Goal: Task Accomplishment & Management: Complete application form

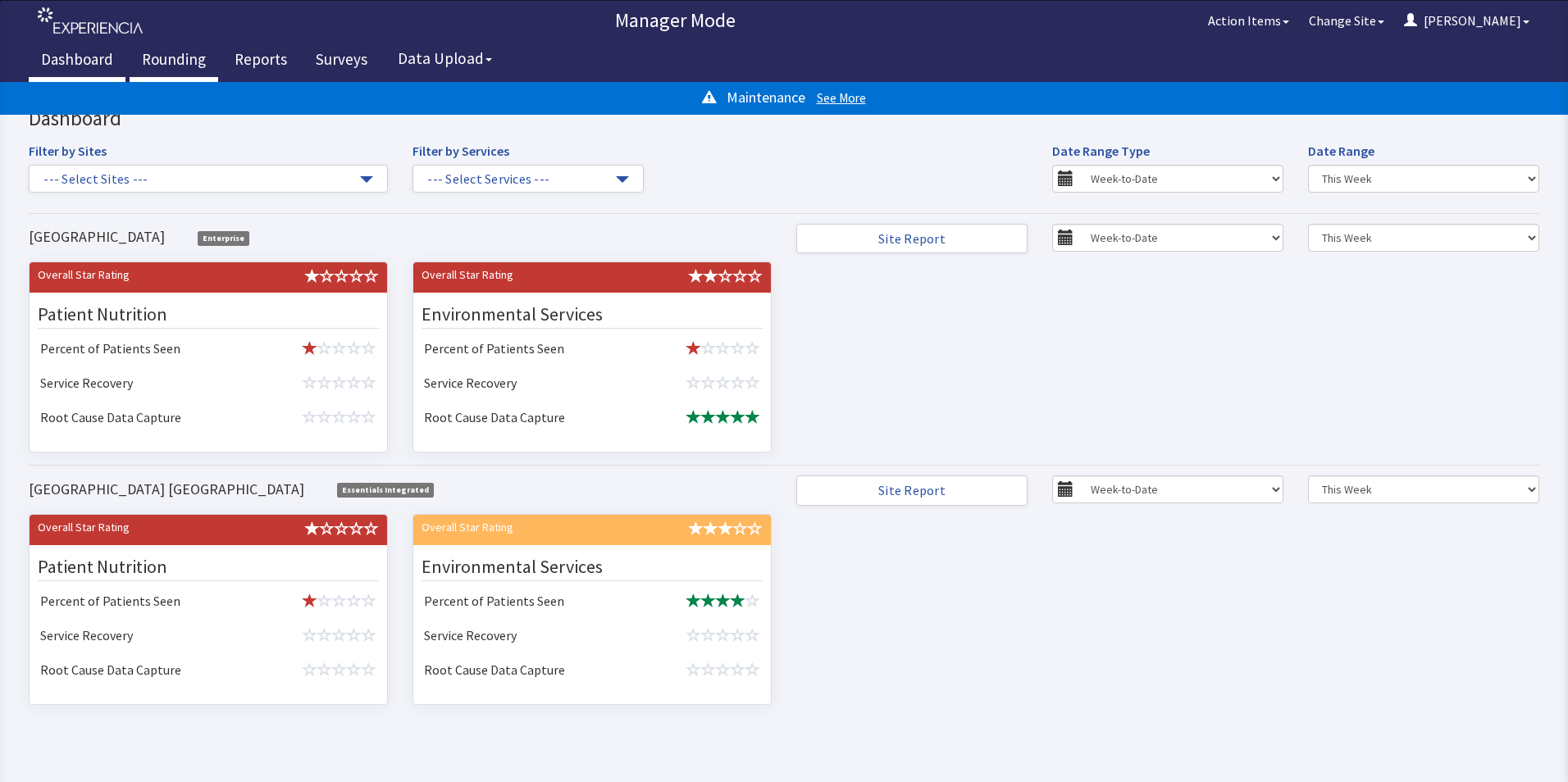
click at [161, 55] on link "Rounding" at bounding box center [173, 62] width 88 height 41
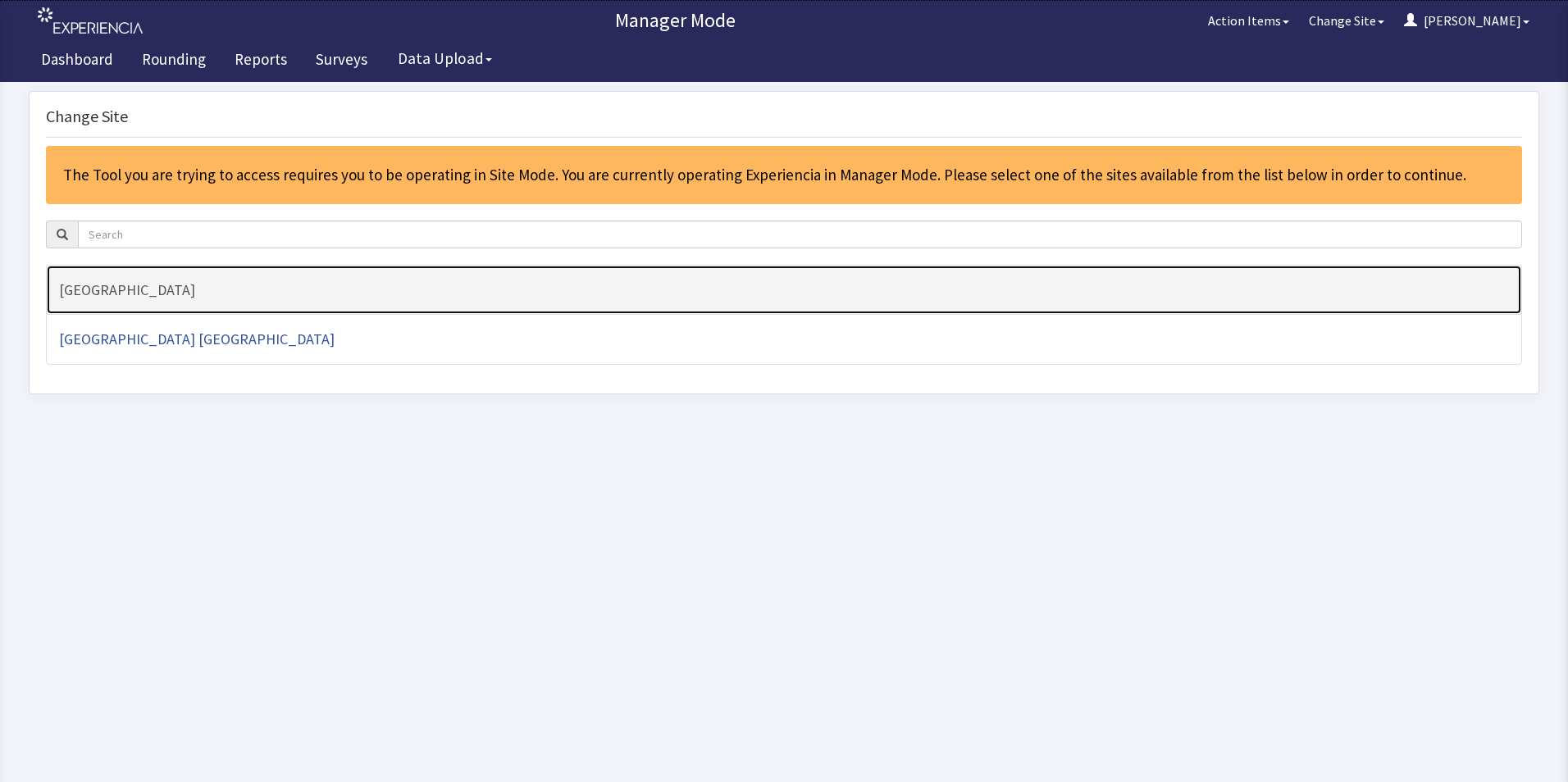
click at [108, 290] on h4 "[GEOGRAPHIC_DATA]" at bounding box center [784, 290] width 1450 height 16
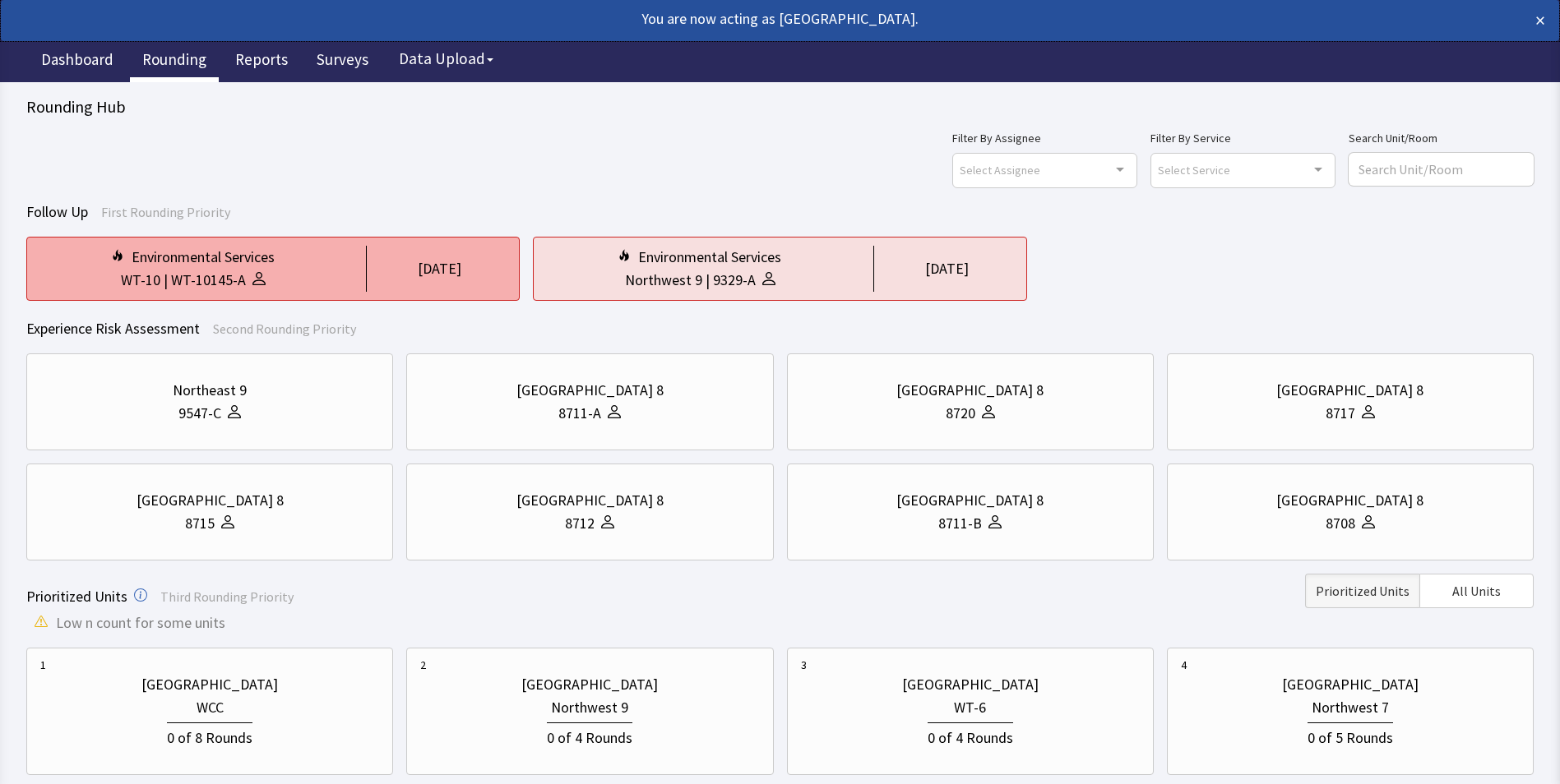
click at [310, 278] on div "WT-10 | WT-10145-A" at bounding box center [193, 280] width 306 height 23
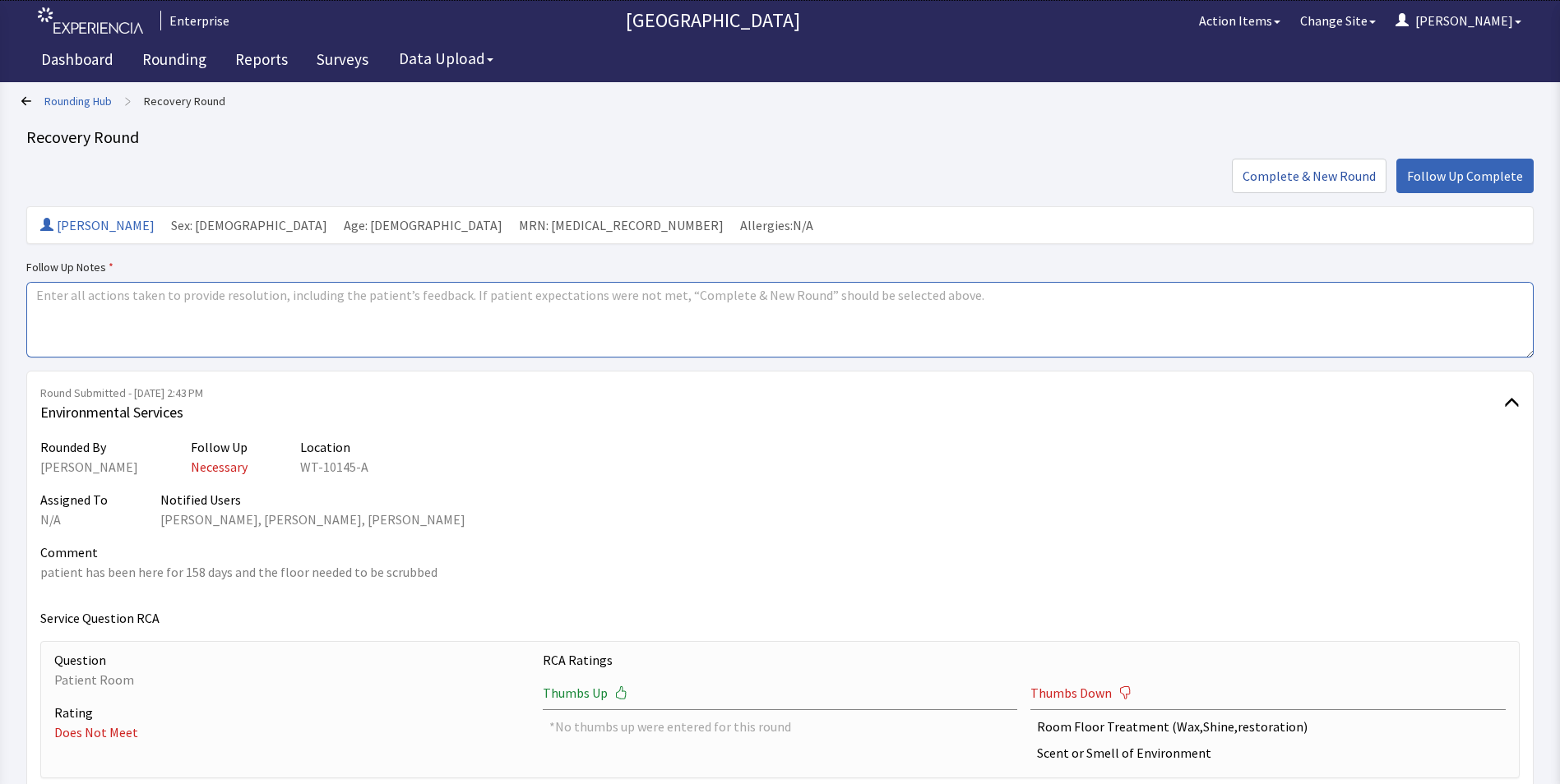
click at [67, 304] on textarea at bounding box center [780, 320] width 1507 height 76
drag, startPoint x: 34, startPoint y: 293, endPoint x: 163, endPoint y: 293, distance: 129.0
click at [163, 293] on textarea "issues resolved" at bounding box center [780, 320] width 1507 height 76
type textarea "issues resolved"
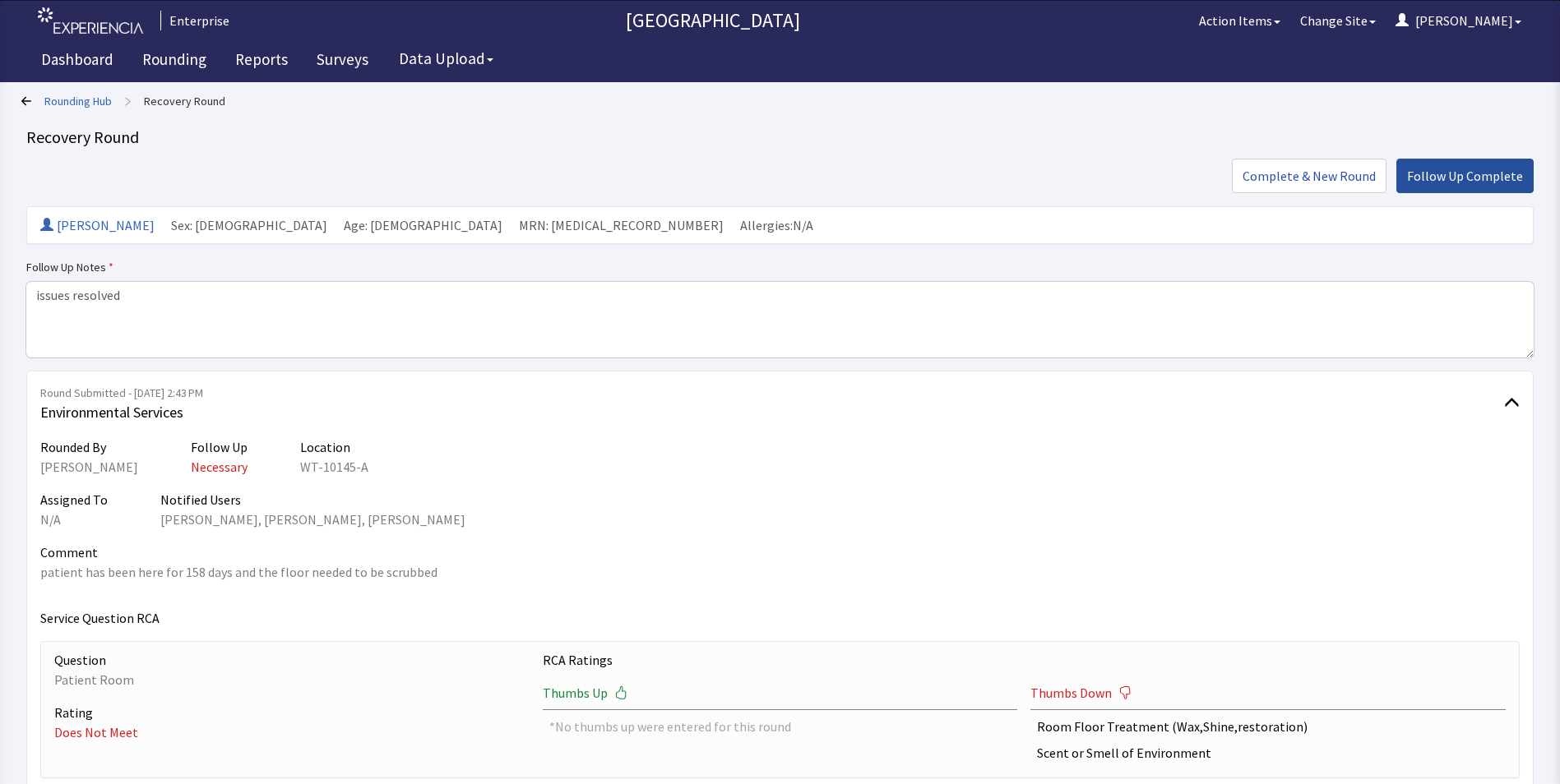
click at [1462, 176] on span "Follow Up Complete" at bounding box center [1465, 176] width 116 height 20
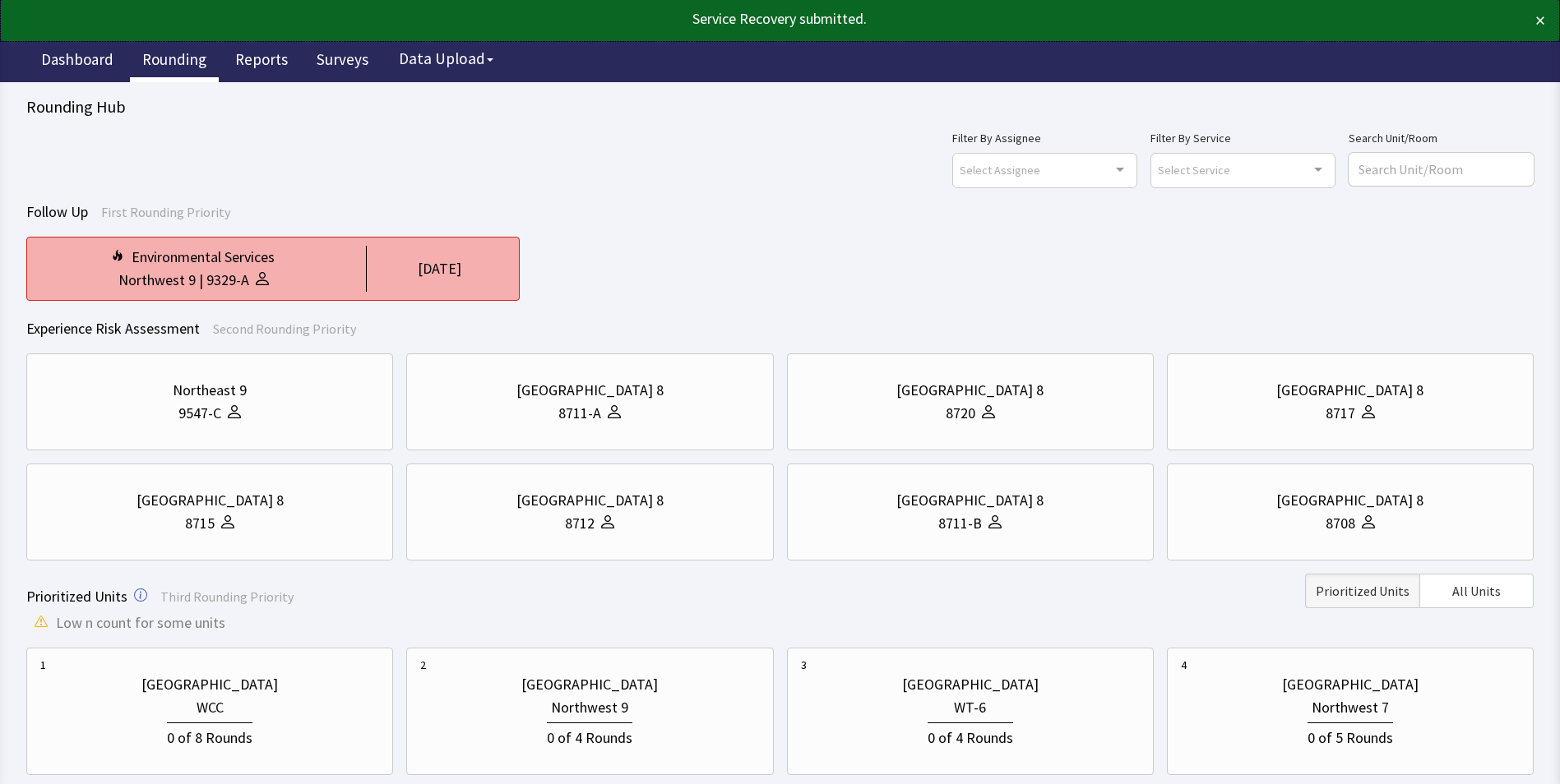
click at [277, 268] on div "Environmental Services" at bounding box center [193, 257] width 306 height 23
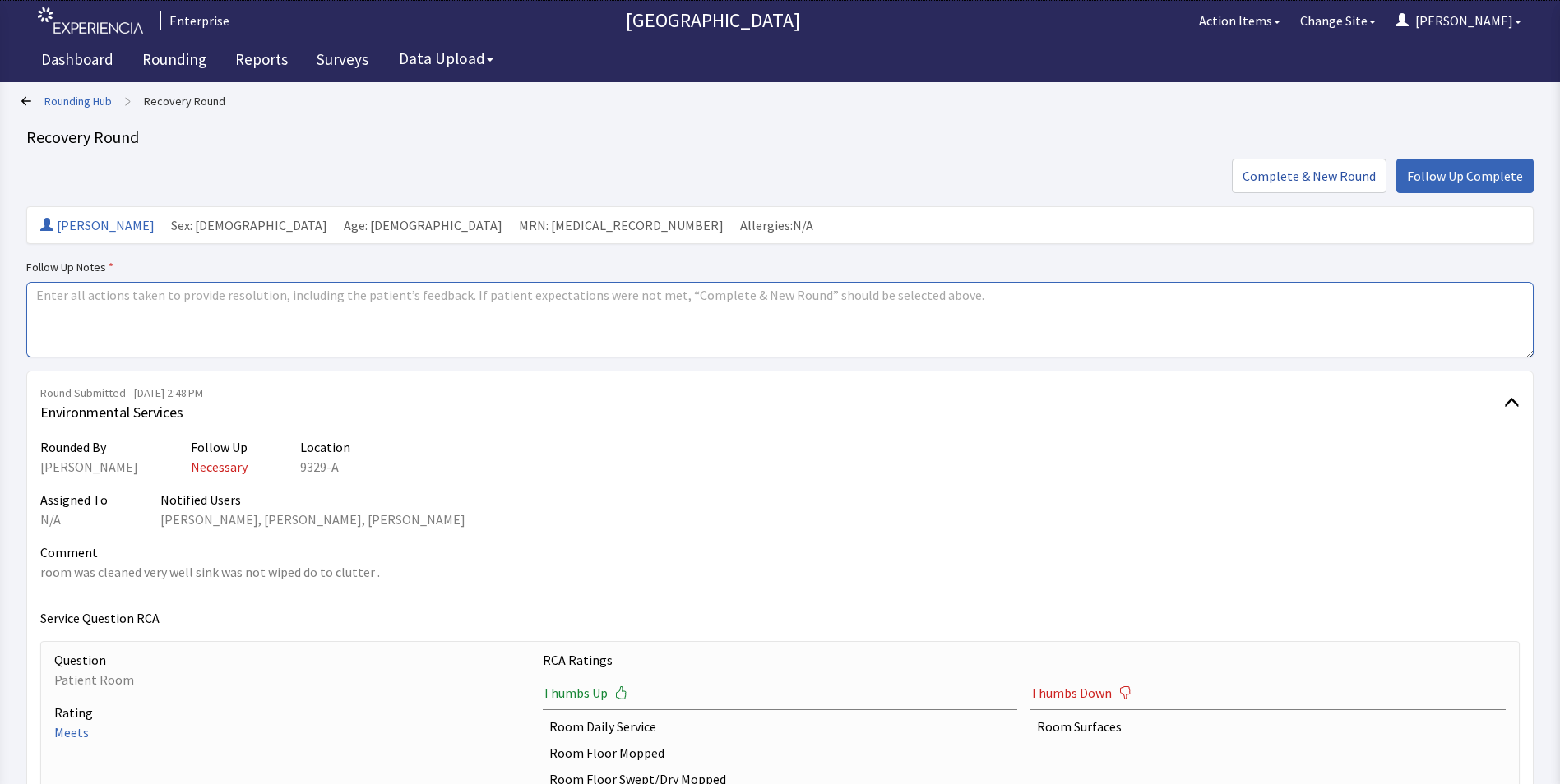
click at [40, 298] on textarea at bounding box center [780, 320] width 1507 height 76
paste textarea "issues resolved"
type textarea "issues resolved"
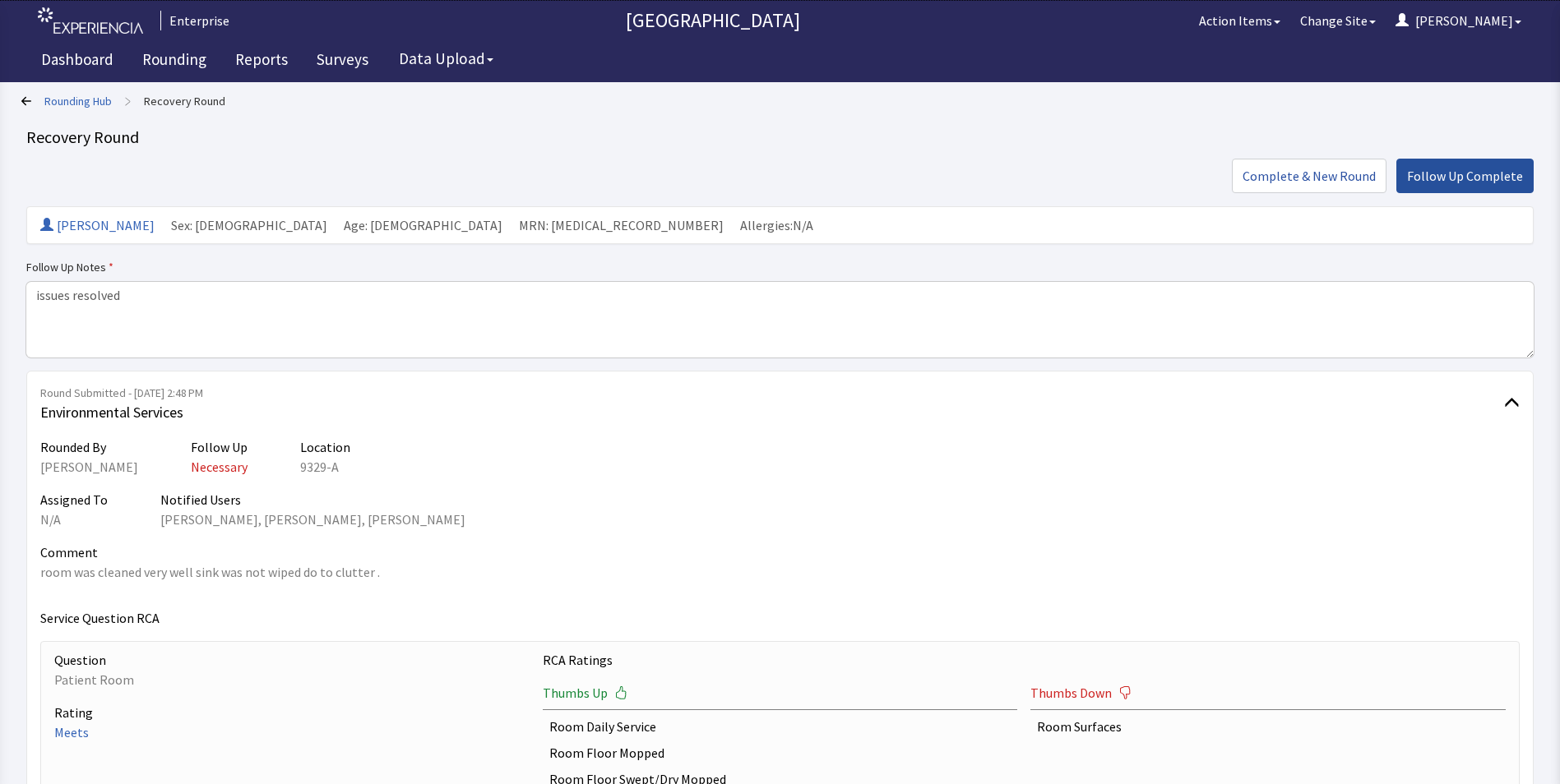
click at [1470, 183] on span "Follow Up Complete" at bounding box center [1465, 176] width 116 height 20
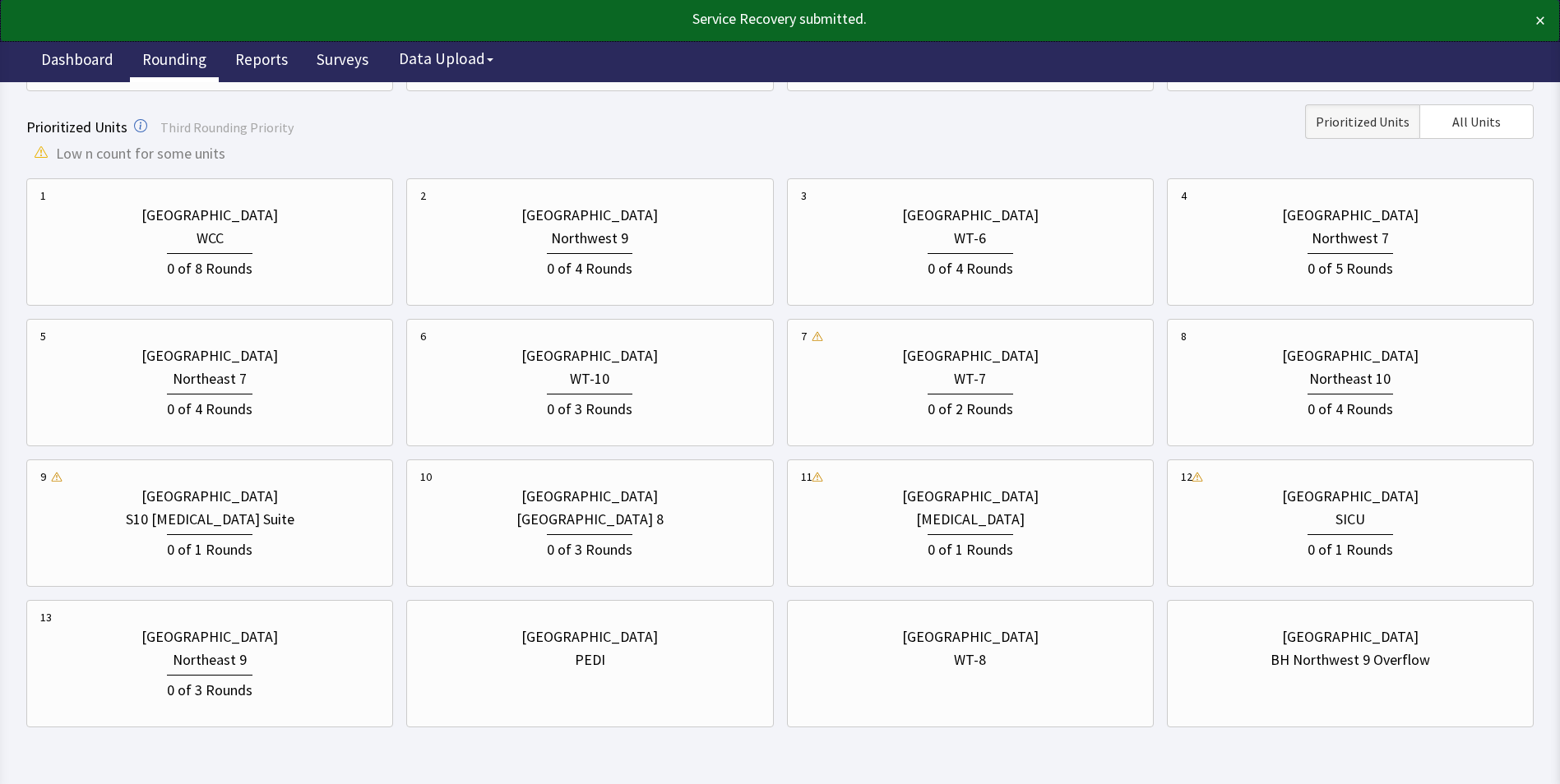
scroll to position [481, 0]
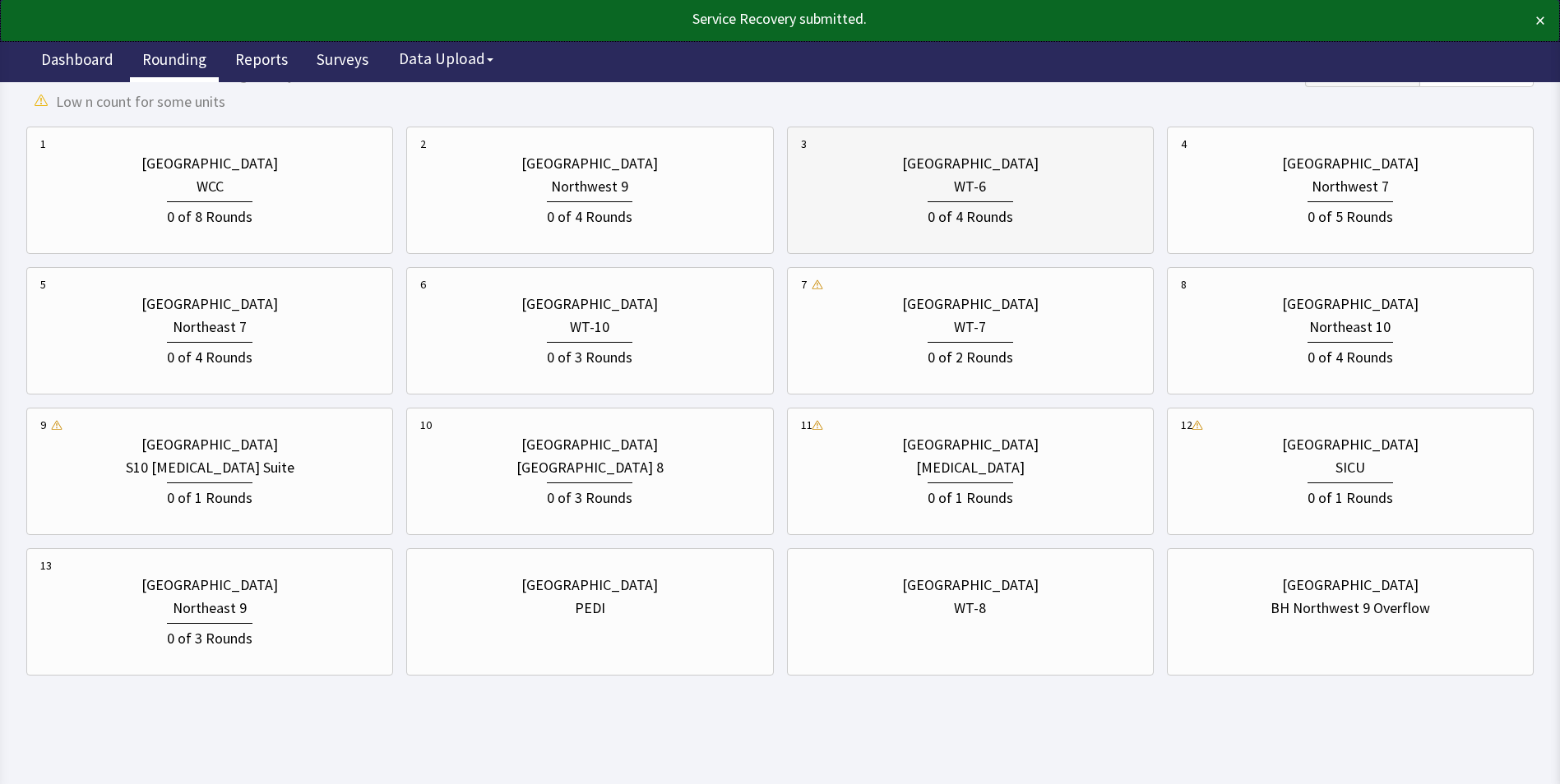
click at [1040, 207] on div "0 of 4 Rounds" at bounding box center [971, 213] width 339 height 30
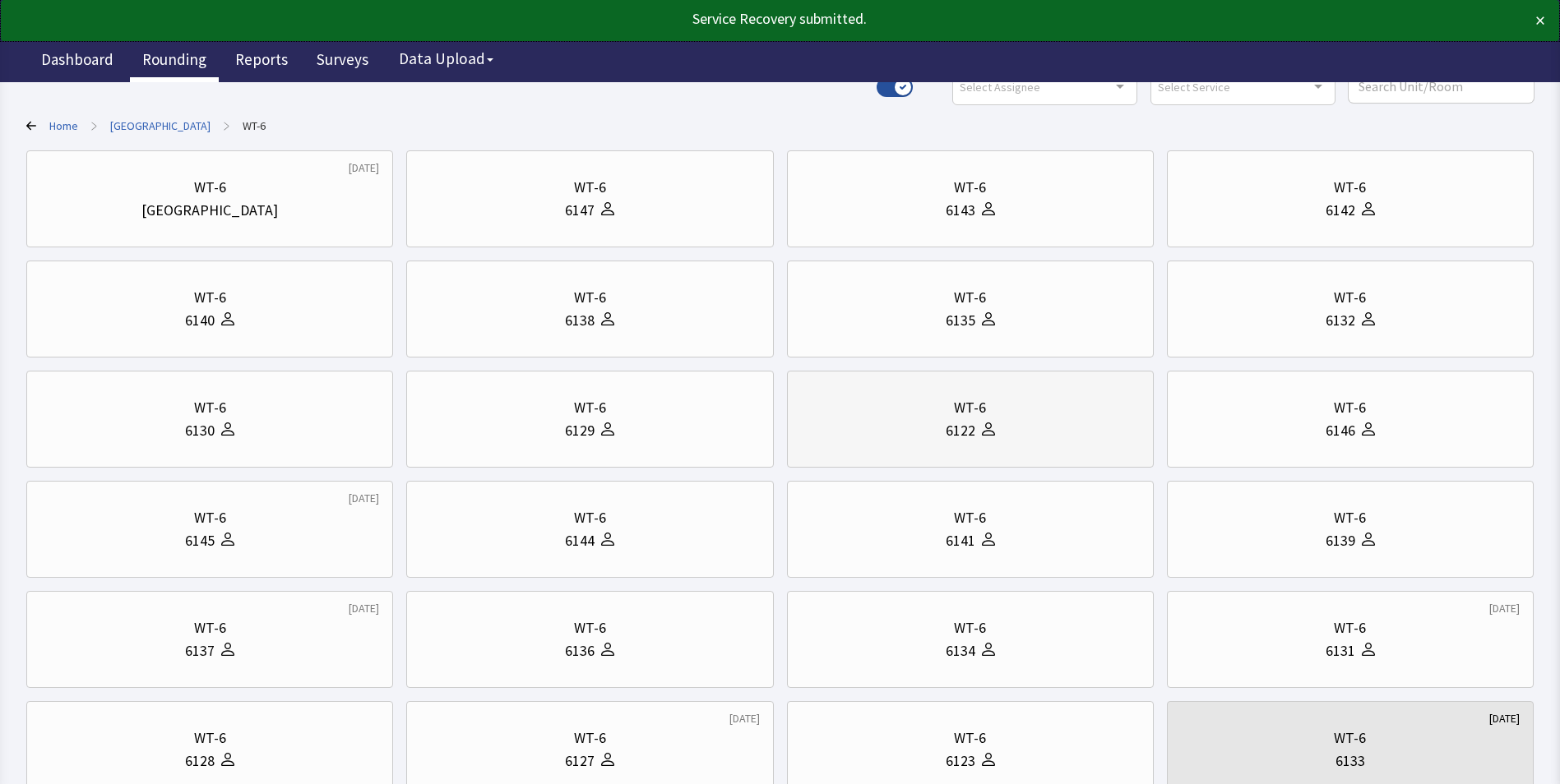
scroll to position [206, 0]
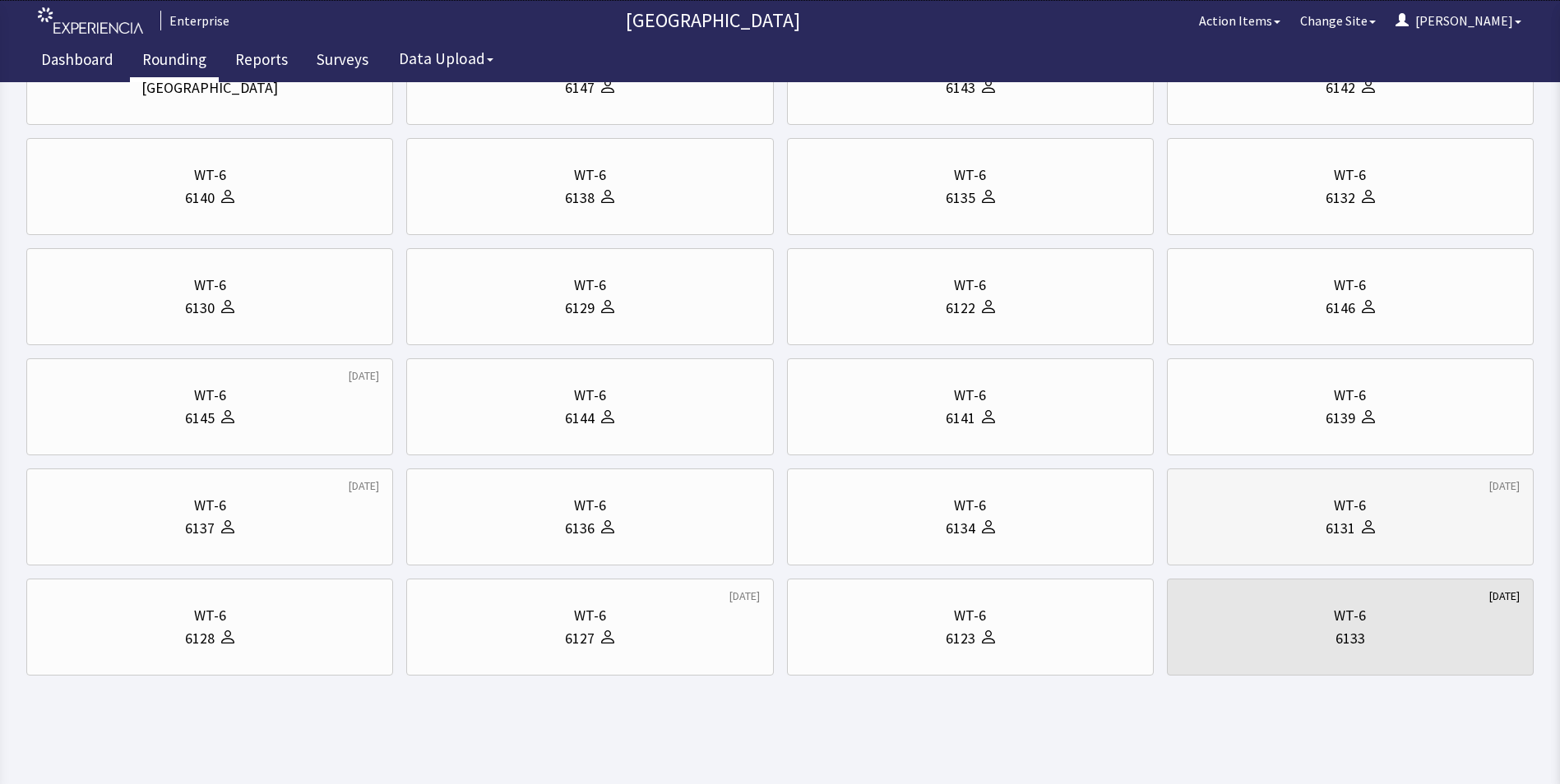
click at [1295, 526] on div "6131" at bounding box center [1351, 528] width 339 height 23
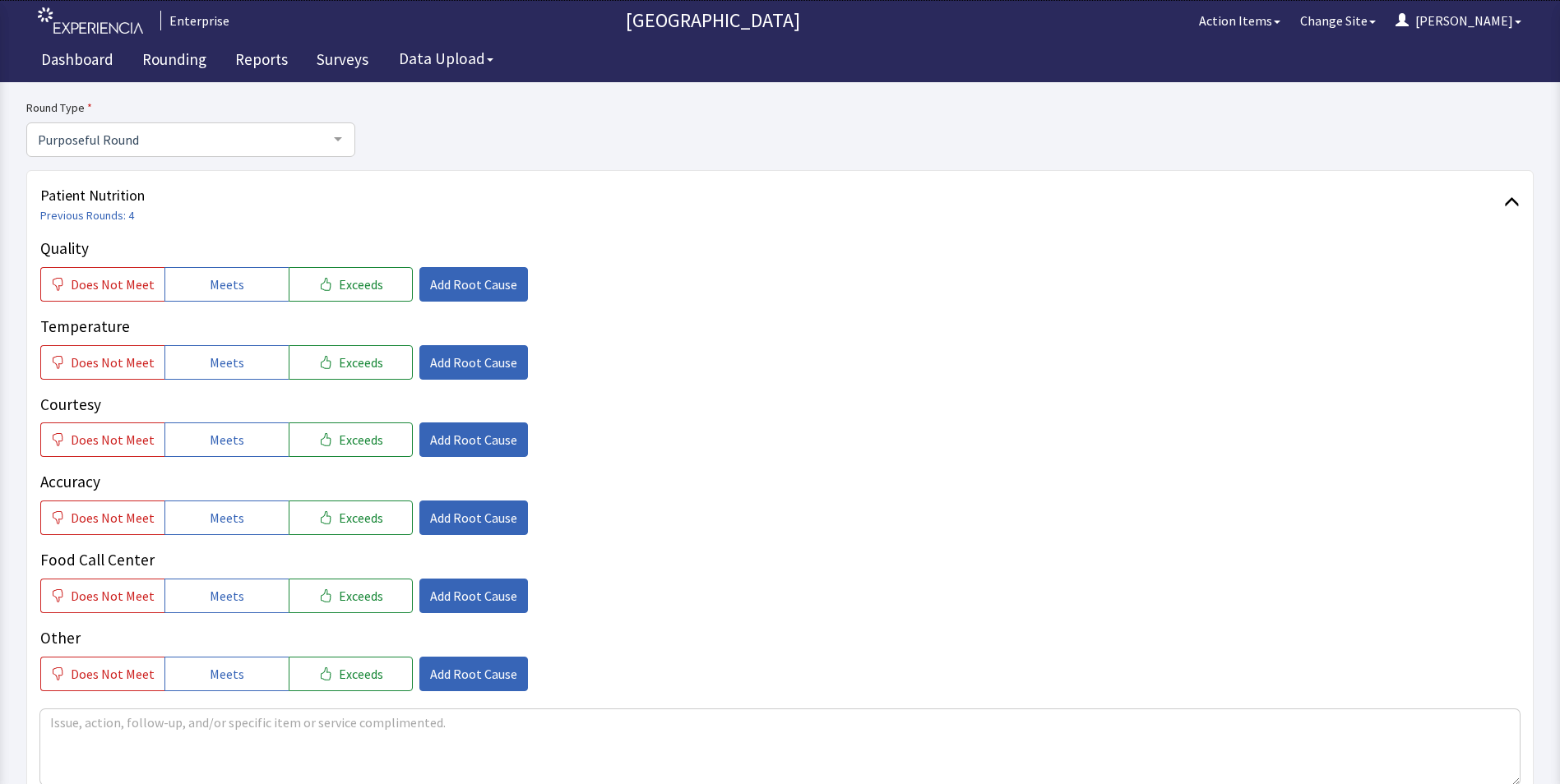
scroll to position [164, 0]
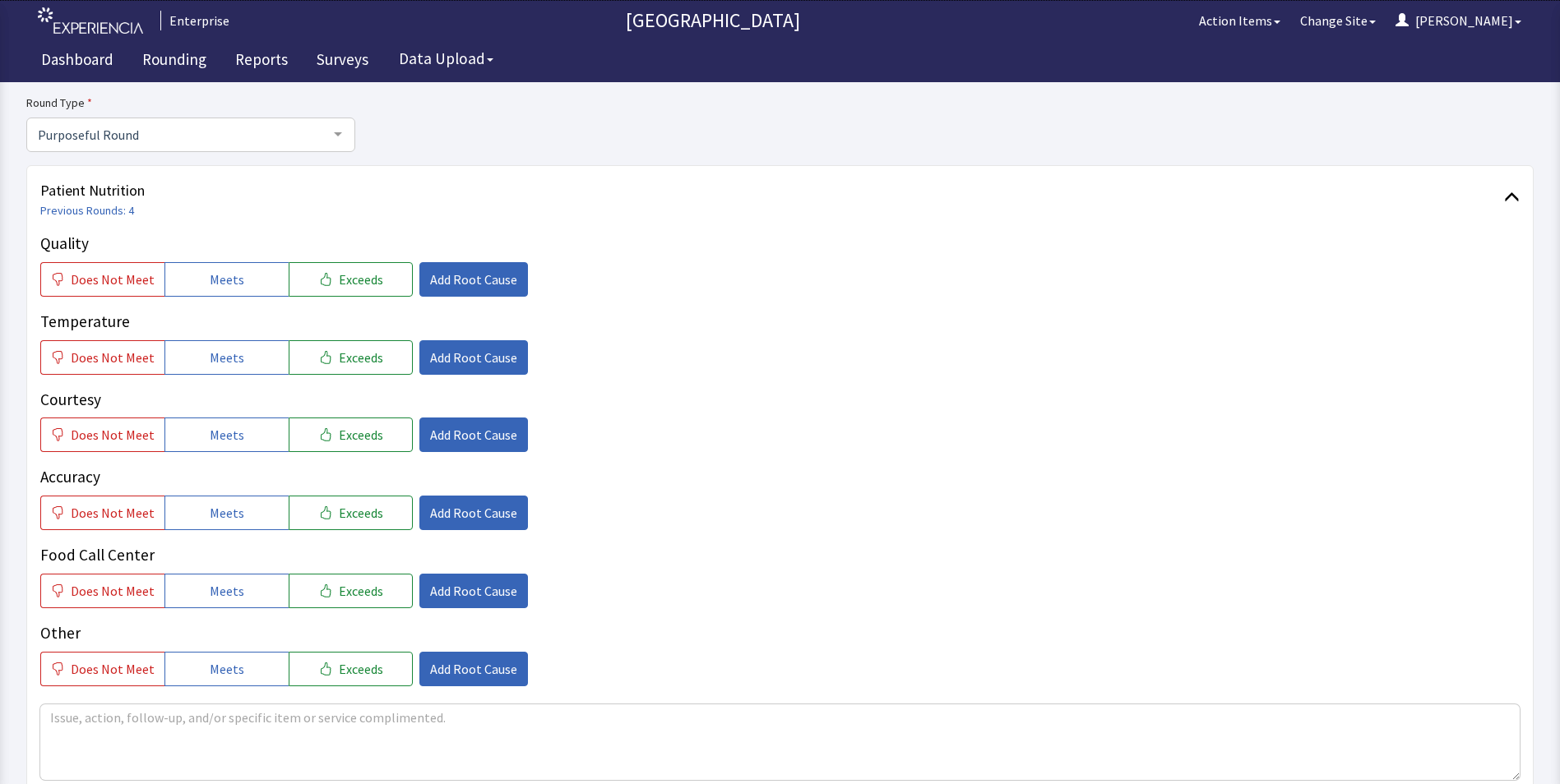
drag, startPoint x: 233, startPoint y: 282, endPoint x: 231, endPoint y: 298, distance: 16.1
click at [232, 284] on span "Meets" at bounding box center [227, 279] width 34 height 20
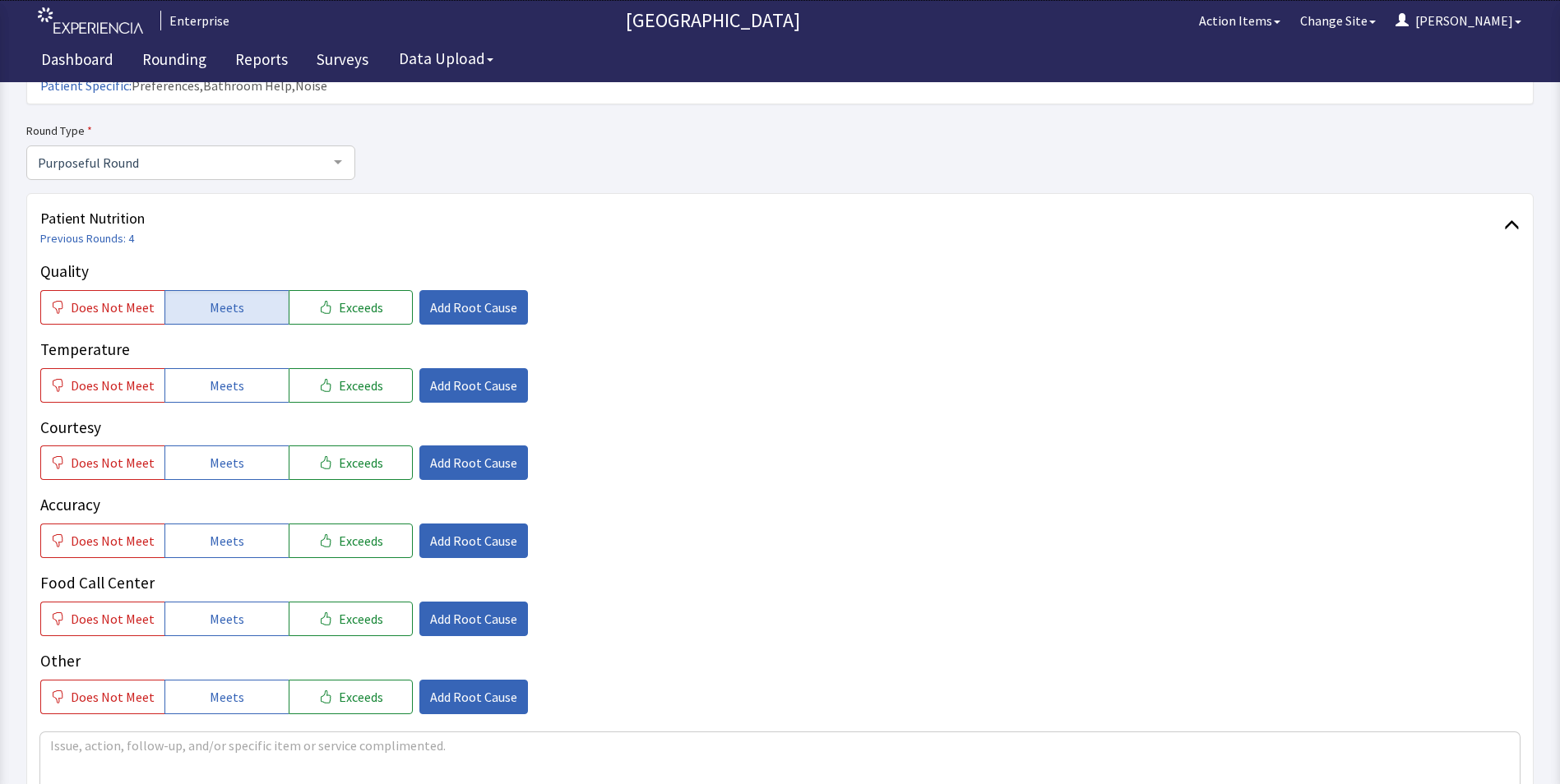
drag, startPoint x: 221, startPoint y: 356, endPoint x: 221, endPoint y: 381, distance: 25.0
click at [221, 376] on span "Meets" at bounding box center [227, 386] width 34 height 20
drag, startPoint x: 224, startPoint y: 435, endPoint x: 231, endPoint y: 478, distance: 43.6
click at [226, 454] on div "Quality Does Not Meet Meets Exceeds Add Root Cause Temperature Does Not Meet Me…" at bounding box center [780, 487] width 1480 height 454
drag, startPoint x: 232, startPoint y: 514, endPoint x: 234, endPoint y: 524, distance: 10.2
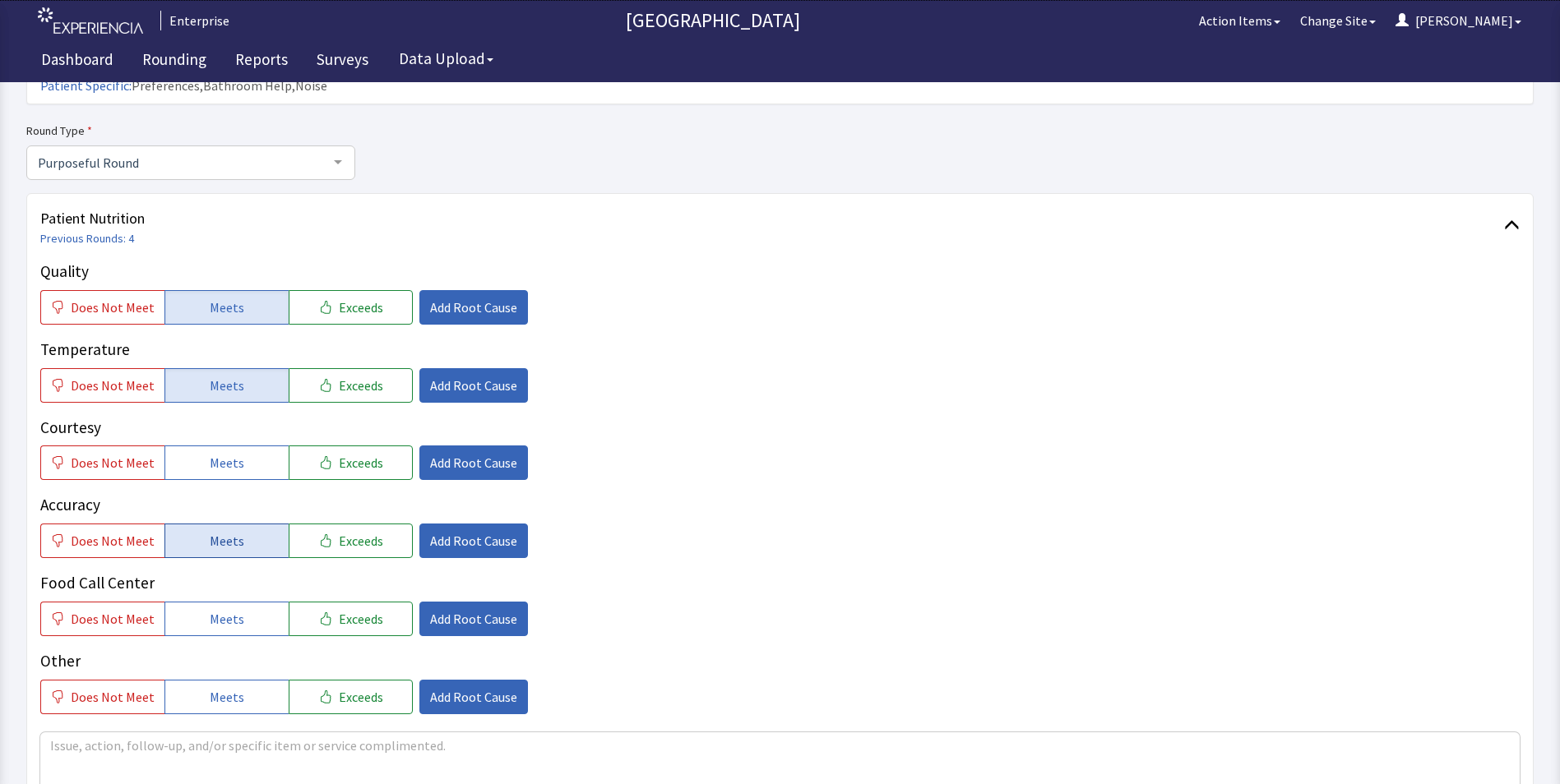
click at [233, 531] on span "Meets" at bounding box center [227, 540] width 34 height 20
click at [222, 453] on span "Meets" at bounding box center [227, 462] width 34 height 20
click at [226, 609] on span "Meets" at bounding box center [227, 619] width 34 height 20
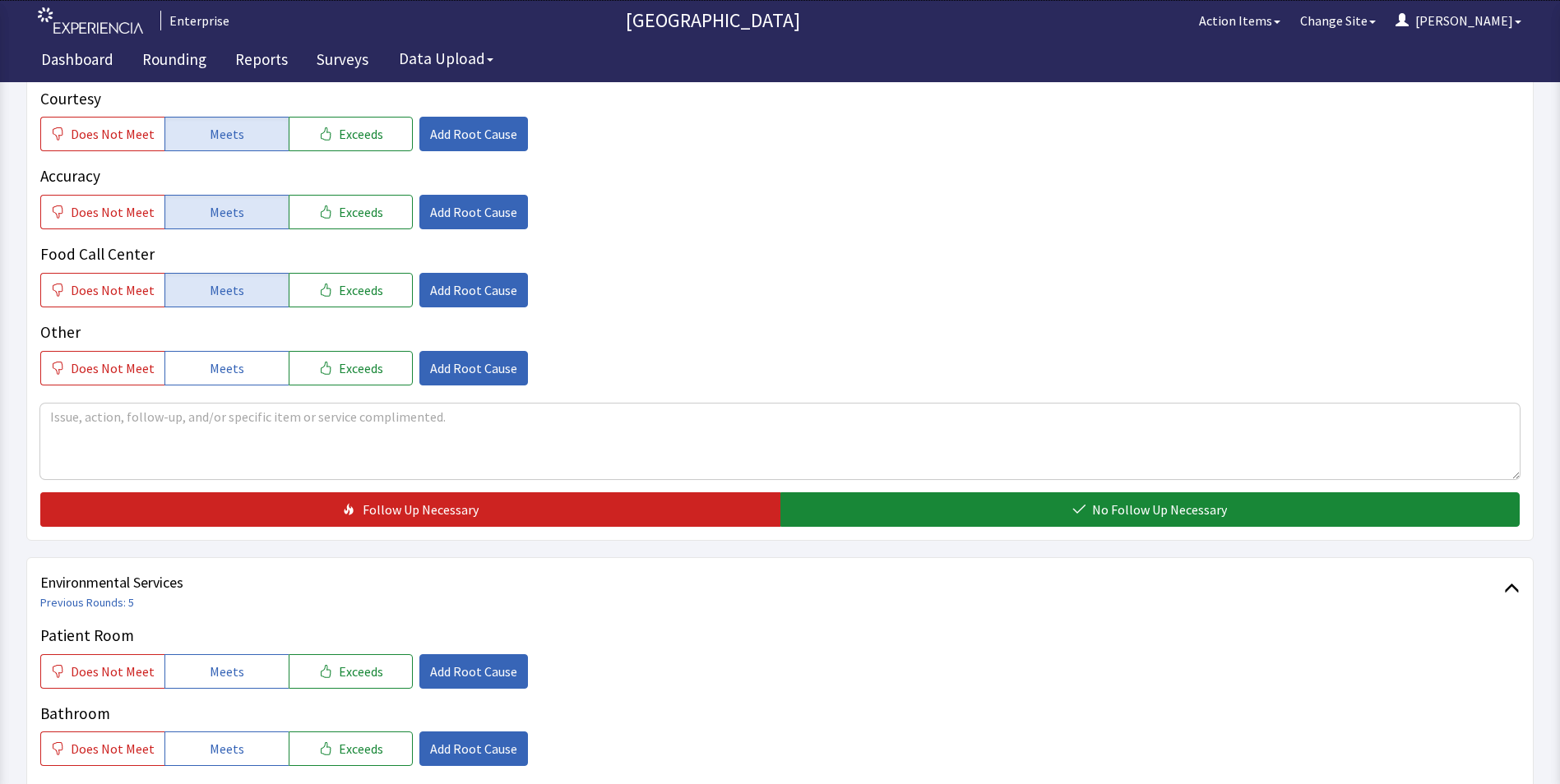
drag, startPoint x: 857, startPoint y: 480, endPoint x: 654, endPoint y: 511, distance: 205.4
click at [857, 492] on button "No Follow Up Necessary" at bounding box center [1151, 509] width 740 height 34
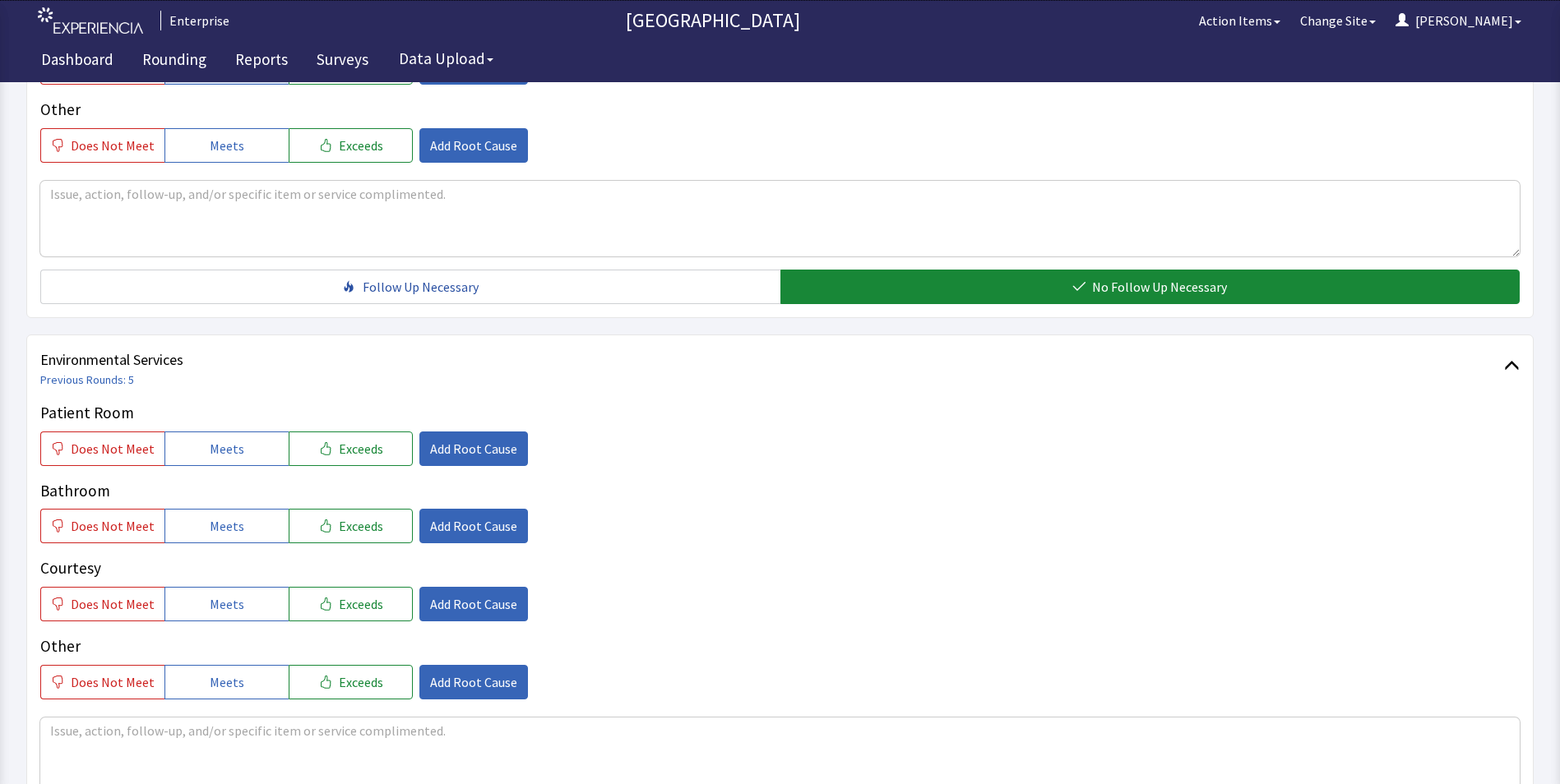
scroll to position [740, 0]
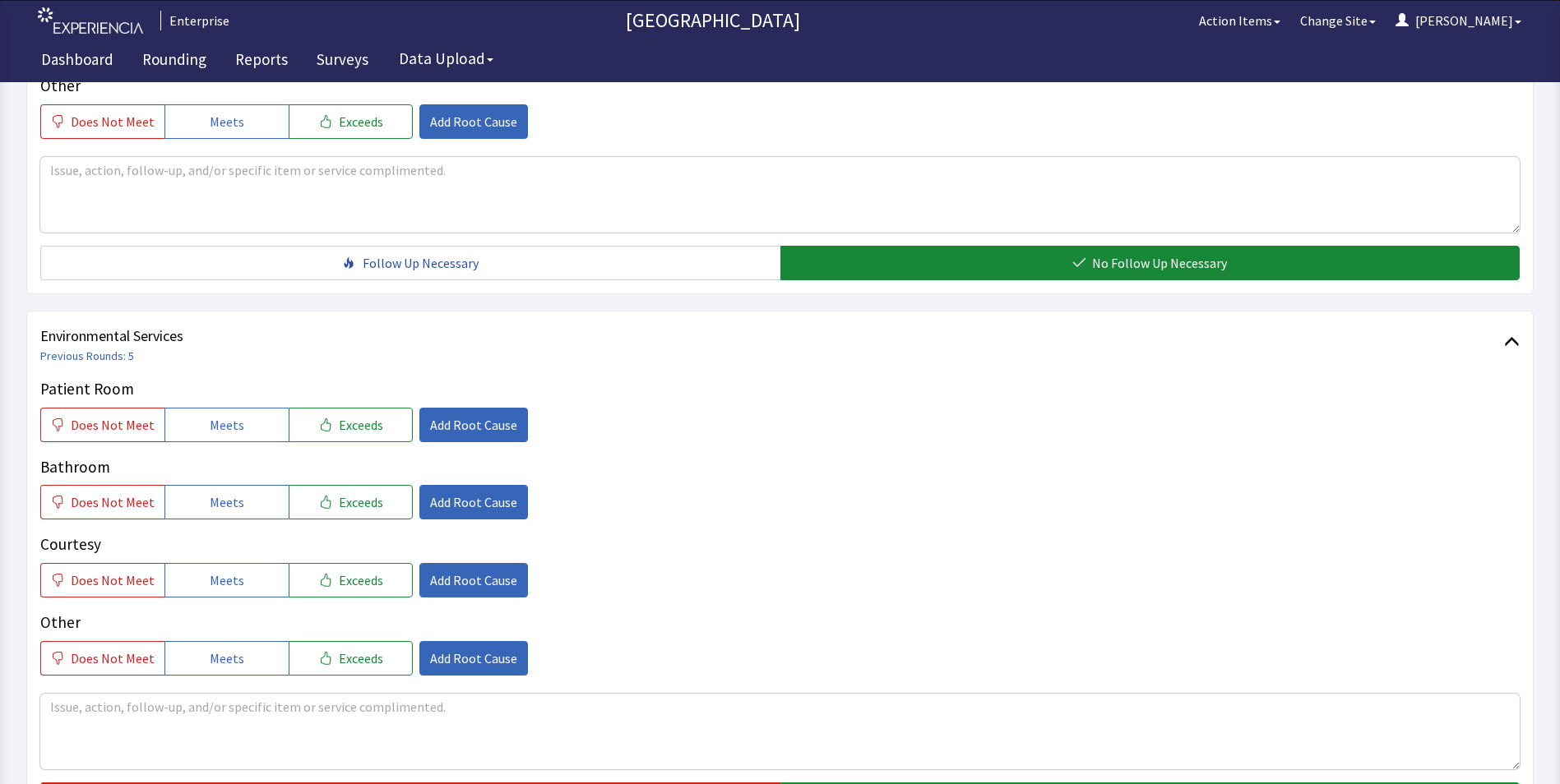
drag, startPoint x: 212, startPoint y: 396, endPoint x: 212, endPoint y: 435, distance: 39.0
click at [212, 415] on span "Meets" at bounding box center [227, 424] width 34 height 20
drag, startPoint x: 207, startPoint y: 478, endPoint x: 212, endPoint y: 517, distance: 39.3
click at [208, 491] on button "Meets" at bounding box center [226, 503] width 124 height 34
drag, startPoint x: 214, startPoint y: 551, endPoint x: 387, endPoint y: 521, distance: 175.6
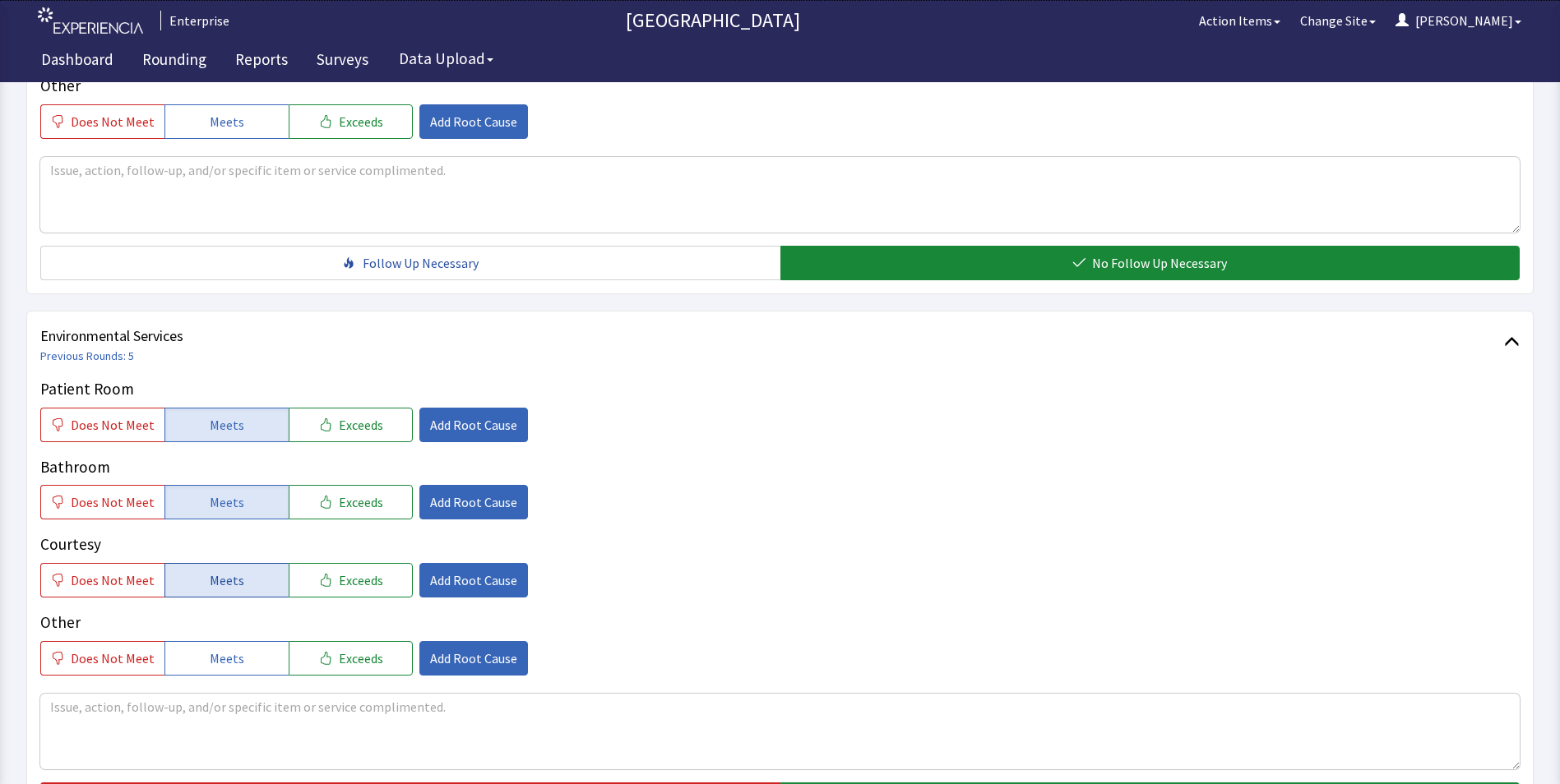
click at [214, 571] on span "Meets" at bounding box center [227, 580] width 34 height 20
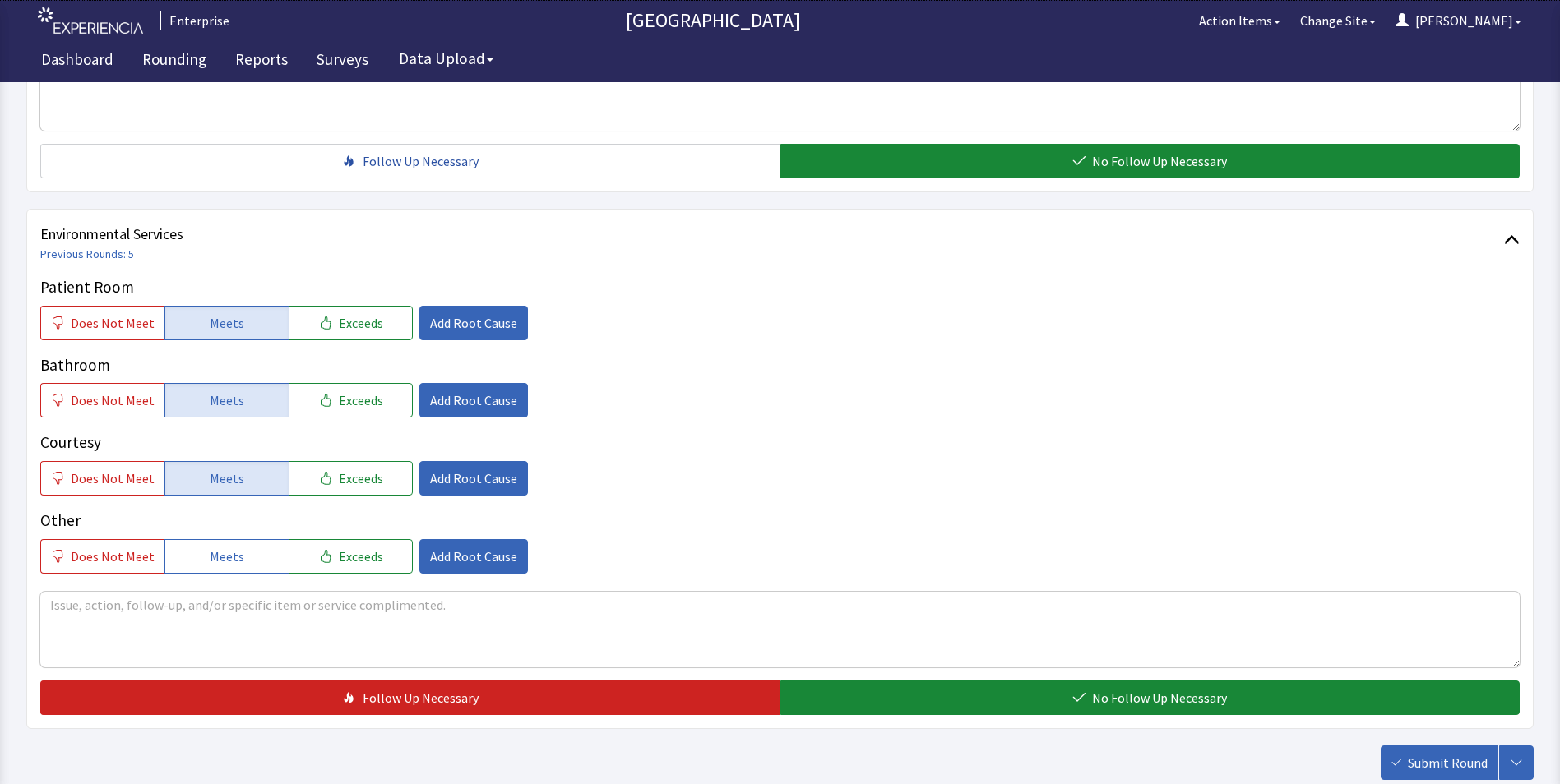
scroll to position [918, 0]
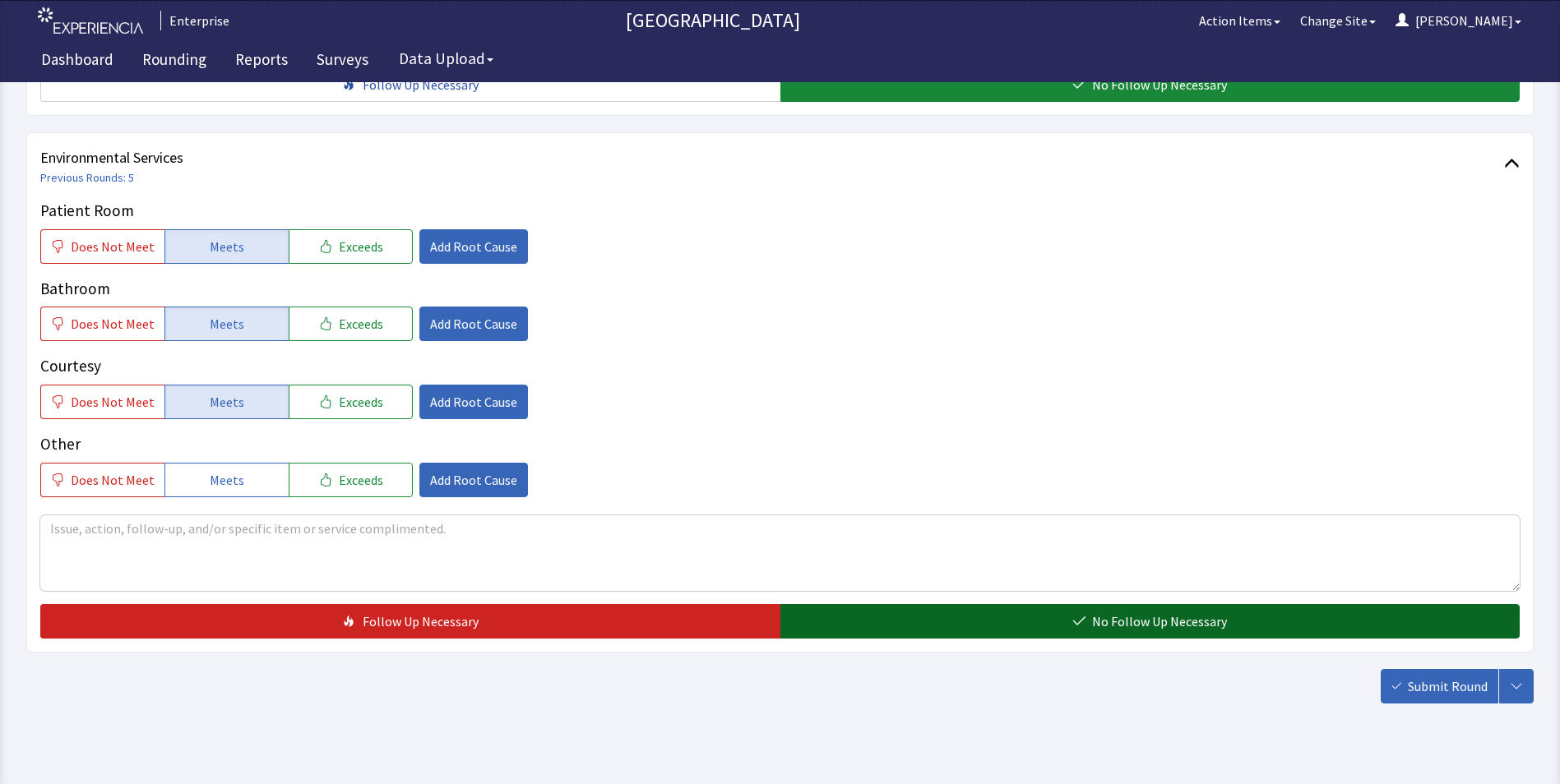
drag, startPoint x: 834, startPoint y: 582, endPoint x: 965, endPoint y: 596, distance: 131.7
click at [836, 604] on button "No Follow Up Necessary" at bounding box center [1151, 621] width 740 height 34
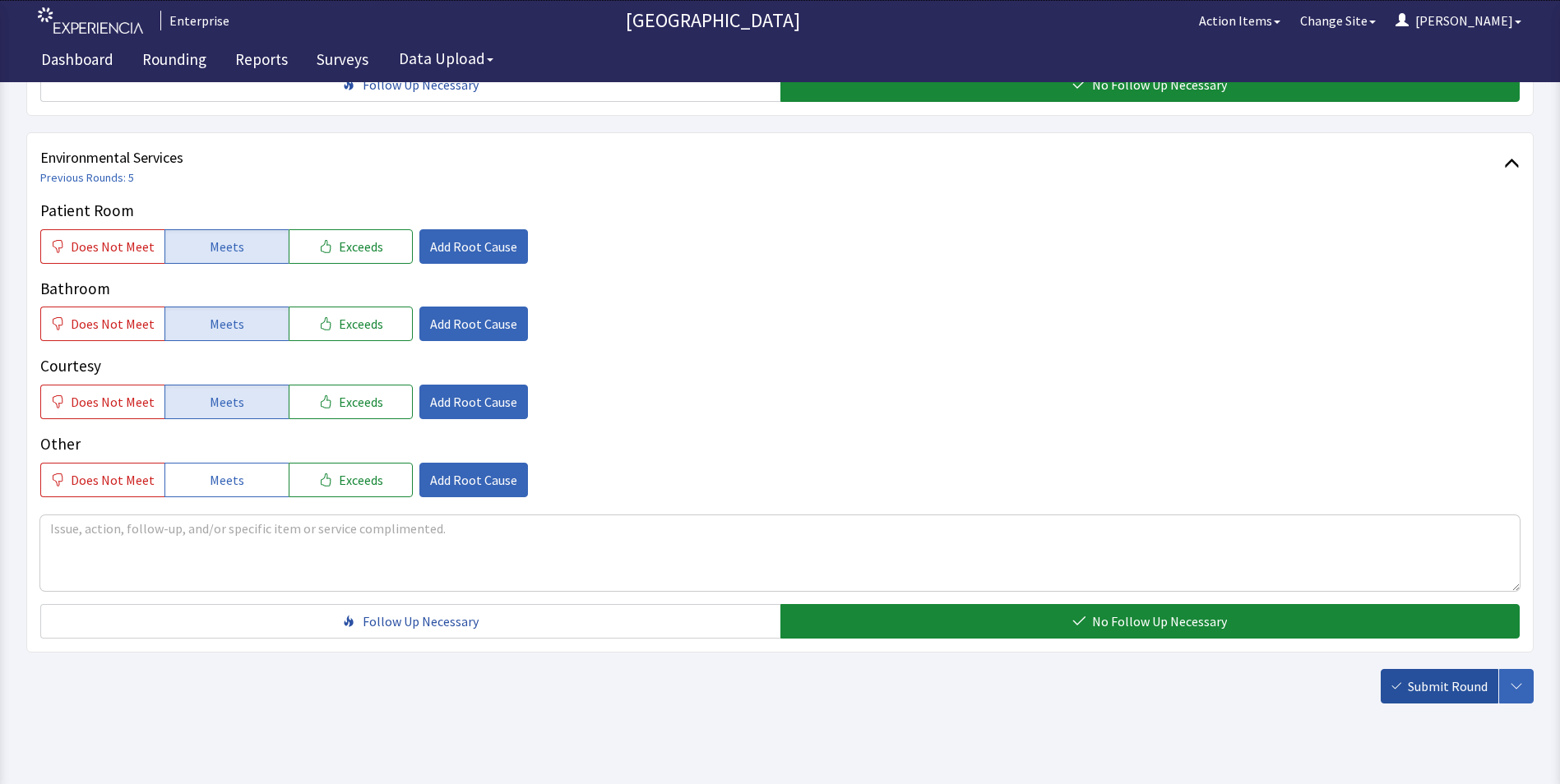
click at [1454, 676] on span "Submit Round" at bounding box center [1448, 686] width 80 height 20
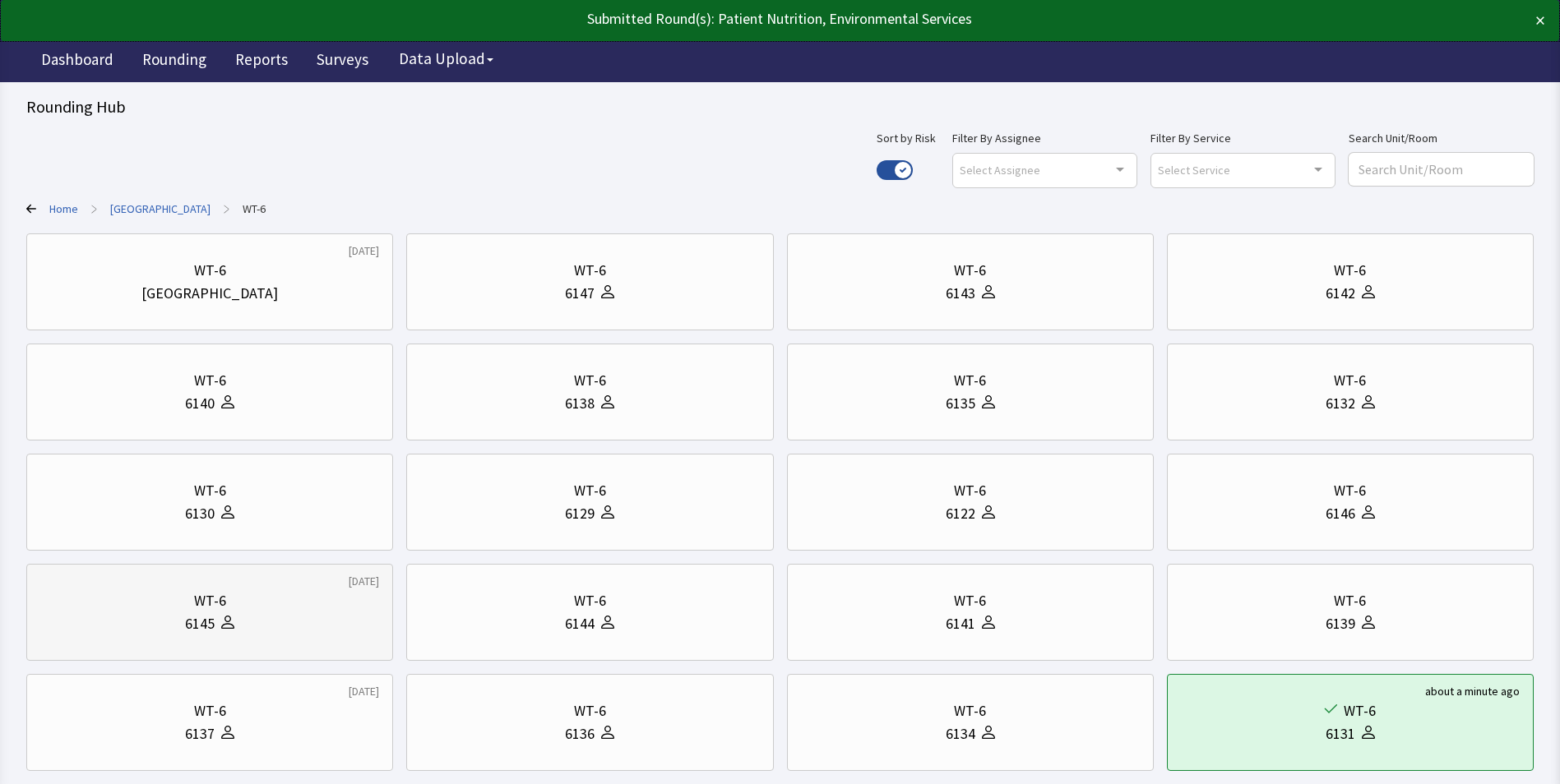
click at [232, 599] on div "WT-6" at bounding box center [210, 601] width 339 height 23
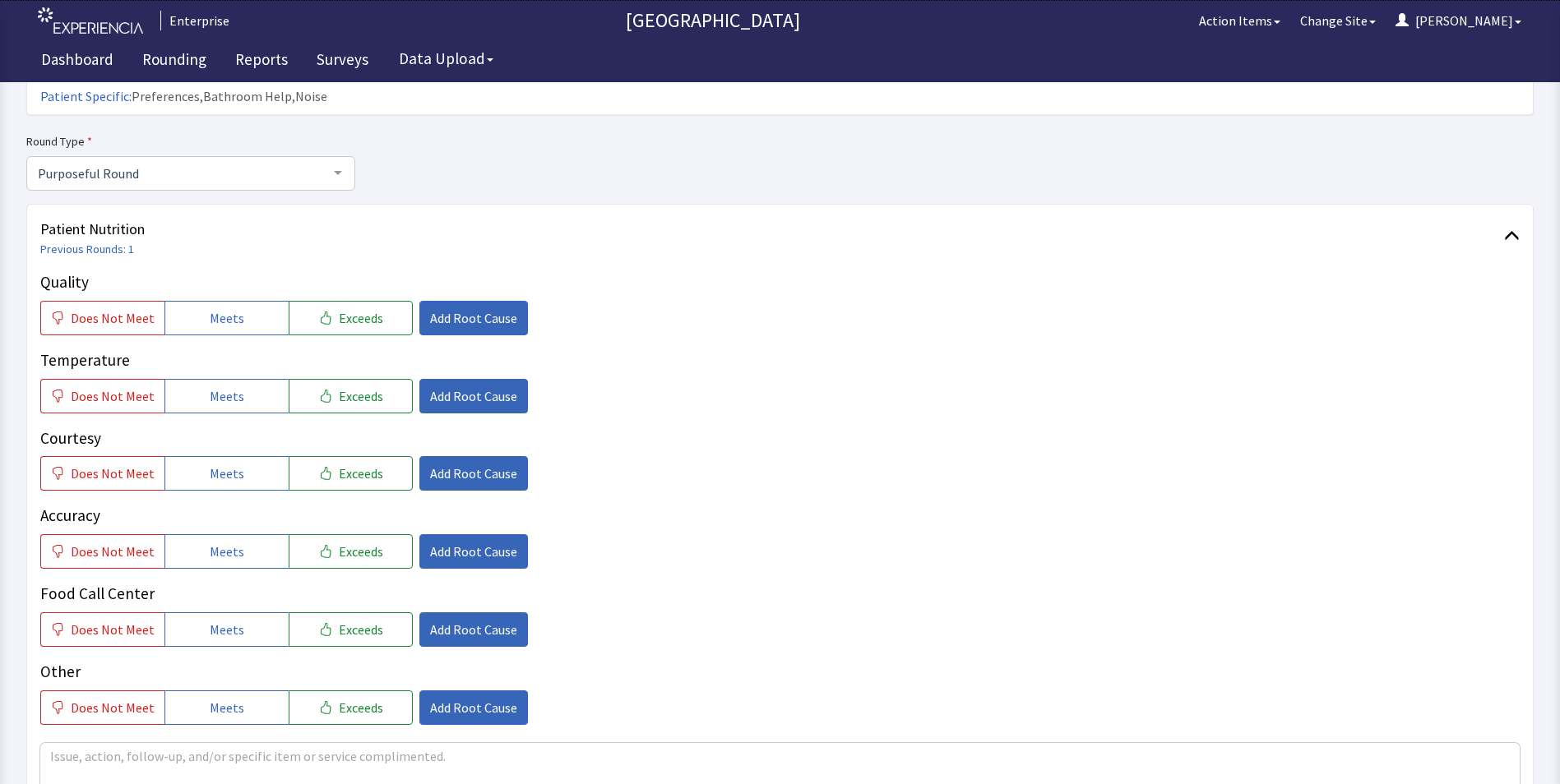
scroll to position [164, 0]
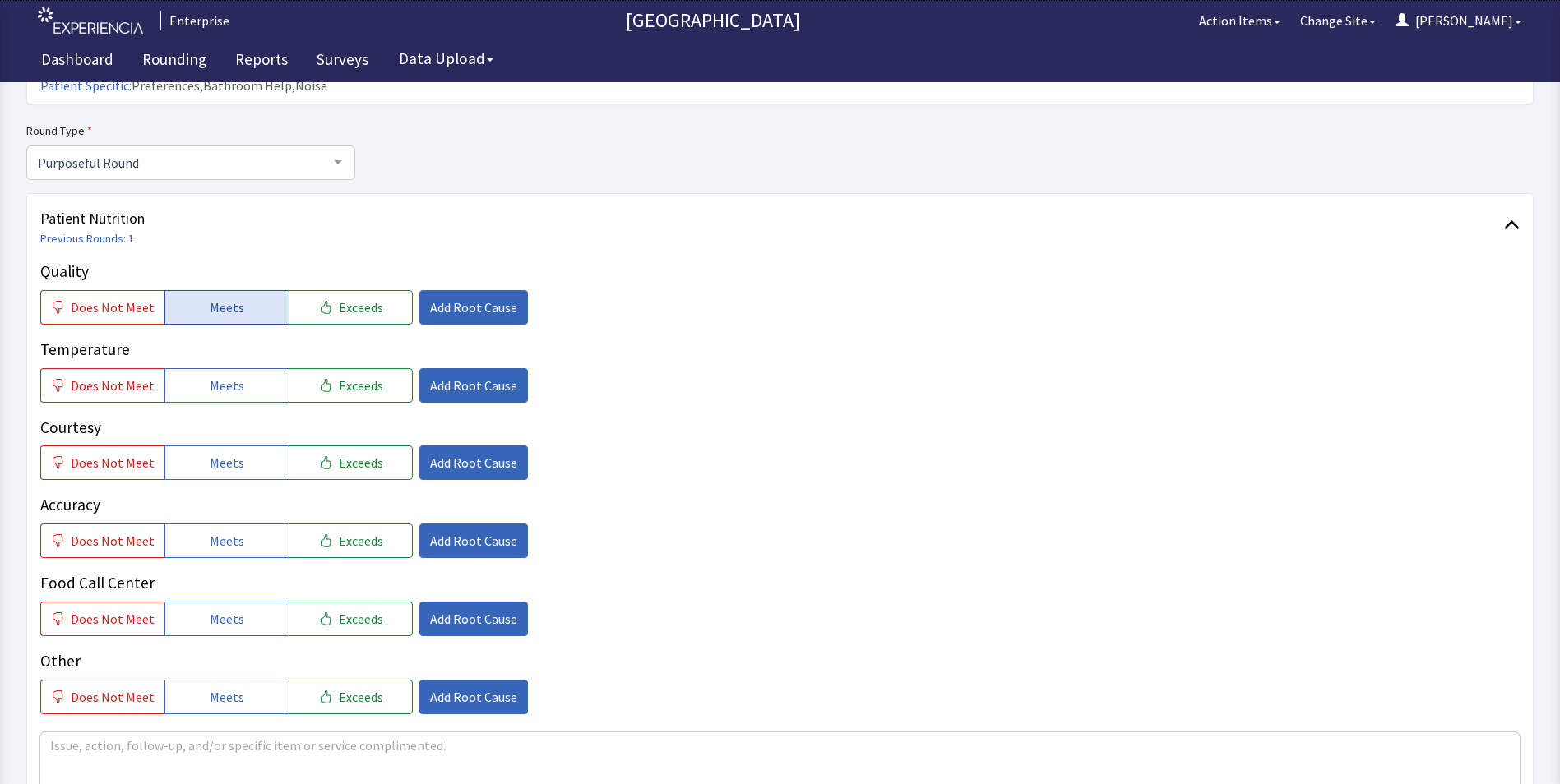
click at [228, 298] on span "Meets" at bounding box center [227, 307] width 34 height 20
click at [224, 380] on div "Quality Does Not Meet Meets Exceeds Add Root Cause Temperature Does Not Meet Me…" at bounding box center [780, 487] width 1480 height 454
click at [221, 376] on span "Meets" at bounding box center [227, 386] width 34 height 20
click at [220, 453] on span "Meets" at bounding box center [227, 462] width 34 height 20
drag, startPoint x: 220, startPoint y: 513, endPoint x: 220, endPoint y: 525, distance: 12.0
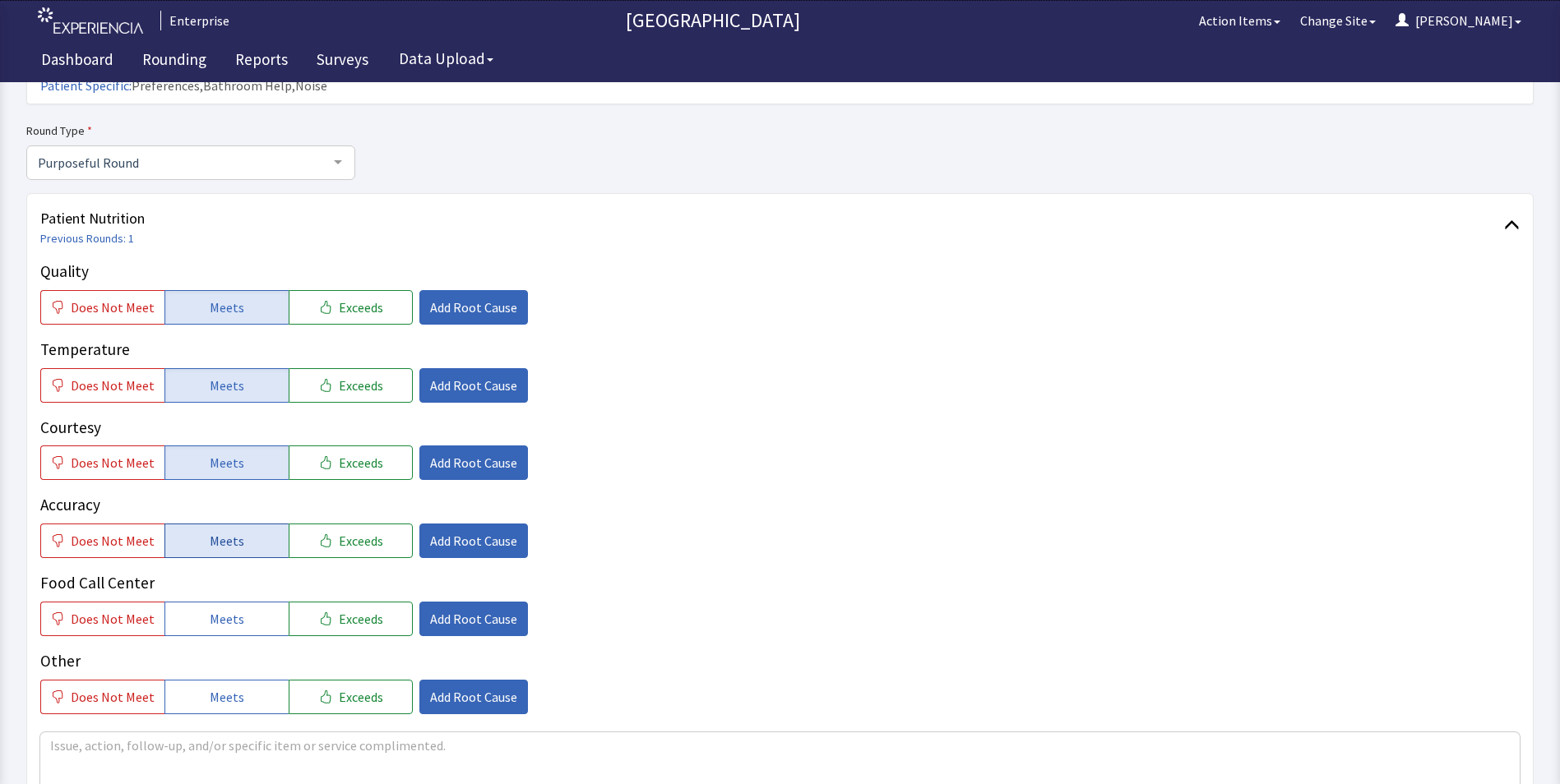
click at [220, 531] on span "Meets" at bounding box center [227, 540] width 34 height 20
drag, startPoint x: 212, startPoint y: 588, endPoint x: 277, endPoint y: 557, distance: 72.0
click at [212, 609] on span "Meets" at bounding box center [227, 619] width 34 height 20
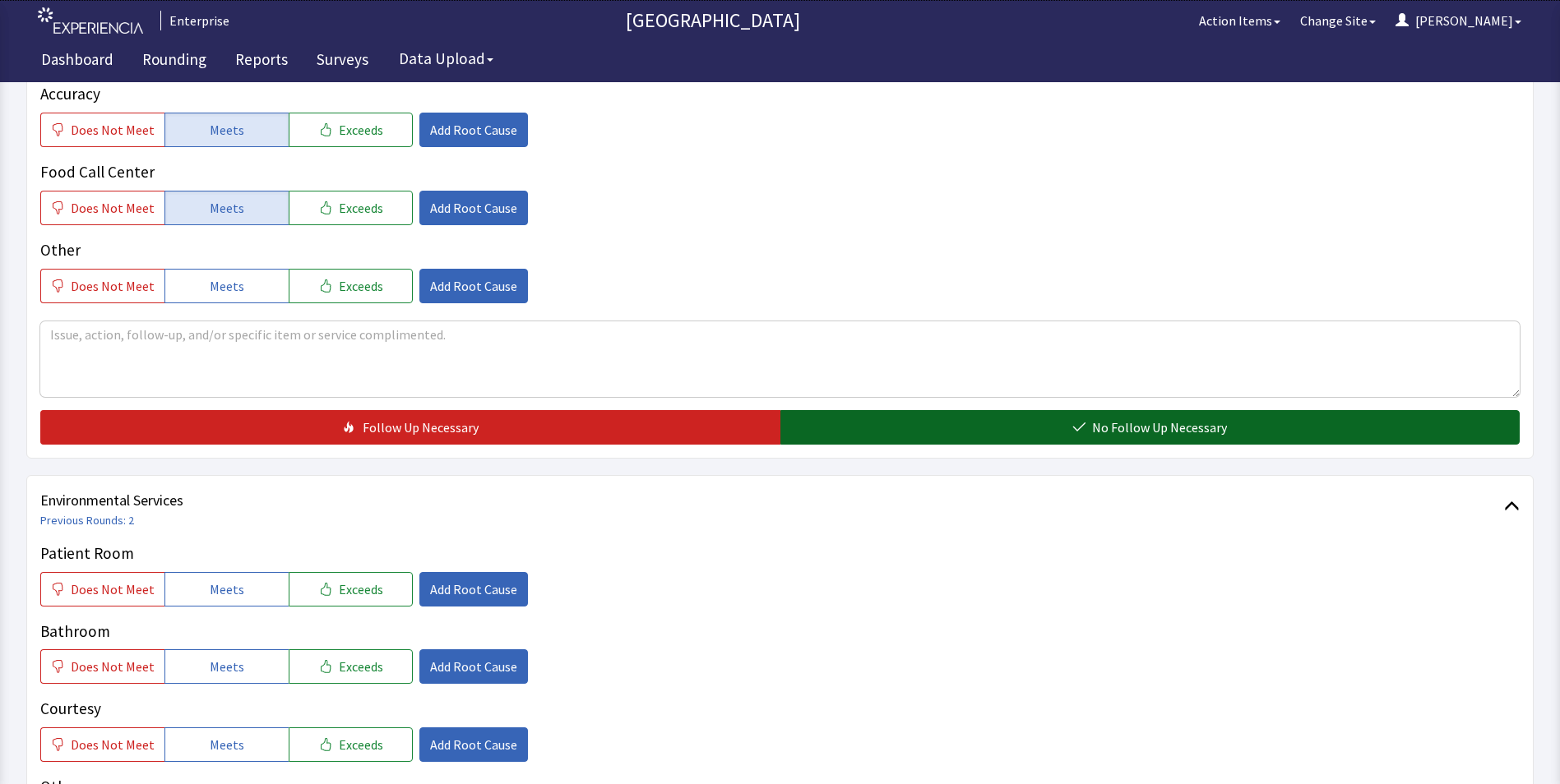
click at [891, 411] on button "No Follow Up Necessary" at bounding box center [1151, 428] width 740 height 34
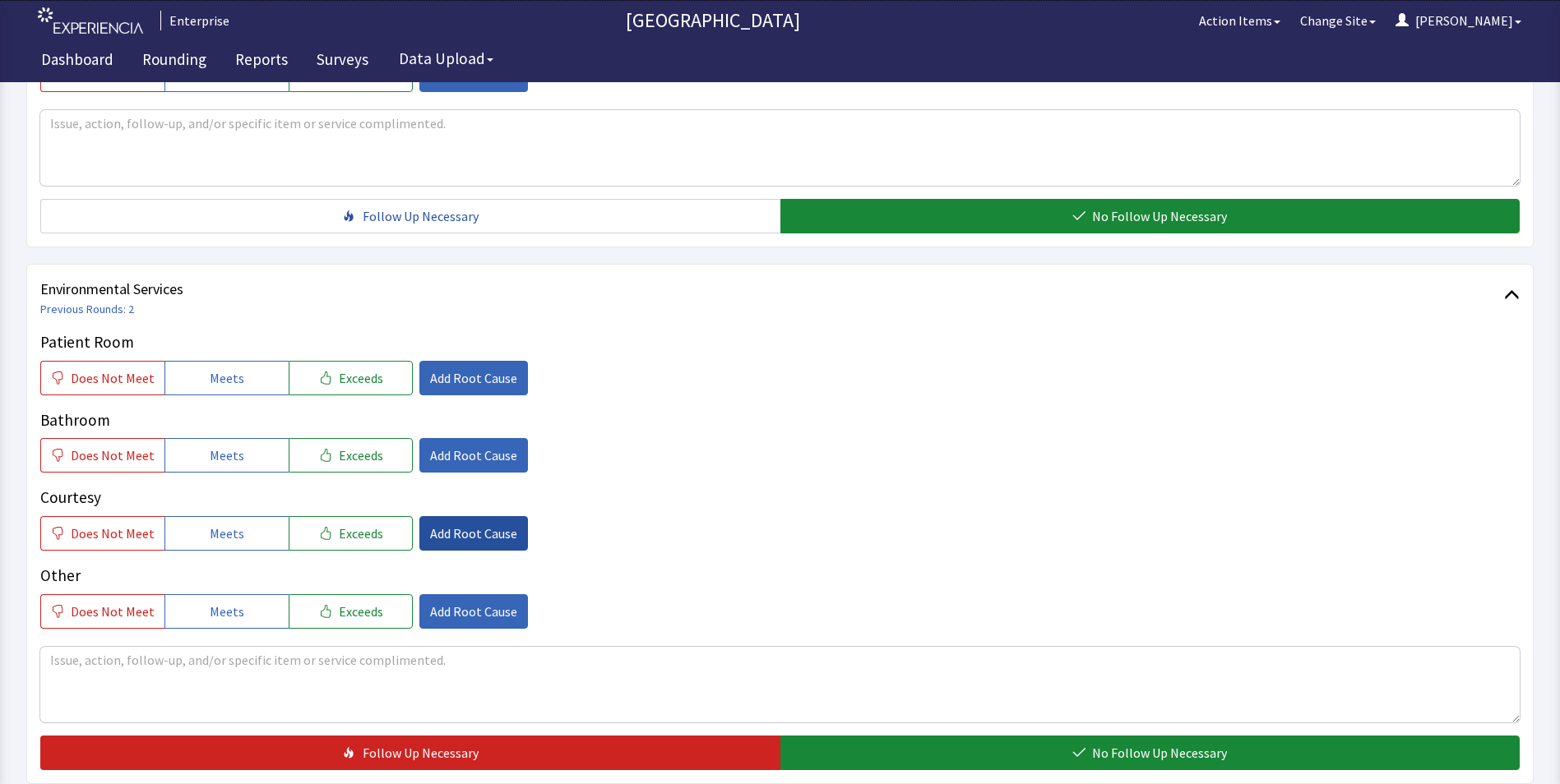
scroll to position [904, 0]
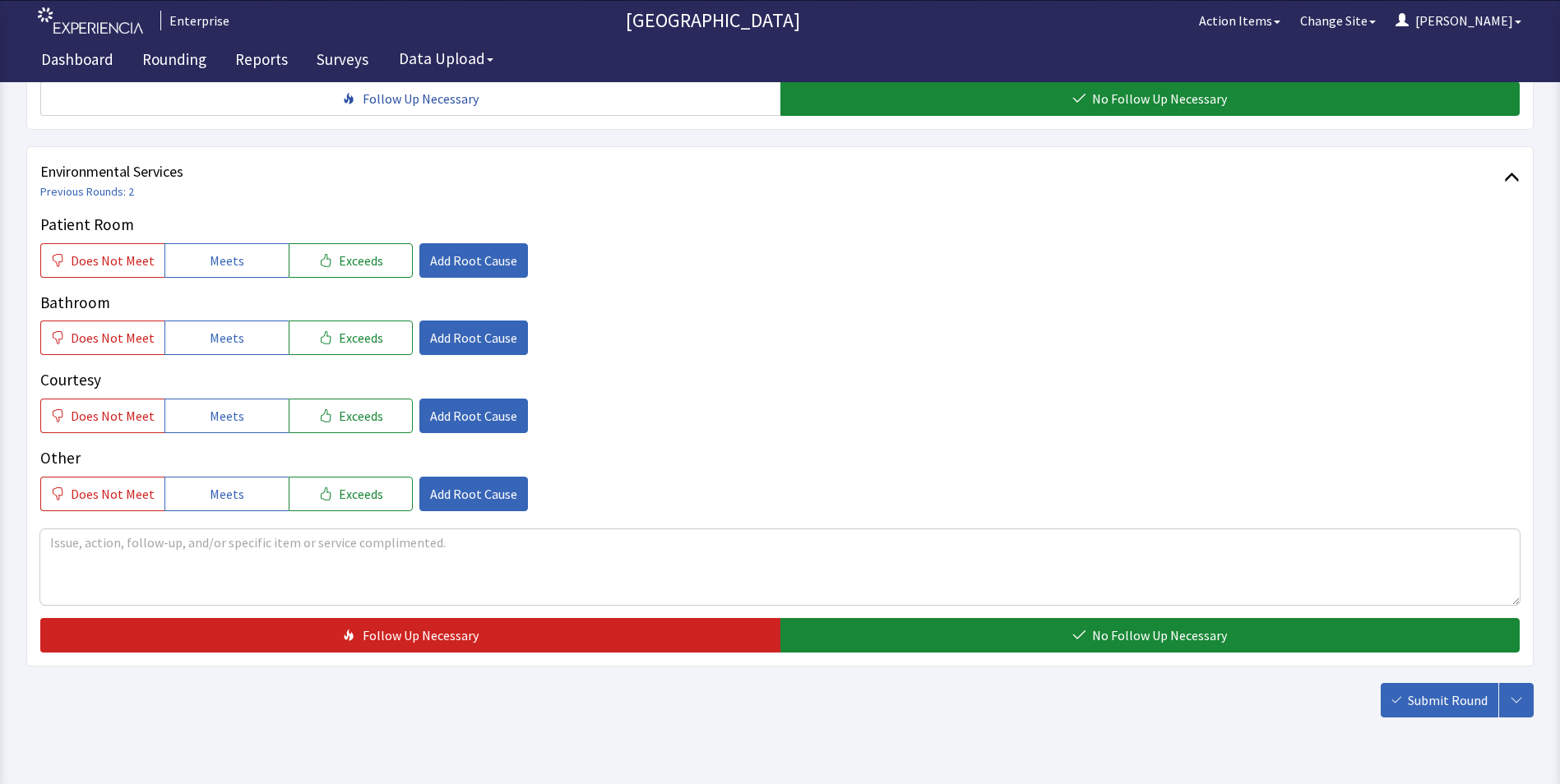
drag, startPoint x: 191, startPoint y: 234, endPoint x: 199, endPoint y: 287, distance: 53.6
click at [193, 244] on button "Meets" at bounding box center [226, 261] width 124 height 34
click at [212, 323] on button "Meets" at bounding box center [226, 338] width 124 height 34
click at [217, 406] on span "Meets" at bounding box center [227, 416] width 34 height 20
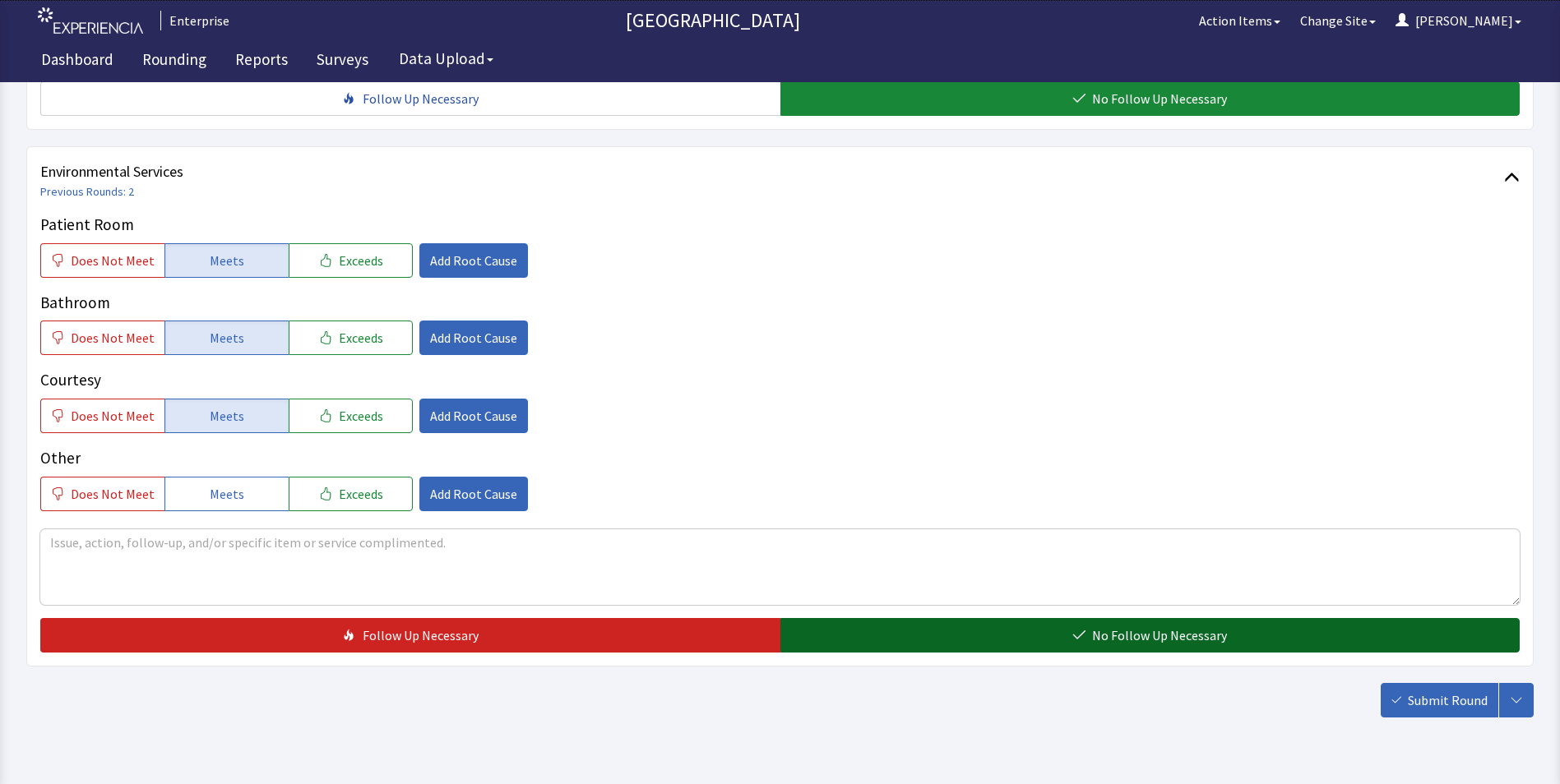
click at [856, 618] on button "No Follow Up Necessary" at bounding box center [1151, 635] width 740 height 34
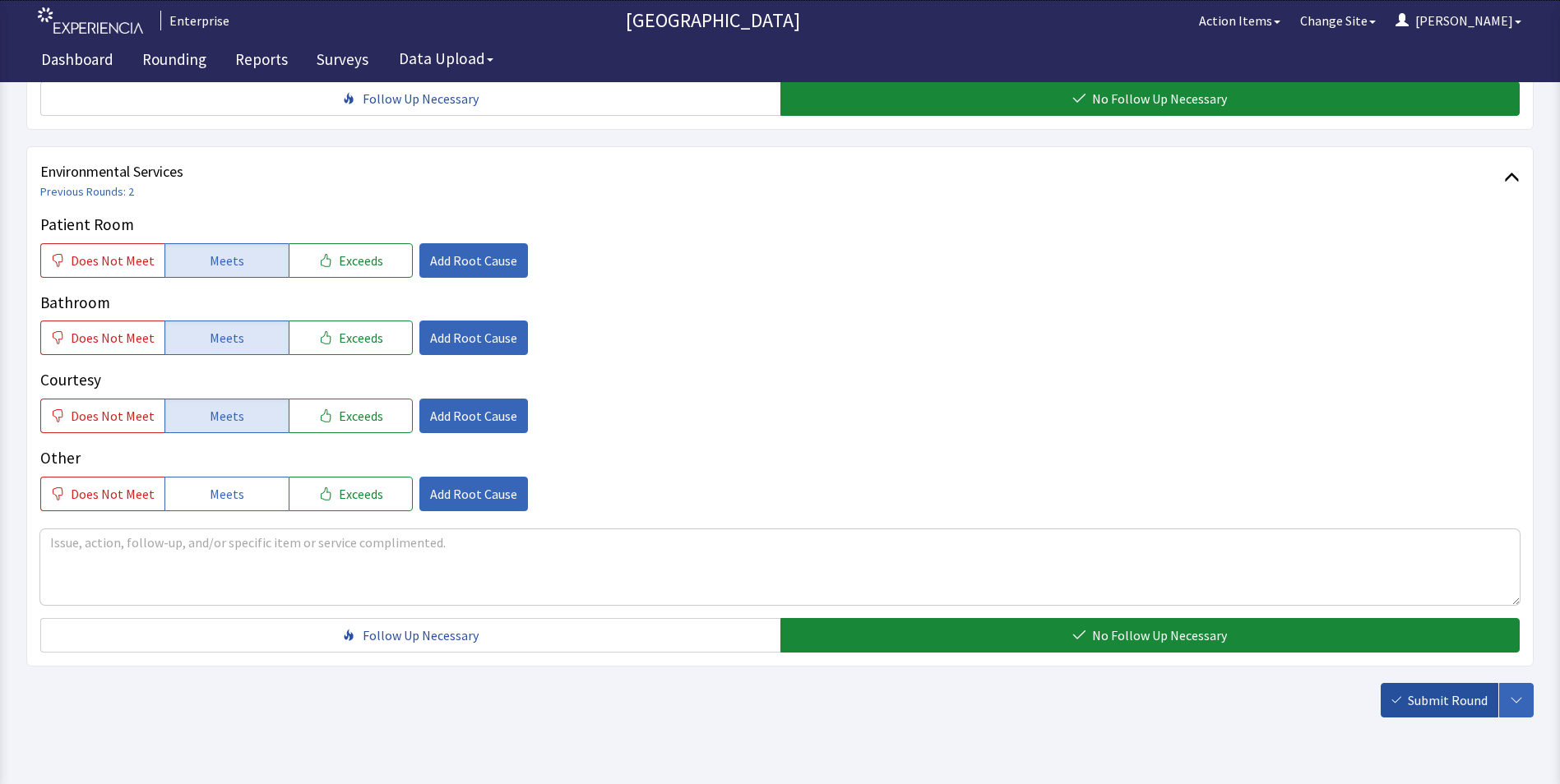
click at [1421, 691] on span "Submit Round" at bounding box center [1448, 701] width 80 height 20
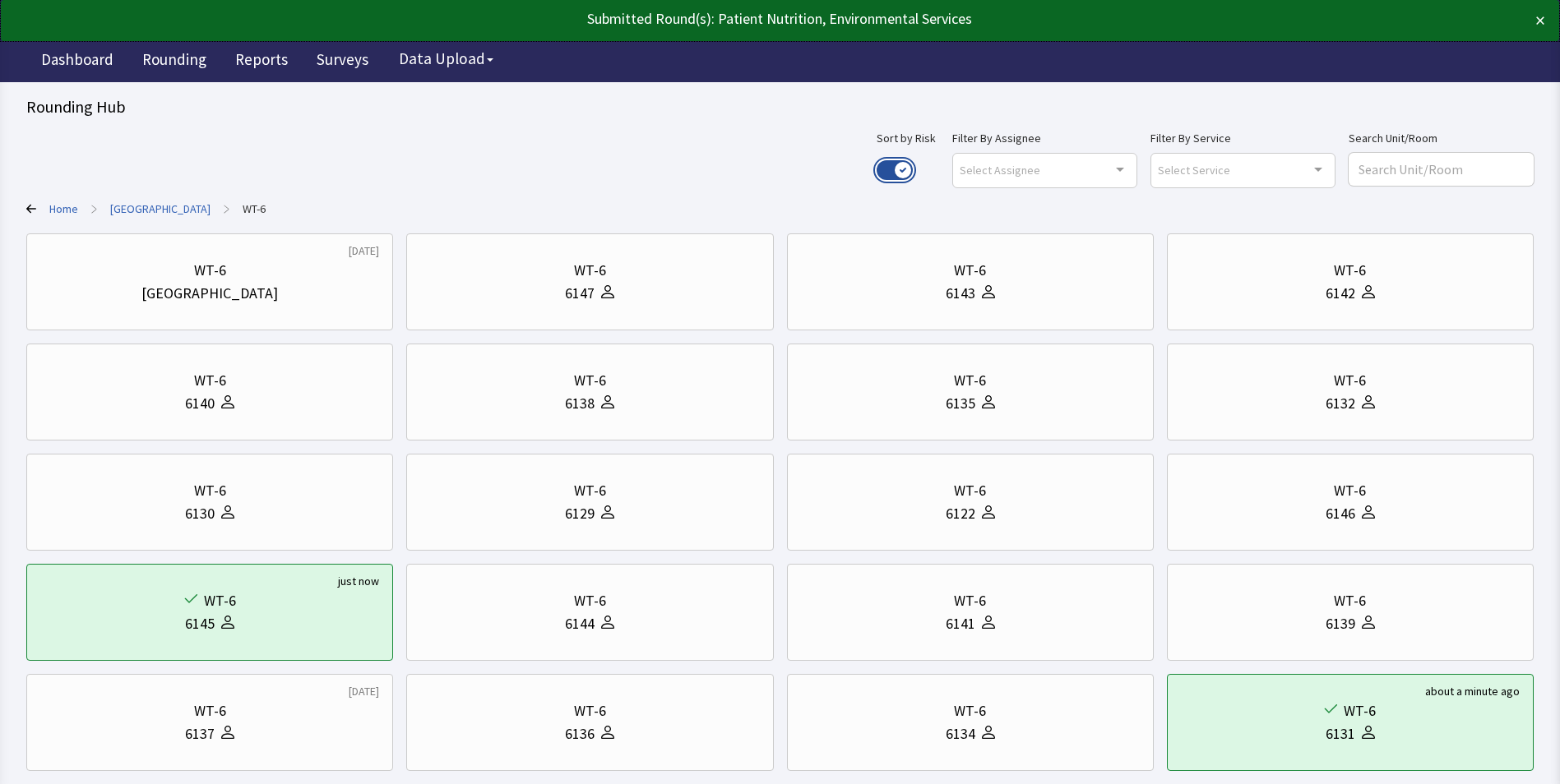
click at [913, 164] on button "Use setting" at bounding box center [895, 170] width 36 height 20
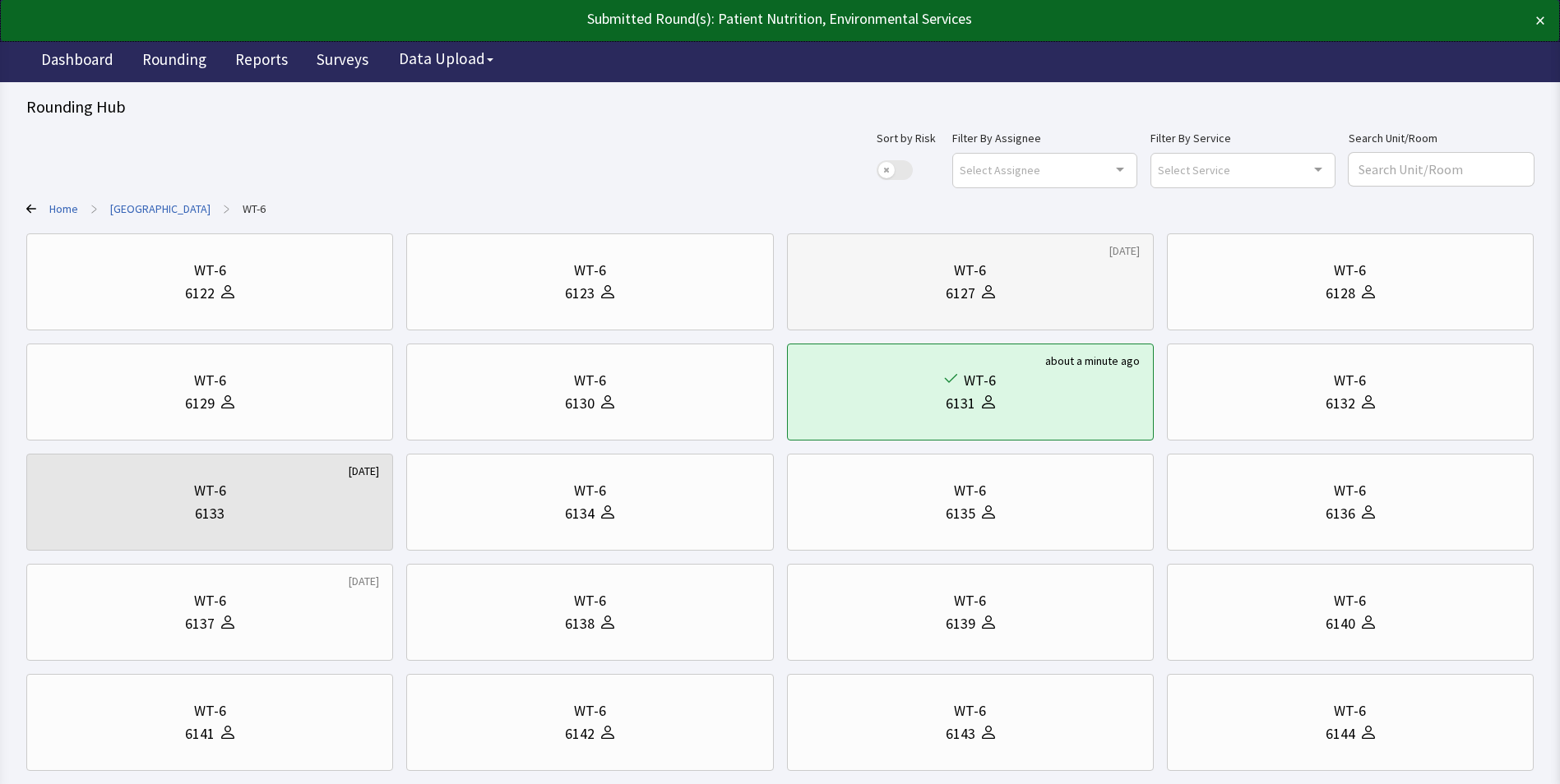
click at [866, 289] on div "6127" at bounding box center [971, 293] width 339 height 23
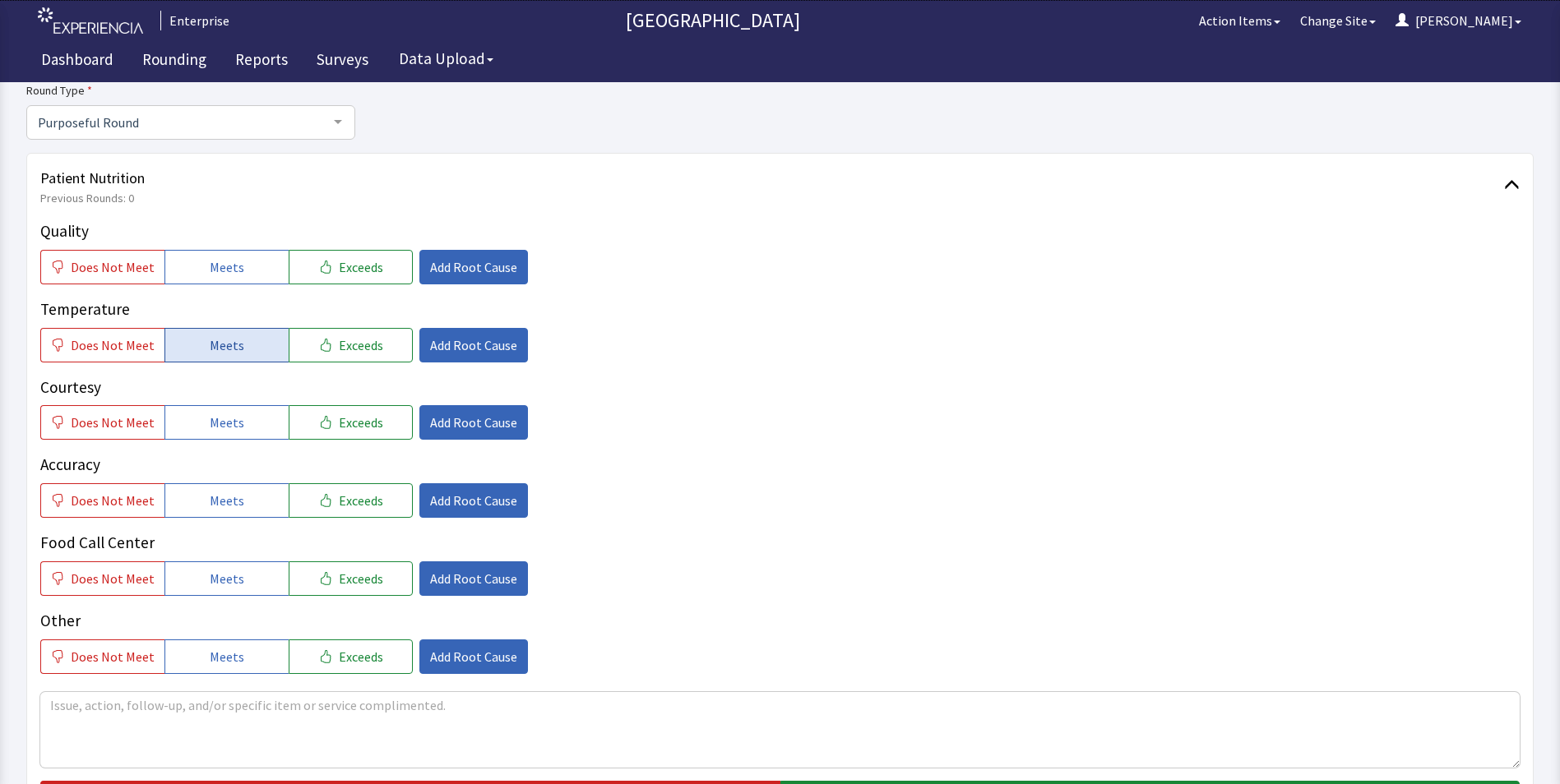
scroll to position [247, 0]
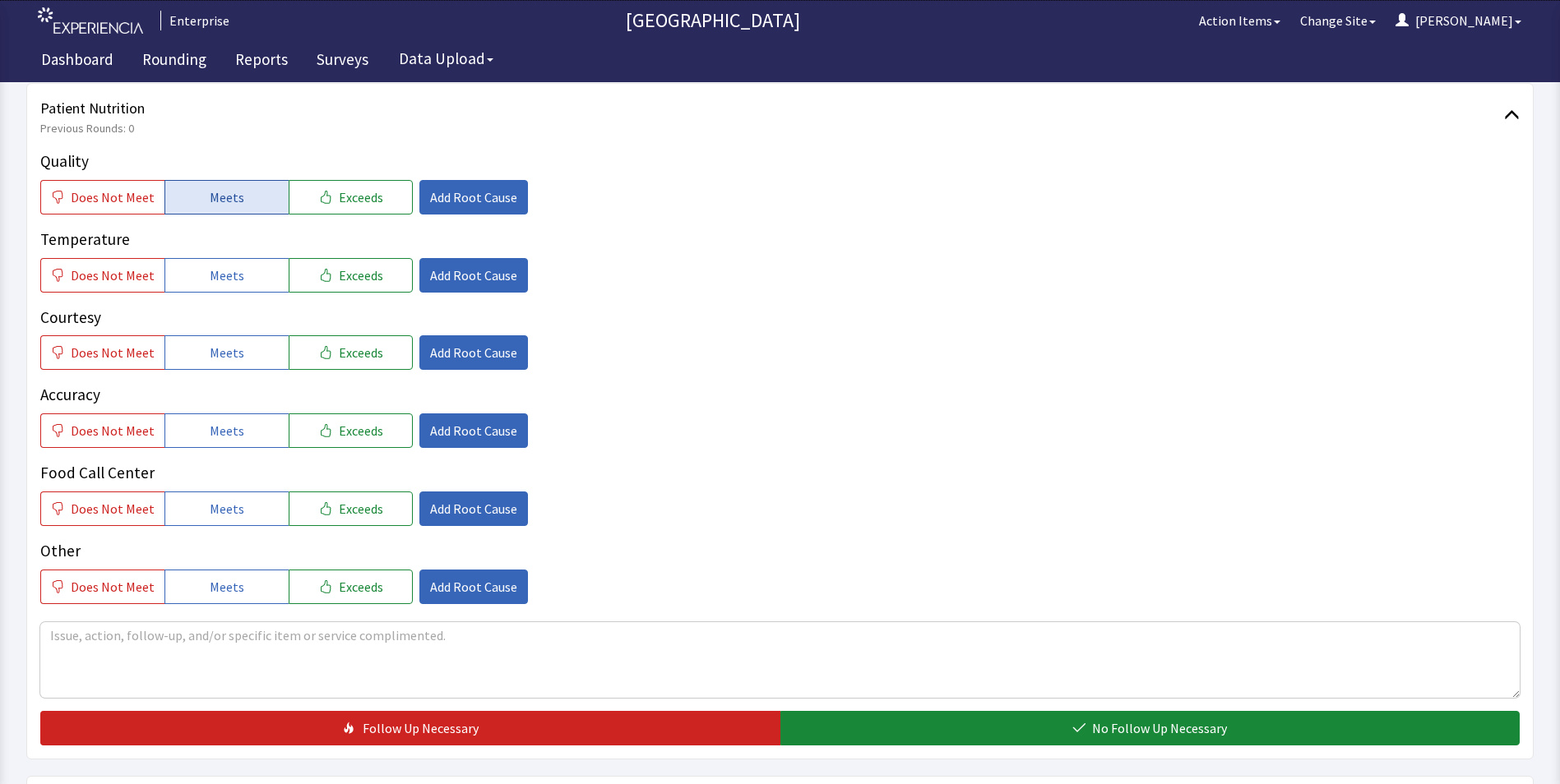
click at [223, 194] on span "Meets" at bounding box center [227, 197] width 34 height 20
drag, startPoint x: 229, startPoint y: 282, endPoint x: 231, endPoint y: 306, distance: 24.1
click at [231, 292] on button "Meets" at bounding box center [226, 275] width 124 height 34
drag, startPoint x: 229, startPoint y: 352, endPoint x: 231, endPoint y: 394, distance: 42.0
click at [229, 359] on span "Meets" at bounding box center [227, 352] width 34 height 20
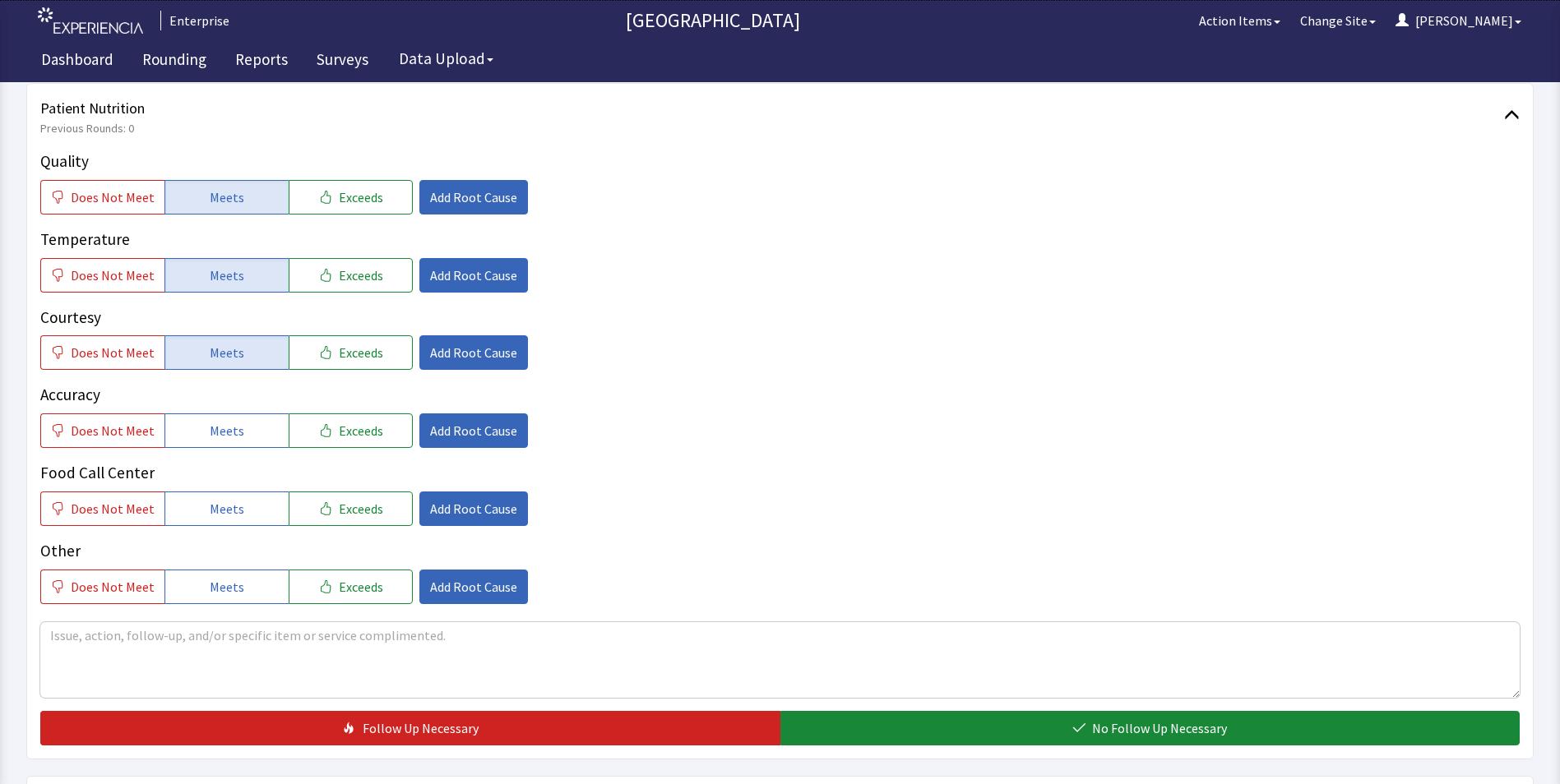
drag, startPoint x: 226, startPoint y: 420, endPoint x: 226, endPoint y: 476, distance: 56.0
click at [226, 435] on button "Meets" at bounding box center [226, 431] width 124 height 34
click at [226, 499] on span "Meets" at bounding box center [227, 509] width 34 height 20
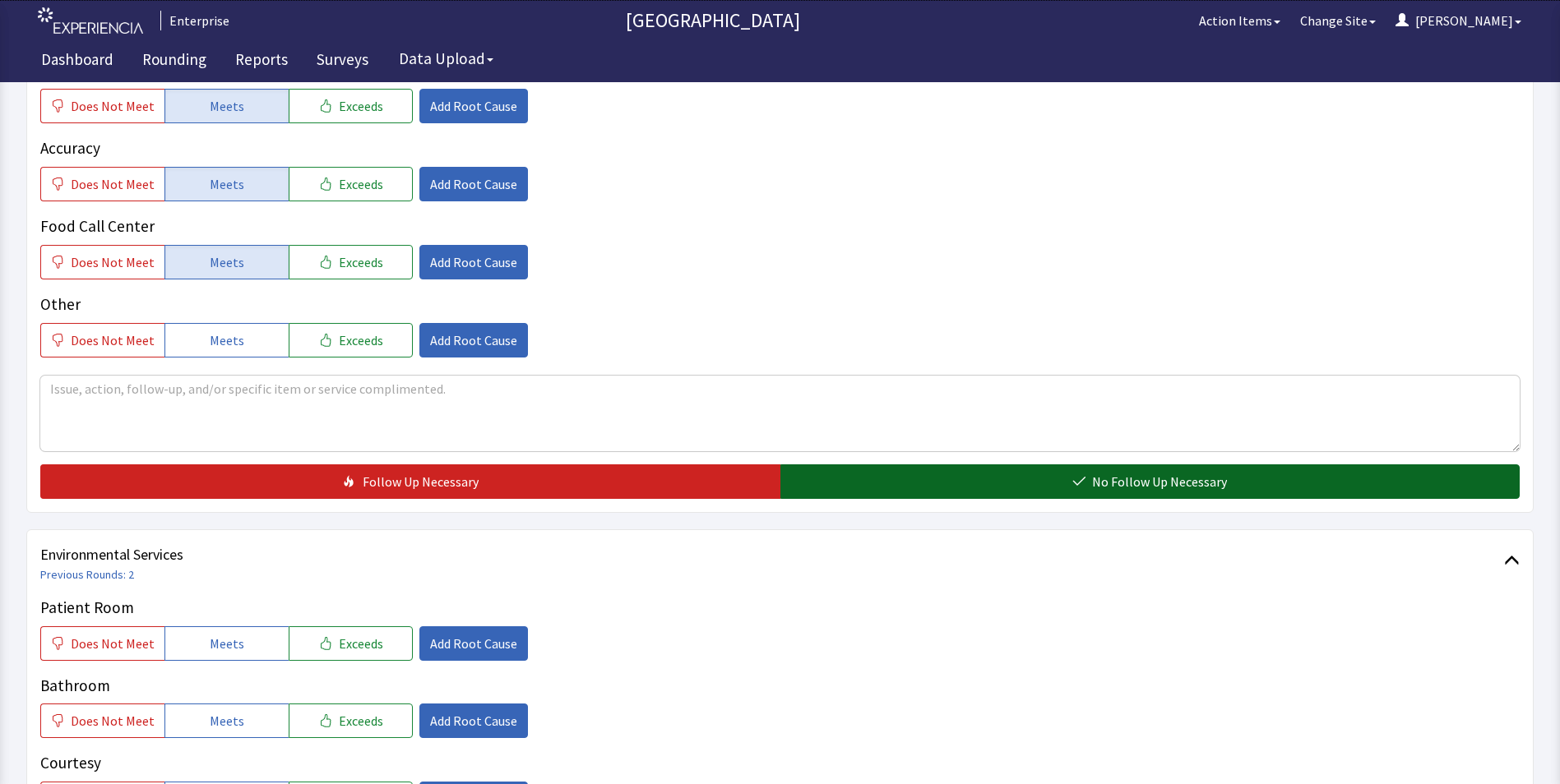
click at [857, 483] on button "No Follow Up Necessary" at bounding box center [1151, 482] width 740 height 34
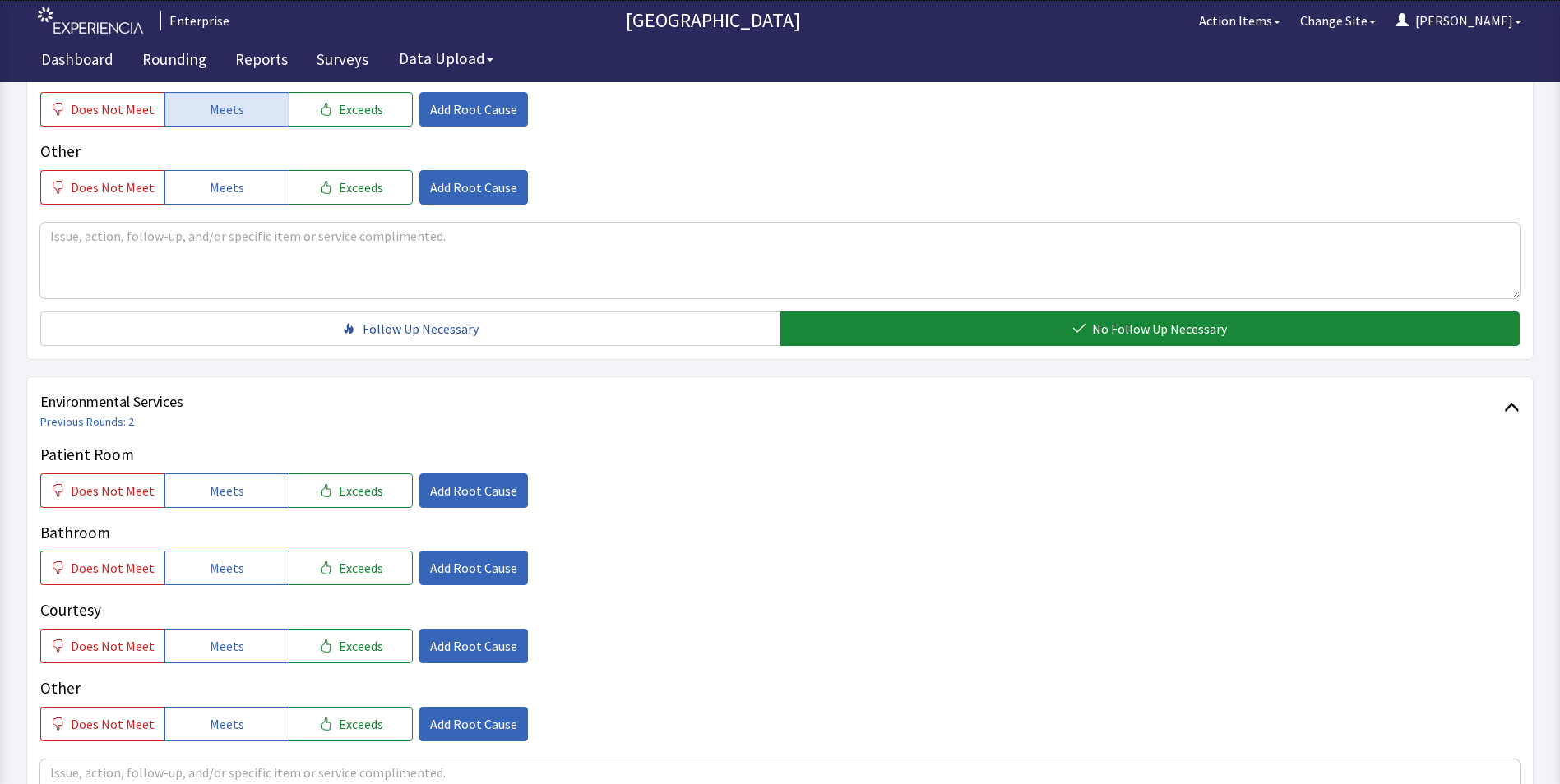
scroll to position [822, 0]
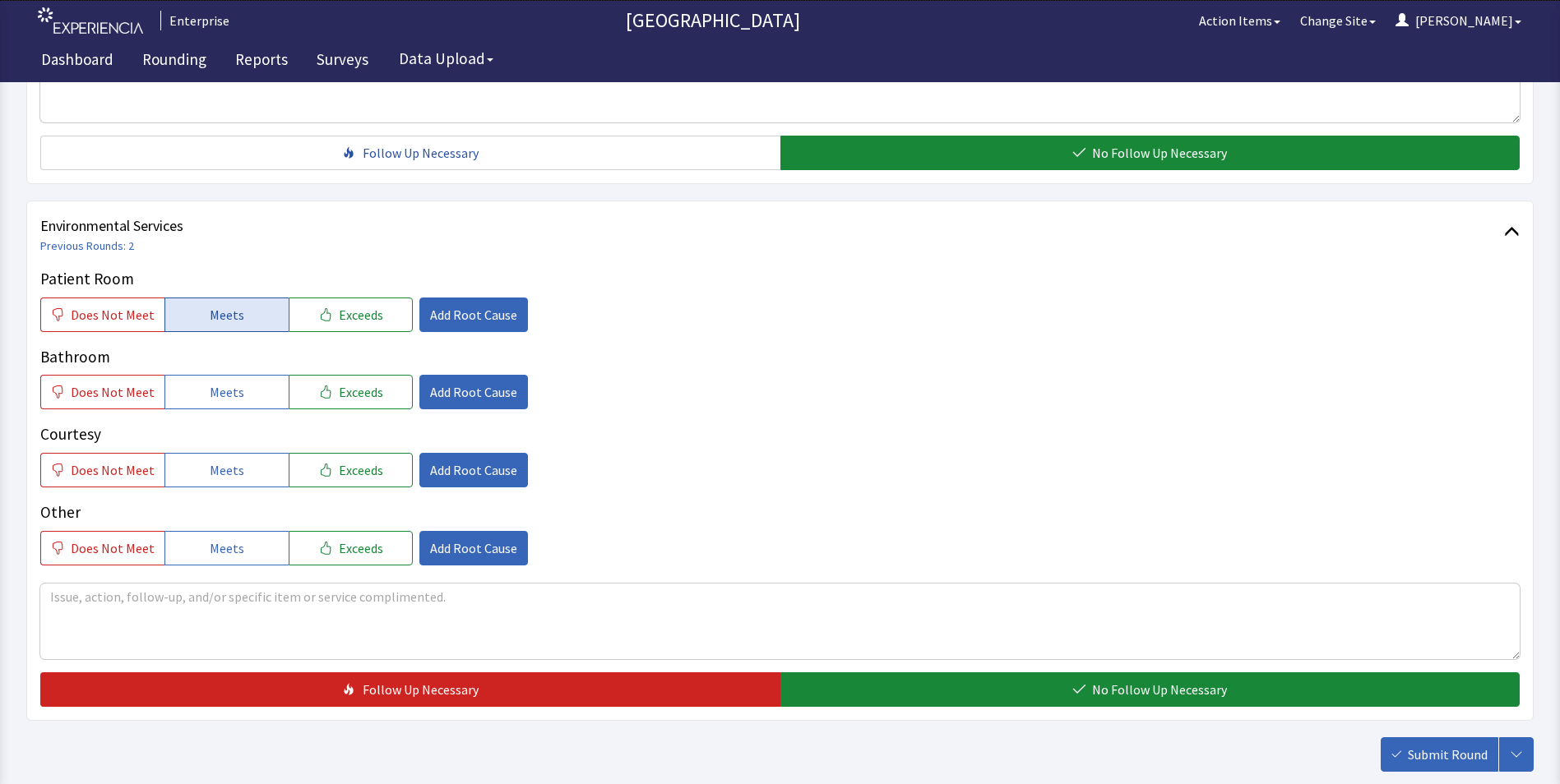
click at [248, 306] on button "Meets" at bounding box center [226, 315] width 124 height 34
drag, startPoint x: 226, startPoint y: 384, endPoint x: 226, endPoint y: 442, distance: 58.0
click at [226, 402] on span "Meets" at bounding box center [227, 392] width 34 height 20
drag, startPoint x: 221, startPoint y: 476, endPoint x: 387, endPoint y: 442, distance: 169.4
click at [221, 477] on span "Meets" at bounding box center [227, 470] width 34 height 20
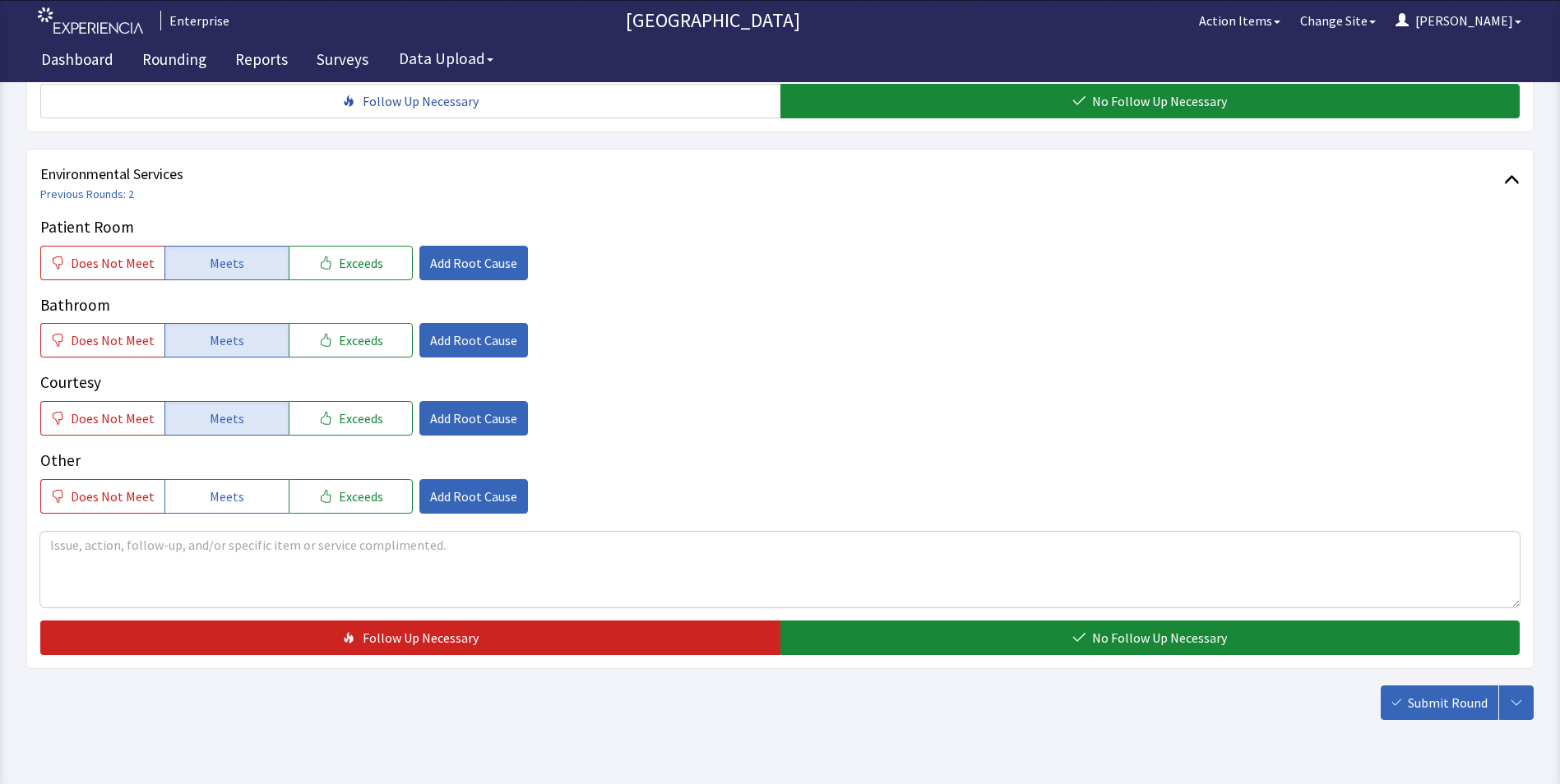
scroll to position [918, 0]
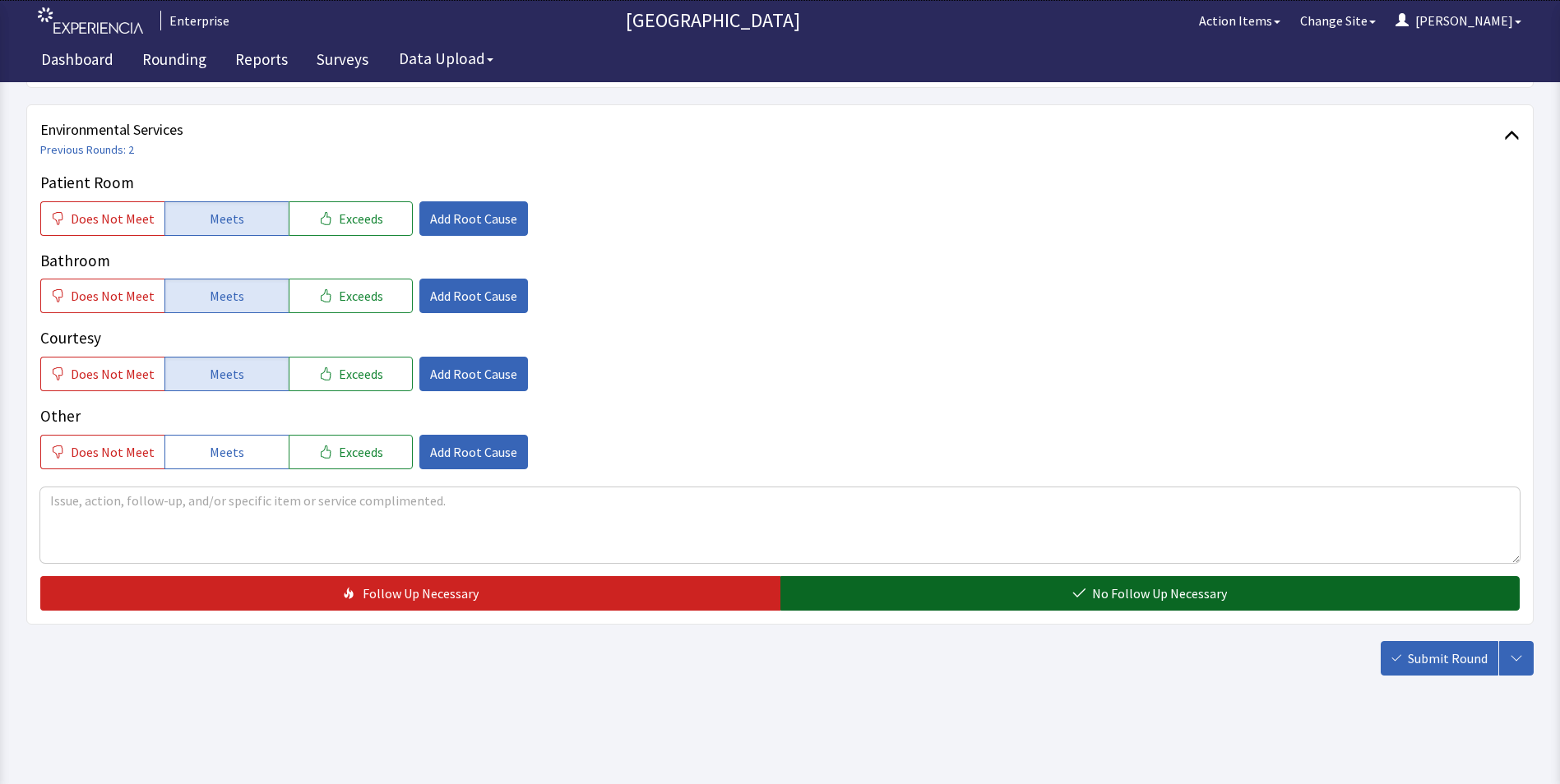
drag, startPoint x: 883, startPoint y: 586, endPoint x: 901, endPoint y: 589, distance: 18.2
click at [884, 586] on button "No Follow Up Necessary" at bounding box center [1151, 594] width 740 height 34
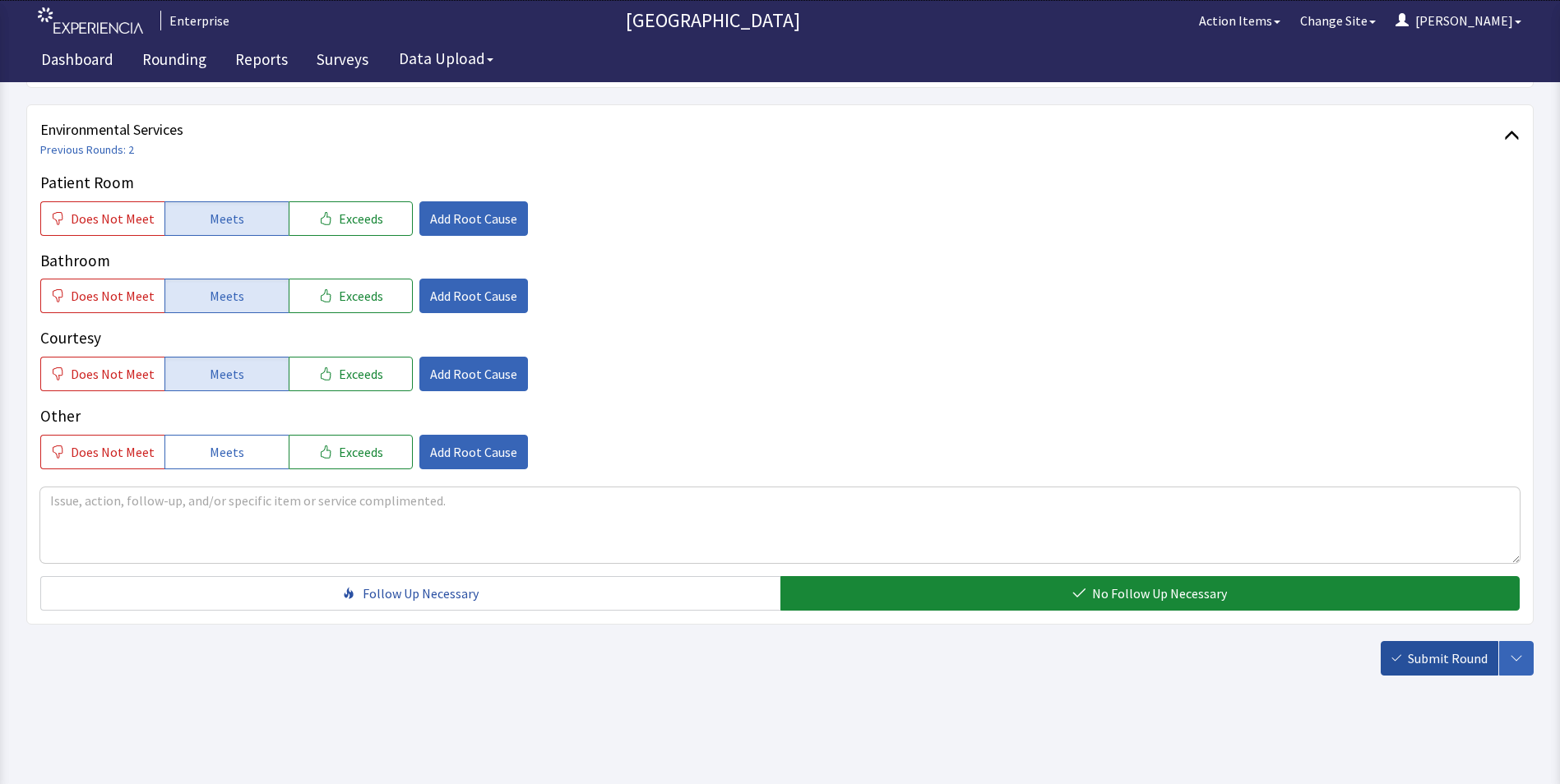
click at [1440, 654] on span "Submit Round" at bounding box center [1448, 658] width 80 height 20
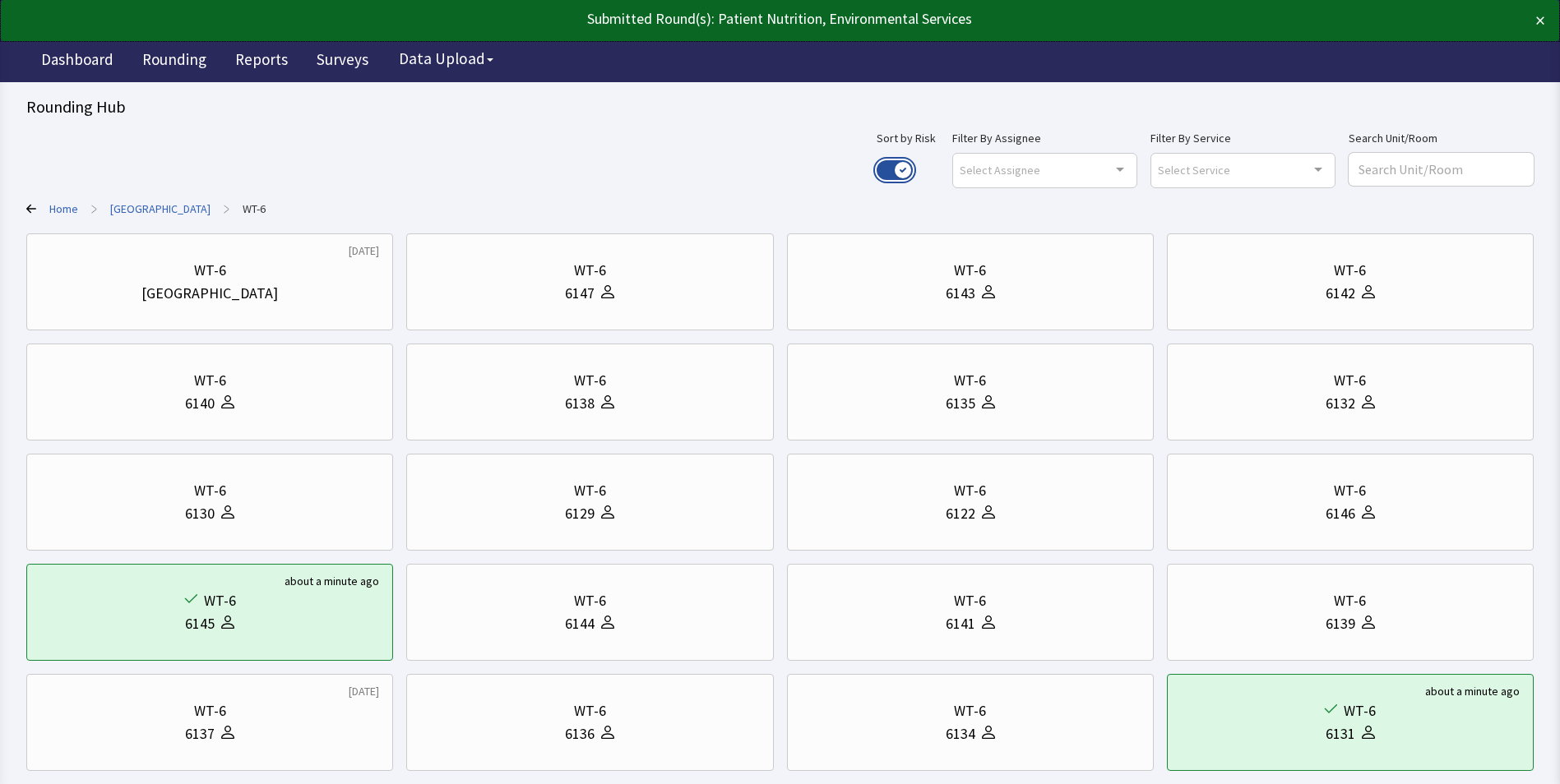
click at [913, 170] on button "Use setting" at bounding box center [895, 170] width 36 height 20
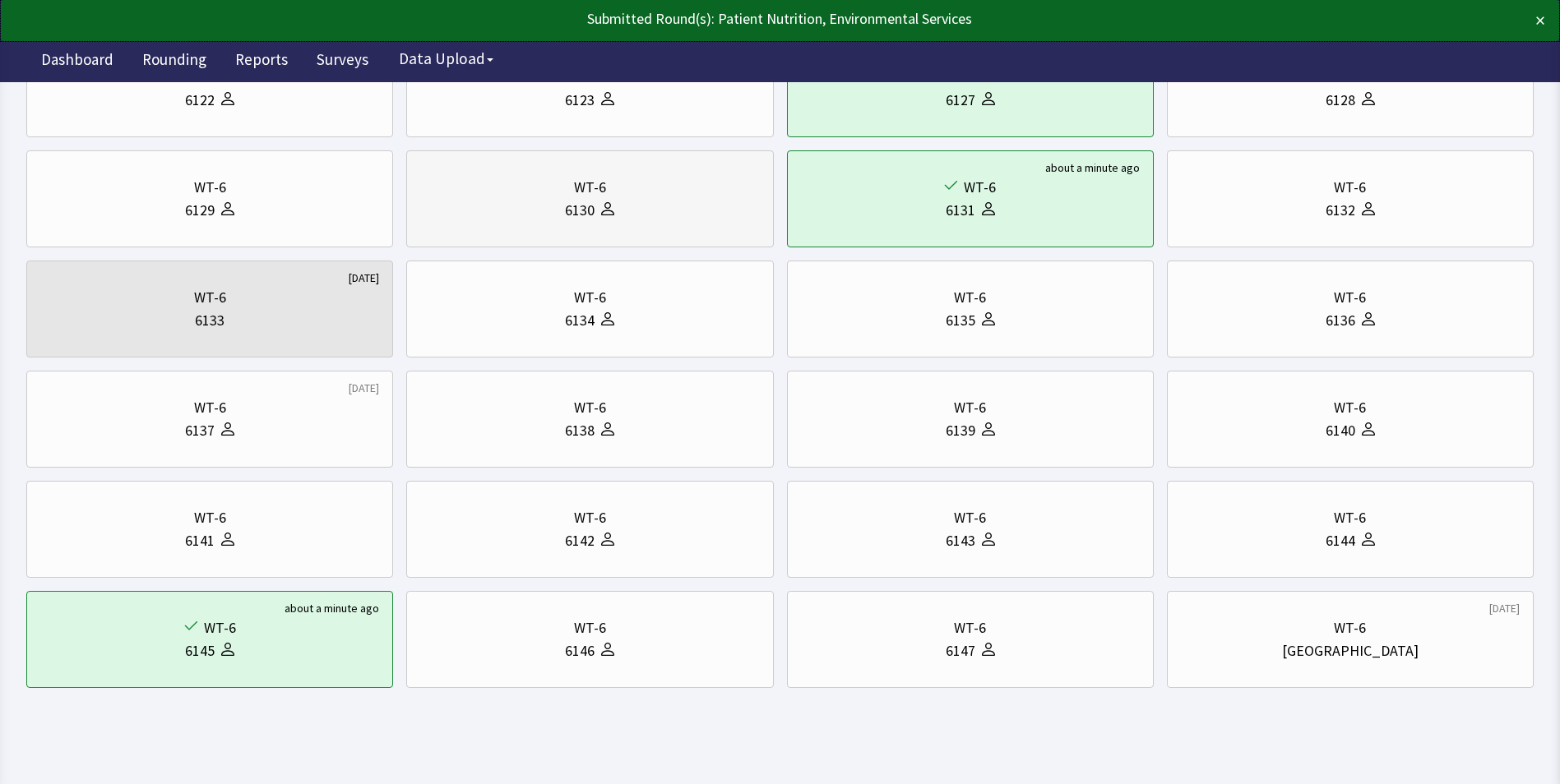
scroll to position [206, 0]
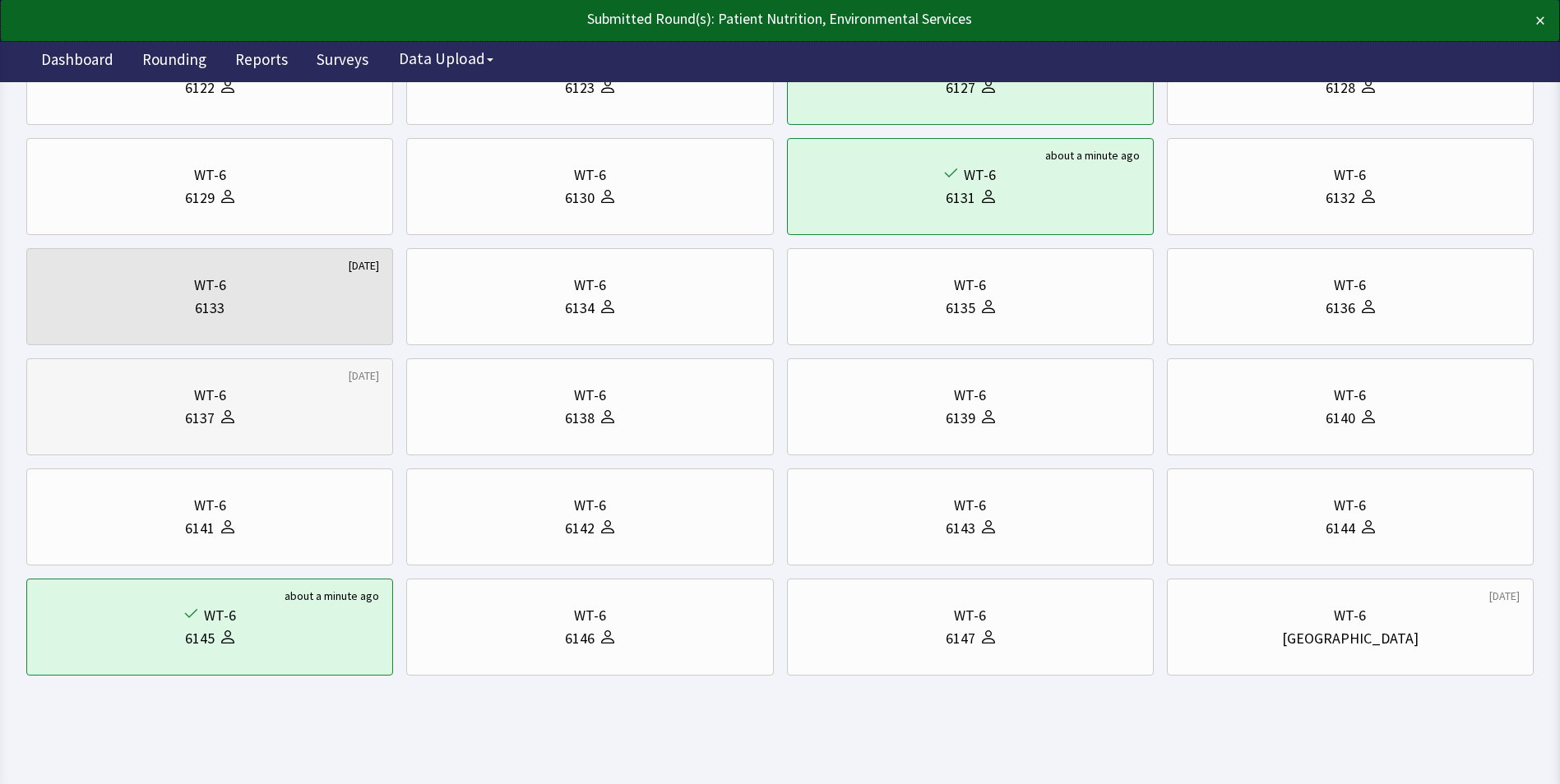
click at [285, 381] on div "WT-6 6137" at bounding box center [210, 407] width 339 height 79
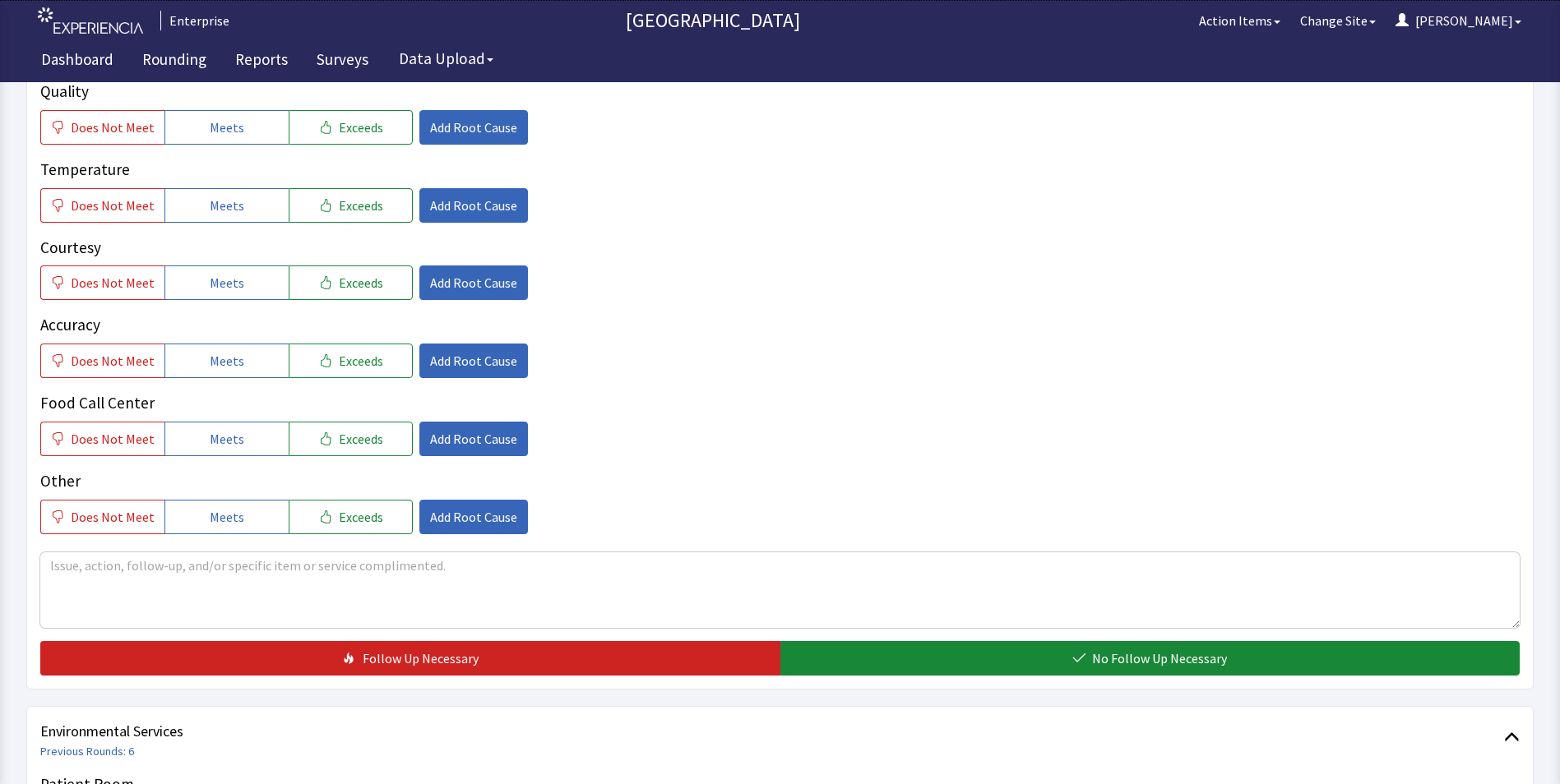
scroll to position [329, 0]
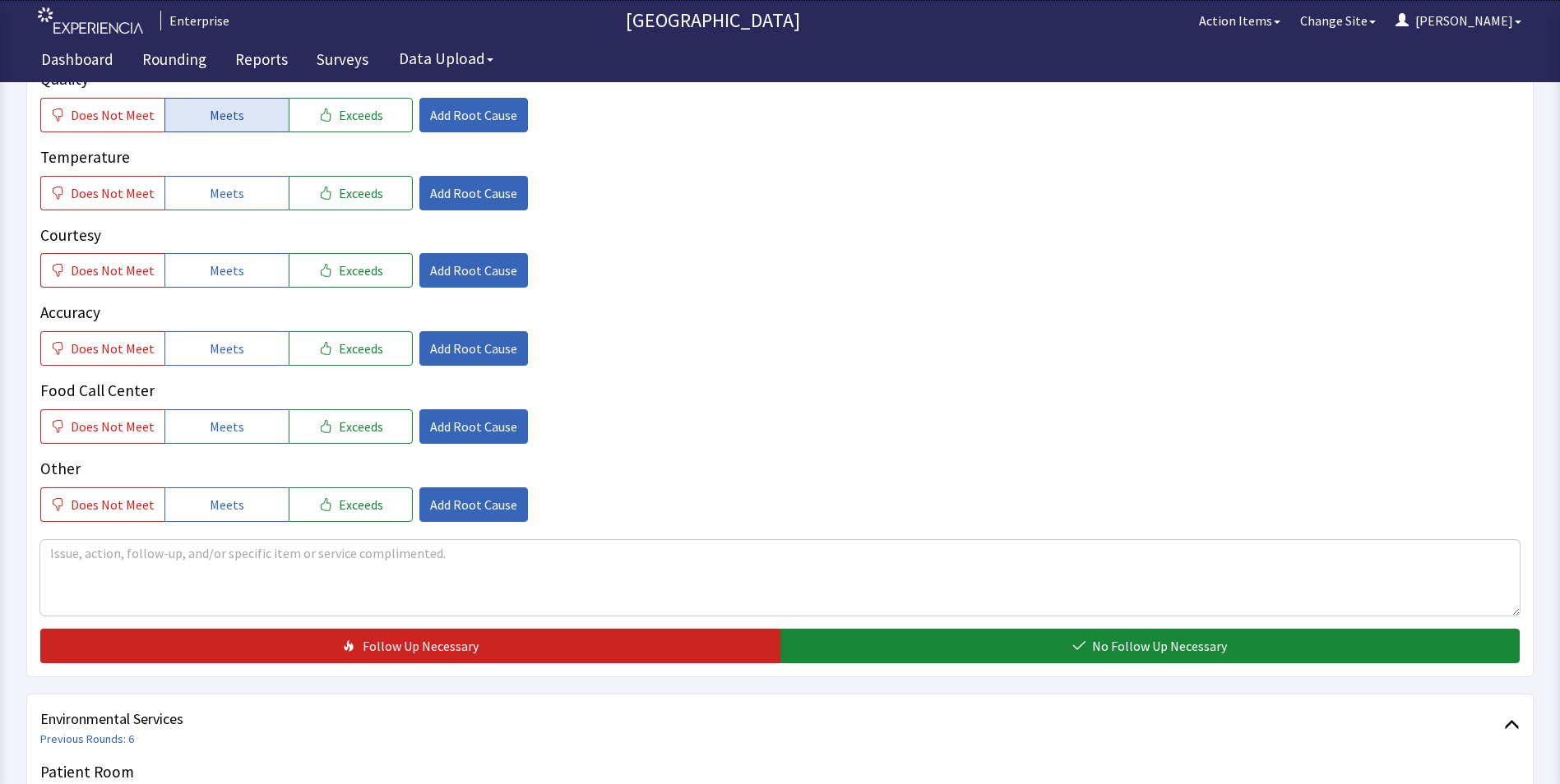
click at [243, 115] on button "Meets" at bounding box center [226, 115] width 124 height 34
drag, startPoint x: 243, startPoint y: 196, endPoint x: 241, endPoint y: 253, distance: 57.0
click at [243, 202] on button "Meets" at bounding box center [226, 193] width 124 height 34
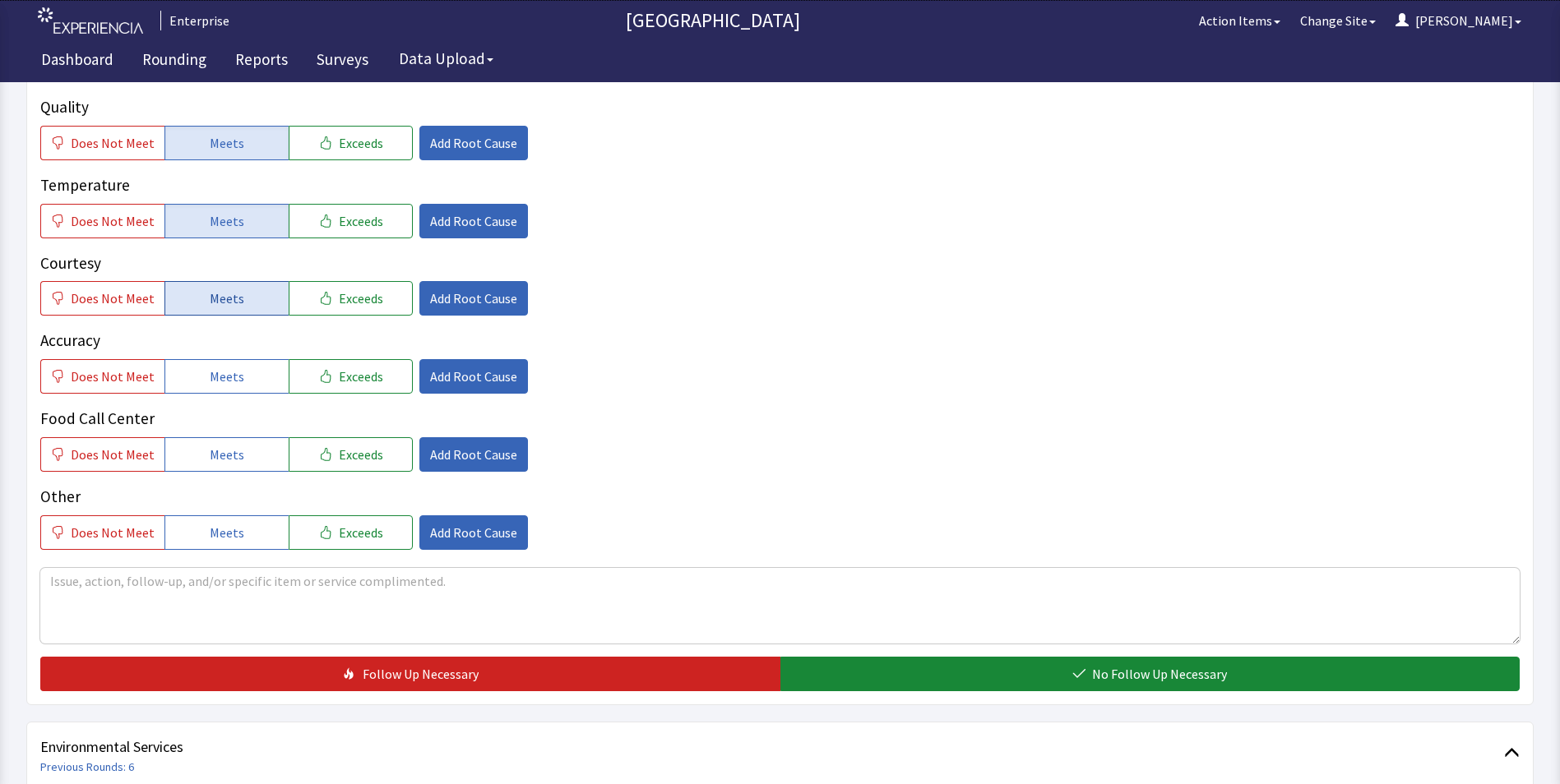
drag, startPoint x: 239, startPoint y: 267, endPoint x: 238, endPoint y: 276, distance: 9.1
click at [239, 281] on button "Meets" at bounding box center [226, 299] width 124 height 34
drag, startPoint x: 233, startPoint y: 339, endPoint x: 232, endPoint y: 373, distance: 34.0
click at [232, 367] on span "Meets" at bounding box center [227, 376] width 34 height 20
click at [232, 445] on span "Meets" at bounding box center [227, 454] width 34 height 20
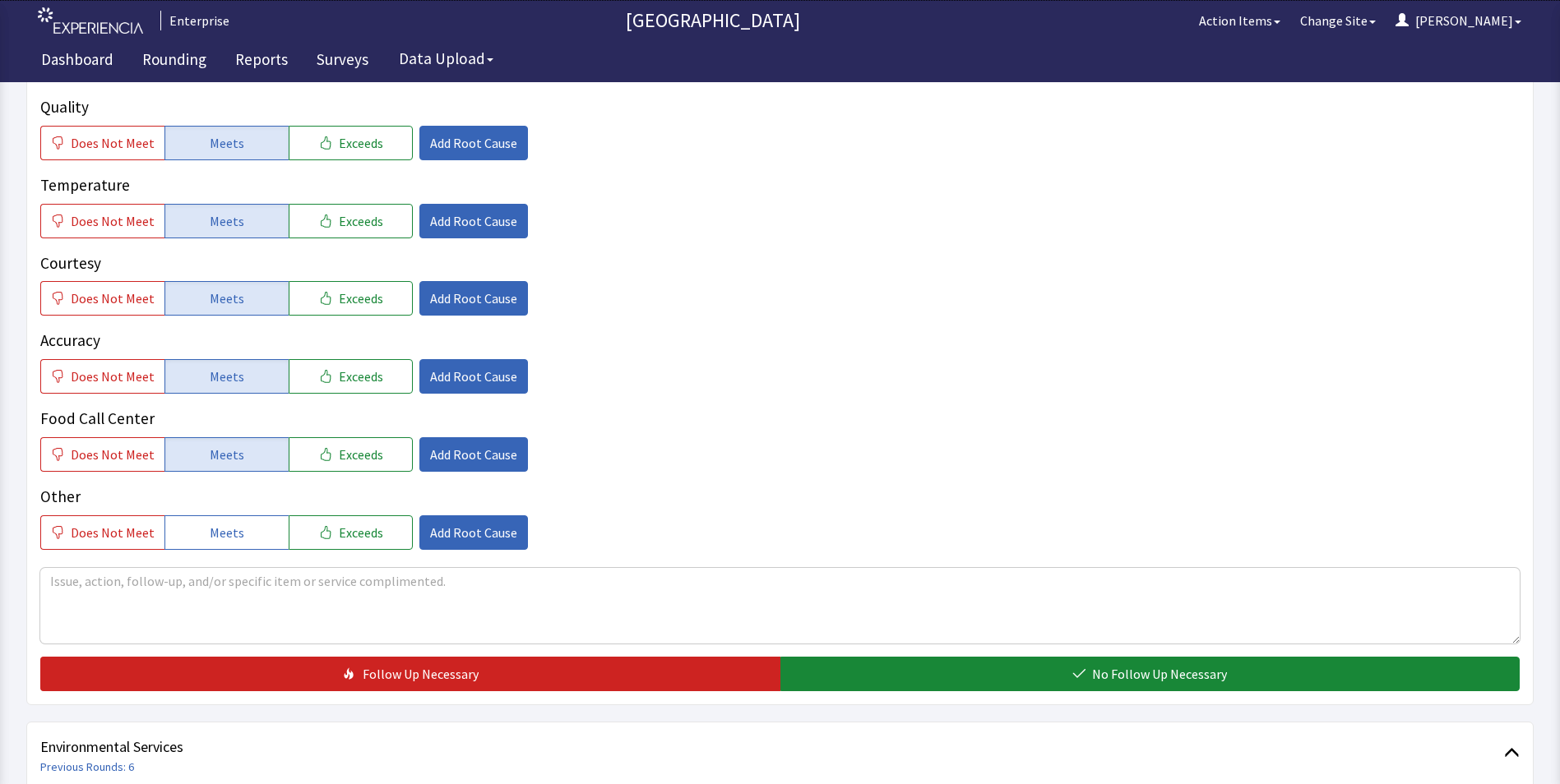
scroll to position [657, 0]
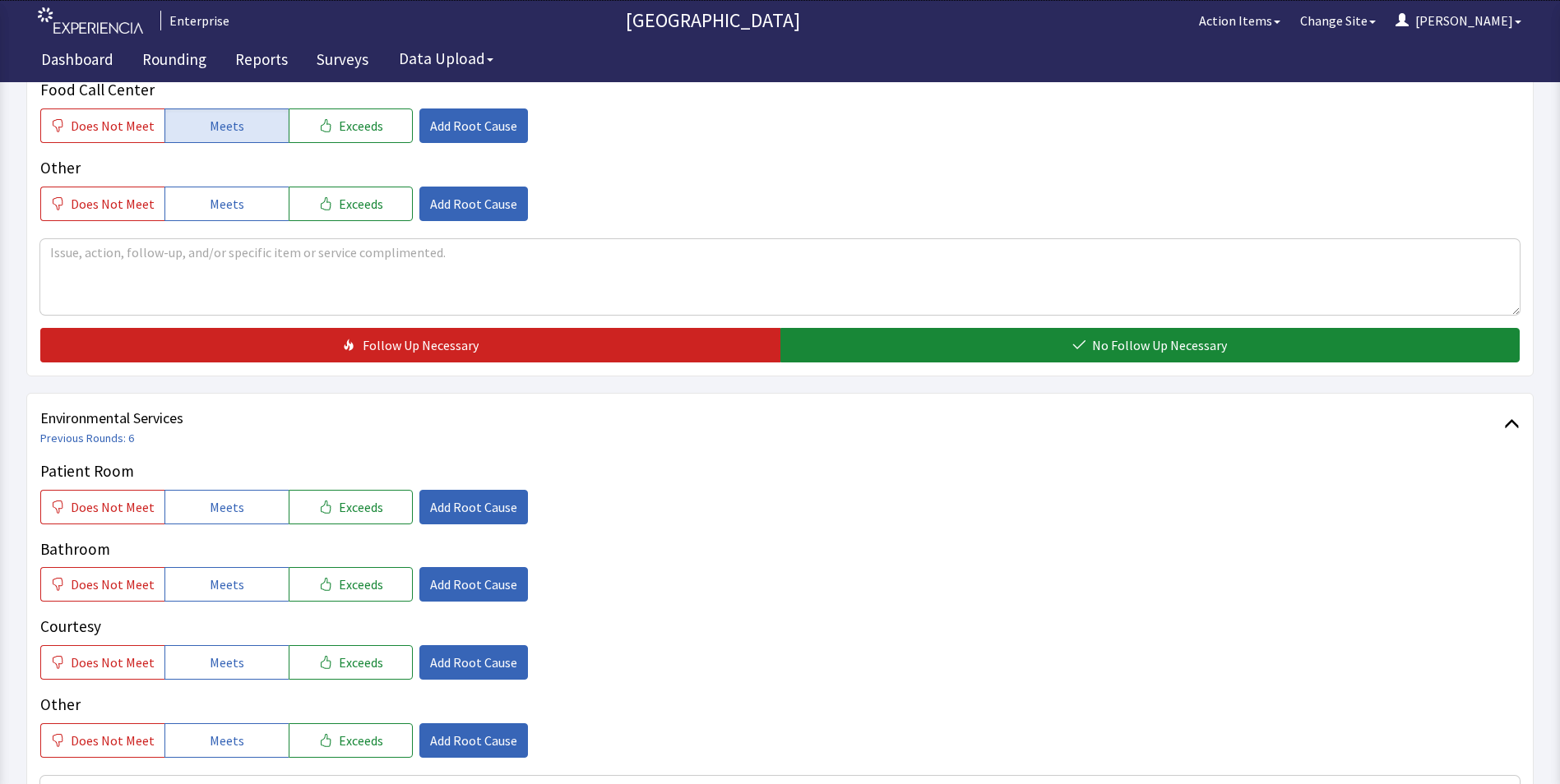
click at [975, 297] on div "Quality Does Not Meet Meets Exceeds Add Root Cause Temperature Does Not Meet Me…" at bounding box center [780, 65] width 1480 height 596
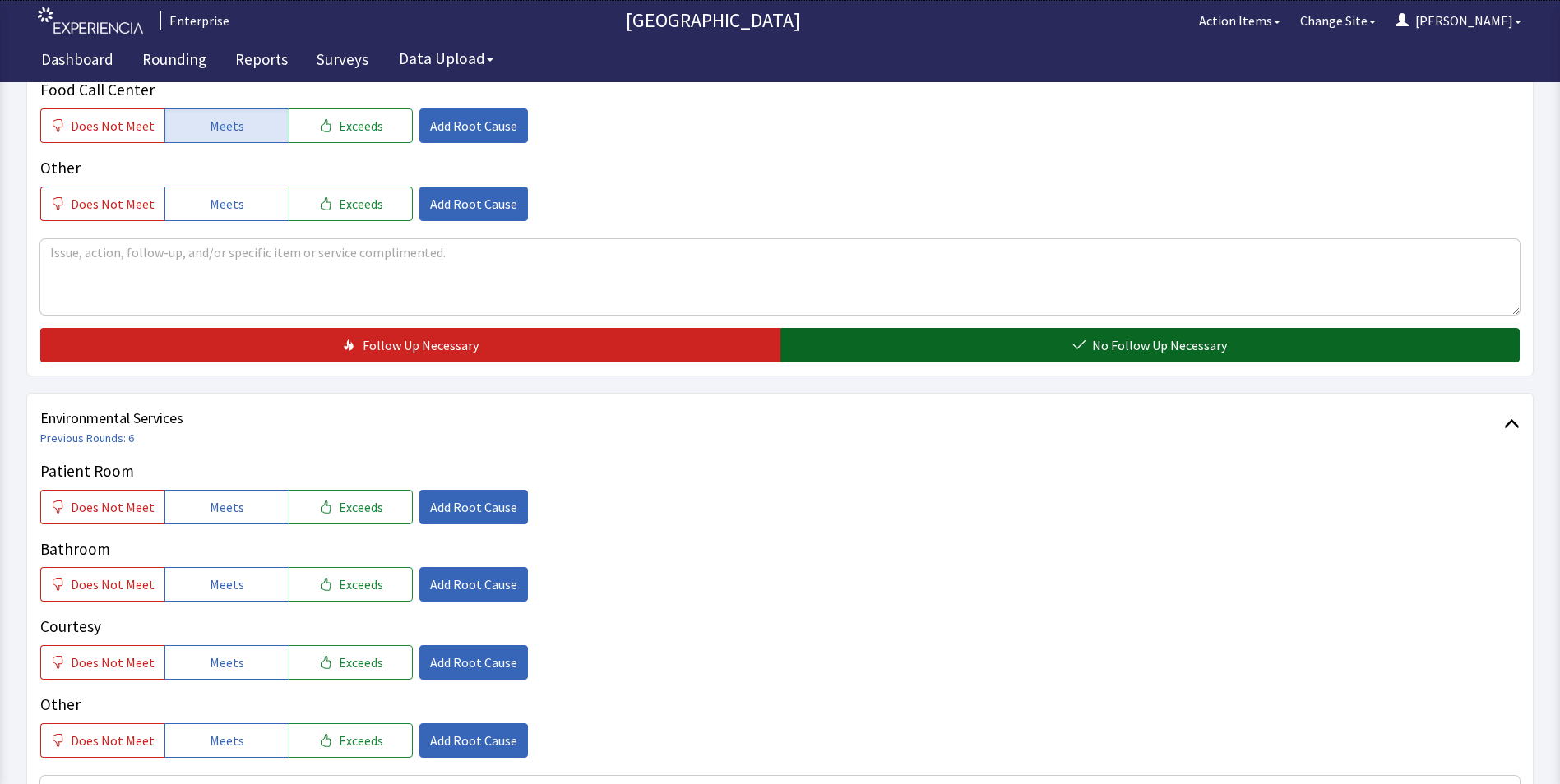
click at [954, 328] on button "No Follow Up Necessary" at bounding box center [1151, 345] width 740 height 34
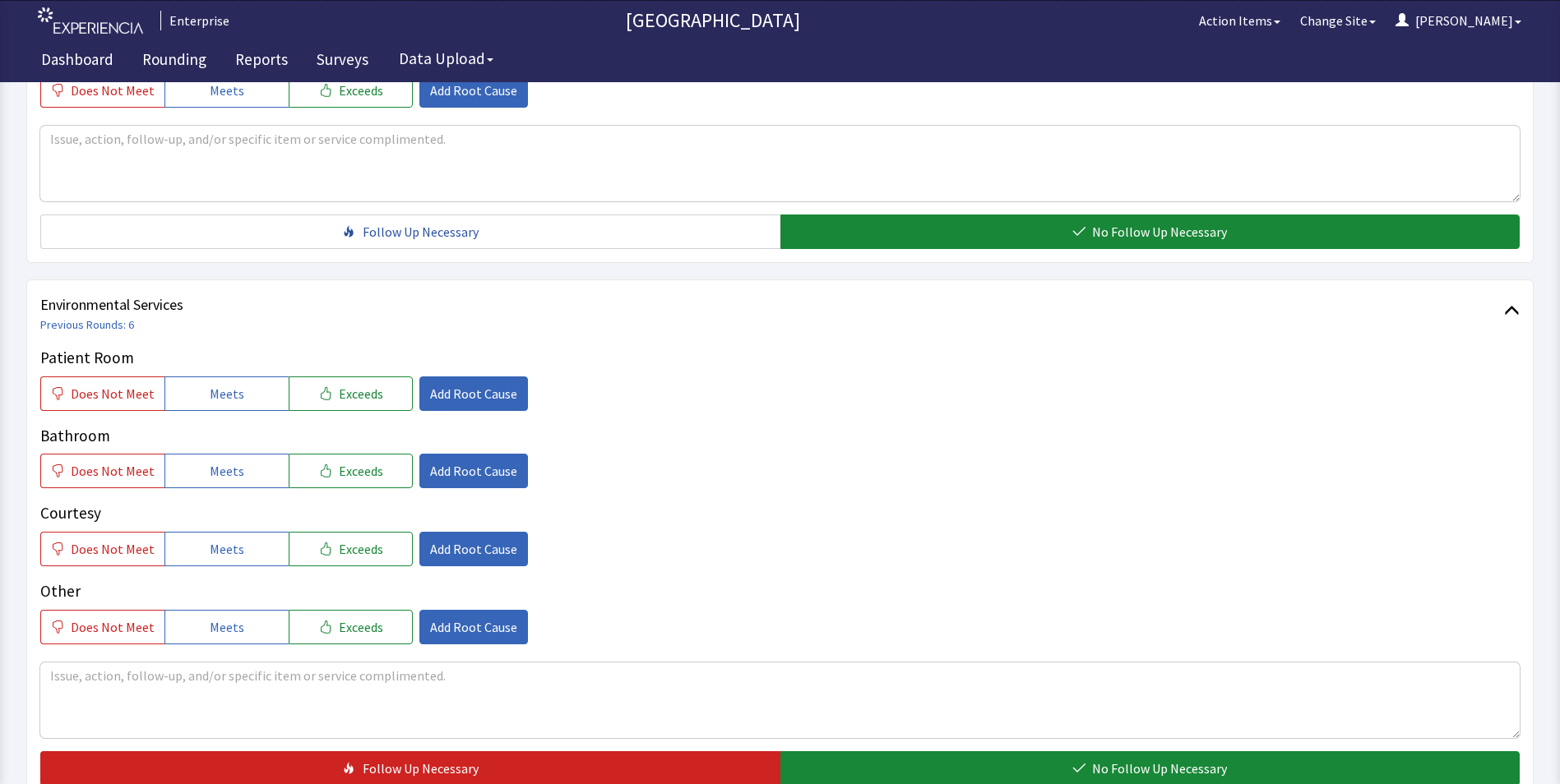
scroll to position [918, 0]
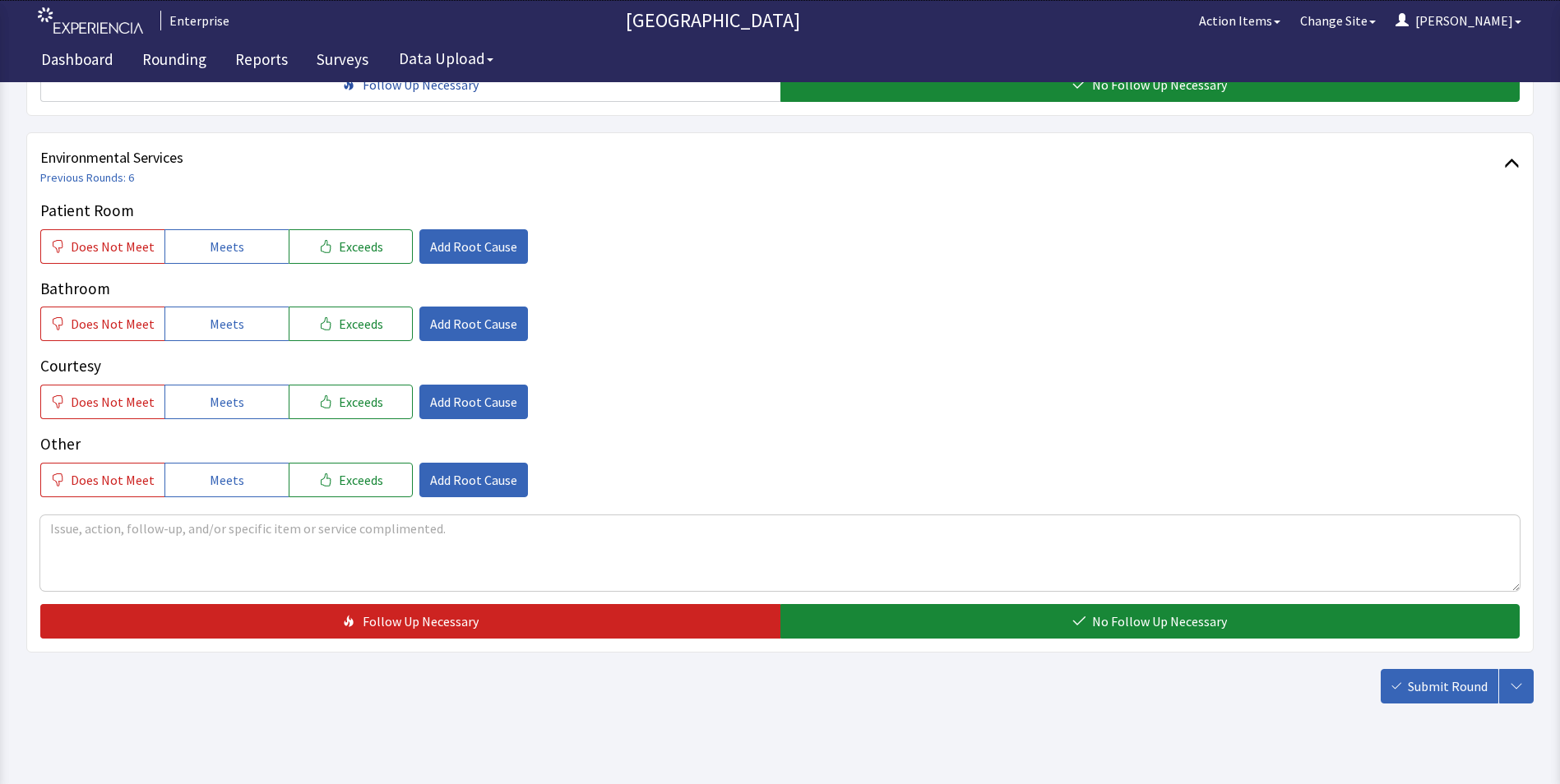
drag, startPoint x: 207, startPoint y: 213, endPoint x: 218, endPoint y: 262, distance: 50.2
click at [210, 237] on span "Meets" at bounding box center [227, 246] width 34 height 20
drag, startPoint x: 221, startPoint y: 286, endPoint x: 219, endPoint y: 336, distance: 50.0
click at [221, 306] on button "Meets" at bounding box center [226, 324] width 124 height 34
click at [214, 392] on span "Meets" at bounding box center [227, 402] width 34 height 20
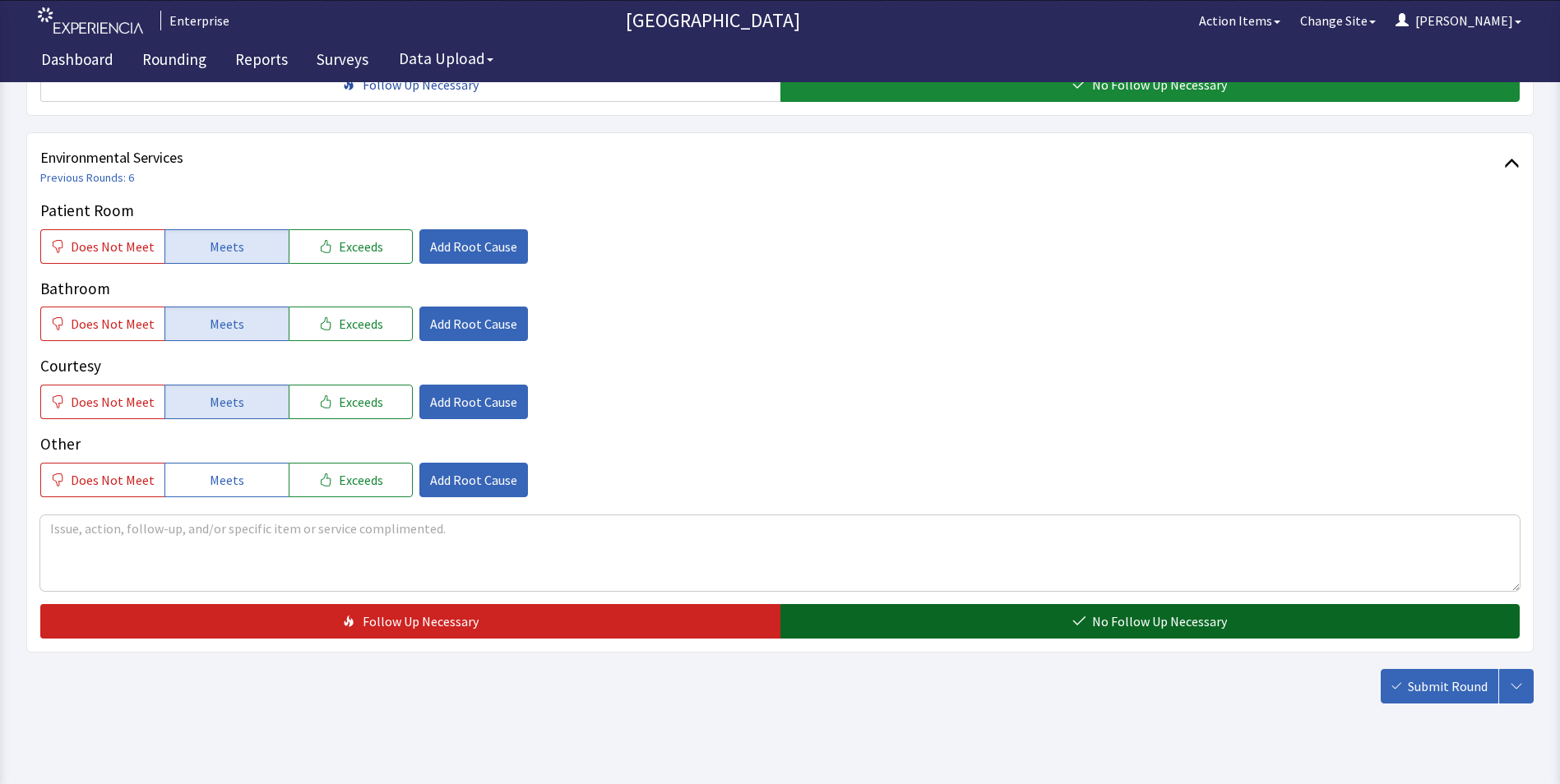
click at [819, 604] on button "No Follow Up Necessary" at bounding box center [1151, 621] width 740 height 34
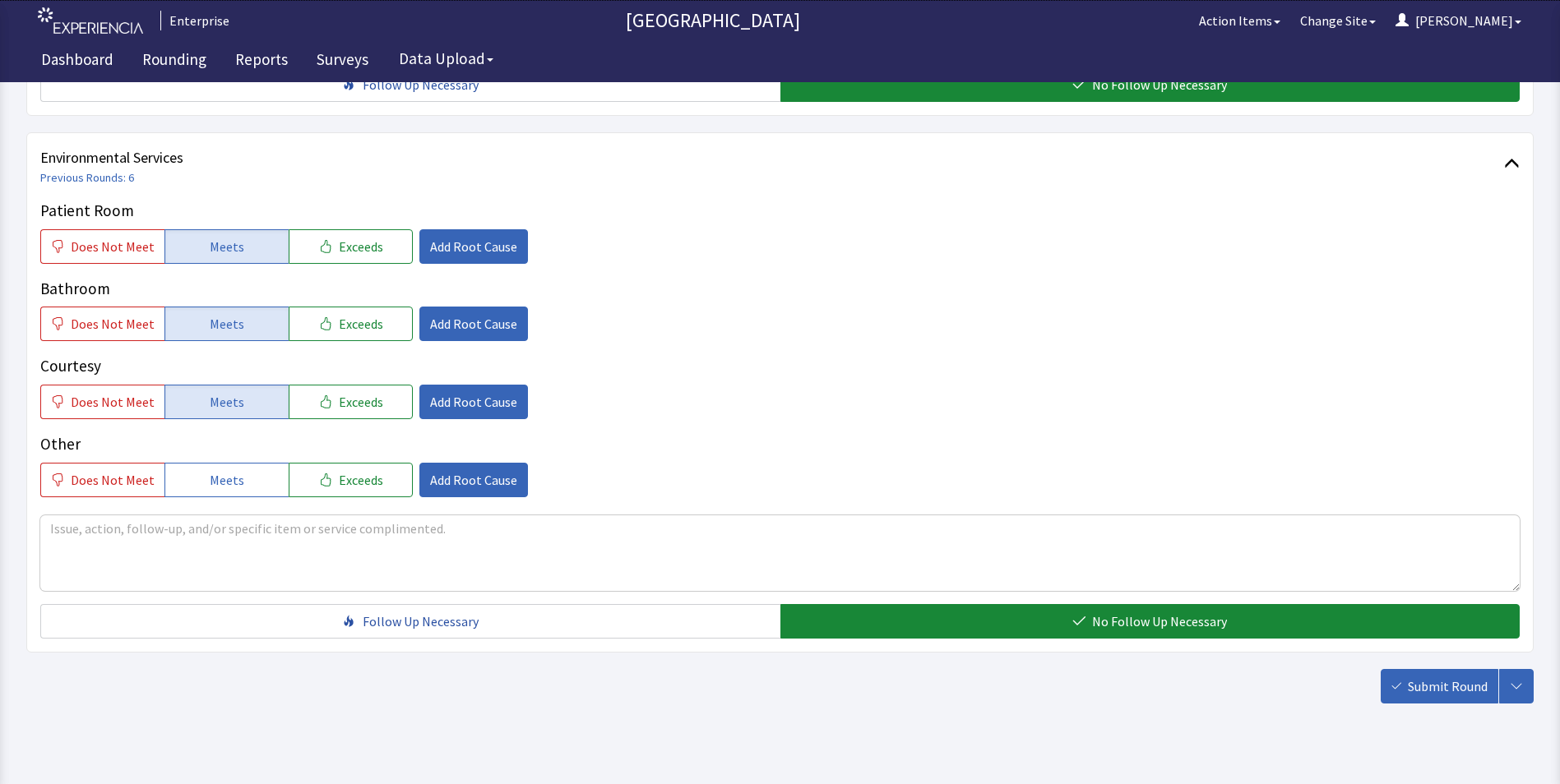
drag, startPoint x: 1463, startPoint y: 664, endPoint x: 1417, endPoint y: 621, distance: 63.0
click at [1462, 676] on span "Submit Round" at bounding box center [1448, 686] width 80 height 20
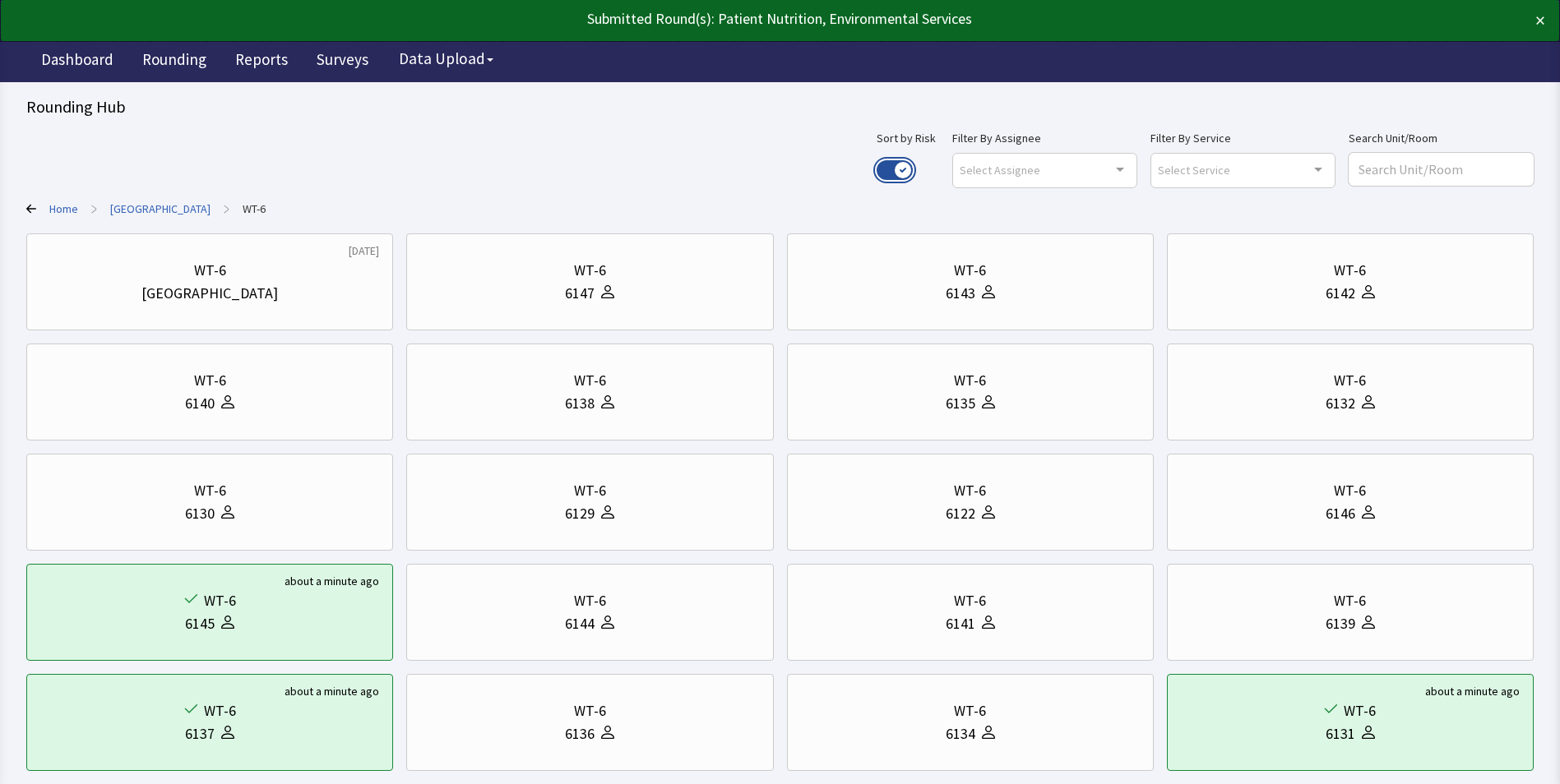
click at [913, 167] on button "Use setting" at bounding box center [895, 170] width 36 height 20
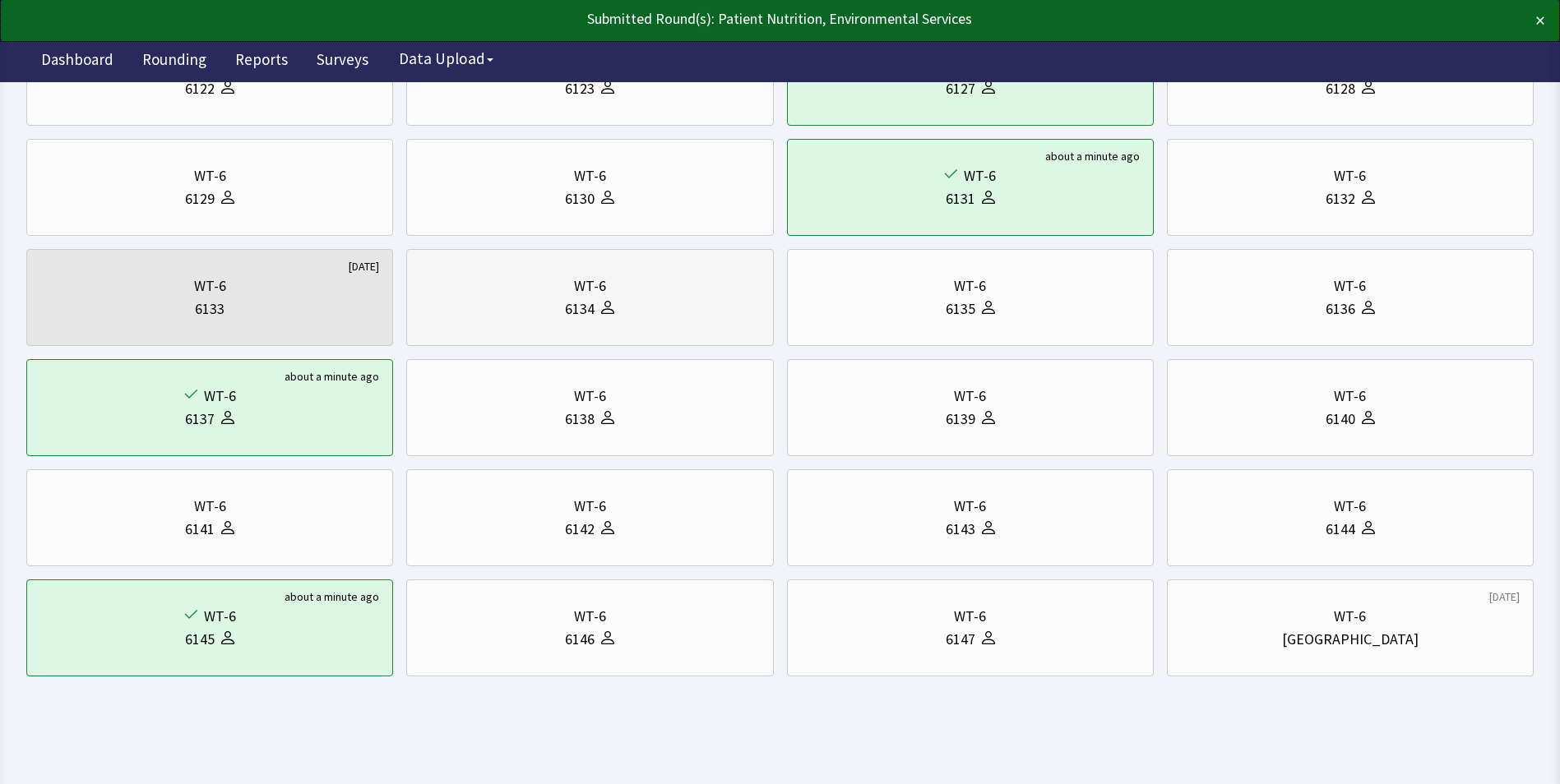
scroll to position [206, 0]
click at [1363, 642] on div "[GEOGRAPHIC_DATA]" at bounding box center [1350, 639] width 137 height 23
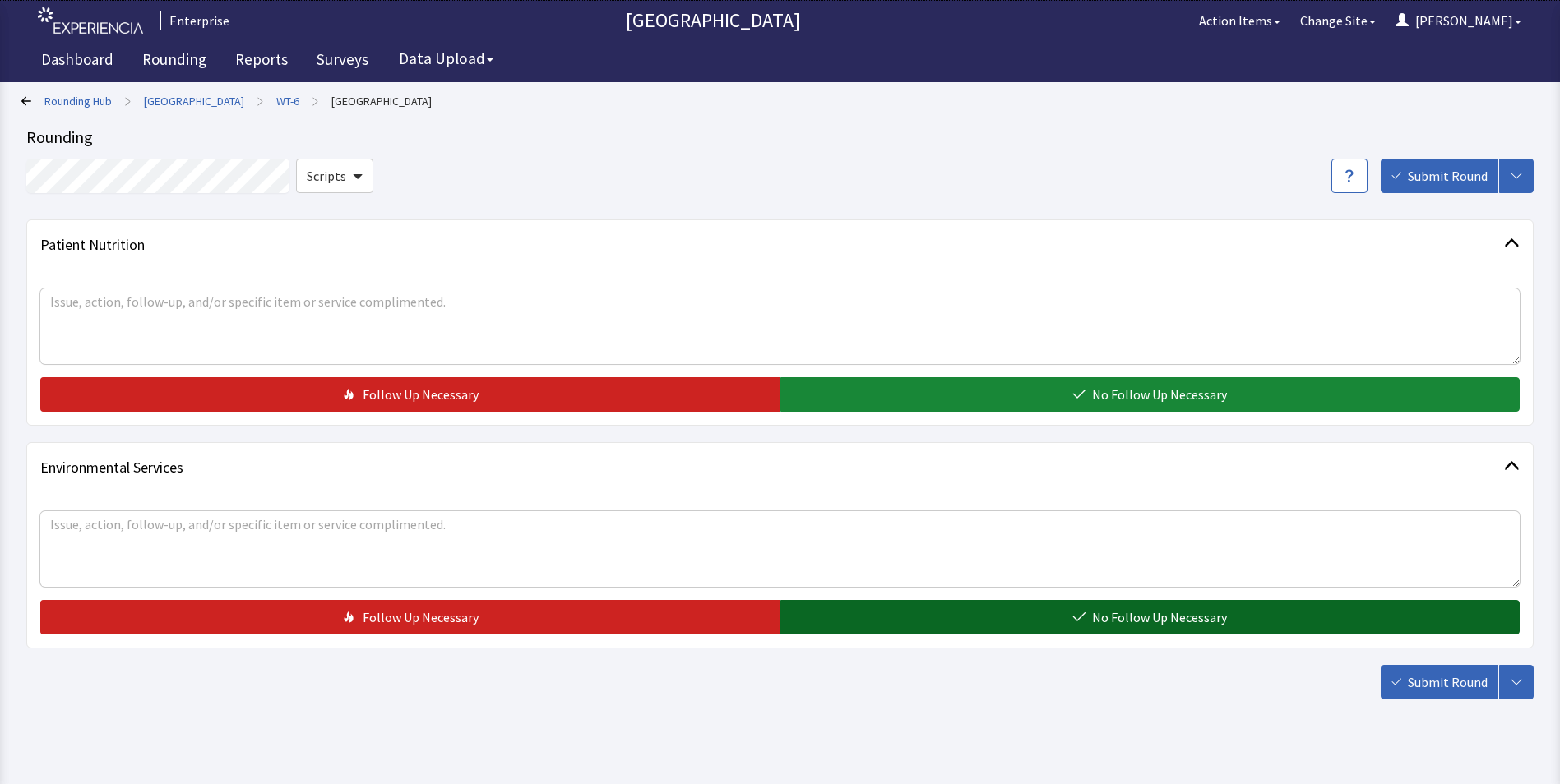
click at [950, 620] on button "No Follow Up Necessary" at bounding box center [1151, 617] width 740 height 34
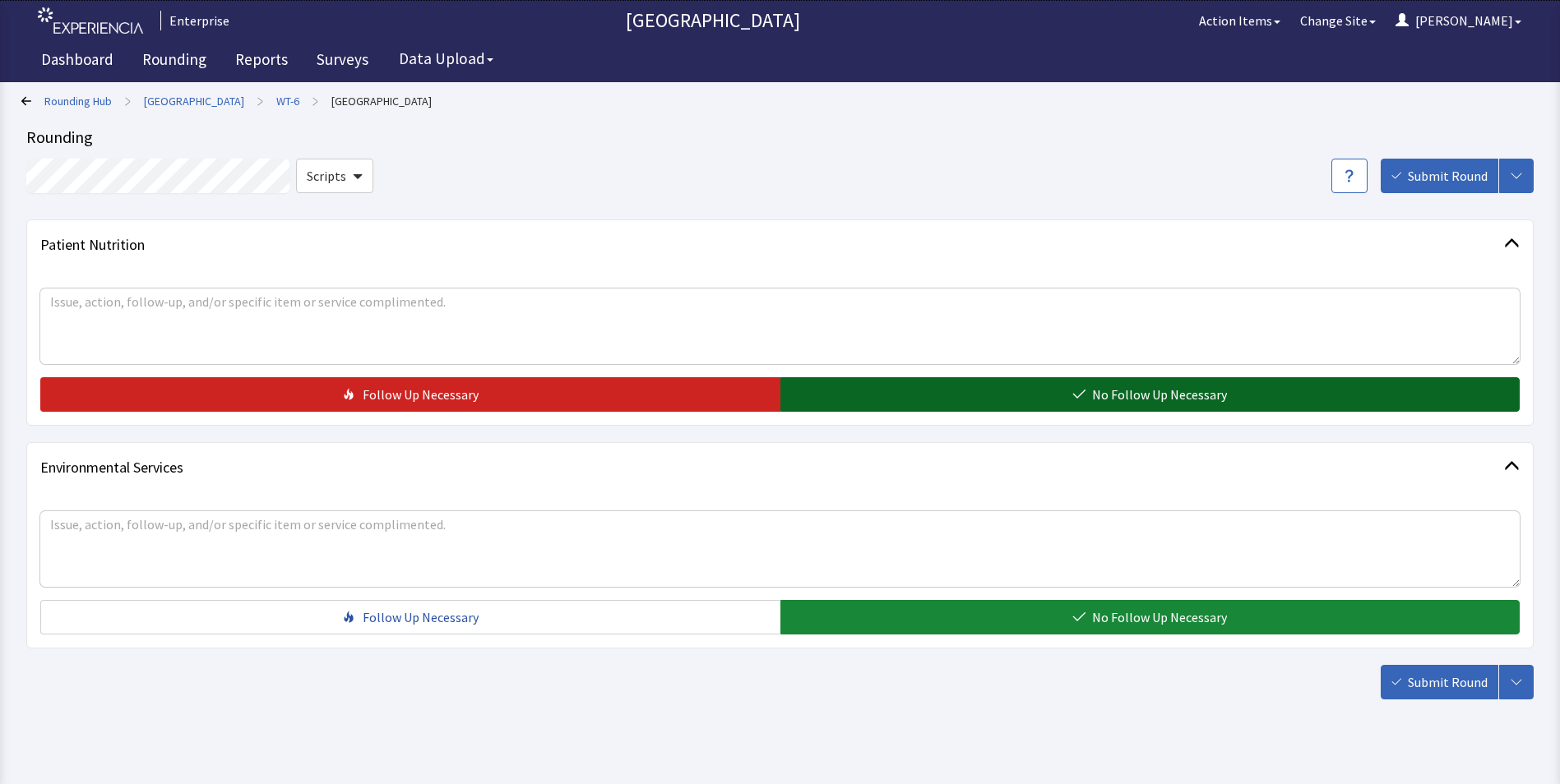
click at [985, 395] on button "No Follow Up Necessary" at bounding box center [1151, 395] width 740 height 34
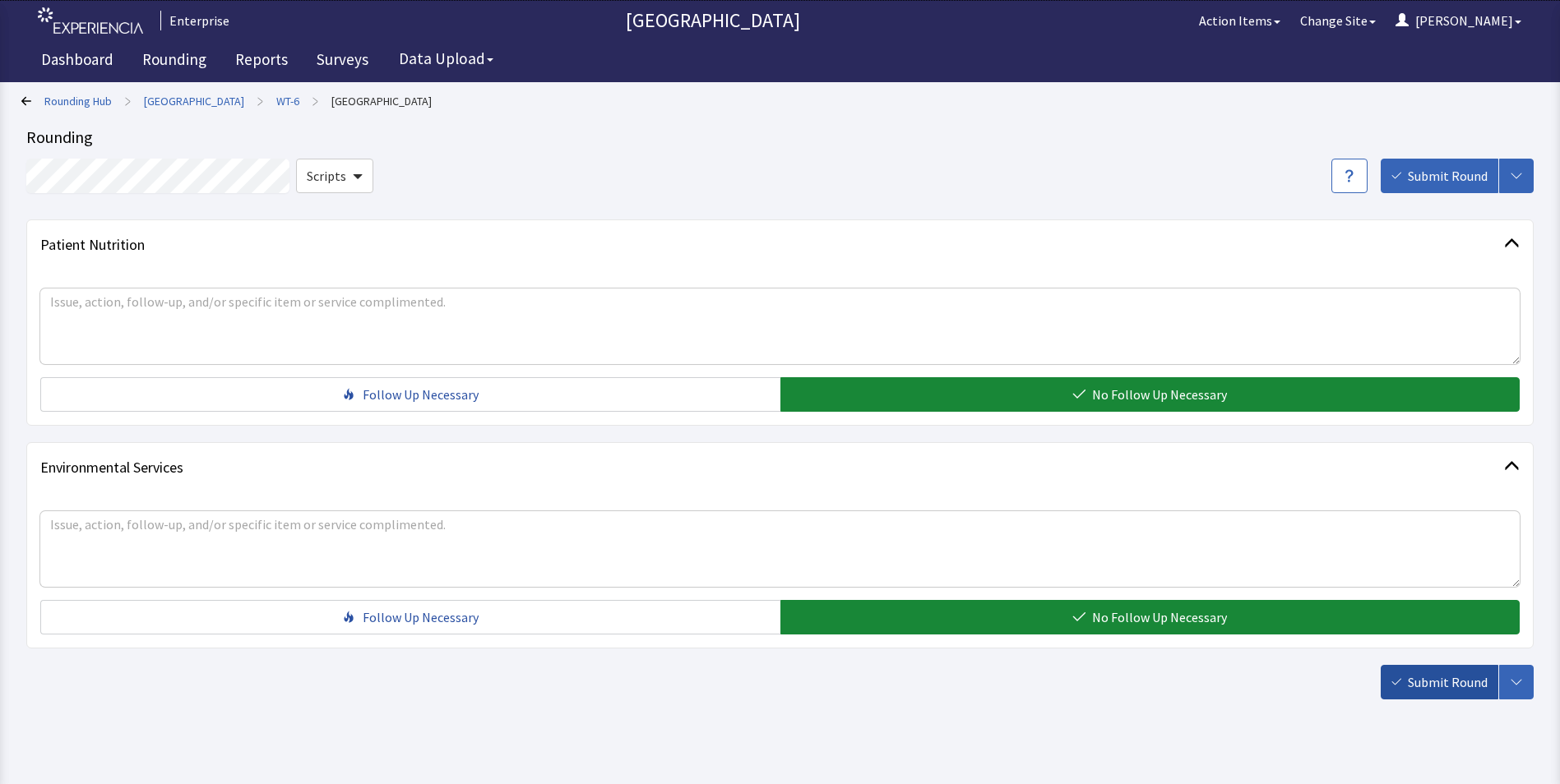
click at [1461, 684] on span "Submit Round" at bounding box center [1448, 682] width 80 height 20
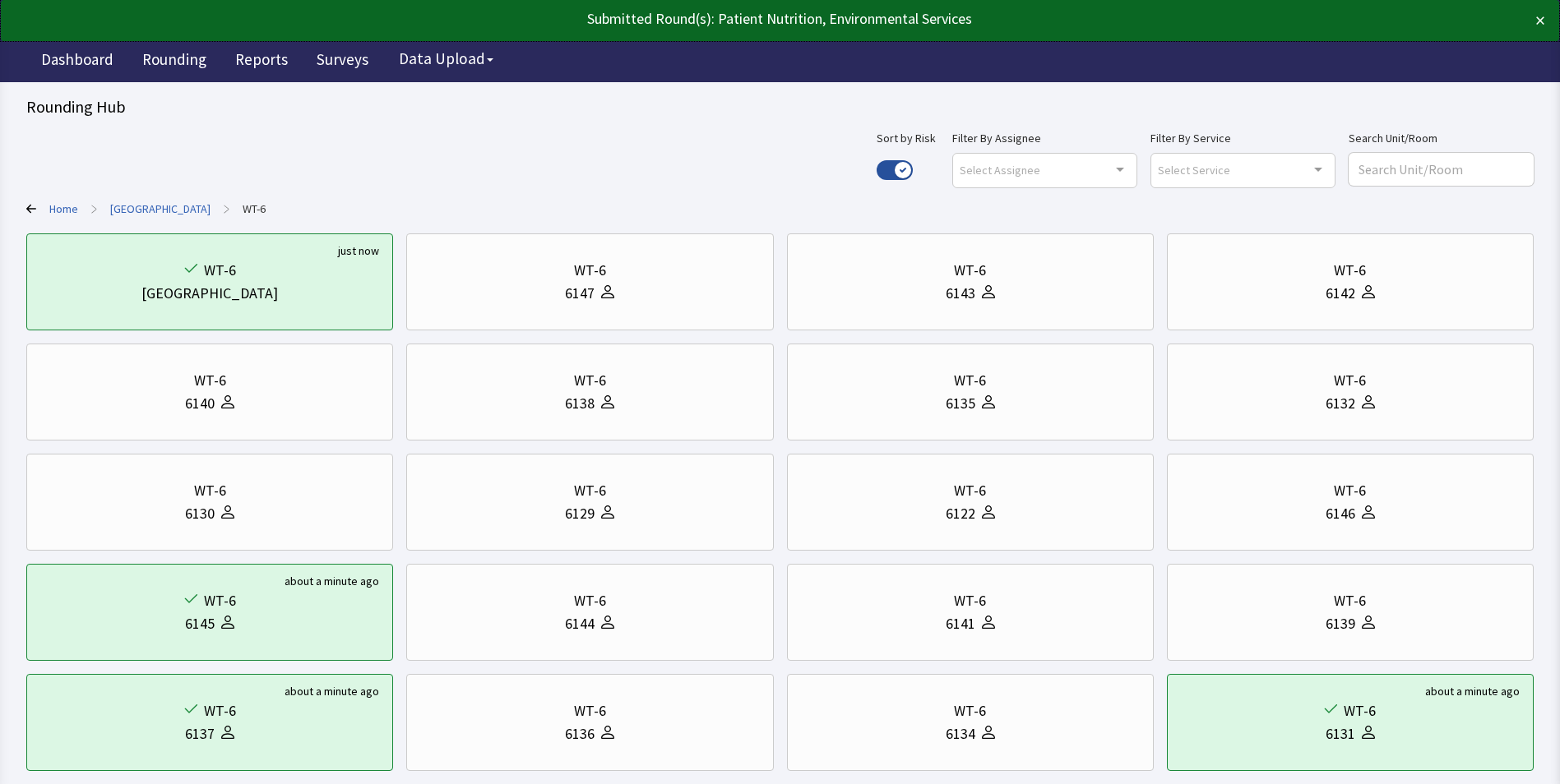
click at [172, 205] on link "[GEOGRAPHIC_DATA]" at bounding box center [160, 208] width 101 height 16
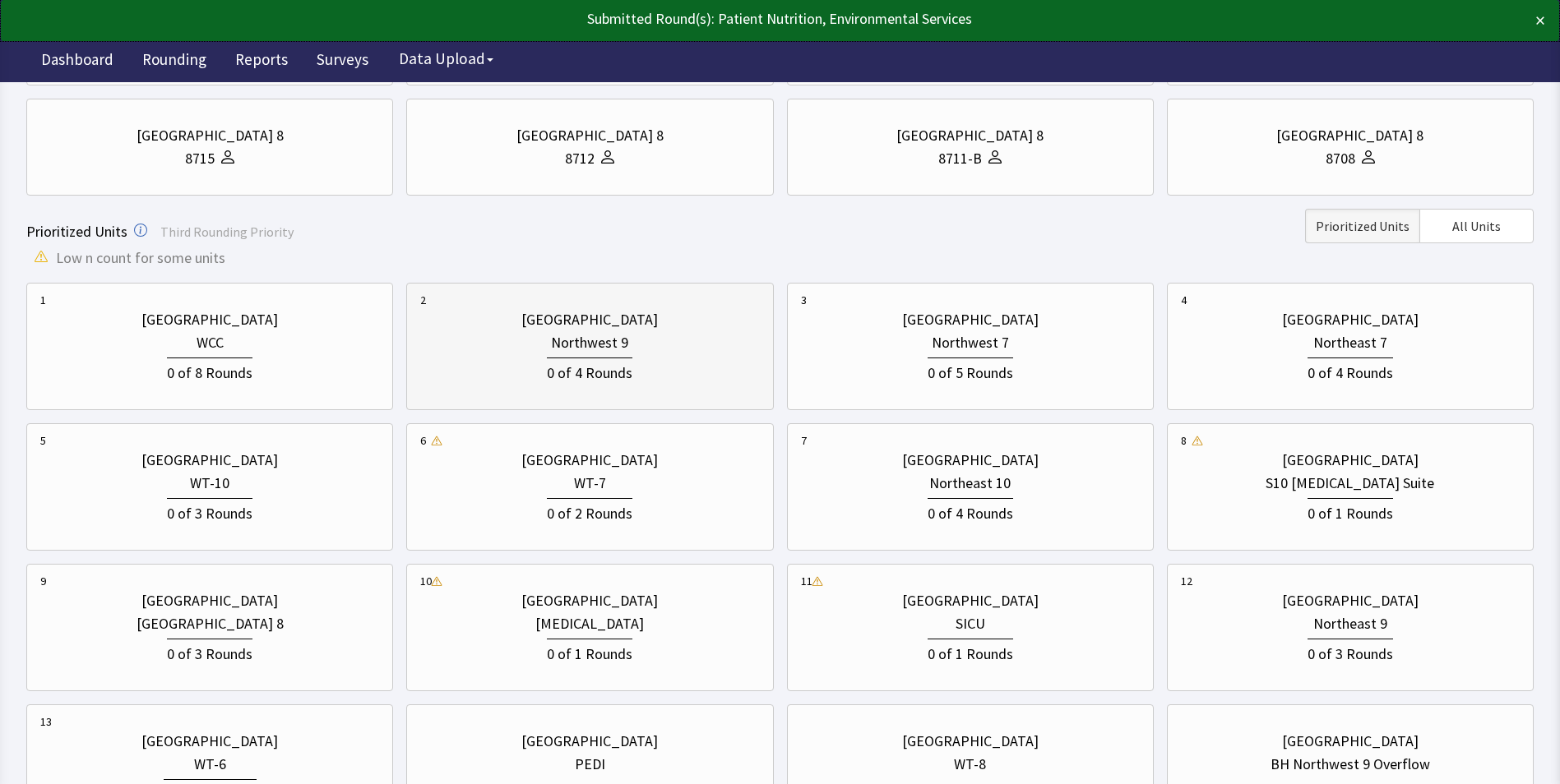
scroll to position [329, 0]
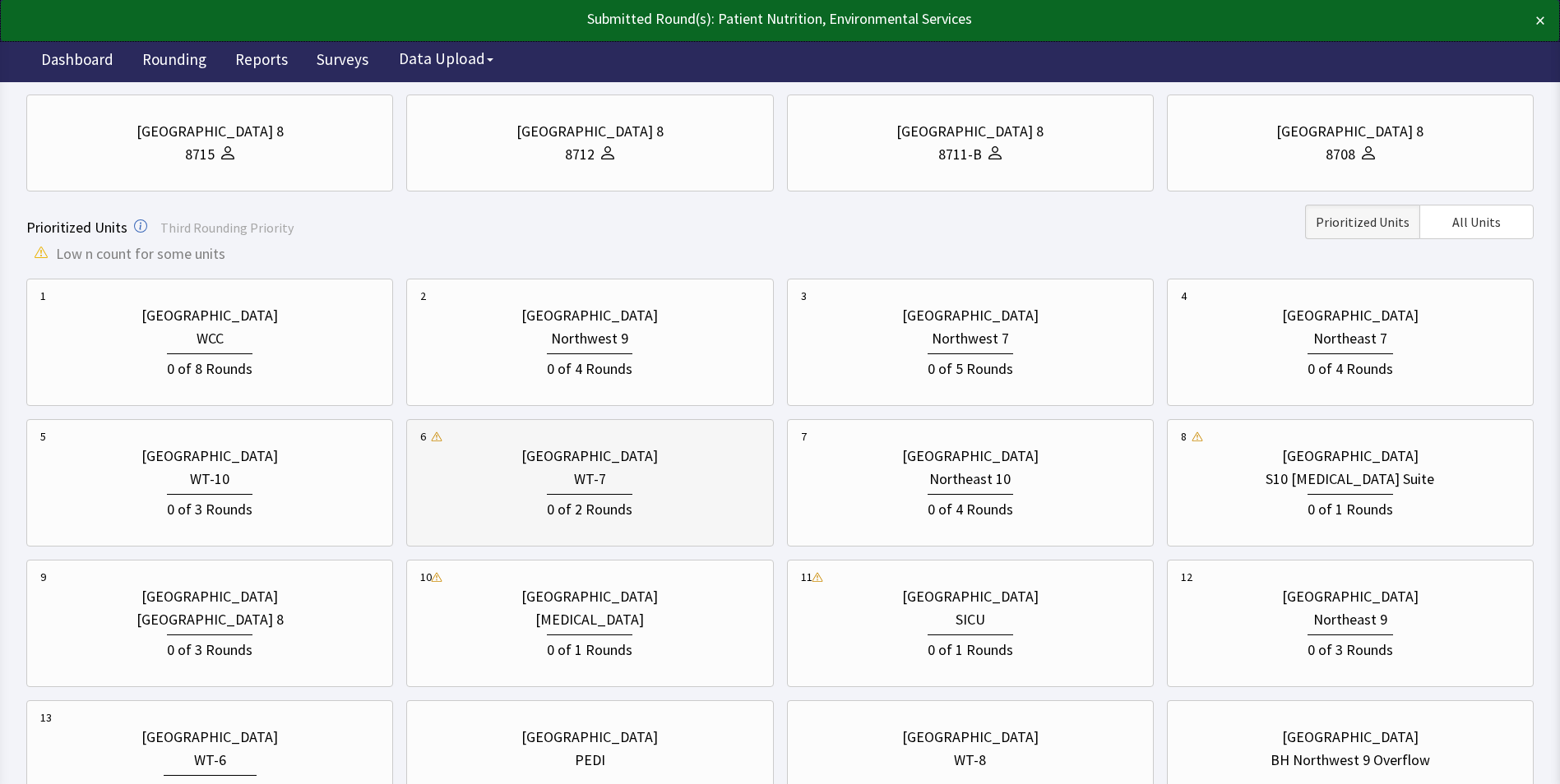
click at [614, 509] on div "0 of 2 Rounds" at bounding box center [589, 508] width 85 height 28
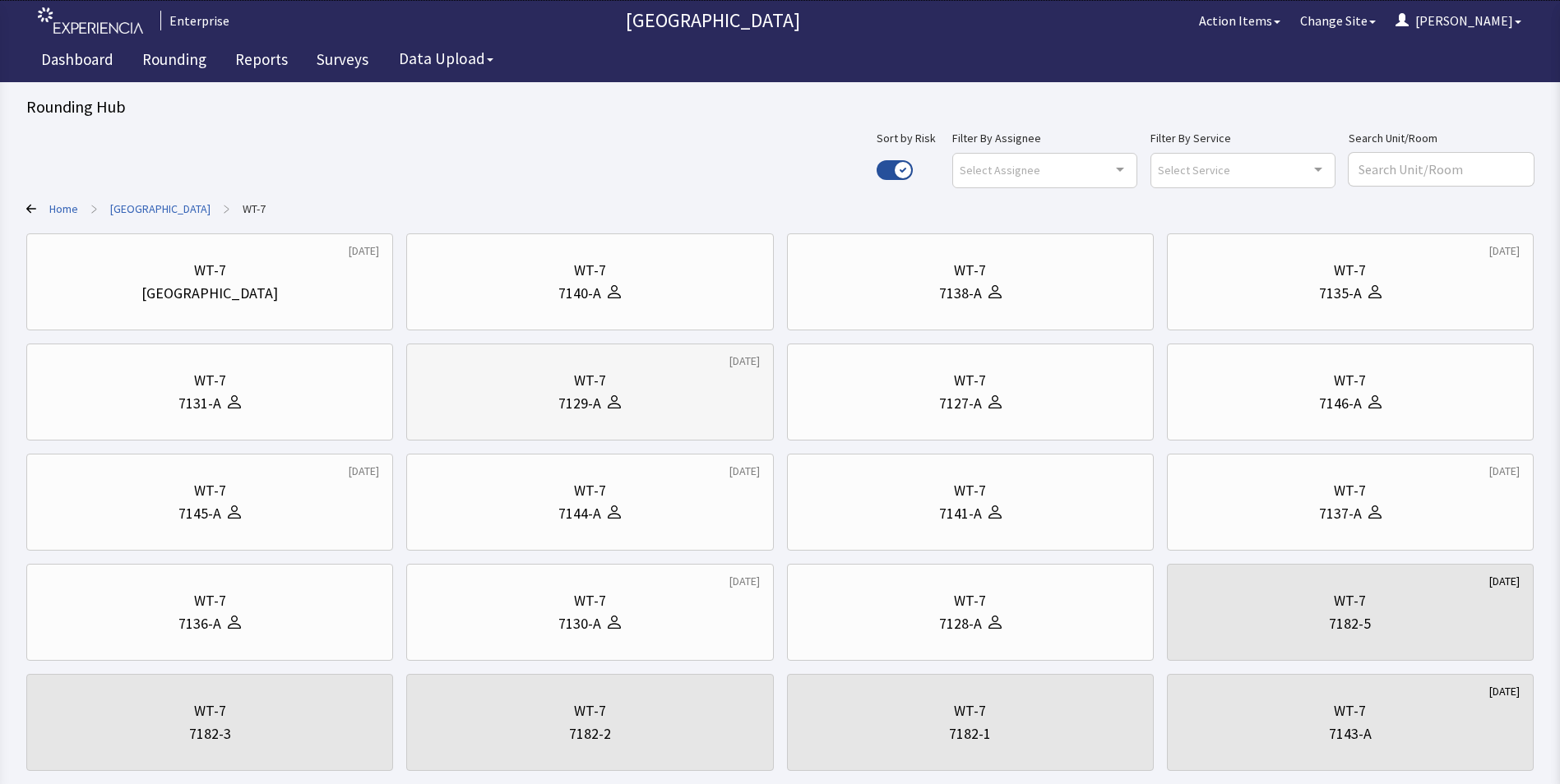
click at [578, 378] on div "WT-7" at bounding box center [590, 380] width 32 height 23
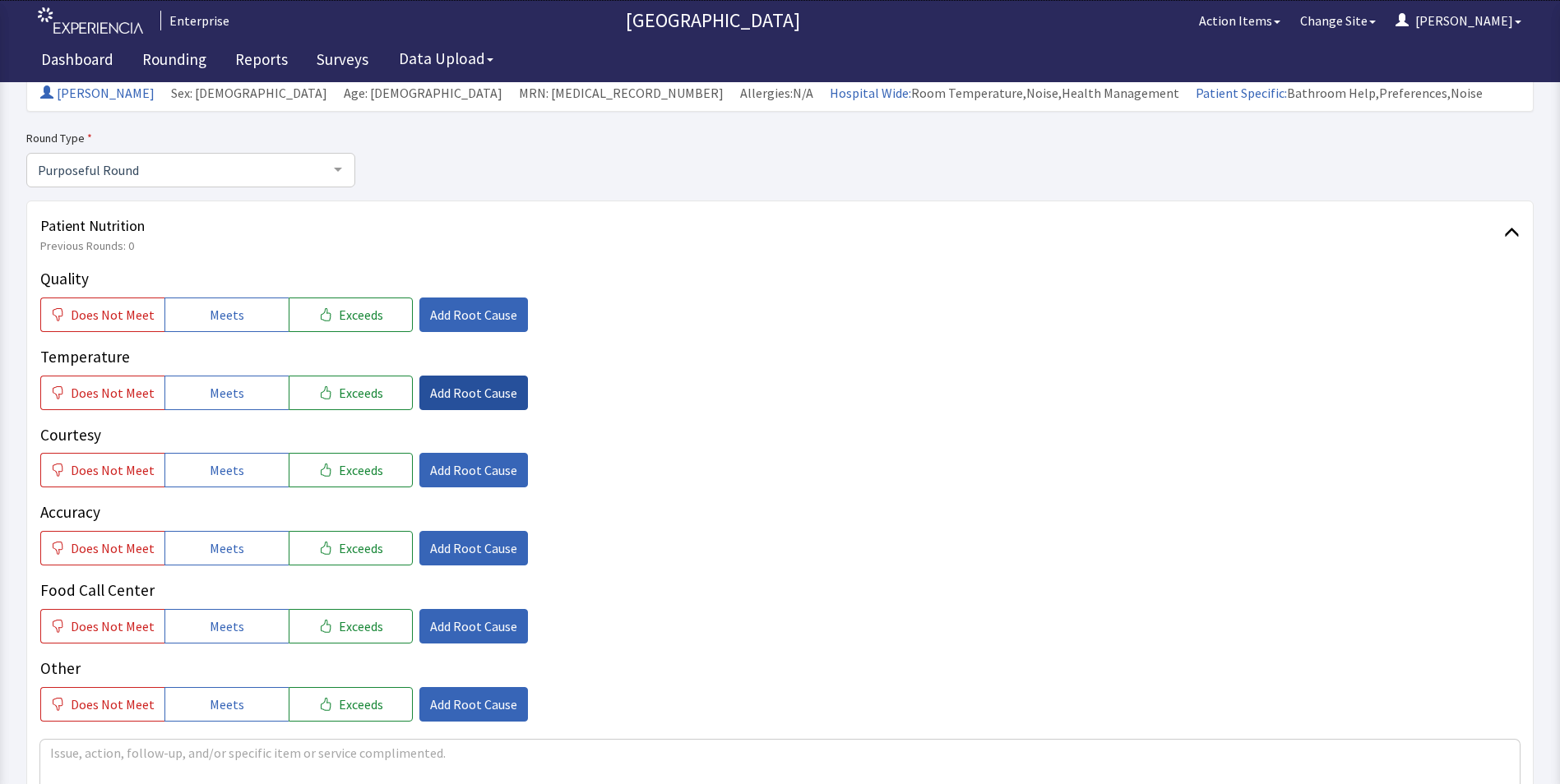
scroll to position [164, 0]
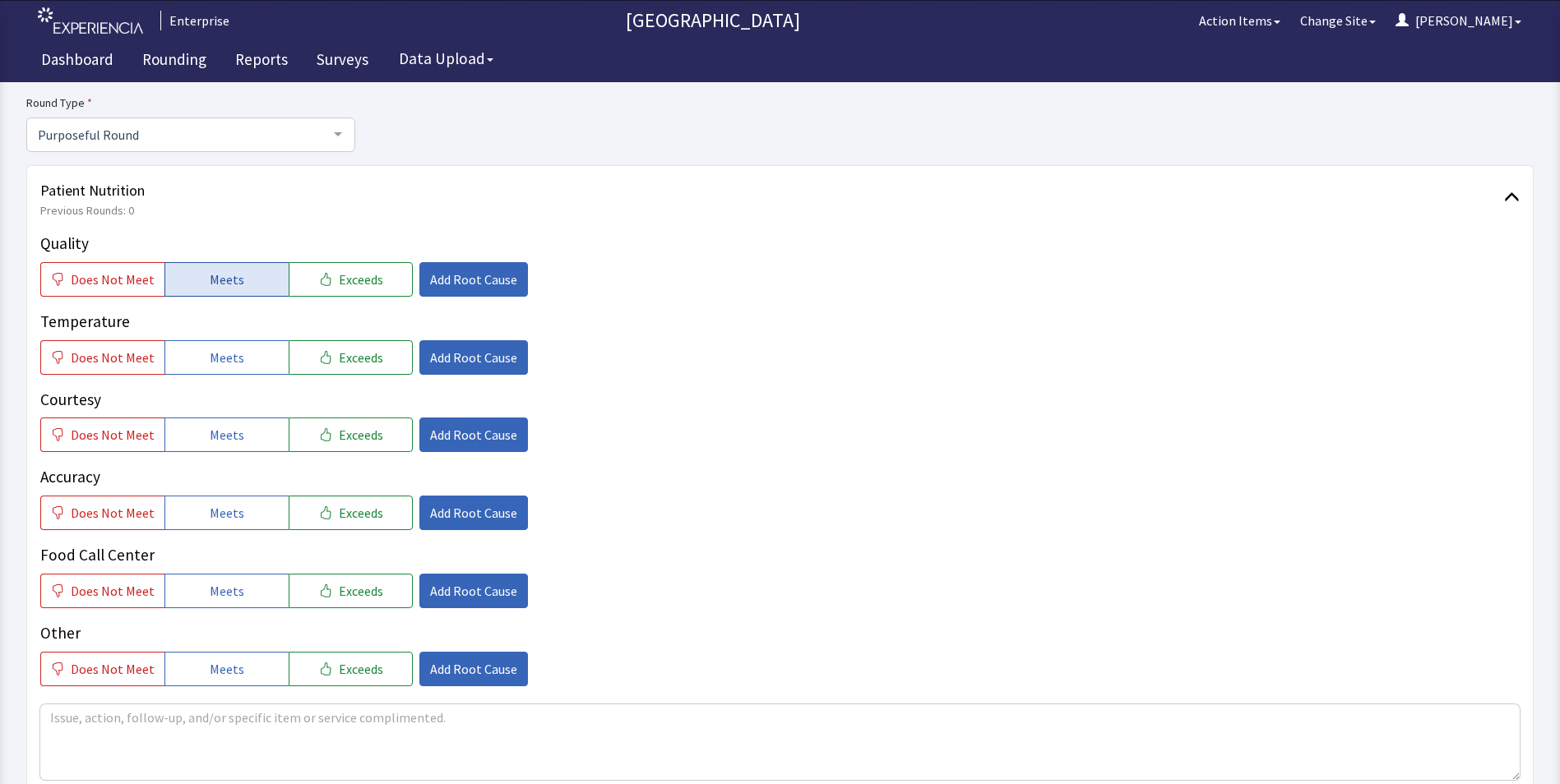
click at [225, 283] on span "Meets" at bounding box center [227, 279] width 34 height 20
drag, startPoint x: 245, startPoint y: 347, endPoint x: 249, endPoint y: 401, distance: 54.1
click at [246, 351] on button "Meets" at bounding box center [226, 358] width 124 height 34
drag, startPoint x: 238, startPoint y: 429, endPoint x: 233, endPoint y: 482, distance: 53.2
click at [238, 444] on button "Meets" at bounding box center [226, 435] width 124 height 34
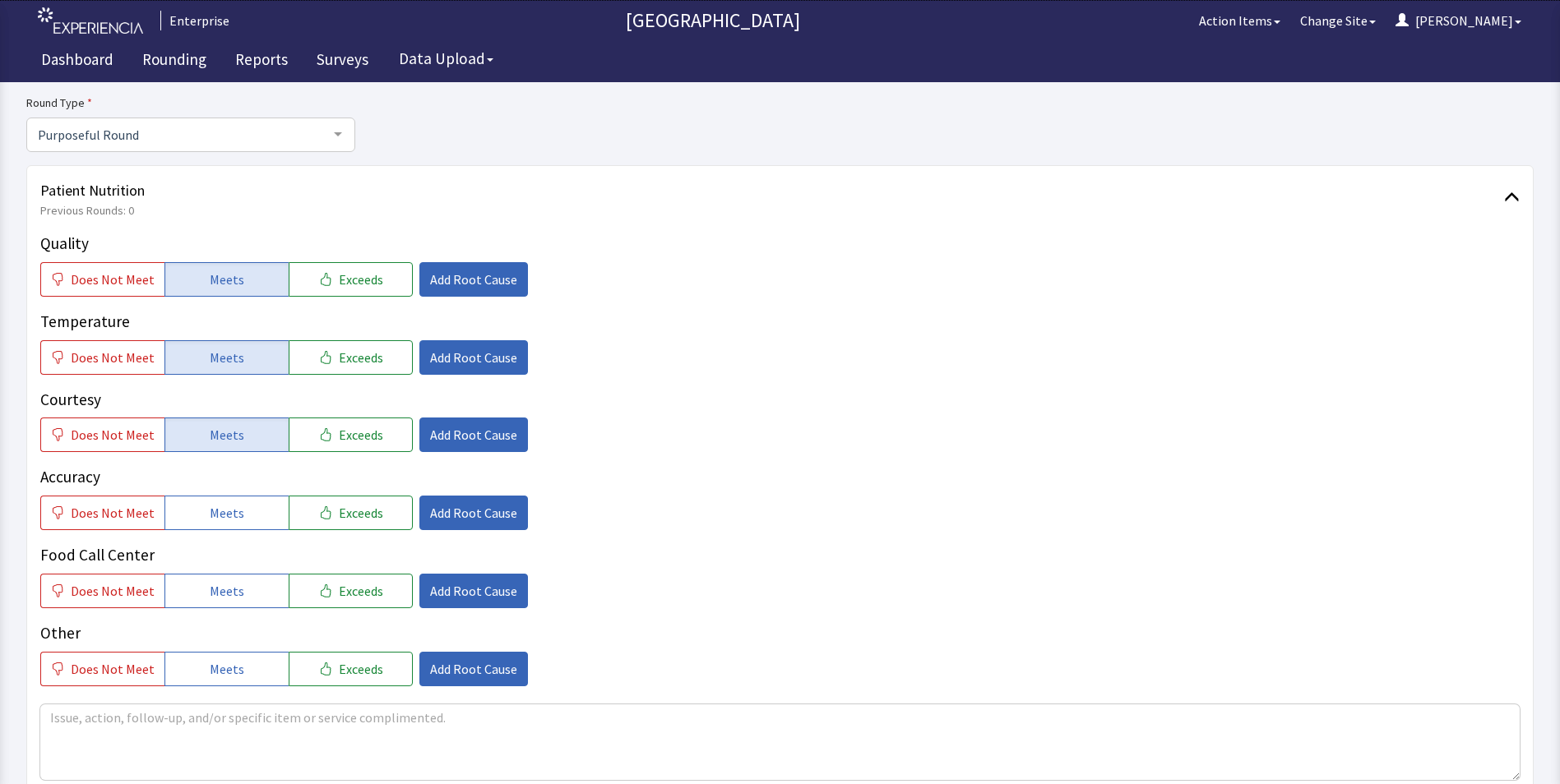
drag, startPoint x: 226, startPoint y: 512, endPoint x: 229, endPoint y: 551, distance: 39.1
click at [227, 529] on button "Meets" at bounding box center [226, 513] width 124 height 34
click at [221, 579] on button "Meets" at bounding box center [226, 591] width 124 height 34
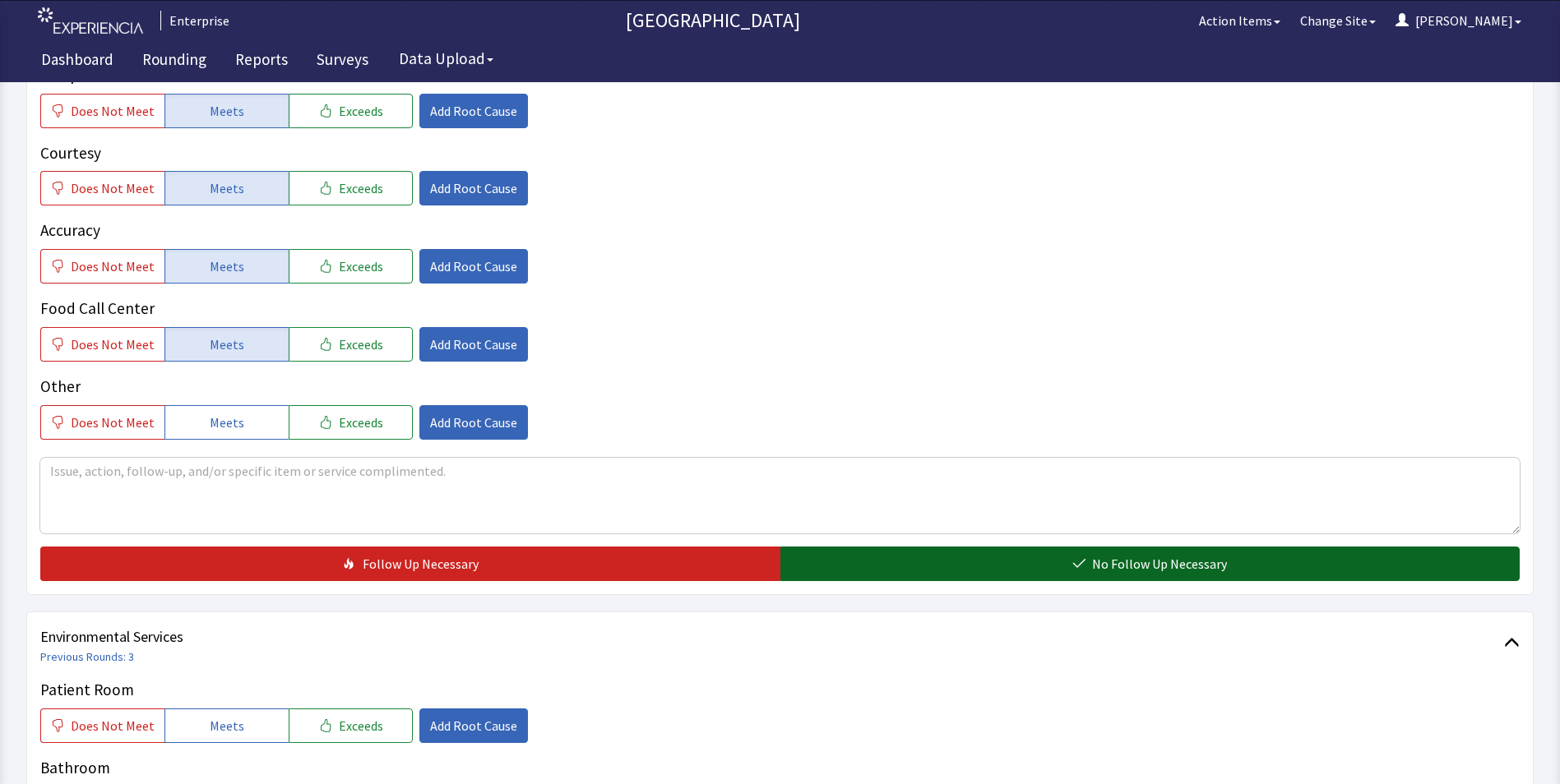
click at [859, 561] on button "No Follow Up Necessary" at bounding box center [1151, 564] width 740 height 34
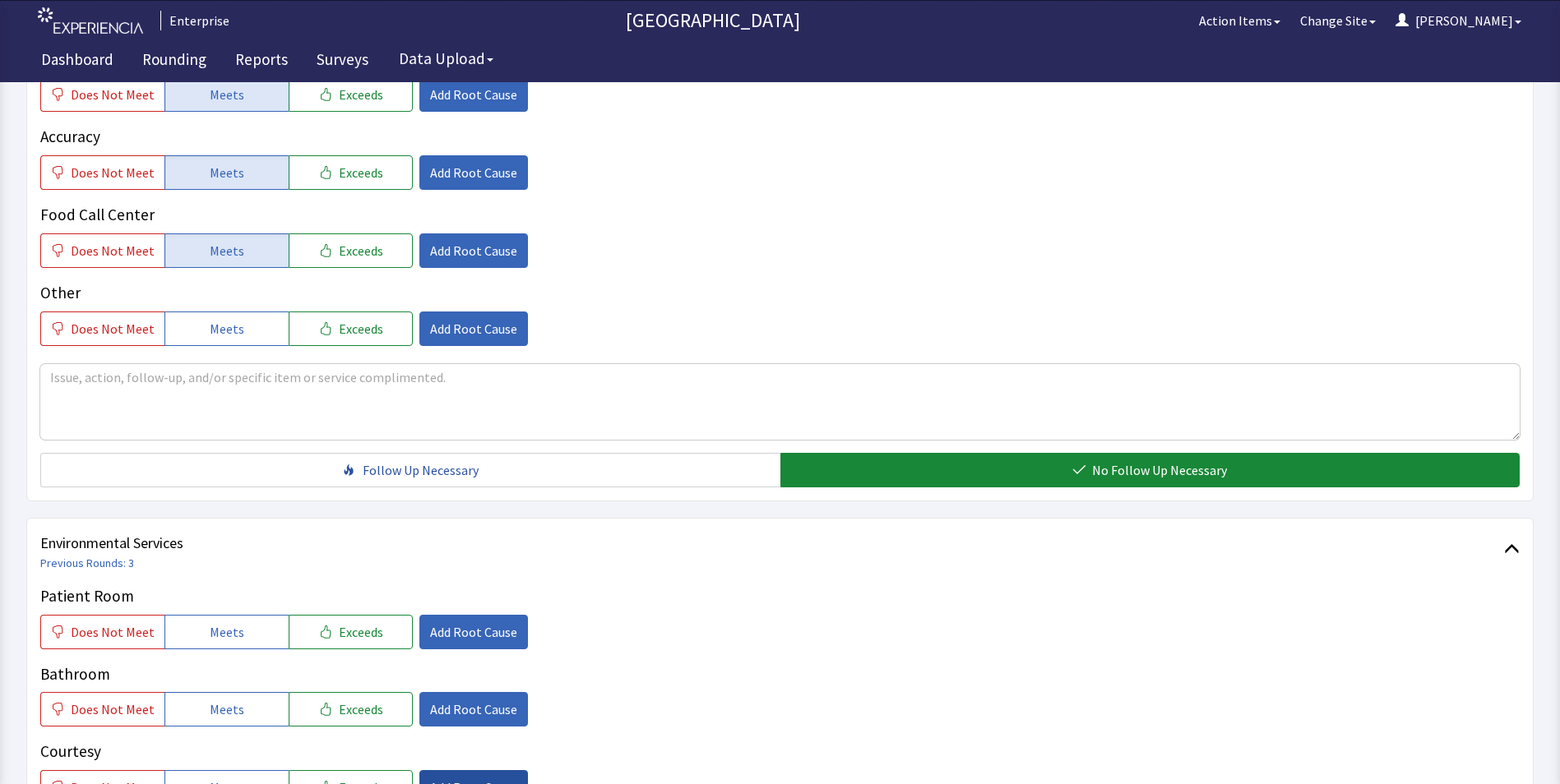
scroll to position [740, 0]
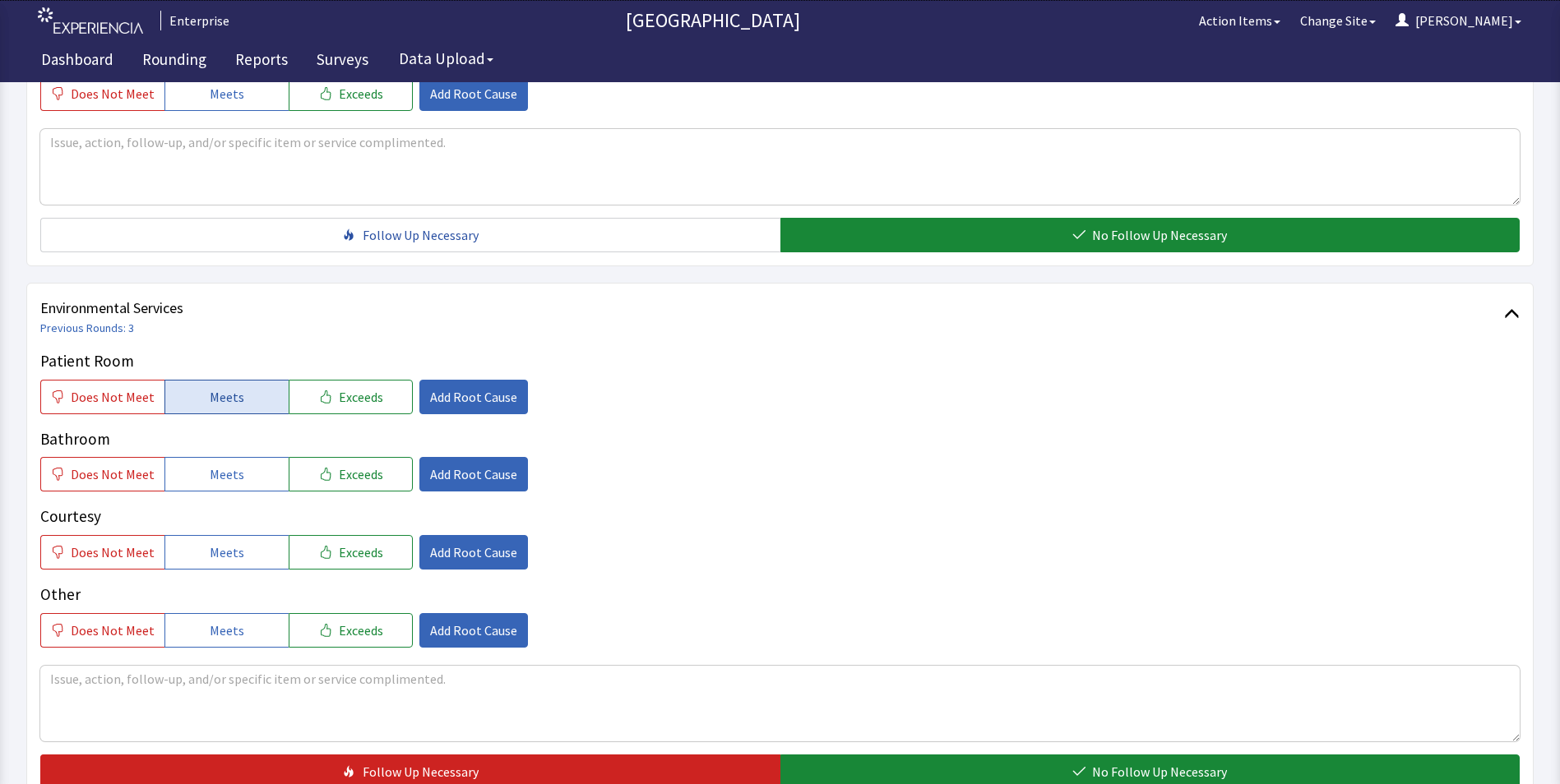
click at [244, 395] on button "Meets" at bounding box center [226, 397] width 124 height 34
drag, startPoint x: 234, startPoint y: 478, endPoint x: 238, endPoint y: 532, distance: 54.1
click at [234, 501] on div "Patient Room Does Not Meet Meets Exceeds Add Root Cause Bathroom Does Not Meet …" at bounding box center [780, 498] width 1480 height 299
click at [237, 551] on button "Meets" at bounding box center [226, 553] width 124 height 34
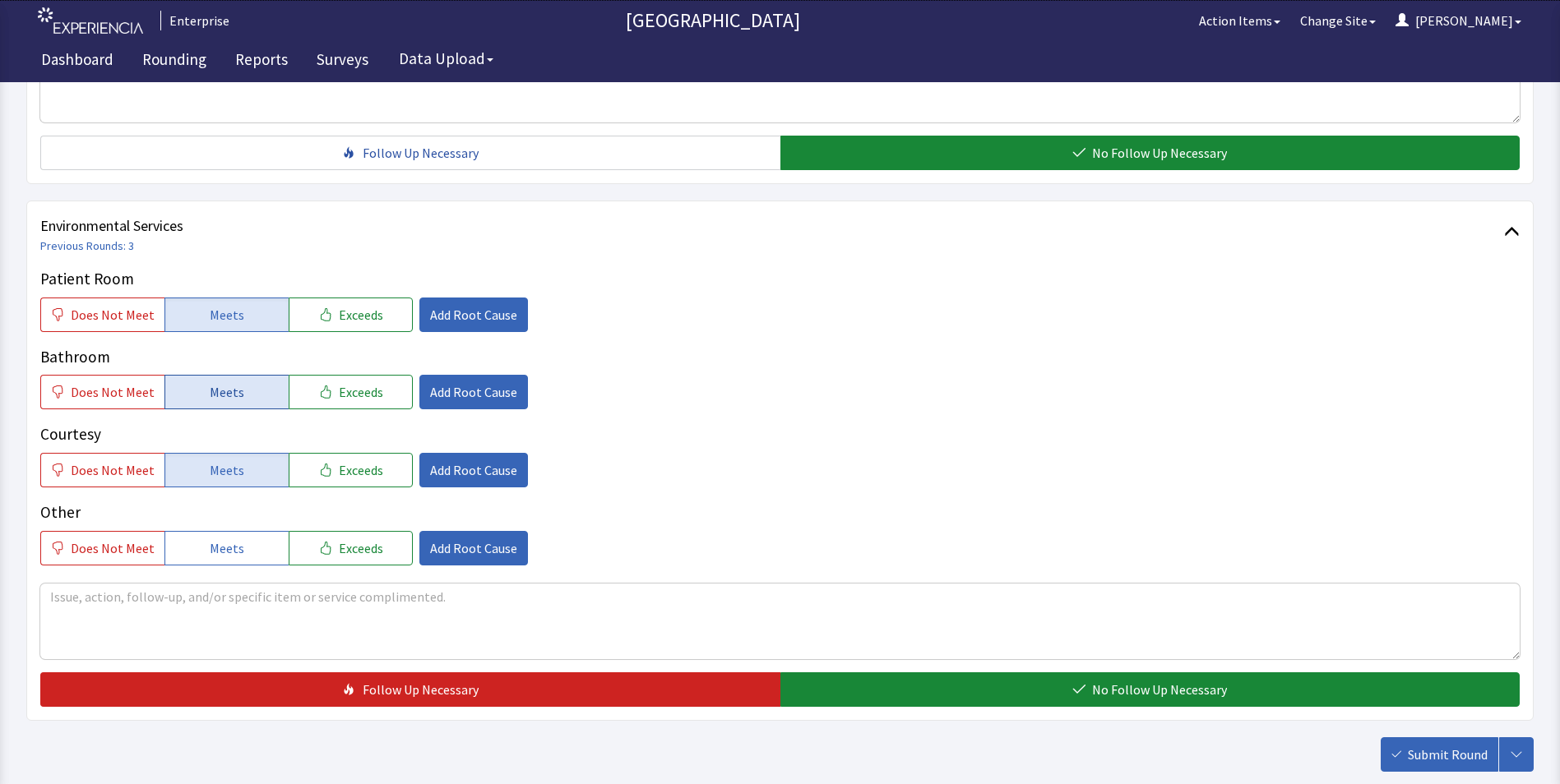
click at [240, 404] on button "Meets" at bounding box center [226, 392] width 124 height 34
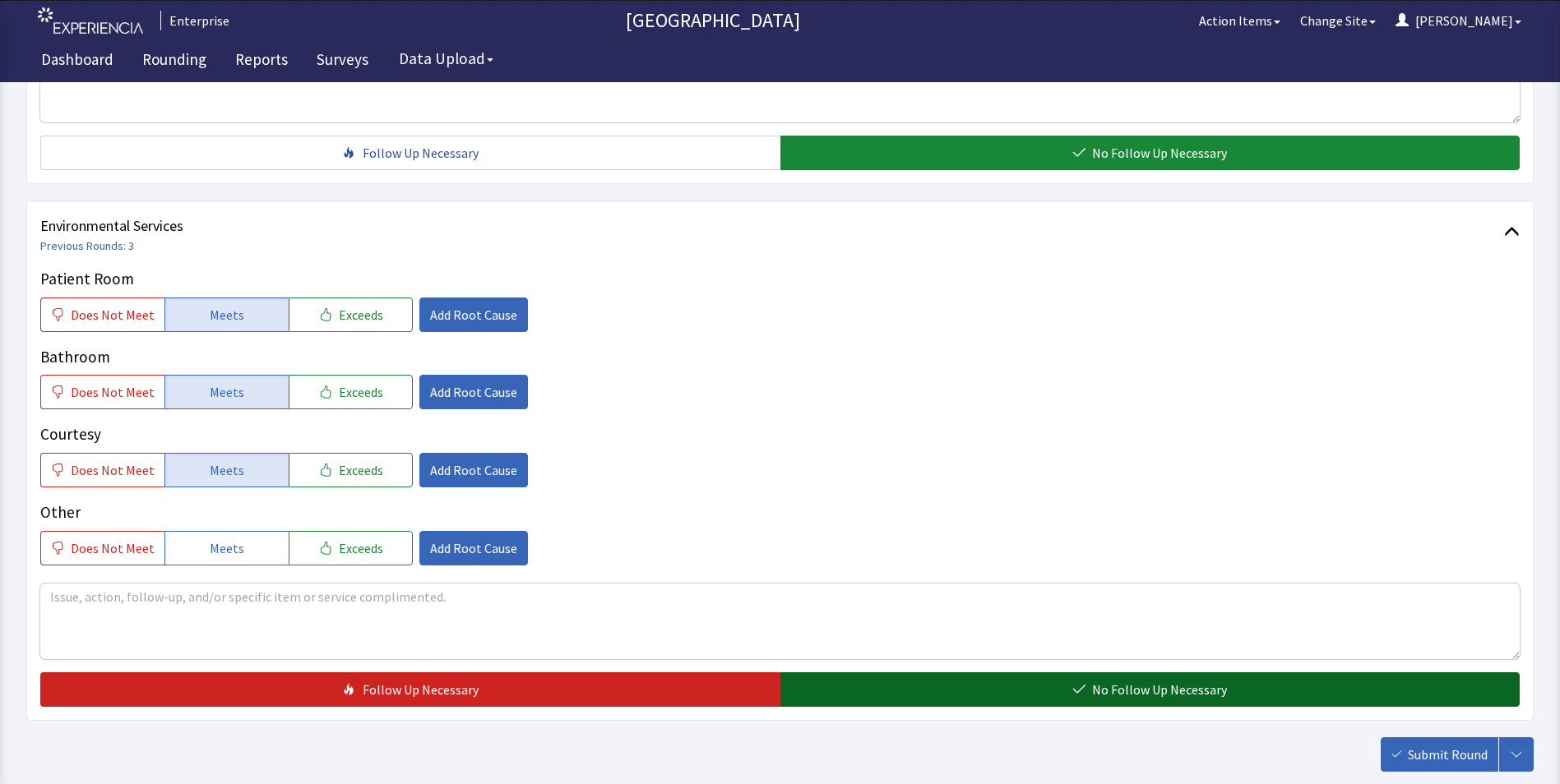
drag, startPoint x: 838, startPoint y: 692, endPoint x: 1194, endPoint y: 749, distance: 360.5
click at [840, 694] on button "No Follow Up Necessary" at bounding box center [1151, 689] width 740 height 34
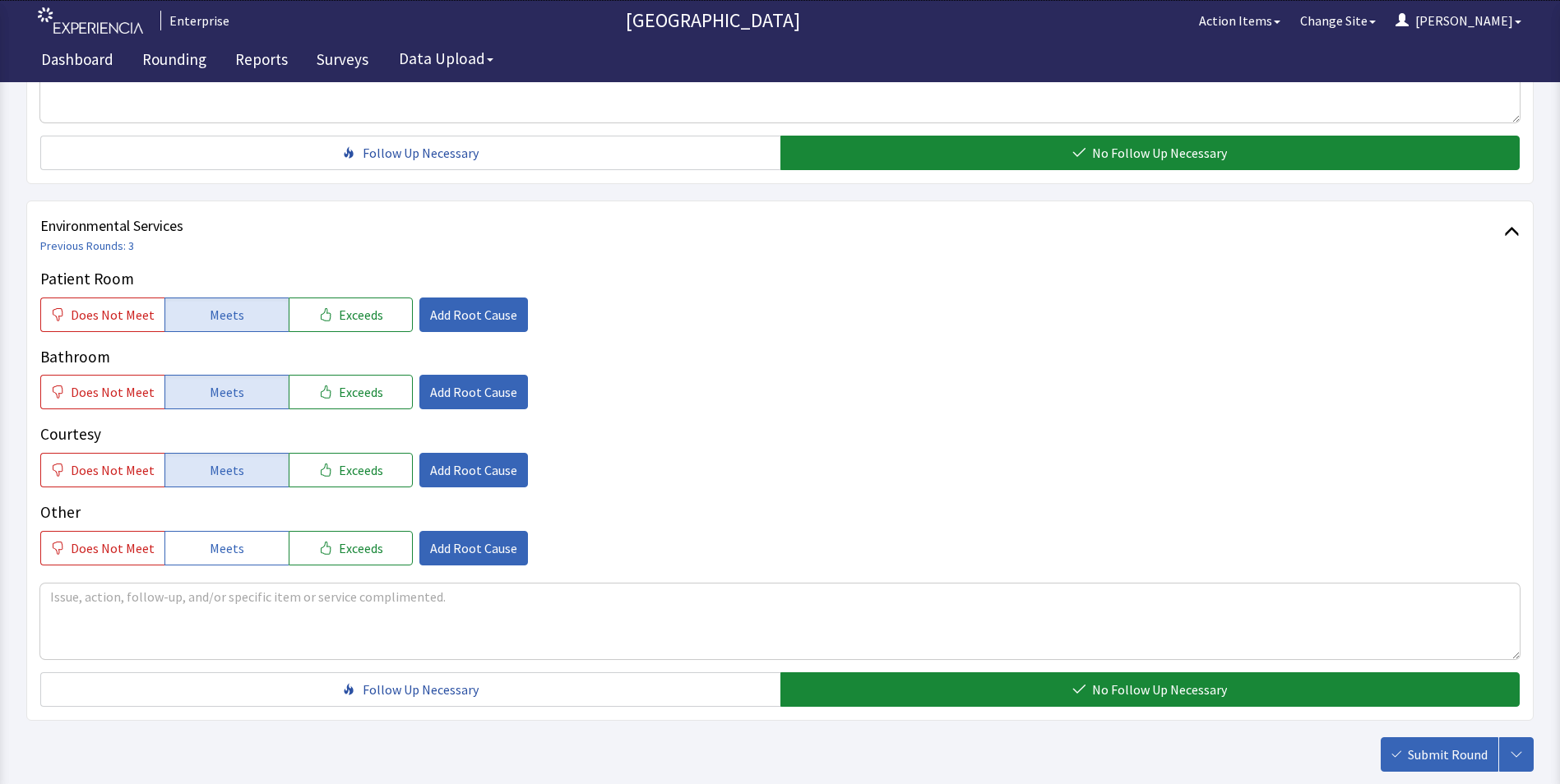
click at [1436, 749] on span "Submit Round" at bounding box center [1448, 755] width 80 height 20
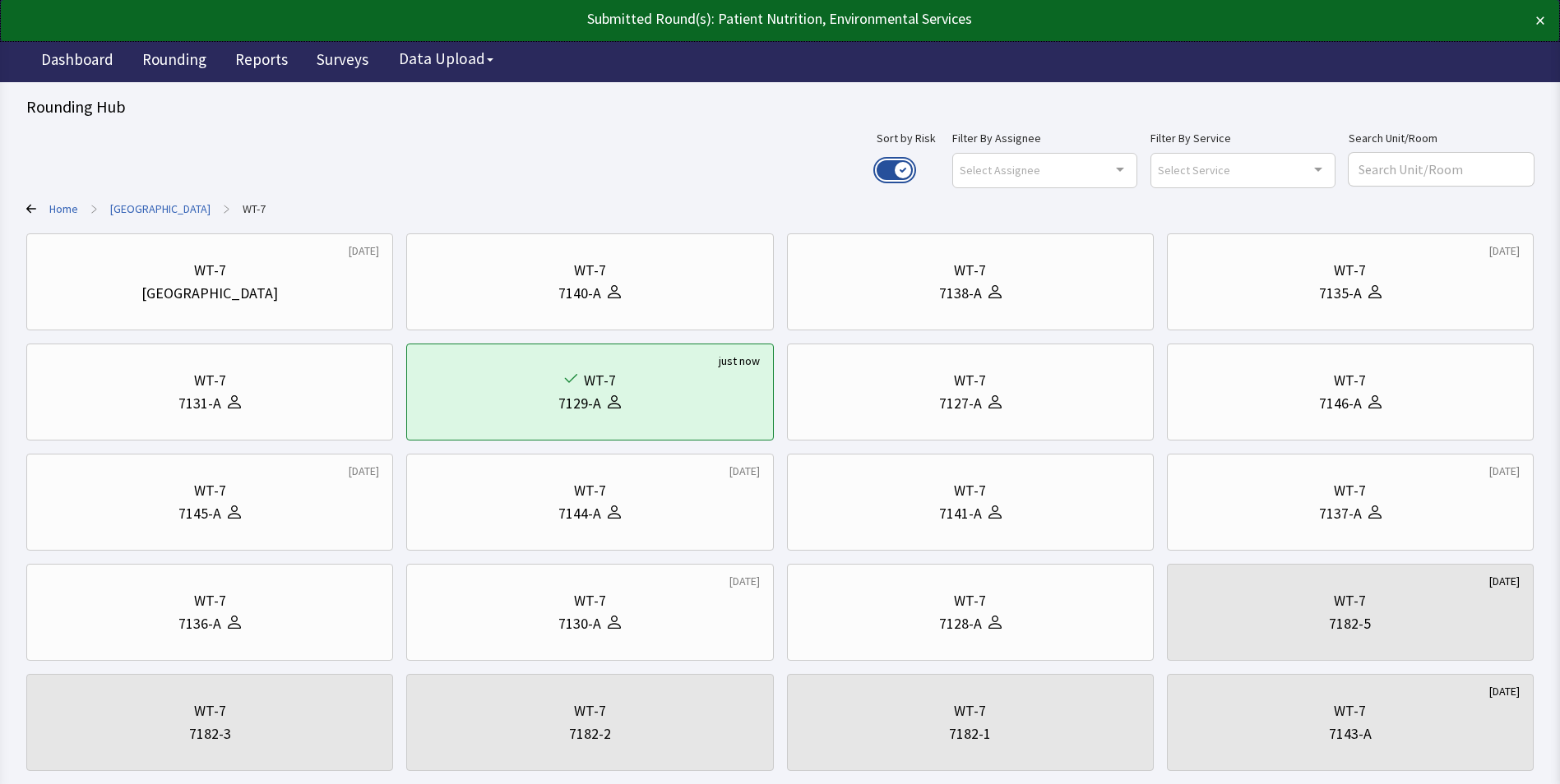
click at [913, 168] on button "Use setting" at bounding box center [895, 170] width 36 height 20
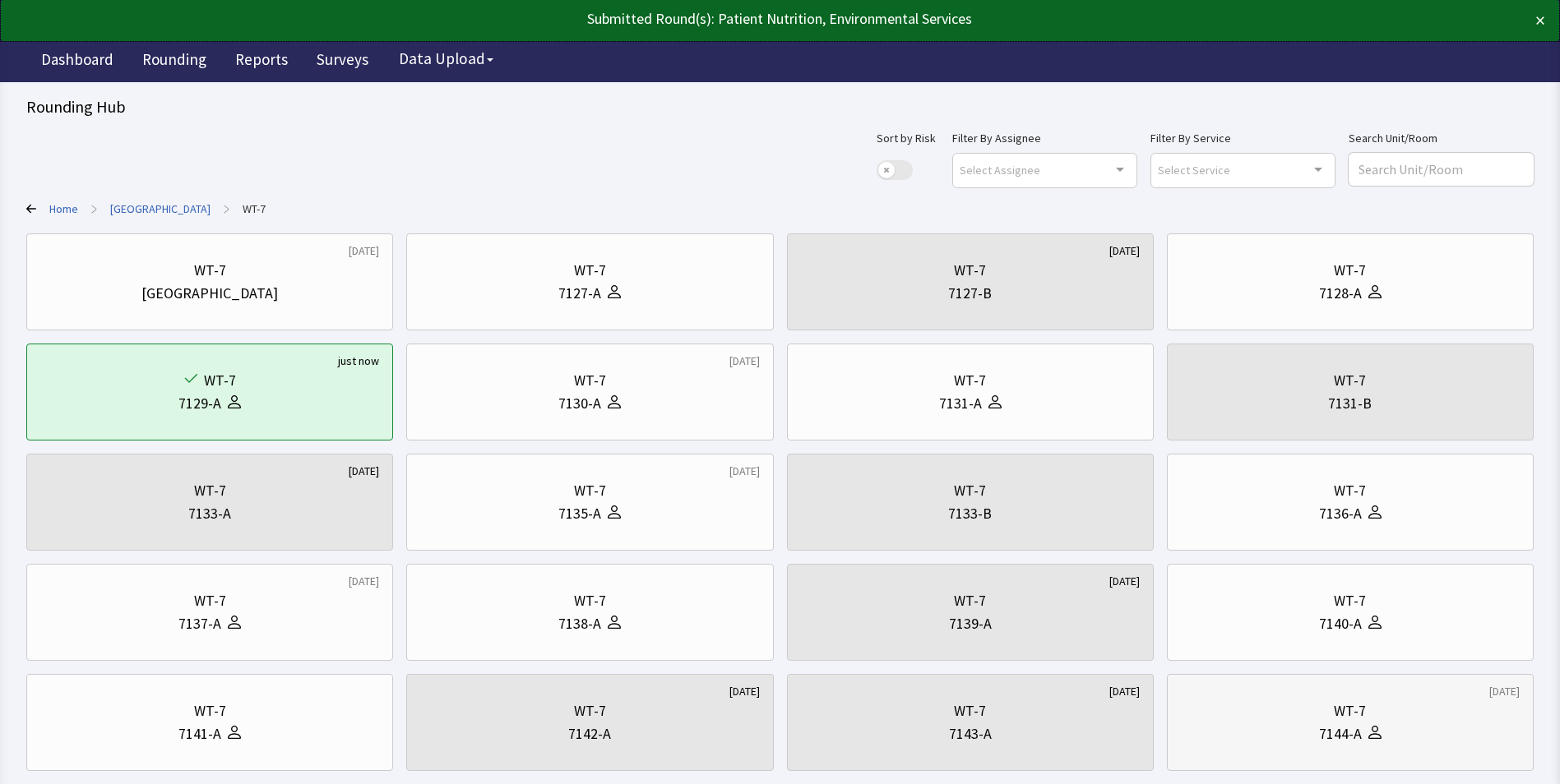
click at [1243, 725] on div "7144-A" at bounding box center [1351, 734] width 339 height 23
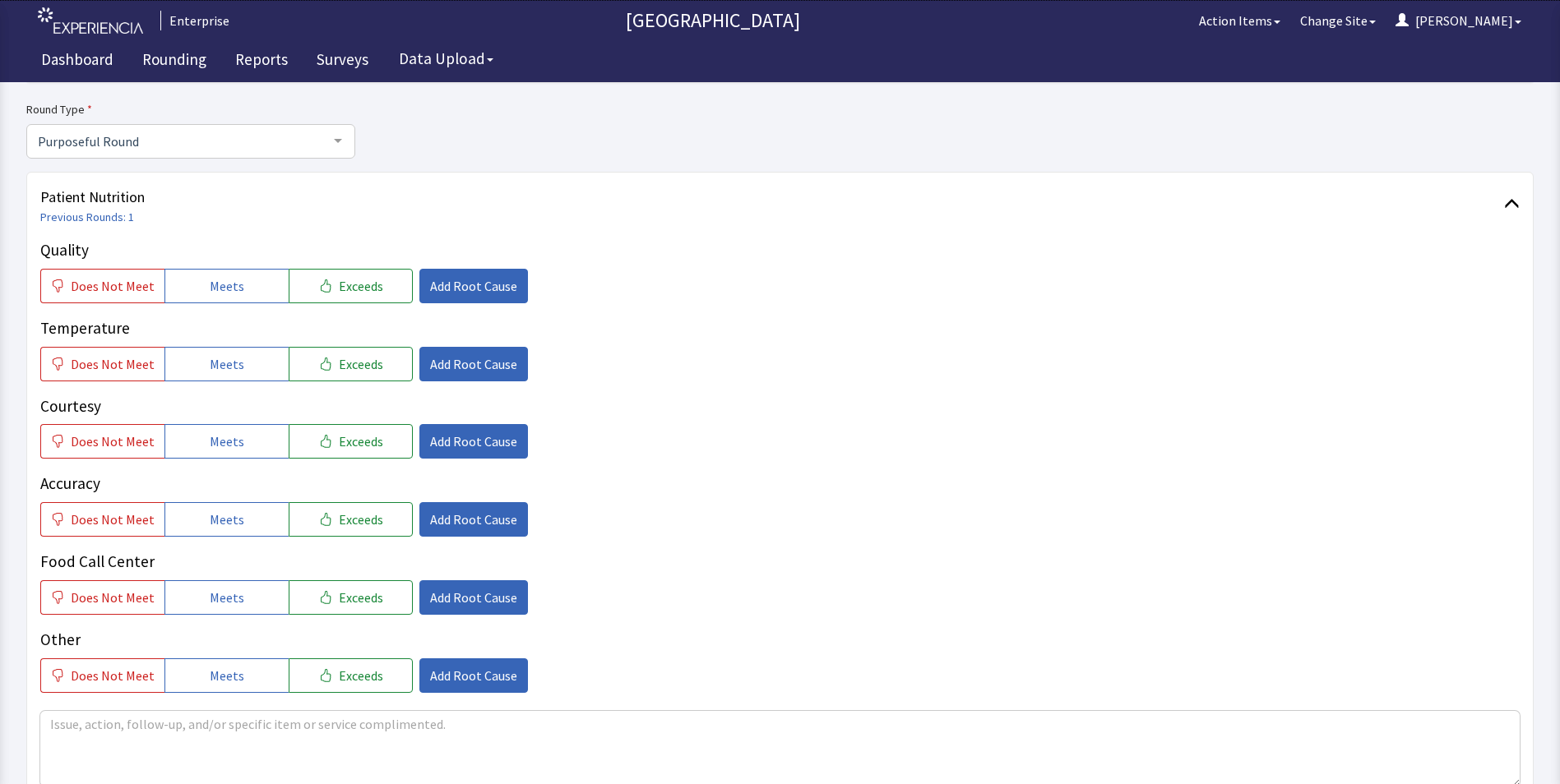
scroll to position [164, 0]
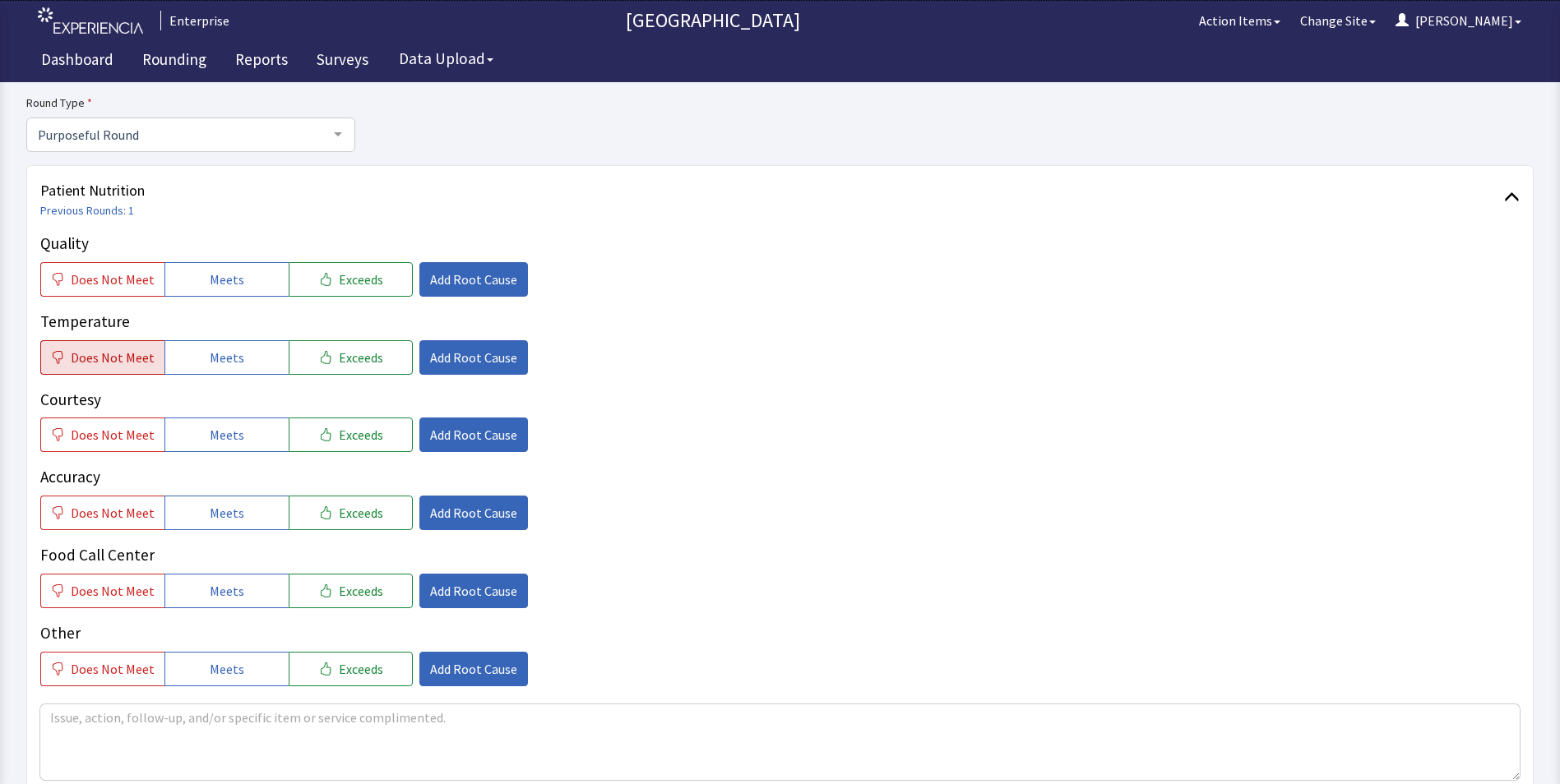
click at [112, 355] on span "Does Not Meet" at bounding box center [112, 357] width 84 height 20
click at [235, 287] on span "Meets" at bounding box center [227, 279] width 34 height 20
drag, startPoint x: 237, startPoint y: 429, endPoint x: 232, endPoint y: 499, distance: 70.2
click at [235, 437] on button "Meets" at bounding box center [226, 435] width 124 height 34
drag, startPoint x: 232, startPoint y: 522, endPoint x: 232, endPoint y: 559, distance: 37.0
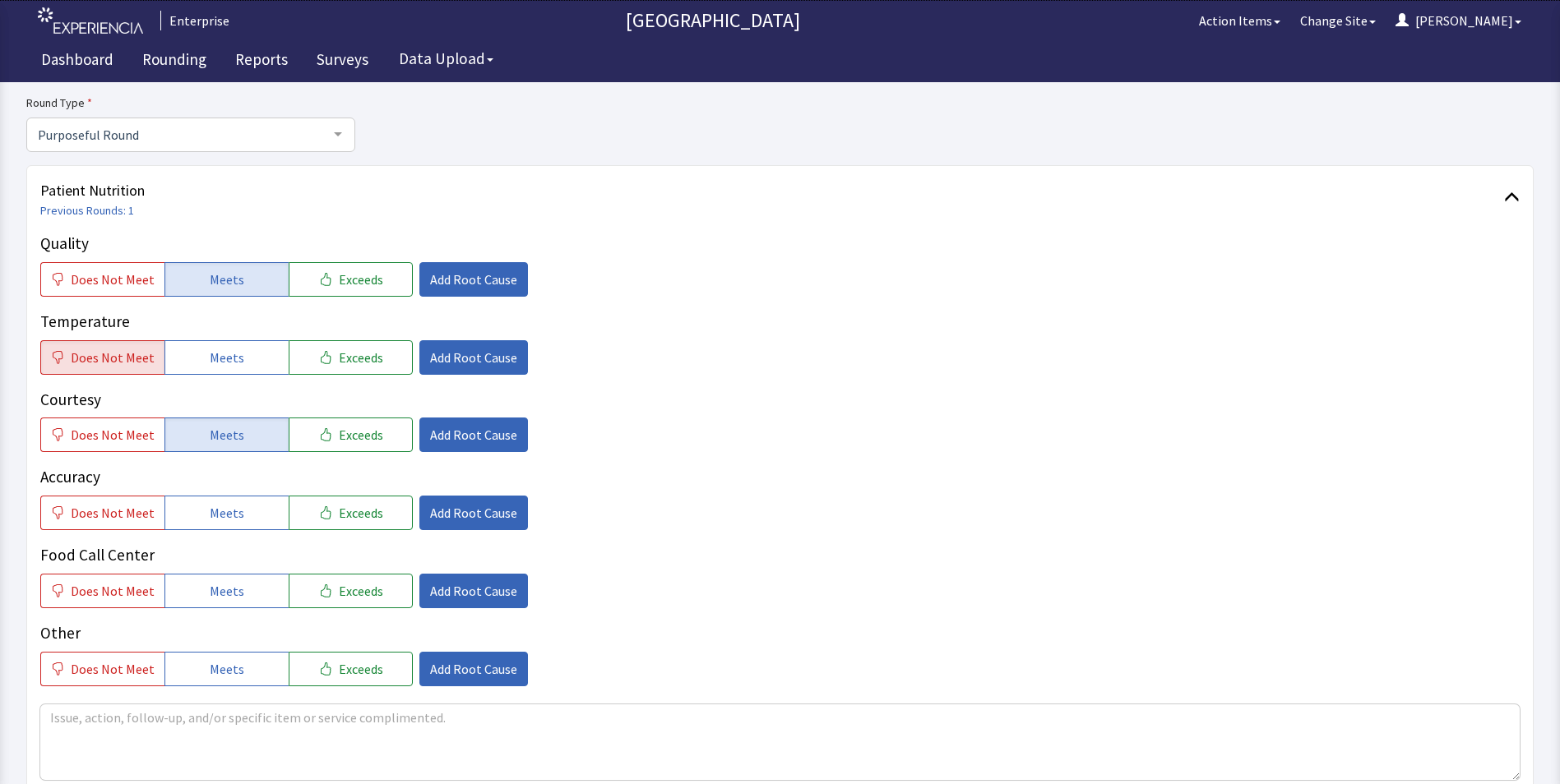
click at [232, 540] on div "Quality Does Not Meet Meets Exceeds Add Root Cause Temperature Does Not Meet Me…" at bounding box center [780, 459] width 1480 height 454
click at [245, 593] on button "Meets" at bounding box center [226, 591] width 124 height 34
click at [78, 718] on textarea at bounding box center [780, 743] width 1480 height 76
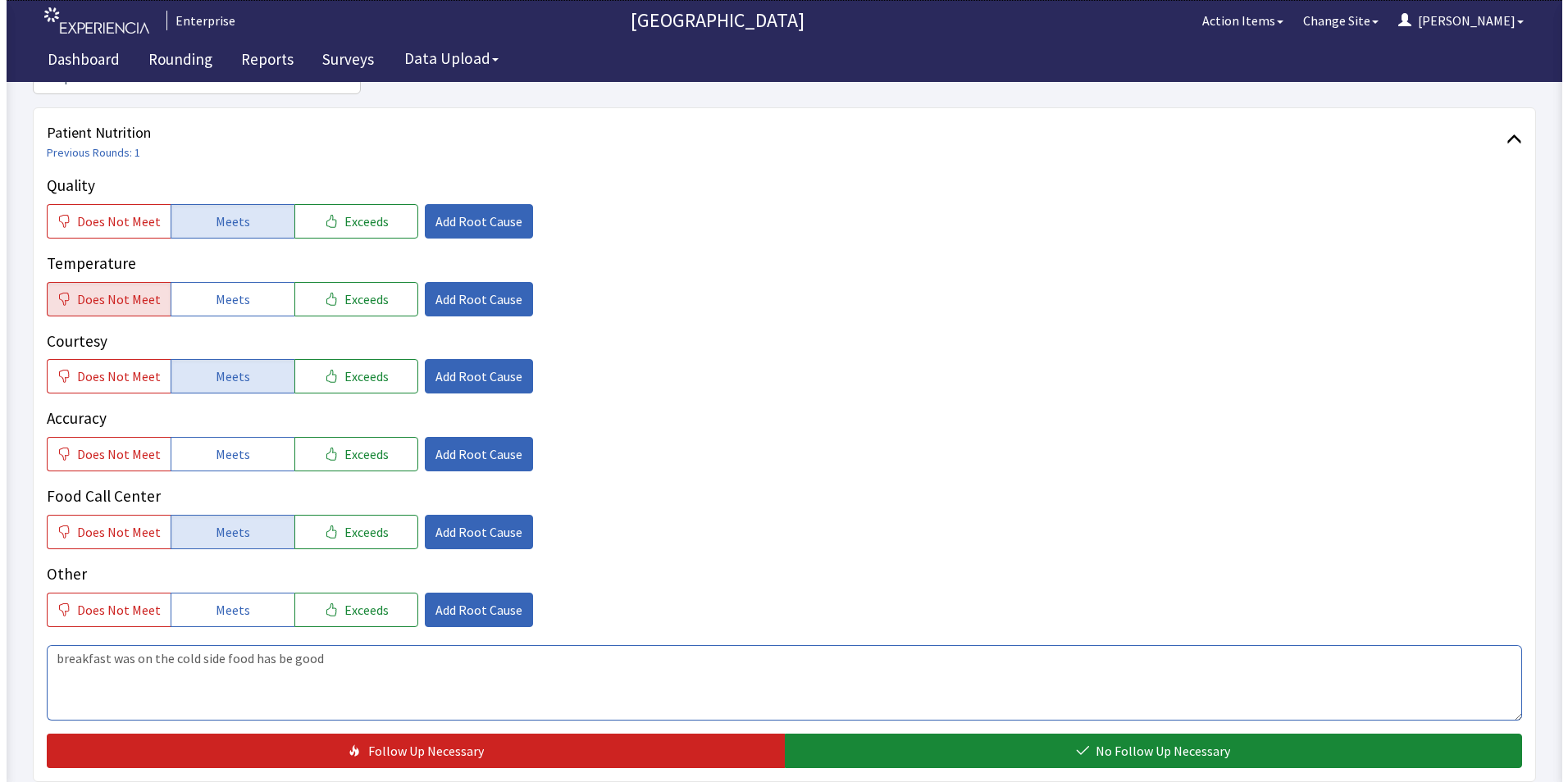
scroll to position [303, 0]
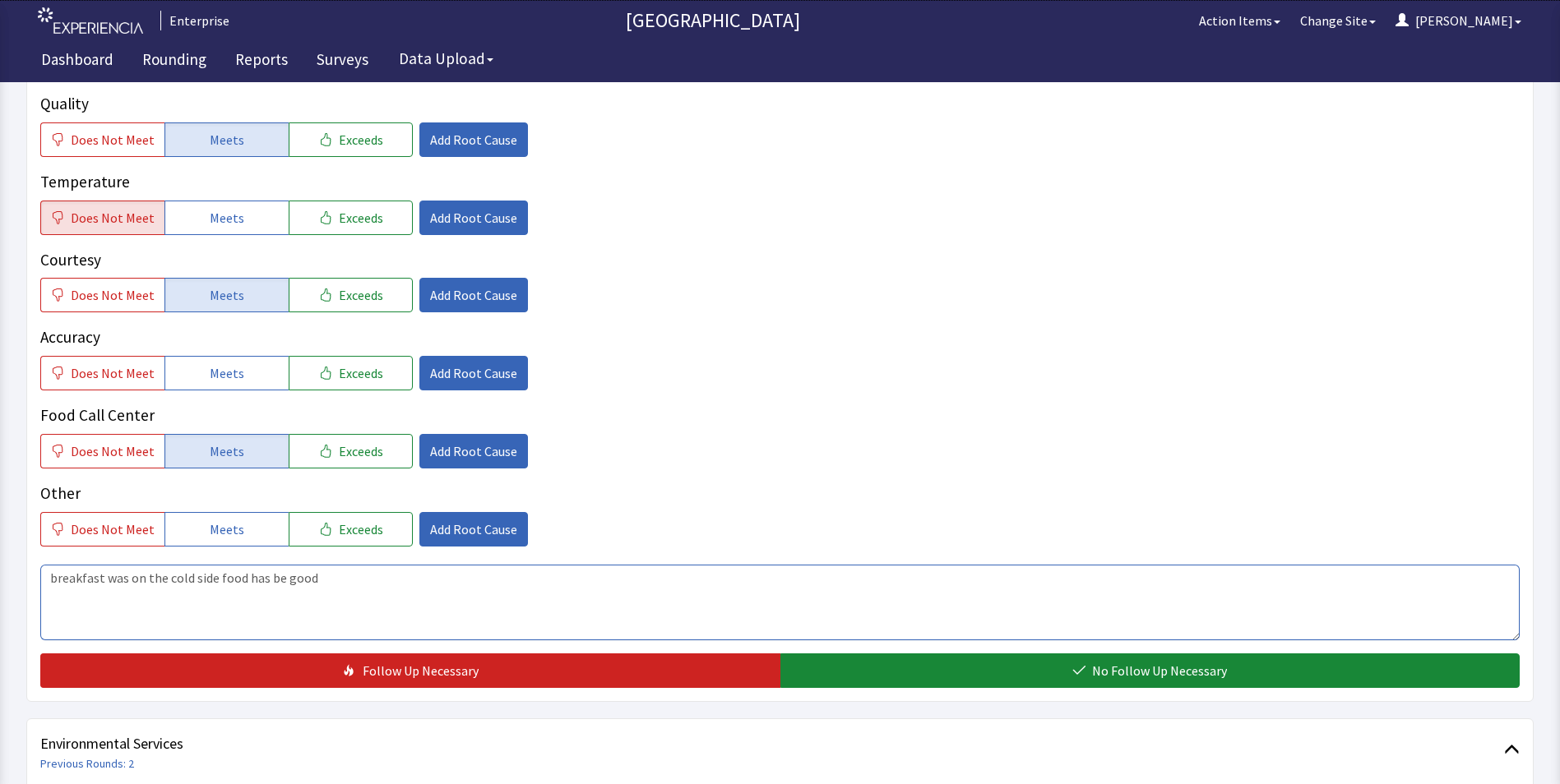
drag, startPoint x: 46, startPoint y: 722, endPoint x: 416, endPoint y: 778, distance: 374.2
click at [439, 781] on div "Patient Nutrition Previous Rounds: 1 Quality Does Not Meet Meets Exceeds Add Ro…" at bounding box center [780, 633] width 1507 height 1213
type textarea "breakfast was on the cold side food has be good"
click at [462, 210] on span "Add Root Cause" at bounding box center [474, 218] width 87 height 20
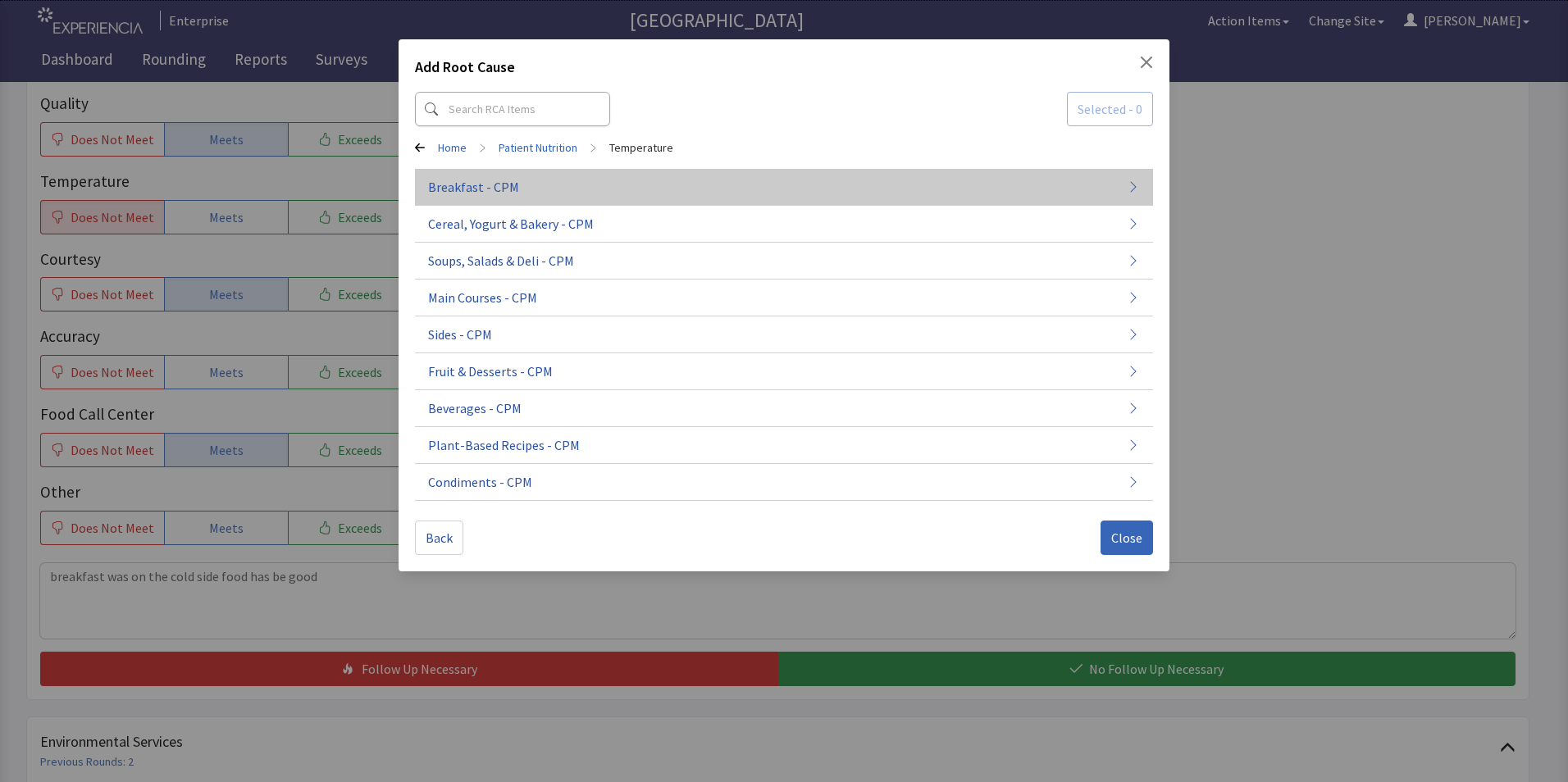
click at [509, 184] on span "Breakfast - CPM" at bounding box center [474, 186] width 91 height 20
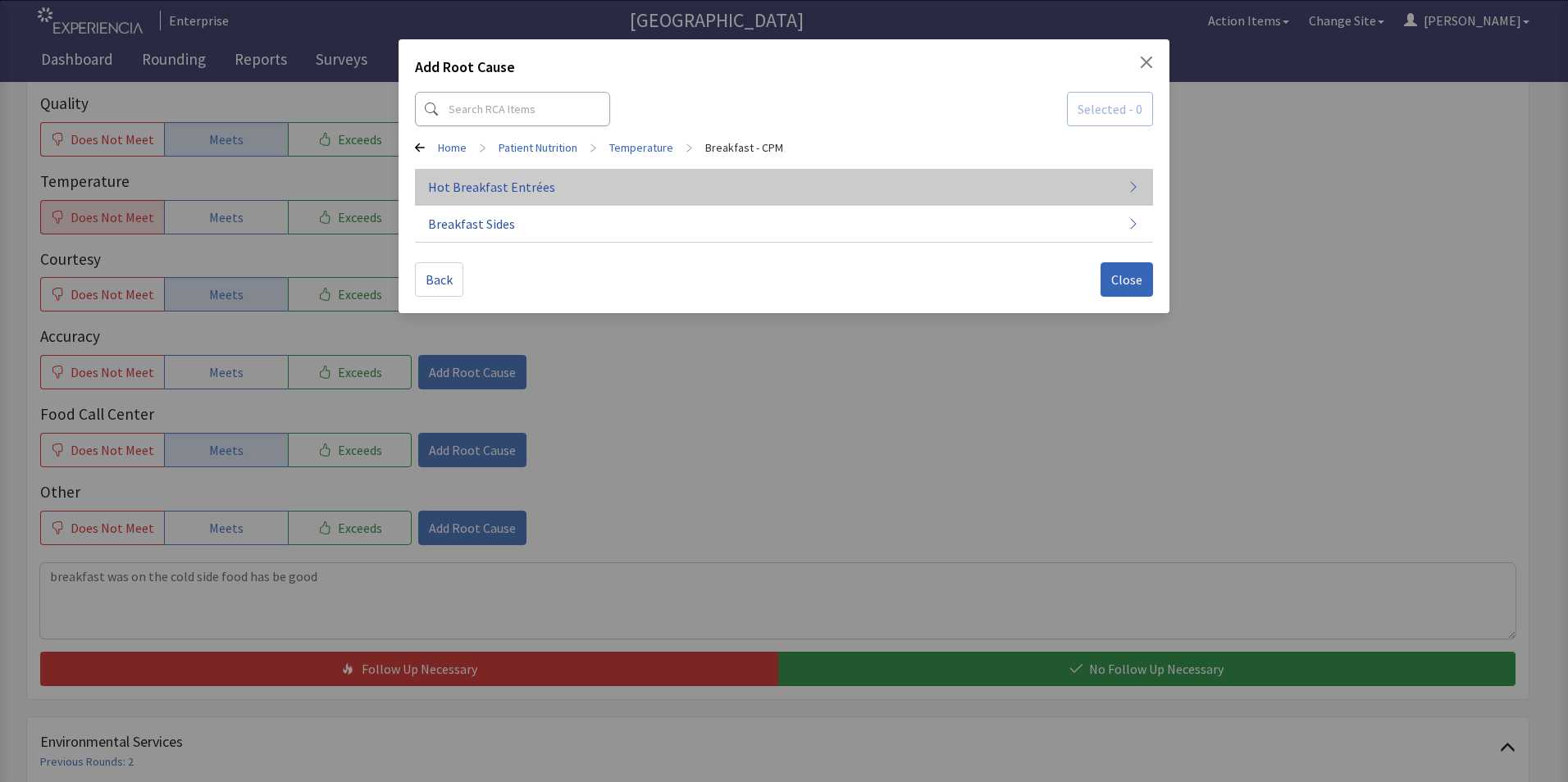
click at [542, 190] on span "Hot Breakfast Entrées" at bounding box center [492, 186] width 127 height 20
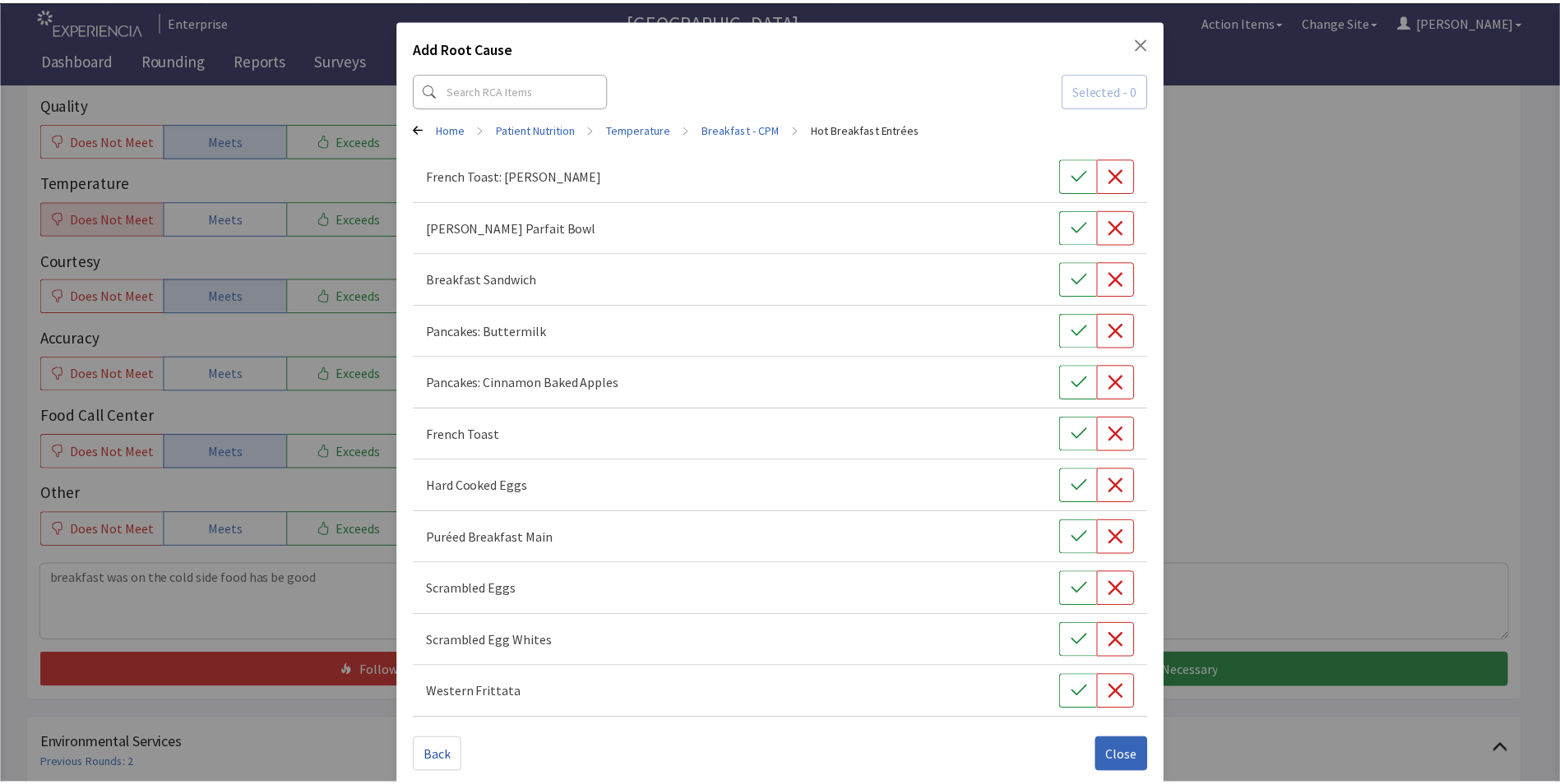
scroll to position [39, 0]
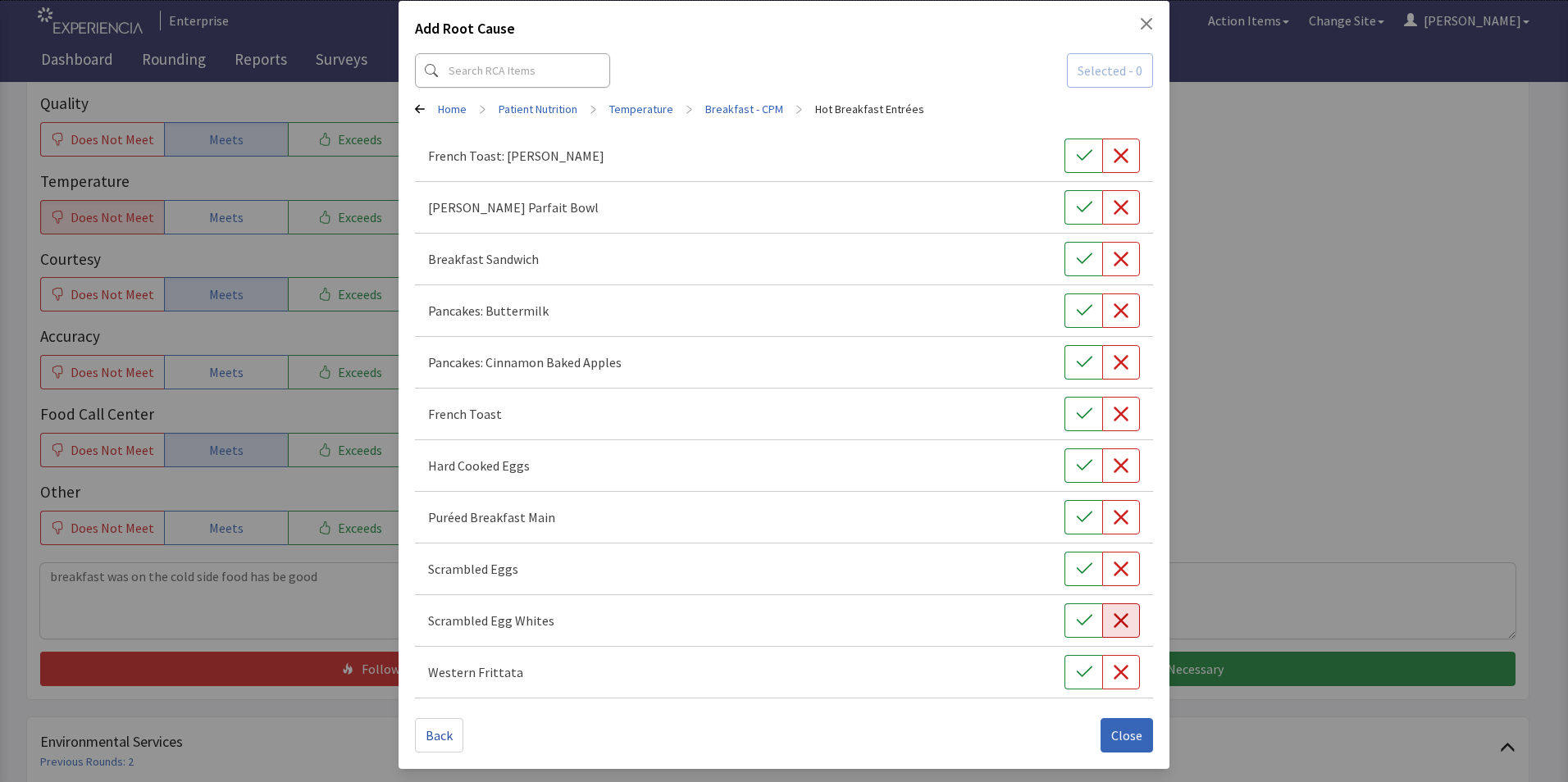
click at [1116, 621] on icon "button" at bounding box center [1120, 621] width 16 height 16
click at [1001, 619] on div "Scrambled Egg Whites" at bounding box center [784, 621] width 711 height 34
click at [1112, 625] on icon "button" at bounding box center [1120, 621] width 16 height 16
click at [1075, 565] on icon "button" at bounding box center [1083, 568] width 16 height 16
click at [1081, 570] on icon "button" at bounding box center [1083, 568] width 16 height 16
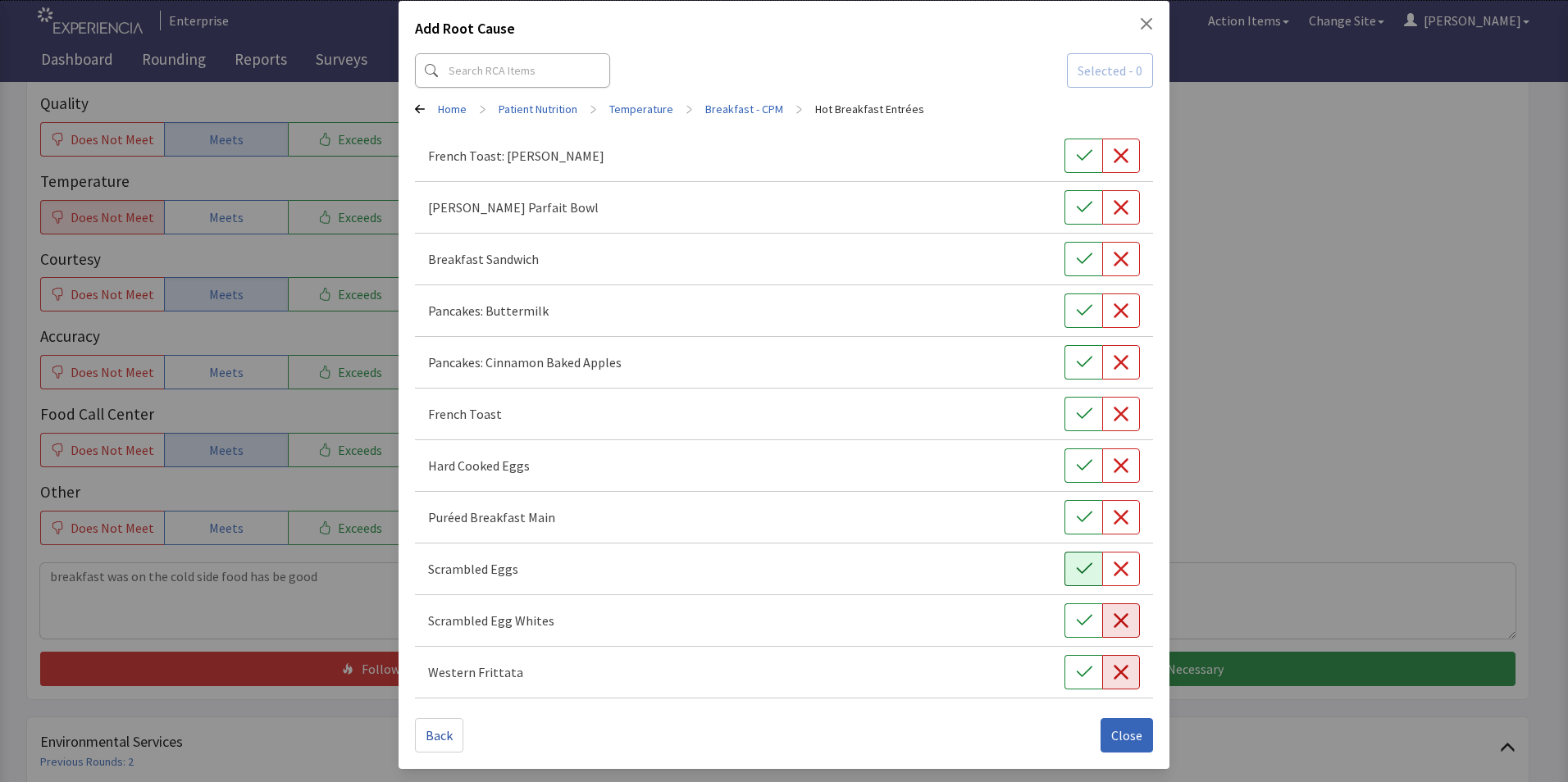
click at [1113, 670] on icon "button" at bounding box center [1120, 672] width 15 height 15
click at [1112, 736] on span "Close" at bounding box center [1127, 735] width 31 height 20
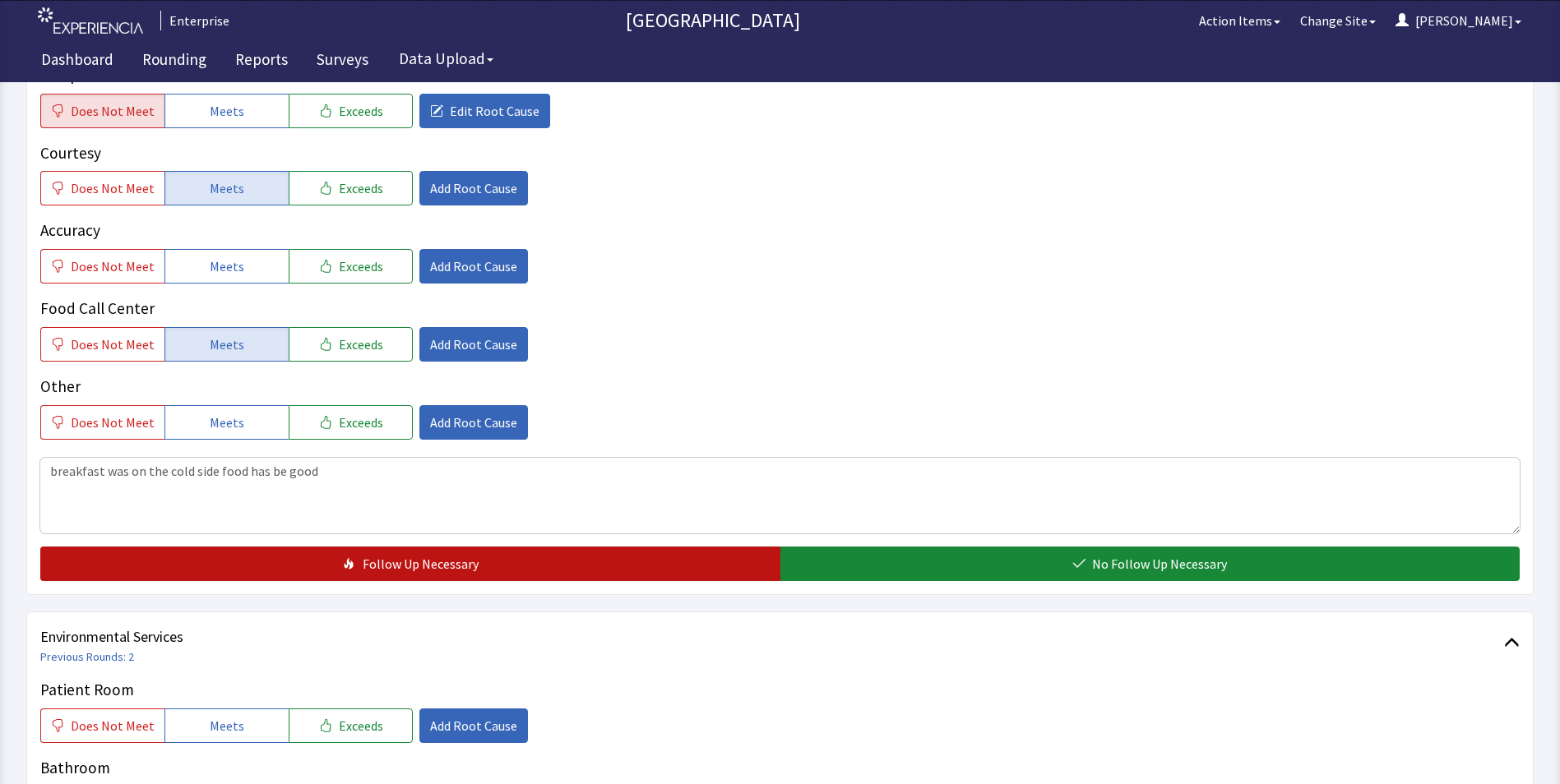
scroll to position [633, 0]
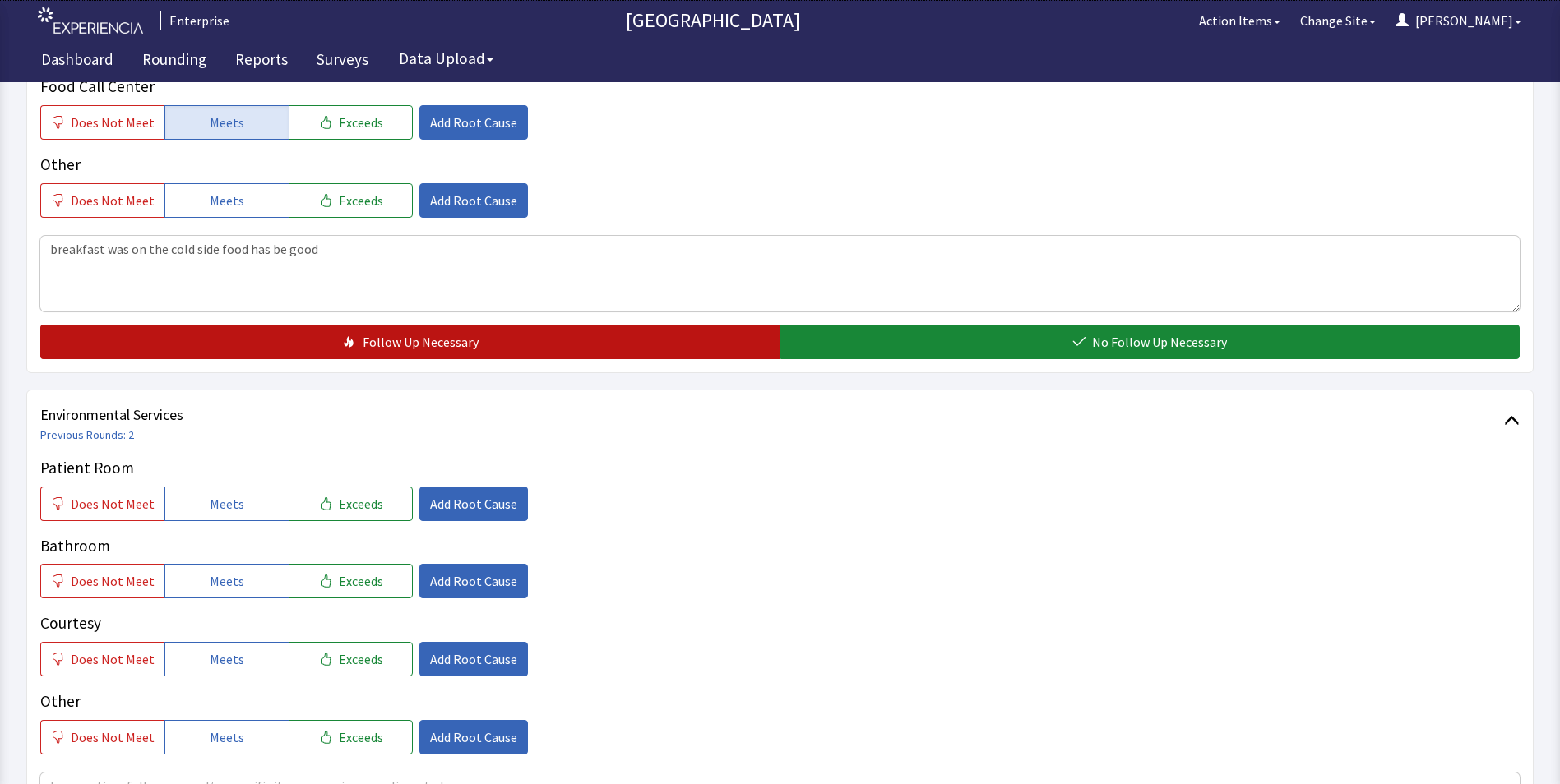
click at [543, 337] on button "Follow Up Necessary" at bounding box center [411, 342] width 740 height 34
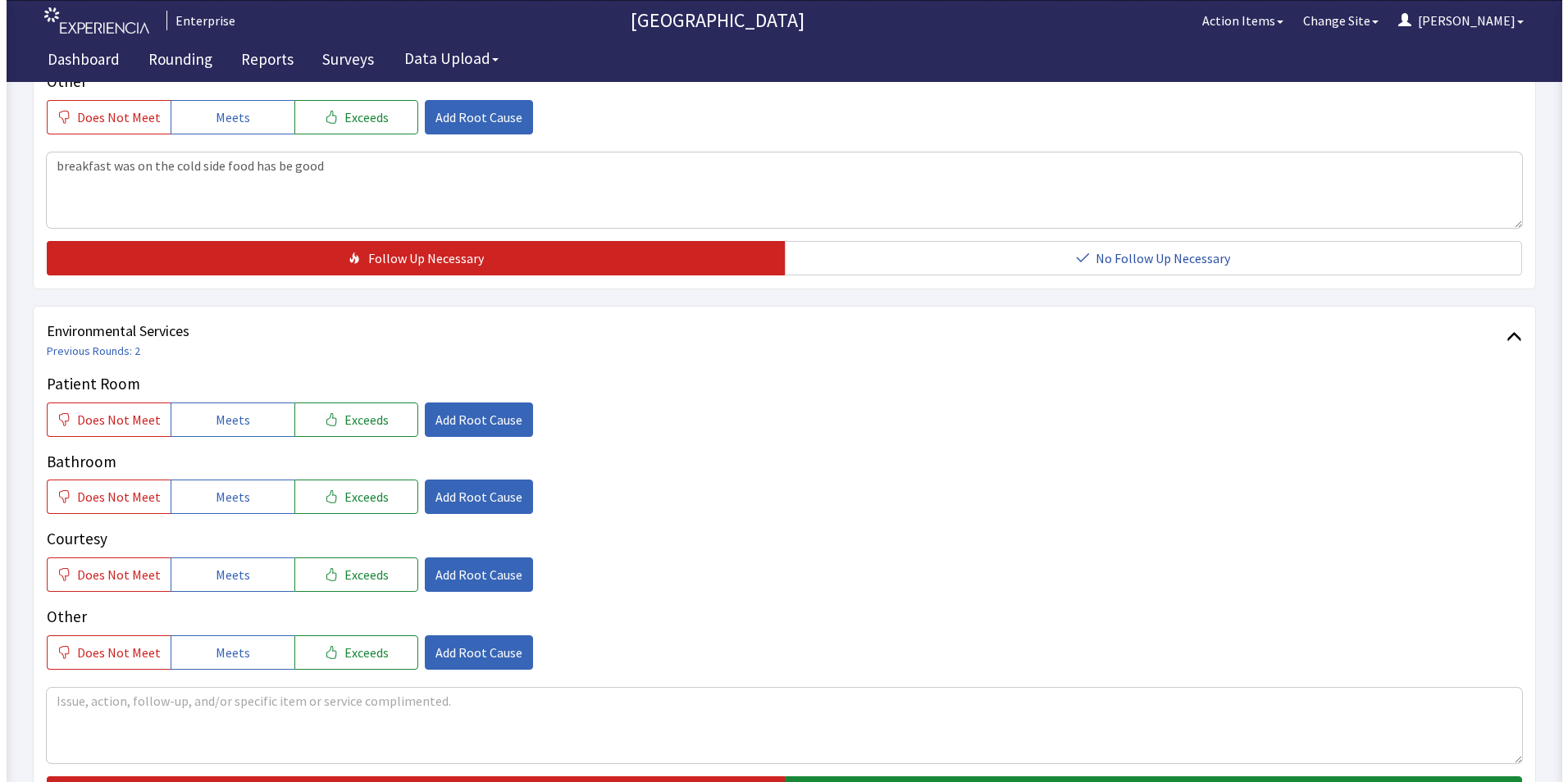
scroll to position [877, 0]
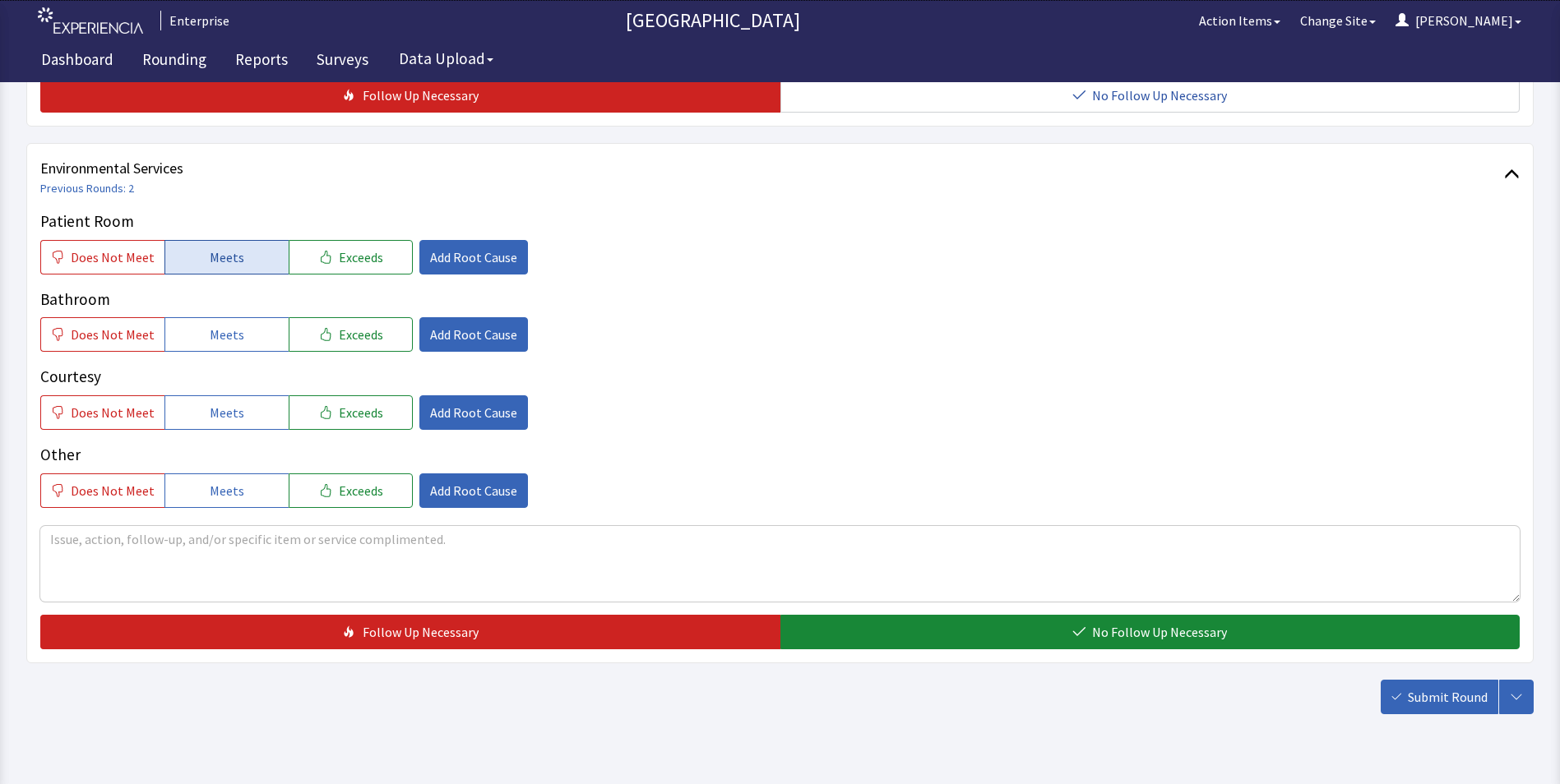
click at [229, 266] on span "Meets" at bounding box center [227, 257] width 34 height 20
drag, startPoint x: 227, startPoint y: 341, endPoint x: 222, endPoint y: 381, distance: 40.3
click at [227, 356] on div "Patient Room Does Not Meet Meets Exceeds Add Root Cause Bathroom Does Not Meet …" at bounding box center [780, 359] width 1480 height 299
drag, startPoint x: 207, startPoint y: 423, endPoint x: 210, endPoint y: 411, distance: 12.4
click at [209, 426] on button "Meets" at bounding box center [226, 413] width 124 height 34
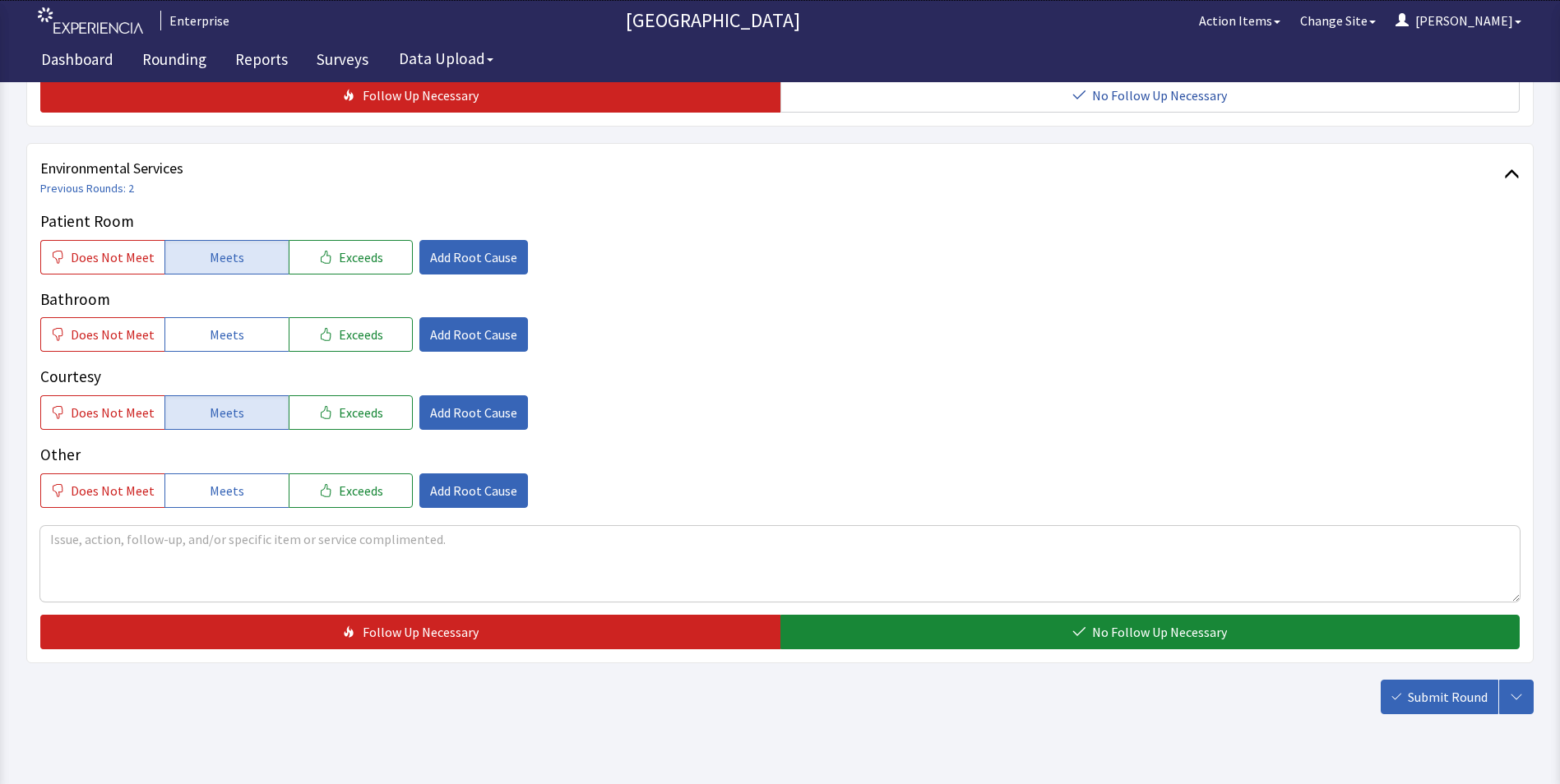
drag, startPoint x: 210, startPoint y: 409, endPoint x: 212, endPoint y: 380, distance: 29.1
click at [212, 409] on span "Meets" at bounding box center [227, 412] width 34 height 20
drag, startPoint x: 220, startPoint y: 329, endPoint x: 220, endPoint y: 411, distance: 82.0
click at [220, 335] on span "Meets" at bounding box center [227, 334] width 34 height 20
drag, startPoint x: 220, startPoint y: 413, endPoint x: 226, endPoint y: 420, distance: 9.2
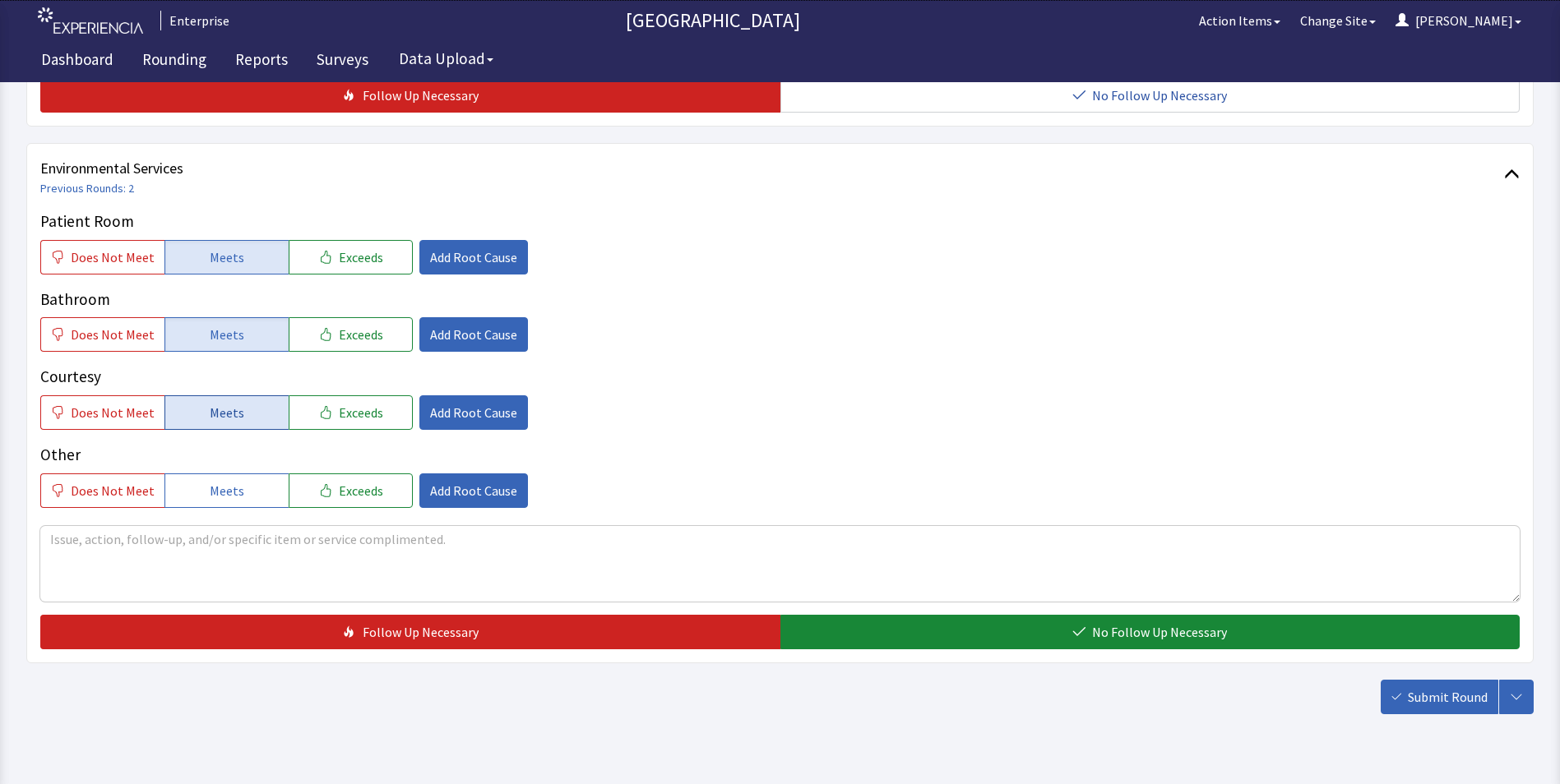
click at [222, 416] on span "Meets" at bounding box center [227, 412] width 34 height 20
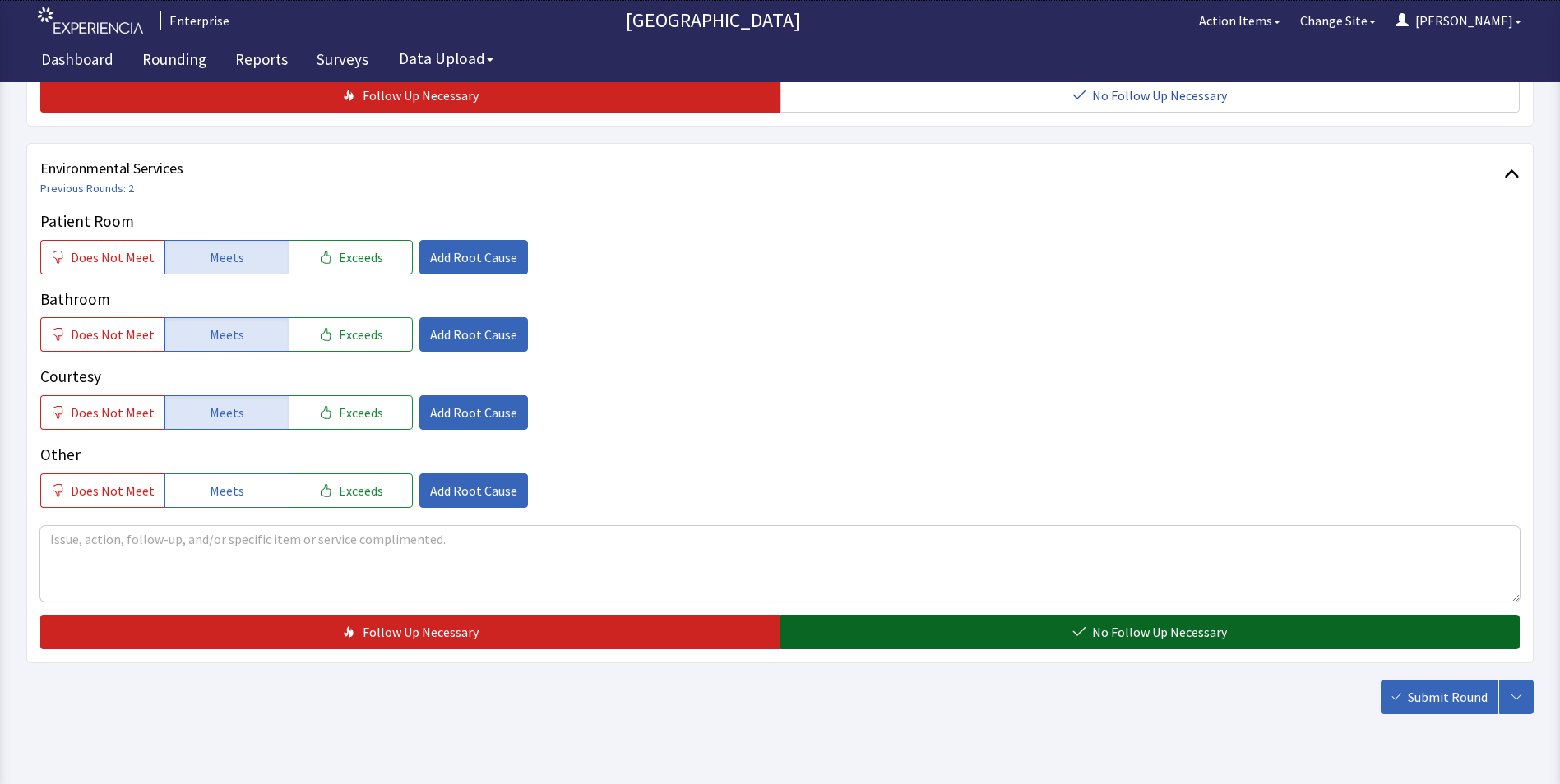
drag, startPoint x: 956, startPoint y: 626, endPoint x: 1188, endPoint y: 667, distance: 235.6
click at [960, 629] on button "No Follow Up Necessary" at bounding box center [1151, 633] width 740 height 34
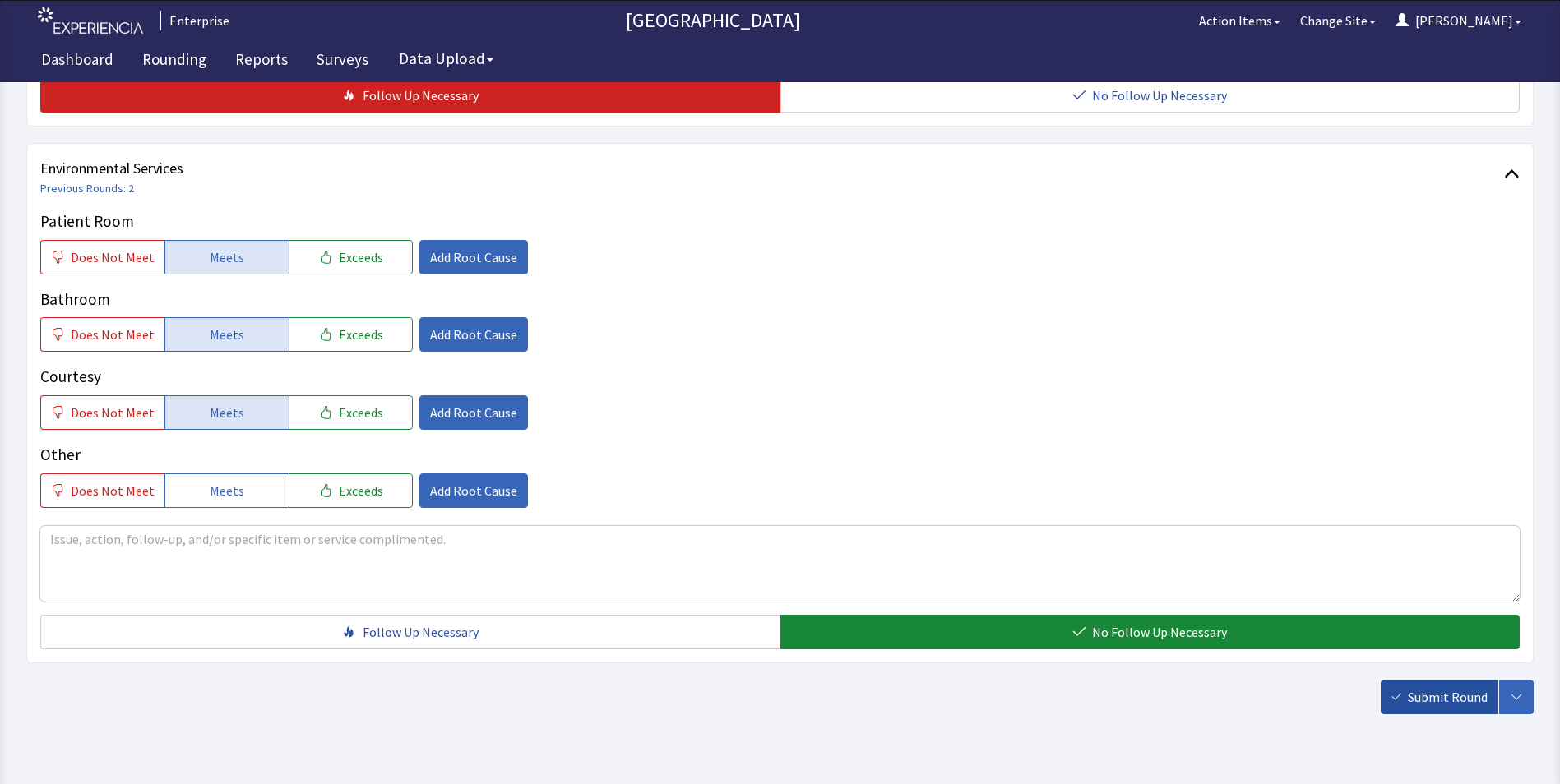
drag, startPoint x: 1431, startPoint y: 691, endPoint x: 1422, endPoint y: 691, distance: 9.0
click at [1432, 691] on span "Submit Round" at bounding box center [1448, 697] width 80 height 20
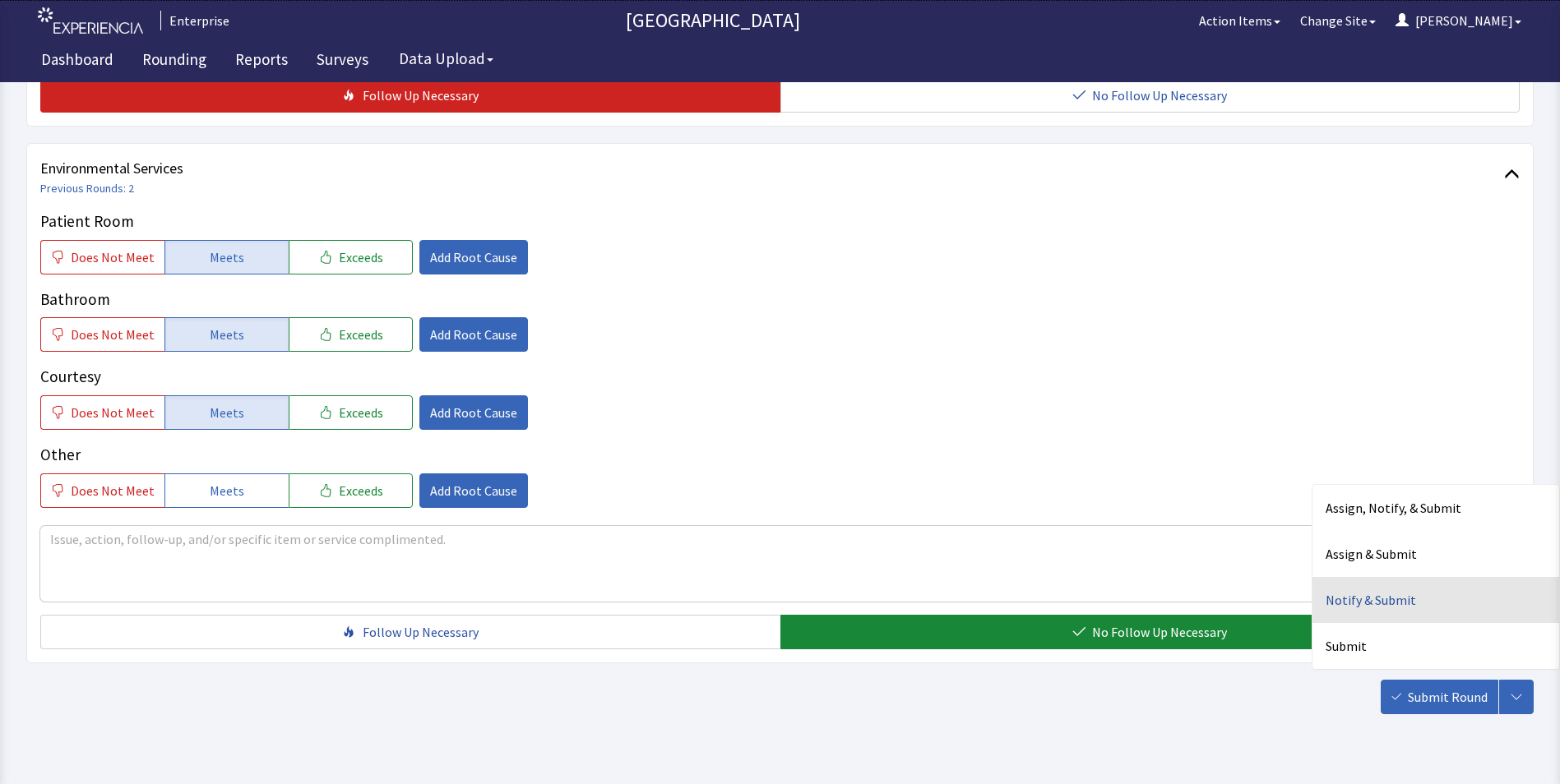
click at [1358, 607] on div "Notify & Submit" at bounding box center [1436, 601] width 247 height 46
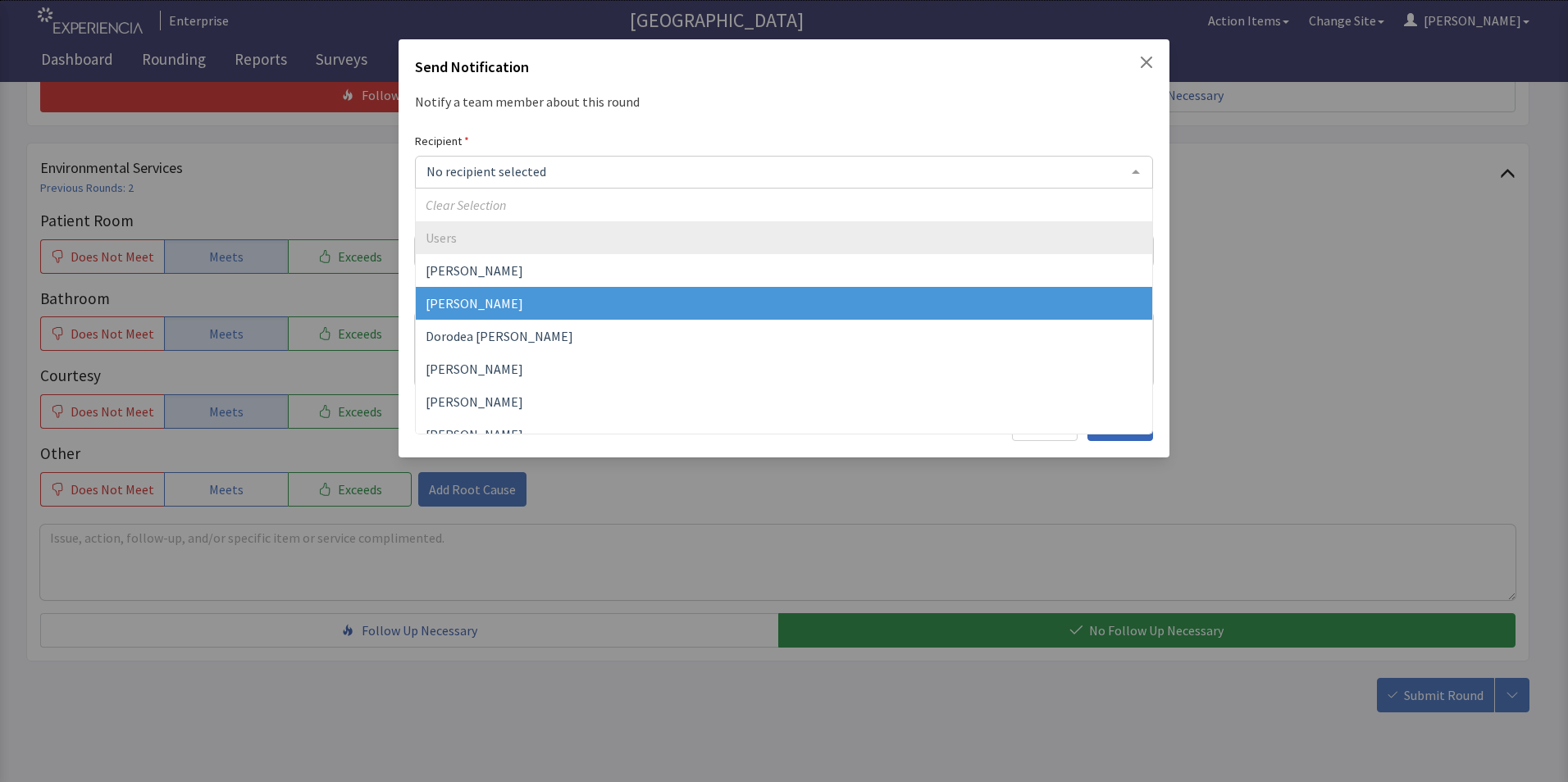
click at [448, 302] on span "[PERSON_NAME]" at bounding box center [475, 303] width 98 height 16
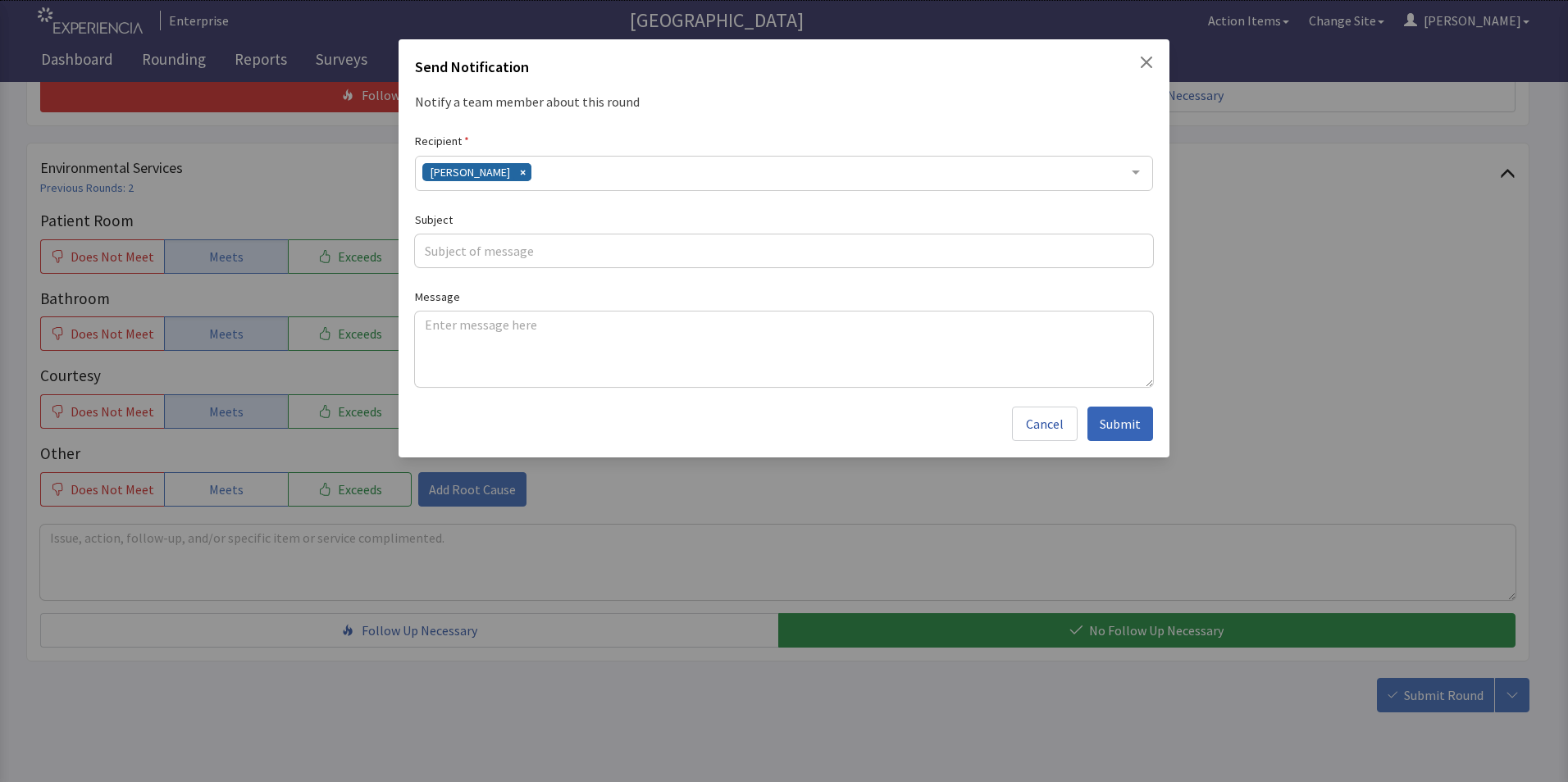
click at [531, 175] on div "[PERSON_NAME]" at bounding box center [784, 173] width 738 height 35
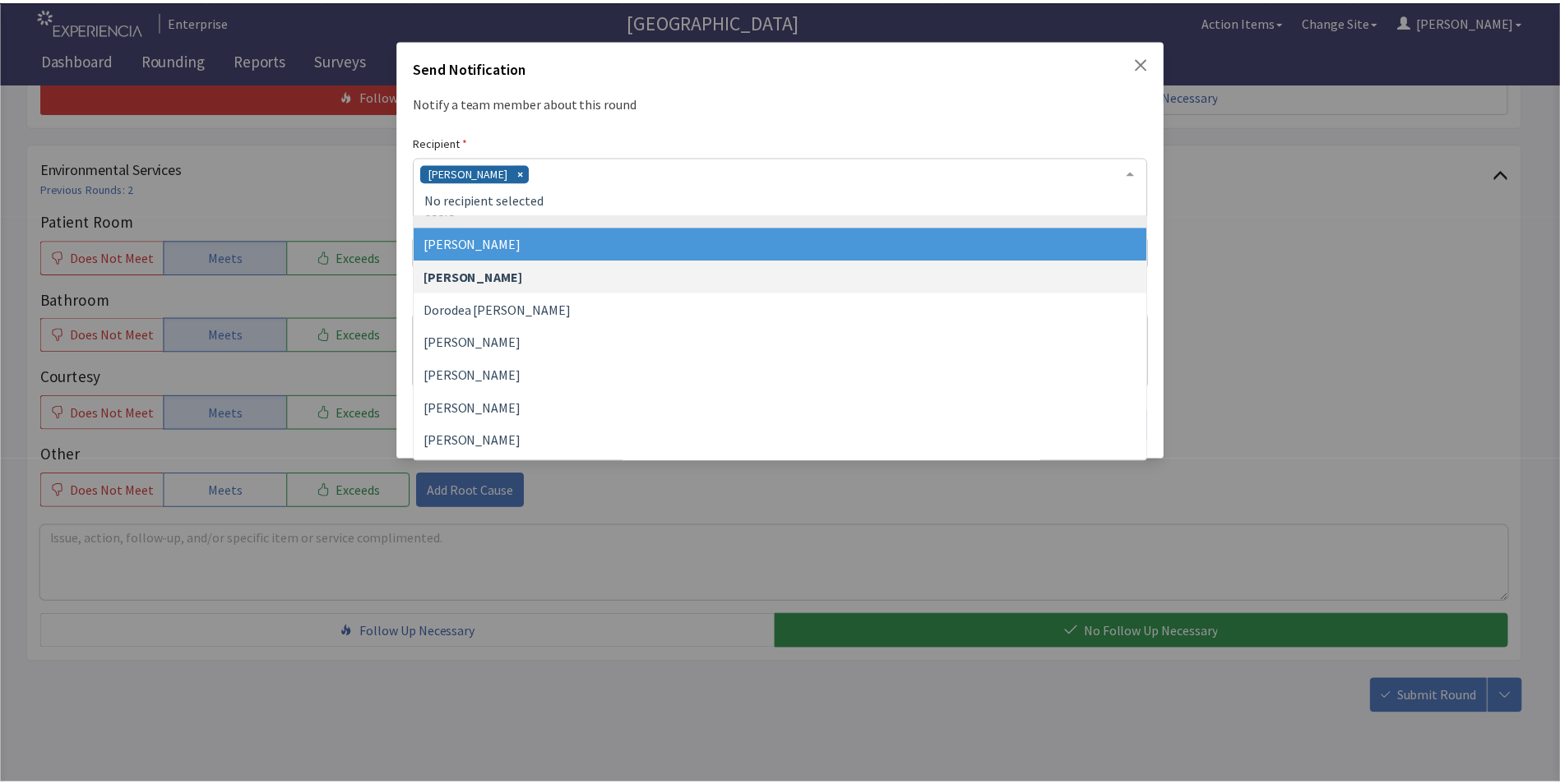
scroll to position [83, 0]
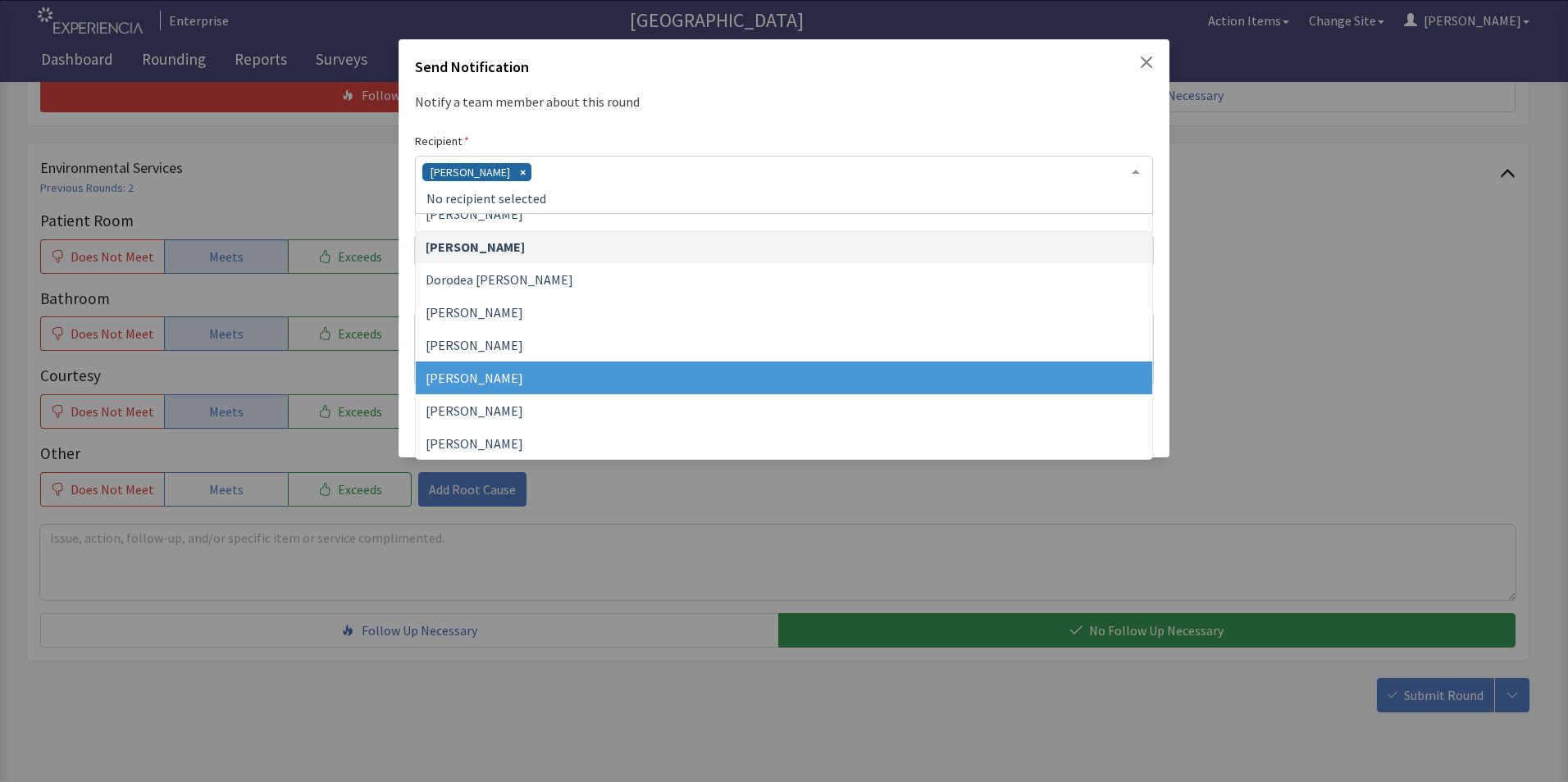
click at [506, 374] on span "[PERSON_NAME]" at bounding box center [475, 378] width 98 height 16
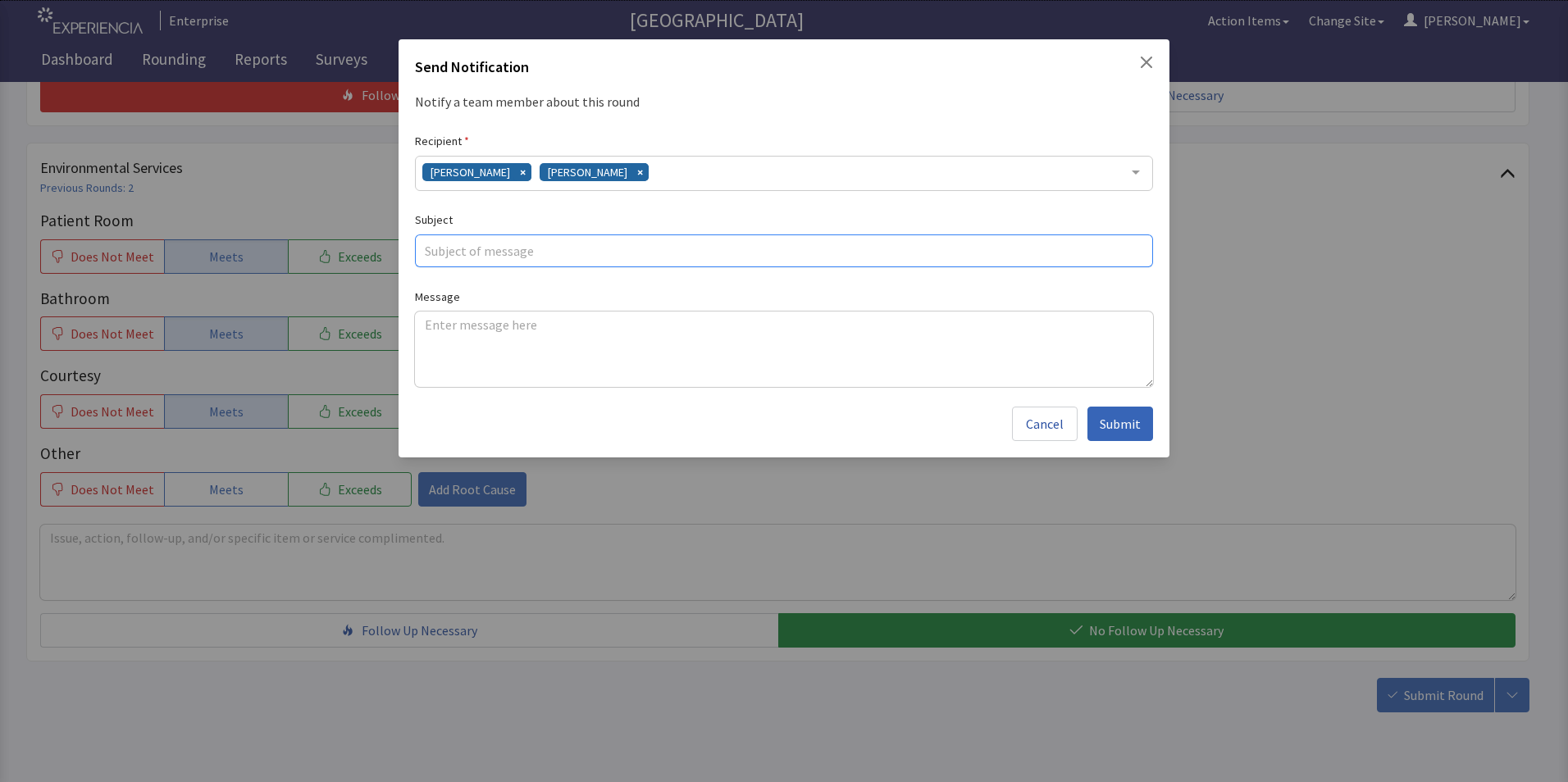
click at [458, 240] on input "text" at bounding box center [784, 251] width 738 height 33
type input "cold breakfast"
click at [432, 324] on textarea at bounding box center [784, 349] width 738 height 76
paste textarea "breakfast was on the cold side food has be good"
type textarea "breakfast was on the cold side food has be good"
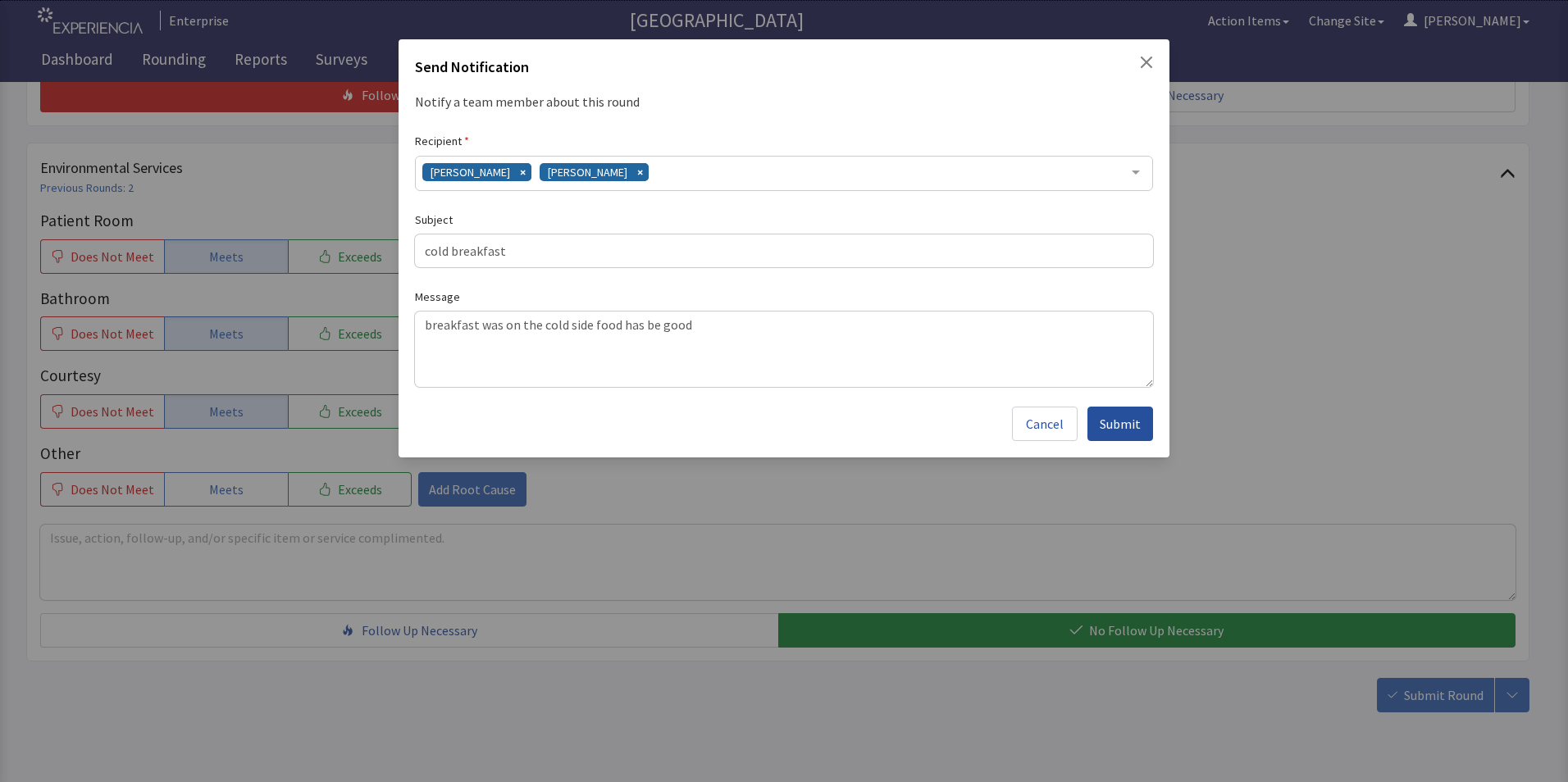
click at [1121, 427] on span "Submit" at bounding box center [1120, 423] width 41 height 20
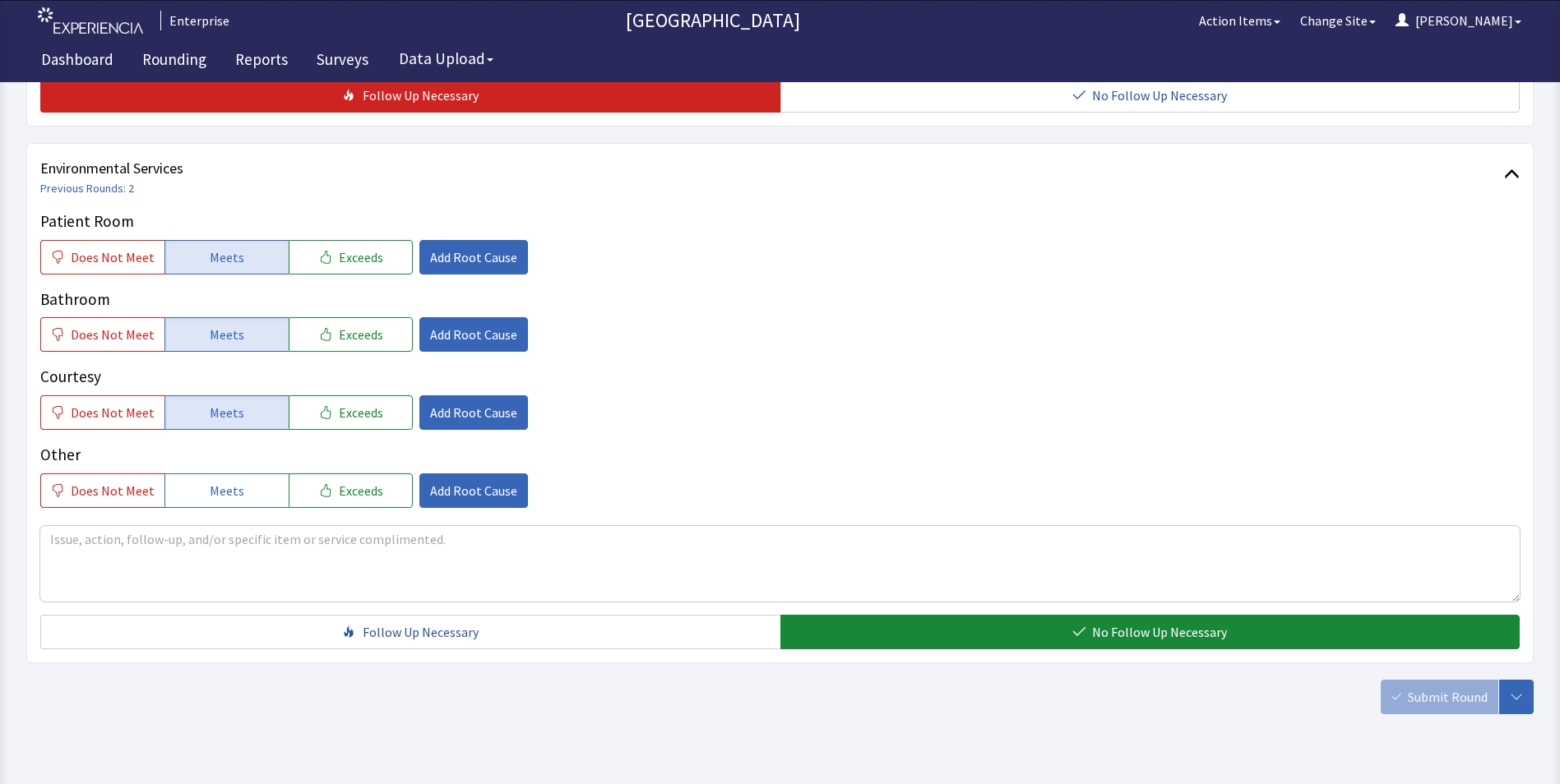
scroll to position [918, 0]
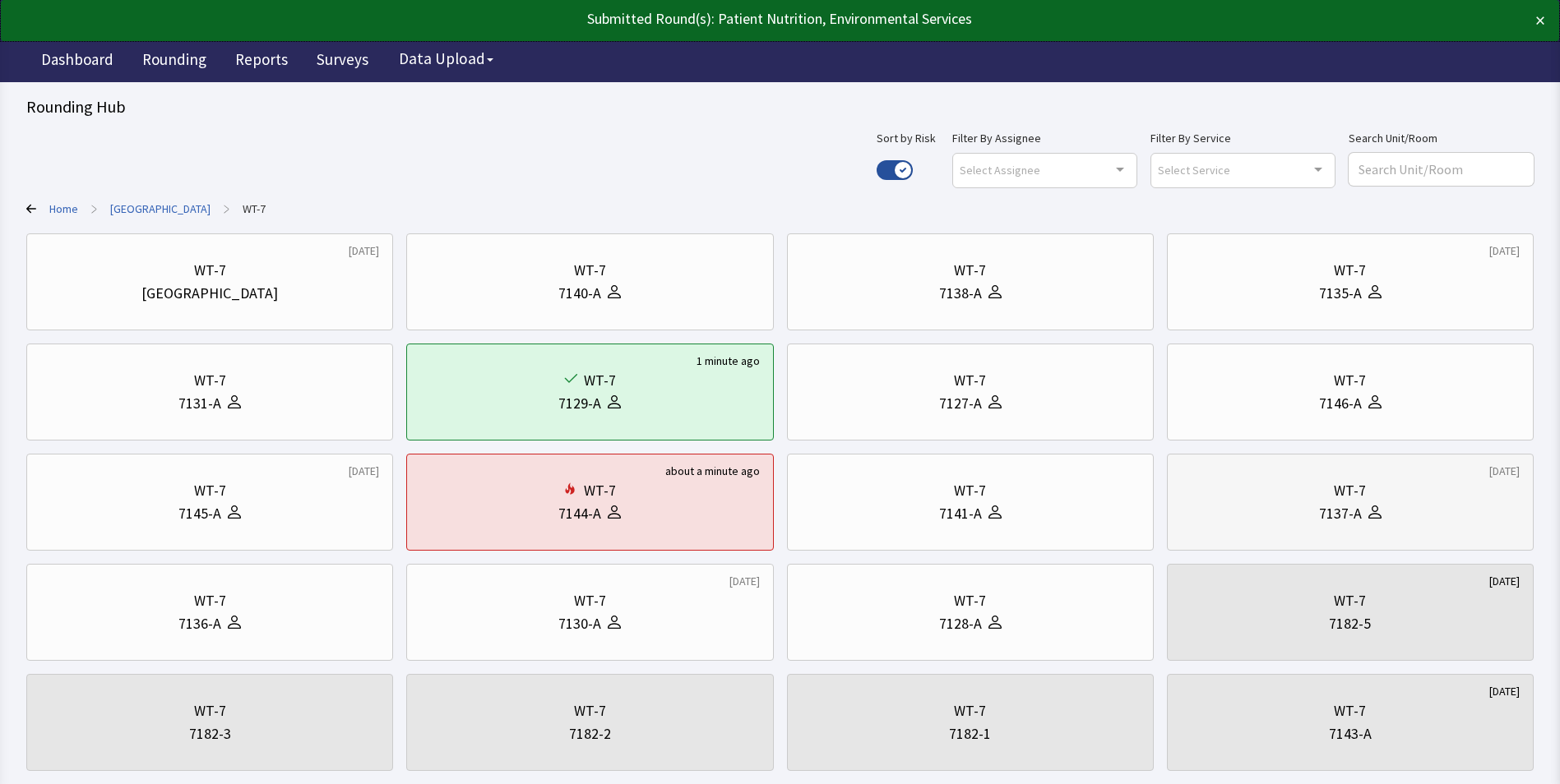
click at [1330, 514] on div "7137-A" at bounding box center [1340, 514] width 43 height 23
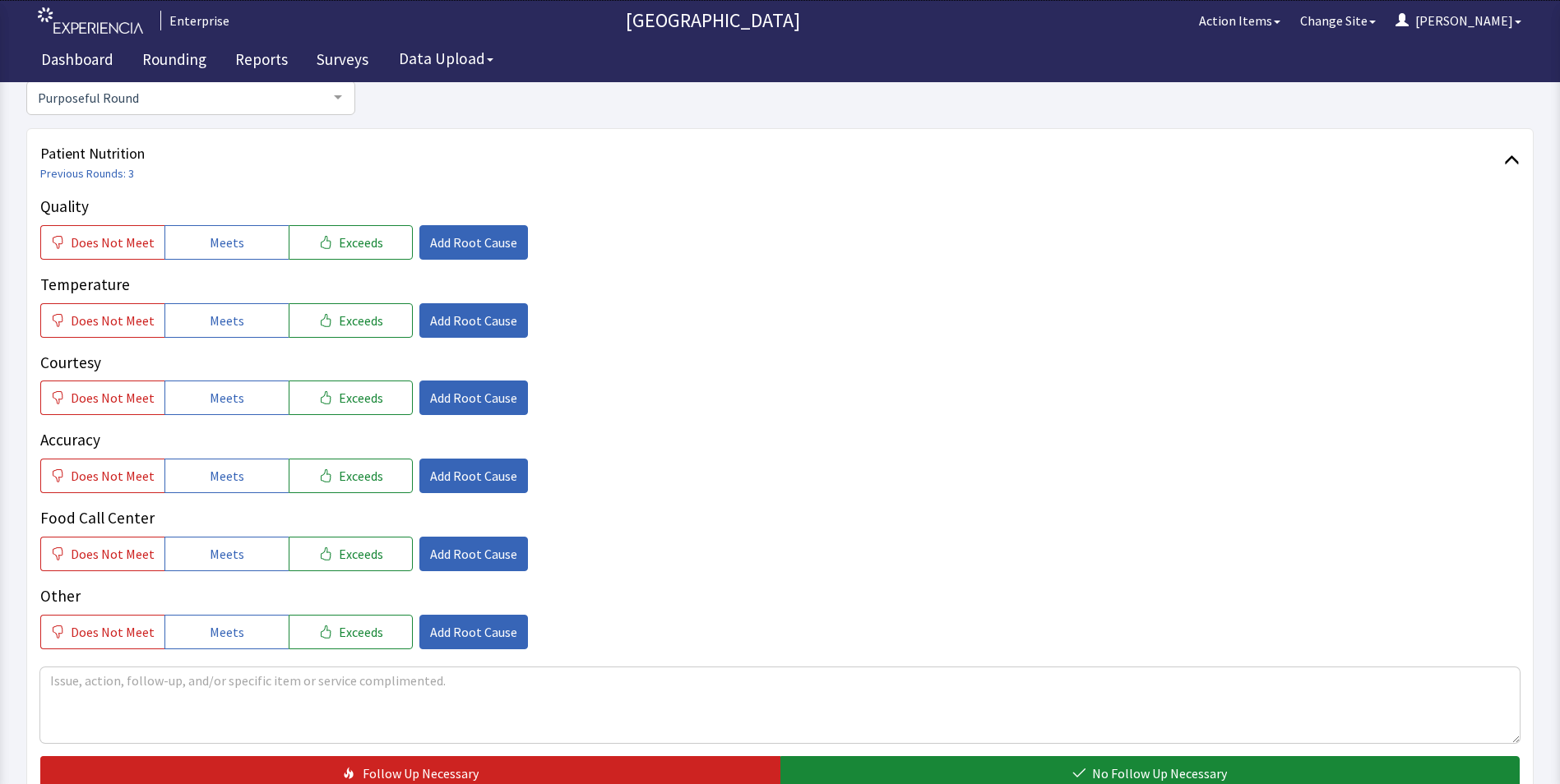
scroll to position [247, 0]
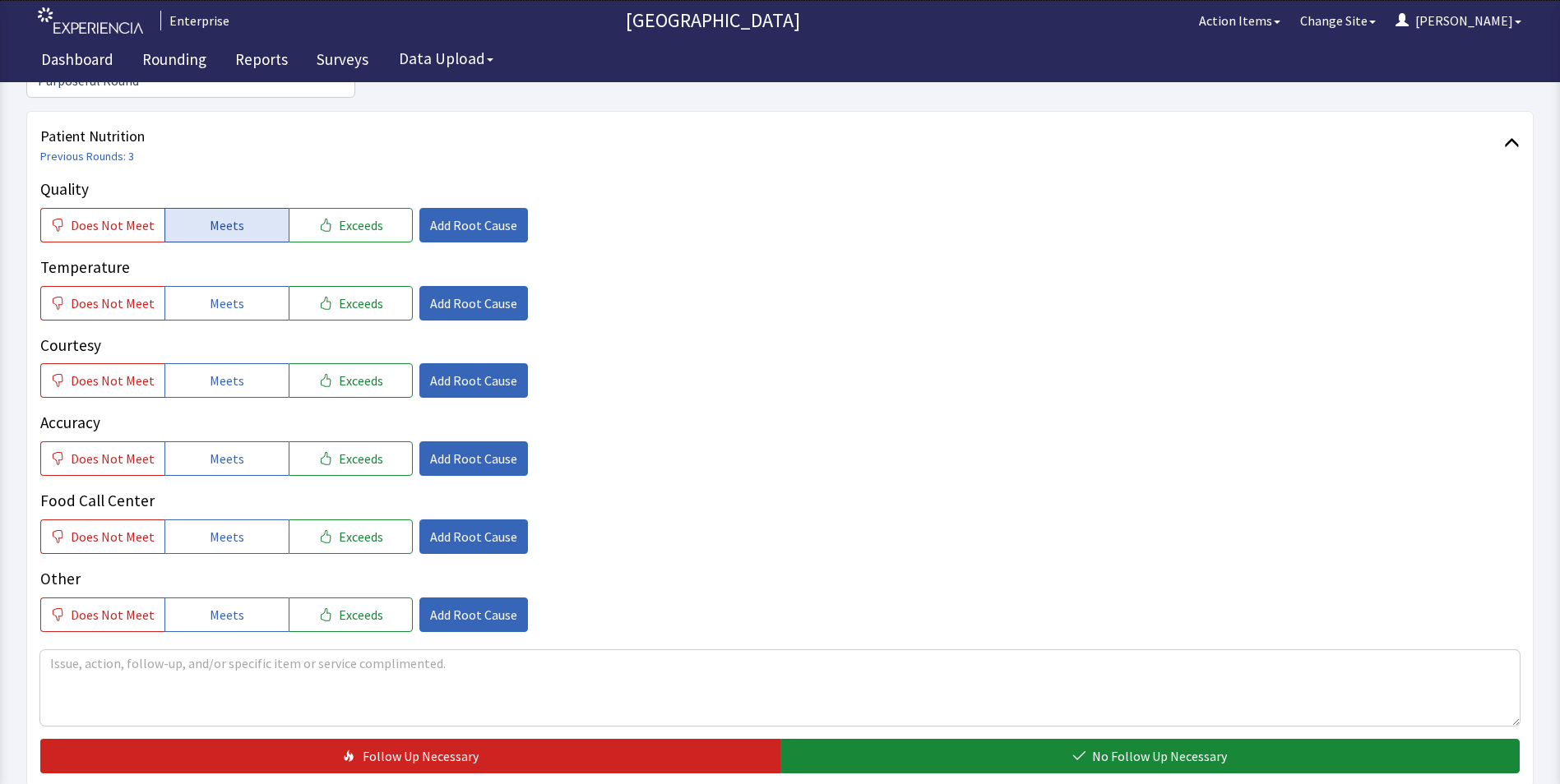
click at [201, 208] on button "Meets" at bounding box center [226, 225] width 124 height 34
click at [217, 293] on span "Meets" at bounding box center [227, 303] width 34 height 20
click at [86, 215] on span "Does Not Meet" at bounding box center [112, 225] width 84 height 20
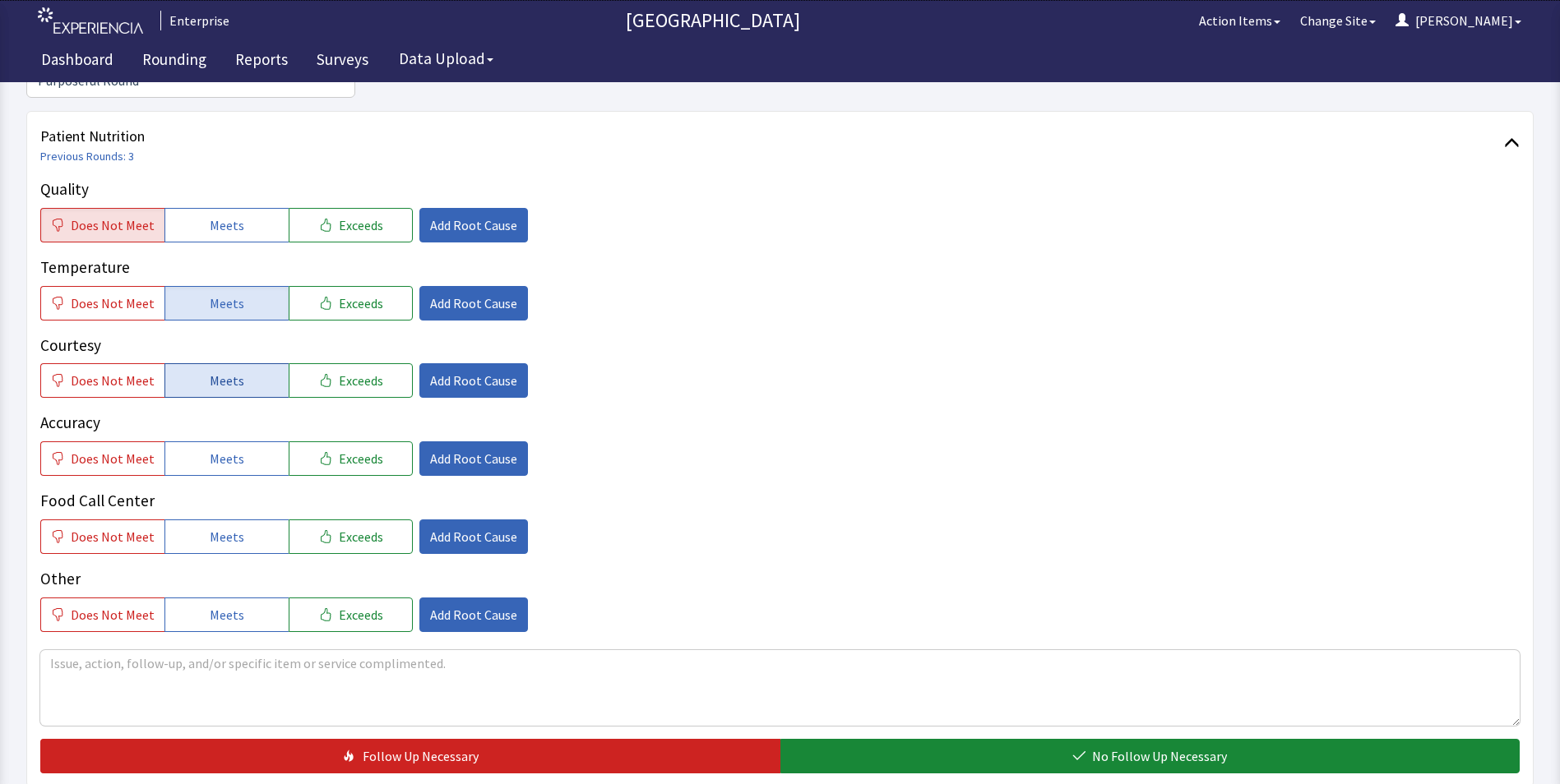
click at [226, 371] on span "Meets" at bounding box center [227, 380] width 34 height 20
drag, startPoint x: 201, startPoint y: 429, endPoint x: 206, endPoint y: 456, distance: 27.5
click at [201, 441] on button "Meets" at bounding box center [226, 459] width 124 height 34
click at [210, 527] on span "Meets" at bounding box center [227, 536] width 34 height 20
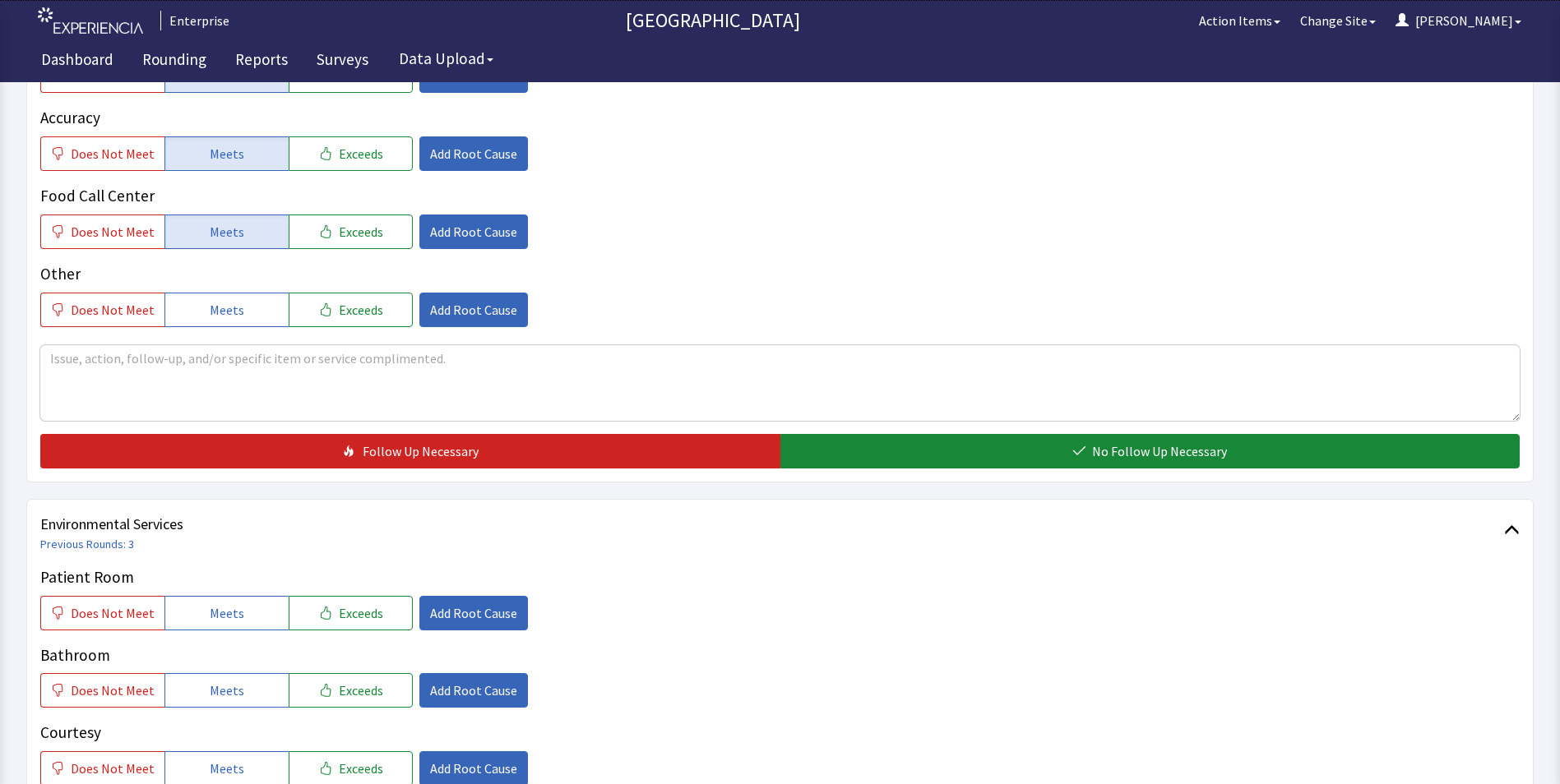
scroll to position [576, 0]
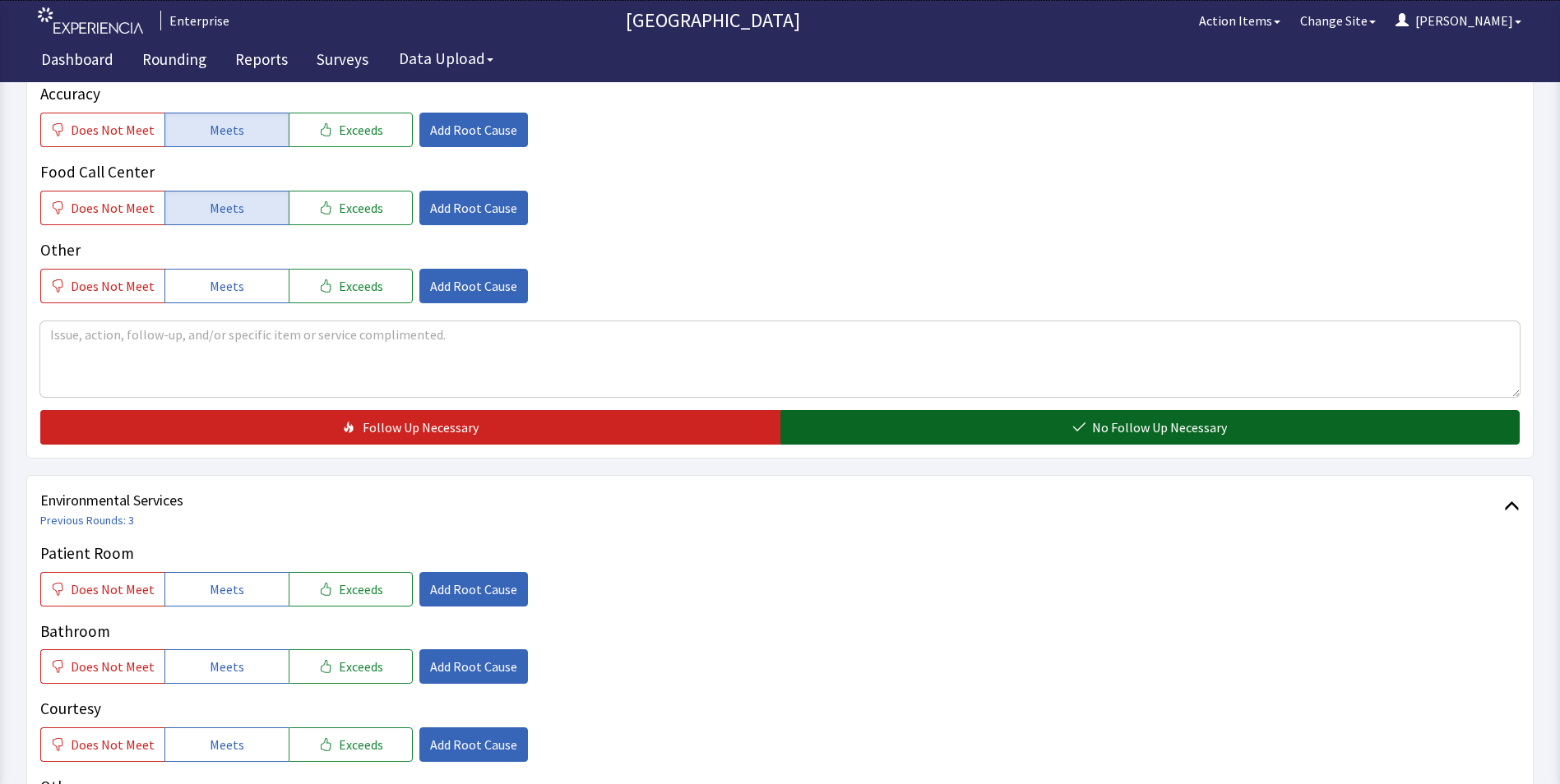
click at [864, 411] on button "No Follow Up Necessary" at bounding box center [1151, 428] width 740 height 34
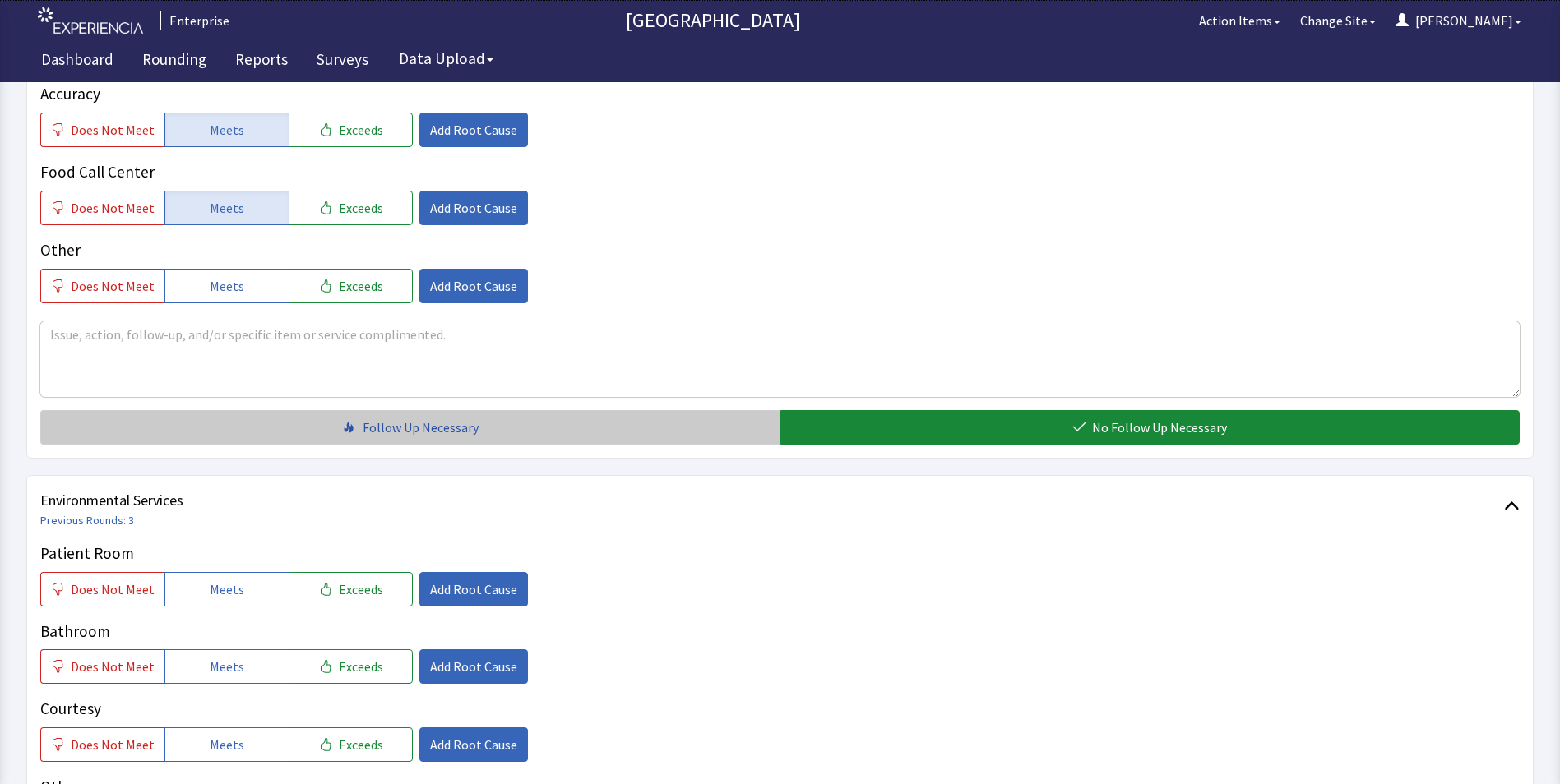
click at [624, 411] on button "Follow Up Necessary" at bounding box center [411, 428] width 740 height 34
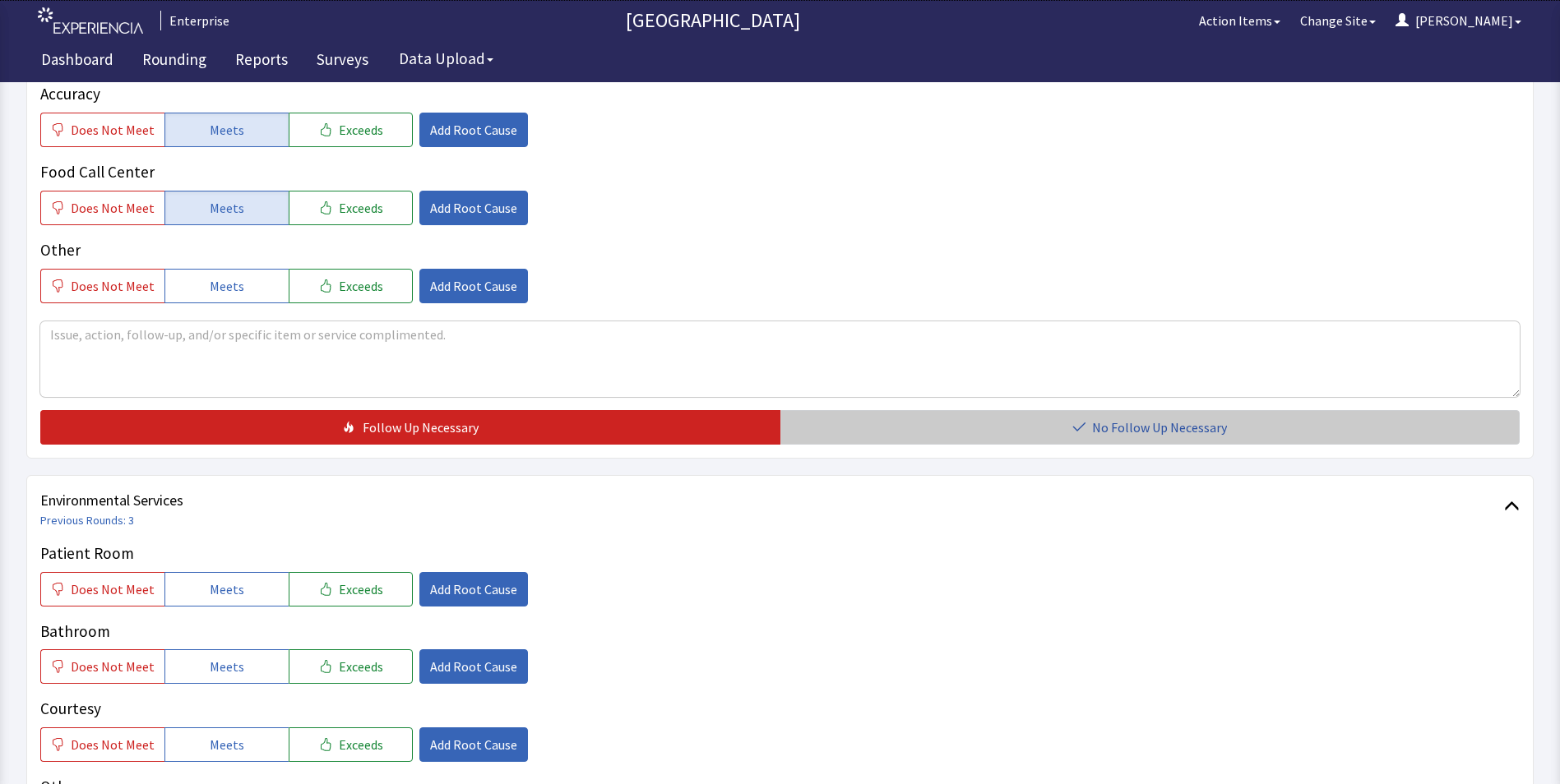
click at [862, 411] on button "No Follow Up Necessary" at bounding box center [1151, 428] width 740 height 34
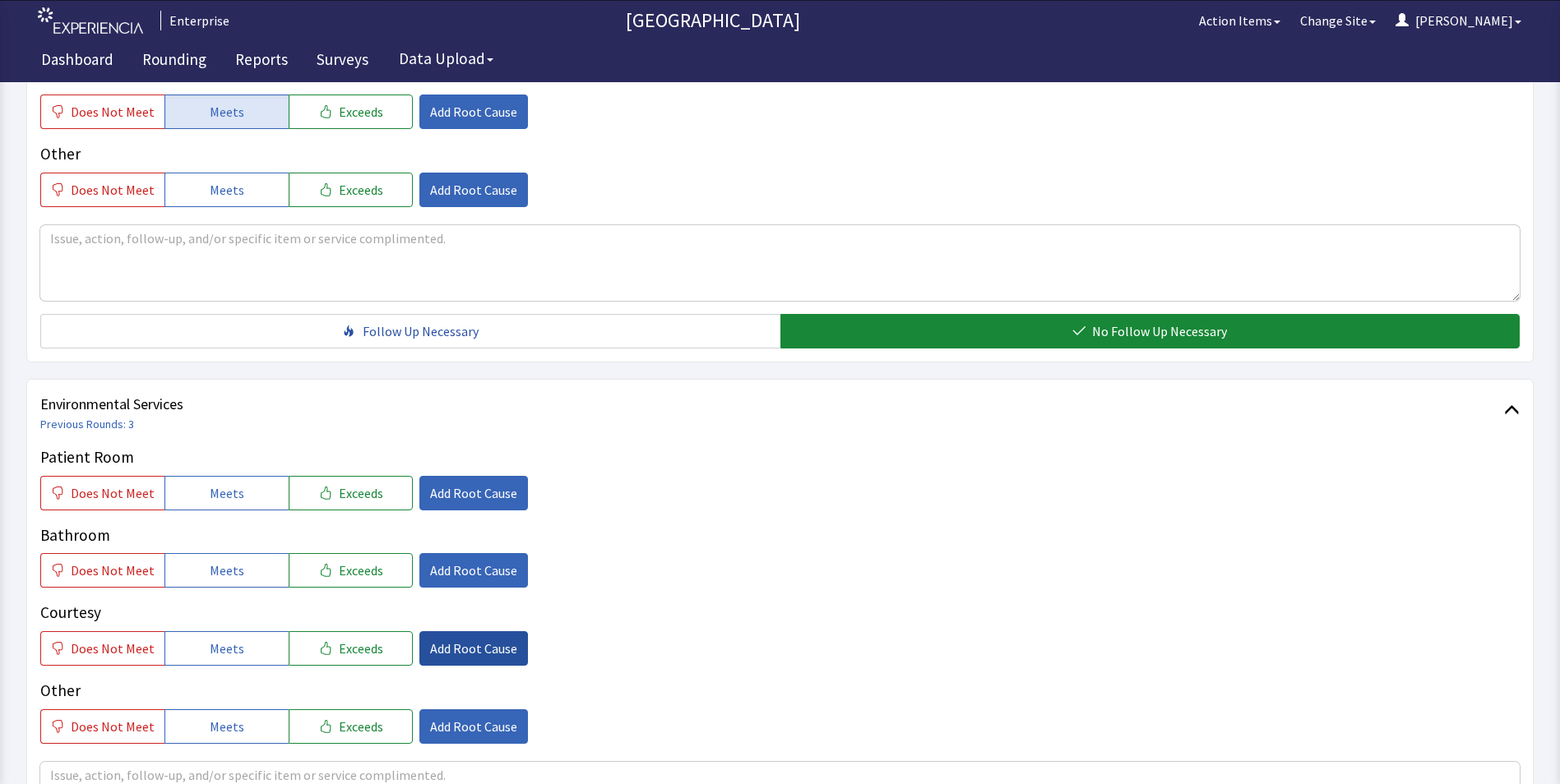
scroll to position [904, 0]
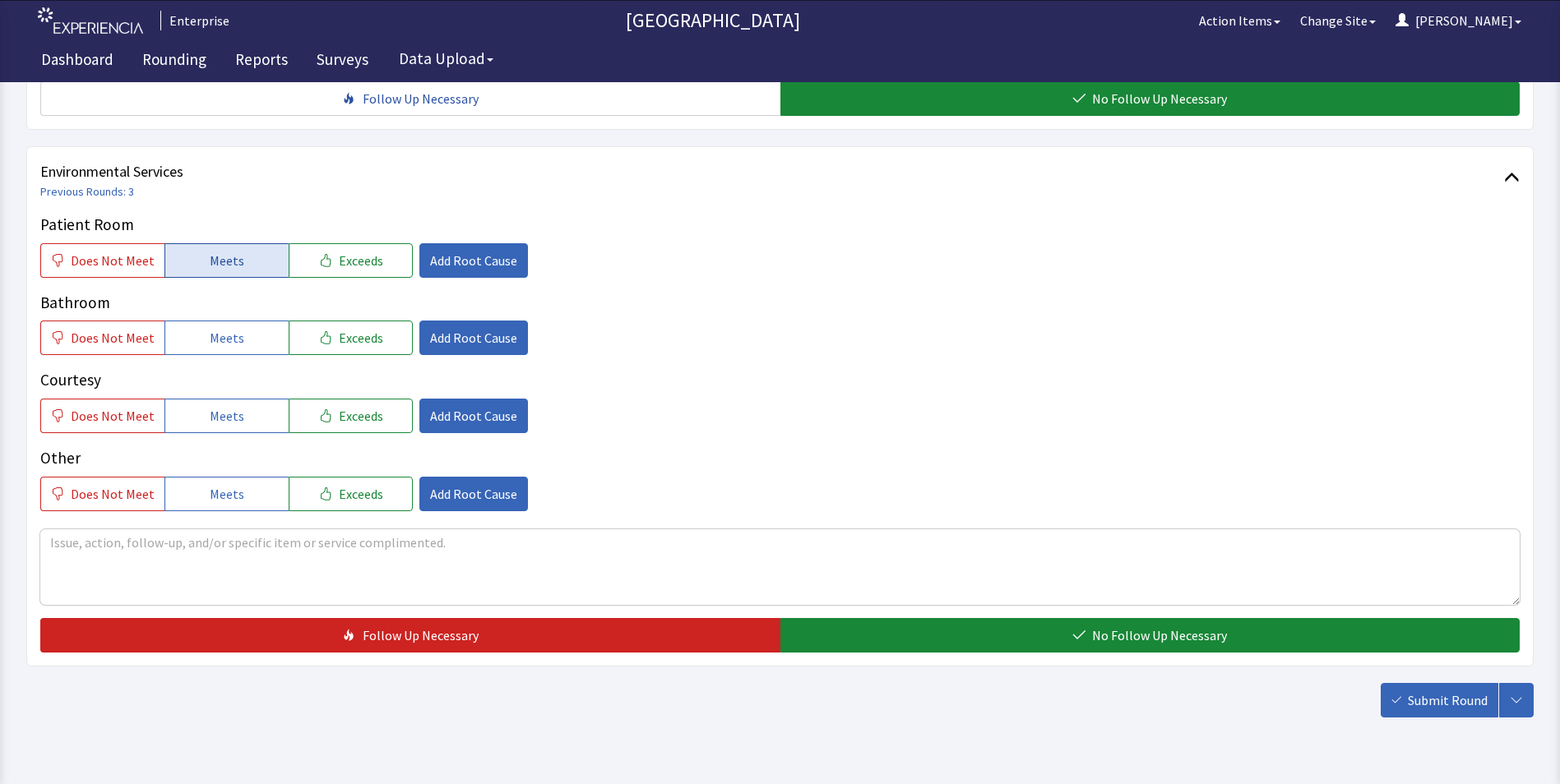
click at [230, 250] on span "Meets" at bounding box center [227, 260] width 34 height 20
drag, startPoint x: 230, startPoint y: 300, endPoint x: 234, endPoint y: 360, distance: 60.1
click at [230, 328] on span "Meets" at bounding box center [227, 337] width 34 height 20
click at [234, 406] on span "Meets" at bounding box center [227, 416] width 34 height 20
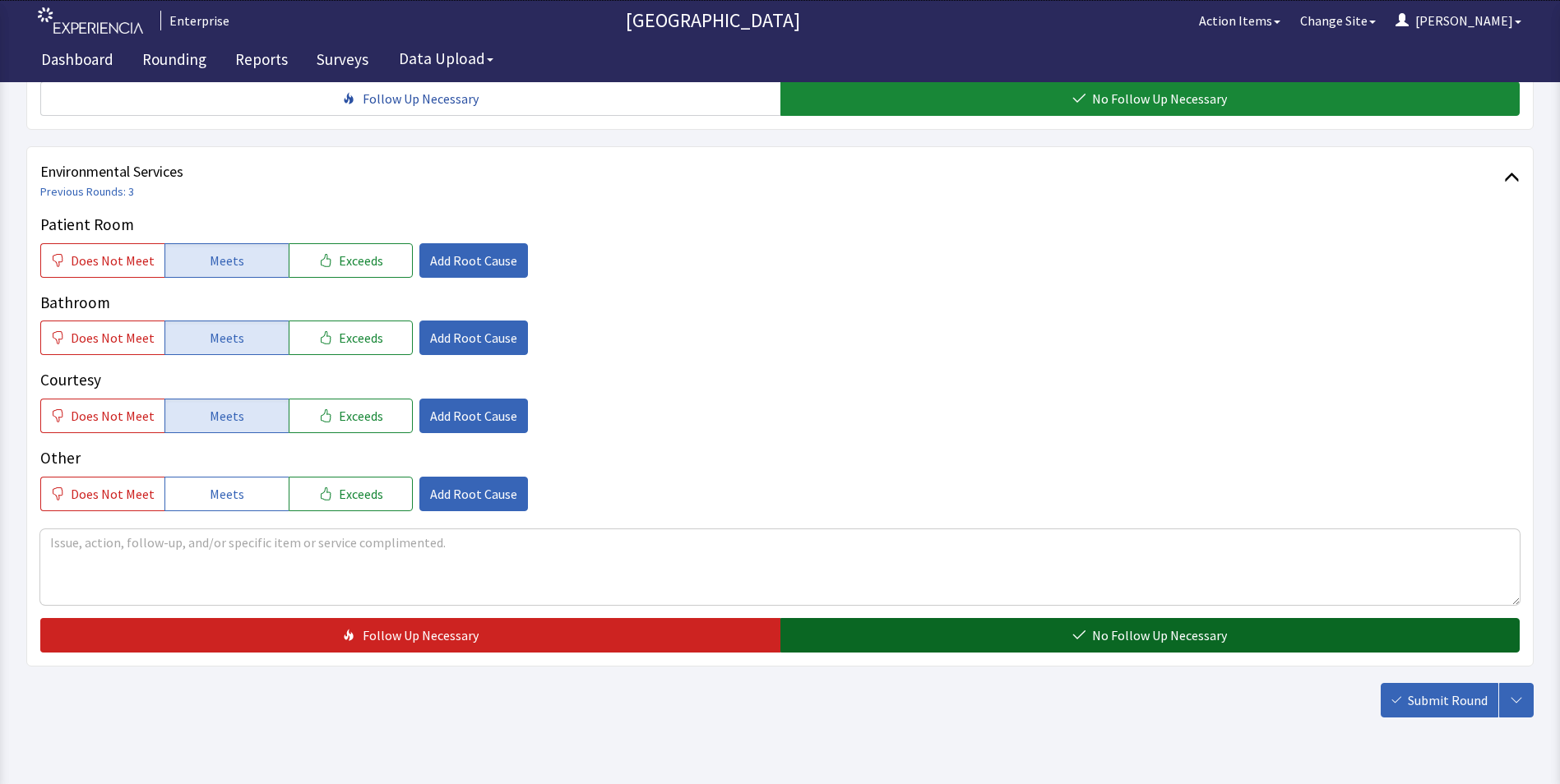
click at [833, 618] on button "No Follow Up Necessary" at bounding box center [1151, 635] width 740 height 34
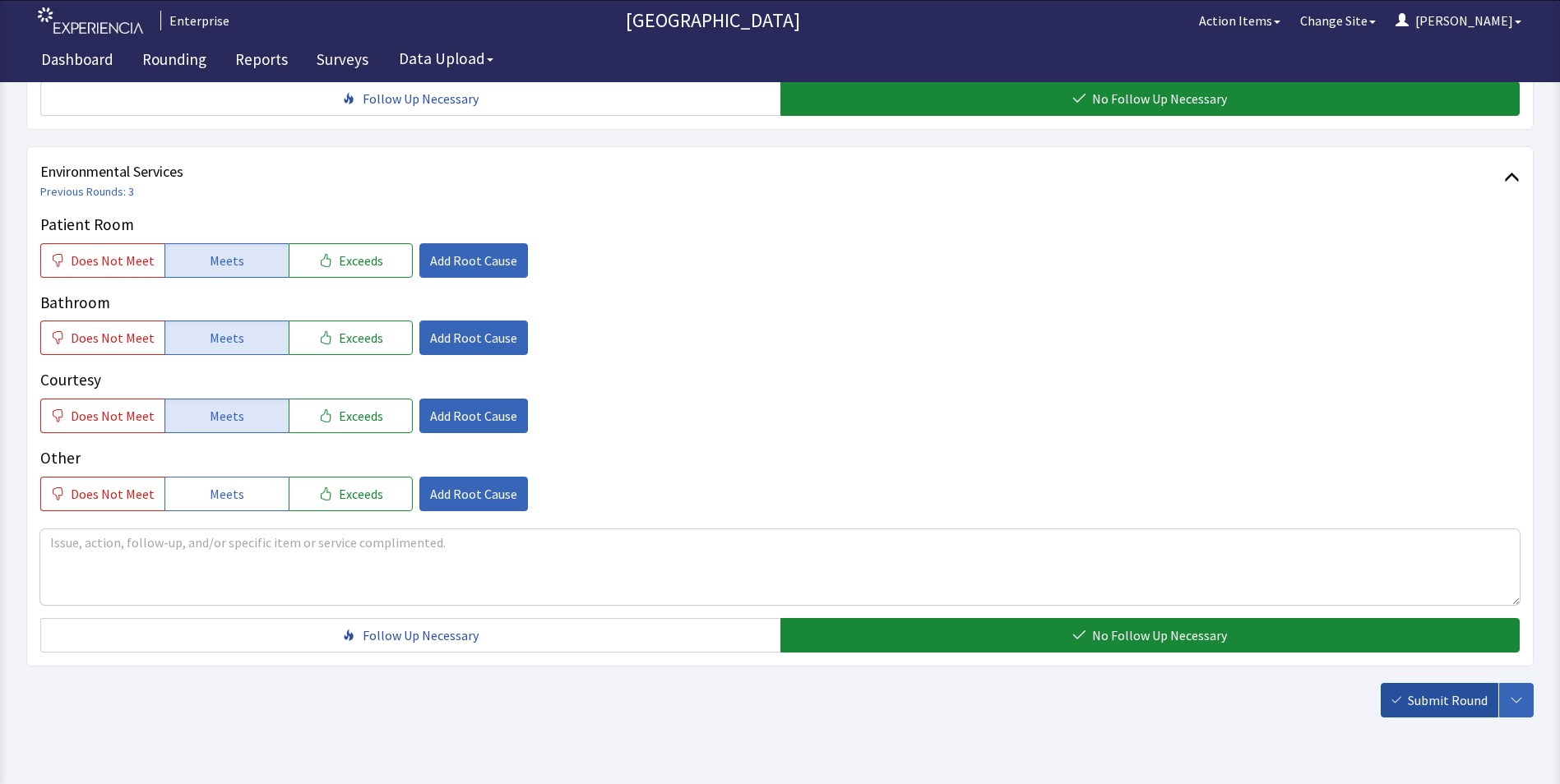
click at [1461, 691] on span "Submit Round" at bounding box center [1448, 701] width 80 height 20
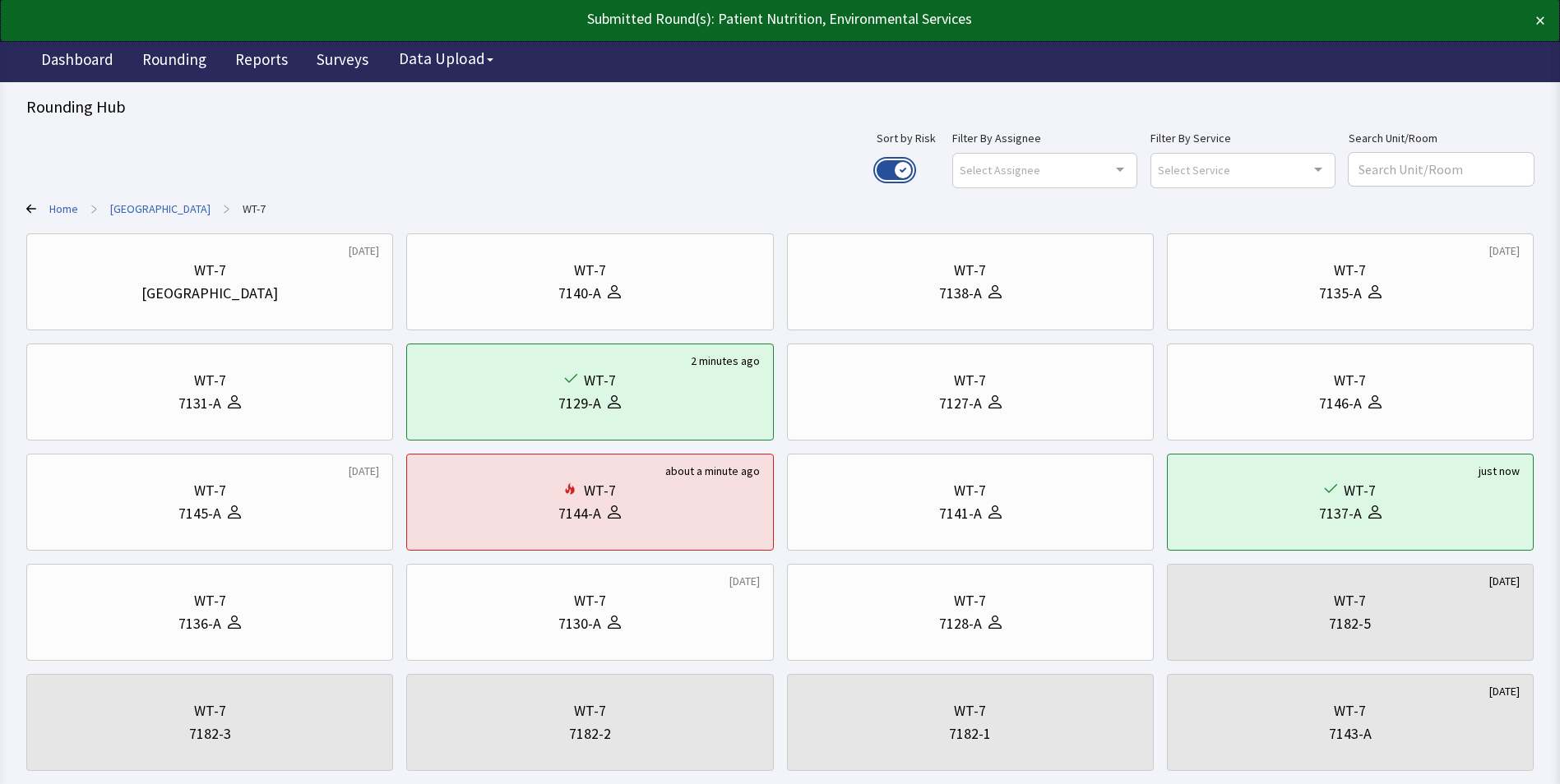
click at [913, 165] on button "Use setting" at bounding box center [895, 170] width 36 height 20
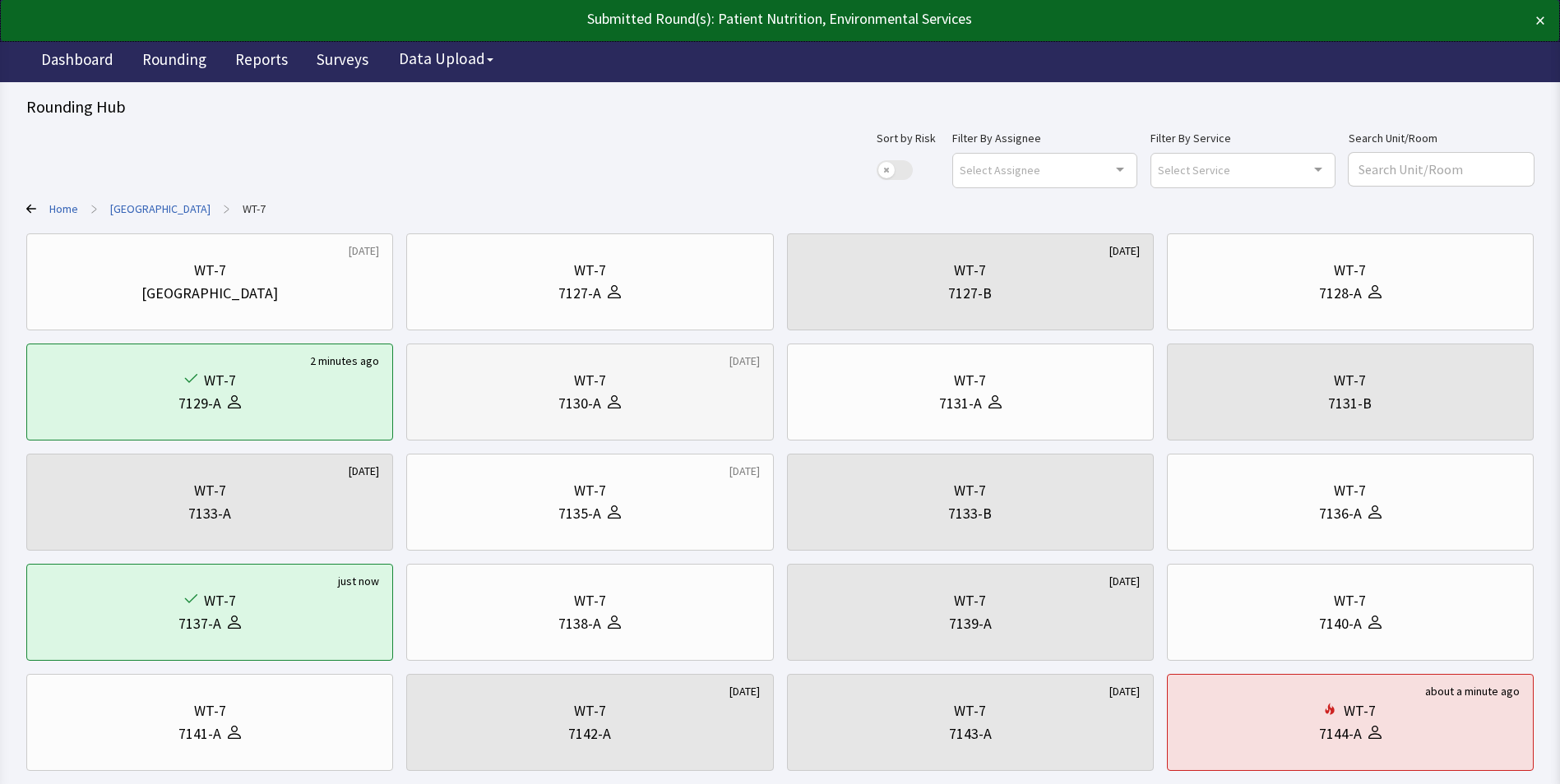
click at [579, 385] on div "WT-7" at bounding box center [590, 380] width 32 height 23
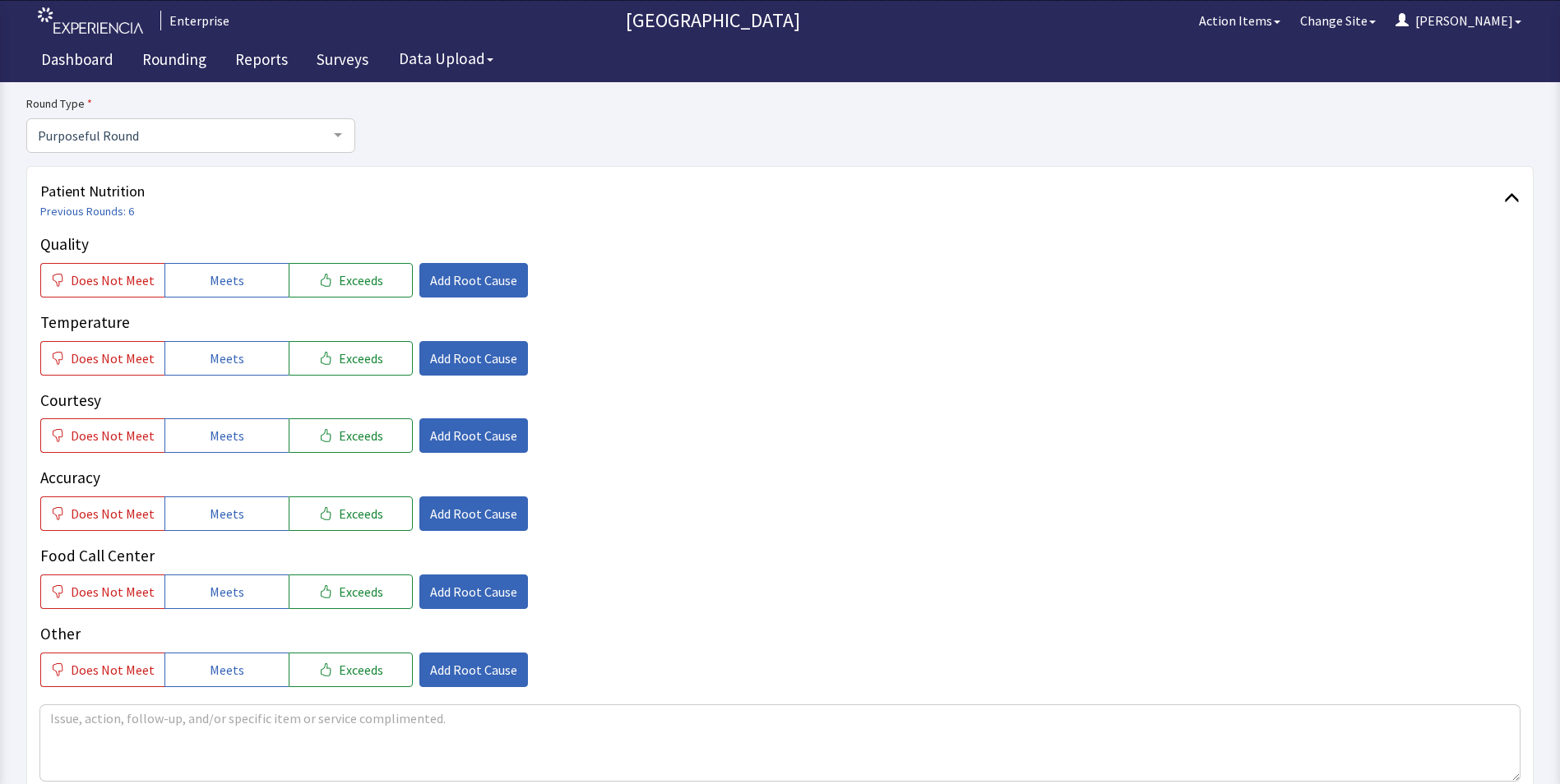
scroll to position [164, 0]
drag, startPoint x: 238, startPoint y: 273, endPoint x: 241, endPoint y: 290, distance: 17.3
click at [238, 275] on button "Meets" at bounding box center [226, 280] width 124 height 34
drag, startPoint x: 249, startPoint y: 363, endPoint x: 249, endPoint y: 395, distance: 32.0
click at [249, 367] on button "Meets" at bounding box center [226, 358] width 124 height 34
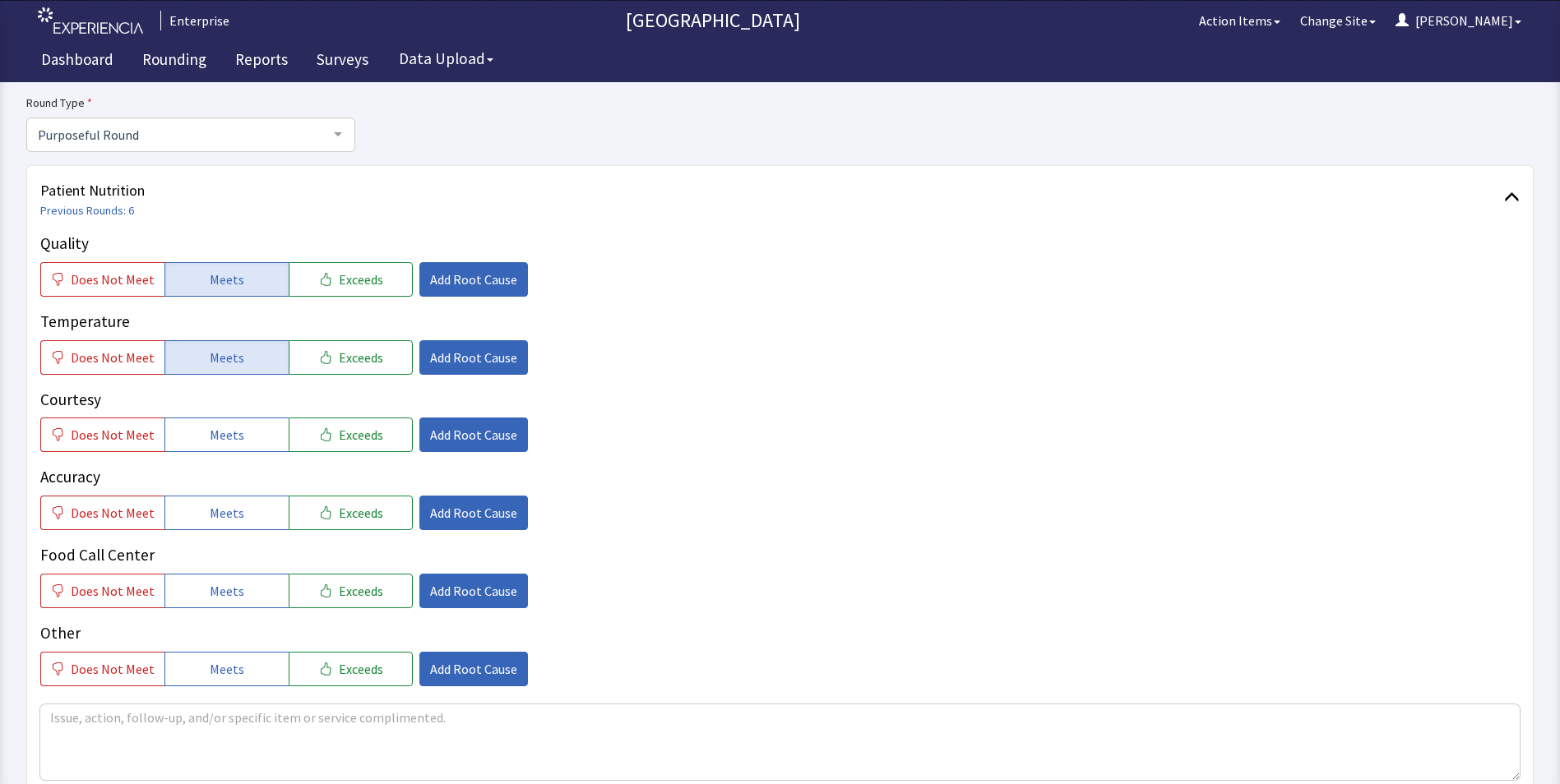
drag, startPoint x: 245, startPoint y: 425, endPoint x: 245, endPoint y: 465, distance: 40.0
click at [245, 435] on button "Meets" at bounding box center [226, 435] width 124 height 34
click at [223, 528] on button "Meets" at bounding box center [226, 513] width 124 height 34
drag, startPoint x: 210, startPoint y: 588, endPoint x: 261, endPoint y: 535, distance: 73.6
click at [211, 588] on span "Meets" at bounding box center [227, 590] width 34 height 20
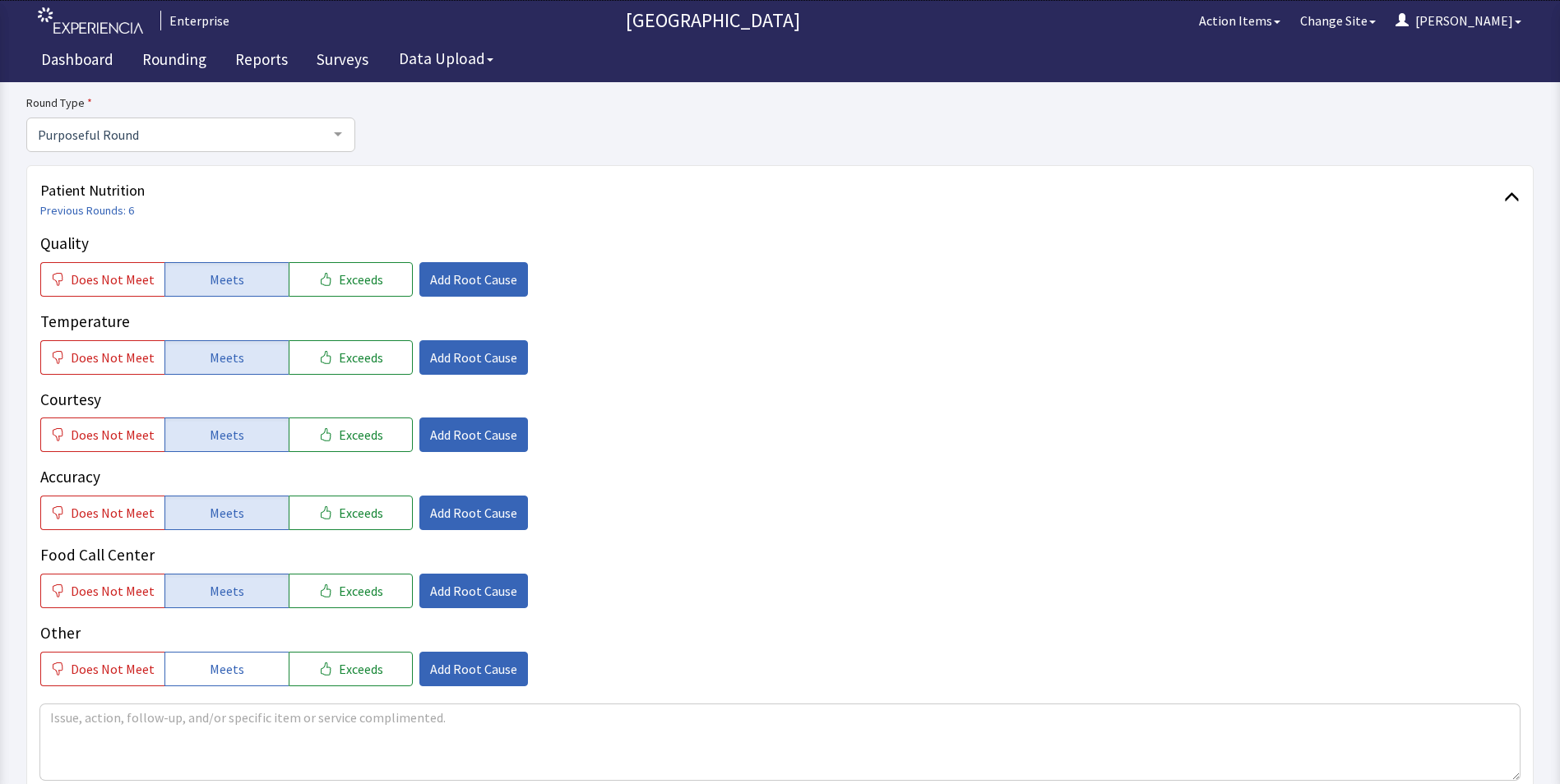
scroll to position [493, 0]
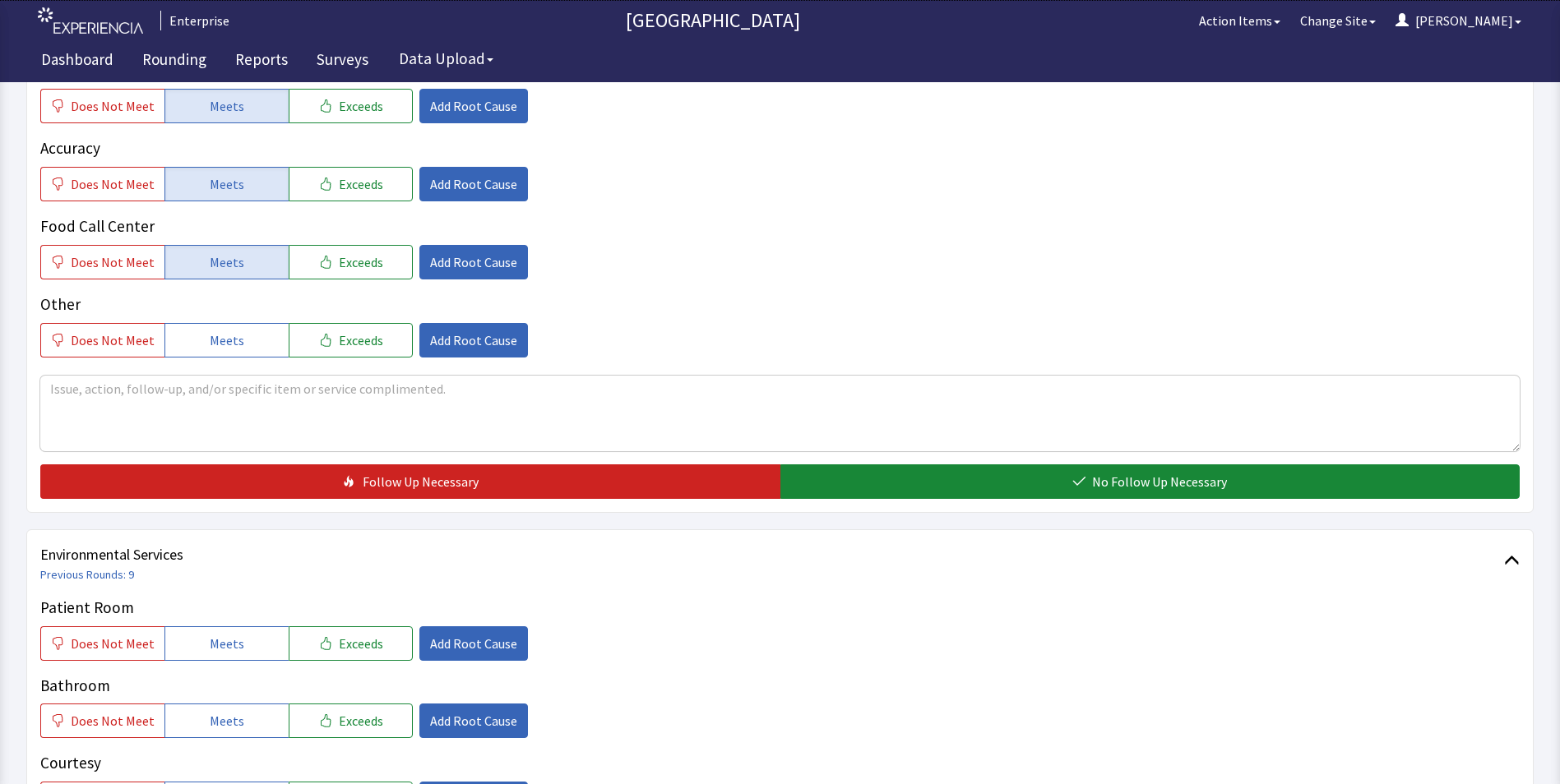
drag, startPoint x: 857, startPoint y: 478, endPoint x: 783, endPoint y: 507, distance: 79.5
click at [857, 480] on button "No Follow Up Necessary" at bounding box center [1151, 482] width 740 height 34
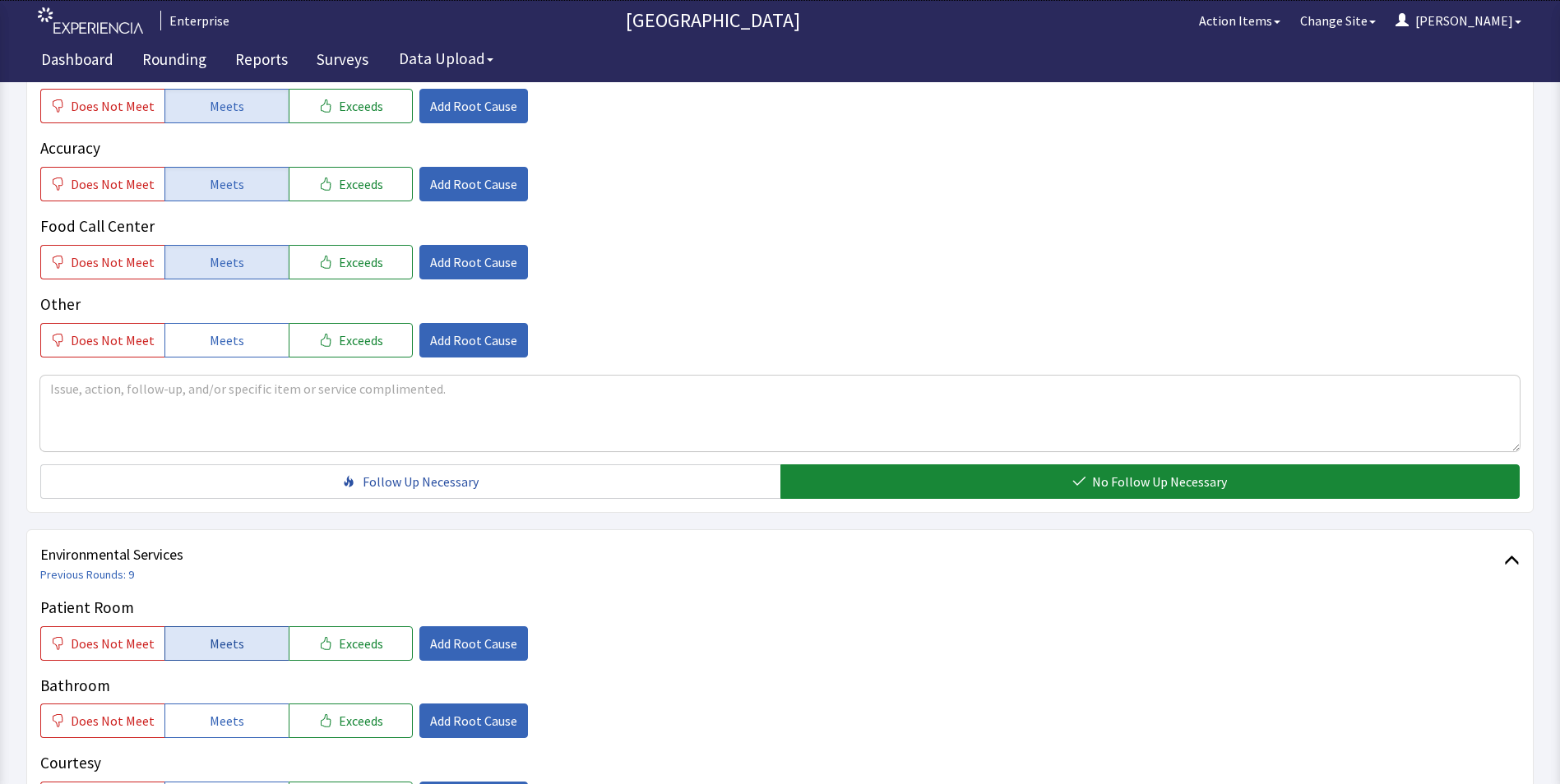
click at [198, 644] on button "Meets" at bounding box center [226, 644] width 124 height 34
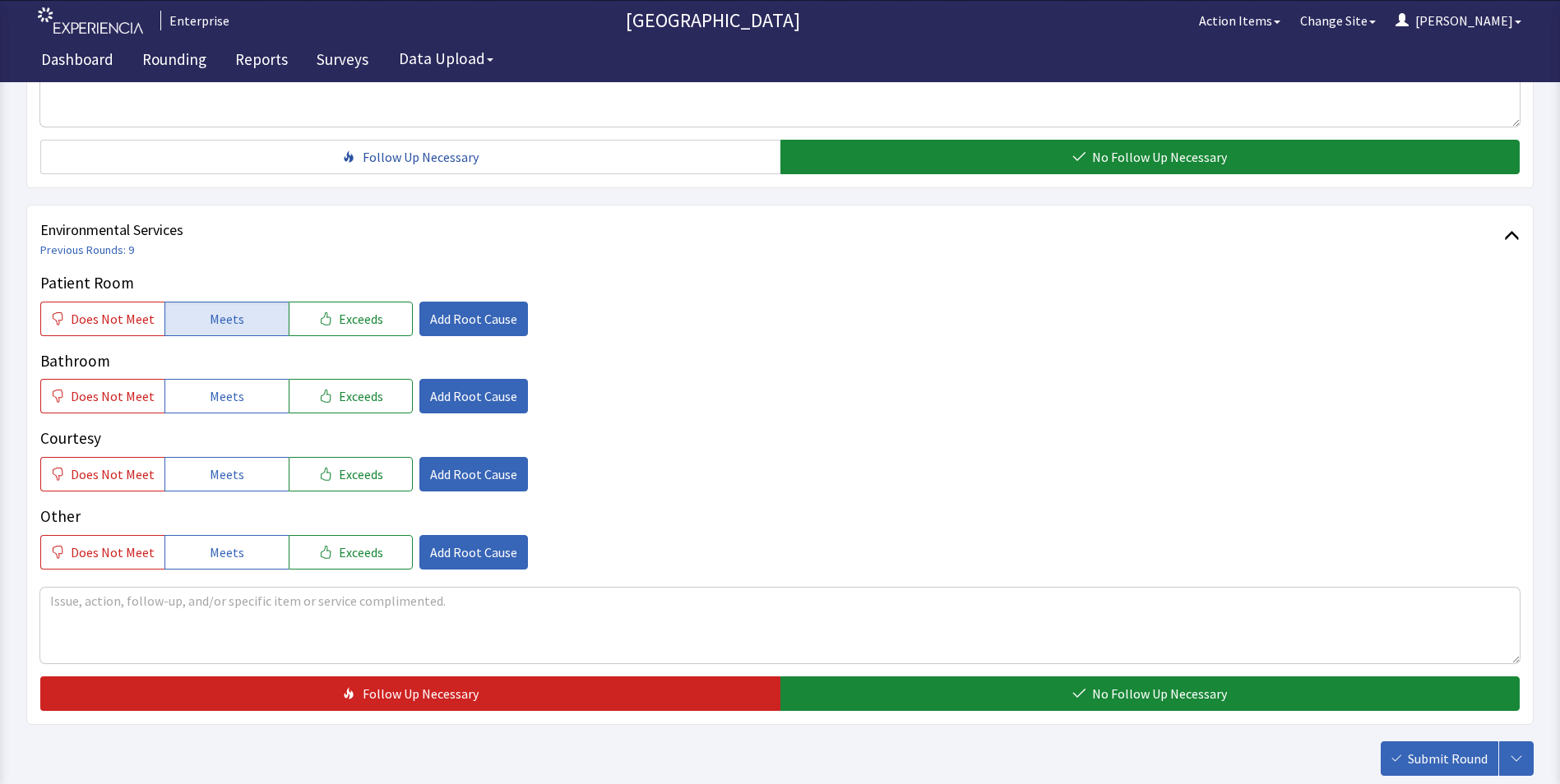
scroll to position [822, 0]
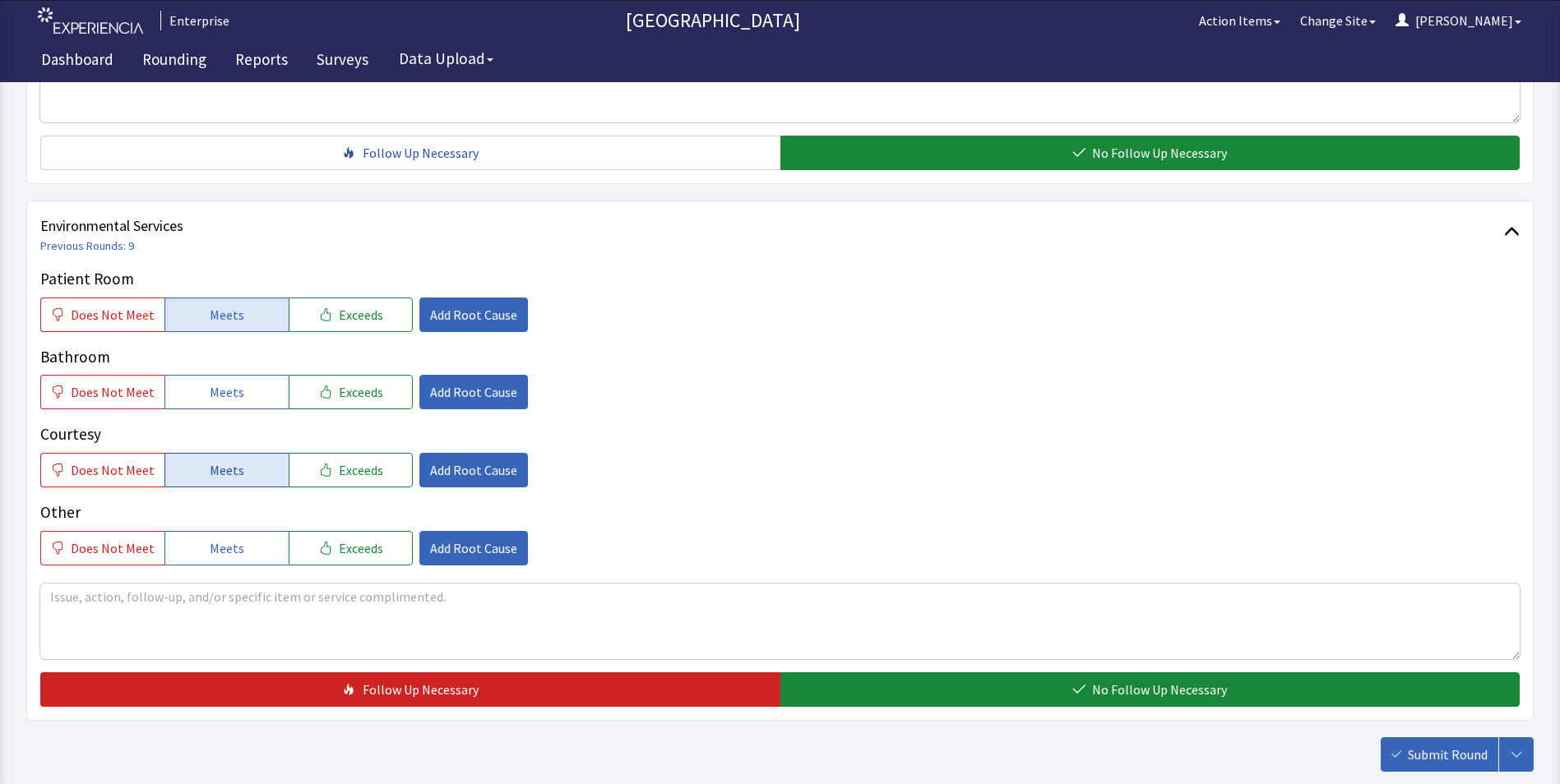
drag, startPoint x: 233, startPoint y: 382, endPoint x: 233, endPoint y: 471, distance: 89.0
click at [233, 390] on span "Meets" at bounding box center [227, 392] width 34 height 20
click at [235, 500] on div "Patient Room Does Not Meet Meets Exceeds Add Root Cause Bathroom Does Not Meet …" at bounding box center [780, 416] width 1480 height 299
click at [244, 461] on button "Meets" at bounding box center [226, 470] width 124 height 34
drag, startPoint x: 878, startPoint y: 692, endPoint x: 1161, endPoint y: 725, distance: 284.9
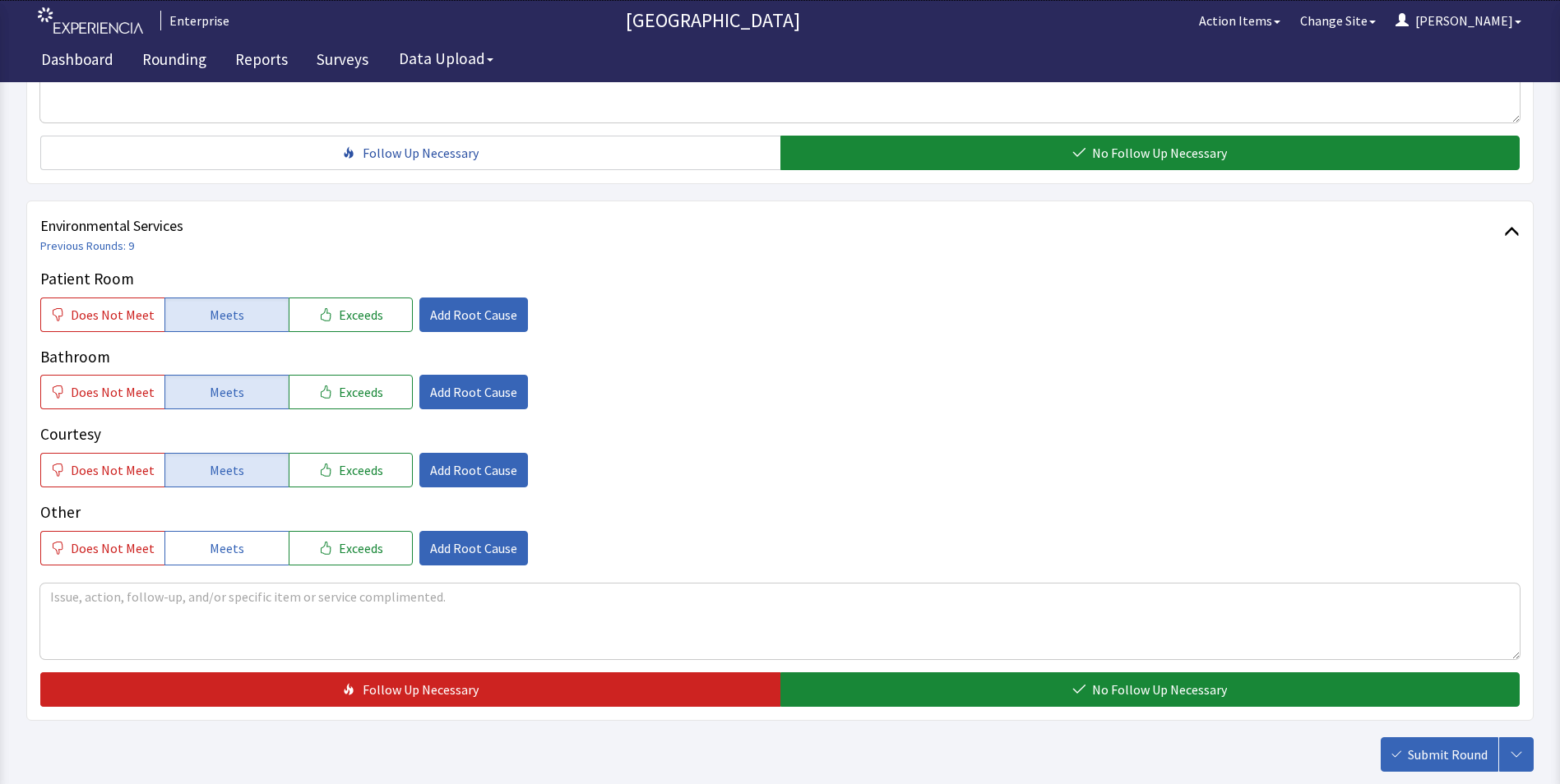
click at [882, 693] on button "No Follow Up Necessary" at bounding box center [1151, 689] width 740 height 34
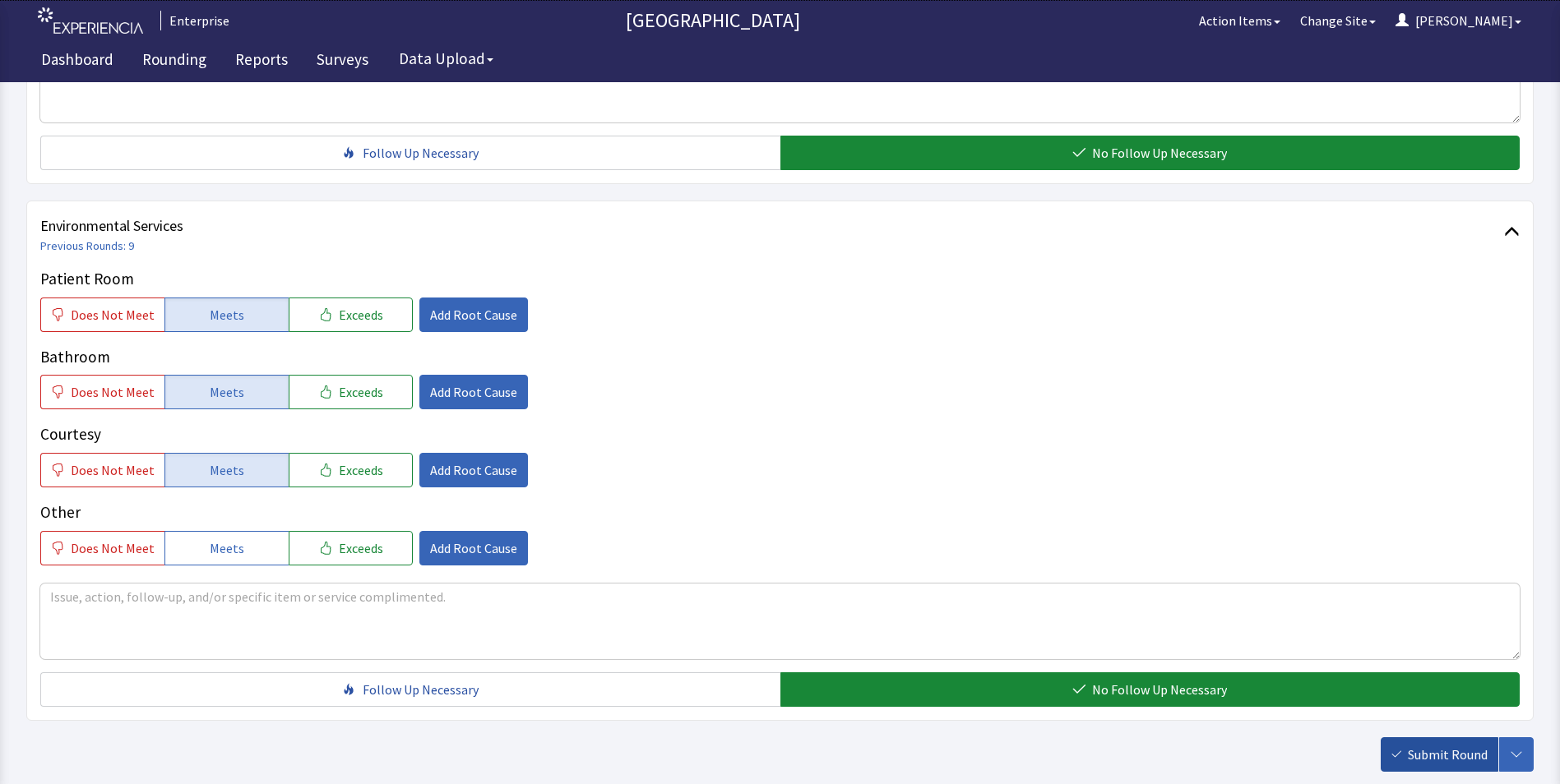
click at [1418, 753] on span "Submit Round" at bounding box center [1448, 755] width 80 height 20
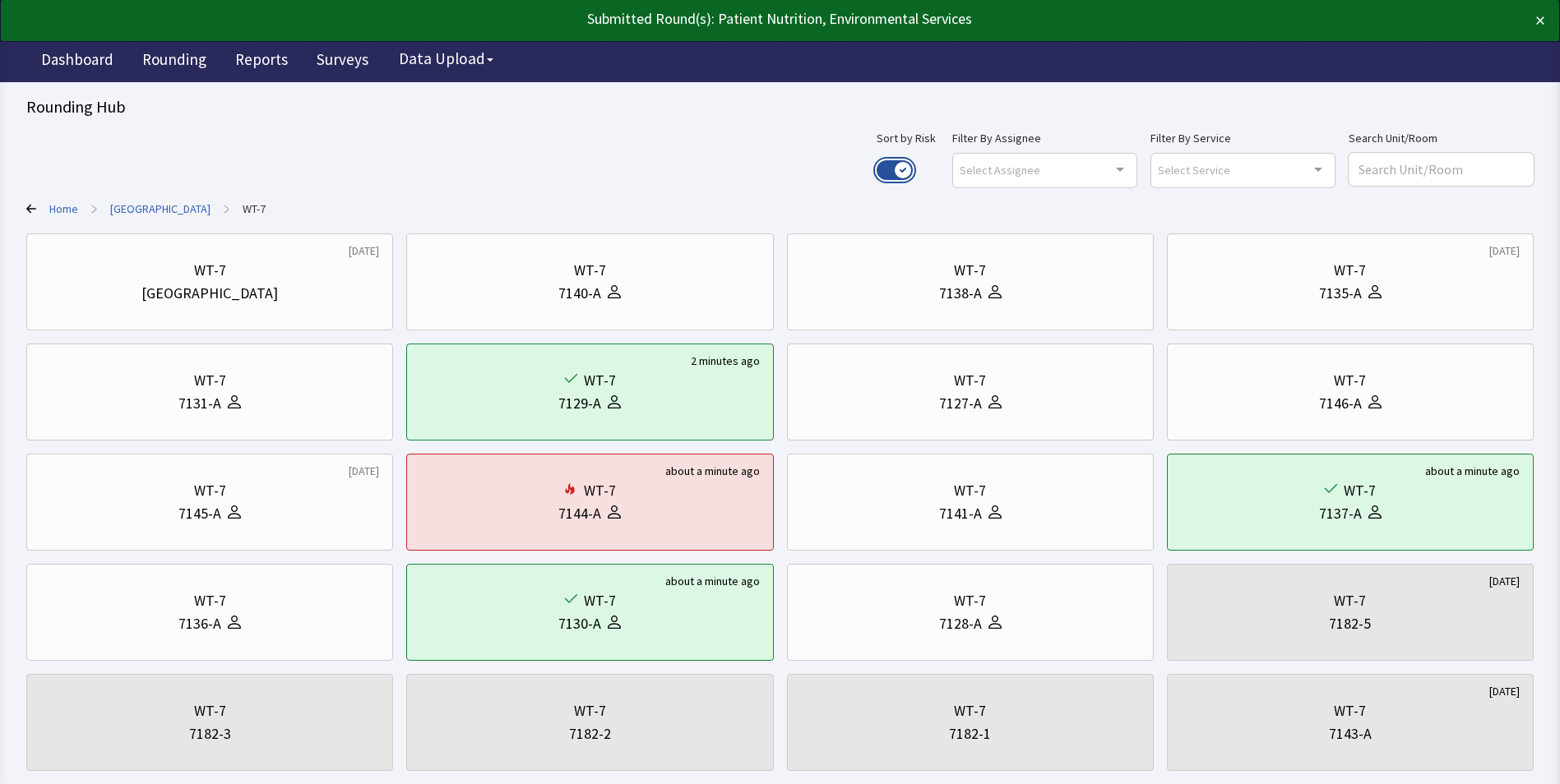
click at [913, 165] on button "Use setting" at bounding box center [895, 170] width 36 height 20
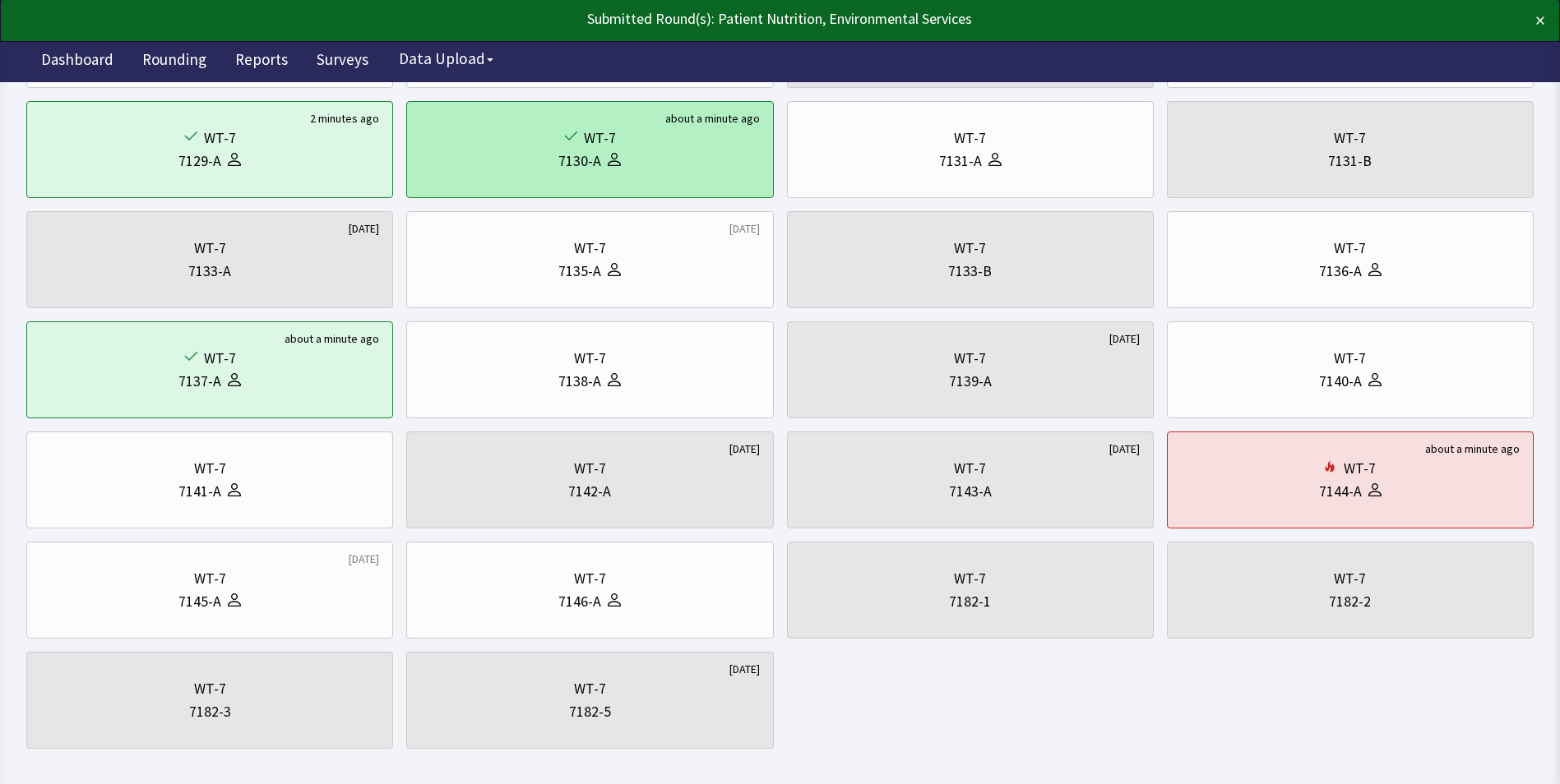
scroll to position [247, 0]
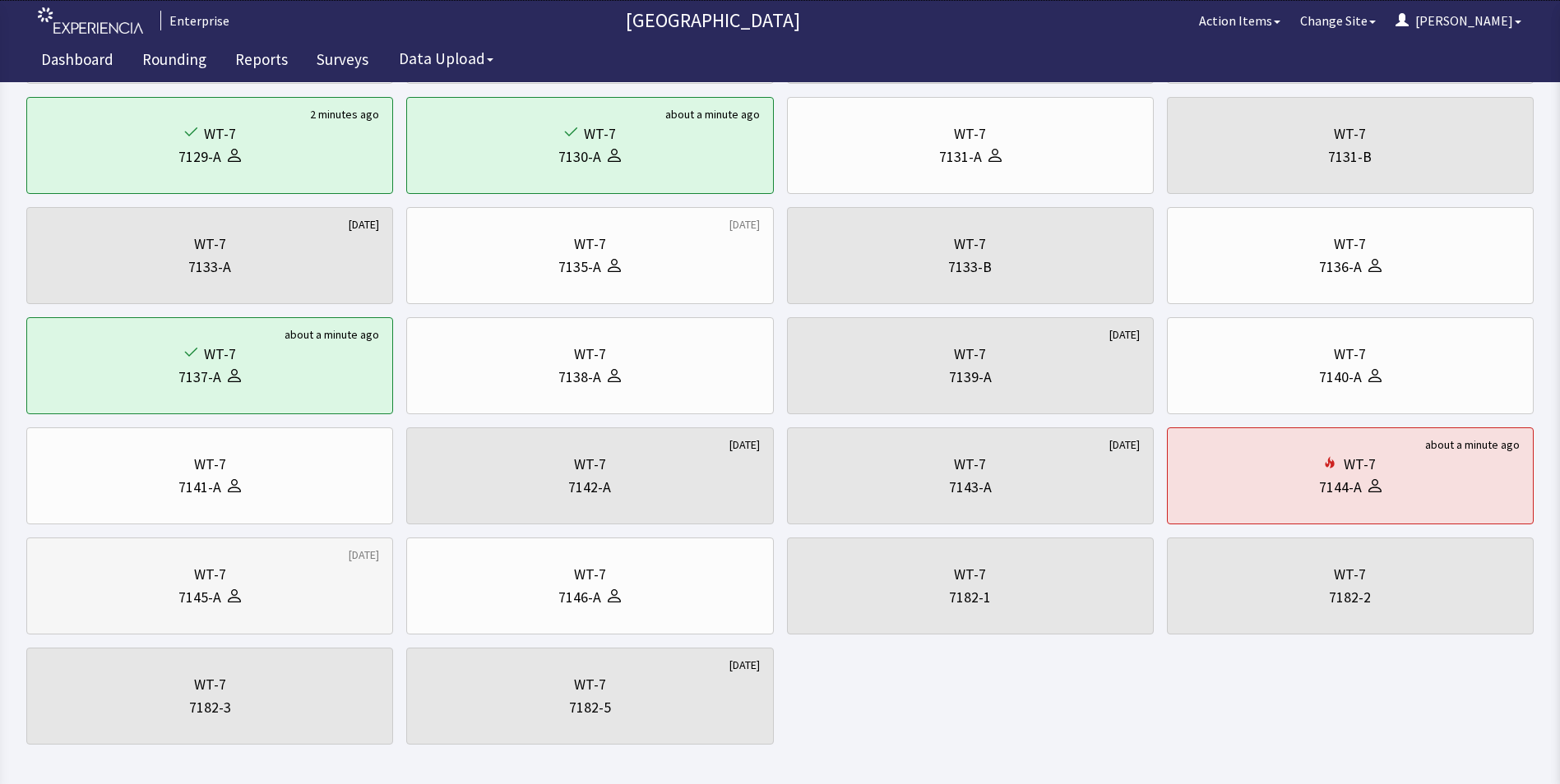
click at [226, 580] on div "WT-7" at bounding box center [210, 574] width 339 height 23
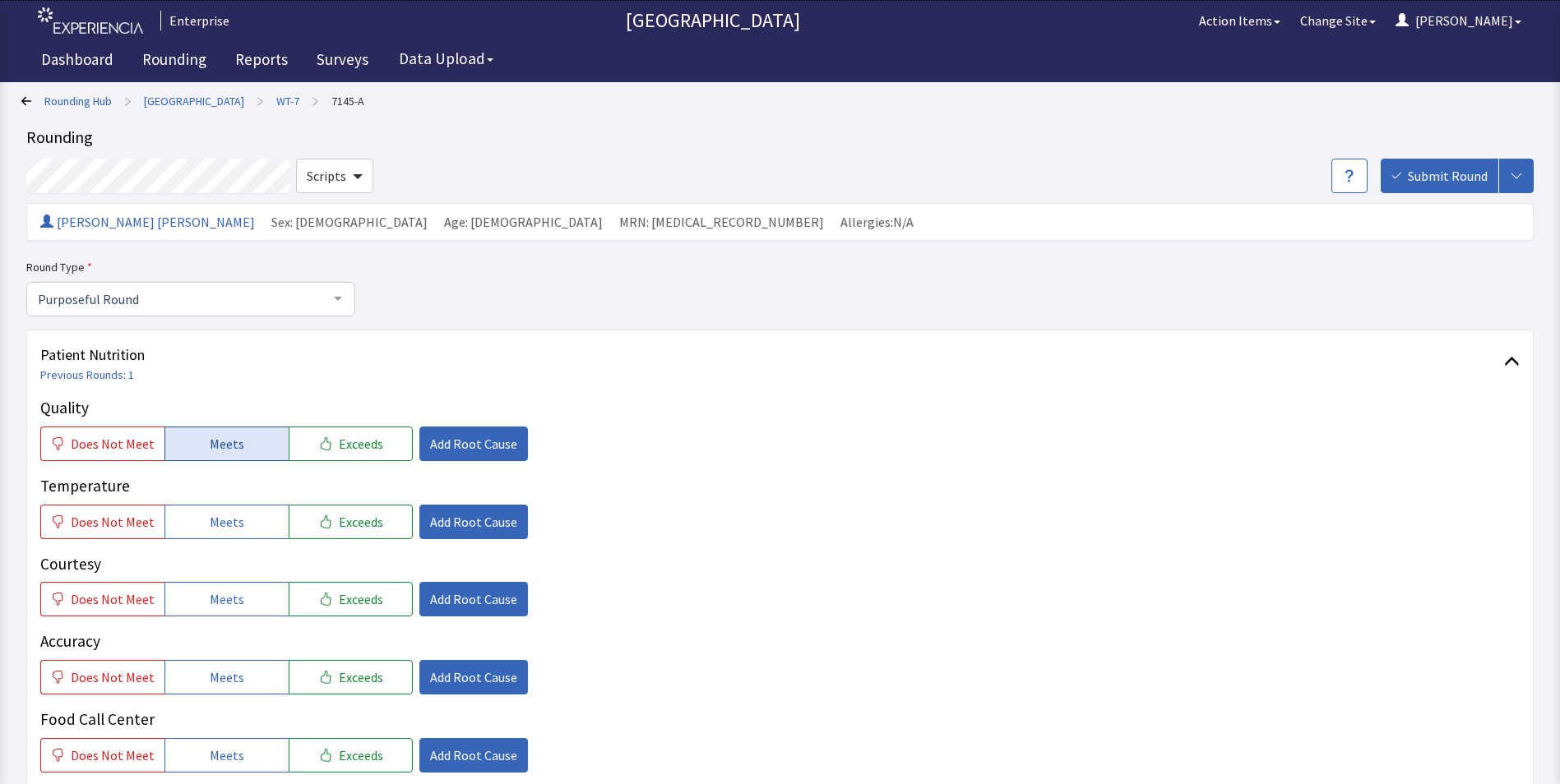
click at [210, 442] on span "Meets" at bounding box center [227, 443] width 34 height 20
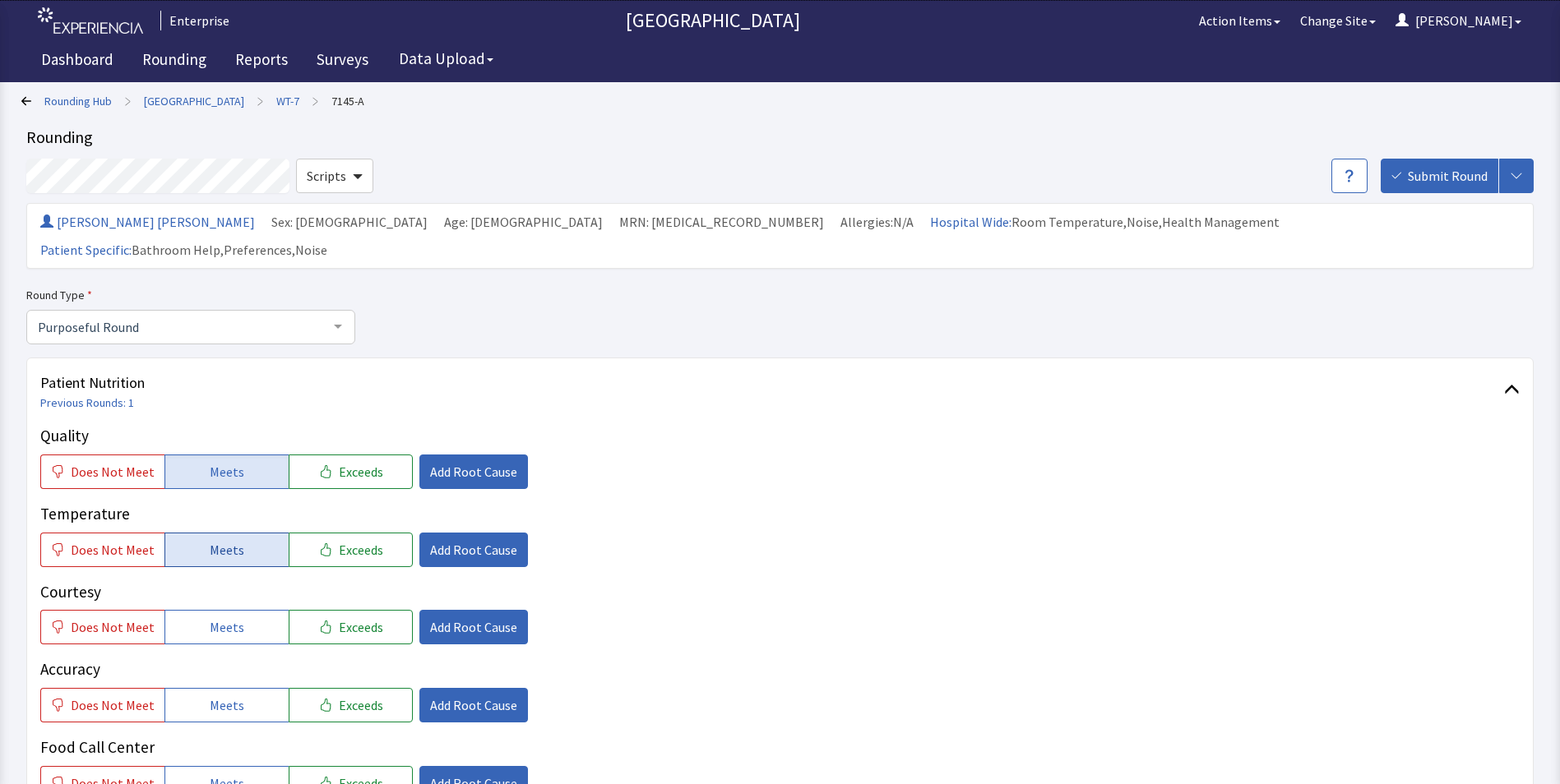
click at [200, 533] on button "Meets" at bounding box center [226, 550] width 124 height 34
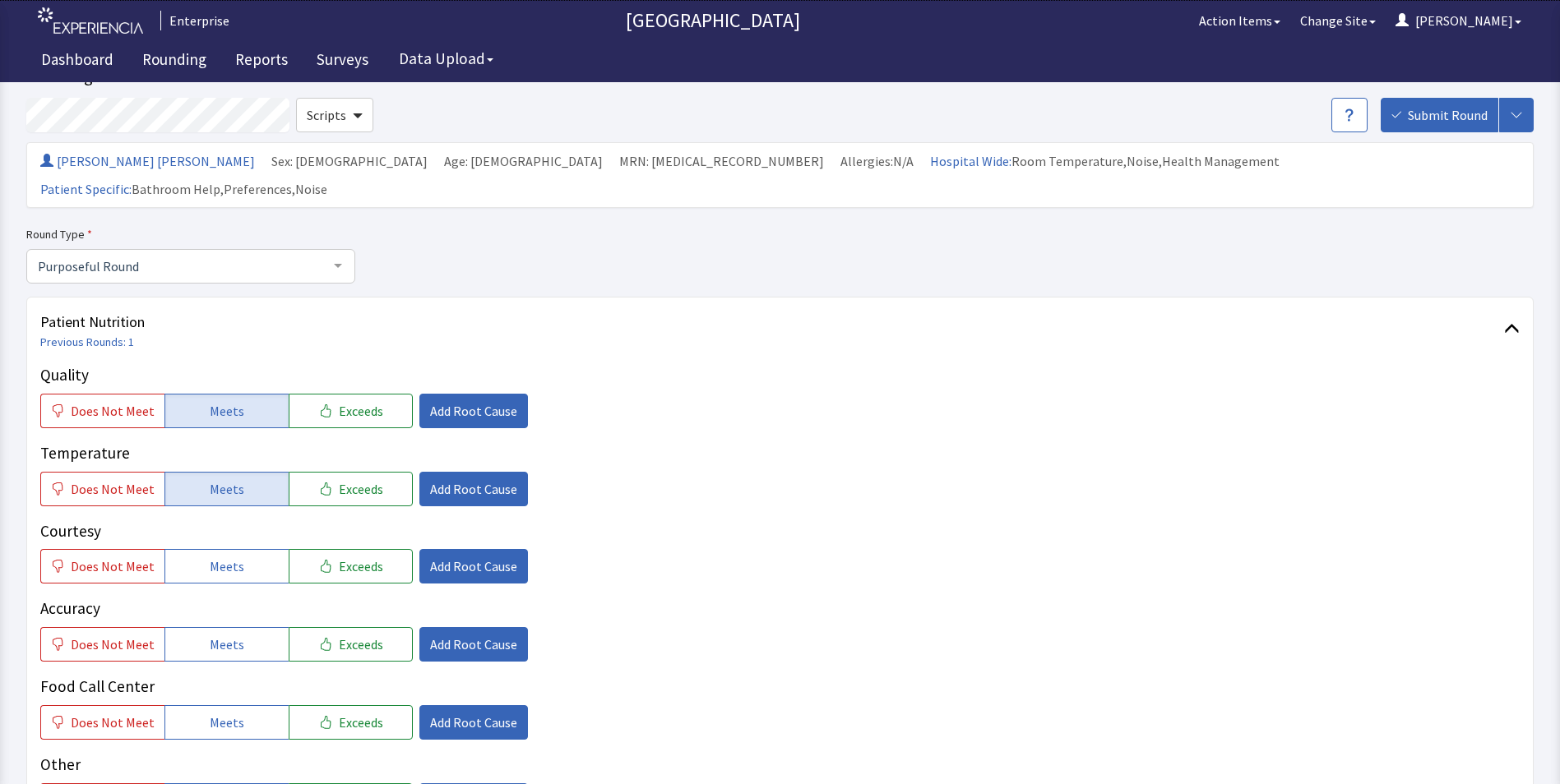
scroll to position [329, 0]
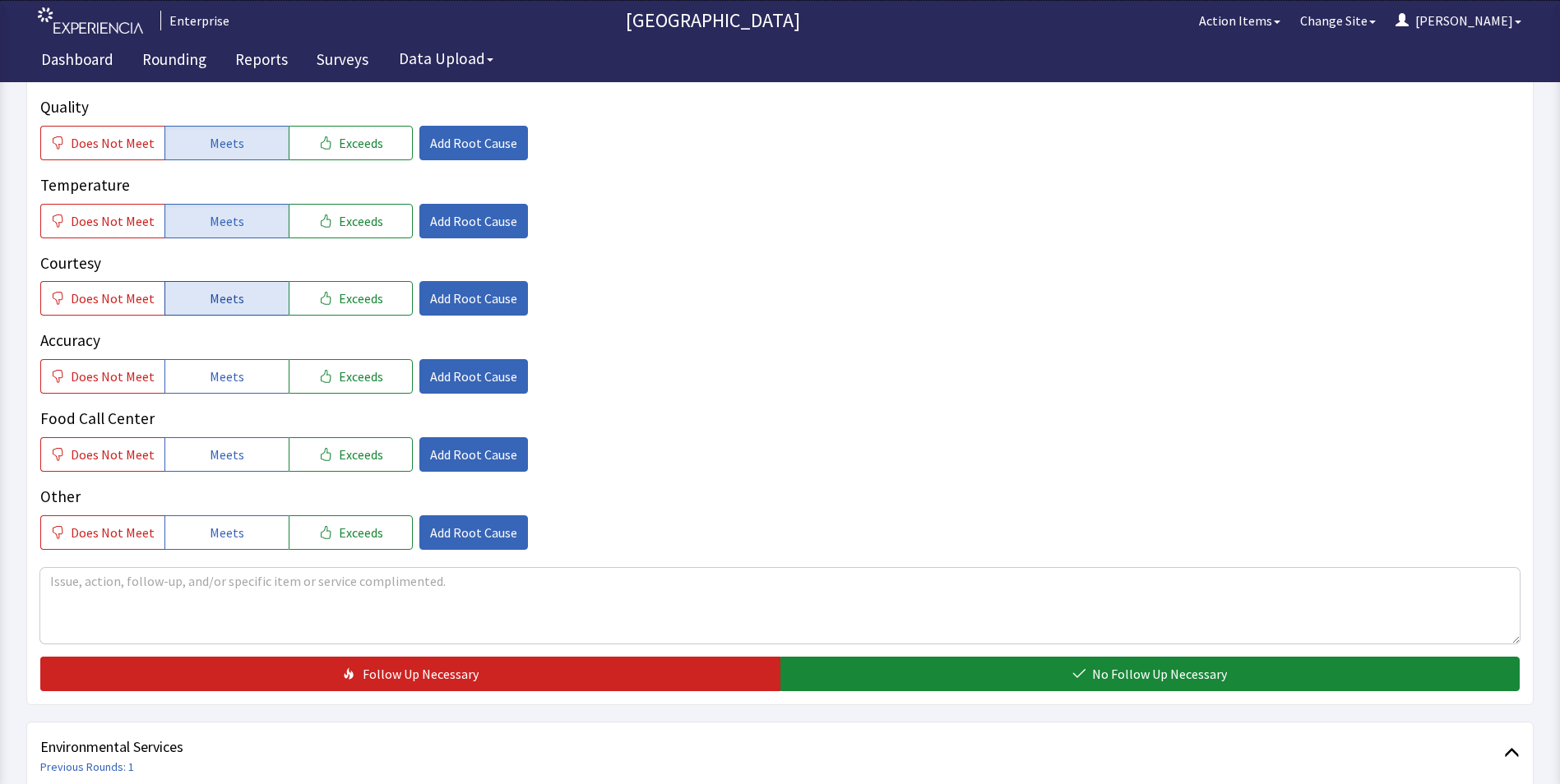
click at [232, 288] on span "Meets" at bounding box center [227, 298] width 34 height 20
drag, startPoint x: 238, startPoint y: 351, endPoint x: 238, endPoint y: 420, distance: 69.0
click at [238, 359] on button "Meets" at bounding box center [226, 376] width 124 height 34
click at [236, 445] on span "Meets" at bounding box center [227, 454] width 34 height 20
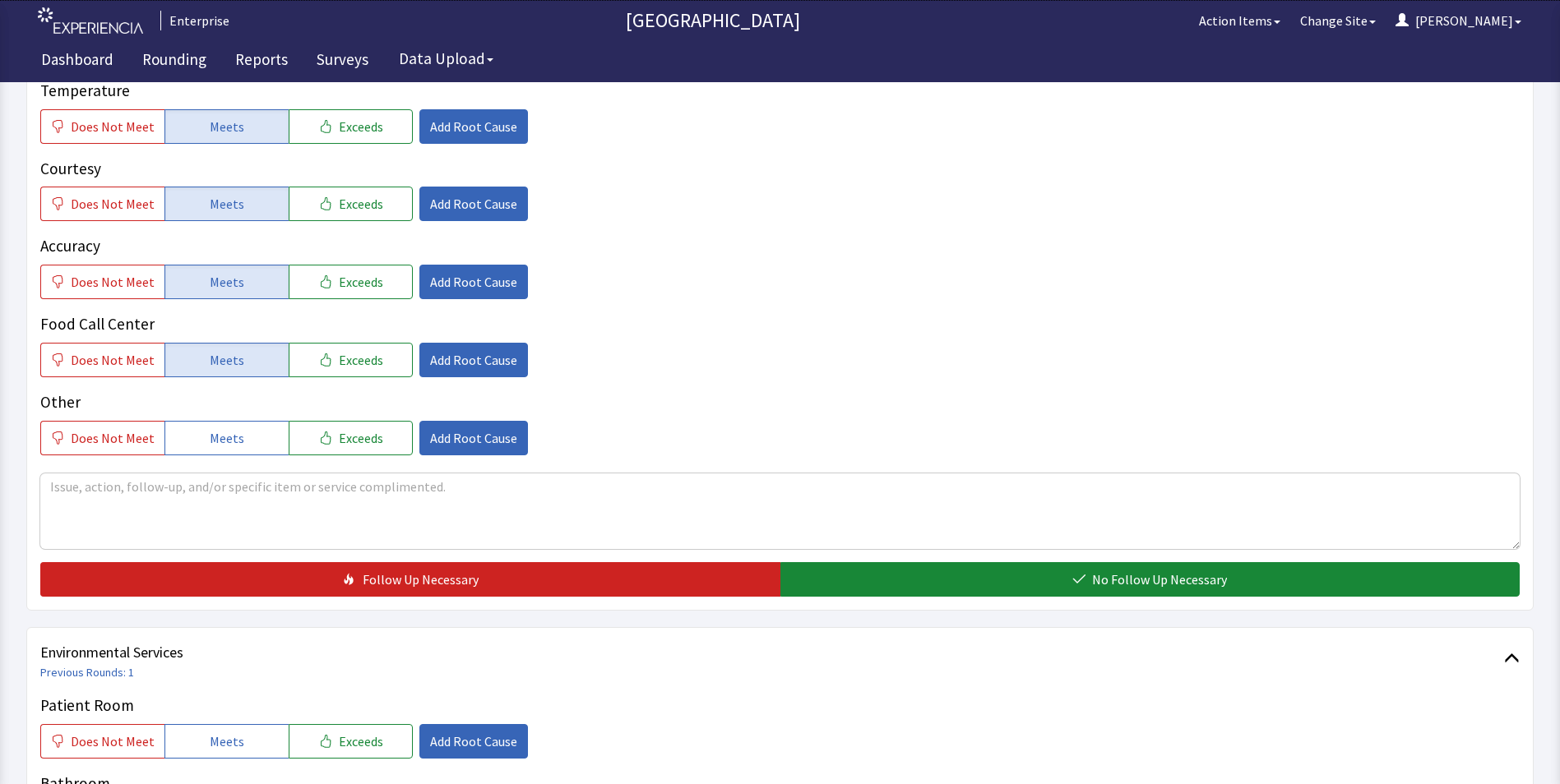
scroll to position [576, 0]
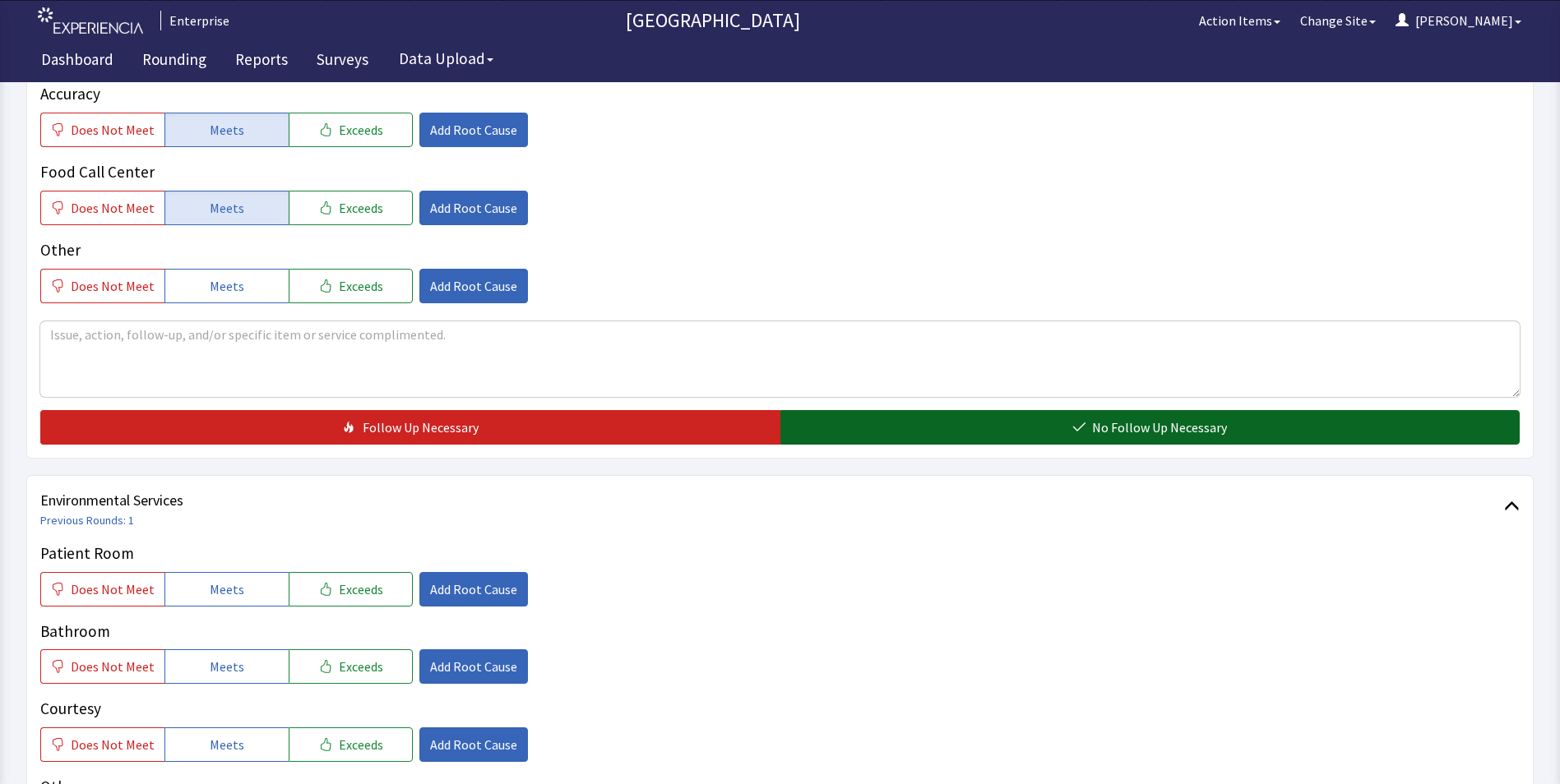
drag, startPoint x: 840, startPoint y: 399, endPoint x: 802, endPoint y: 410, distance: 39.6
click at [841, 411] on button "No Follow Up Necessary" at bounding box center [1151, 428] width 740 height 34
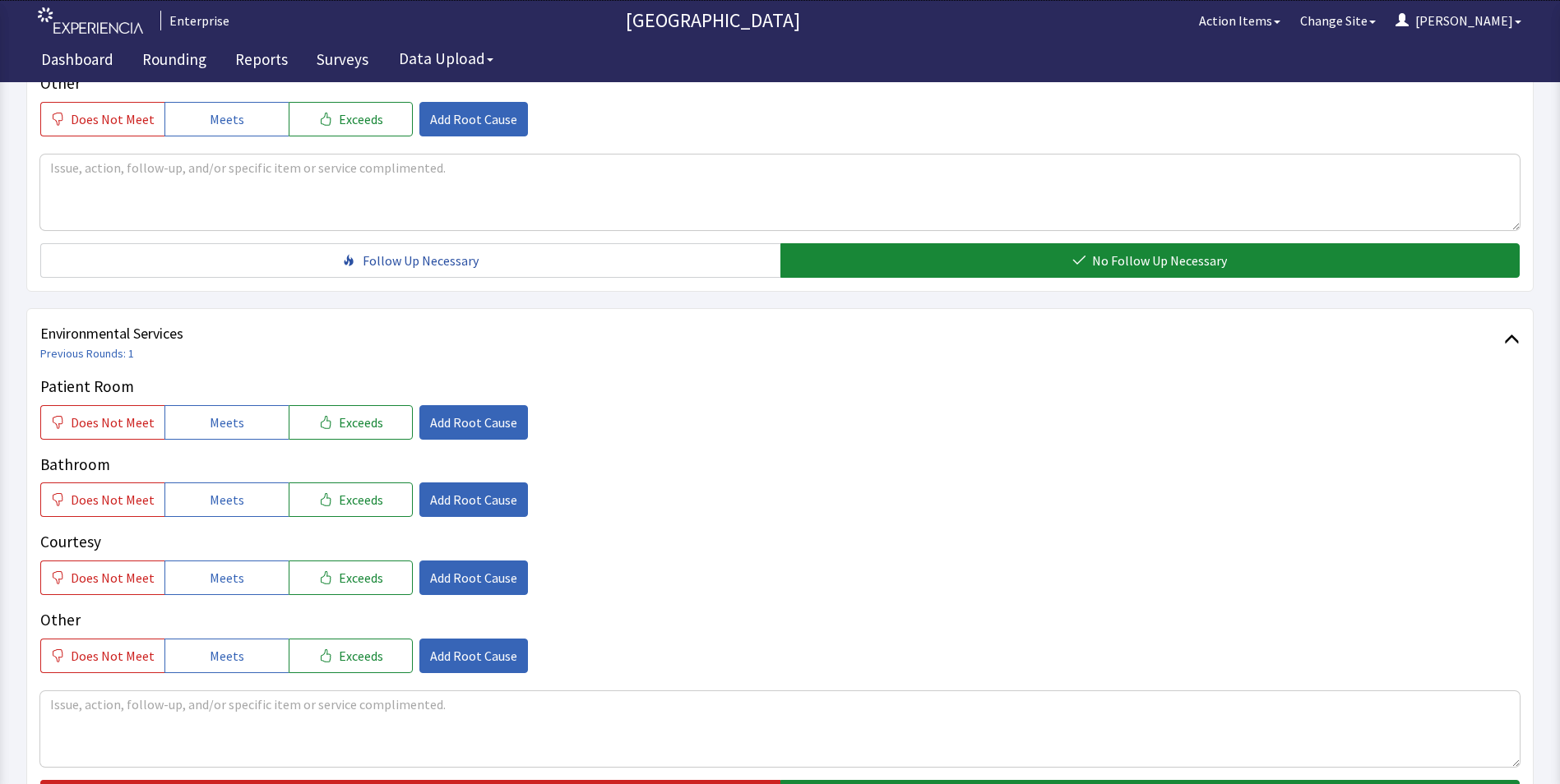
scroll to position [904, 0]
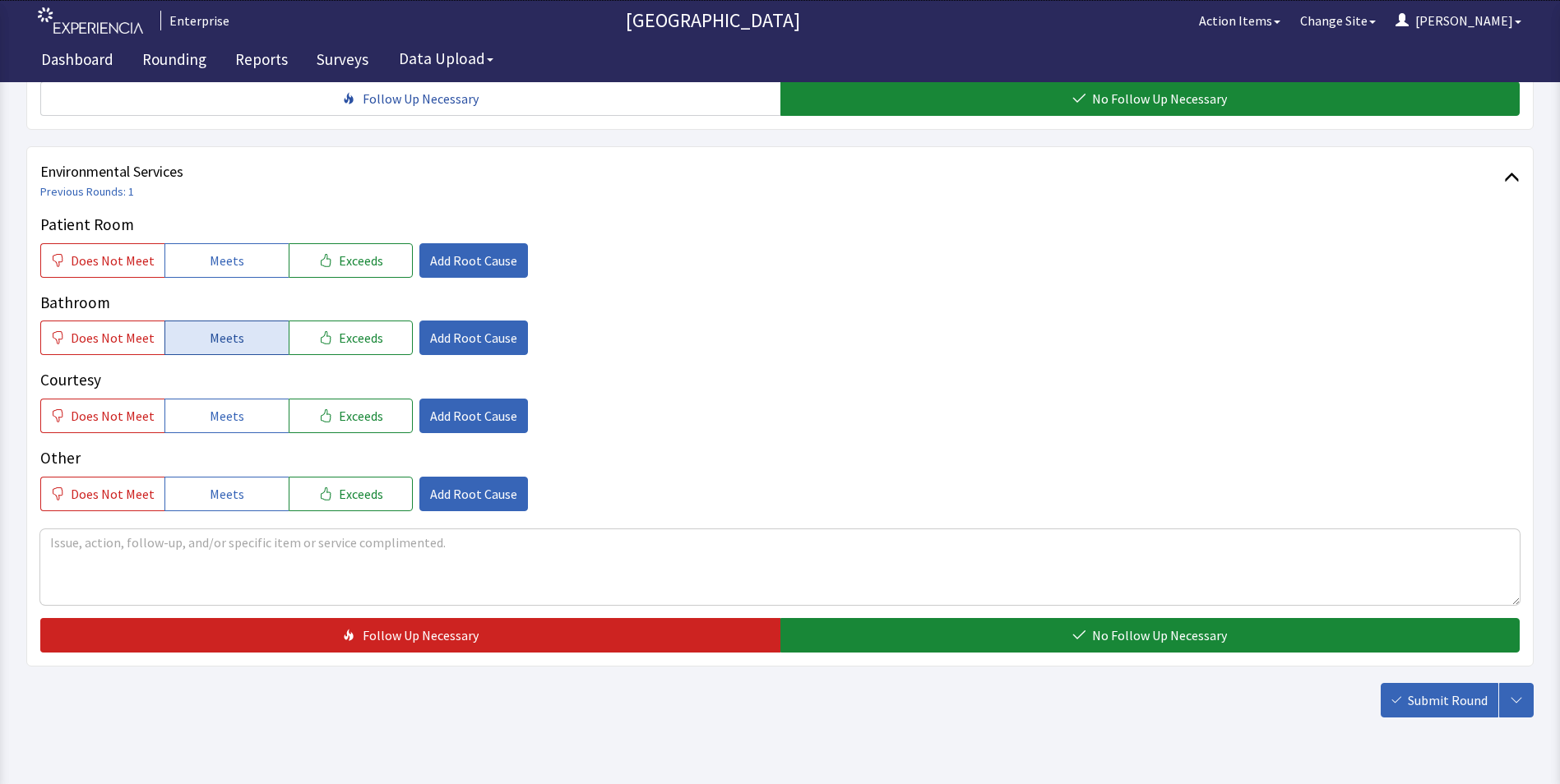
drag, startPoint x: 238, startPoint y: 229, endPoint x: 238, endPoint y: 299, distance: 70.0
click at [238, 244] on button "Meets" at bounding box center [226, 261] width 124 height 34
drag, startPoint x: 238, startPoint y: 300, endPoint x: 236, endPoint y: 347, distance: 47.0
click at [238, 321] on button "Meets" at bounding box center [226, 338] width 124 height 34
drag, startPoint x: 232, startPoint y: 384, endPoint x: 288, endPoint y: 412, distance: 62.6
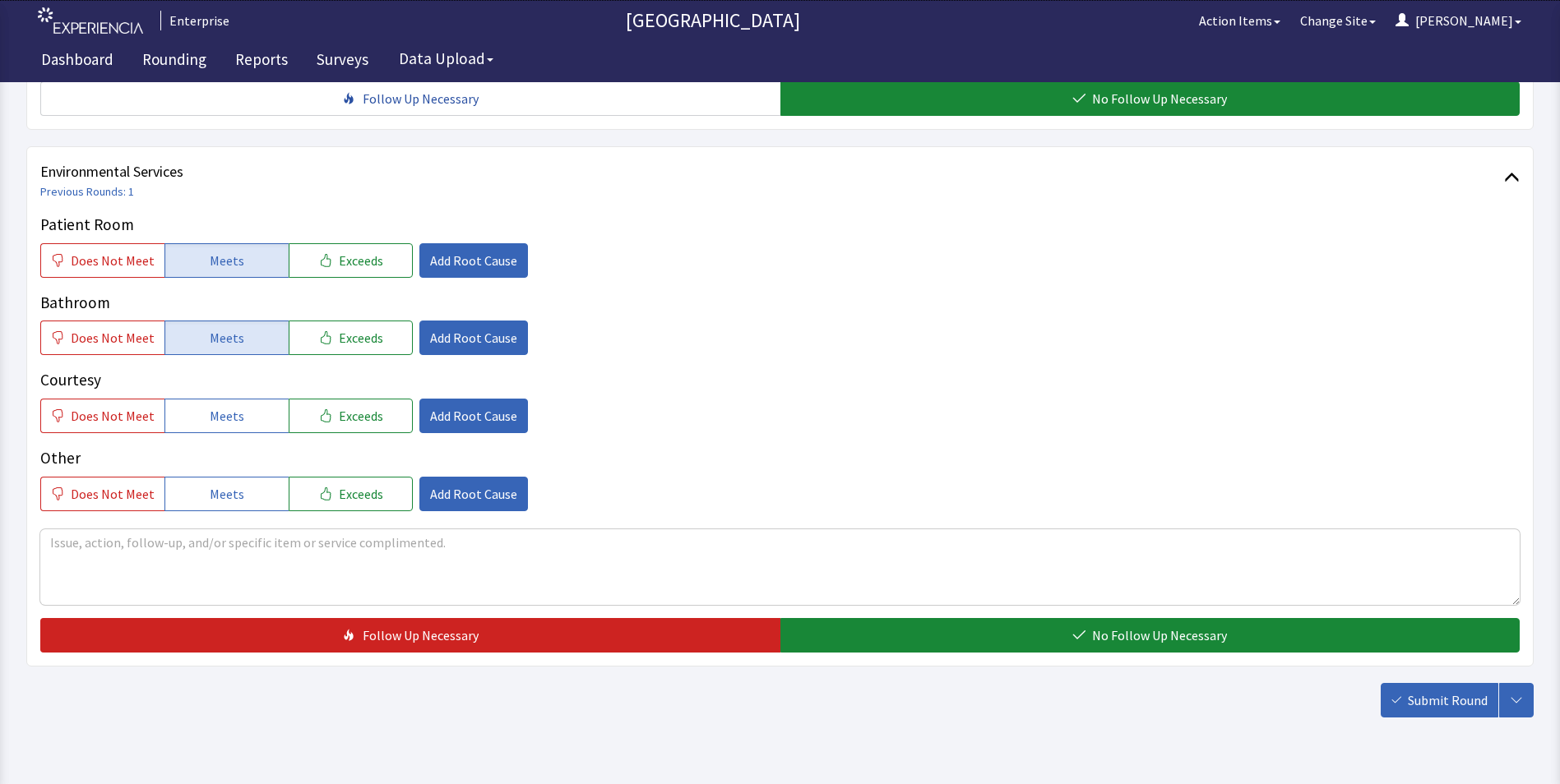
click at [233, 406] on span "Meets" at bounding box center [227, 416] width 34 height 20
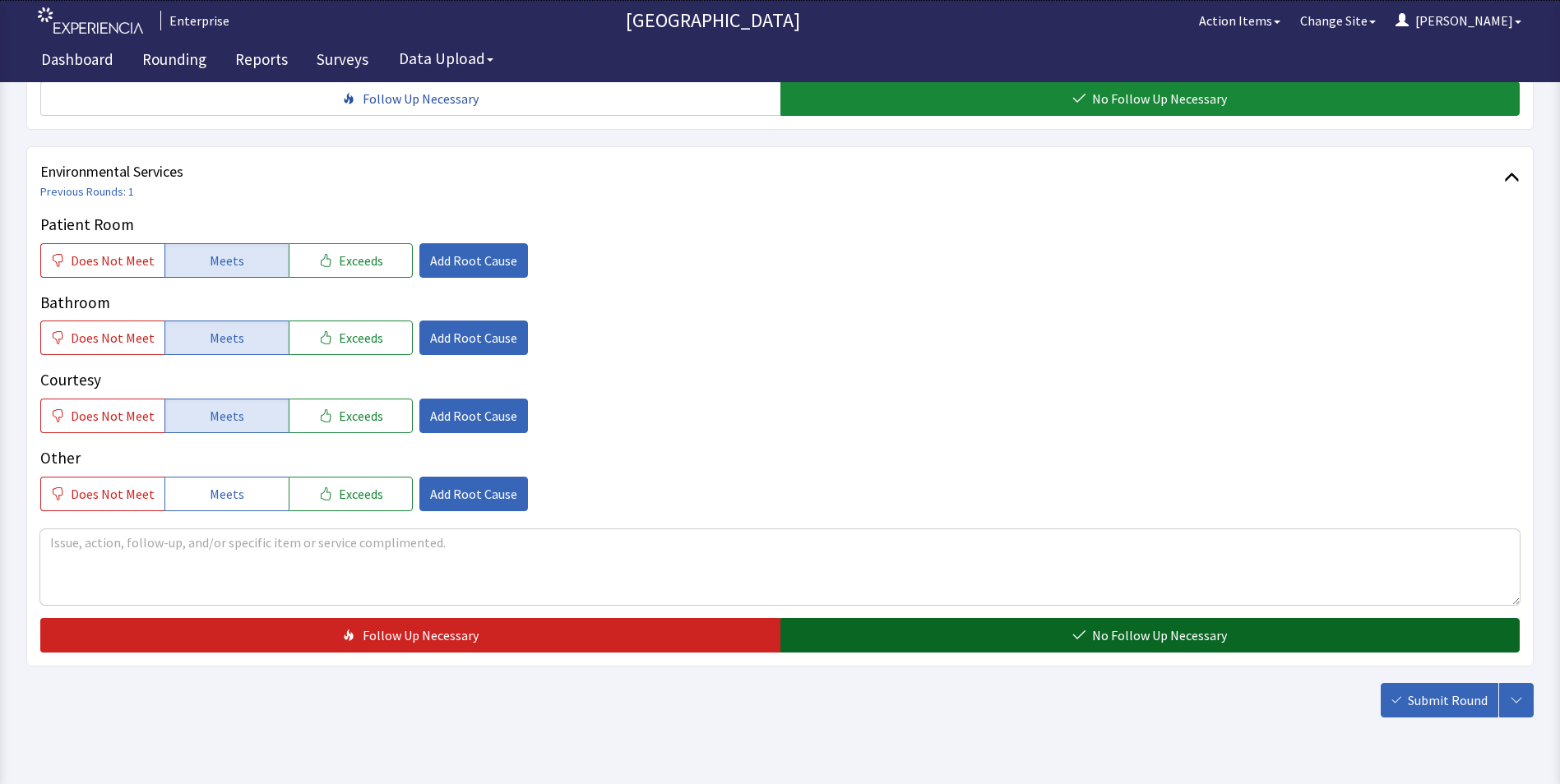
drag, startPoint x: 926, startPoint y: 617, endPoint x: 938, endPoint y: 619, distance: 12.2
click at [927, 618] on button "No Follow Up Necessary" at bounding box center [1151, 635] width 740 height 34
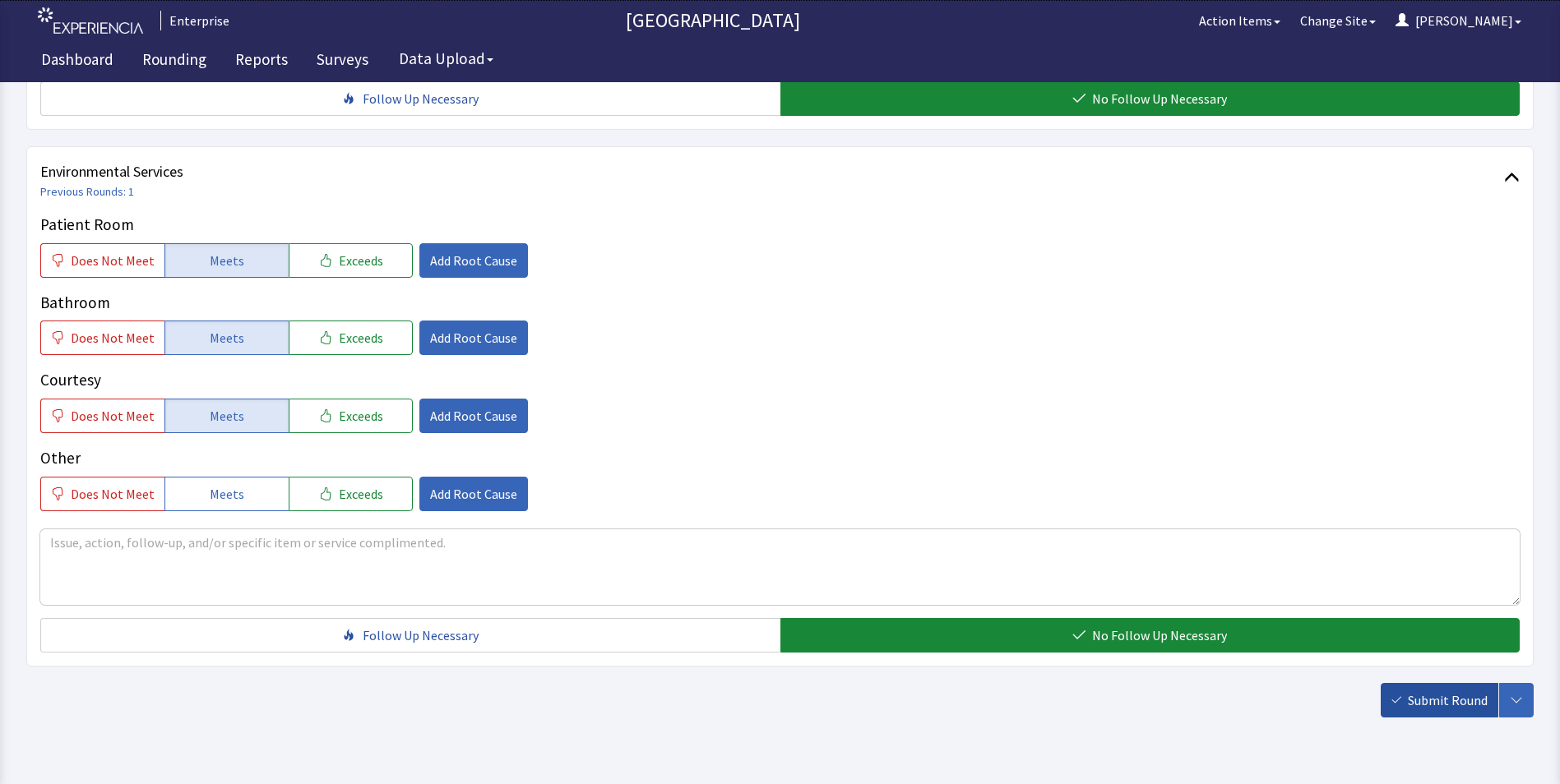
click at [1427, 691] on span "Submit Round" at bounding box center [1448, 701] width 80 height 20
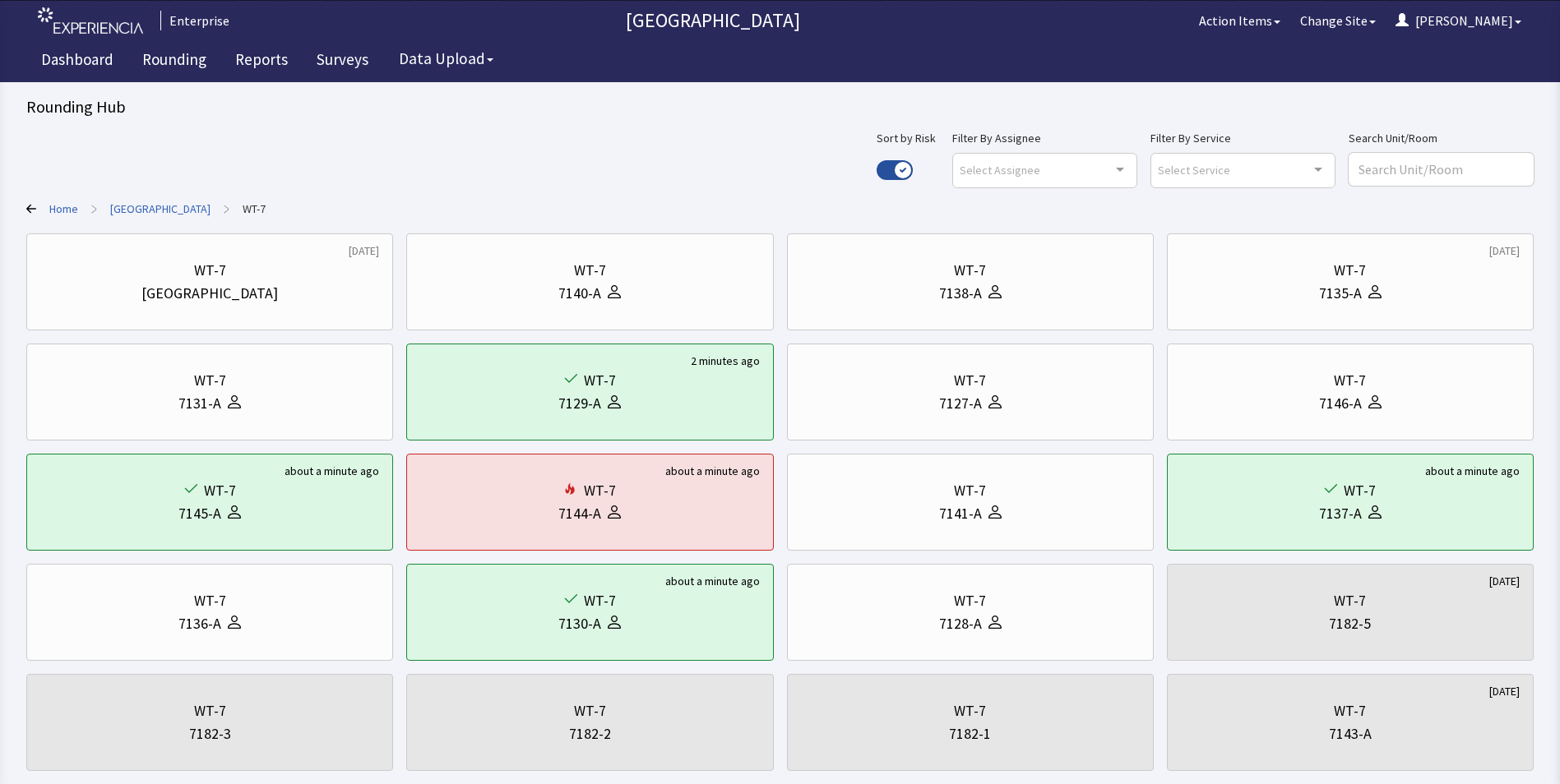
click at [130, 210] on link "[GEOGRAPHIC_DATA]" at bounding box center [160, 208] width 101 height 16
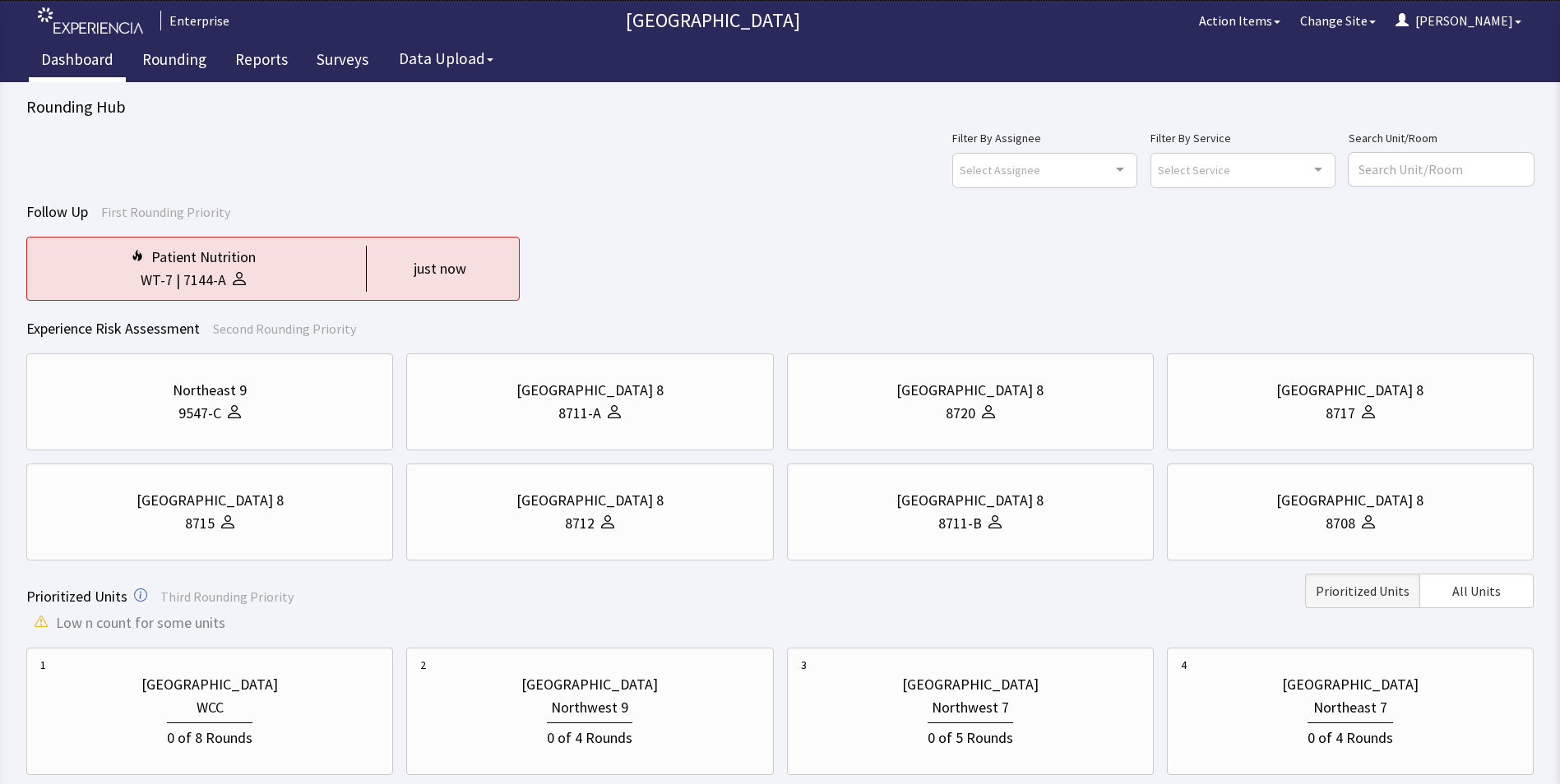
click at [83, 65] on link "Dashboard" at bounding box center [77, 62] width 97 height 41
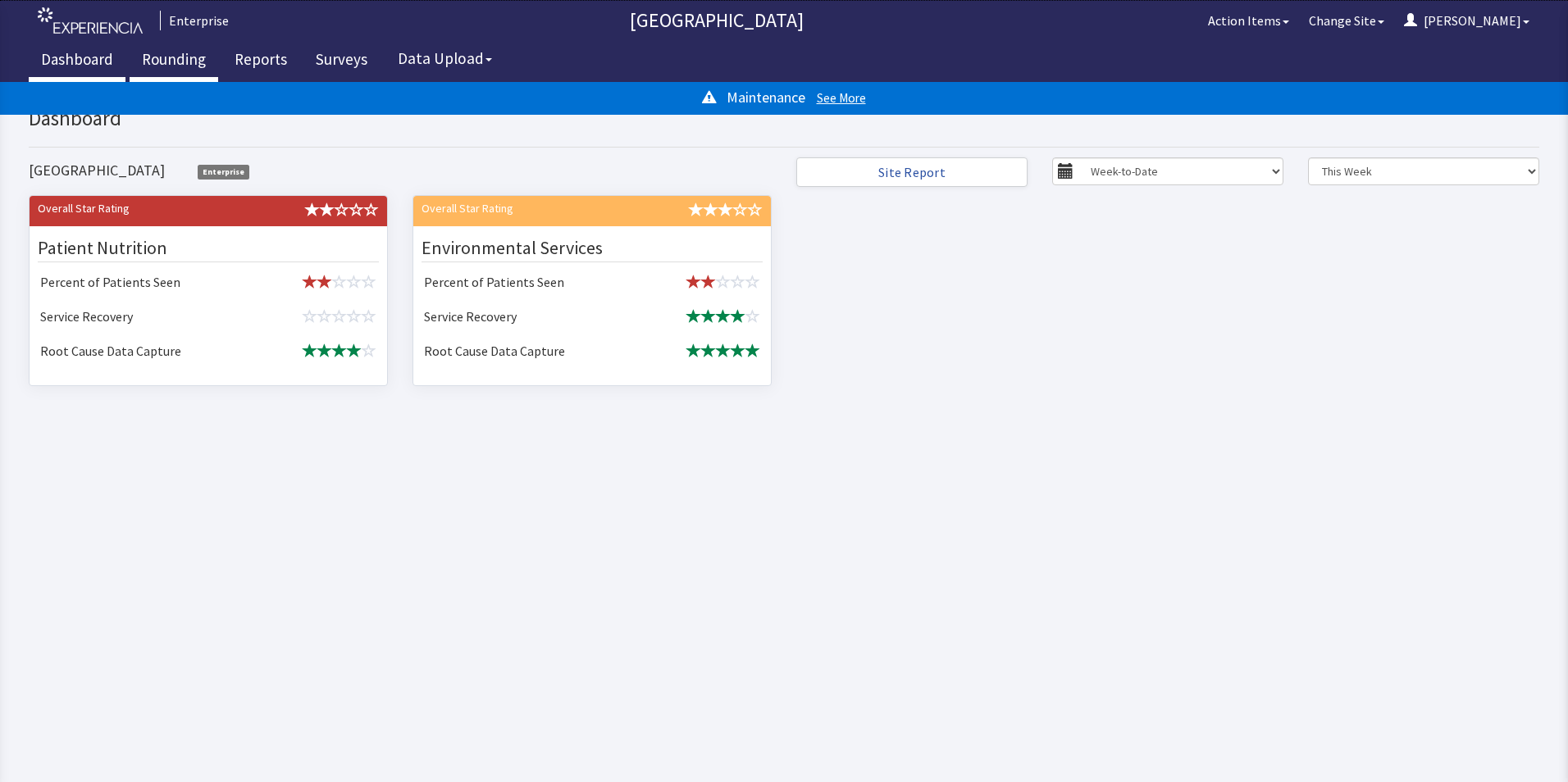
click at [180, 52] on link "Rounding" at bounding box center [173, 62] width 88 height 41
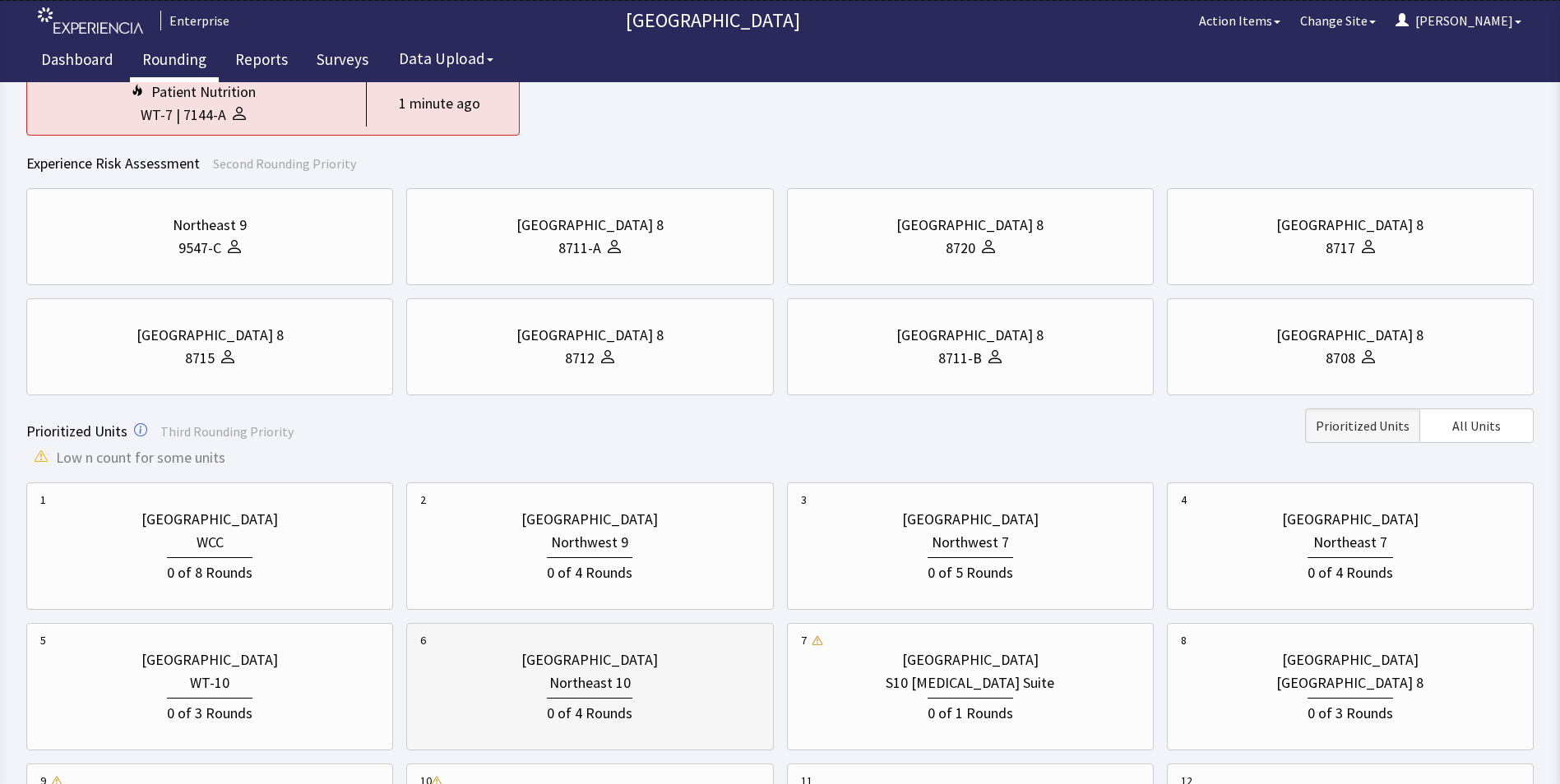
scroll to position [411, 0]
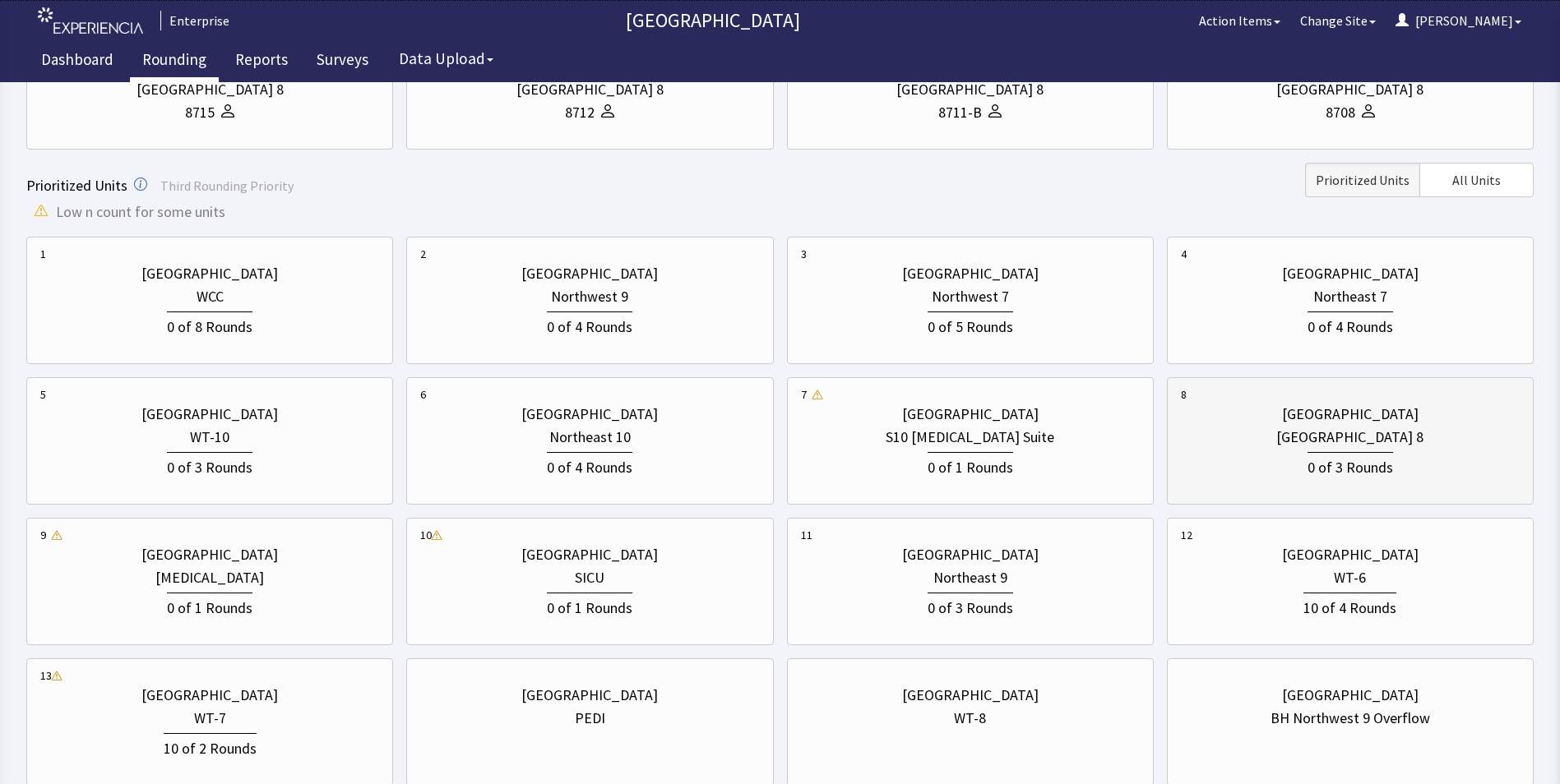
click at [1308, 454] on div "0 of 3 Rounds" at bounding box center [1351, 464] width 339 height 30
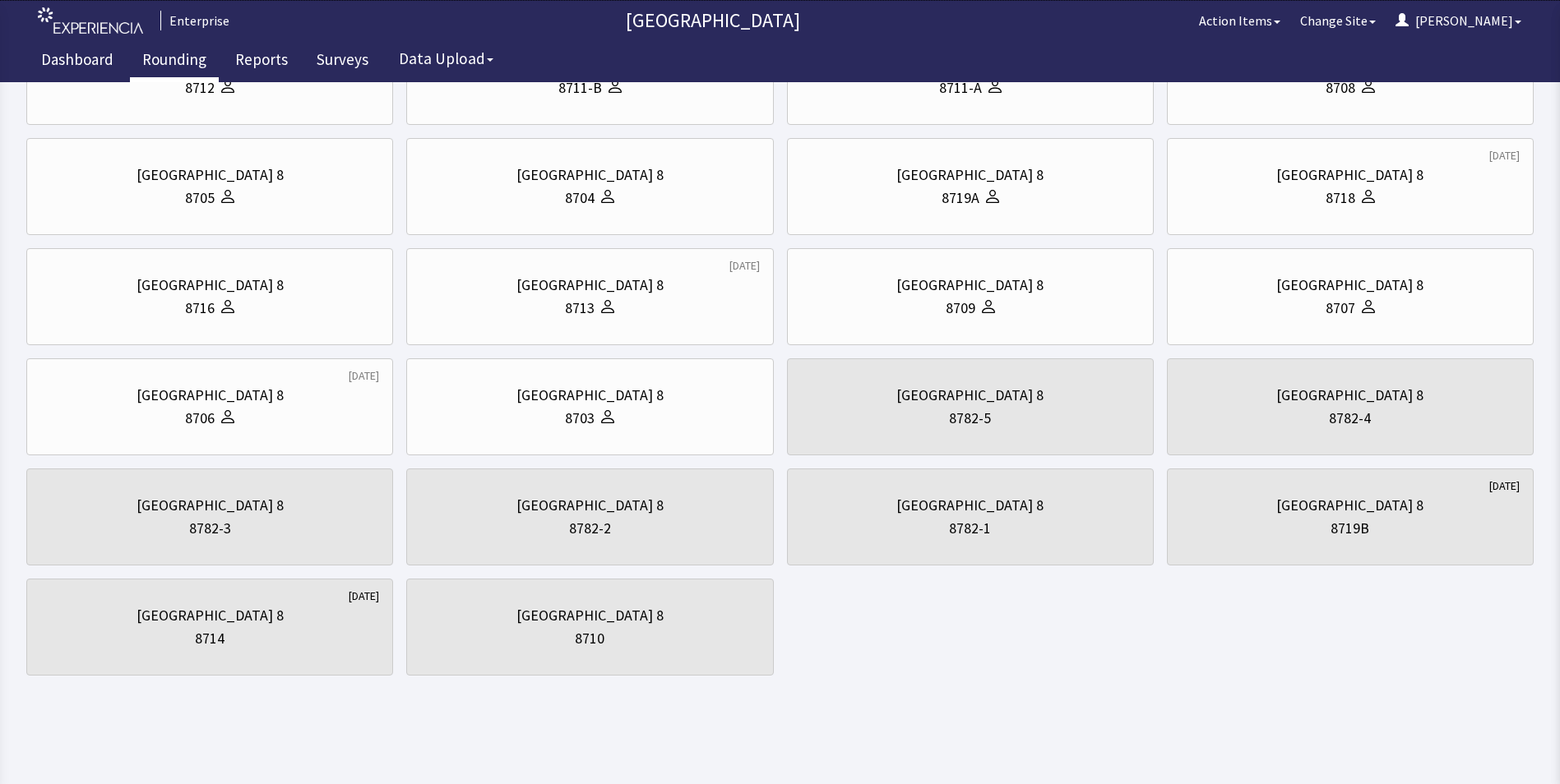
scroll to position [0, 0]
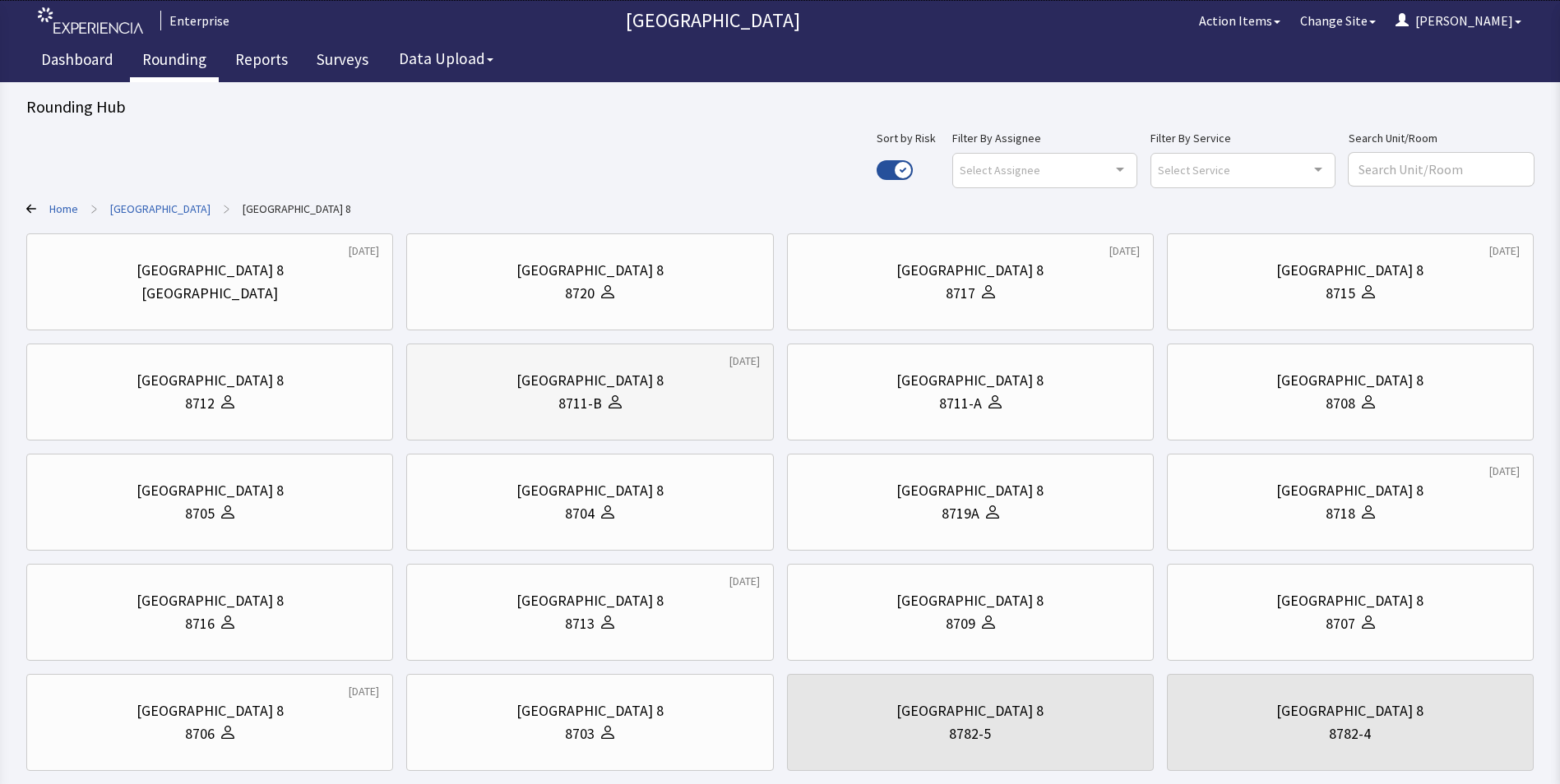
click at [588, 393] on div "8711-B" at bounding box center [580, 404] width 44 height 23
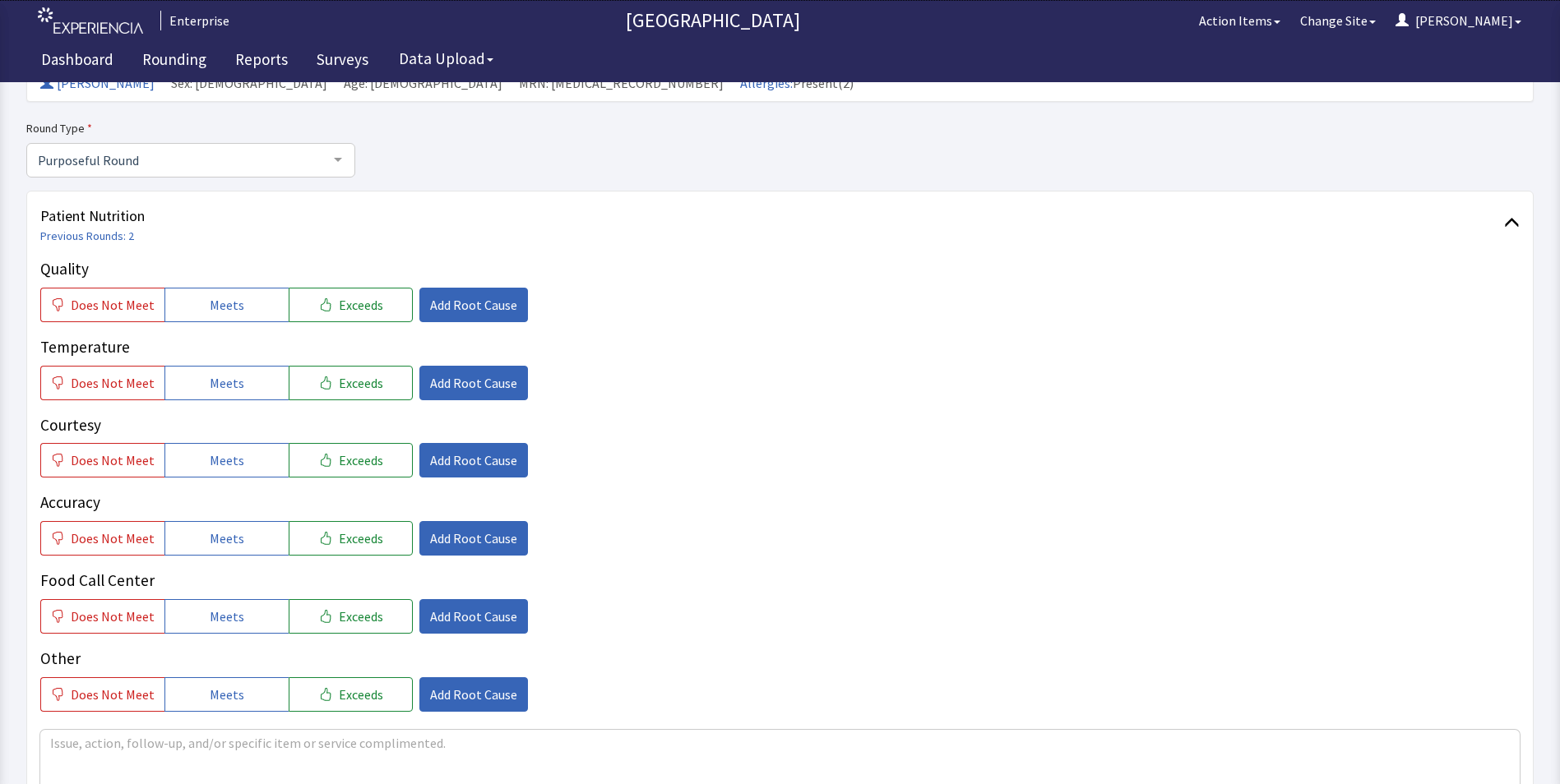
scroll to position [164, 0]
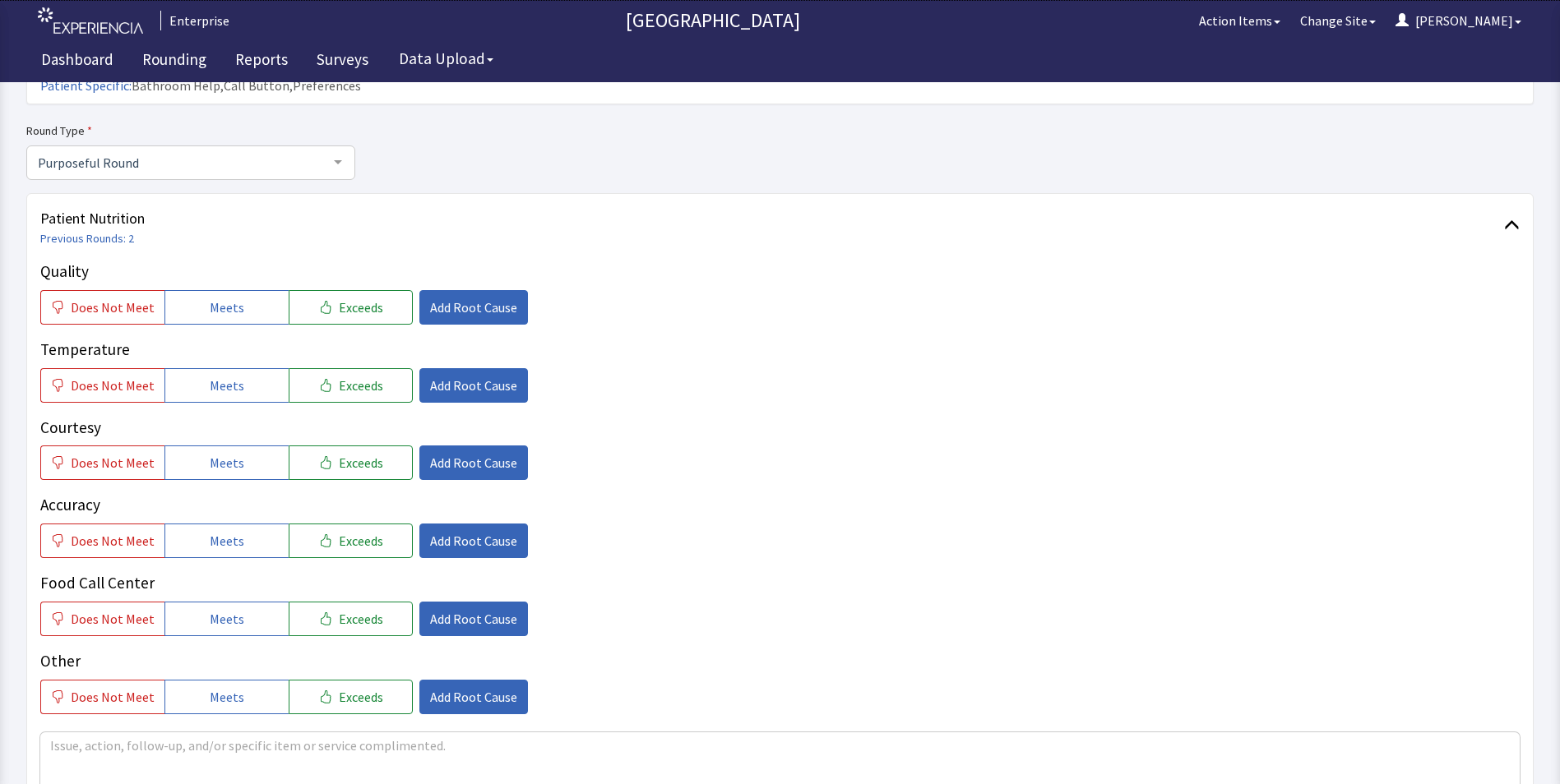
click at [181, 261] on div "Quality Does Not Meet Meets Exceeds Add Root Cause" at bounding box center [780, 292] width 1480 height 65
click at [194, 368] on button "Meets" at bounding box center [226, 386] width 124 height 34
click at [230, 453] on span "Meets" at bounding box center [227, 462] width 34 height 20
click at [231, 524] on button "Meets" at bounding box center [226, 541] width 124 height 34
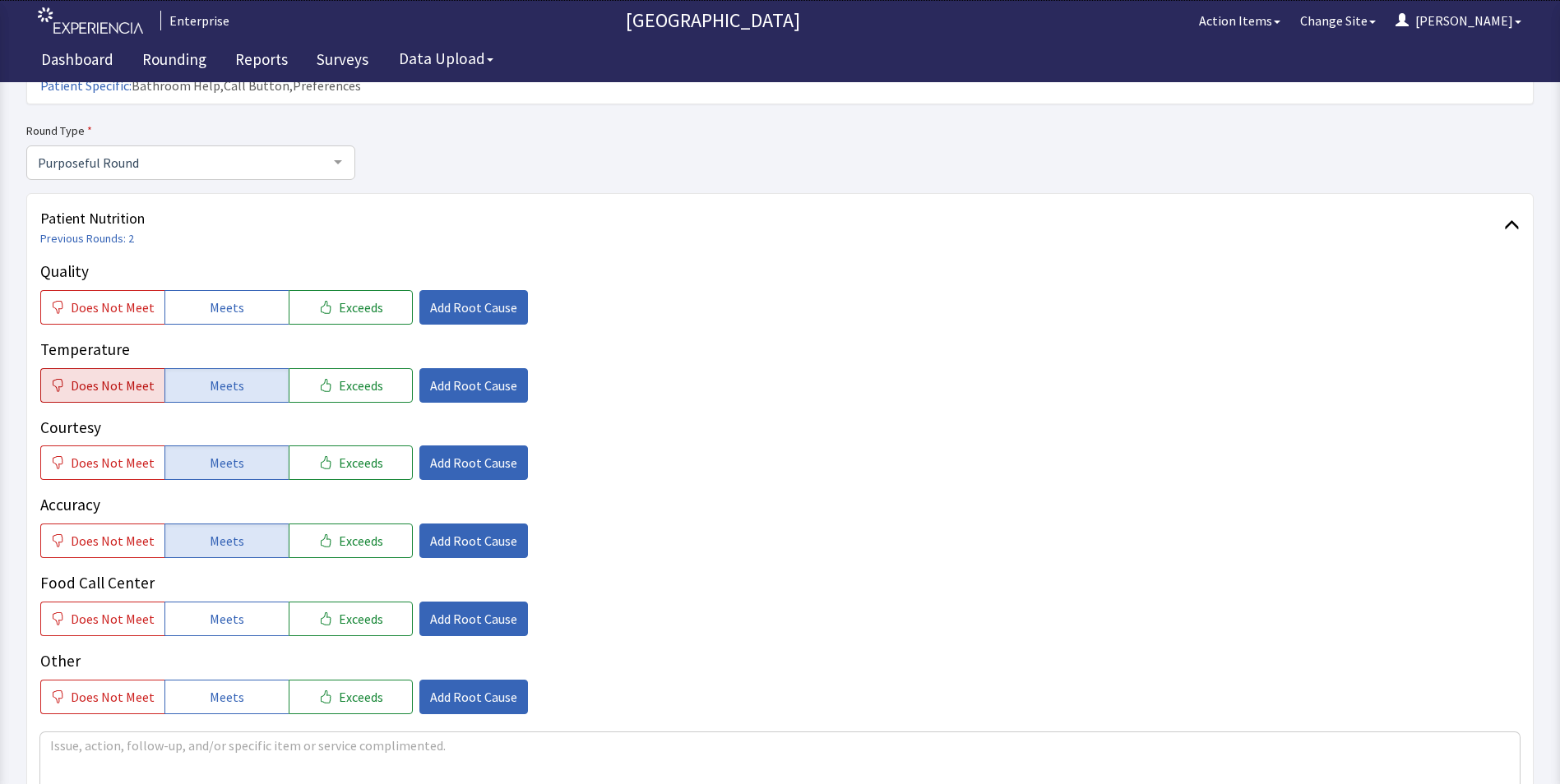
click at [106, 376] on span "Does Not Meet" at bounding box center [112, 386] width 84 height 20
click at [226, 609] on span "Meets" at bounding box center [227, 619] width 34 height 20
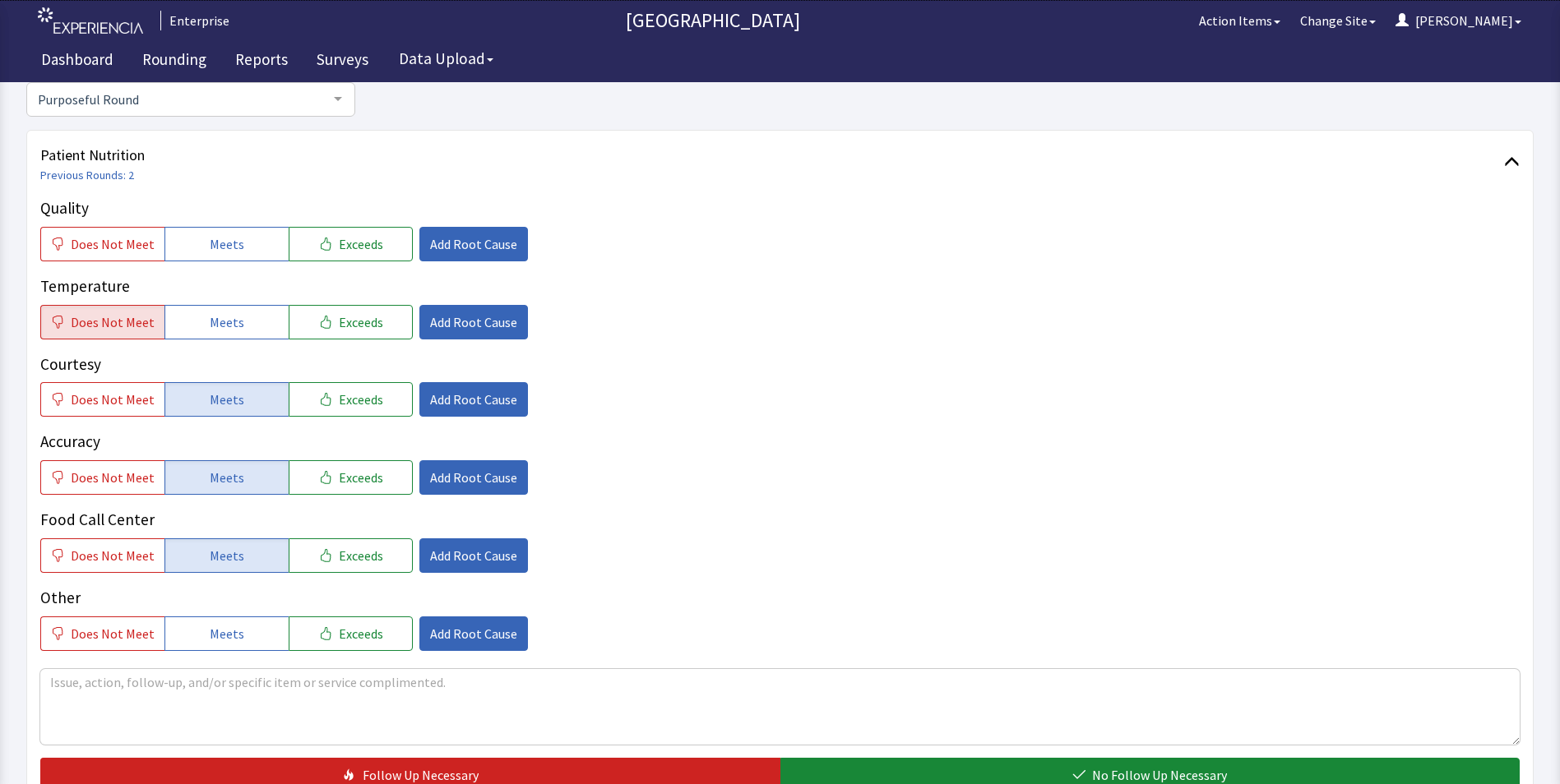
scroll to position [411, 0]
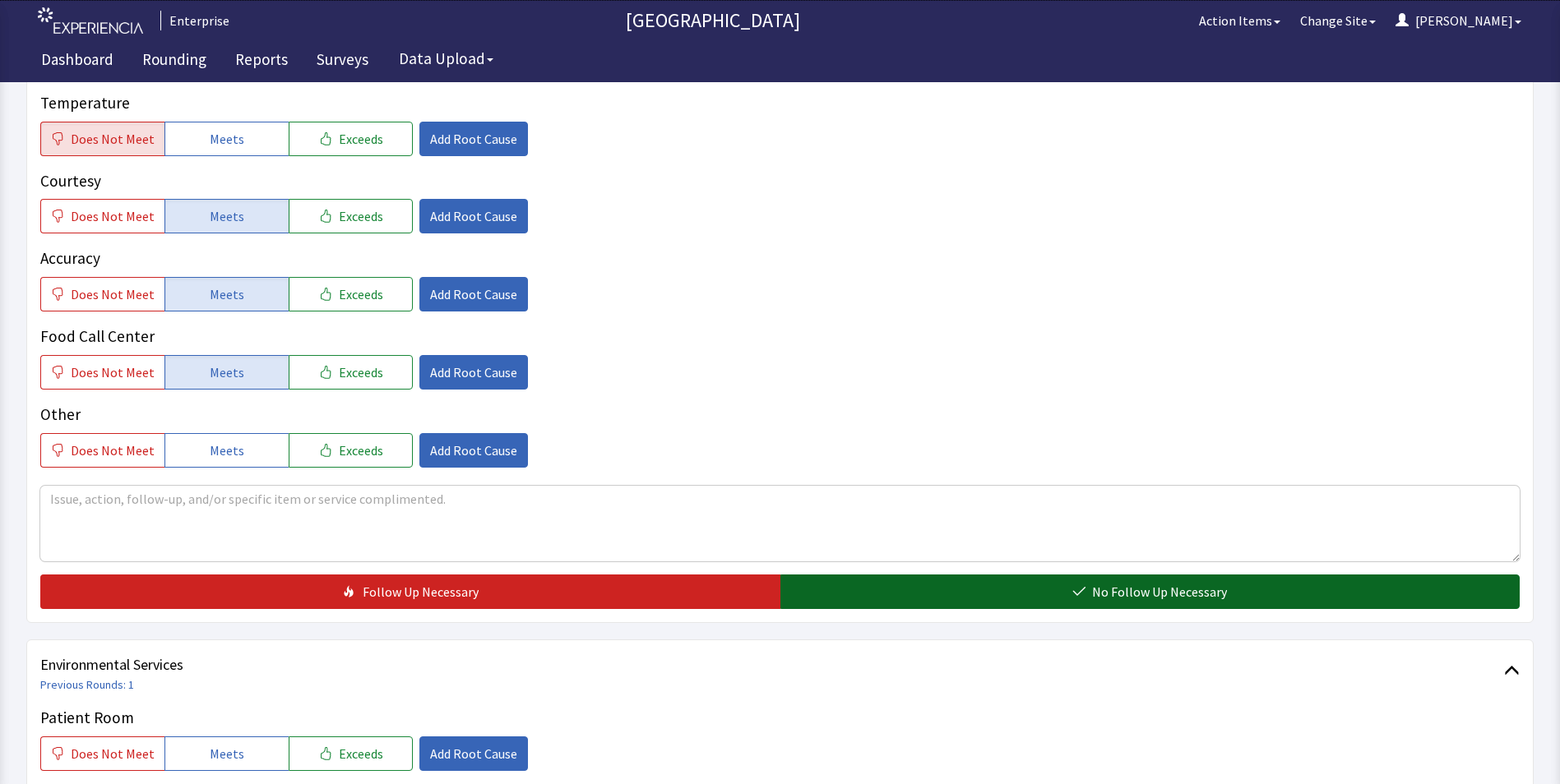
click at [876, 575] on button "No Follow Up Necessary" at bounding box center [1151, 592] width 740 height 34
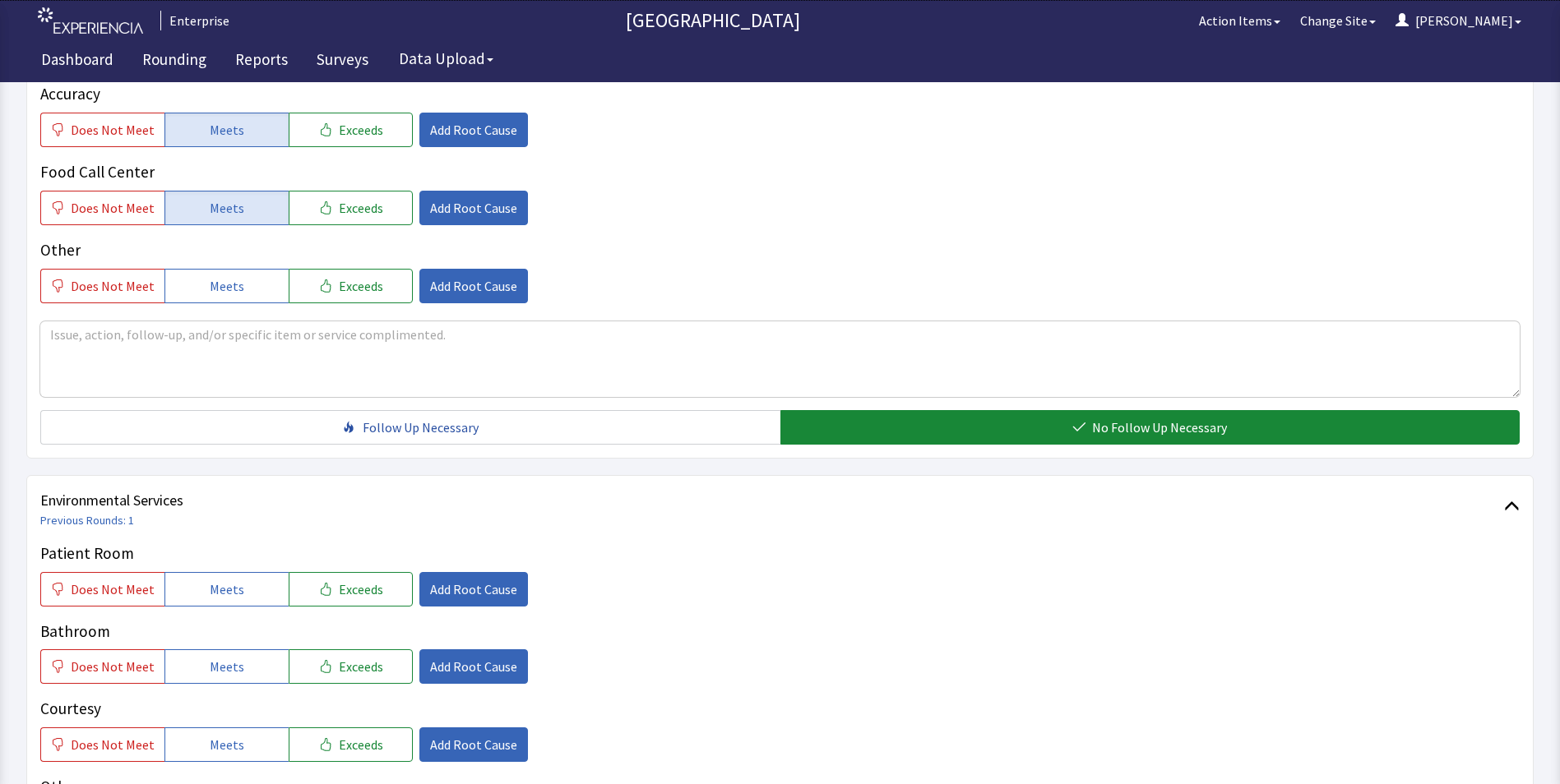
scroll to position [822, 0]
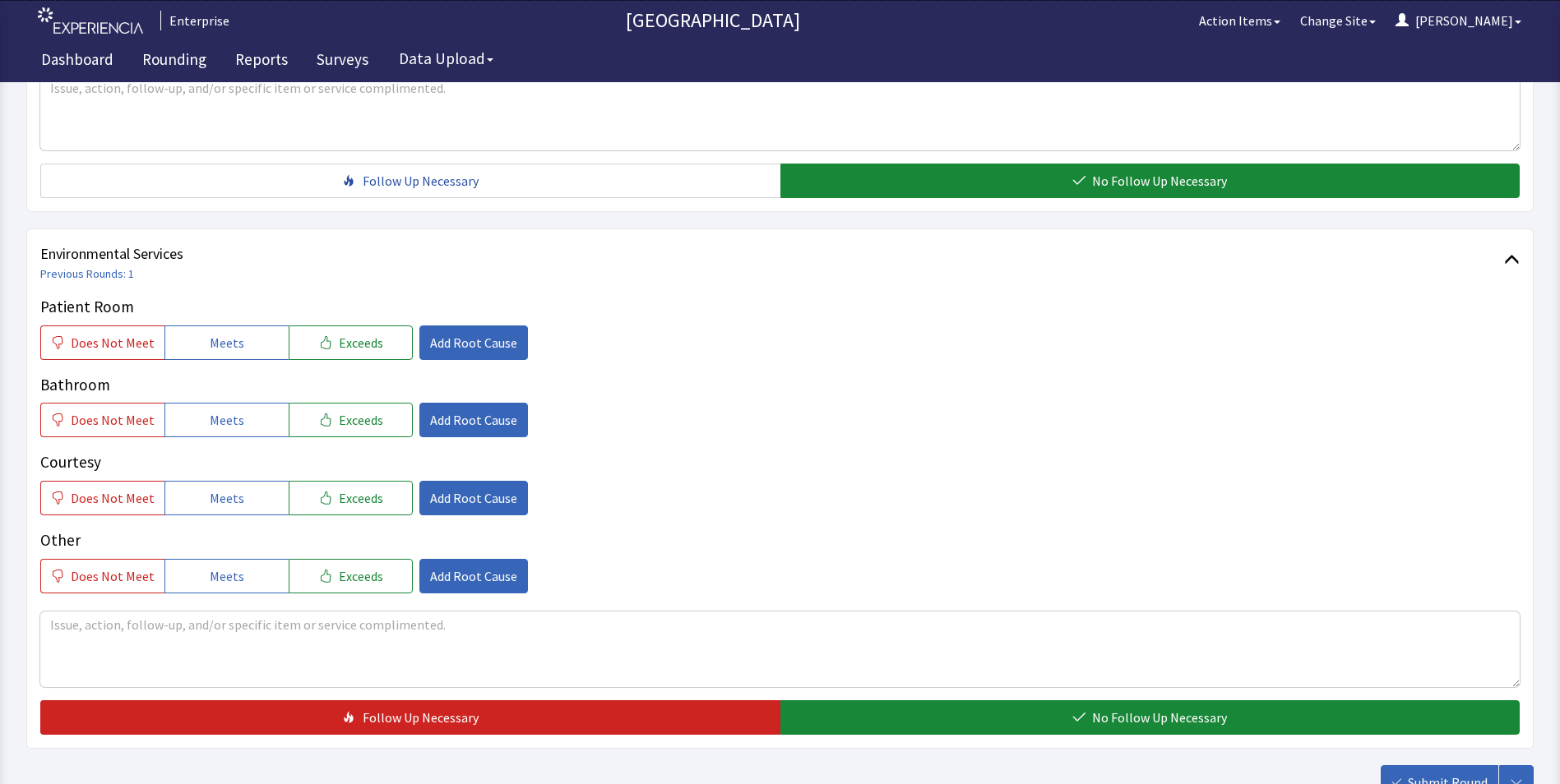
drag, startPoint x: 207, startPoint y: 307, endPoint x: 210, endPoint y: 350, distance: 43.1
click at [210, 333] on span "Meets" at bounding box center [227, 343] width 34 height 20
drag, startPoint x: 210, startPoint y: 385, endPoint x: 210, endPoint y: 411, distance: 26.0
click at [210, 411] on span "Meets" at bounding box center [227, 420] width 34 height 20
click at [210, 488] on span "Meets" at bounding box center [227, 497] width 34 height 20
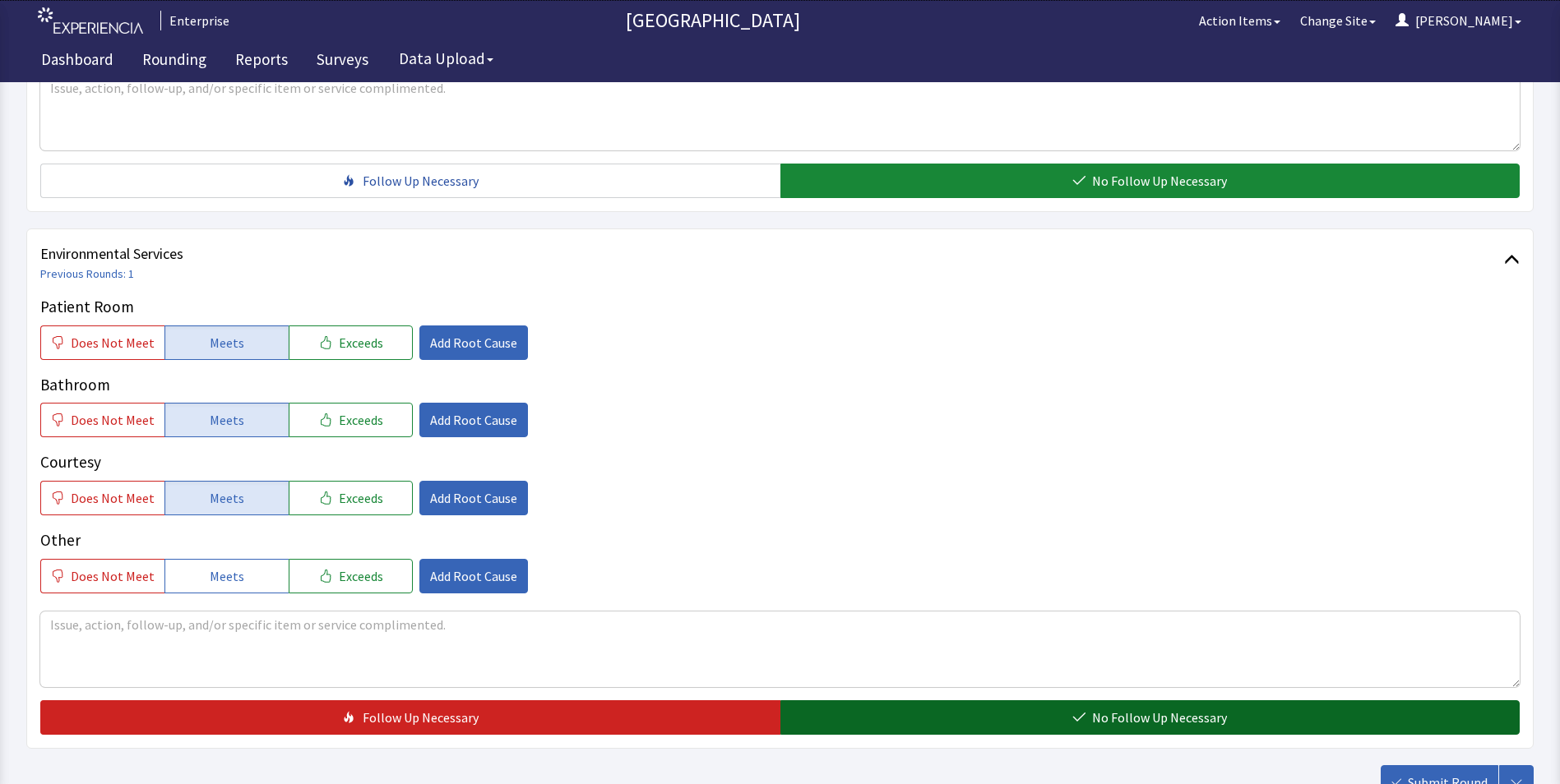
drag, startPoint x: 812, startPoint y: 682, endPoint x: 1020, endPoint y: 700, distance: 208.8
click at [816, 701] on button "No Follow Up Necessary" at bounding box center [1151, 718] width 740 height 34
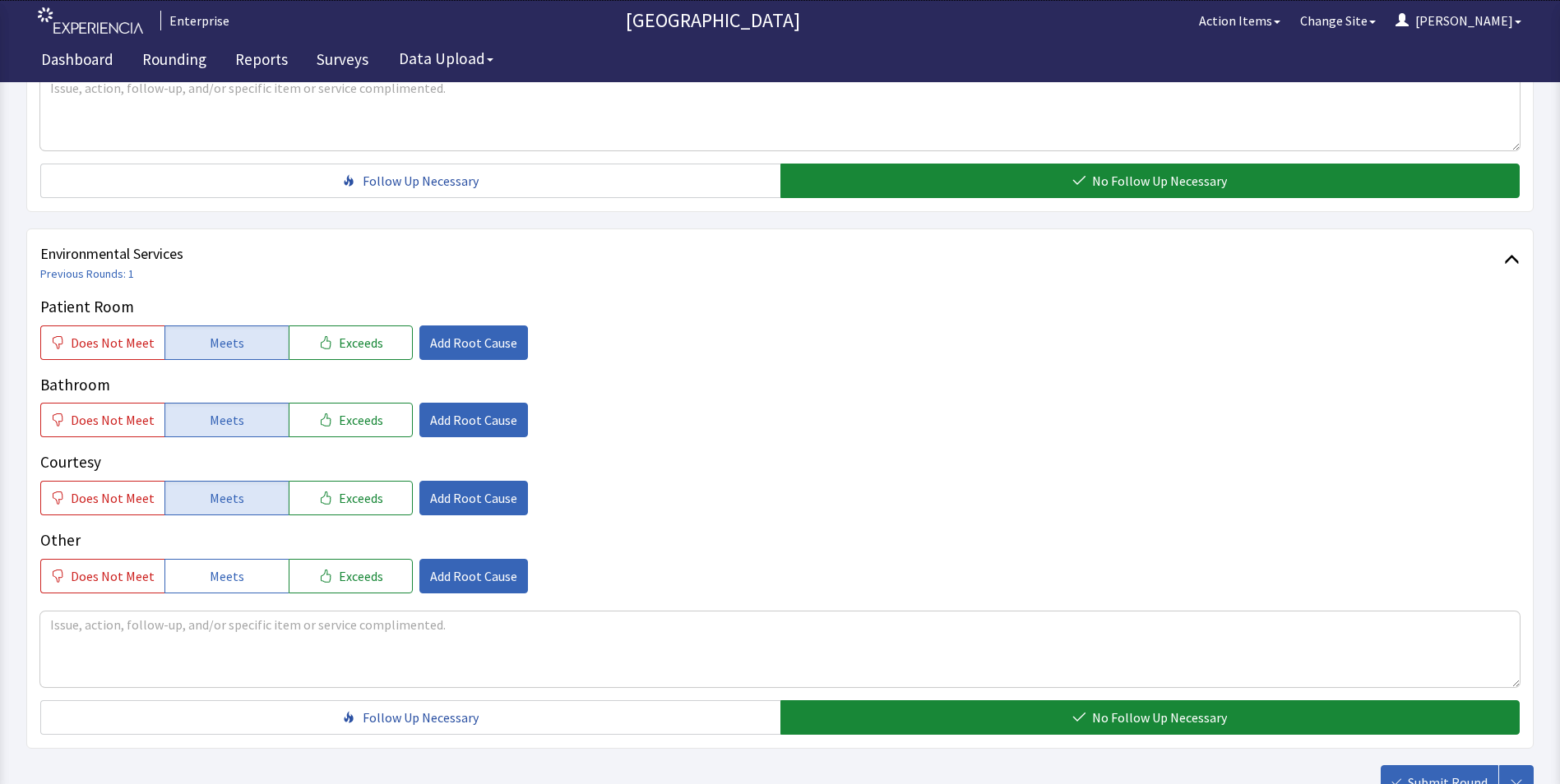
click at [1397, 765] on button "Submit Round" at bounding box center [1439, 782] width 118 height 34
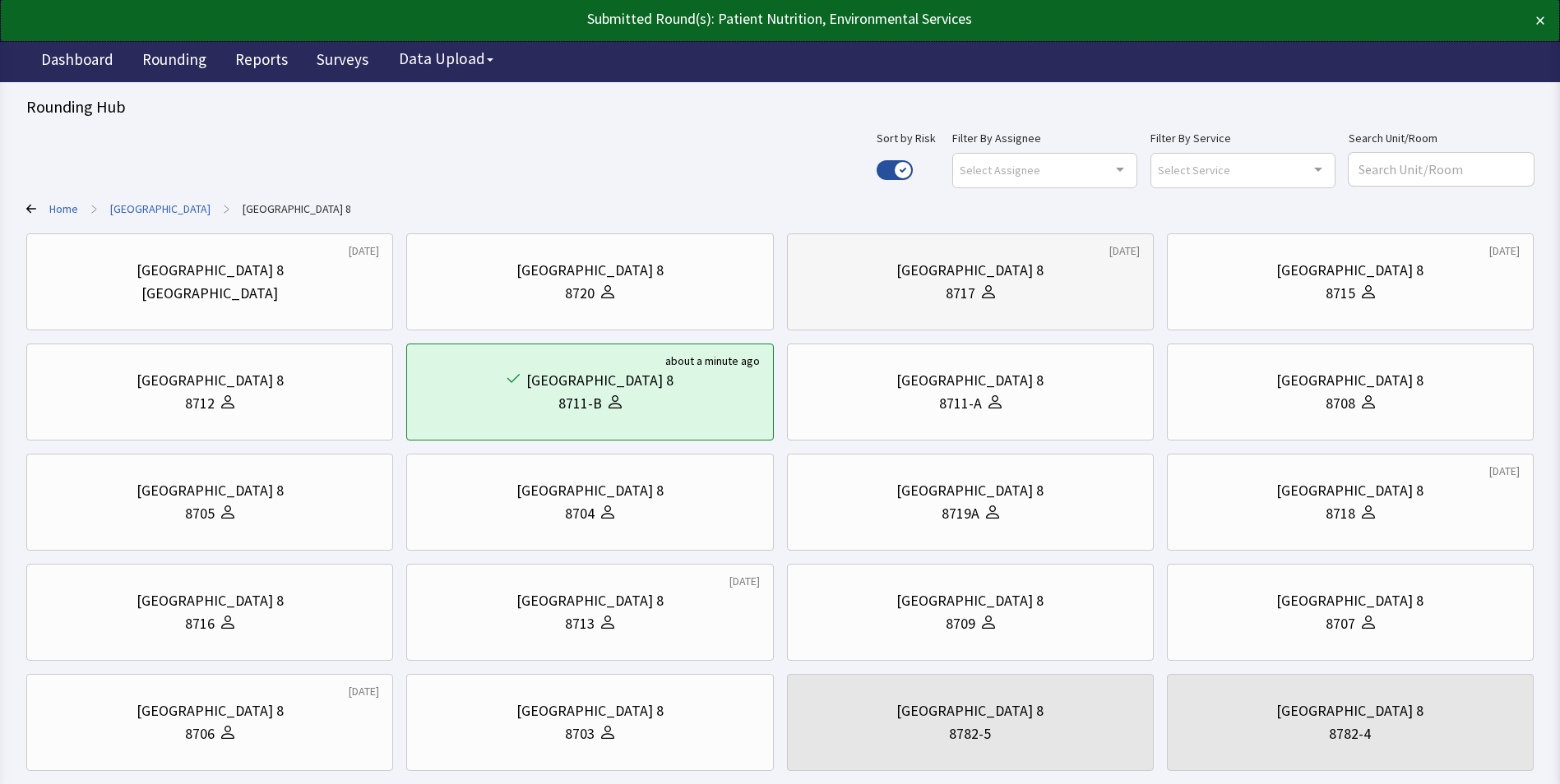
click at [1082, 284] on div "8717" at bounding box center [971, 293] width 339 height 23
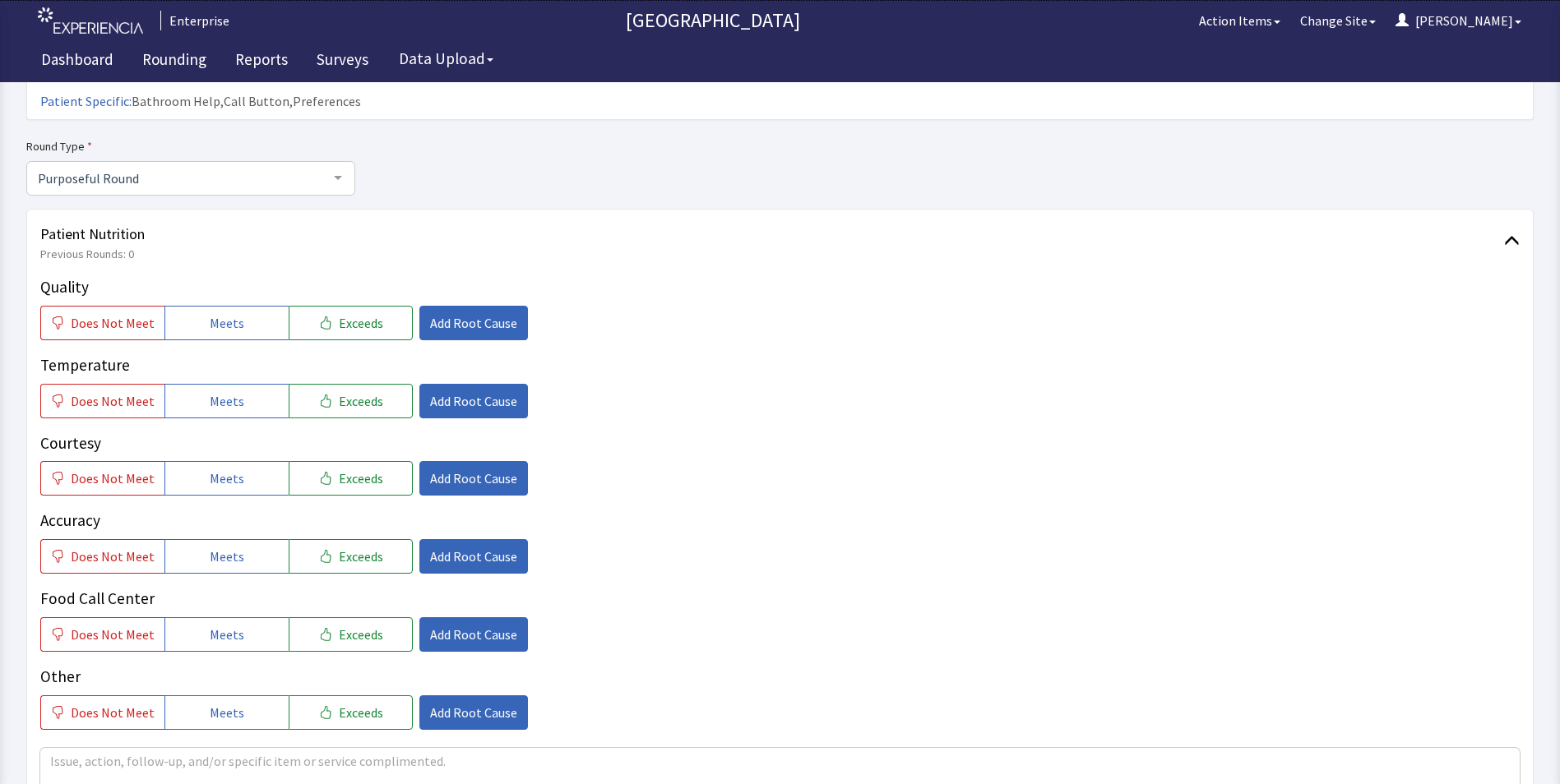
scroll to position [164, 0]
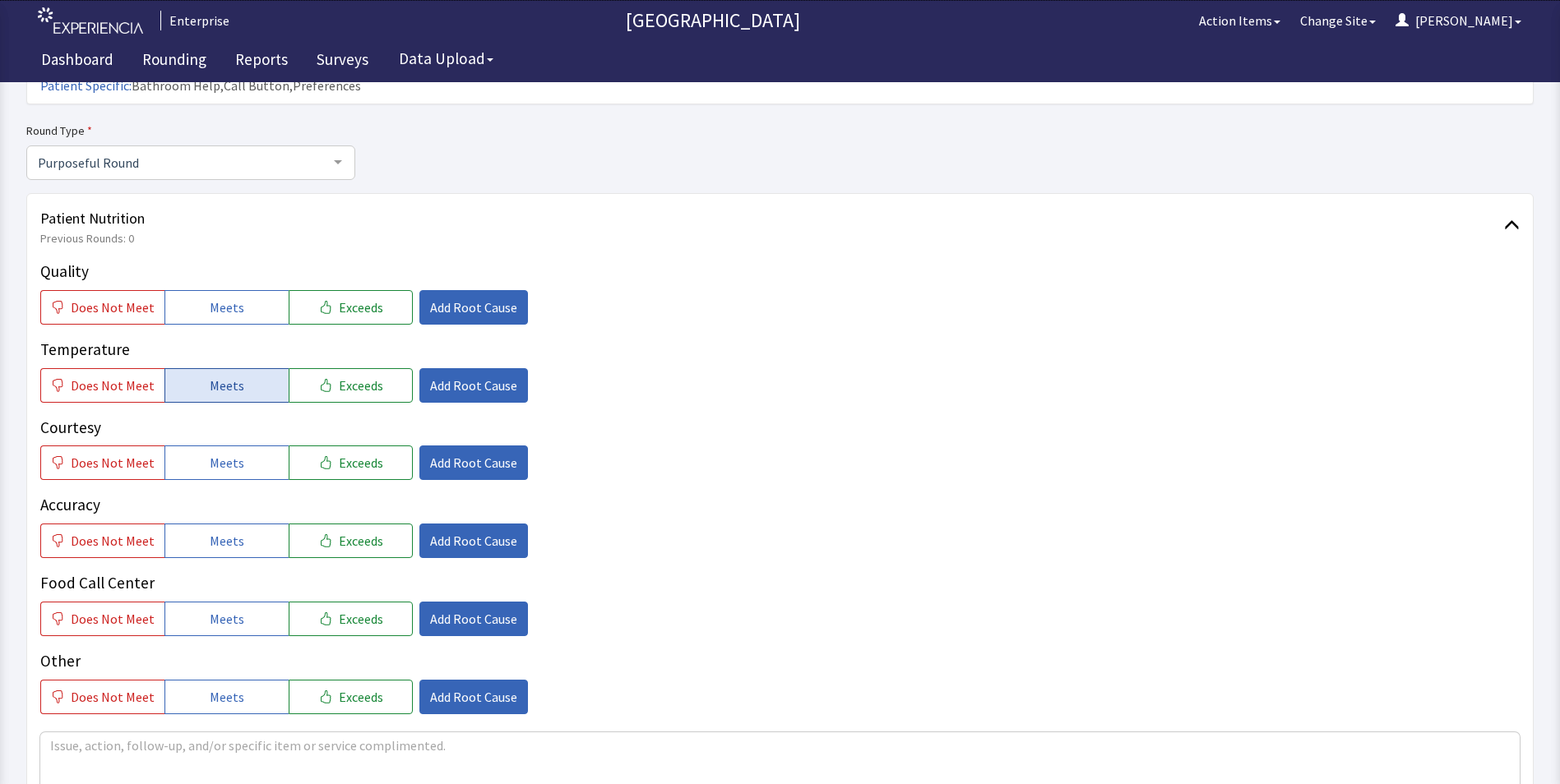
drag, startPoint x: 247, startPoint y: 284, endPoint x: 253, endPoint y: 351, distance: 67.3
click at [247, 290] on button "Meets" at bounding box center [226, 307] width 124 height 34
drag, startPoint x: 253, startPoint y: 356, endPoint x: 252, endPoint y: 370, distance: 14.0
click at [253, 368] on button "Meets" at bounding box center [226, 386] width 124 height 34
drag, startPoint x: 245, startPoint y: 422, endPoint x: 237, endPoint y: 476, distance: 54.6
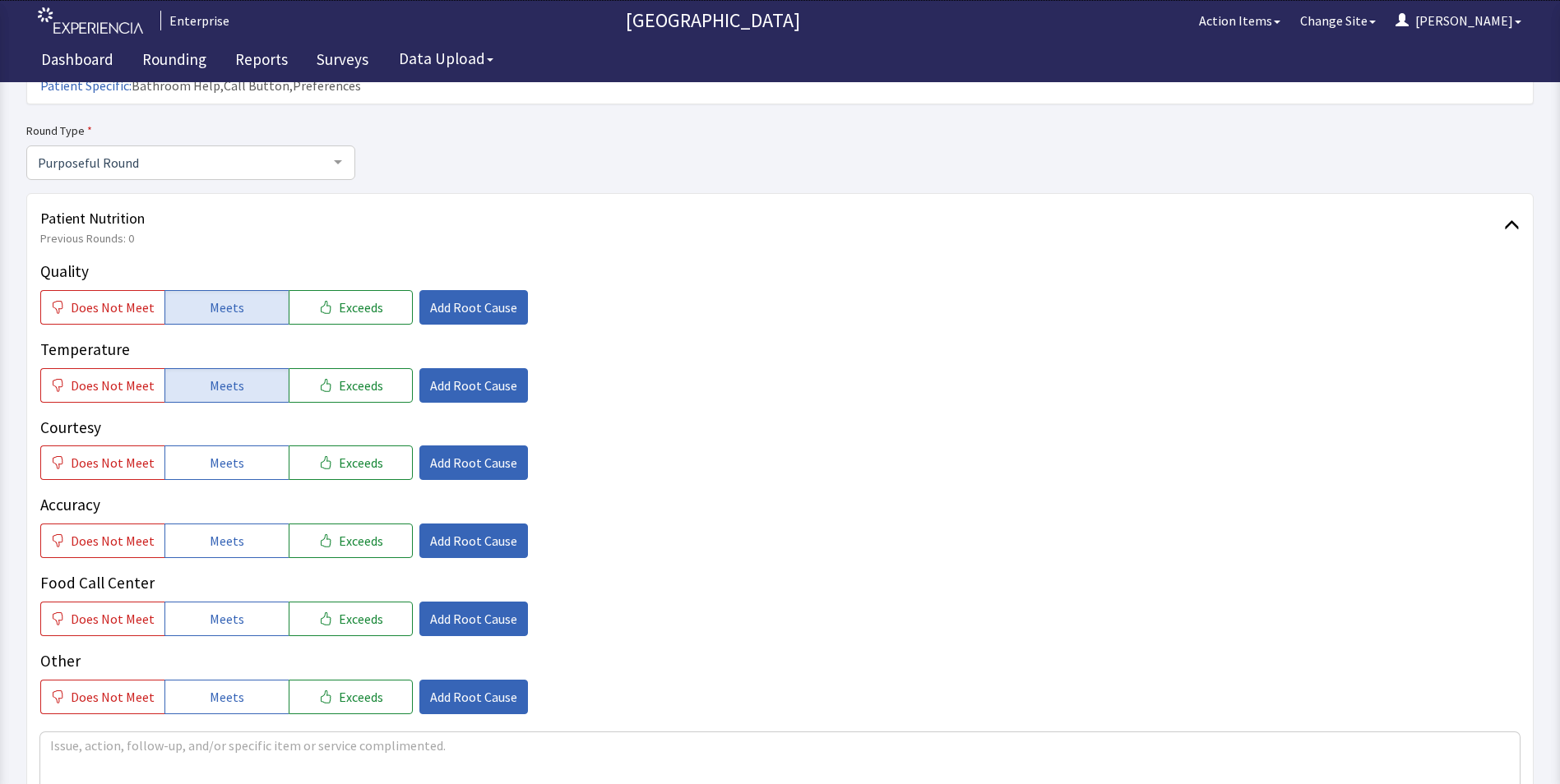
click at [245, 446] on button "Meets" at bounding box center [226, 463] width 124 height 34
drag, startPoint x: 229, startPoint y: 505, endPoint x: 231, endPoint y: 552, distance: 47.0
click at [229, 531] on span "Meets" at bounding box center [227, 540] width 34 height 20
click at [228, 602] on button "Meets" at bounding box center [226, 619] width 124 height 34
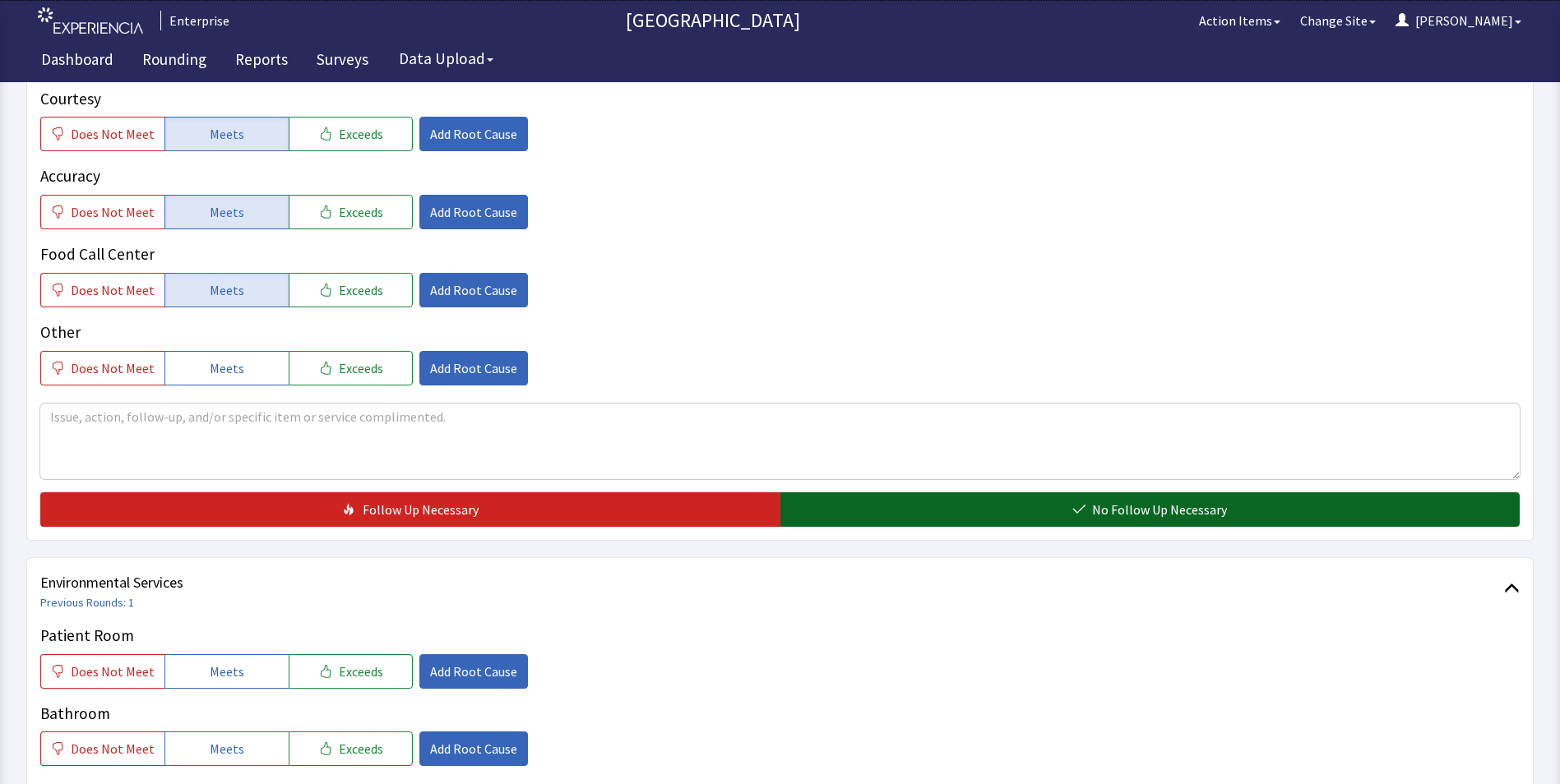
click at [884, 496] on button "No Follow Up Necessary" at bounding box center [1151, 509] width 740 height 34
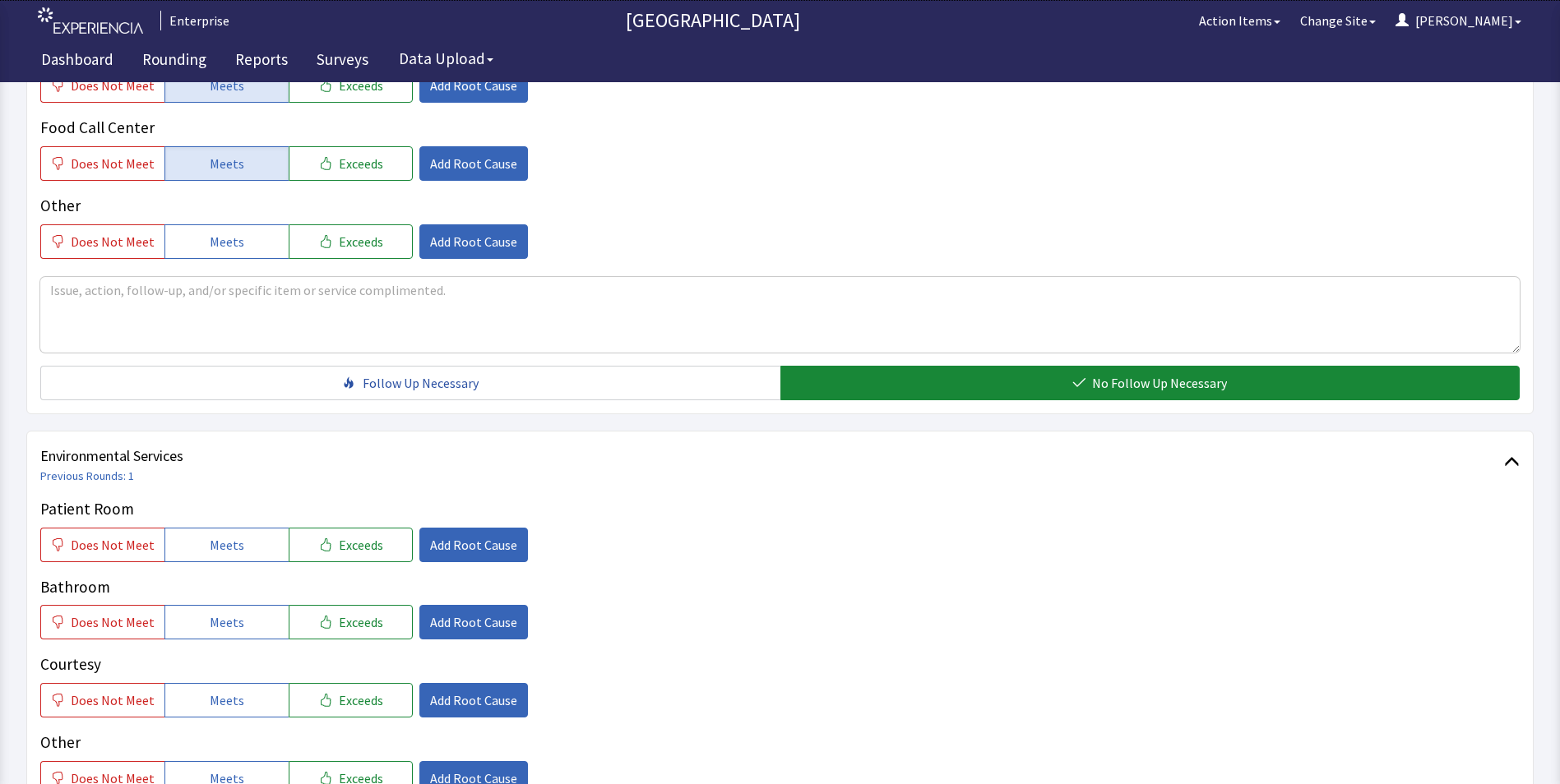
scroll to position [740, 0]
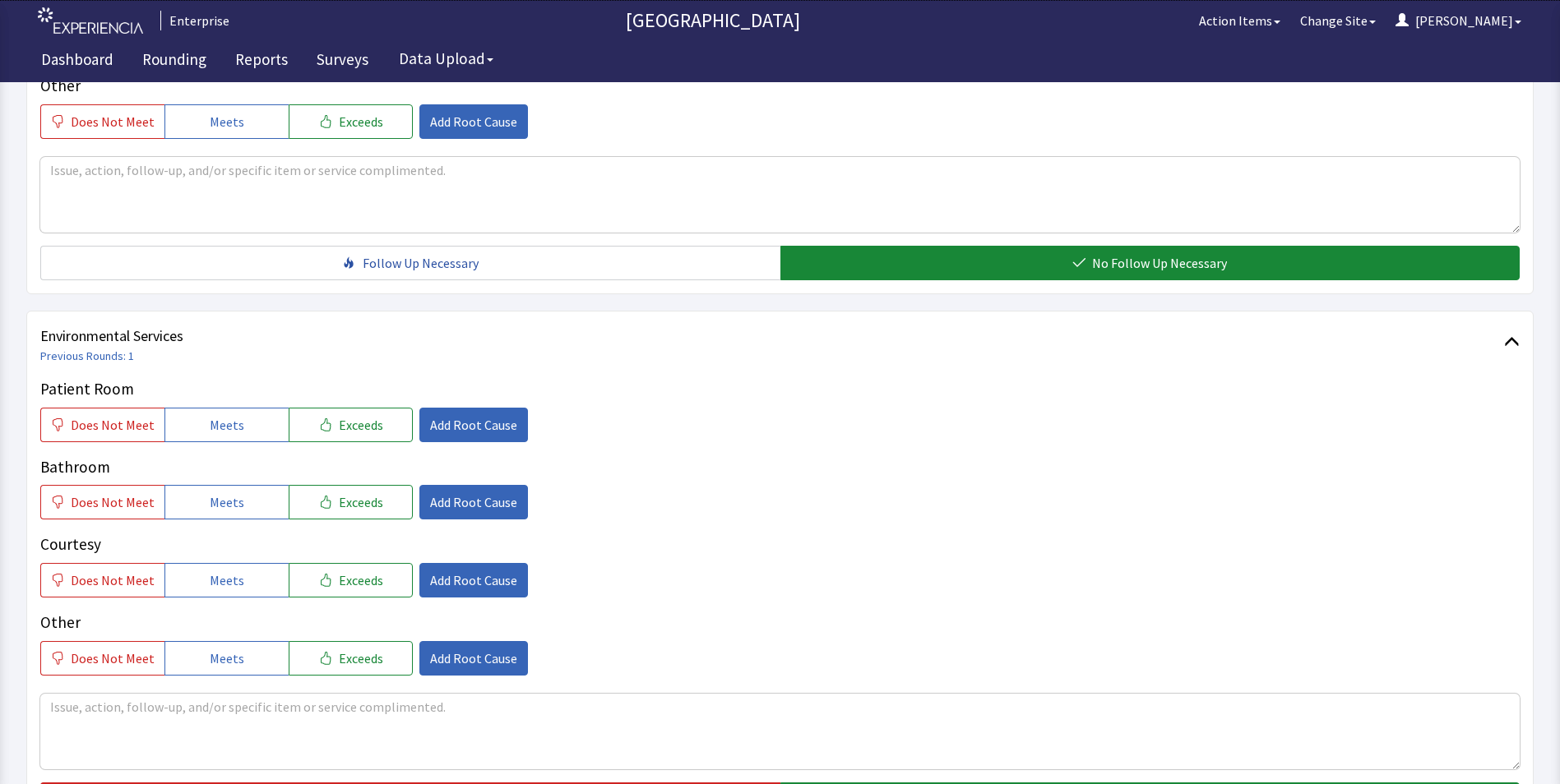
click at [195, 408] on button "Meets" at bounding box center [226, 425] width 124 height 34
drag, startPoint x: 206, startPoint y: 475, endPoint x: 207, endPoint y: 485, distance: 10.0
click at [207, 485] on button "Meets" at bounding box center [226, 503] width 124 height 34
drag, startPoint x: 212, startPoint y: 540, endPoint x: 223, endPoint y: 541, distance: 11.0
click at [212, 563] on button "Meets" at bounding box center [226, 580] width 124 height 34
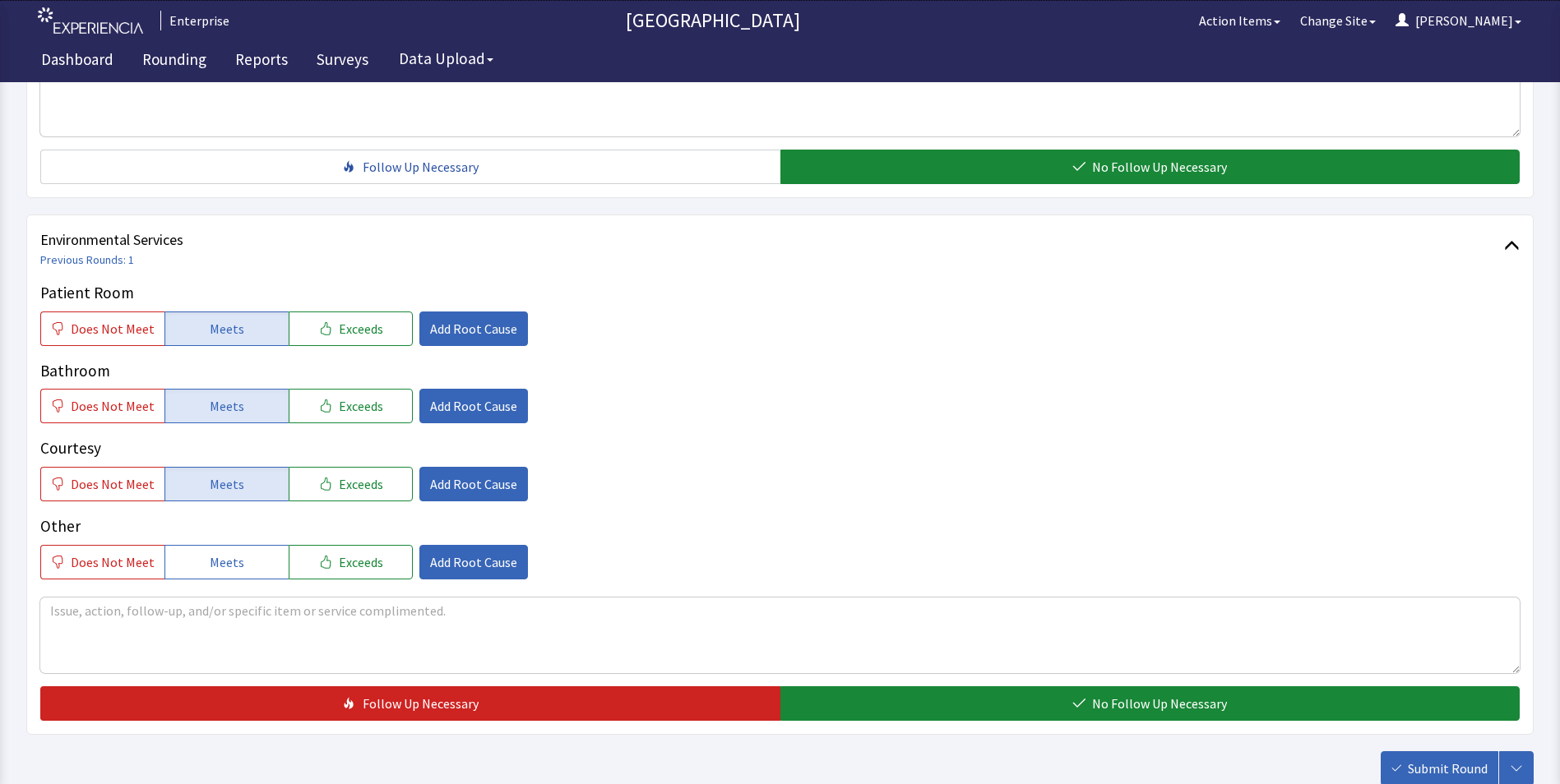
scroll to position [918, 0]
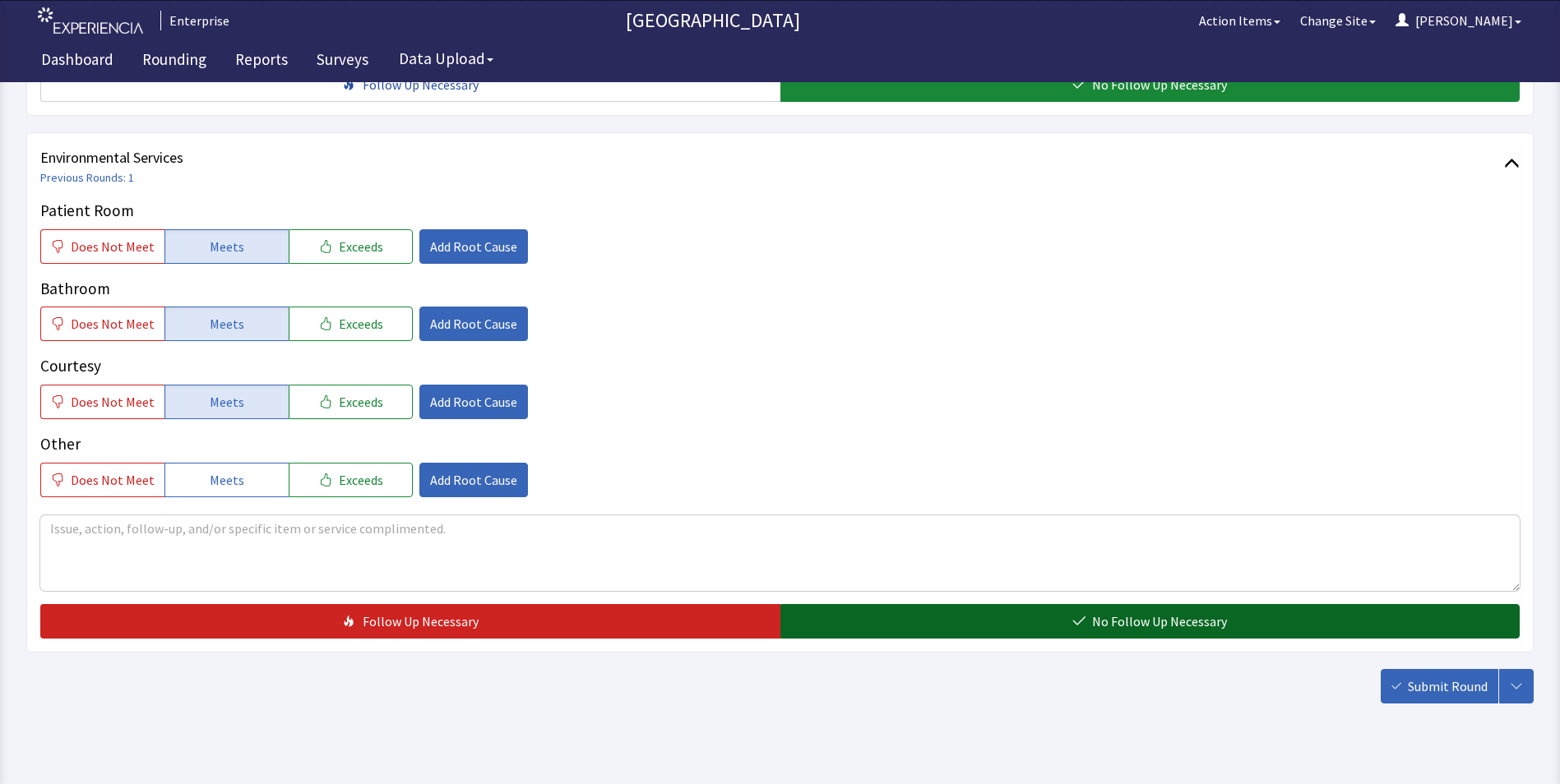
drag, startPoint x: 861, startPoint y: 583, endPoint x: 1034, endPoint y: 606, distance: 174.5
click at [862, 604] on button "No Follow Up Necessary" at bounding box center [1151, 621] width 740 height 34
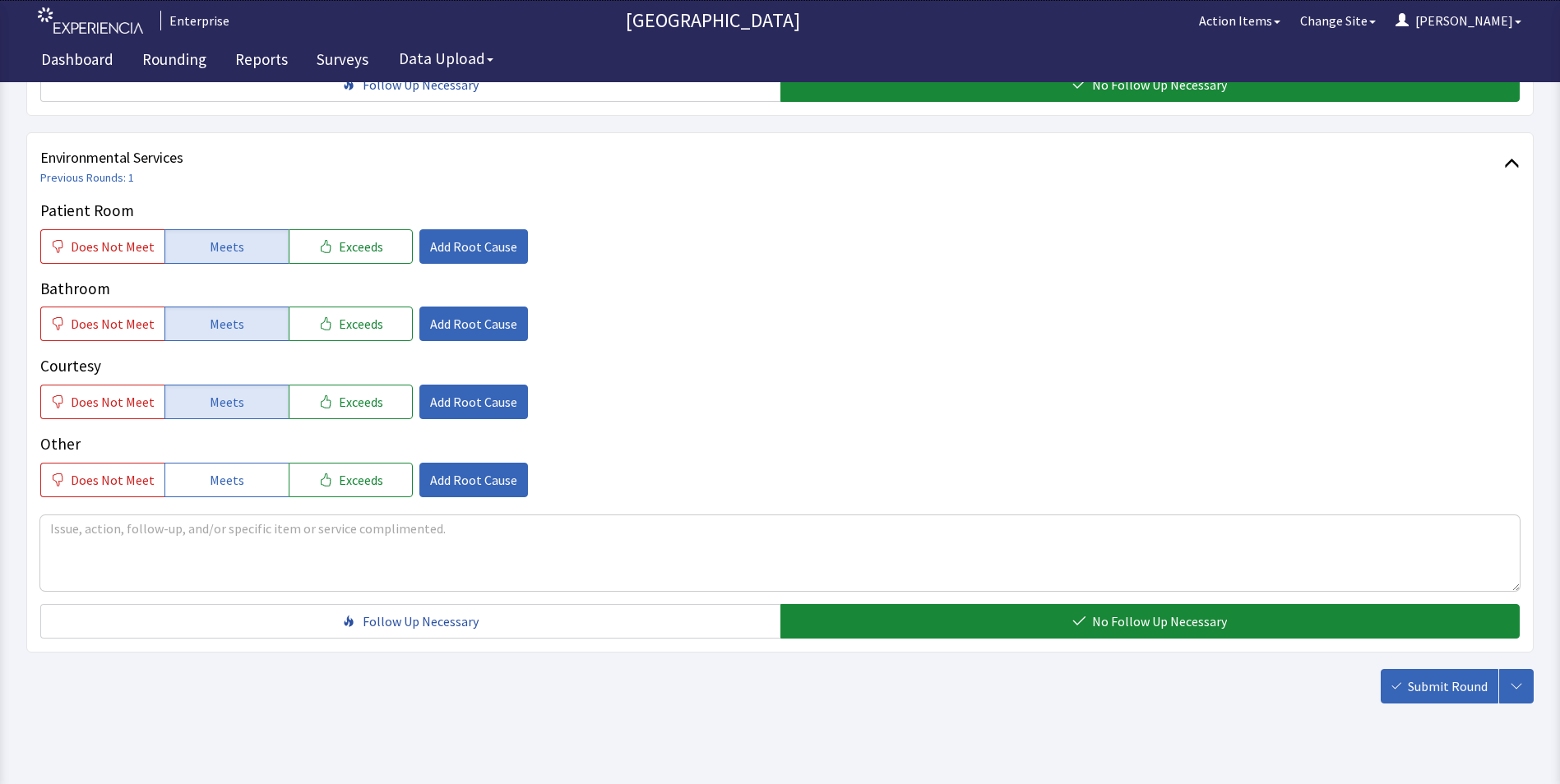
drag, startPoint x: 1431, startPoint y: 657, endPoint x: 1416, endPoint y: 655, distance: 15.1
click at [1432, 676] on span "Submit Round" at bounding box center [1448, 686] width 80 height 20
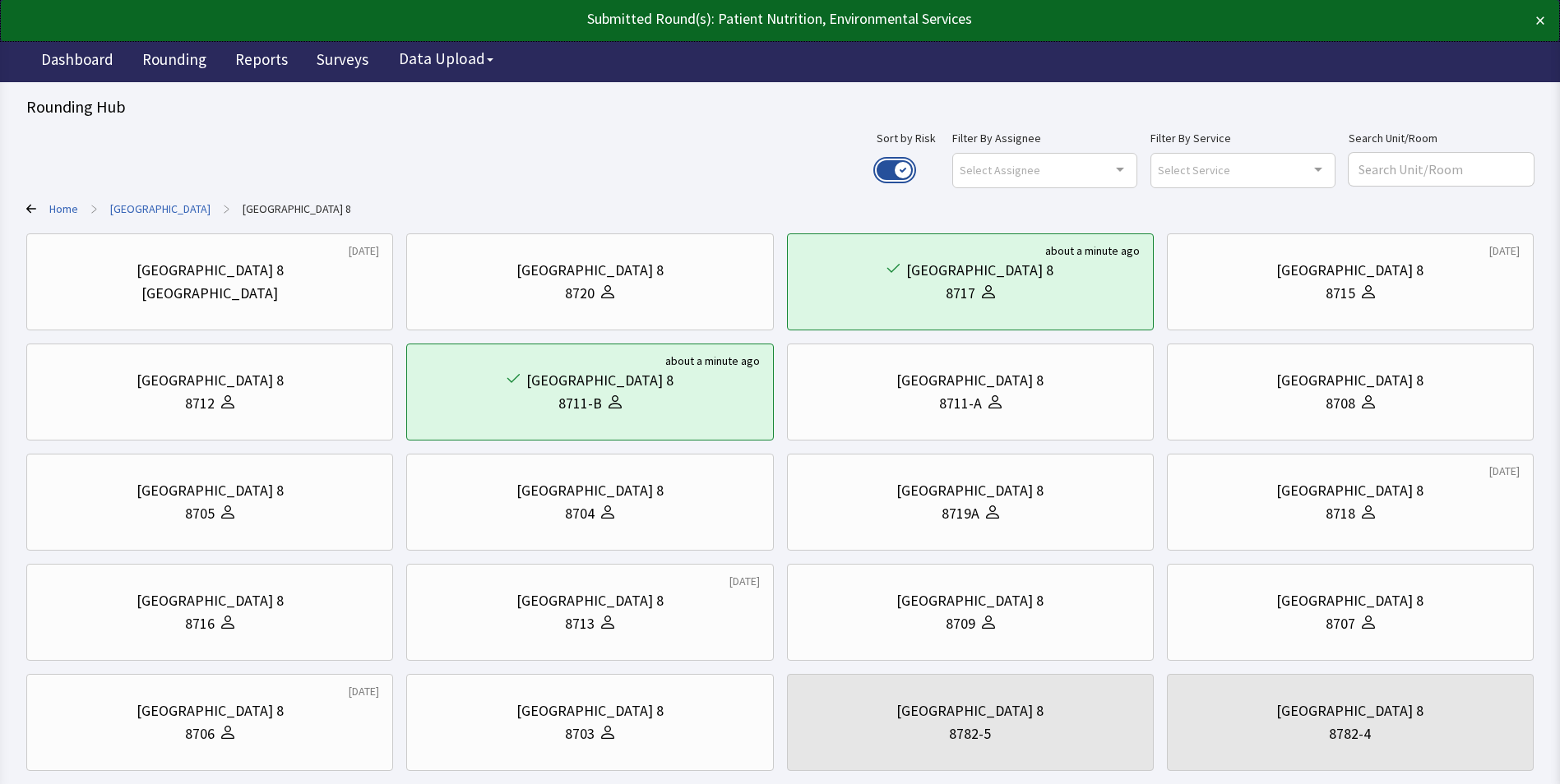
click at [913, 163] on button "Use setting" at bounding box center [895, 170] width 36 height 20
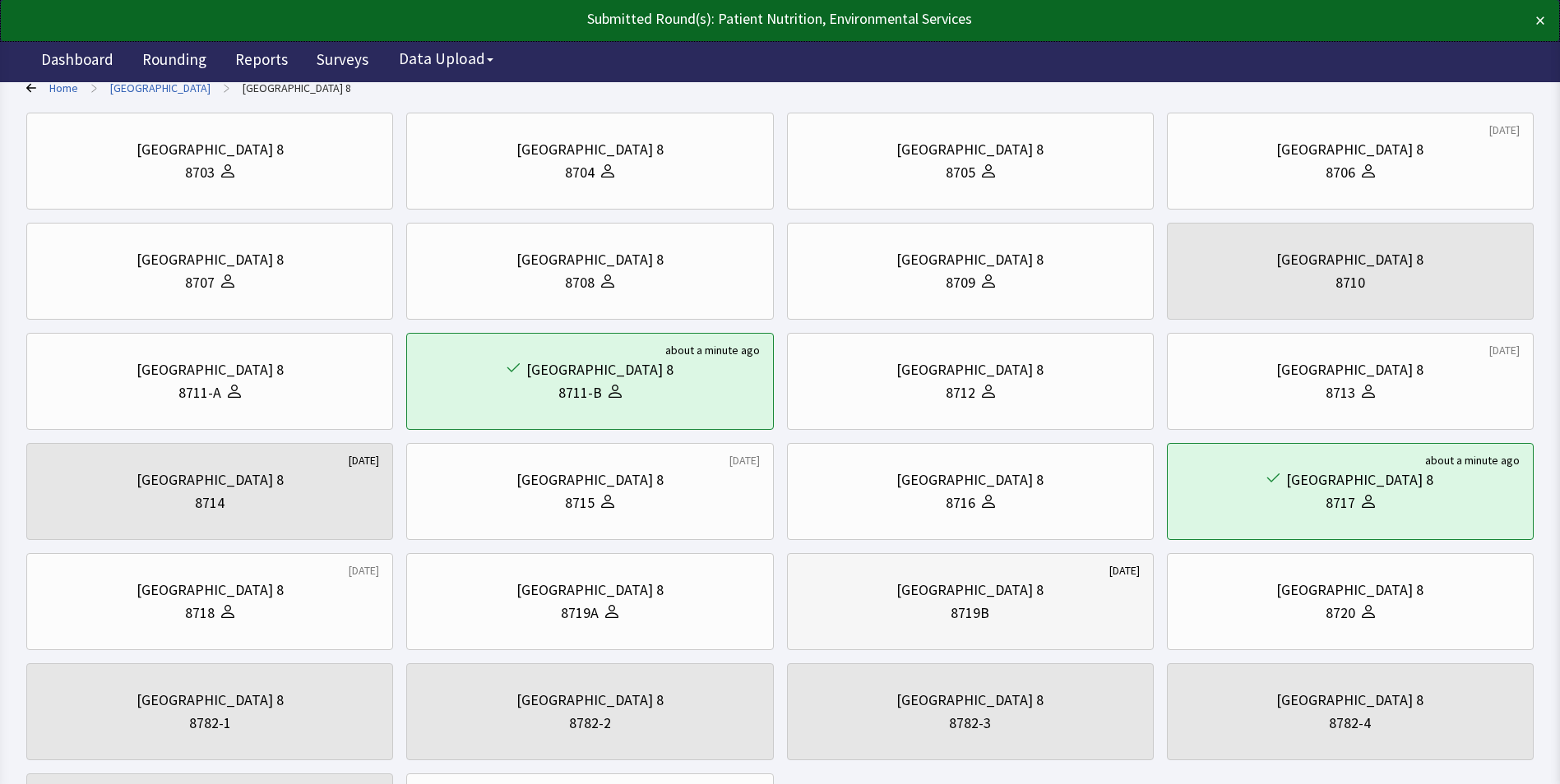
scroll to position [247, 0]
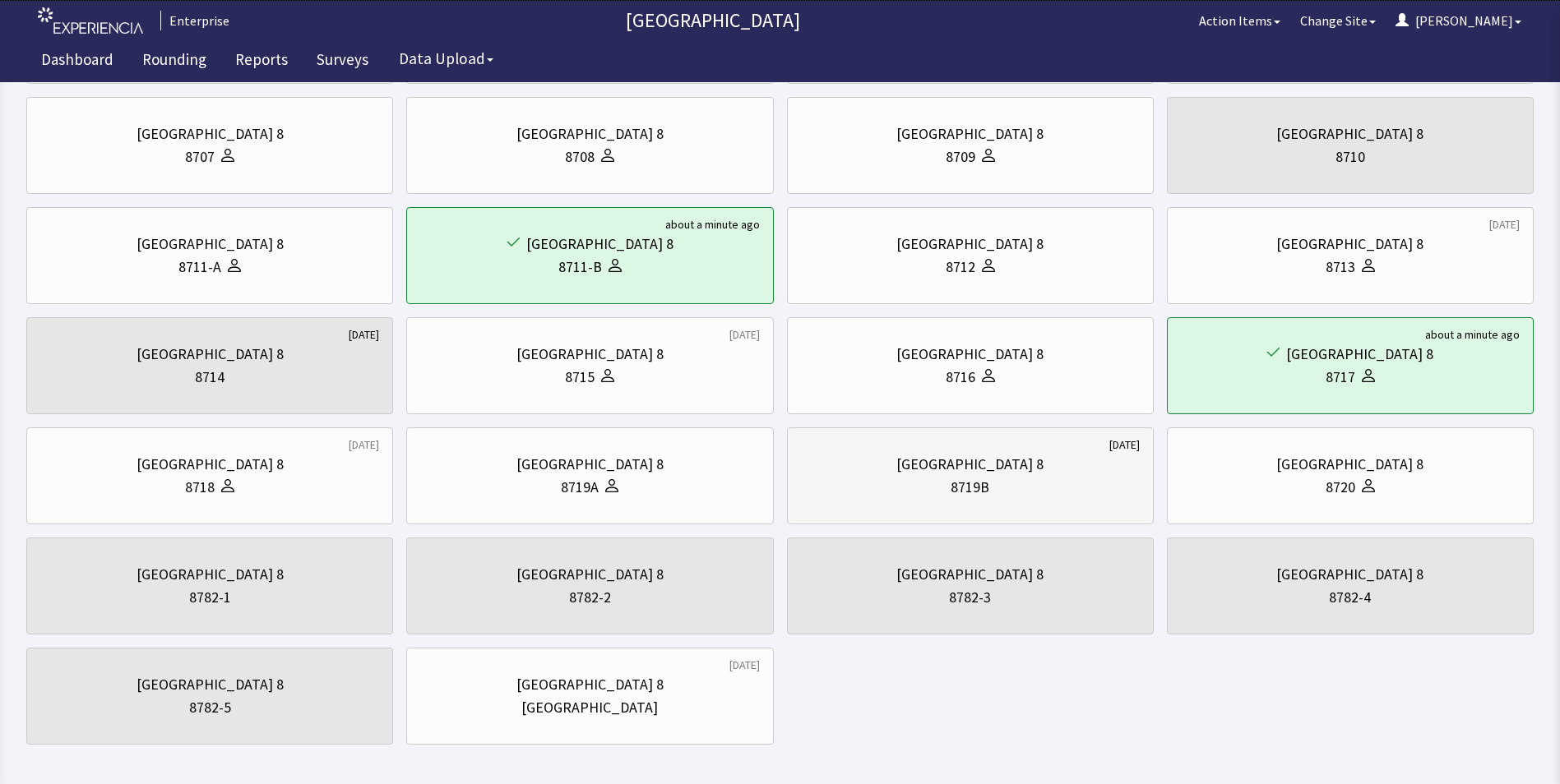
click at [1037, 477] on div "8719B" at bounding box center [971, 487] width 339 height 23
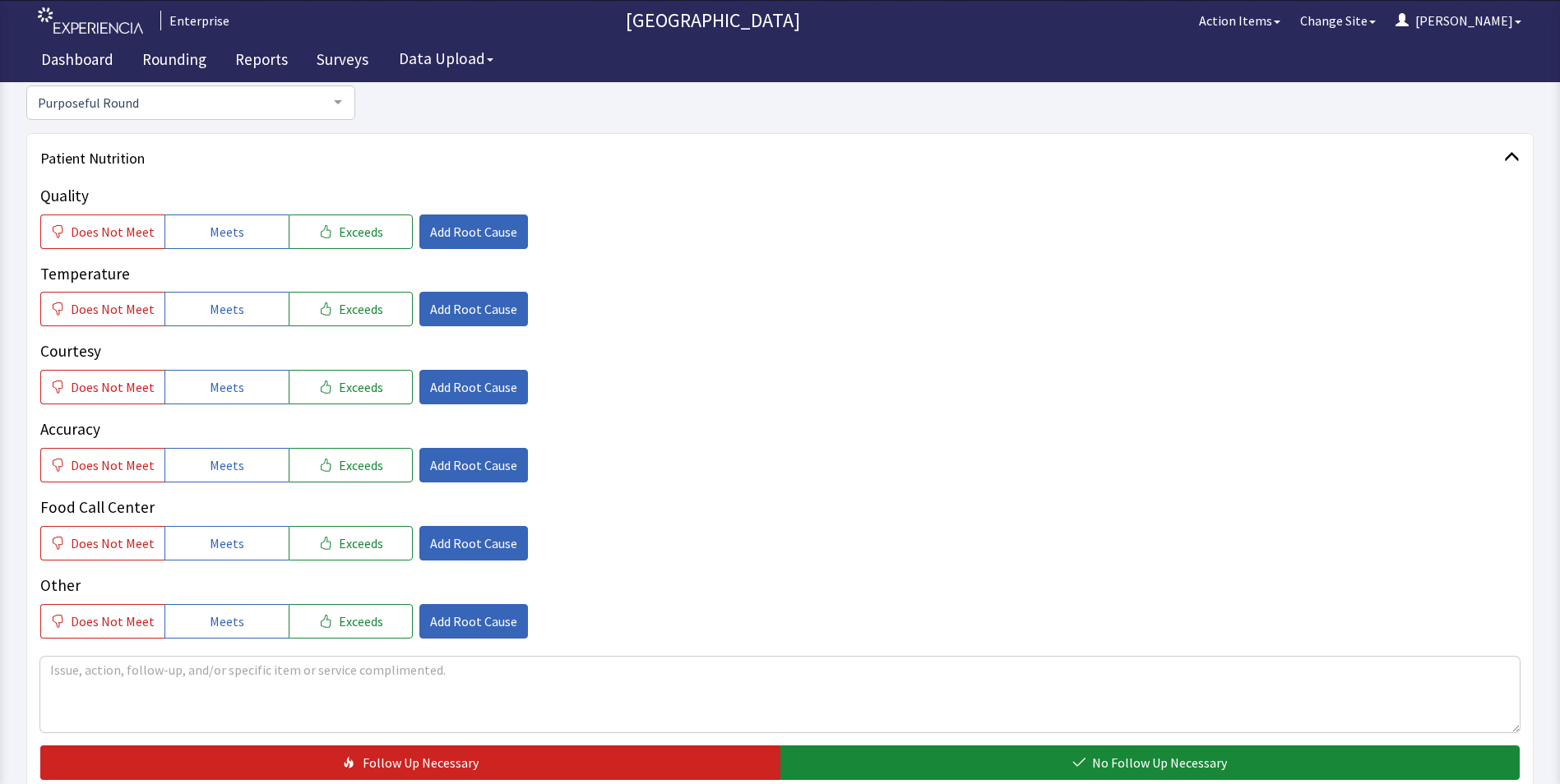
scroll to position [164, 0]
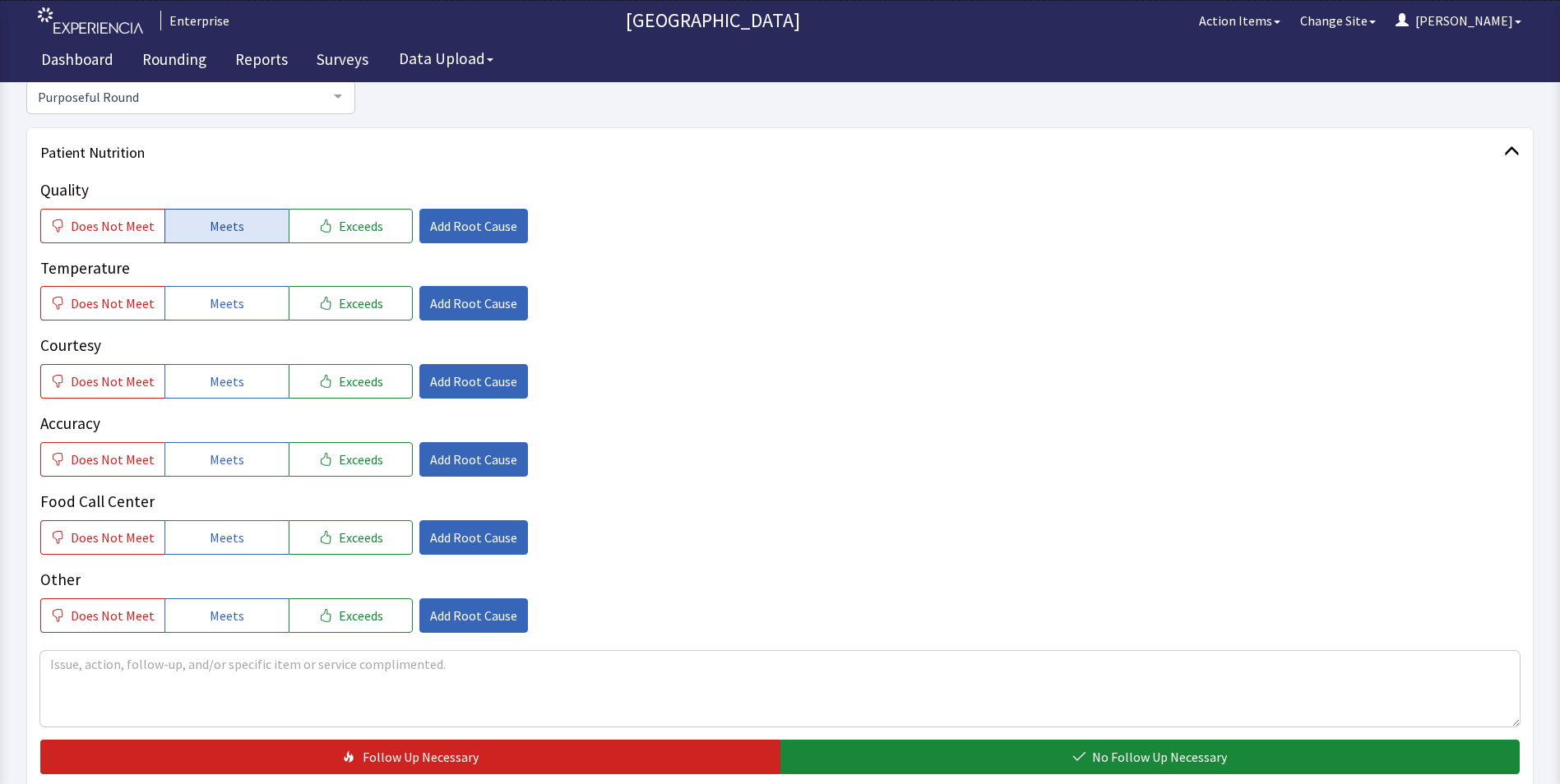
click at [218, 225] on span "Meets" at bounding box center [227, 225] width 34 height 20
drag, startPoint x: 218, startPoint y: 298, endPoint x: 218, endPoint y: 353, distance: 55.0
click at [218, 299] on span "Meets" at bounding box center [227, 303] width 34 height 20
drag, startPoint x: 222, startPoint y: 378, endPoint x: 231, endPoint y: 408, distance: 31.3
click at [224, 382] on span "Meets" at bounding box center [227, 381] width 34 height 20
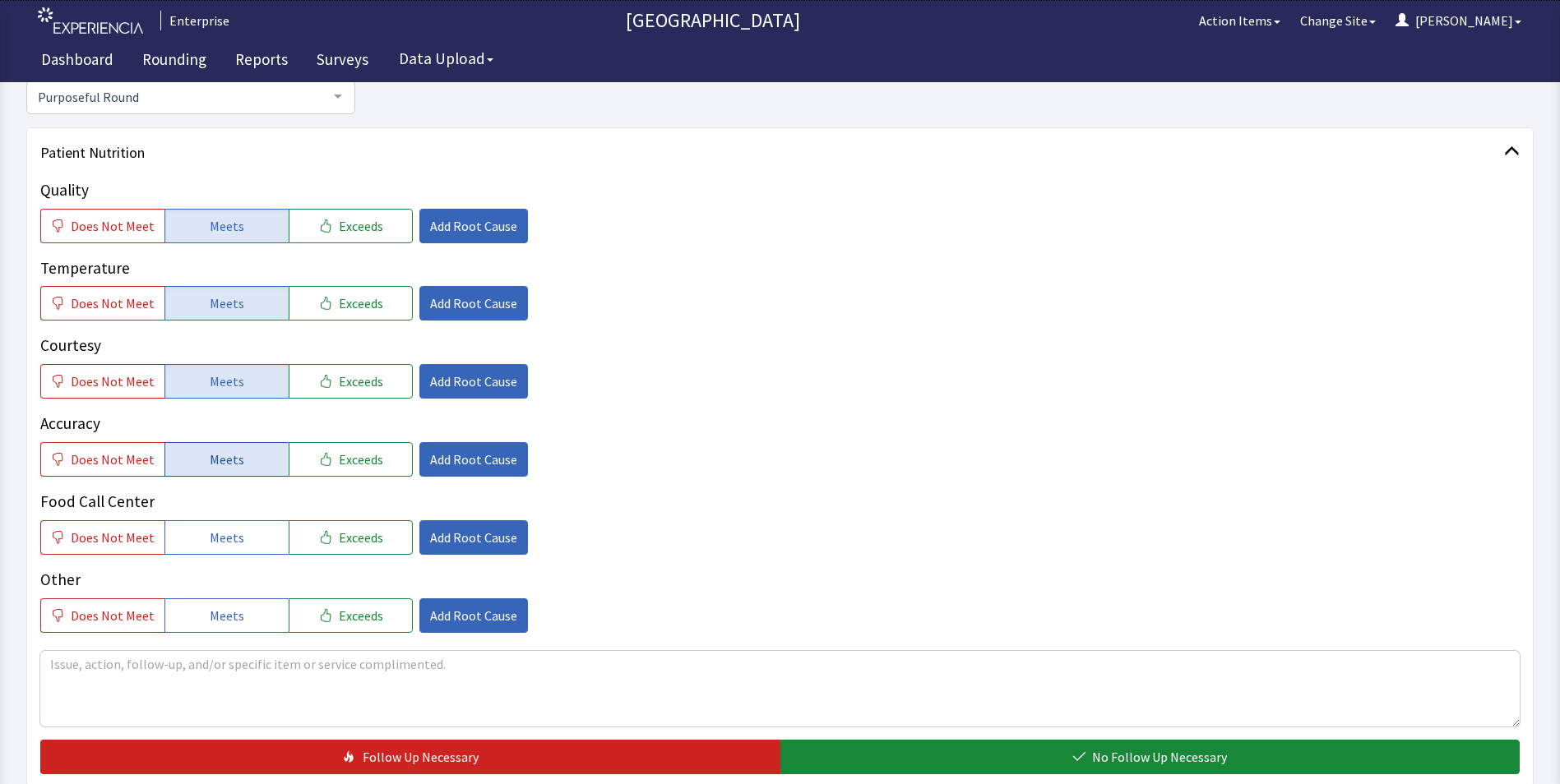
click at [231, 469] on span "Meets" at bounding box center [227, 460] width 34 height 20
drag, startPoint x: 224, startPoint y: 534, endPoint x: 242, endPoint y: 535, distance: 18.0
click at [224, 534] on span "Meets" at bounding box center [227, 537] width 34 height 20
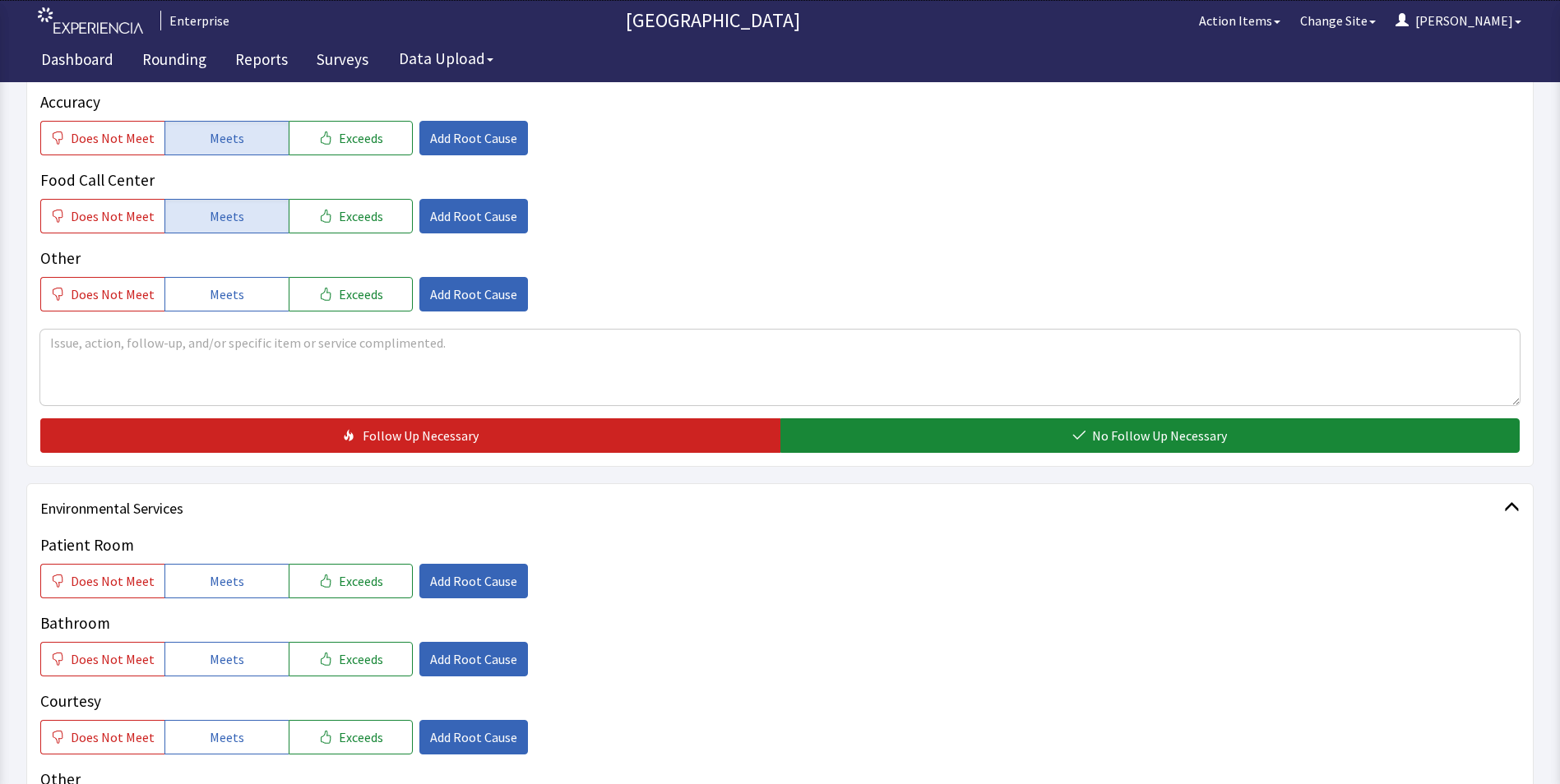
scroll to position [493, 0]
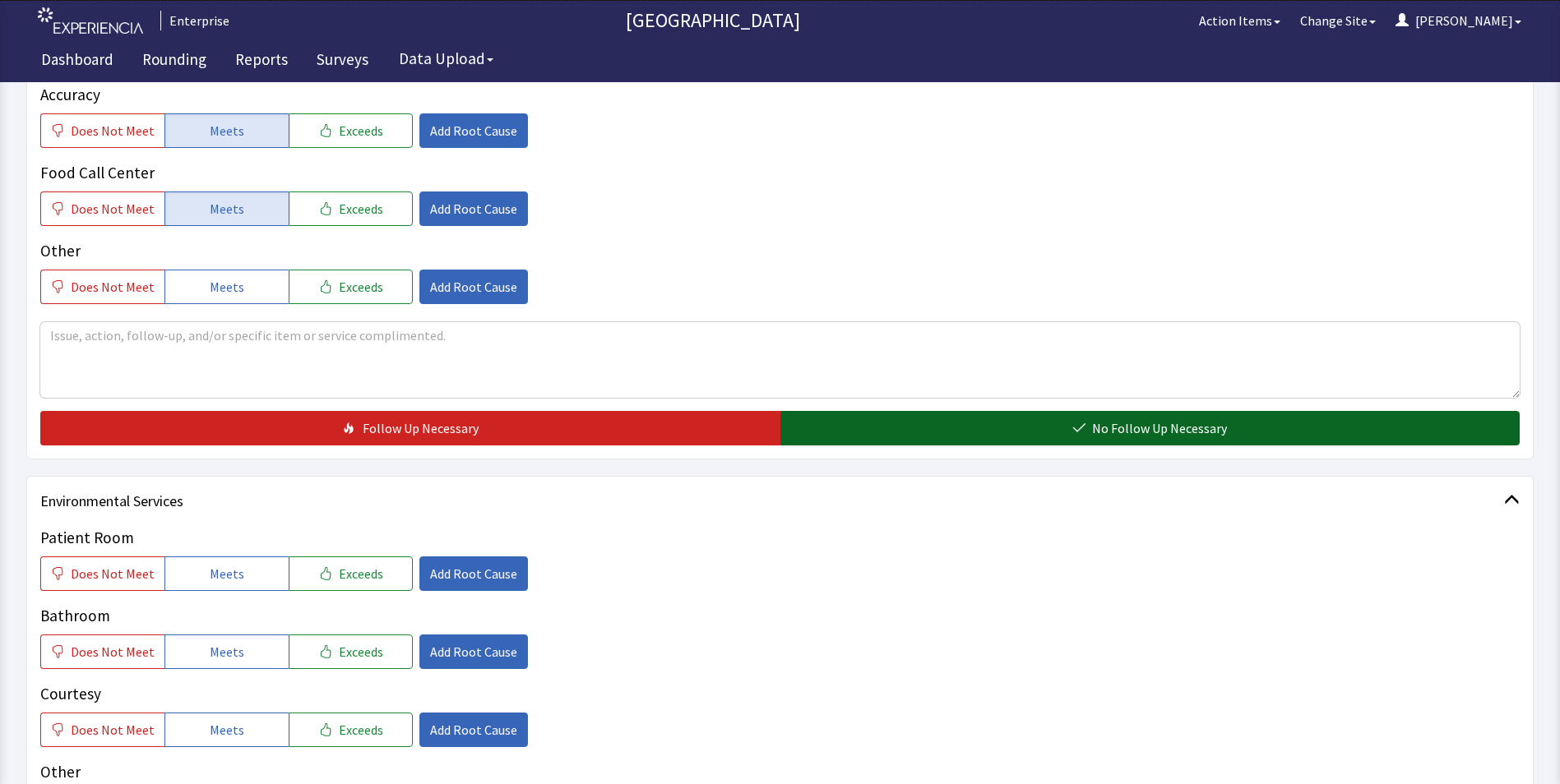
click at [984, 435] on button "No Follow Up Necessary" at bounding box center [1151, 429] width 740 height 34
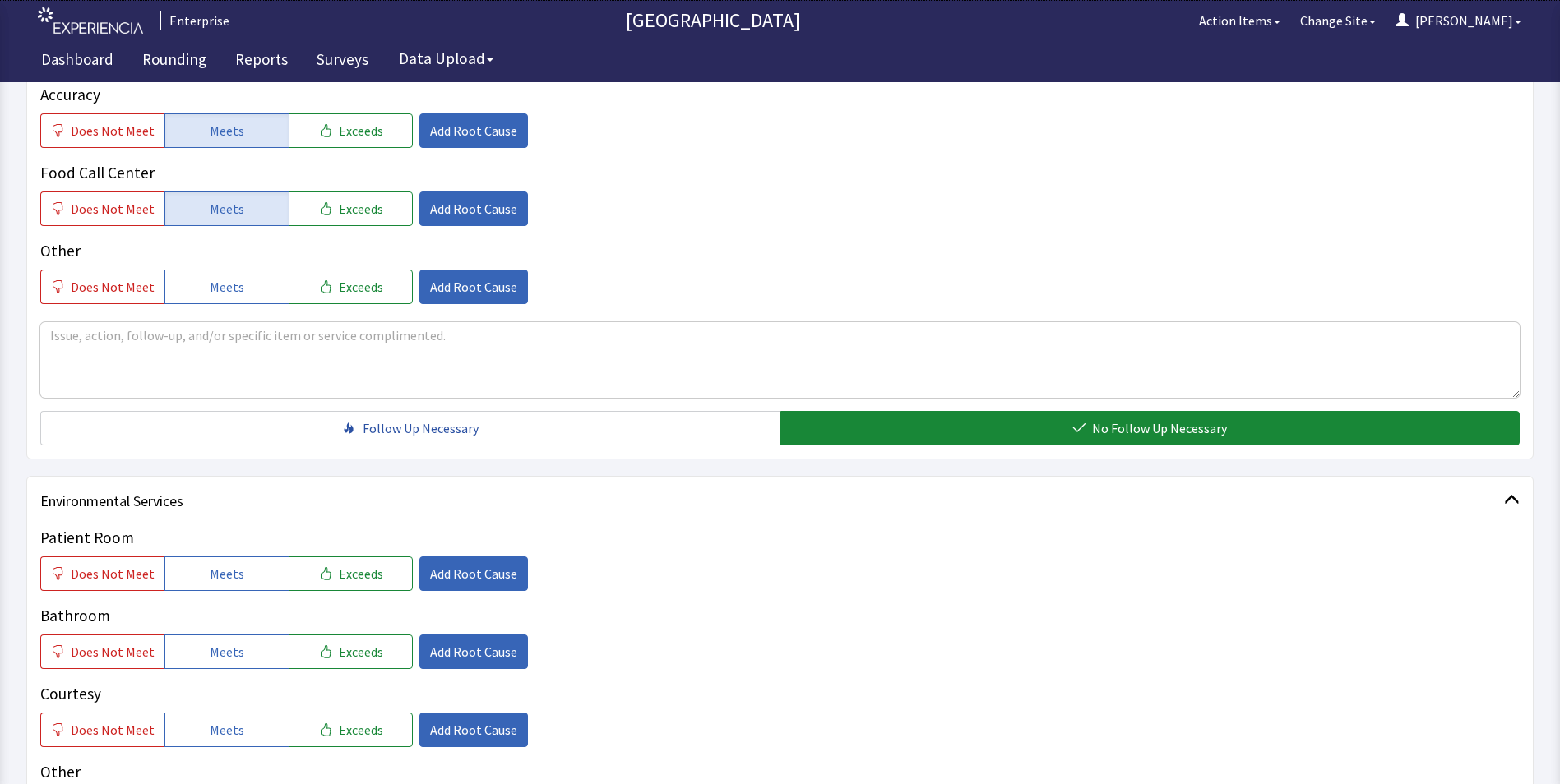
scroll to position [822, 0]
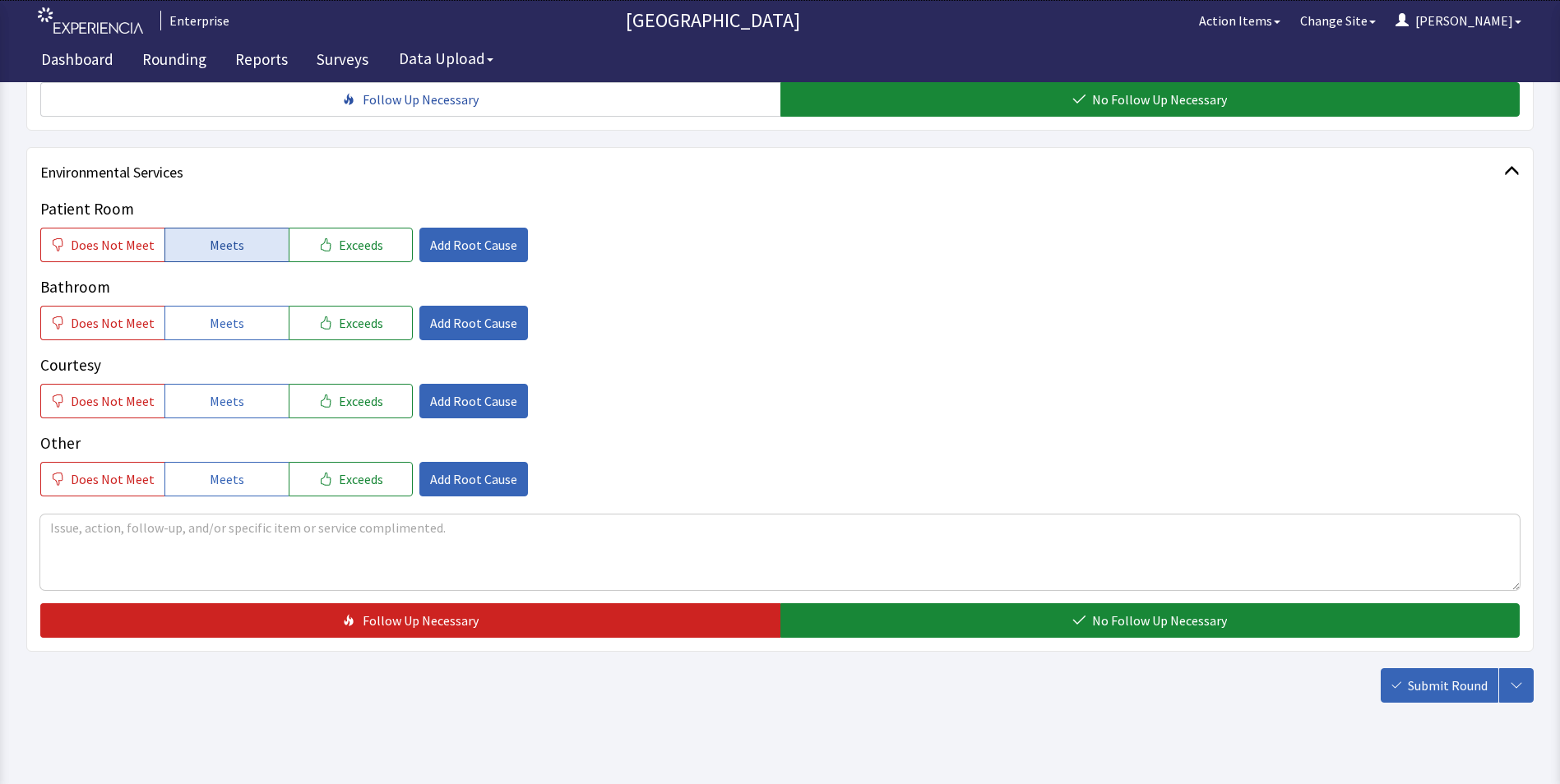
click at [235, 245] on span "Meets" at bounding box center [227, 244] width 34 height 20
drag, startPoint x: 226, startPoint y: 325, endPoint x: 232, endPoint y: 361, distance: 36.5
click at [226, 334] on button "Meets" at bounding box center [226, 323] width 124 height 34
drag, startPoint x: 238, startPoint y: 403, endPoint x: 686, endPoint y: 535, distance: 467.0
click at [241, 404] on button "Meets" at bounding box center [226, 401] width 124 height 34
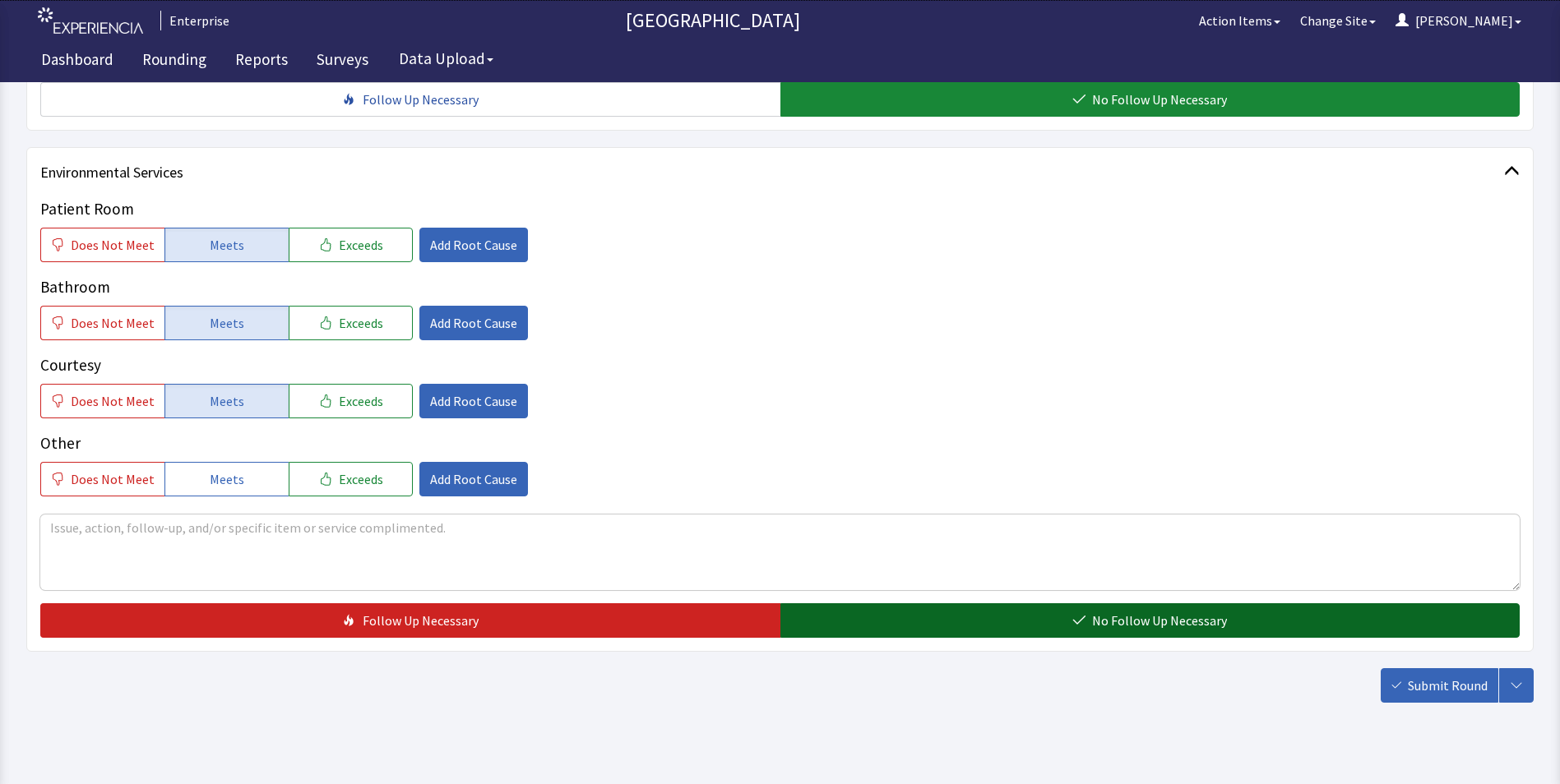
drag, startPoint x: 885, startPoint y: 626, endPoint x: 1015, endPoint y: 632, distance: 130.1
click at [890, 628] on button "No Follow Up Necessary" at bounding box center [1151, 620] width 740 height 34
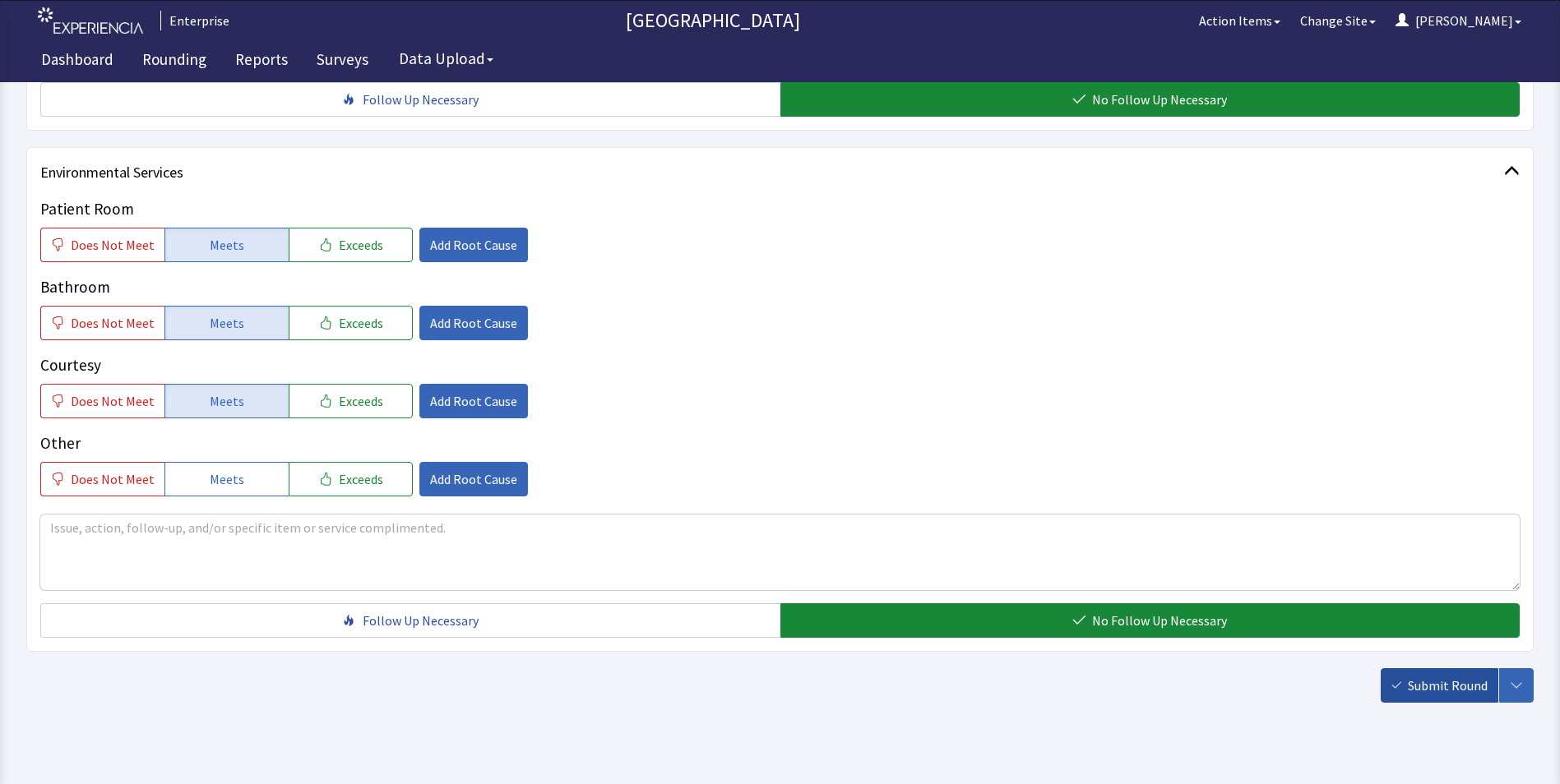
click at [1456, 690] on span "Submit Round" at bounding box center [1448, 685] width 80 height 20
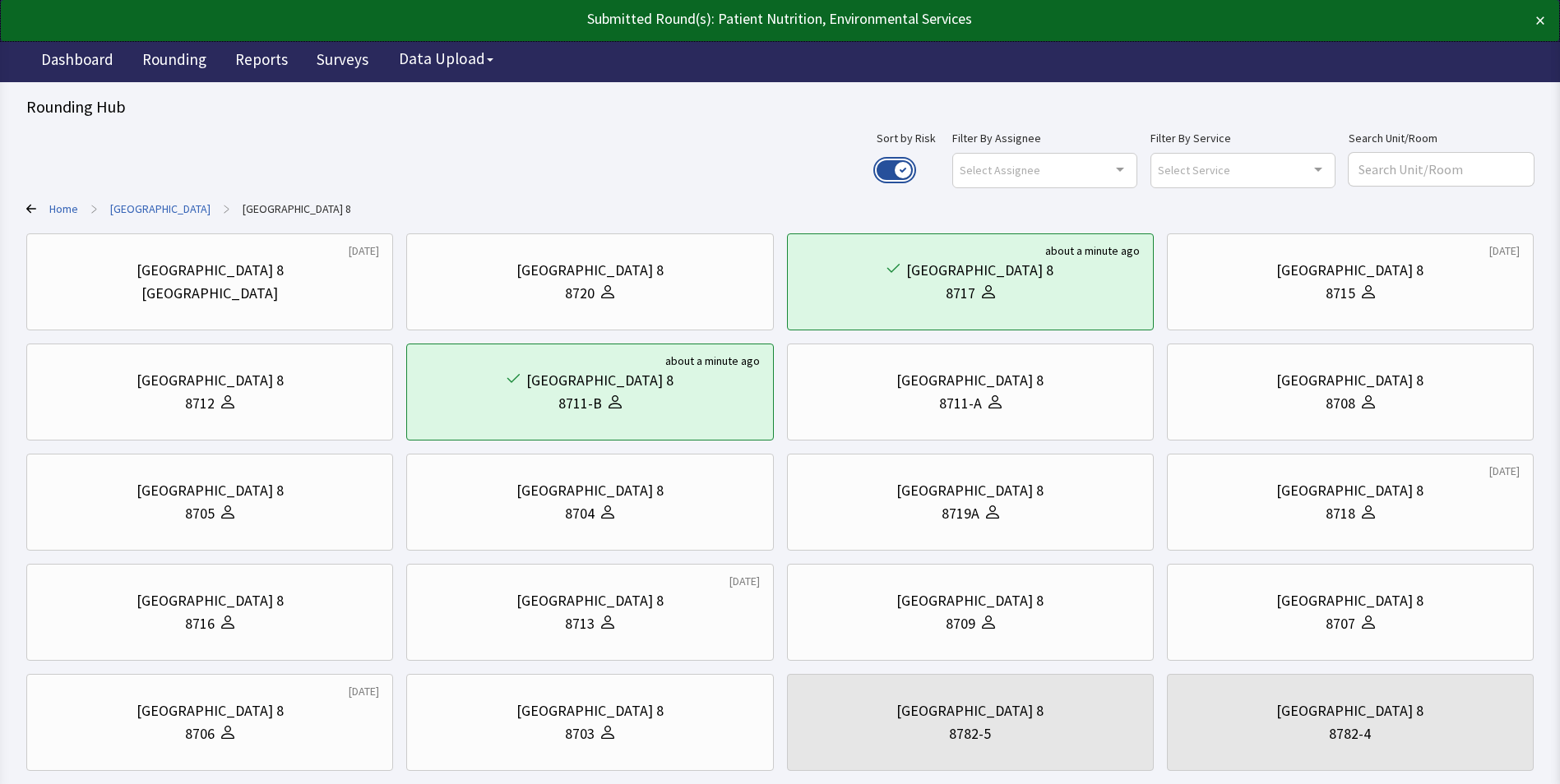
click at [913, 167] on button "Use setting" at bounding box center [895, 170] width 36 height 20
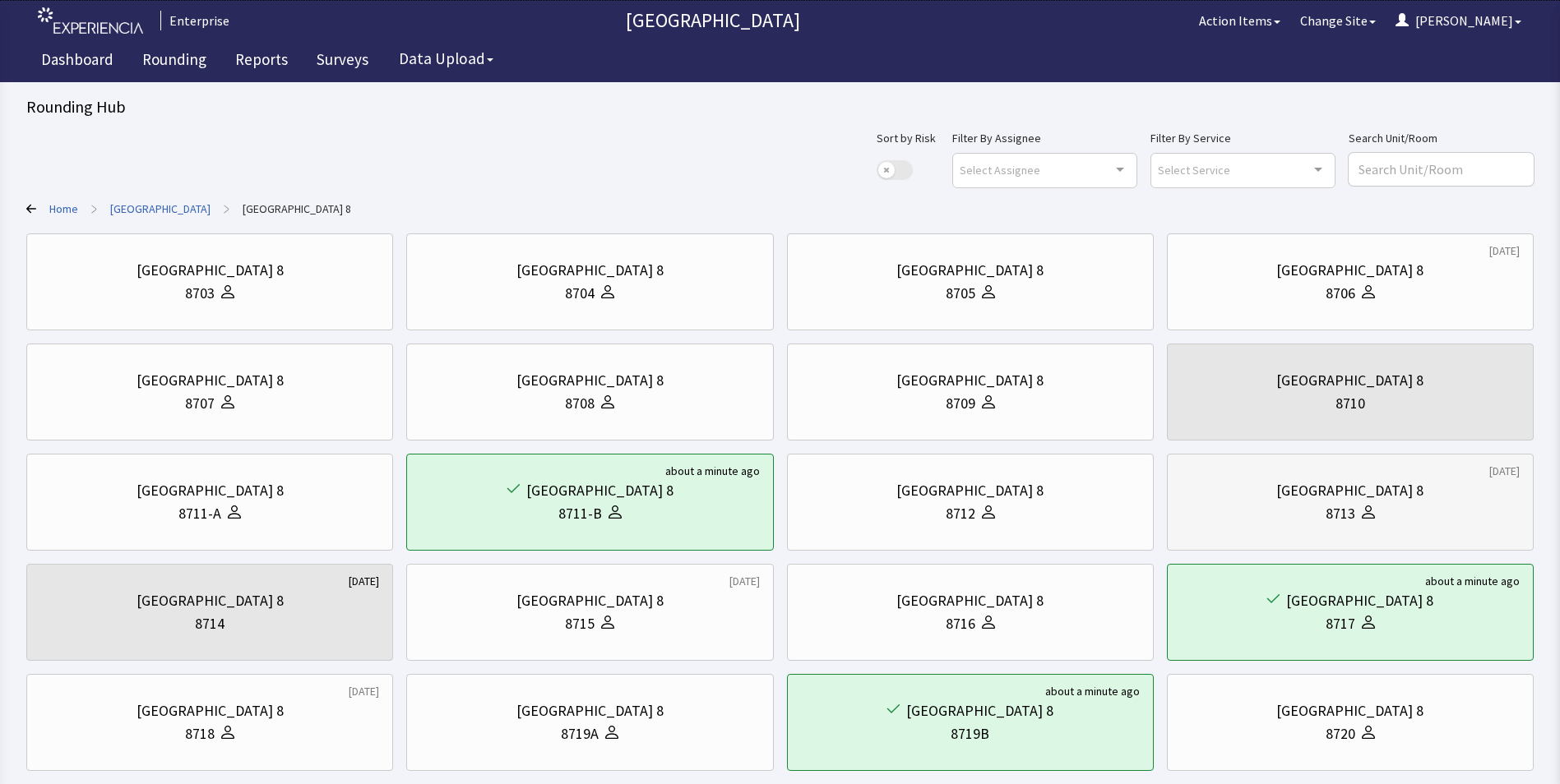
click at [1262, 492] on div "[GEOGRAPHIC_DATA] 8" at bounding box center [1351, 491] width 339 height 23
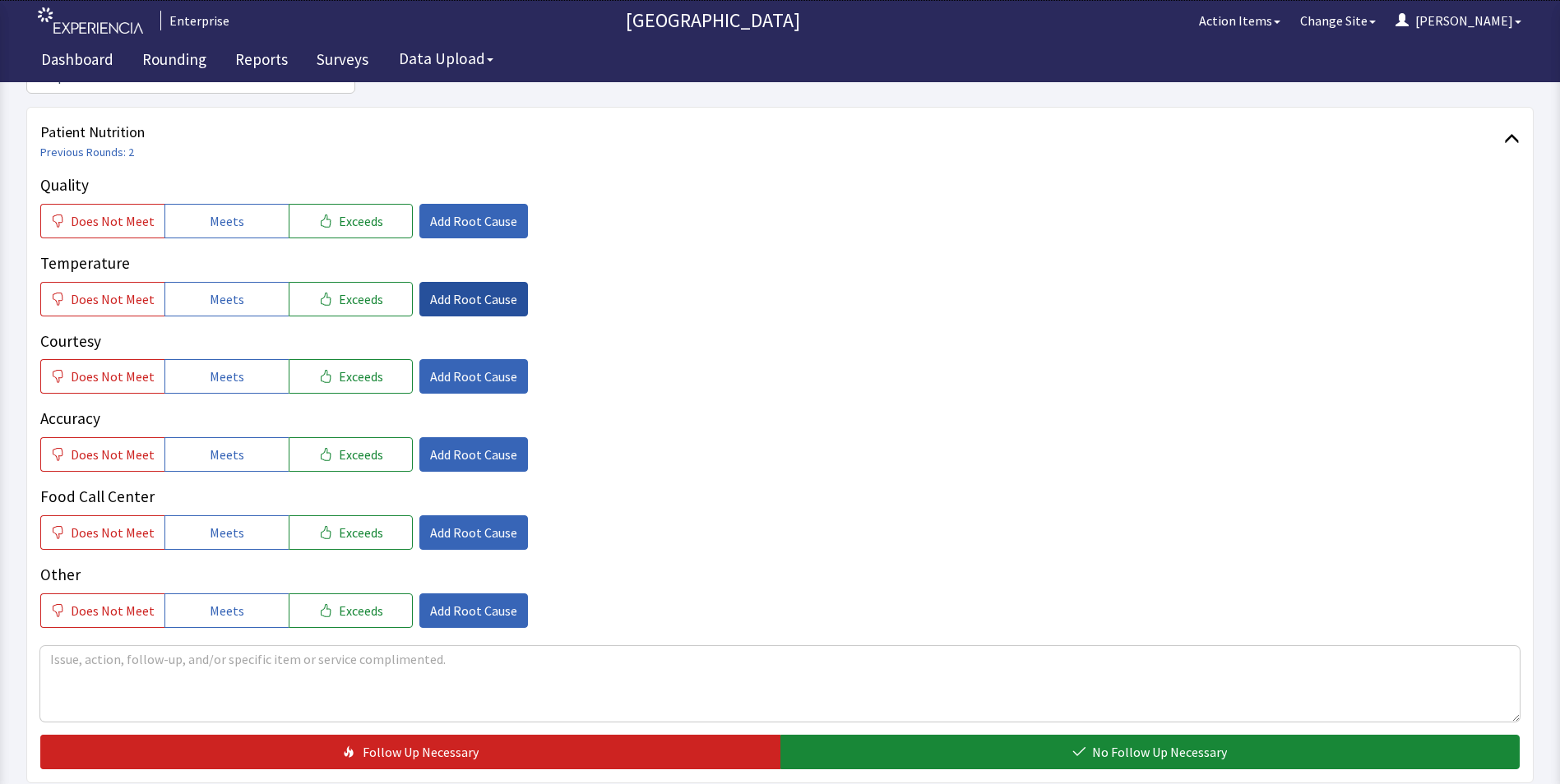
scroll to position [247, 0]
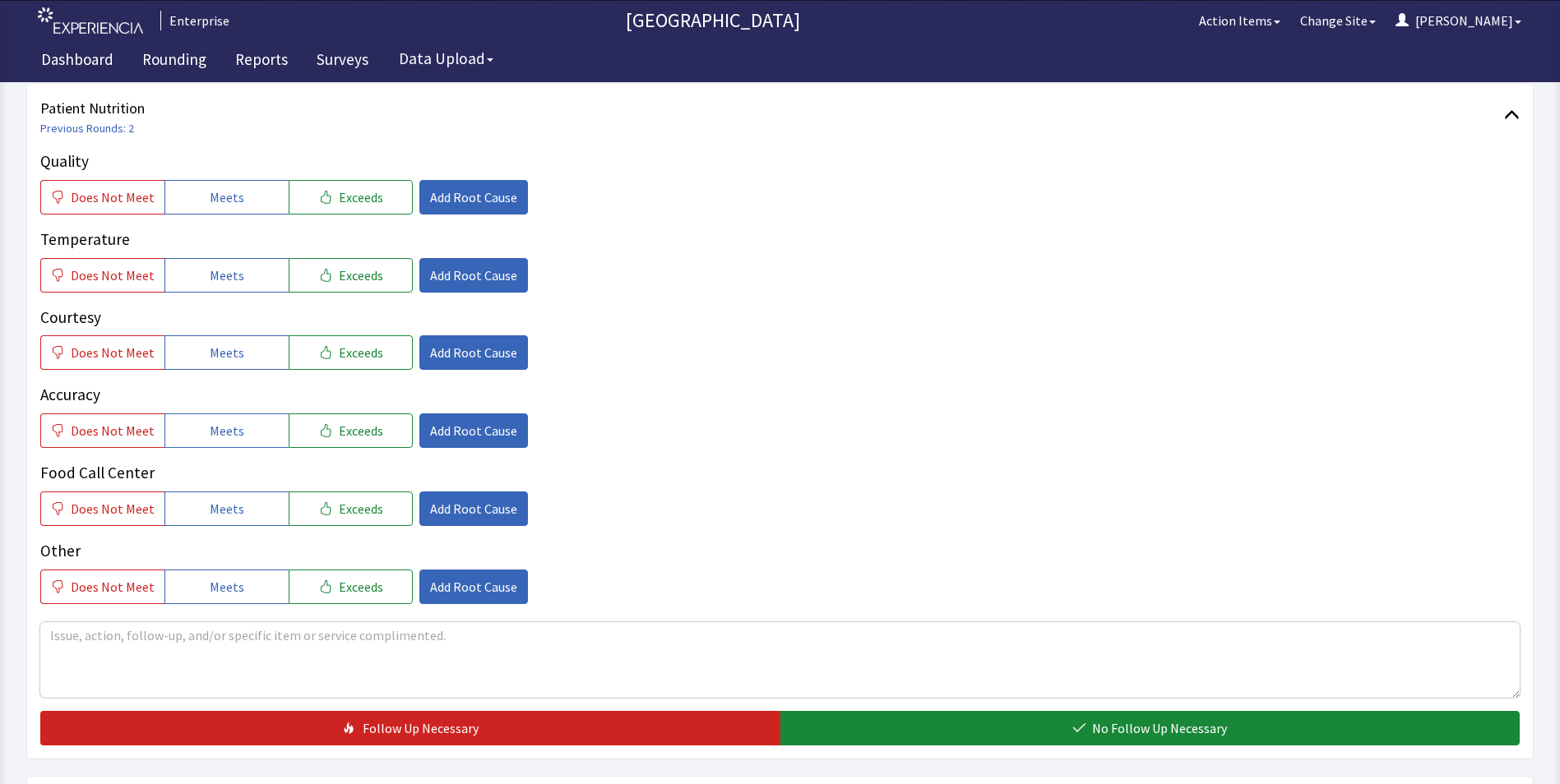
drag, startPoint x: 256, startPoint y: 194, endPoint x: 255, endPoint y: 227, distance: 33.0
click at [255, 197] on button "Meets" at bounding box center [226, 197] width 124 height 34
drag, startPoint x: 246, startPoint y: 272, endPoint x: 249, endPoint y: 325, distance: 53.1
click at [246, 276] on button "Meets" at bounding box center [226, 275] width 124 height 34
click at [249, 355] on button "Meets" at bounding box center [226, 353] width 124 height 34
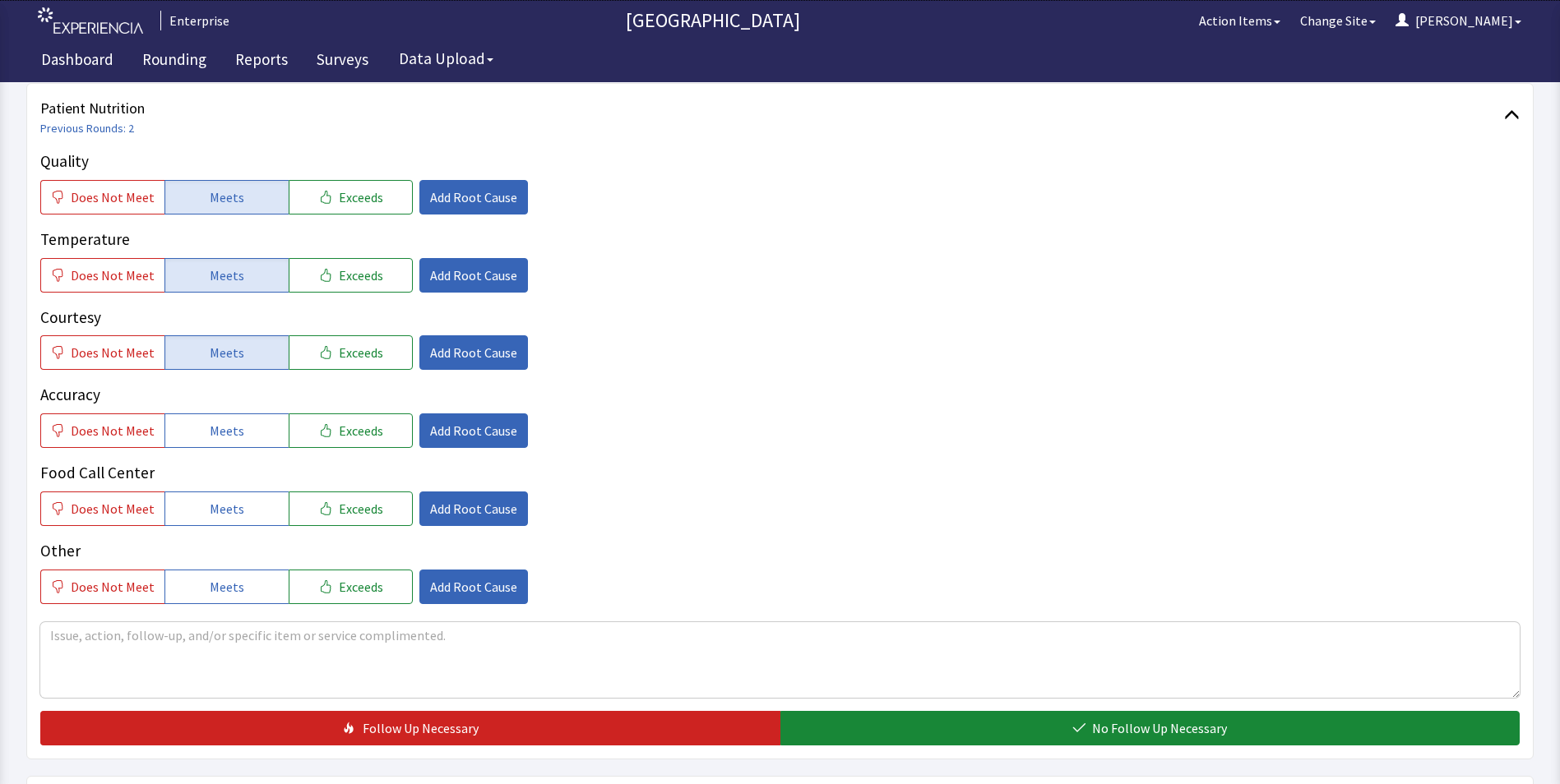
drag, startPoint x: 234, startPoint y: 424, endPoint x: 231, endPoint y: 480, distance: 56.1
click at [234, 440] on span "Meets" at bounding box center [227, 430] width 34 height 20
click at [225, 509] on span "Meets" at bounding box center [227, 509] width 34 height 20
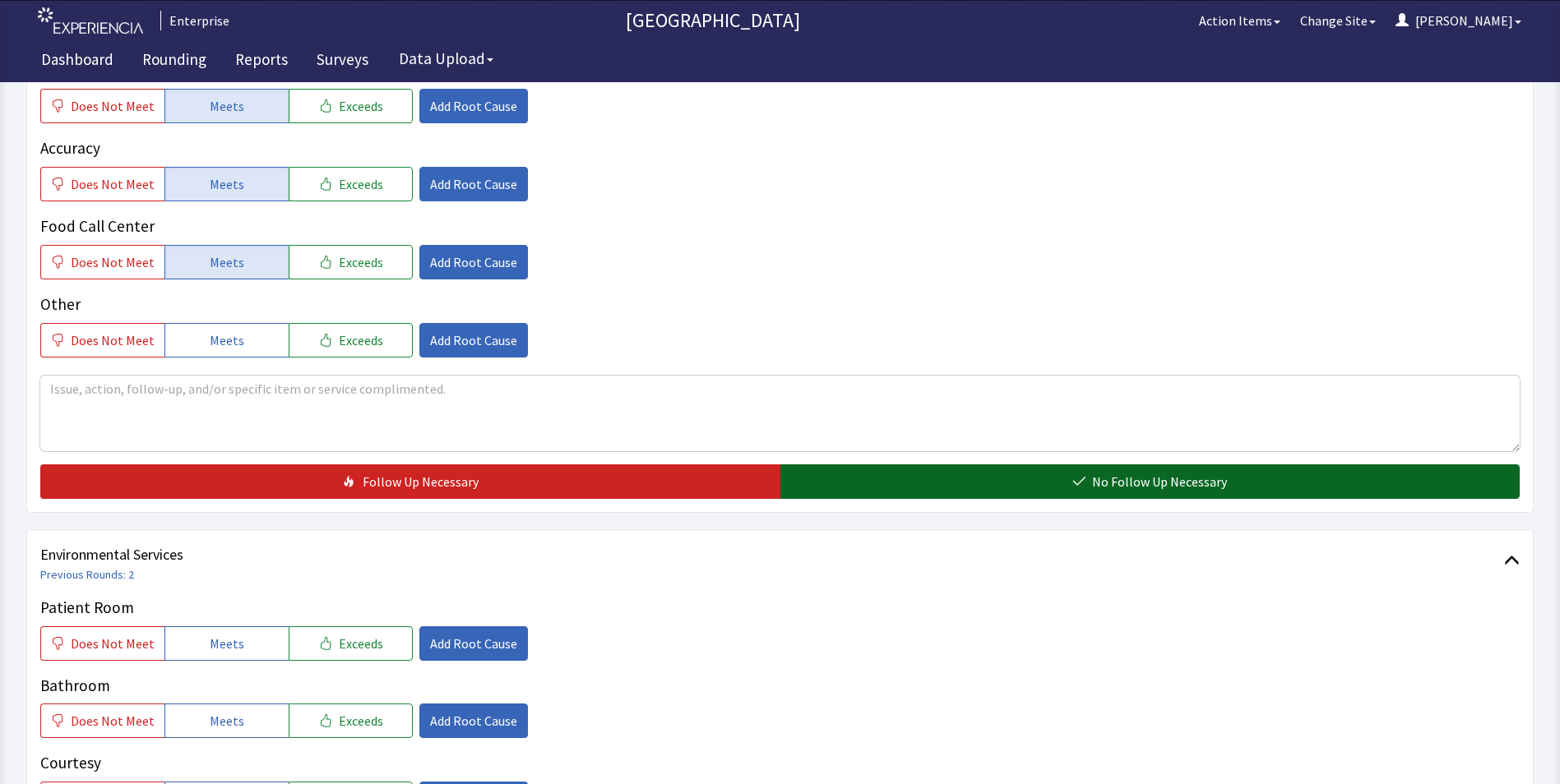
click at [972, 492] on button "No Follow Up Necessary" at bounding box center [1151, 482] width 740 height 34
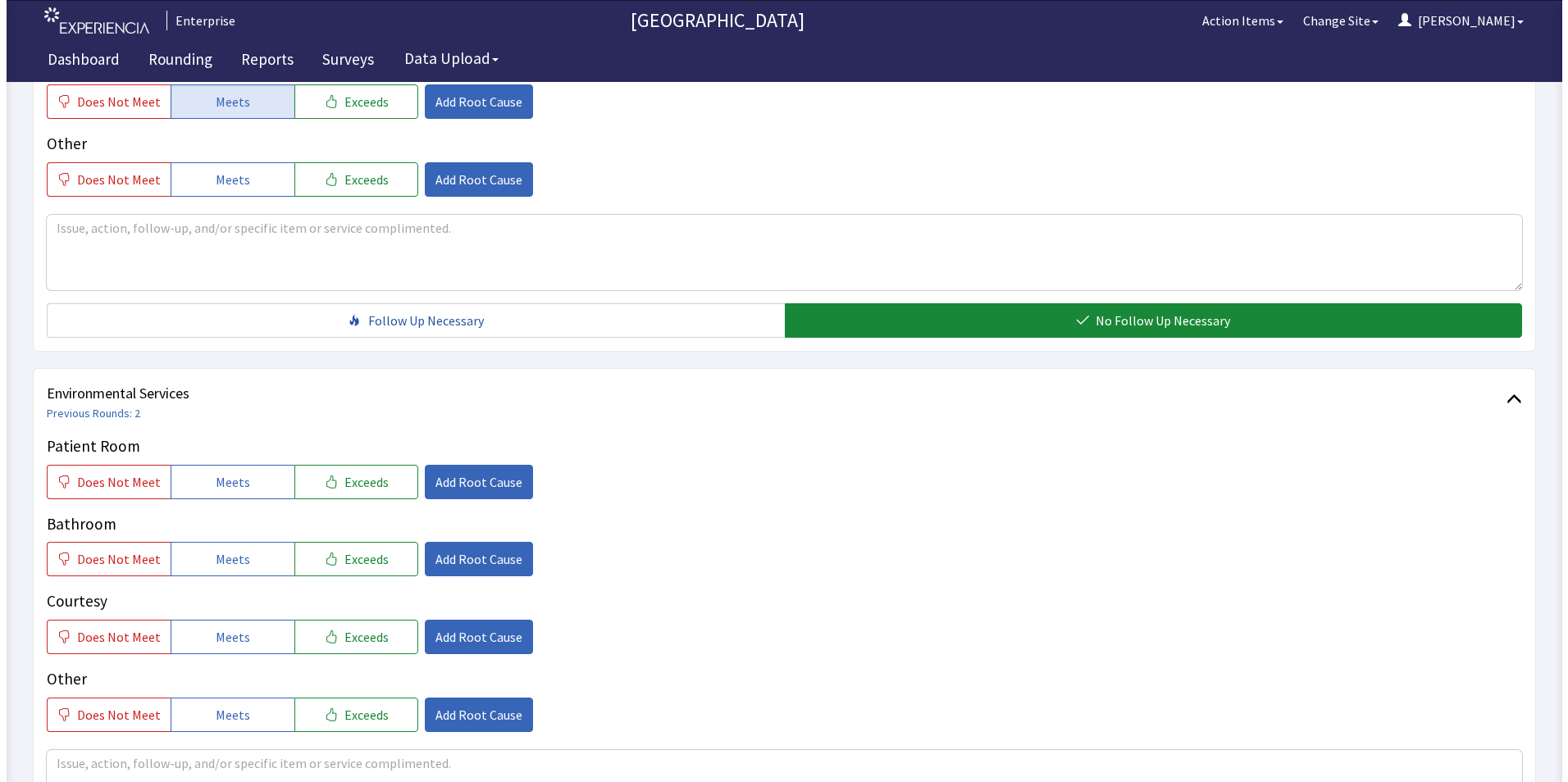
scroll to position [820, 0]
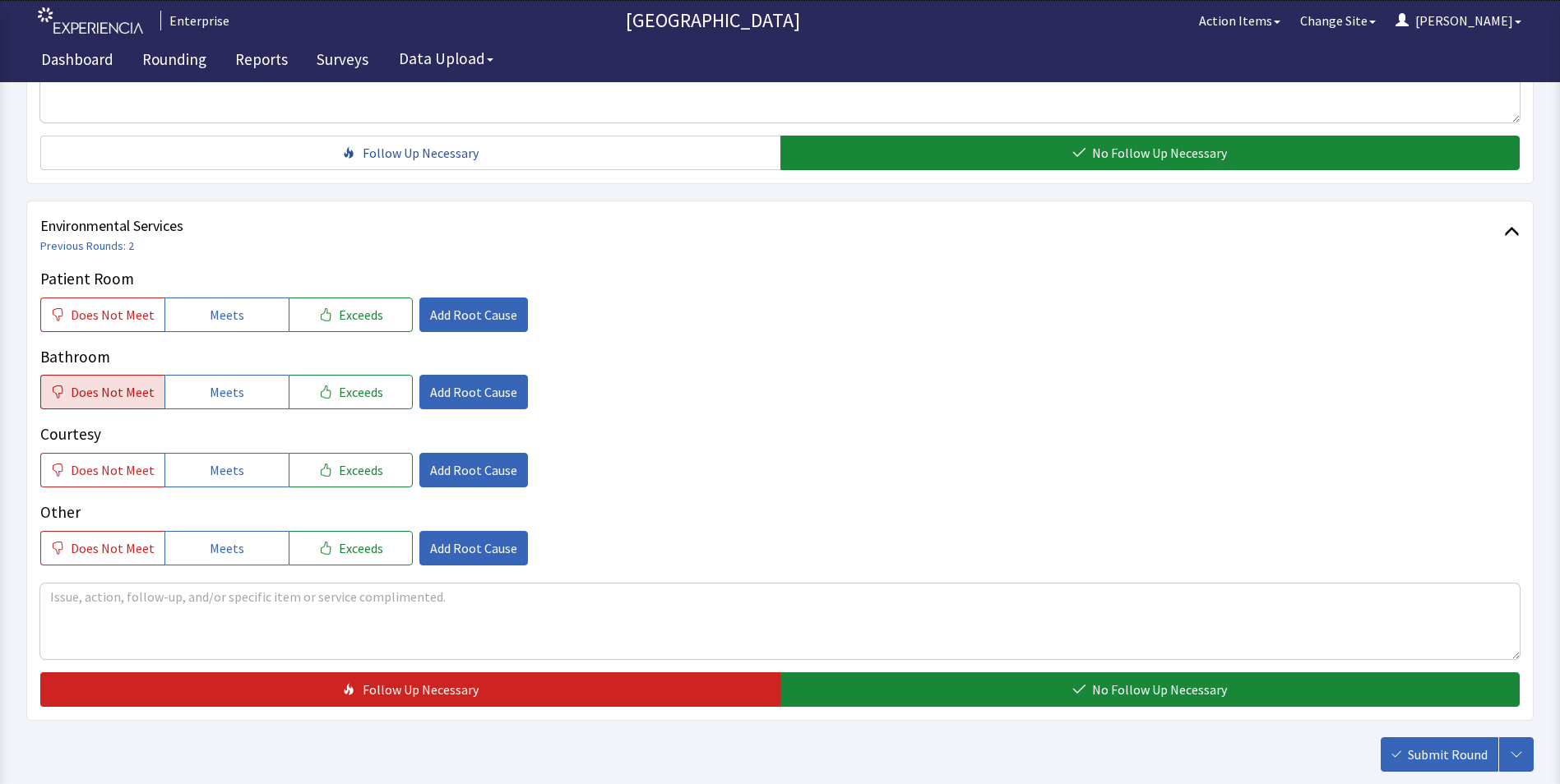
click at [115, 388] on span "Does Not Meet" at bounding box center [112, 392] width 84 height 20
click at [212, 314] on span "Meets" at bounding box center [227, 314] width 34 height 20
click at [219, 475] on span "Meets" at bounding box center [227, 470] width 34 height 20
click at [458, 390] on span "Add Root Cause" at bounding box center [474, 392] width 87 height 20
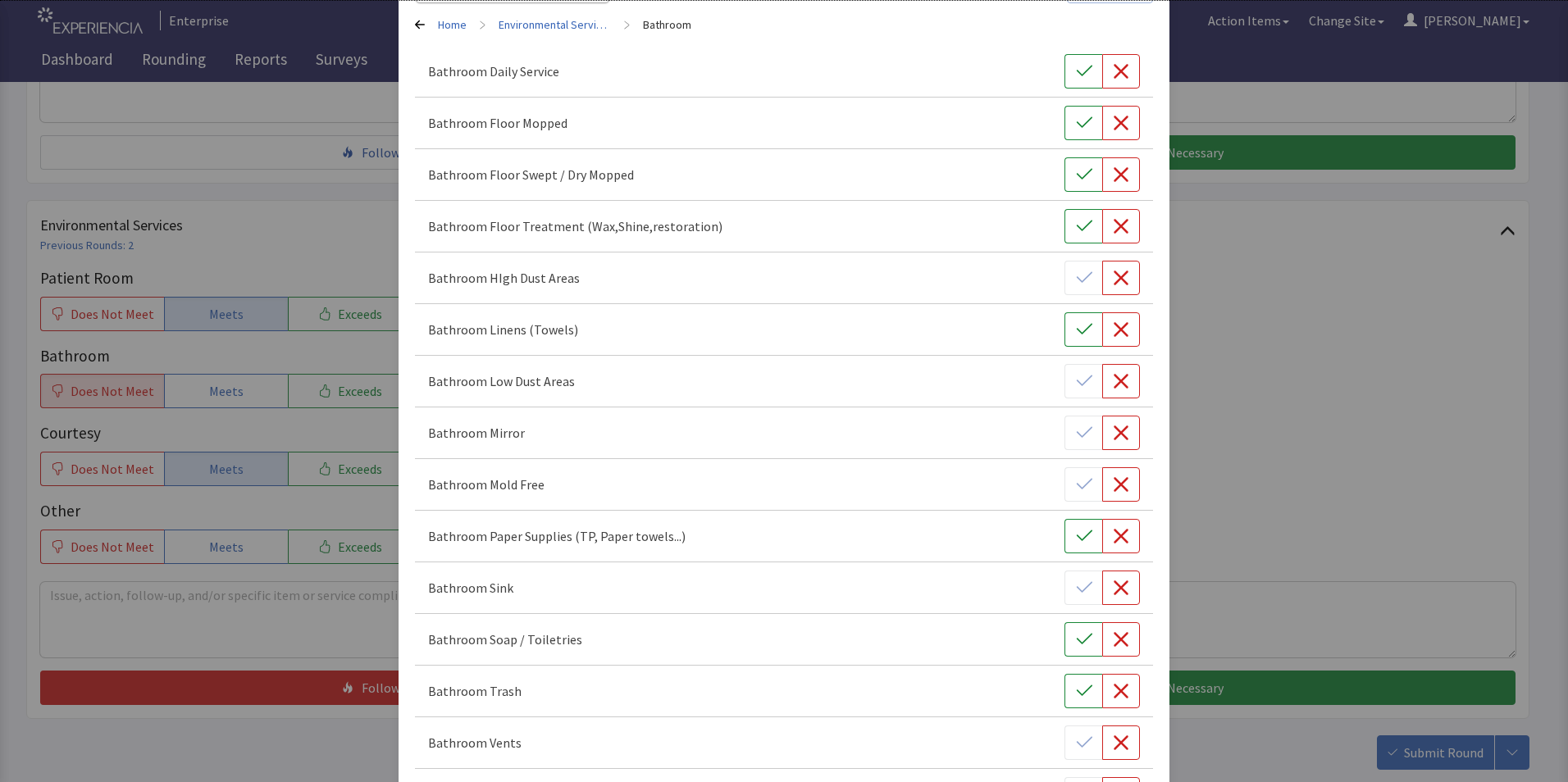
scroll to position [164, 0]
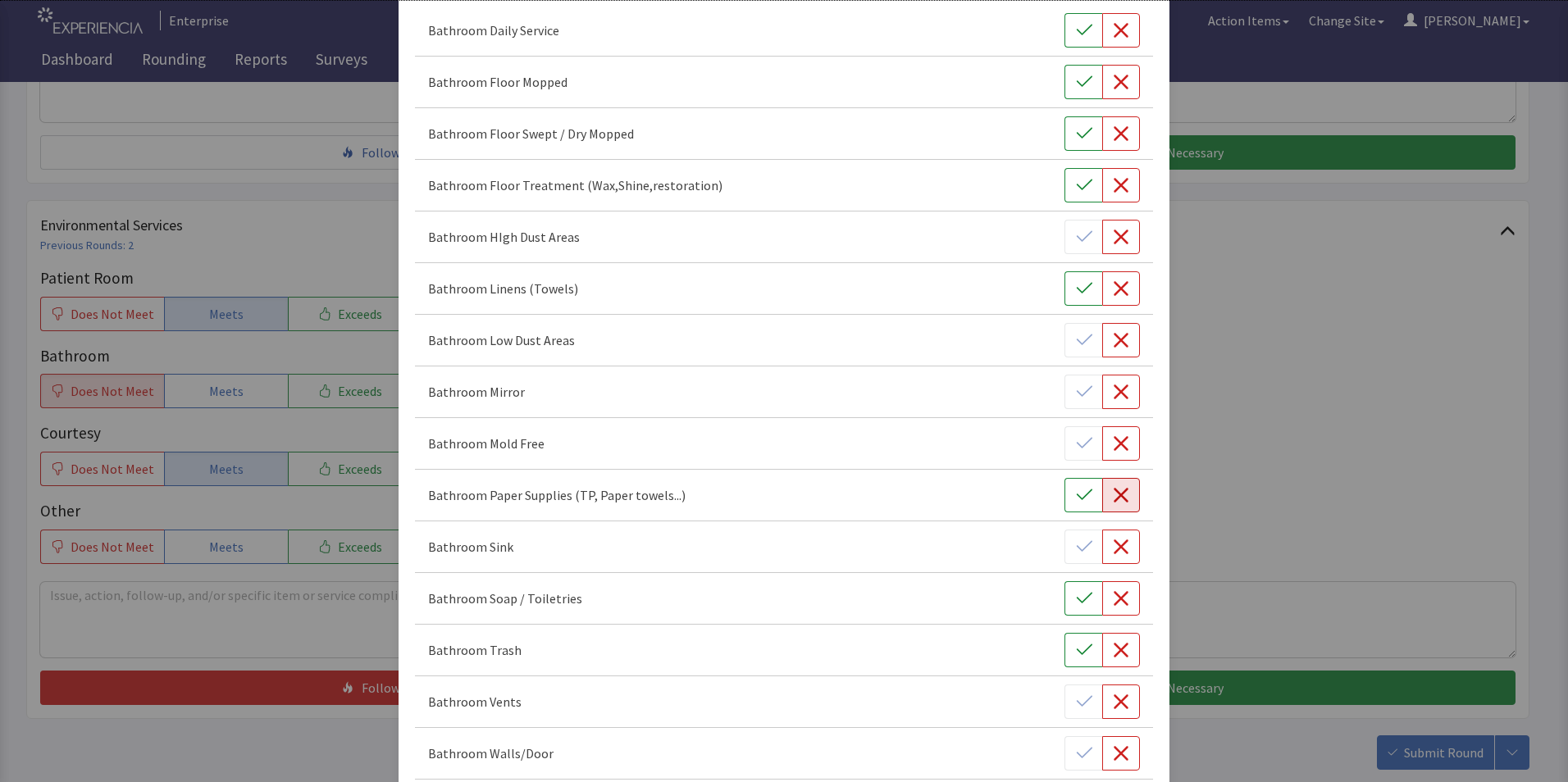
click at [1114, 501] on icon "button" at bounding box center [1120, 494] width 16 height 16
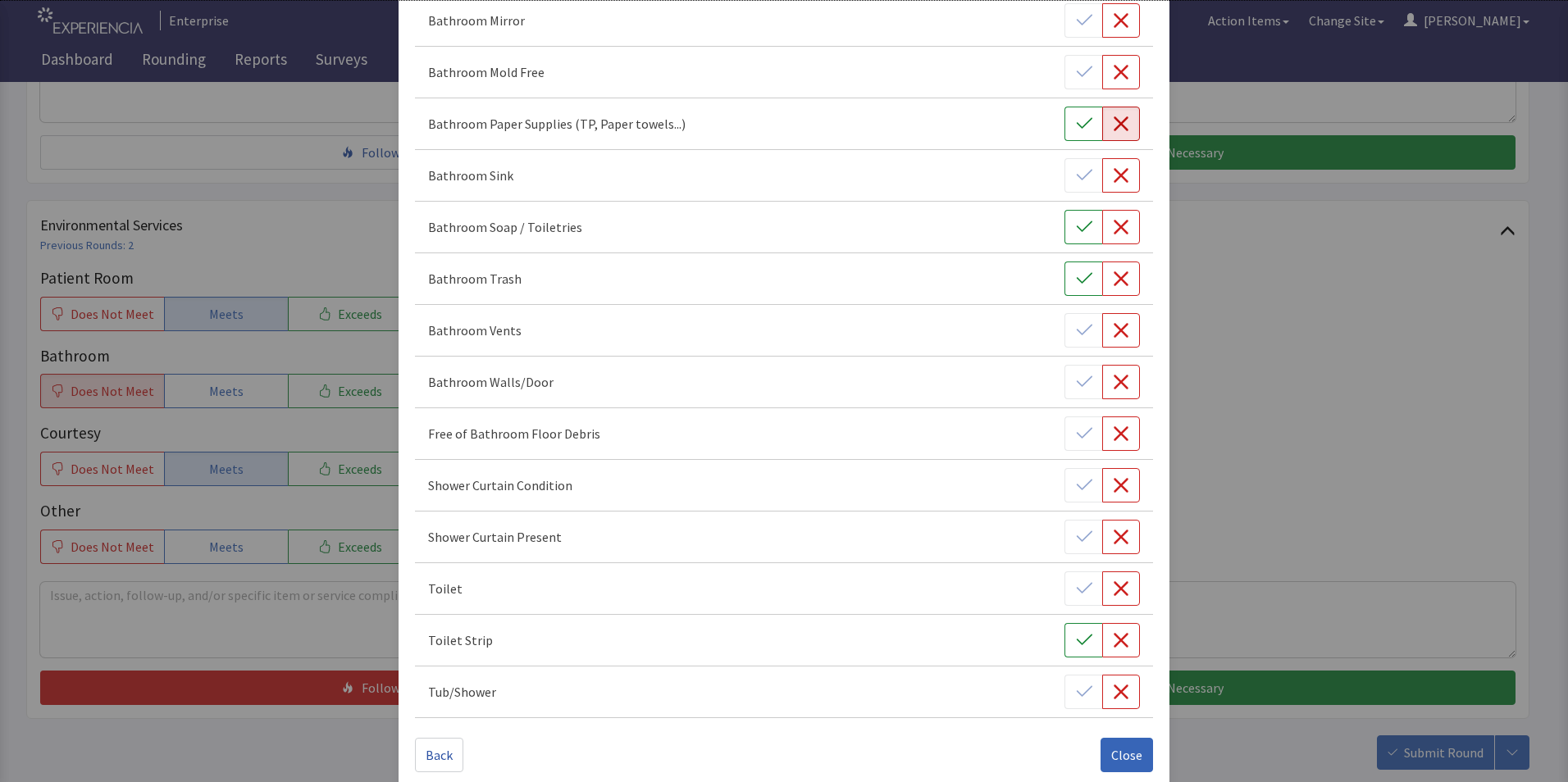
scroll to position [555, 0]
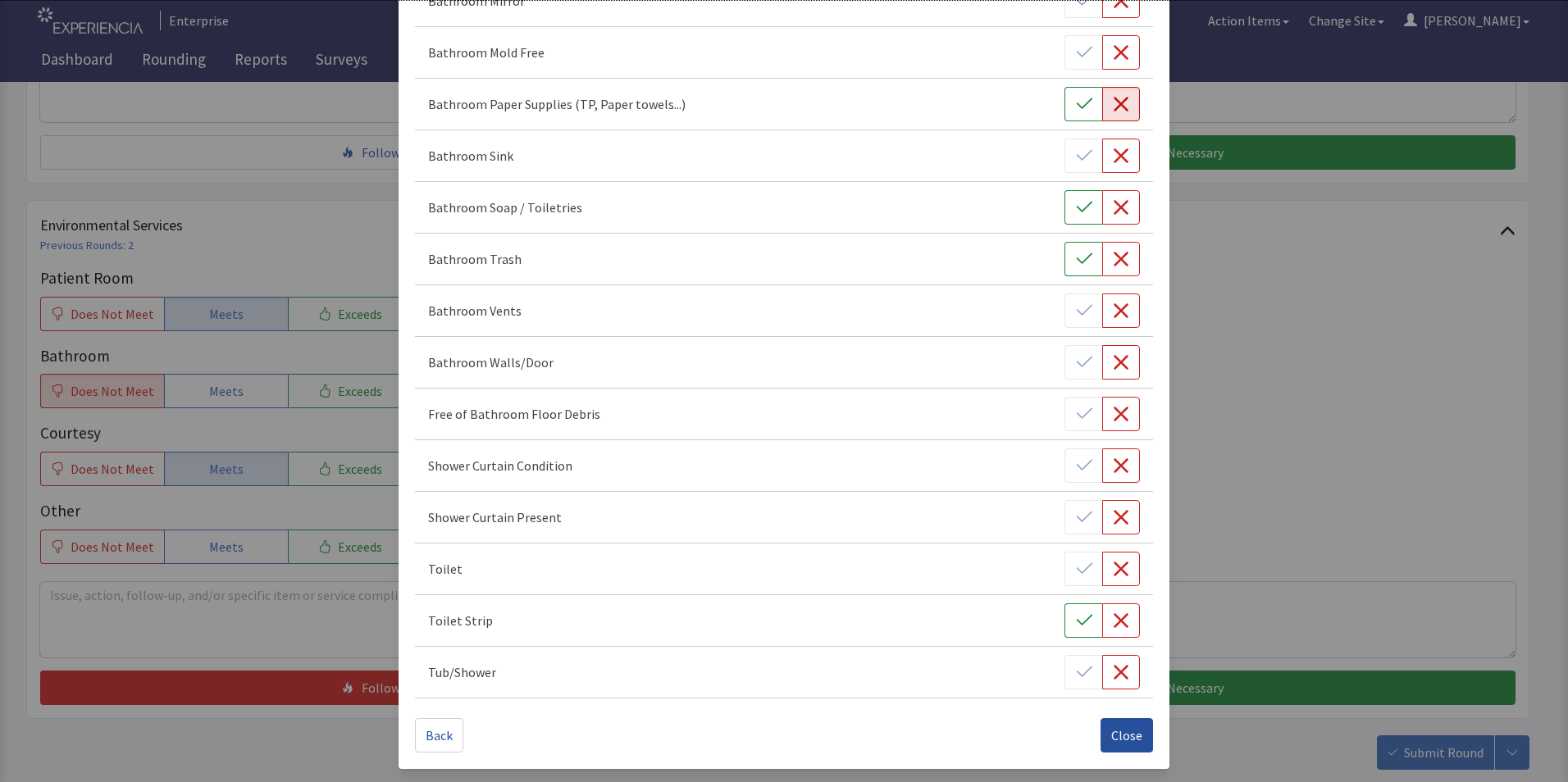
click at [1118, 735] on span "Close" at bounding box center [1127, 735] width 31 height 20
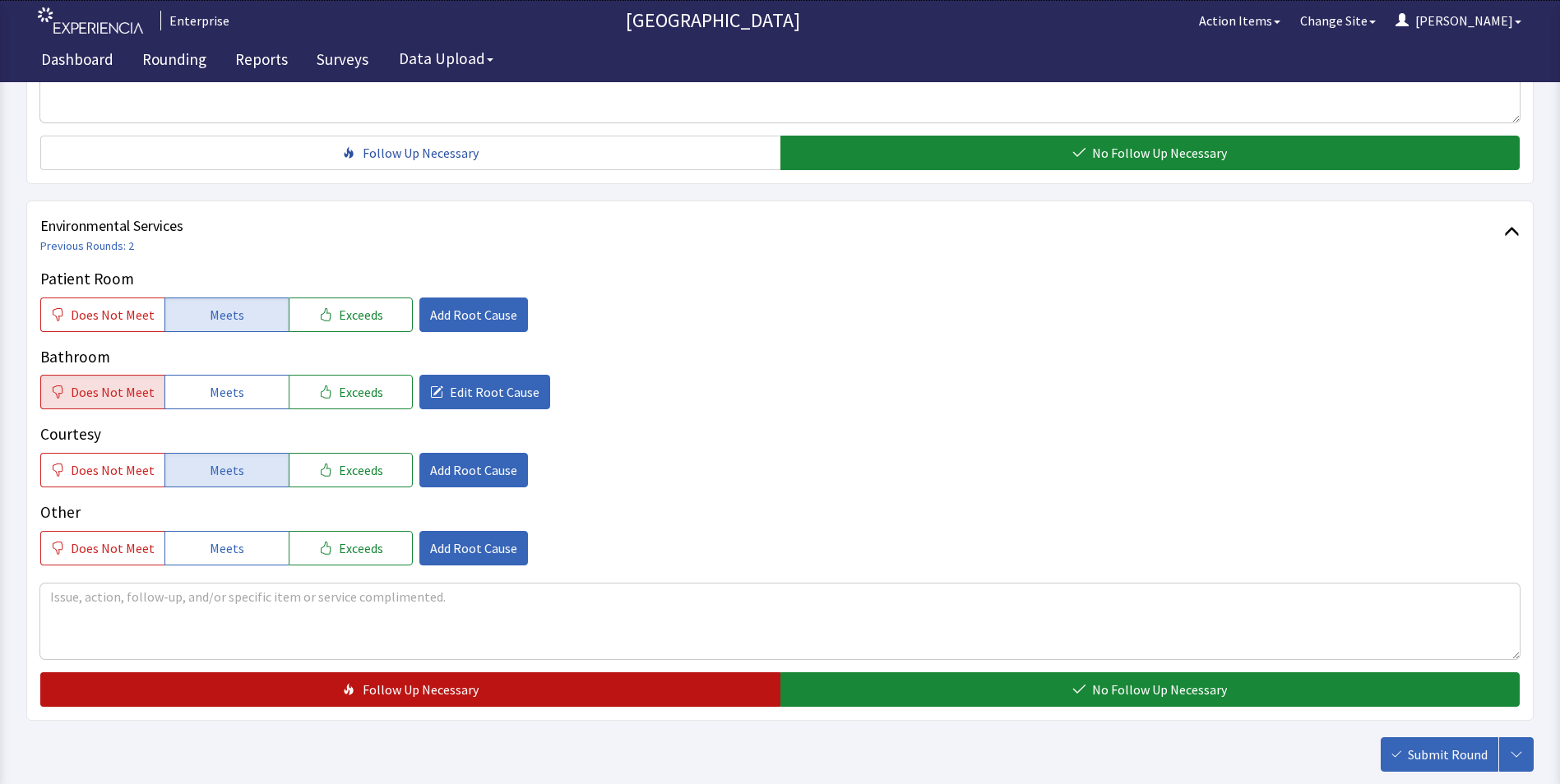
click at [447, 693] on span "Follow Up Necessary" at bounding box center [420, 689] width 116 height 20
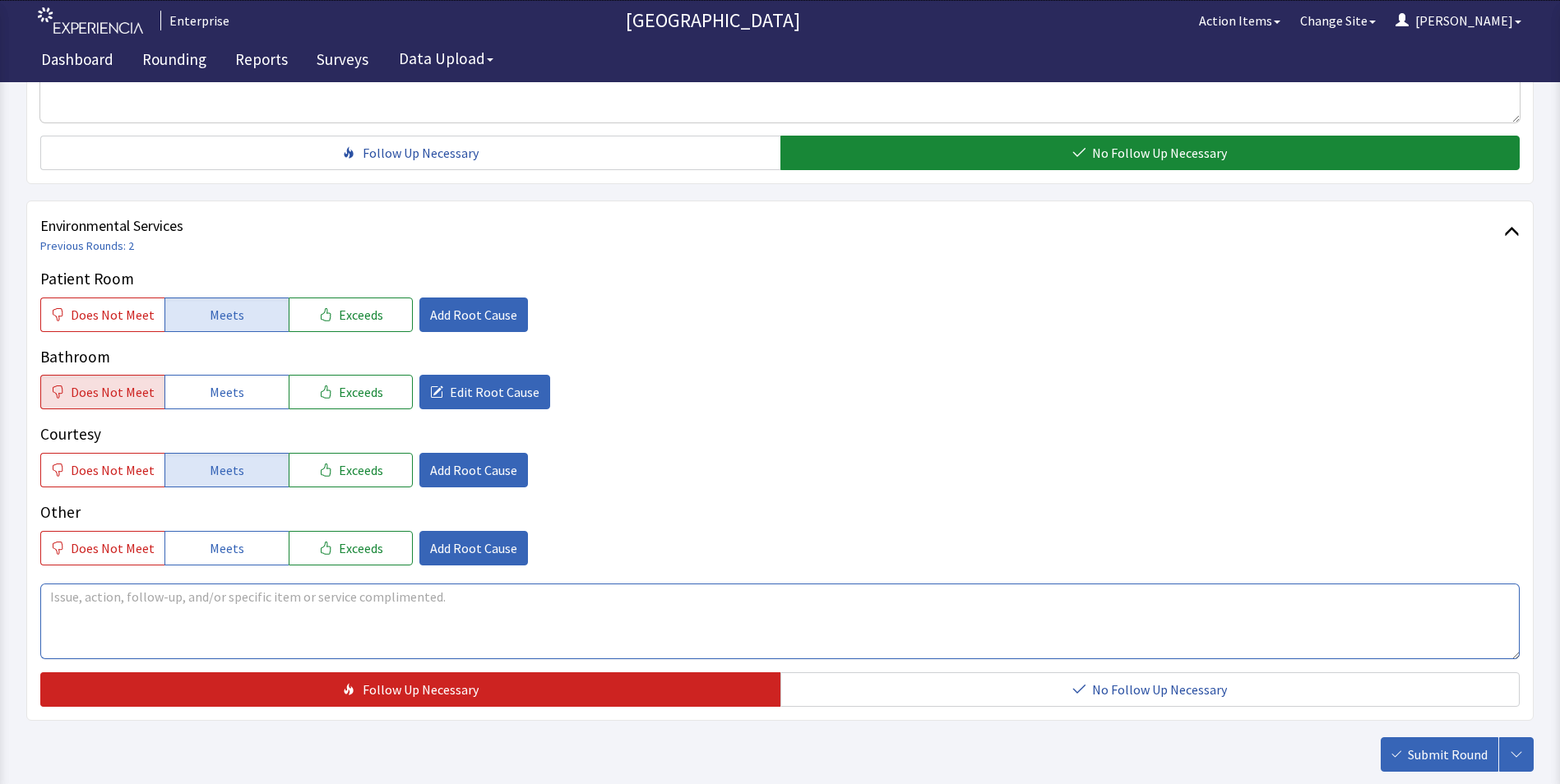
click at [83, 603] on textarea at bounding box center [780, 621] width 1480 height 76
click at [199, 599] on textarea "no toilet tissue refill , papertowels as well" at bounding box center [780, 621] width 1480 height 76
click at [55, 599] on textarea "no toilet tissue refill , paper towels as well" at bounding box center [780, 621] width 1480 height 76
drag, startPoint x: 47, startPoint y: 597, endPoint x: 282, endPoint y: 602, distance: 235.1
click at [282, 602] on textarea "no toilet tissue refill , paper towels as well" at bounding box center [780, 621] width 1480 height 76
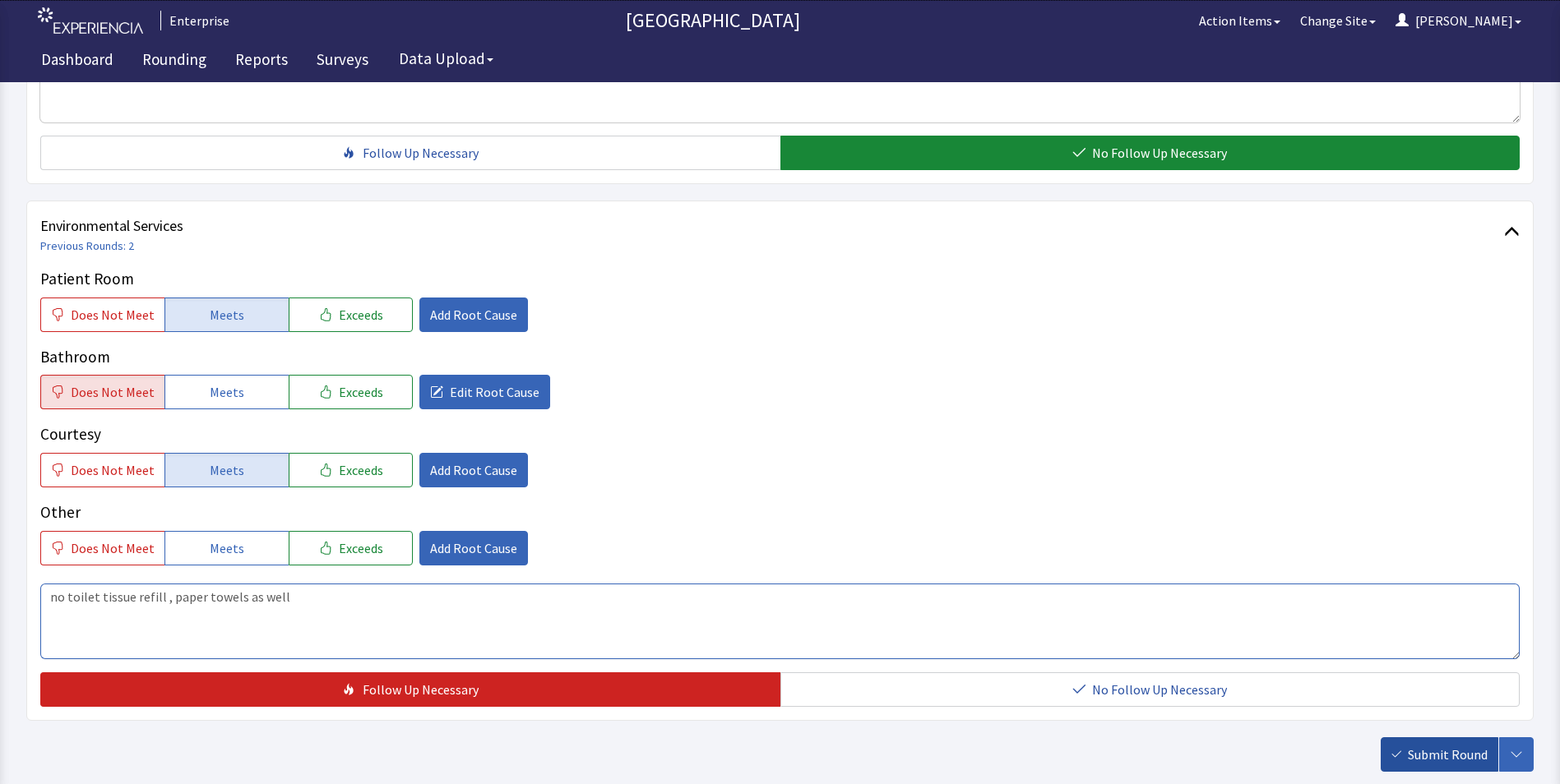
type textarea "no toilet tissue refill , paper towels as well"
click at [1444, 750] on span "Submit Round" at bounding box center [1448, 755] width 80 height 20
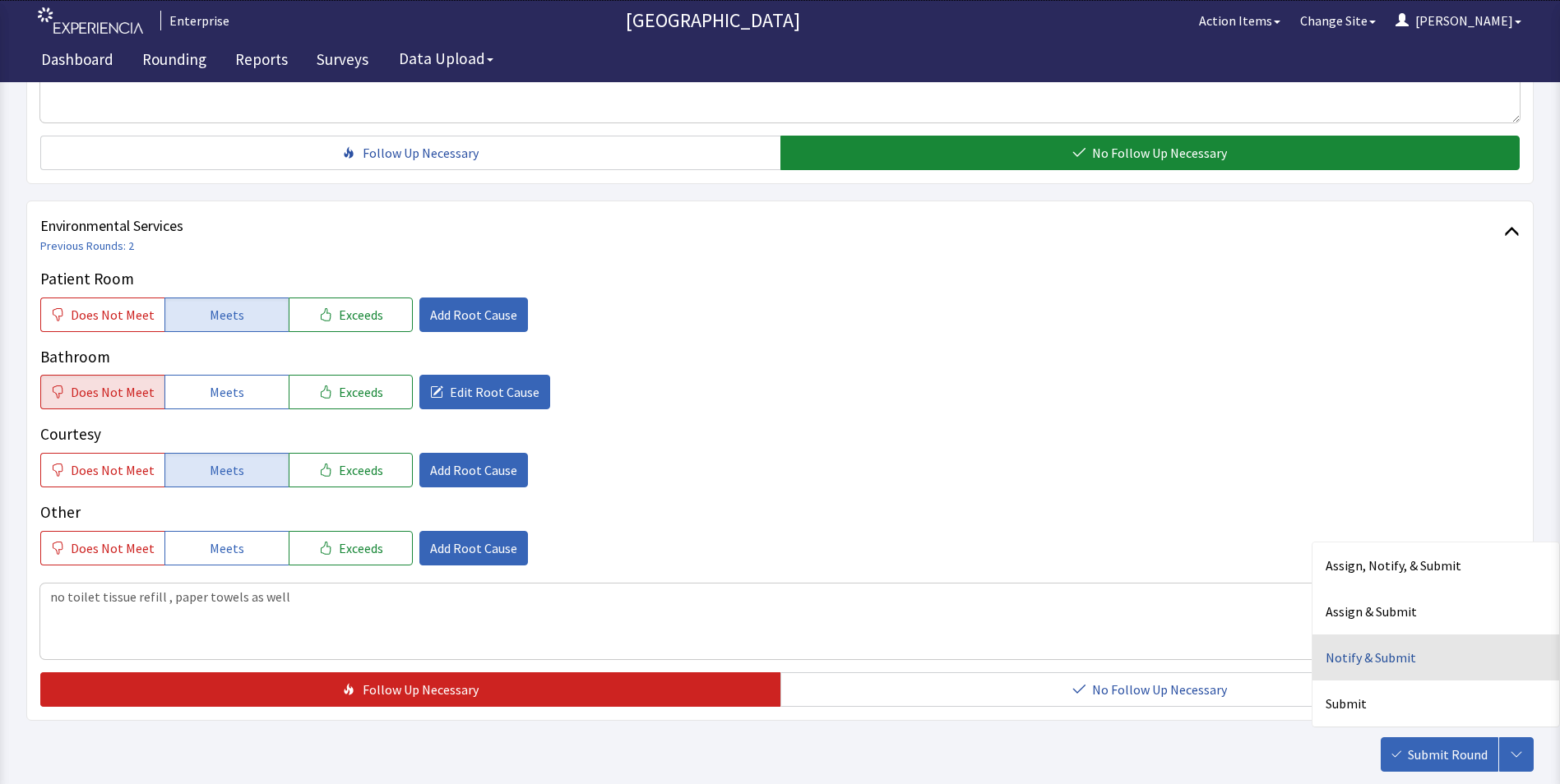
click at [1351, 660] on div "Notify & Submit" at bounding box center [1436, 658] width 247 height 46
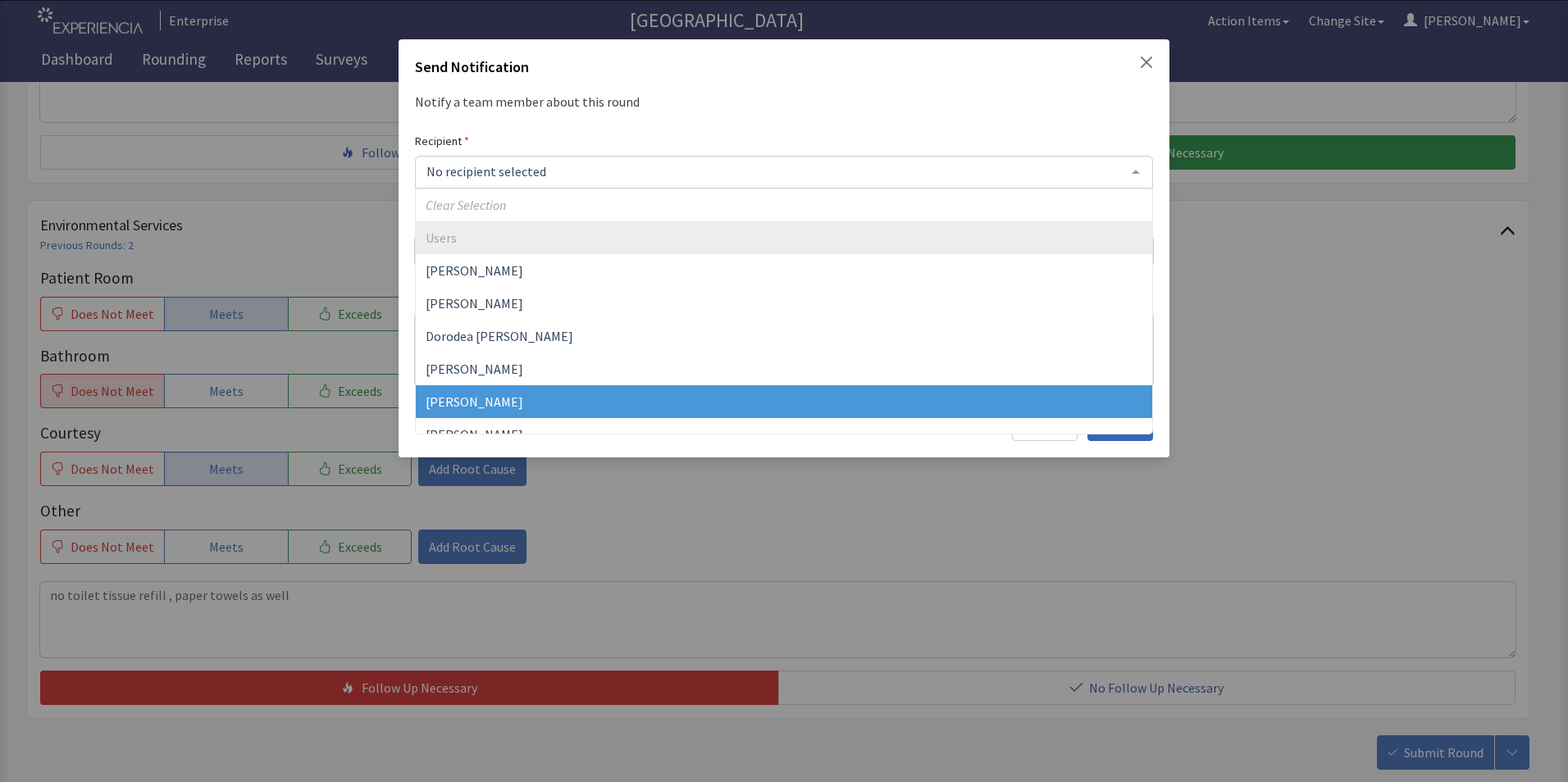
click at [487, 400] on span "[PERSON_NAME]" at bounding box center [475, 402] width 98 height 16
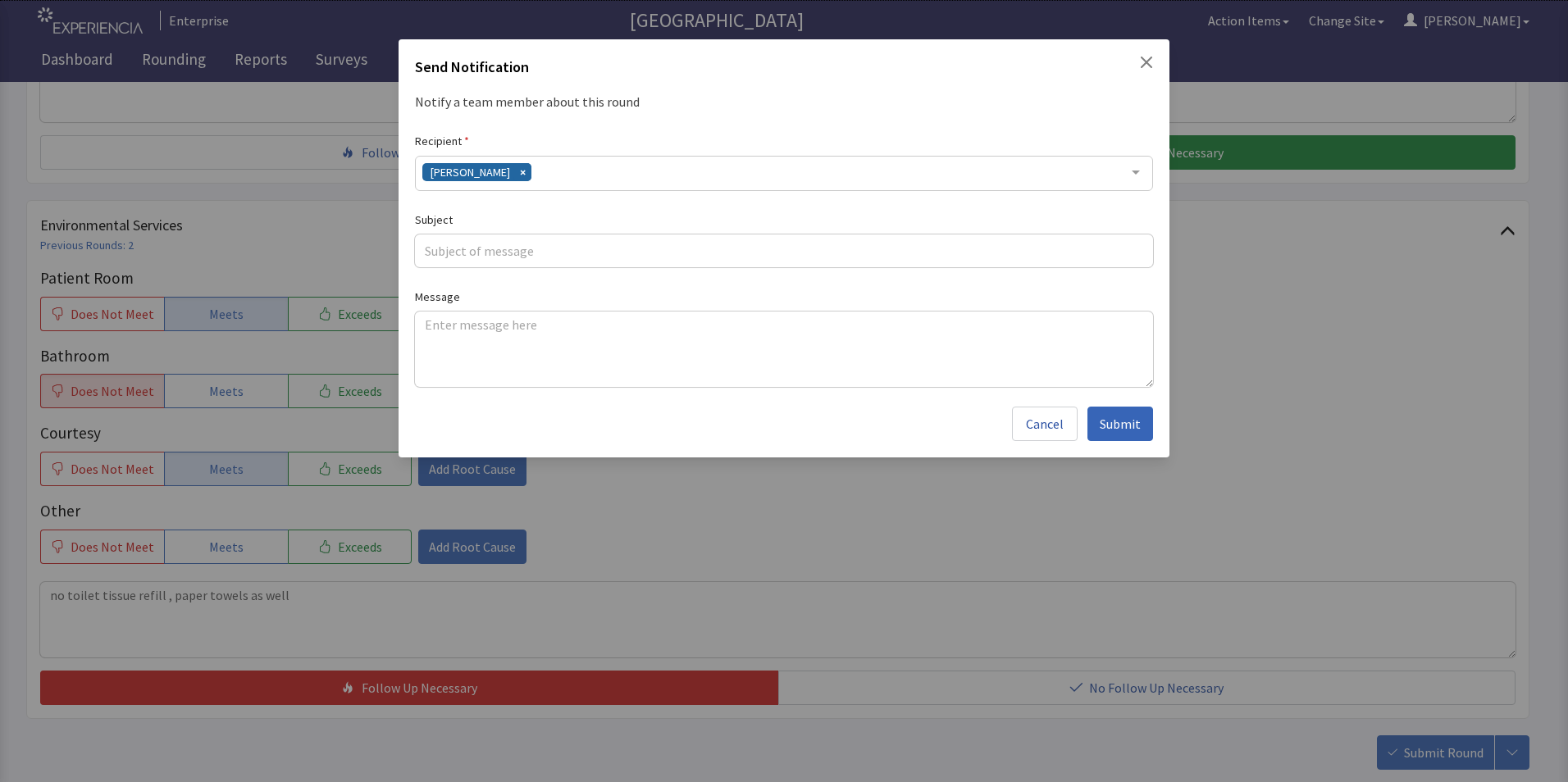
click at [547, 168] on div "[PERSON_NAME]" at bounding box center [784, 173] width 738 height 35
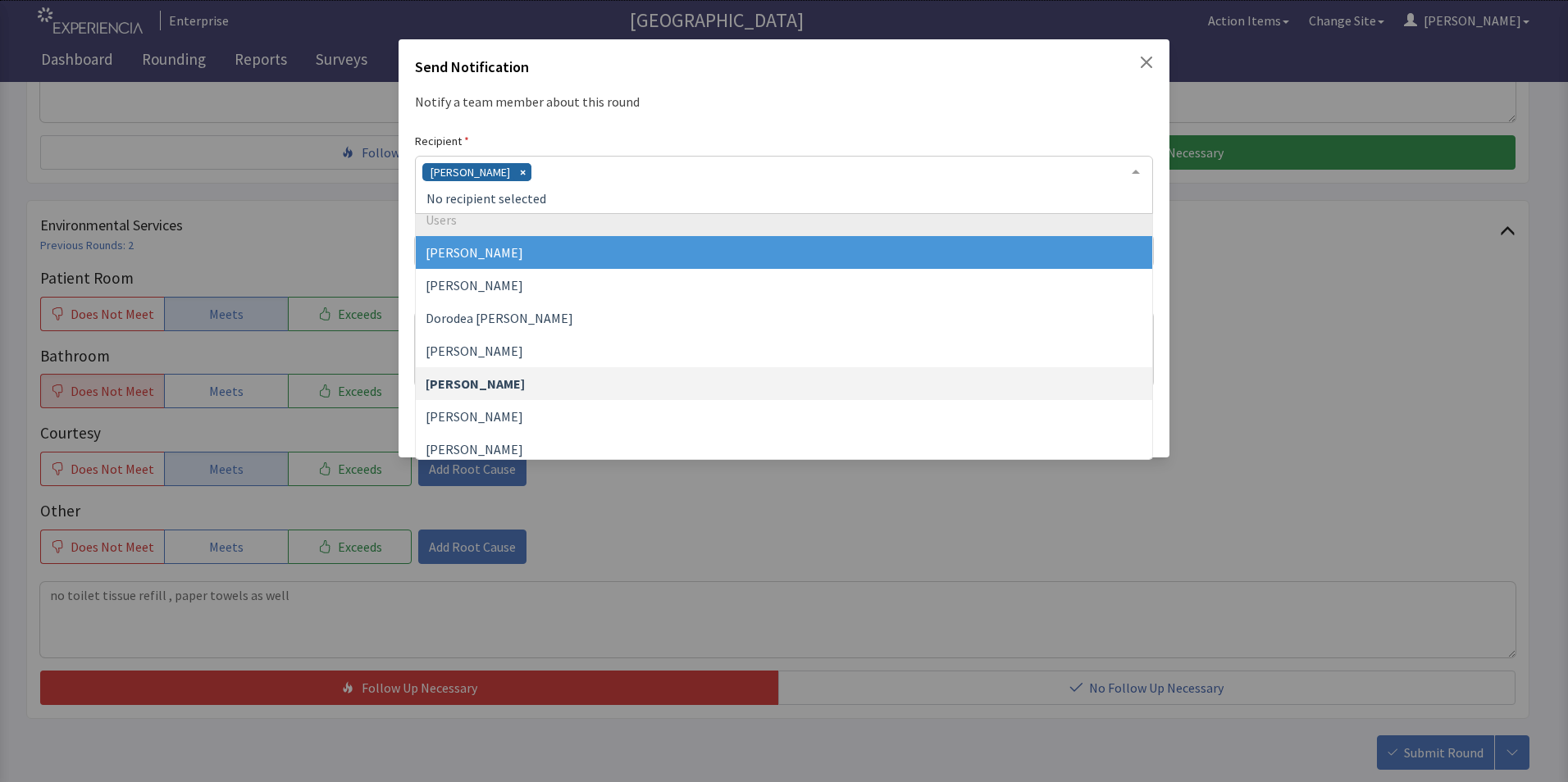
scroll to position [164, 0]
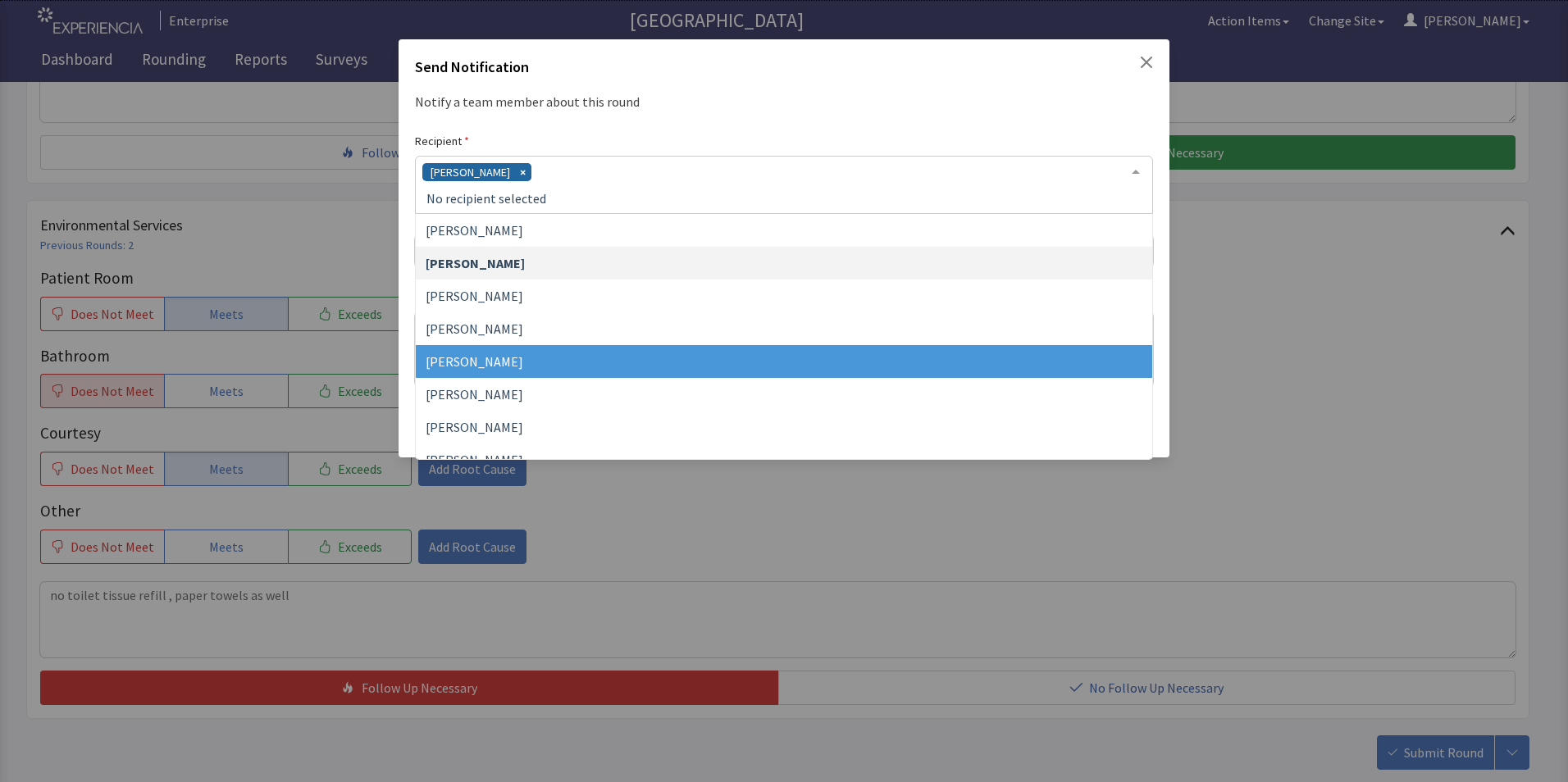
drag, startPoint x: 531, startPoint y: 366, endPoint x: 551, endPoint y: 344, distance: 29.7
click at [524, 366] on span "[PERSON_NAME]" at bounding box center [475, 361] width 98 height 16
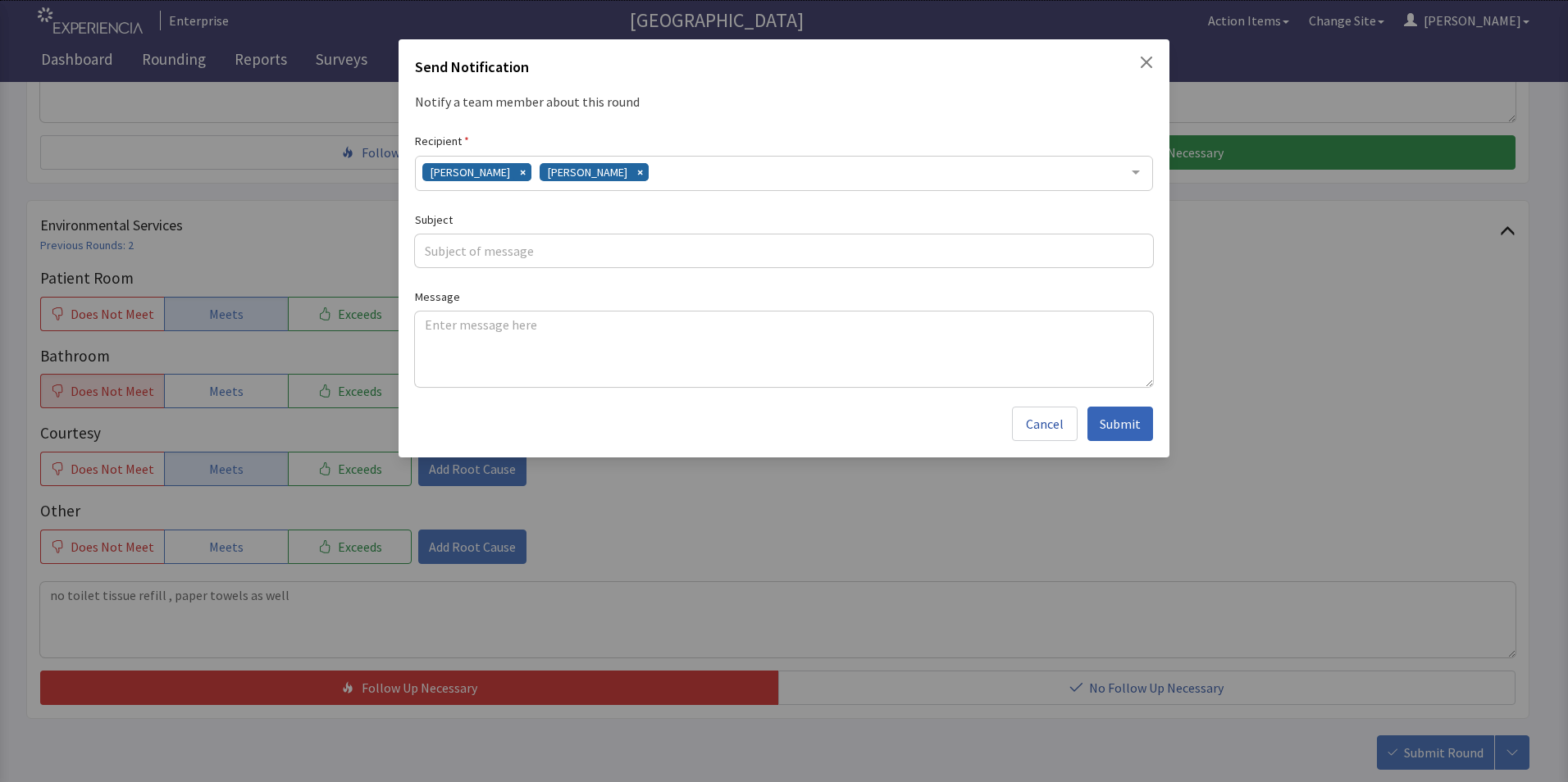
click at [704, 176] on div "[PERSON_NAME] [PERSON_NAME]" at bounding box center [784, 173] width 738 height 35
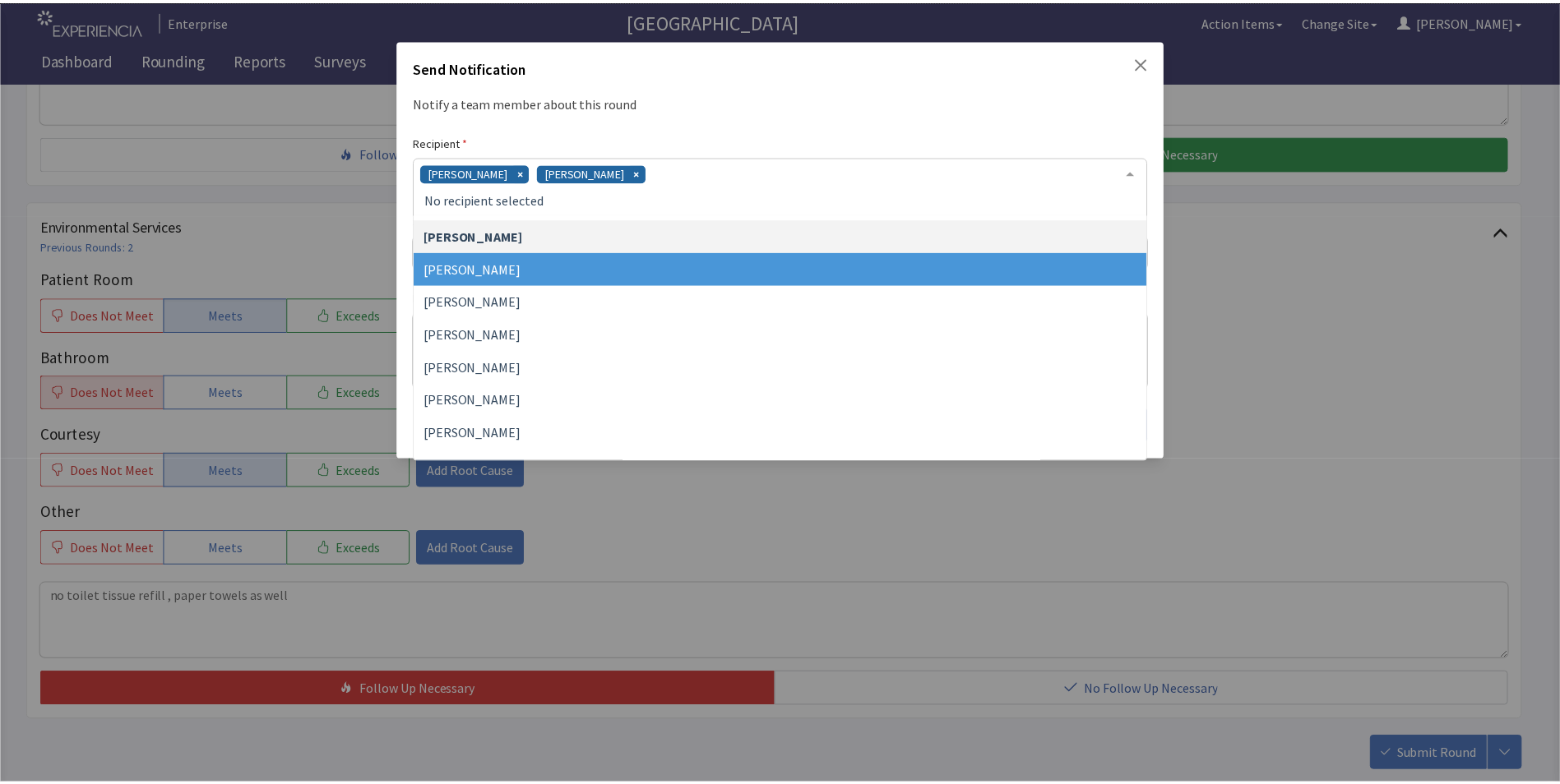
scroll to position [329, 0]
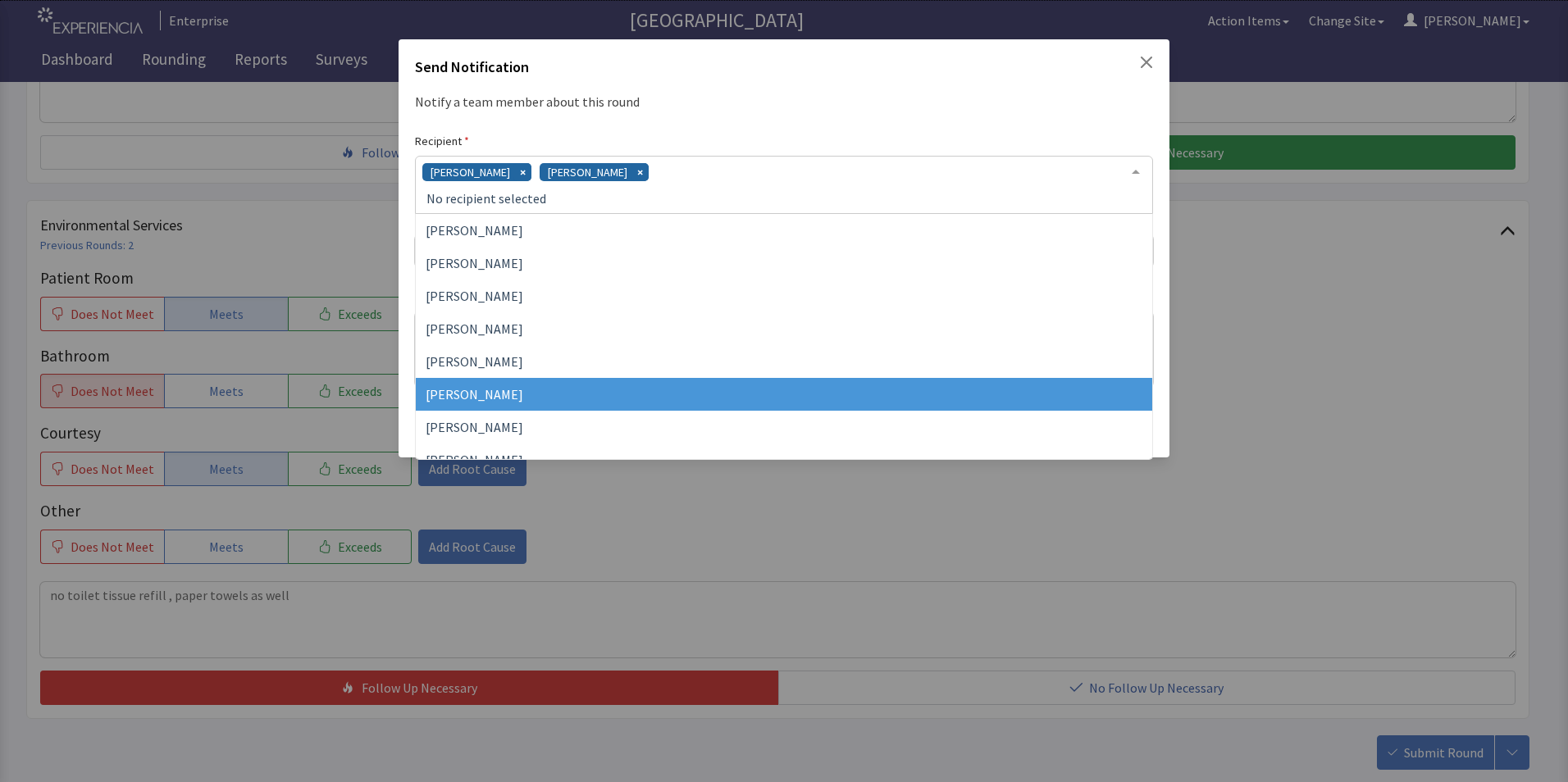
click at [590, 388] on span "[PERSON_NAME]" at bounding box center [784, 394] width 736 height 33
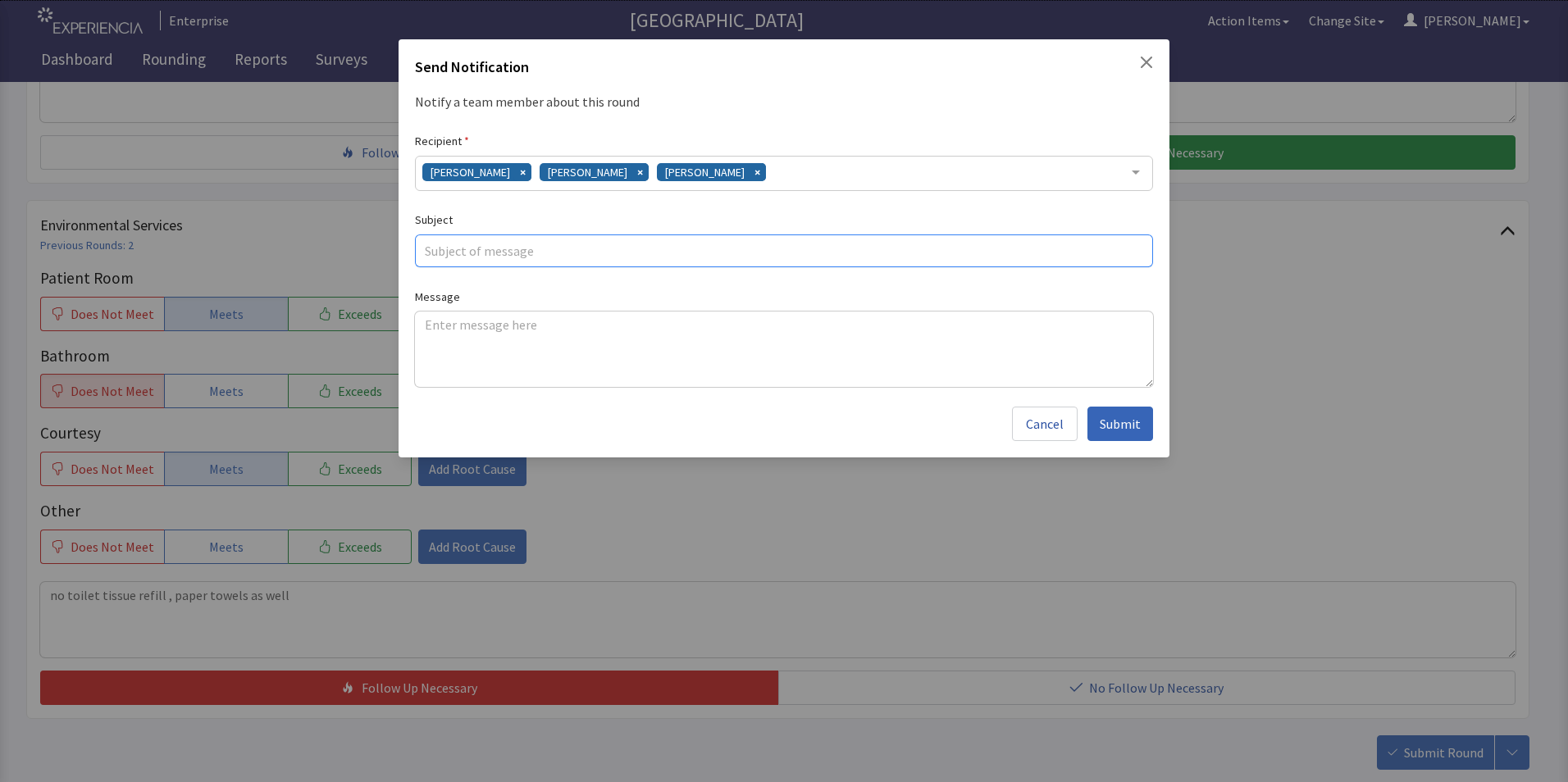
click at [447, 246] on input "text" at bounding box center [784, 251] width 738 height 33
type input "refills"
click at [432, 320] on textarea at bounding box center [784, 349] width 738 height 76
paste textarea "no toilet tissue refill , paper towels as well"
type textarea "no toilet tissue refill , paper towels as well"
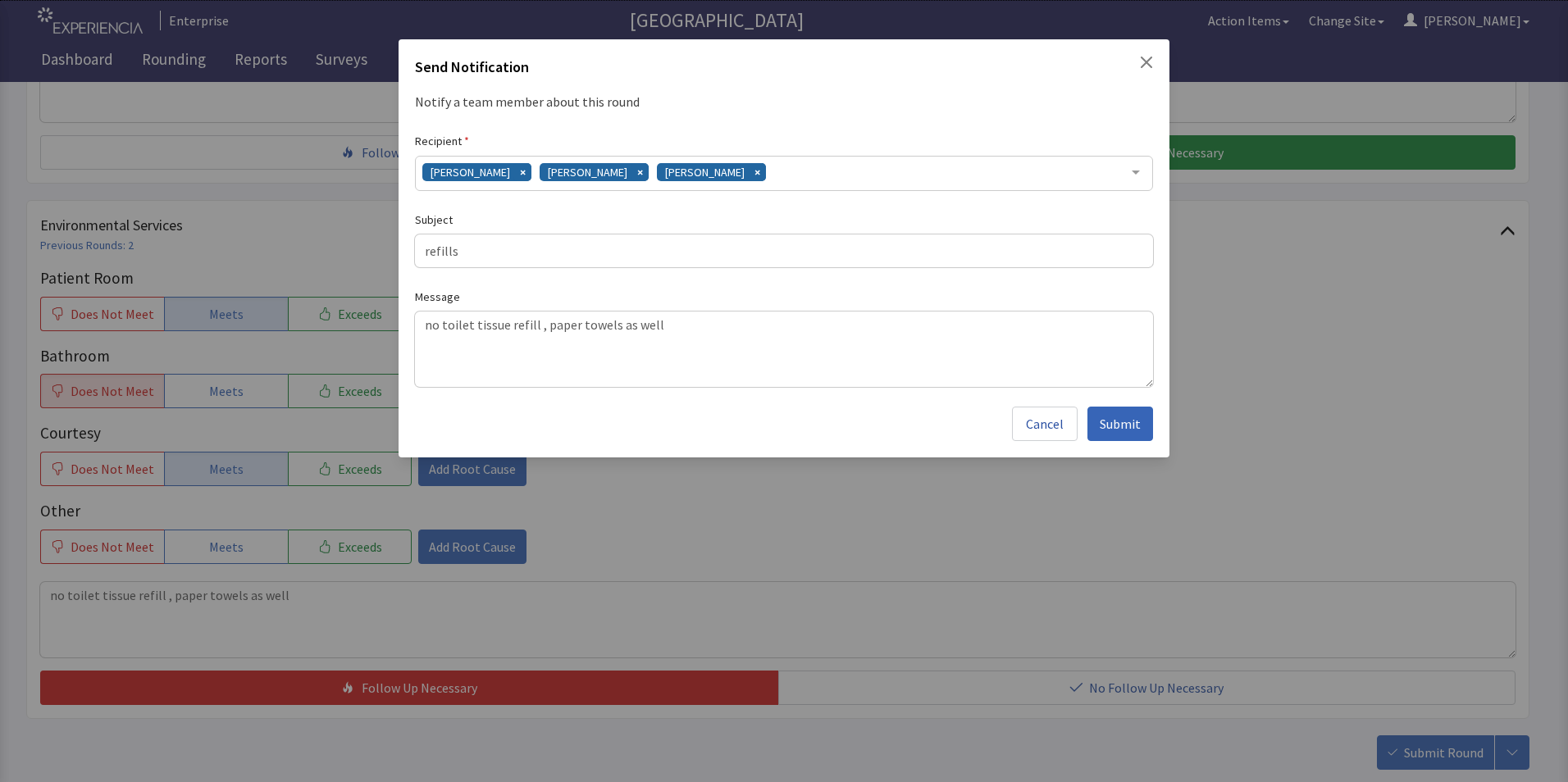
click at [1117, 427] on span "Submit" at bounding box center [1120, 423] width 41 height 20
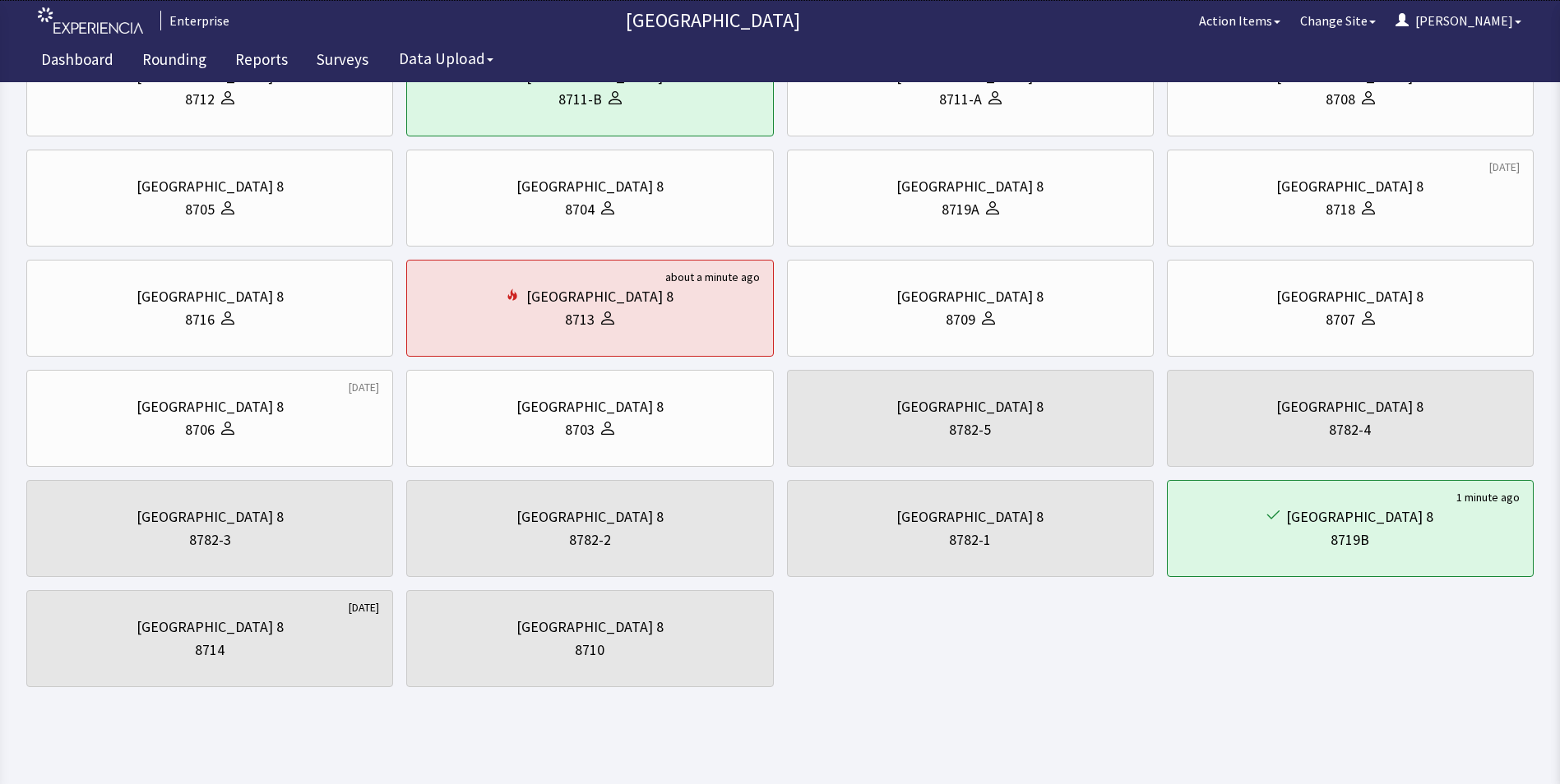
scroll to position [316, 0]
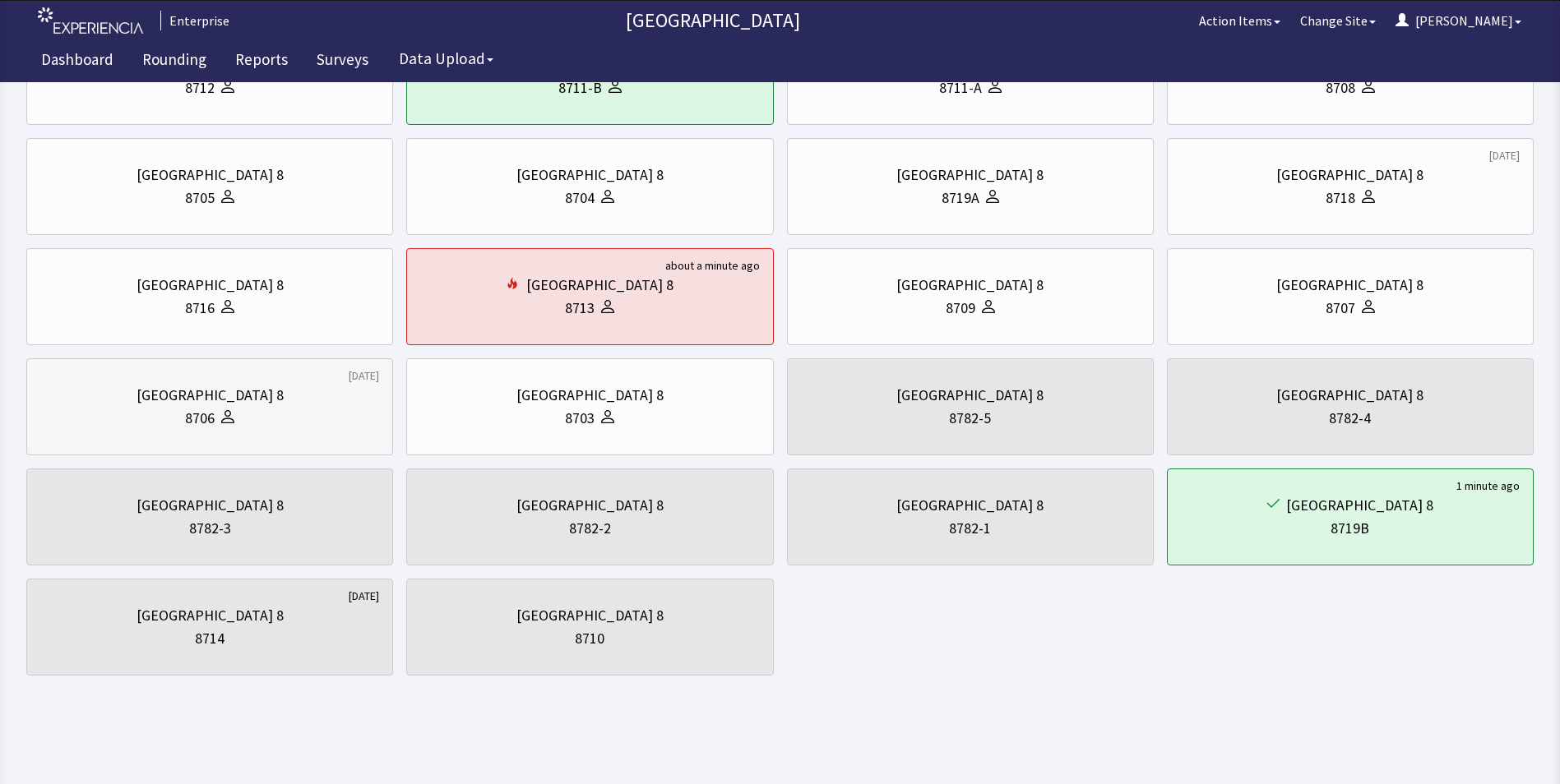
click at [132, 399] on div "[GEOGRAPHIC_DATA] 8" at bounding box center [210, 395] width 339 height 23
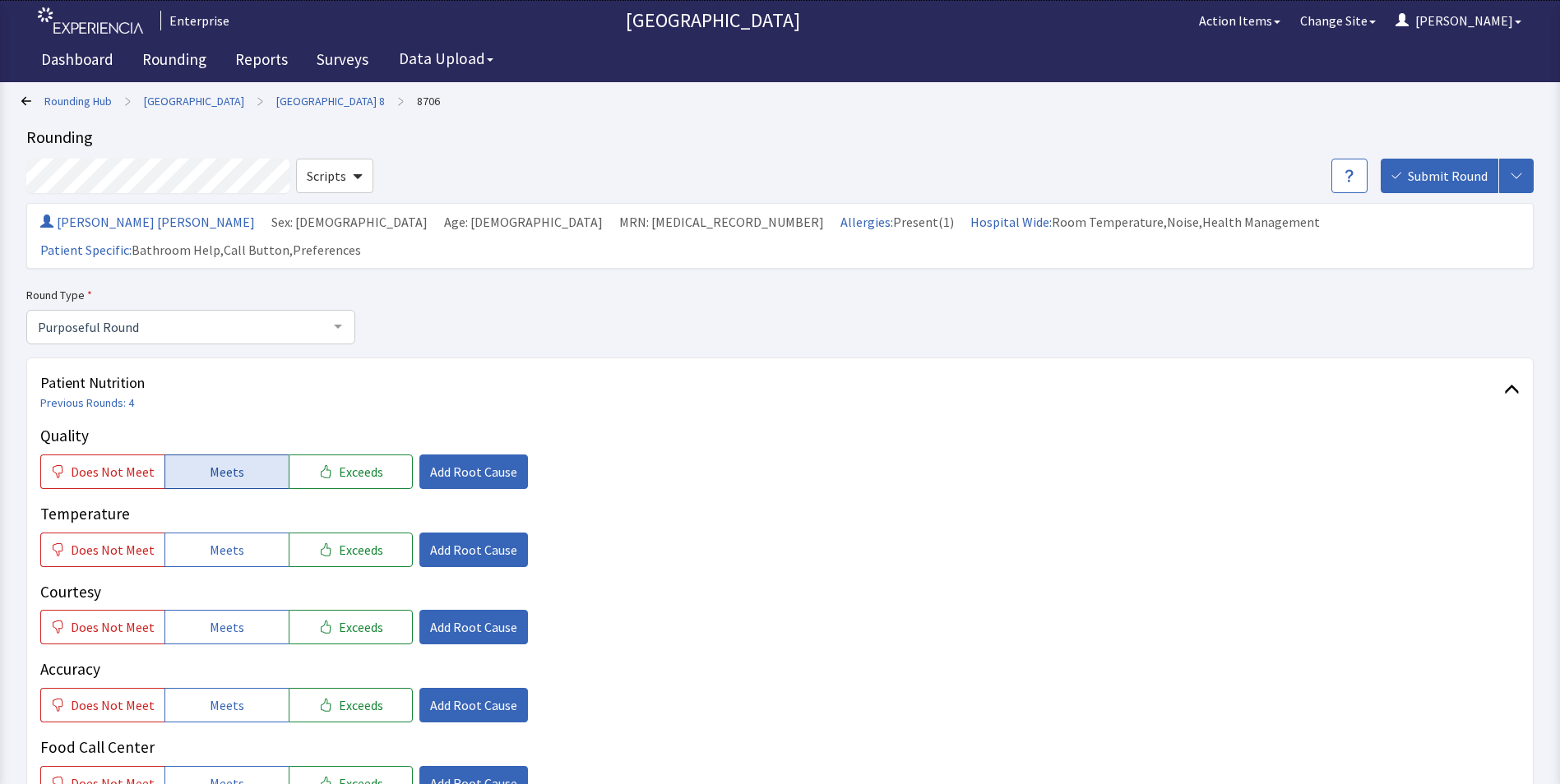
click at [210, 462] on span "Meets" at bounding box center [227, 472] width 34 height 20
drag, startPoint x: 222, startPoint y: 516, endPoint x: 233, endPoint y: 563, distance: 48.3
click at [226, 540] on span "Meets" at bounding box center [227, 550] width 34 height 20
drag, startPoint x: 239, startPoint y: 600, endPoint x: 245, endPoint y: 609, distance: 10.8
click at [243, 610] on button "Meets" at bounding box center [226, 627] width 124 height 34
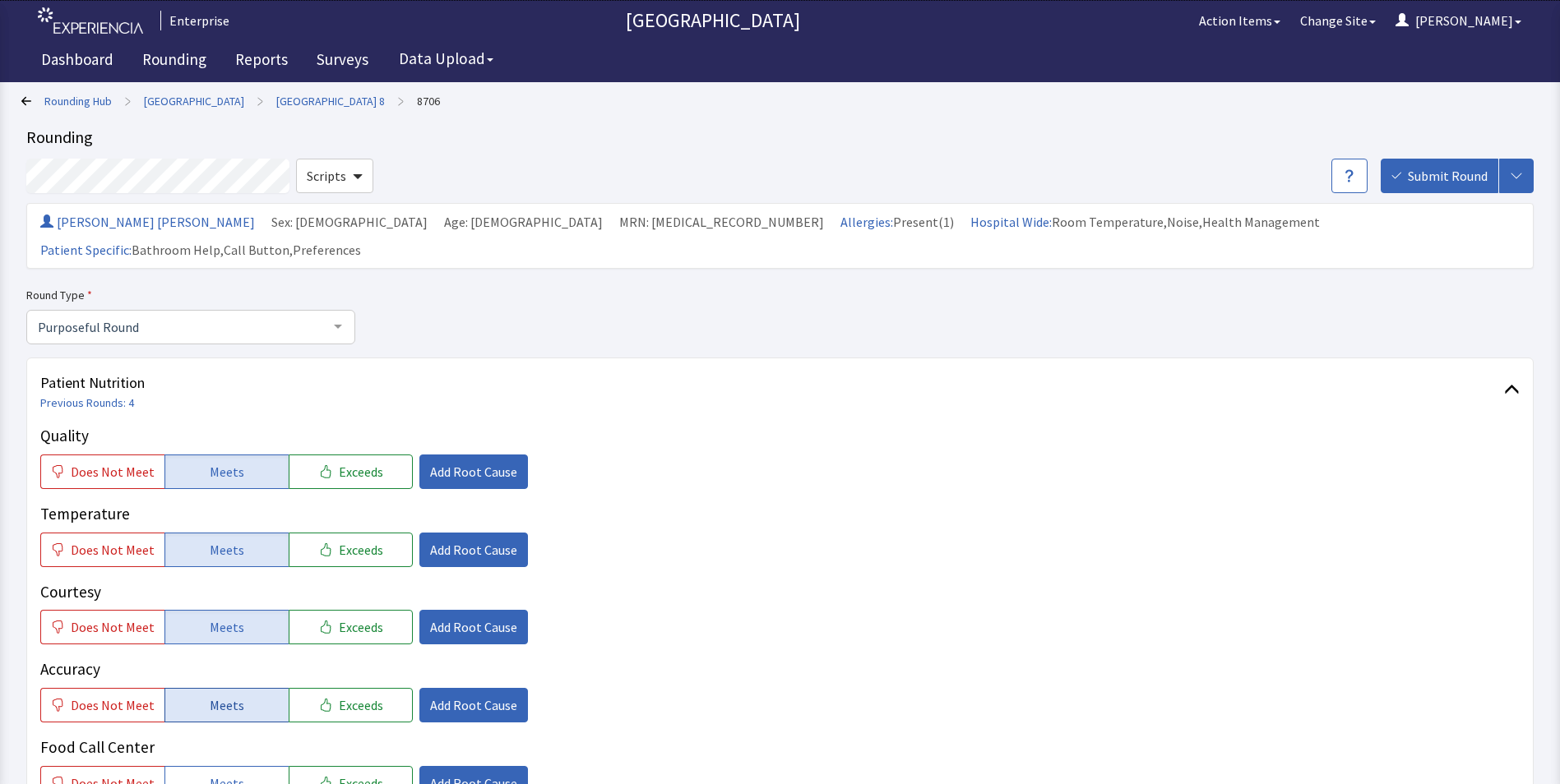
click at [255, 688] on button "Meets" at bounding box center [226, 706] width 124 height 34
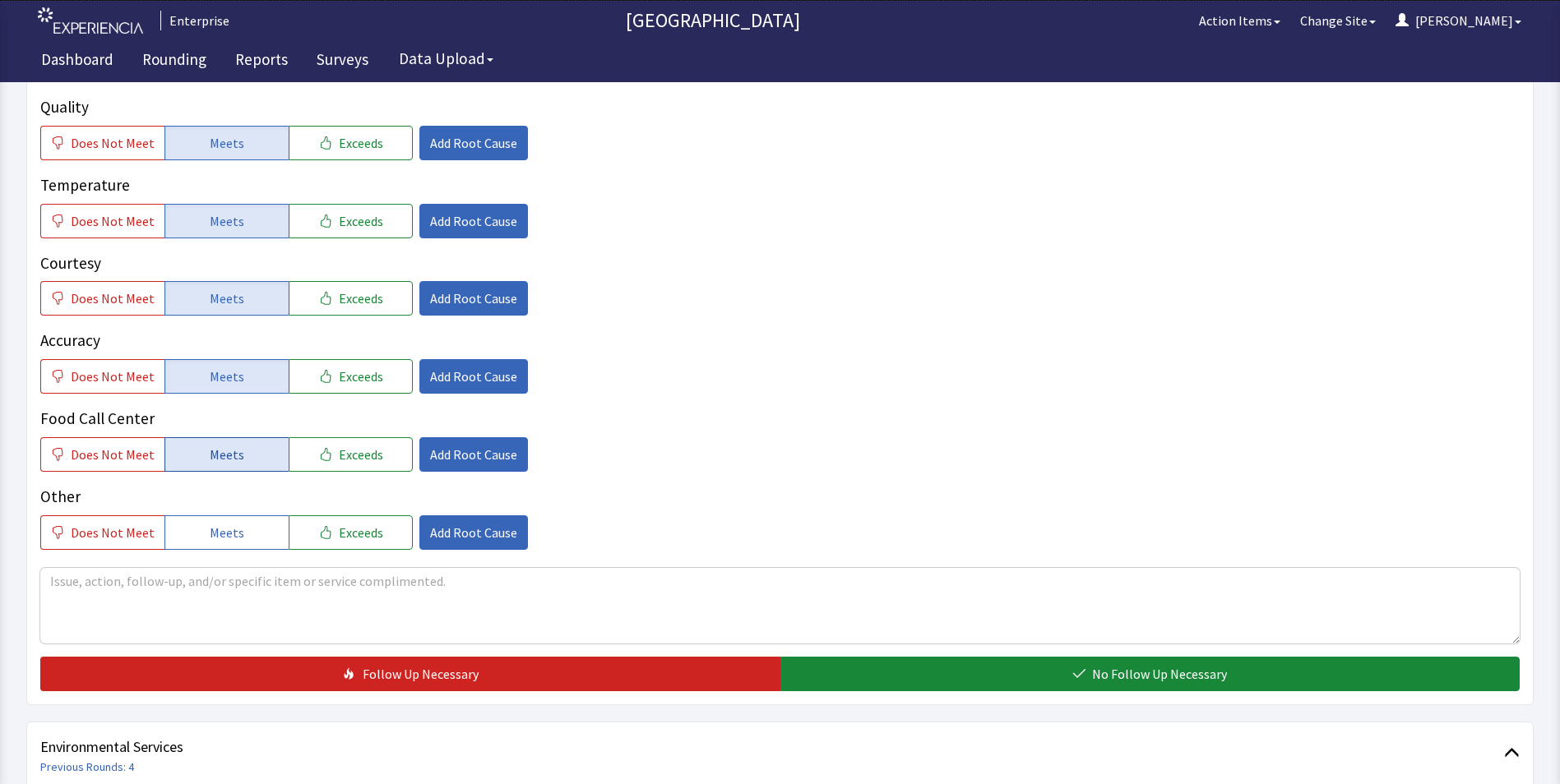
click at [236, 445] on span "Meets" at bounding box center [227, 454] width 34 height 20
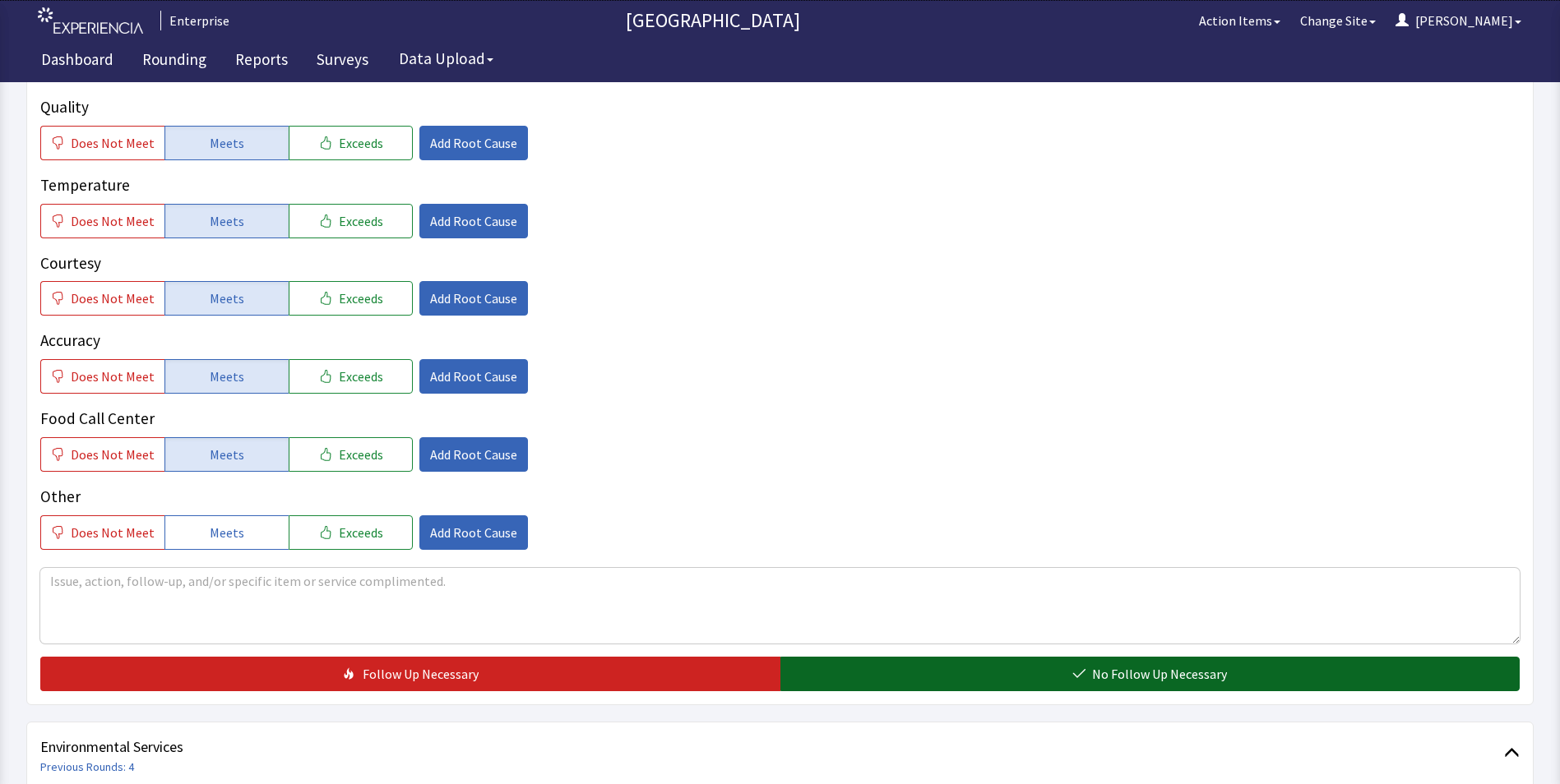
click at [873, 657] on button "No Follow Up Necessary" at bounding box center [1151, 674] width 740 height 34
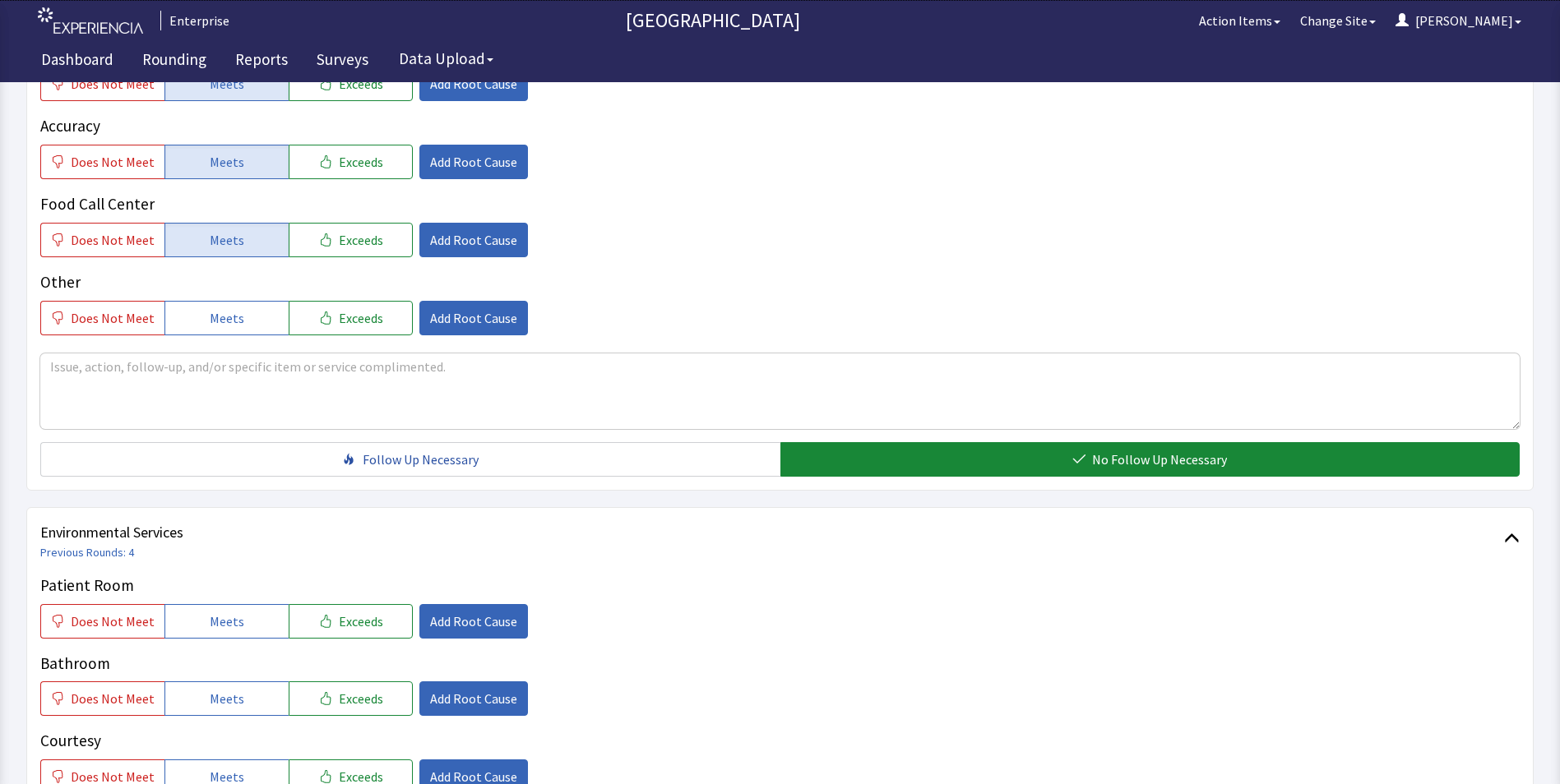
scroll to position [657, 0]
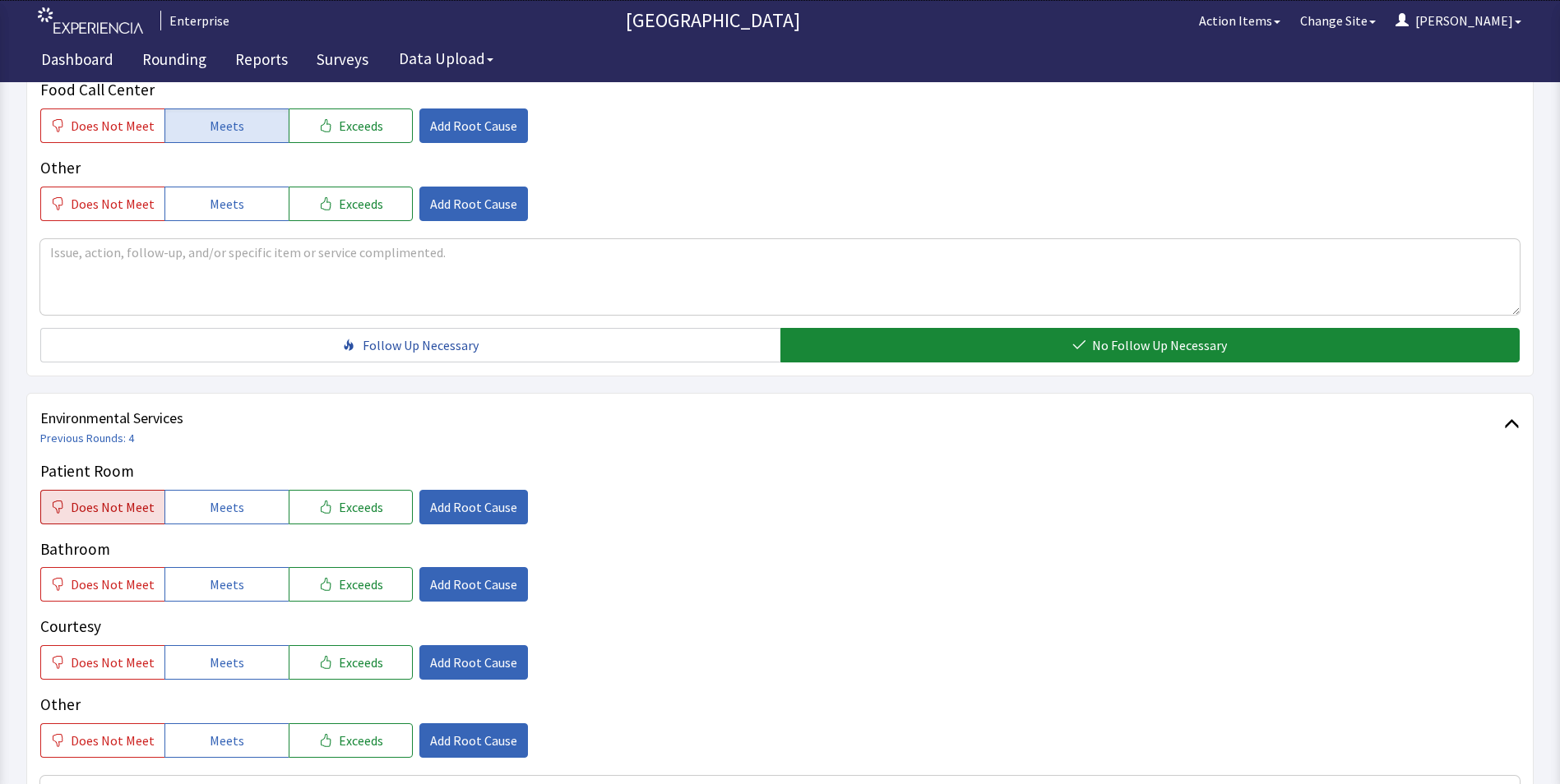
click at [95, 497] on span "Does Not Meet" at bounding box center [112, 507] width 84 height 20
click at [120, 575] on span "Does Not Meet" at bounding box center [112, 584] width 84 height 20
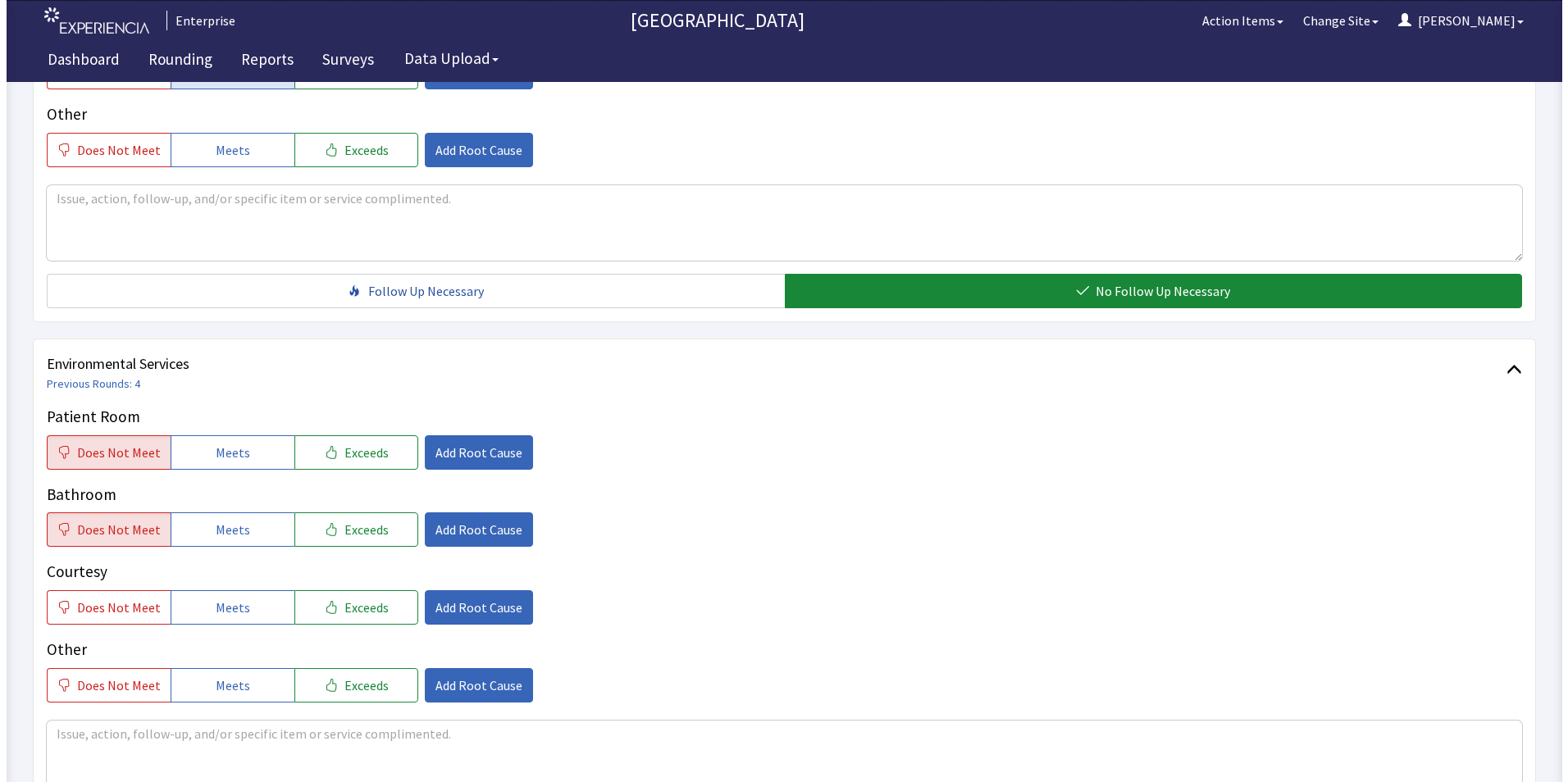
scroll to position [738, 0]
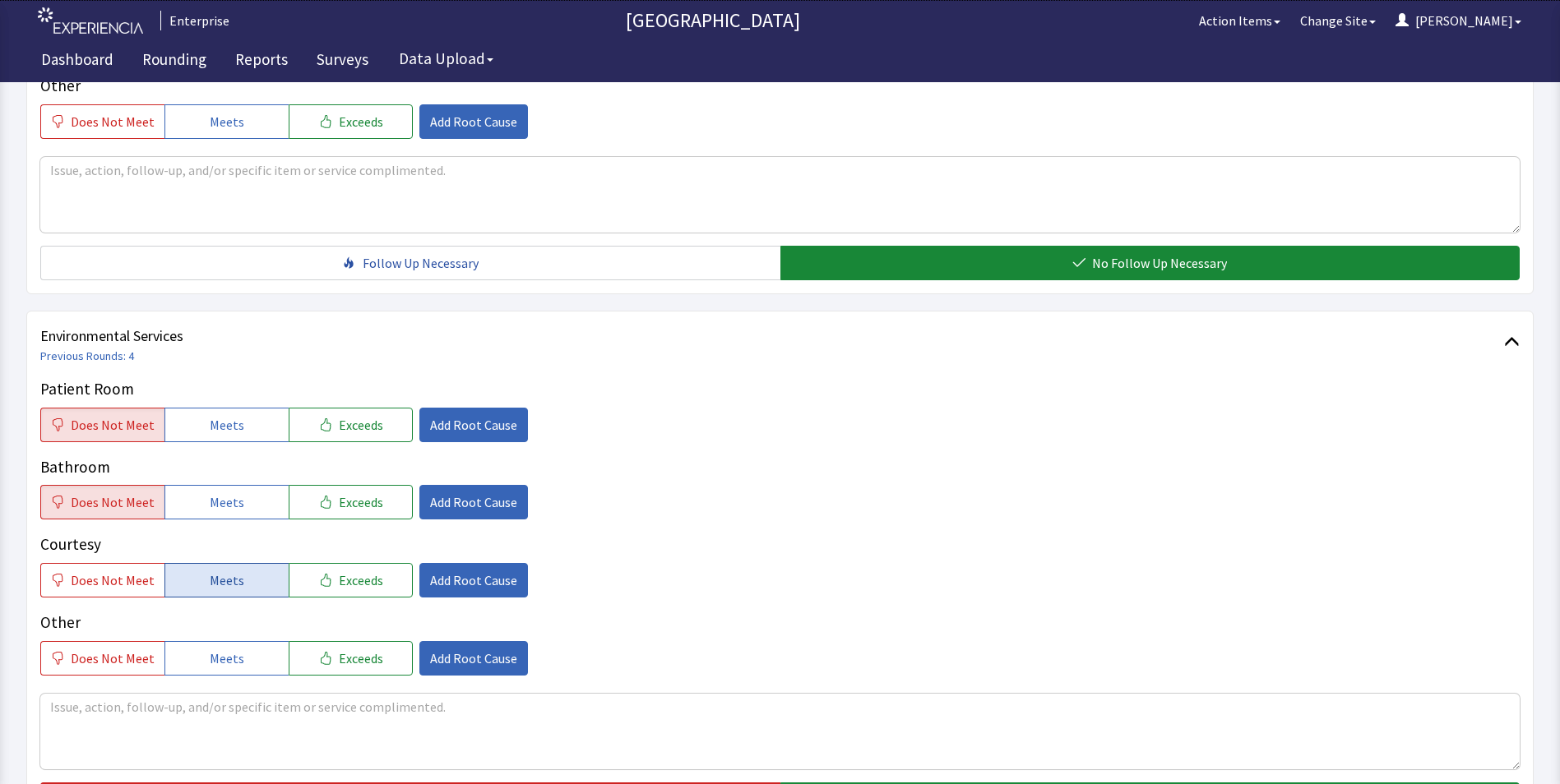
click at [241, 563] on button "Meets" at bounding box center [226, 580] width 124 height 34
click at [437, 415] on span "Add Root Cause" at bounding box center [474, 424] width 87 height 20
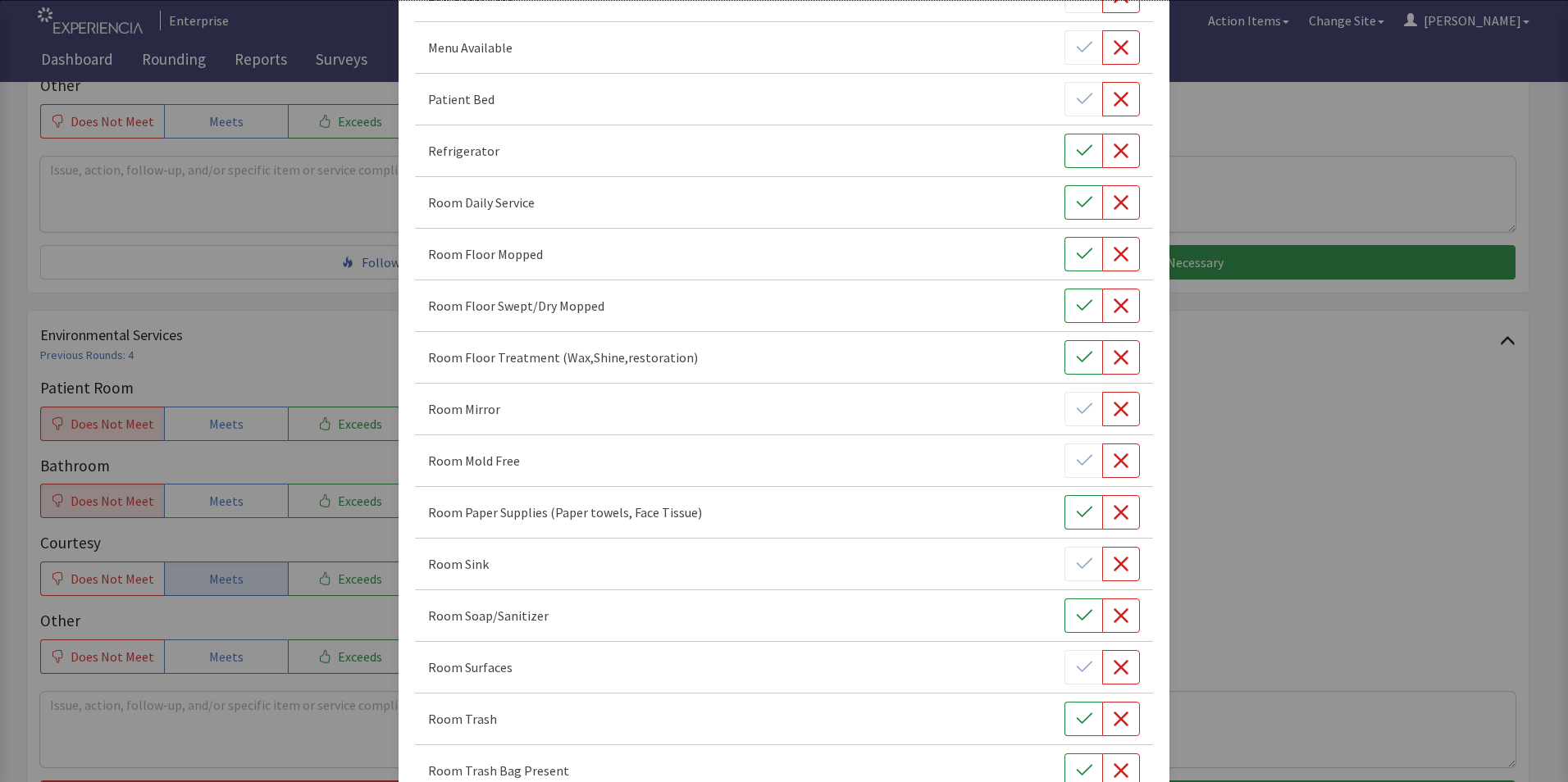
scroll to position [656, 0]
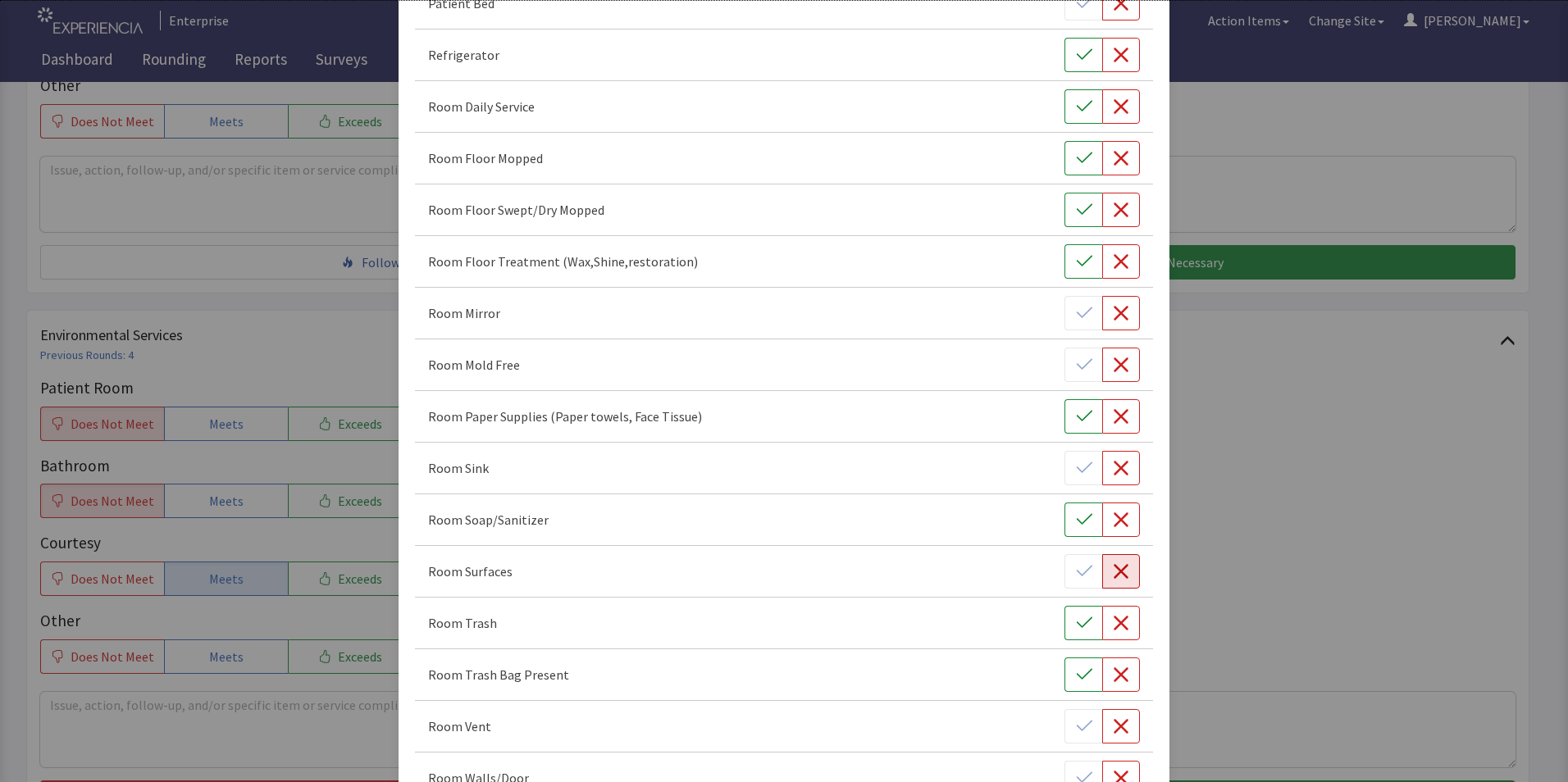
click at [1112, 578] on icon "button" at bounding box center [1120, 571] width 16 height 16
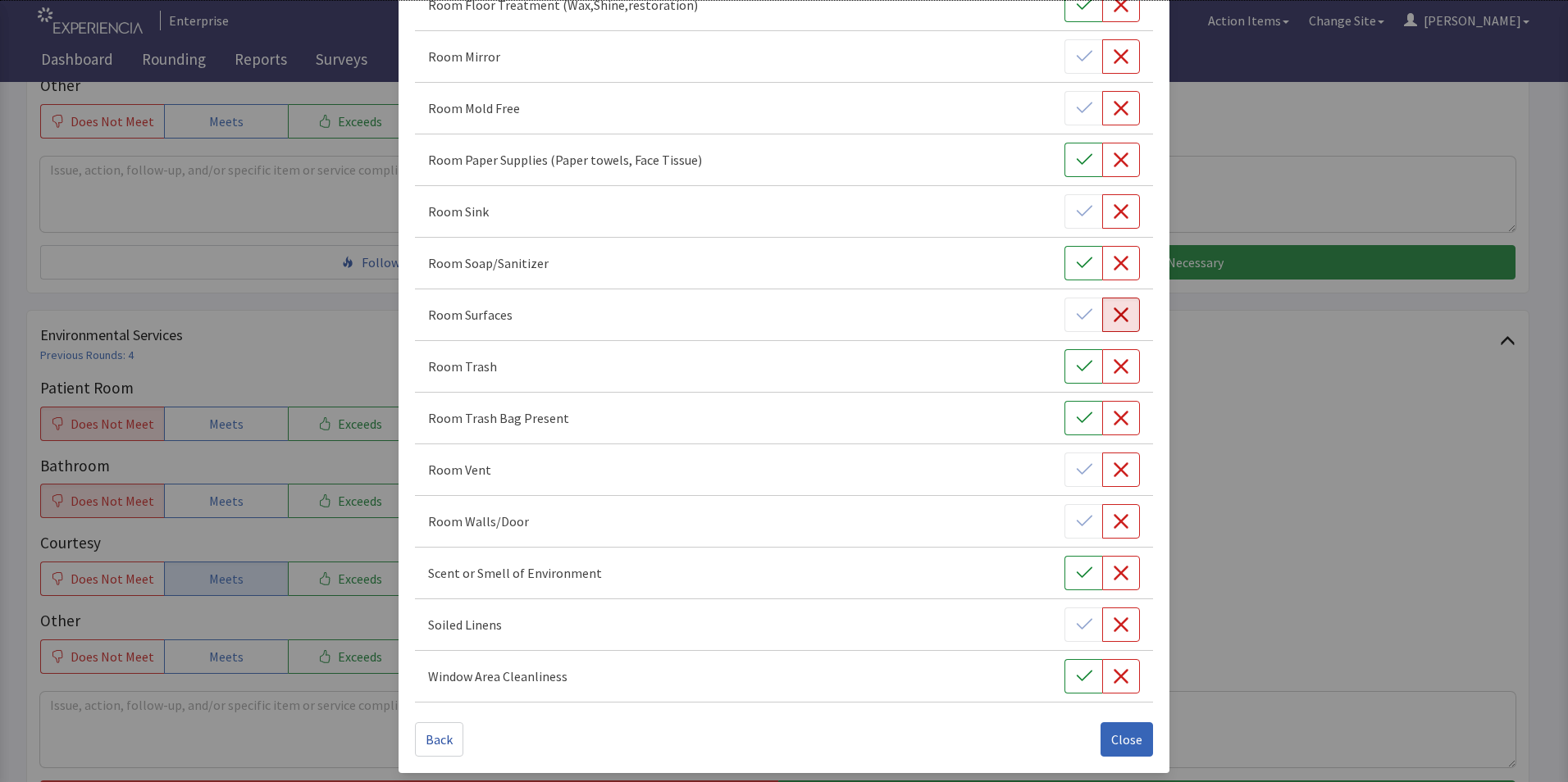
scroll to position [917, 0]
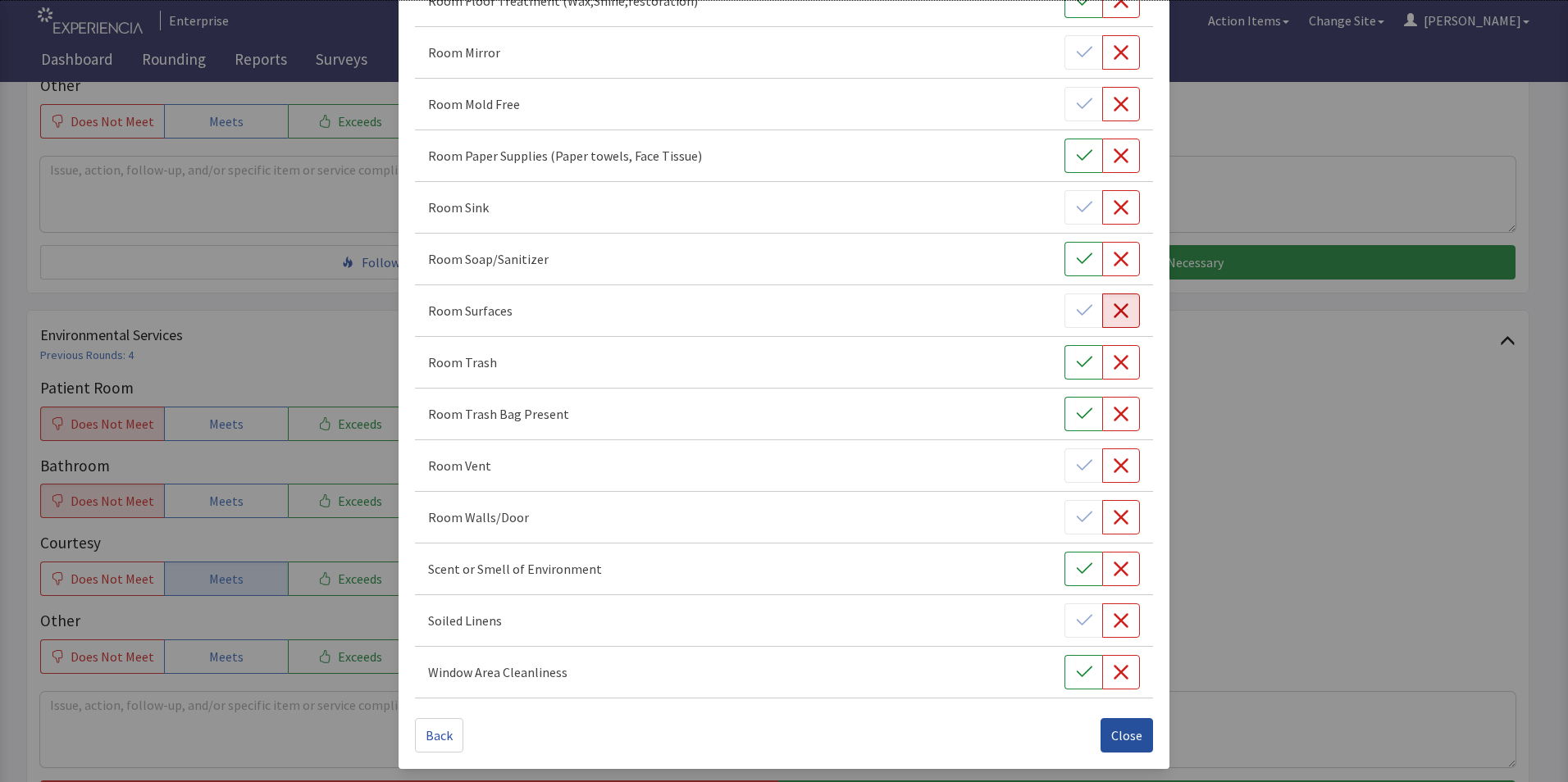
click at [1111, 734] on span "Close" at bounding box center [1127, 735] width 31 height 20
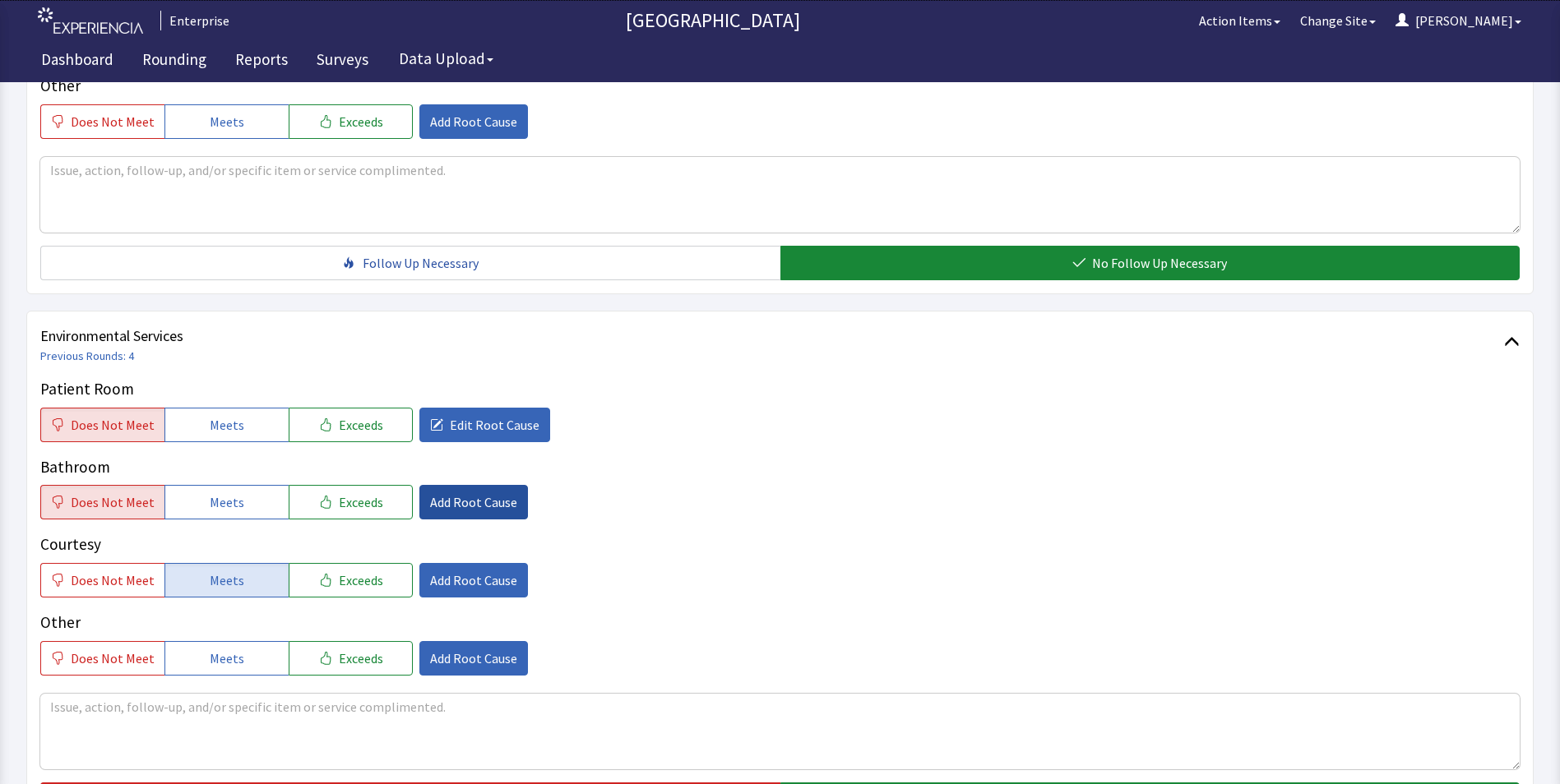
click at [443, 492] on span "Add Root Cause" at bounding box center [474, 502] width 87 height 20
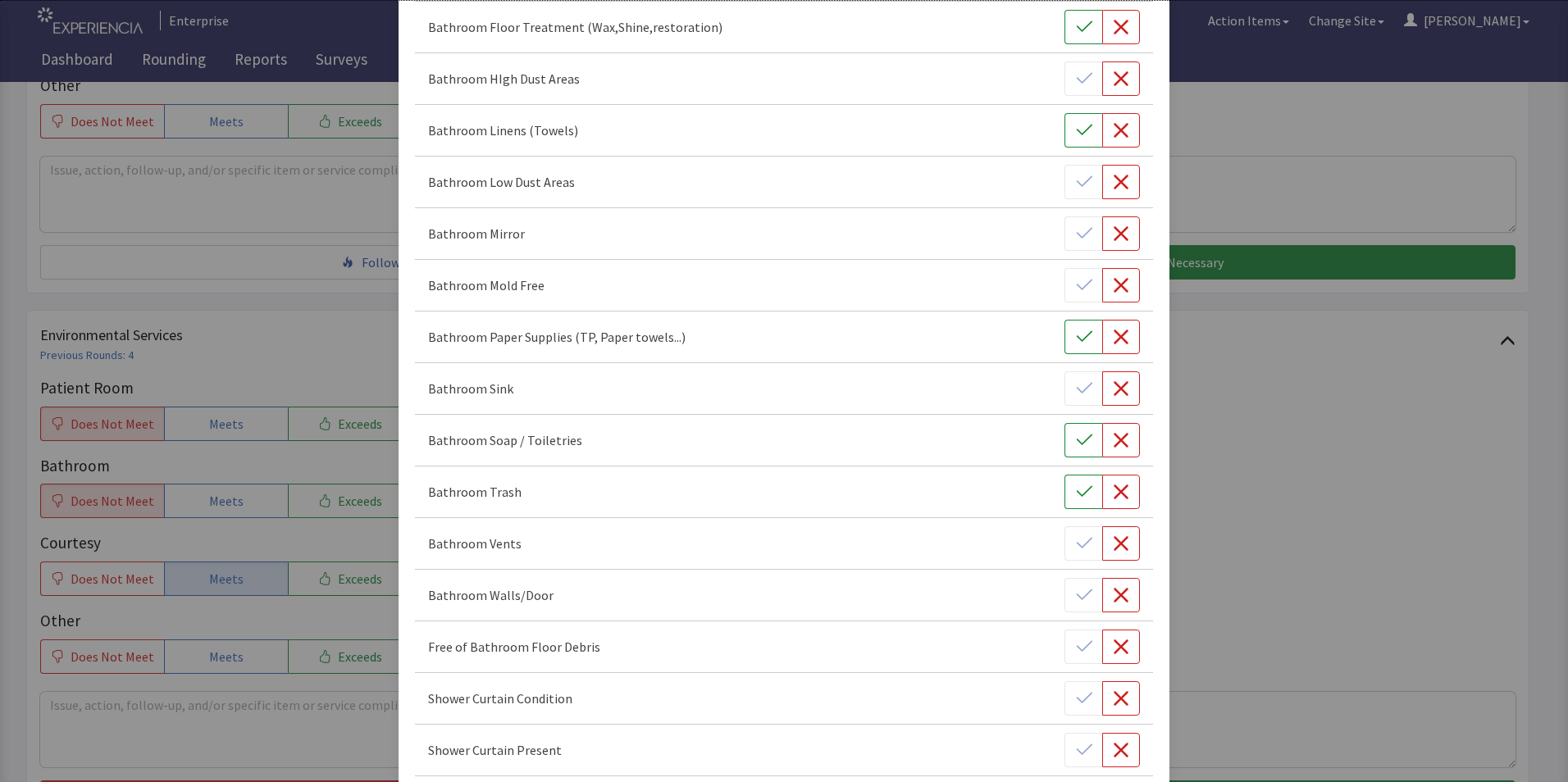
scroll to position [328, 0]
click at [1112, 331] on icon "button" at bounding box center [1120, 330] width 16 height 16
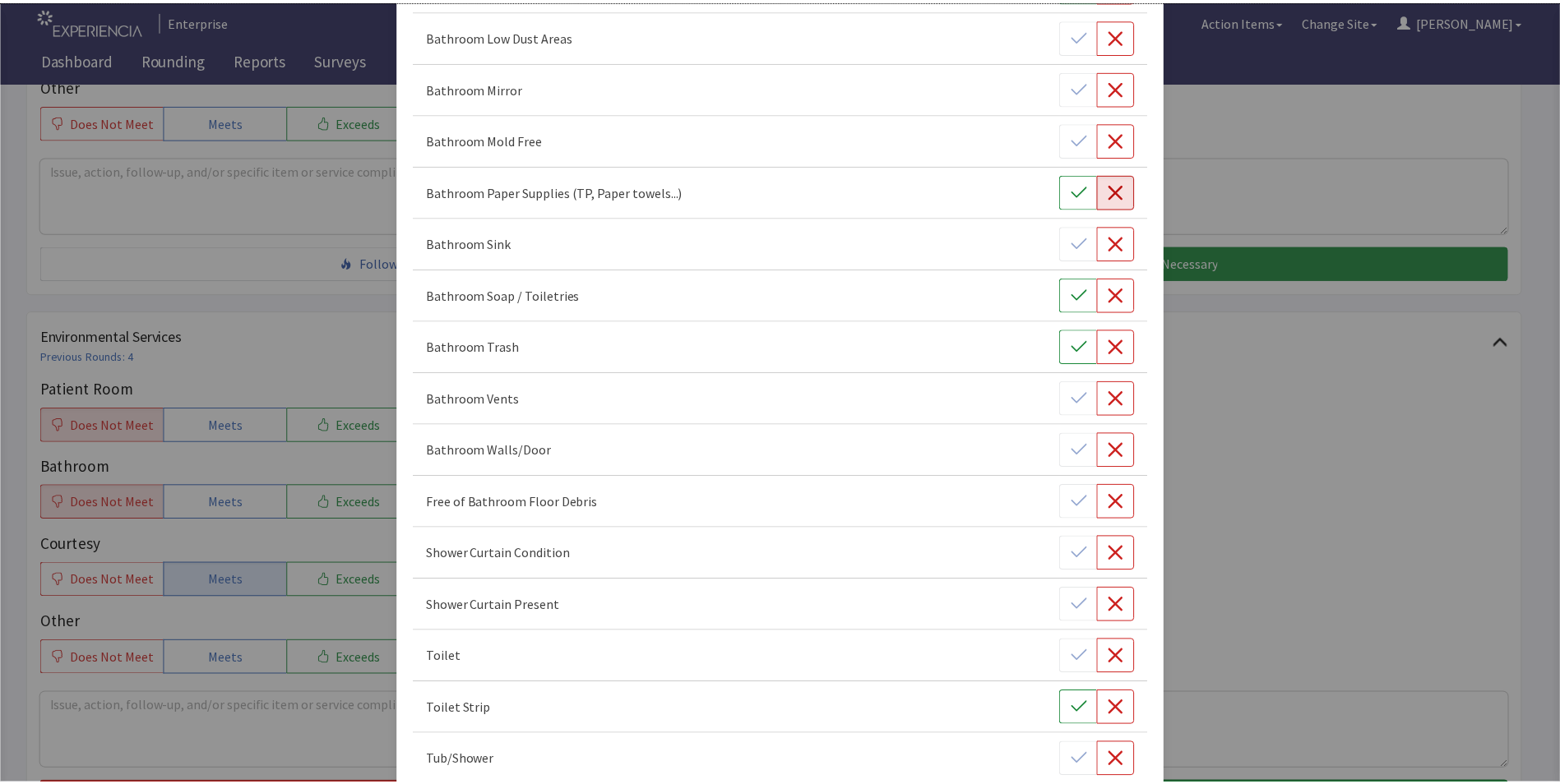
scroll to position [557, 0]
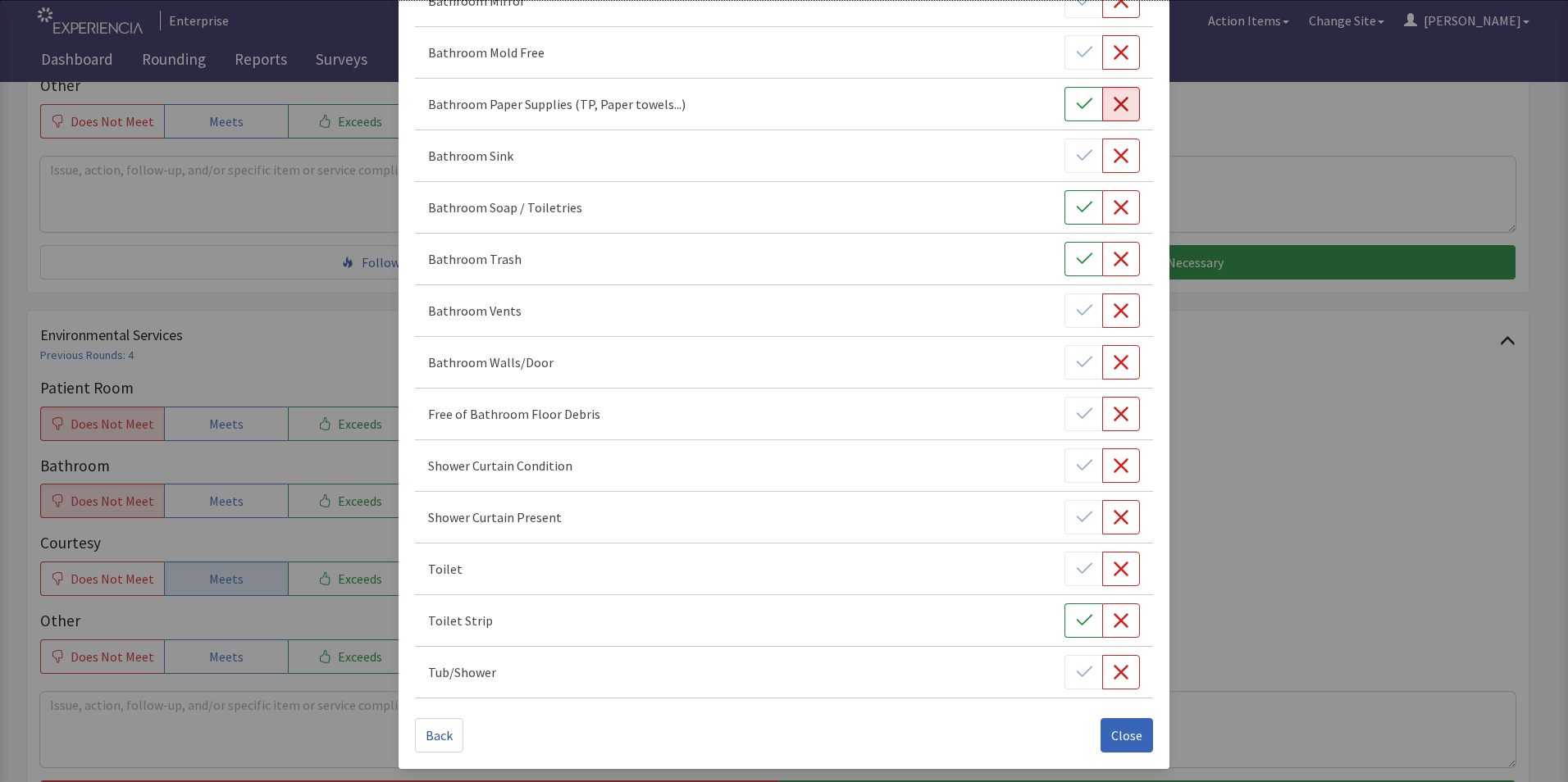
click at [1111, 738] on span "Close" at bounding box center [1127, 735] width 31 height 20
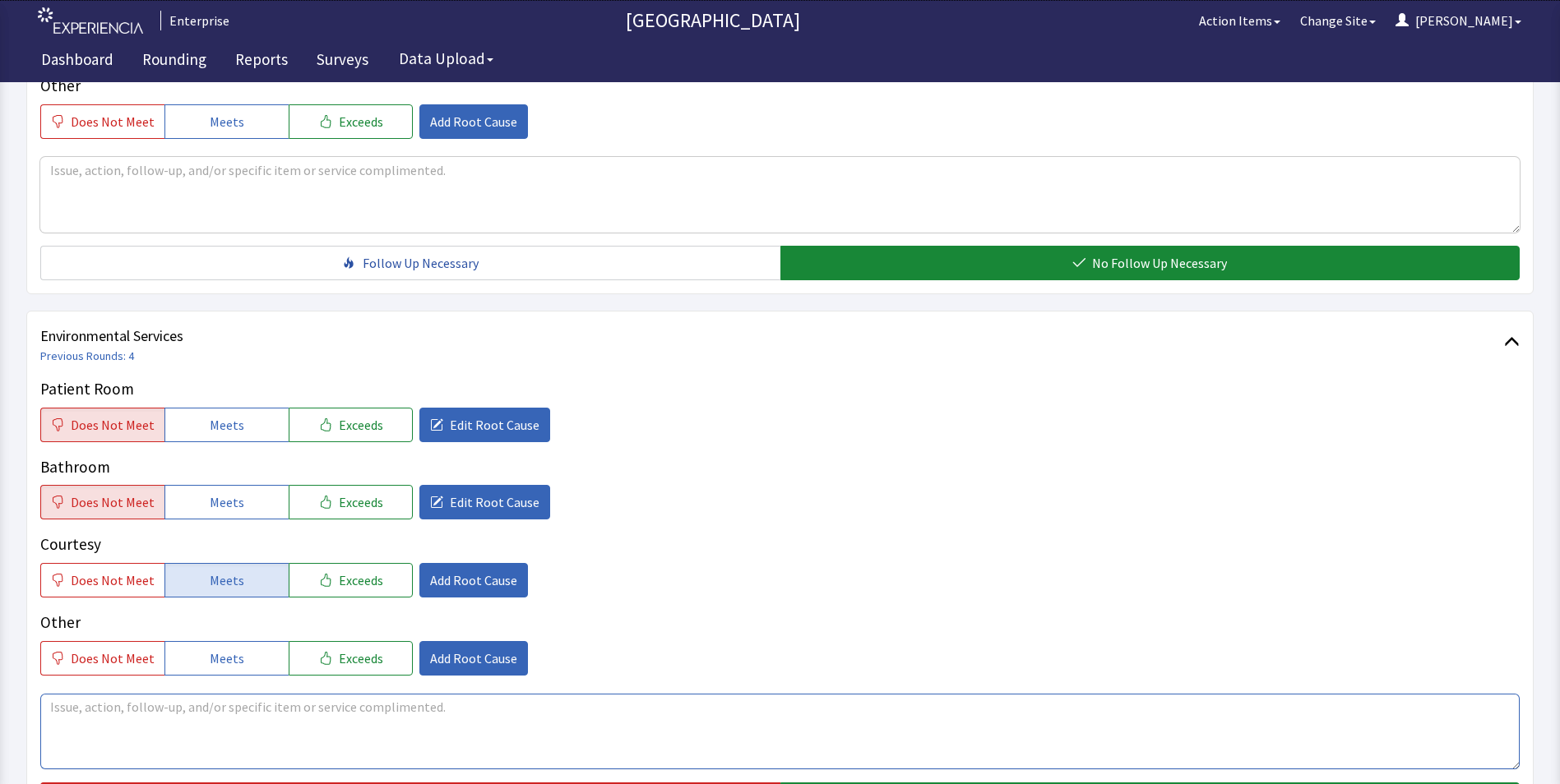
click at [59, 694] on textarea at bounding box center [780, 732] width 1480 height 76
paste textarea "no toilet tissue refill , paper towels as well"
drag, startPoint x: 50, startPoint y: 682, endPoint x: 574, endPoint y: 681, distance: 524.0
click at [576, 694] on textarea "no toilet tissue refill , paper towels as well. not all surfaces wiped" at bounding box center [780, 732] width 1480 height 76
type textarea "no toilet tissue refill , paper towels as well. not all surfaces wiped"
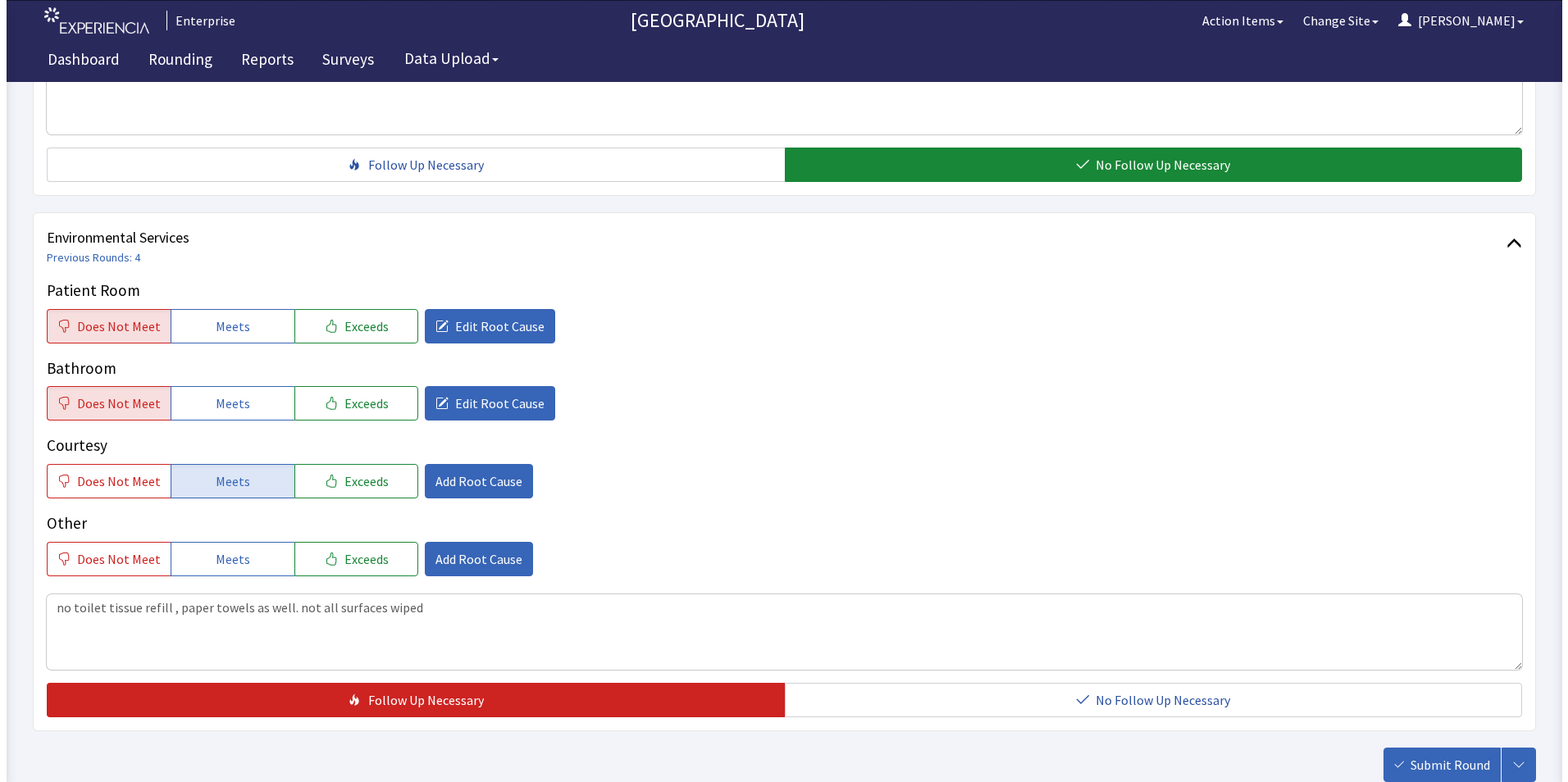
scroll to position [916, 0]
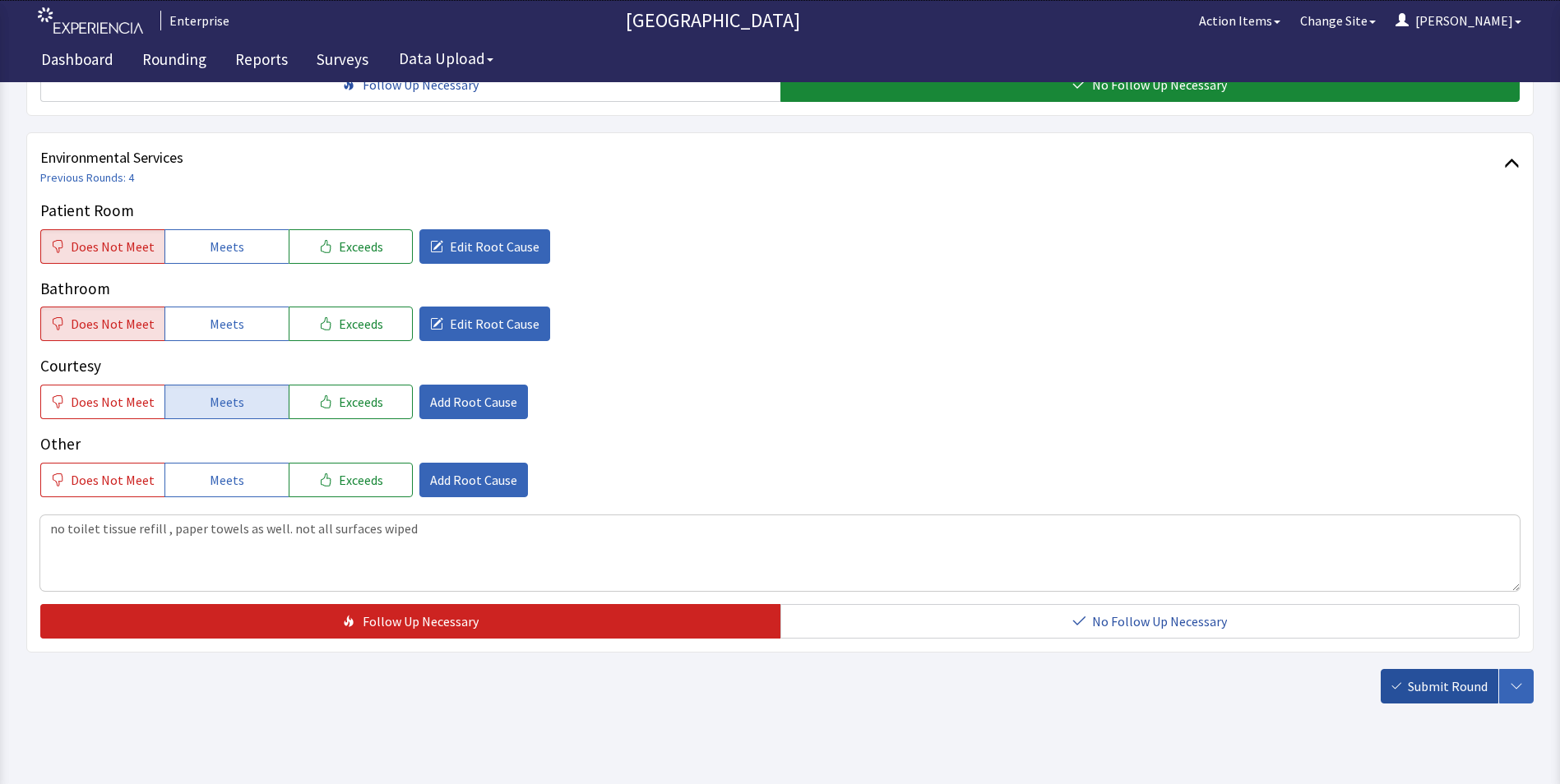
click at [1423, 676] on span "Submit Round" at bounding box center [1448, 686] width 80 height 20
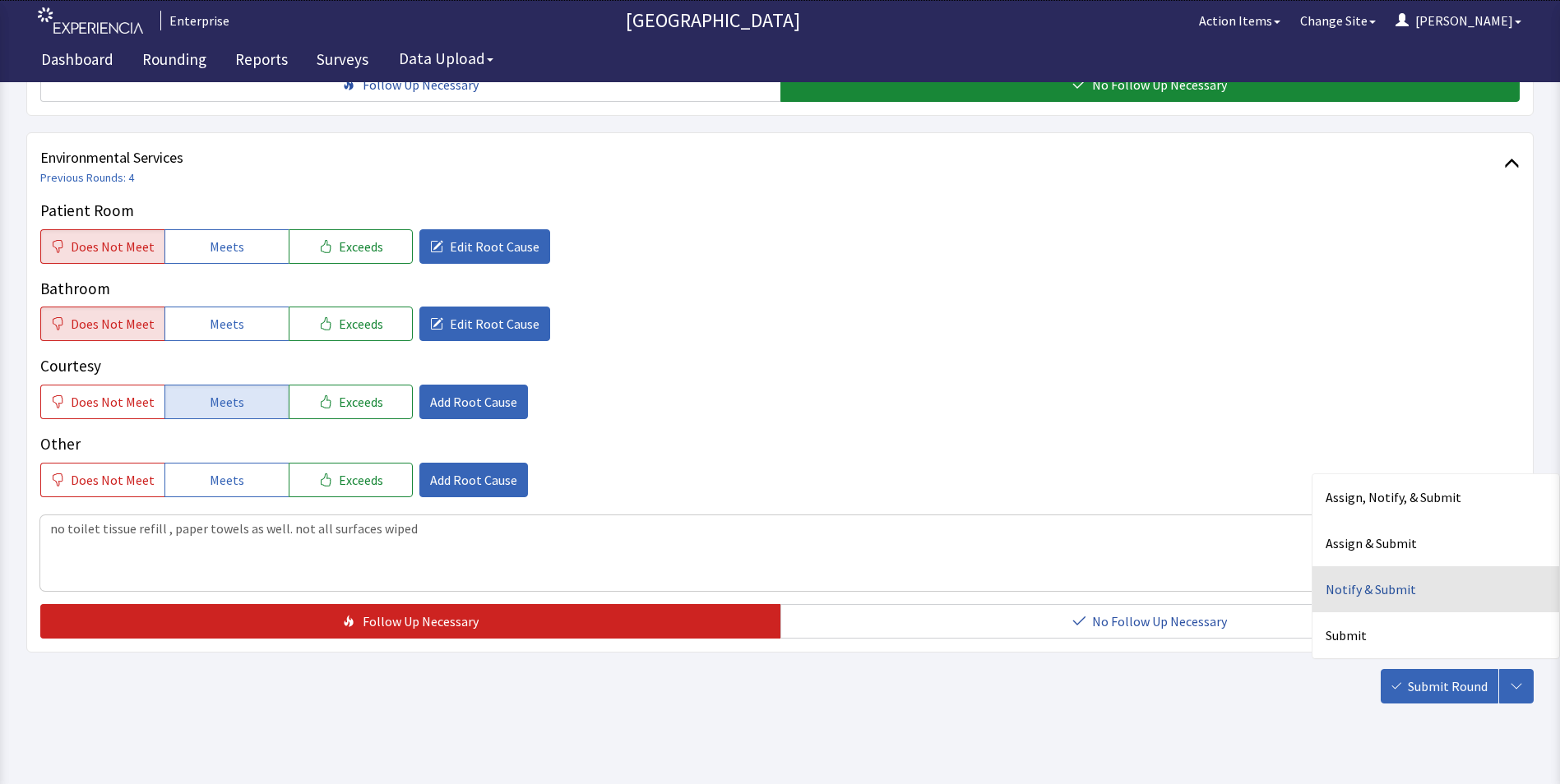
click at [1357, 566] on div "Notify & Submit" at bounding box center [1436, 590] width 247 height 46
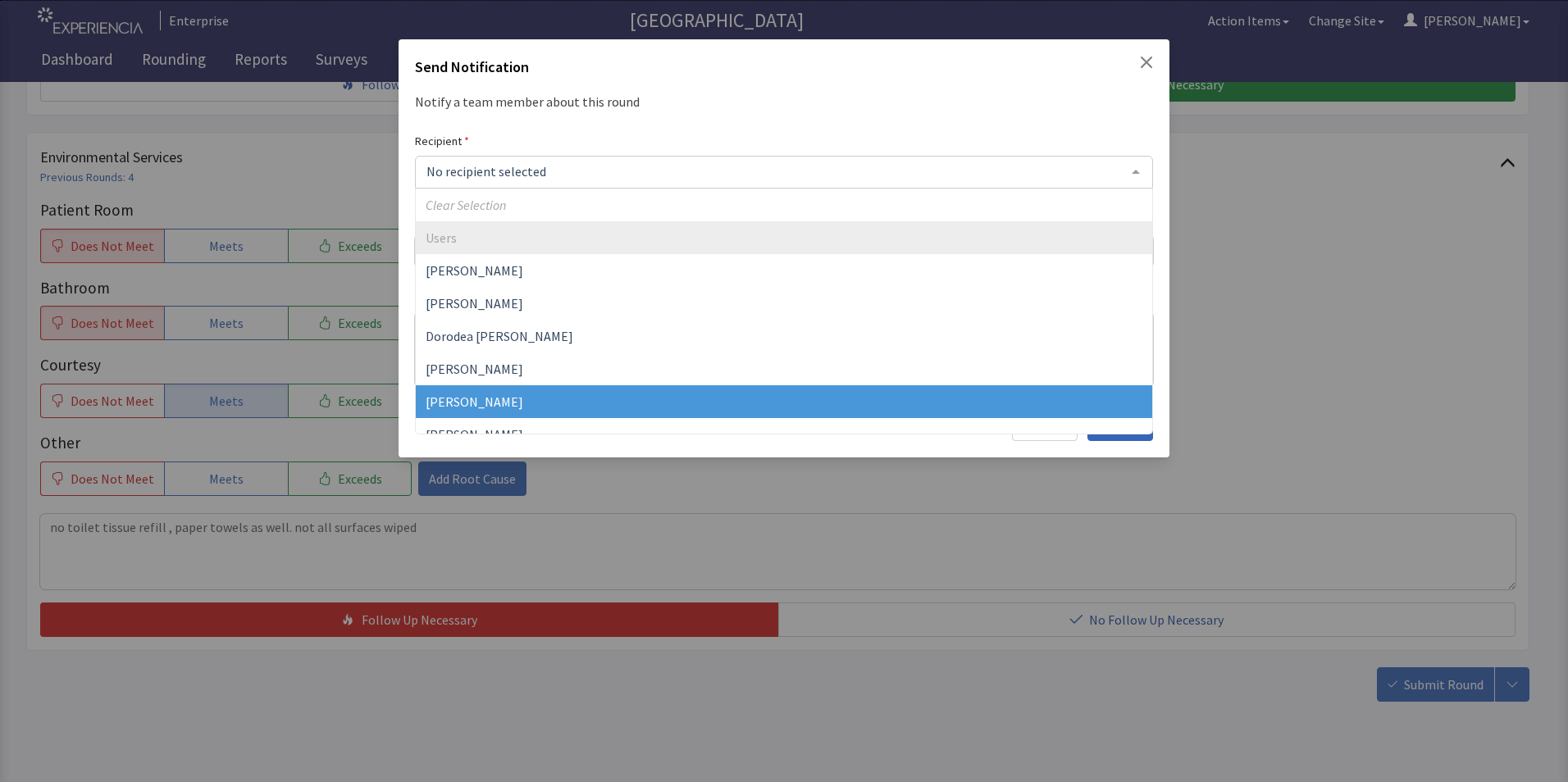
drag, startPoint x: 469, startPoint y: 395, endPoint x: 488, endPoint y: 380, distance: 24.2
click at [472, 395] on span "[PERSON_NAME]" at bounding box center [475, 402] width 98 height 16
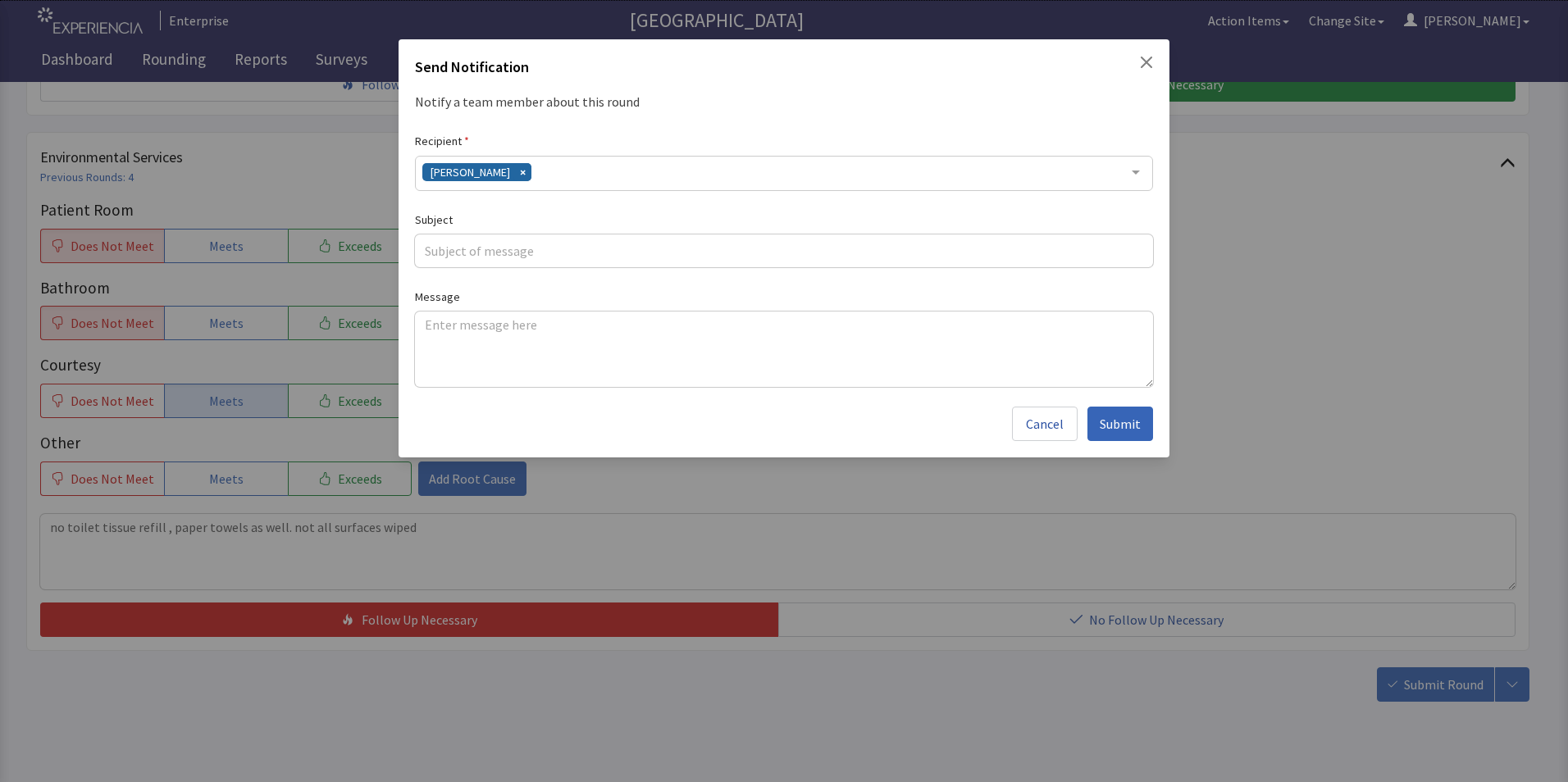
click at [577, 176] on div "[PERSON_NAME]" at bounding box center [784, 173] width 738 height 35
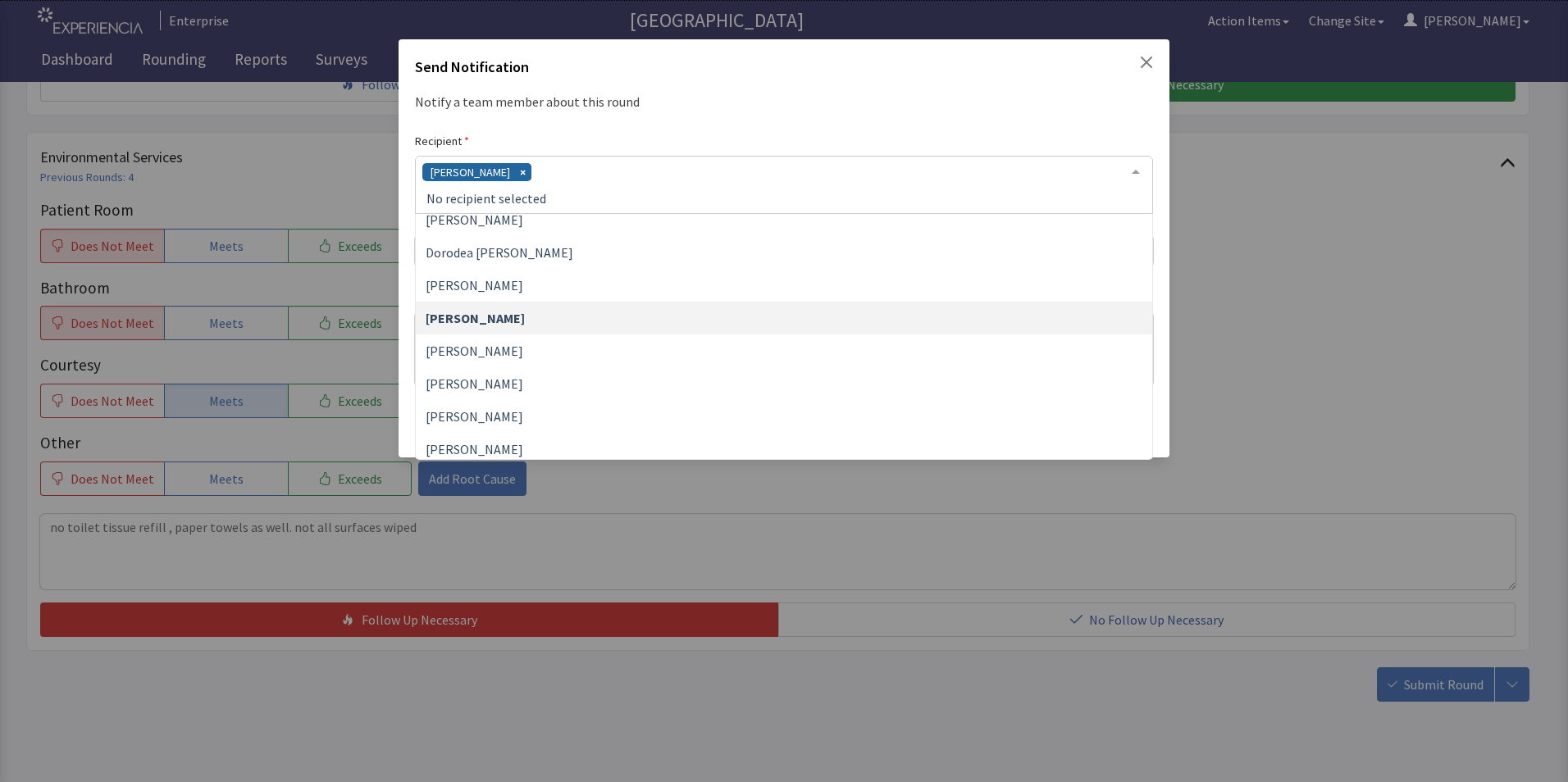
scroll to position [164, 0]
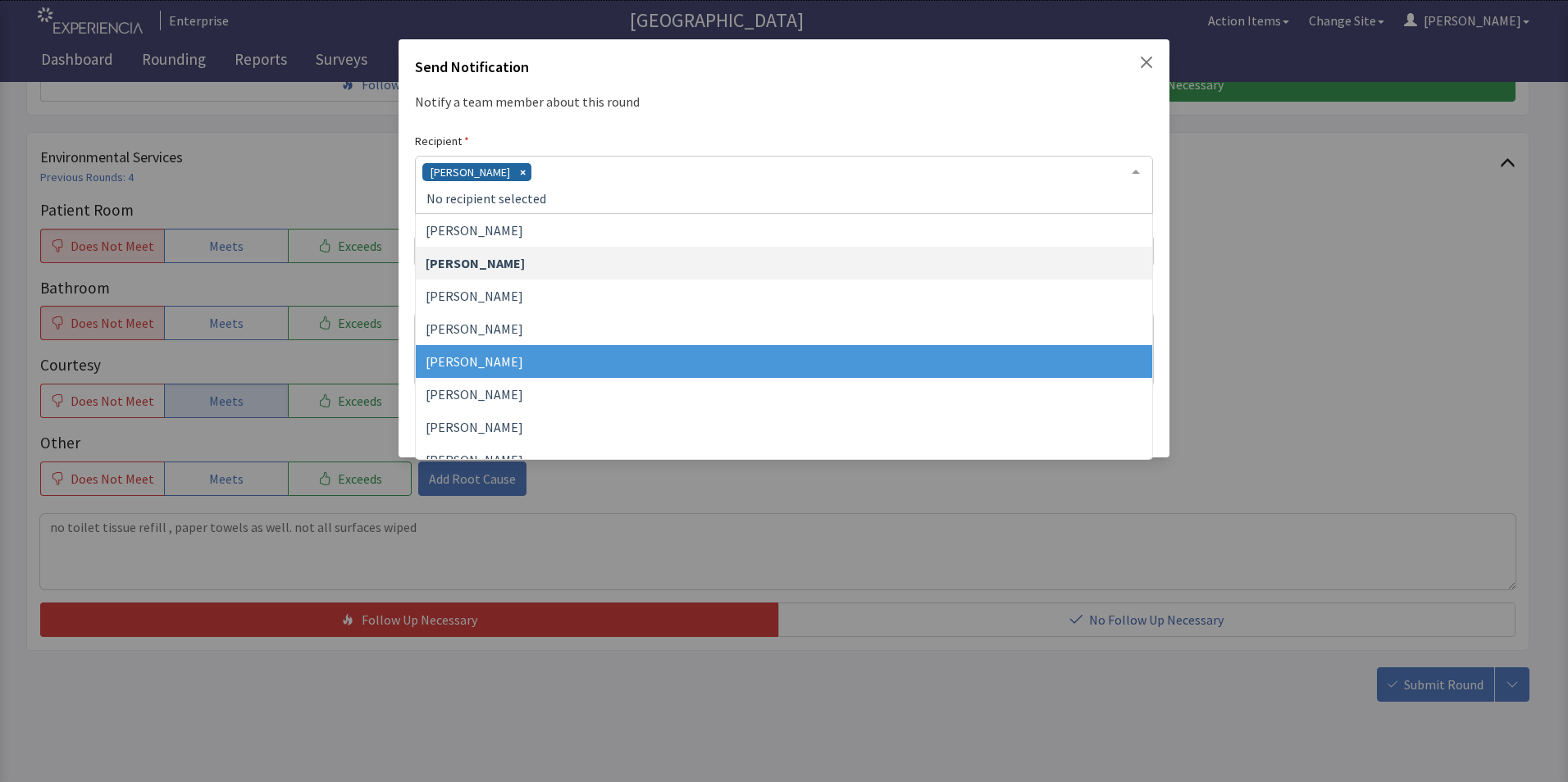
click at [524, 359] on span "[PERSON_NAME]" at bounding box center [475, 361] width 98 height 16
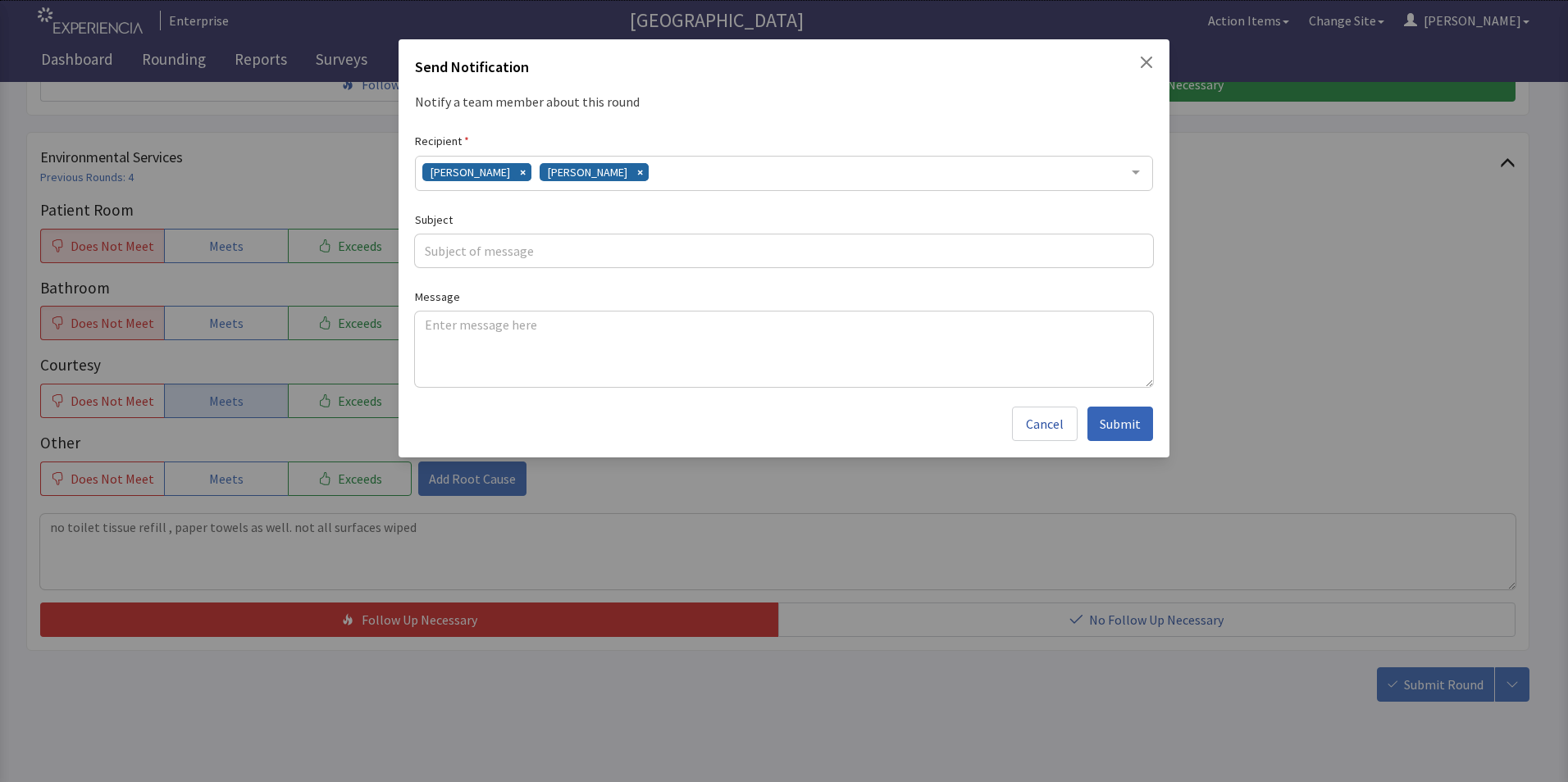
click at [686, 175] on div "Gerardo Mejias James Hellandbrand" at bounding box center [784, 173] width 738 height 35
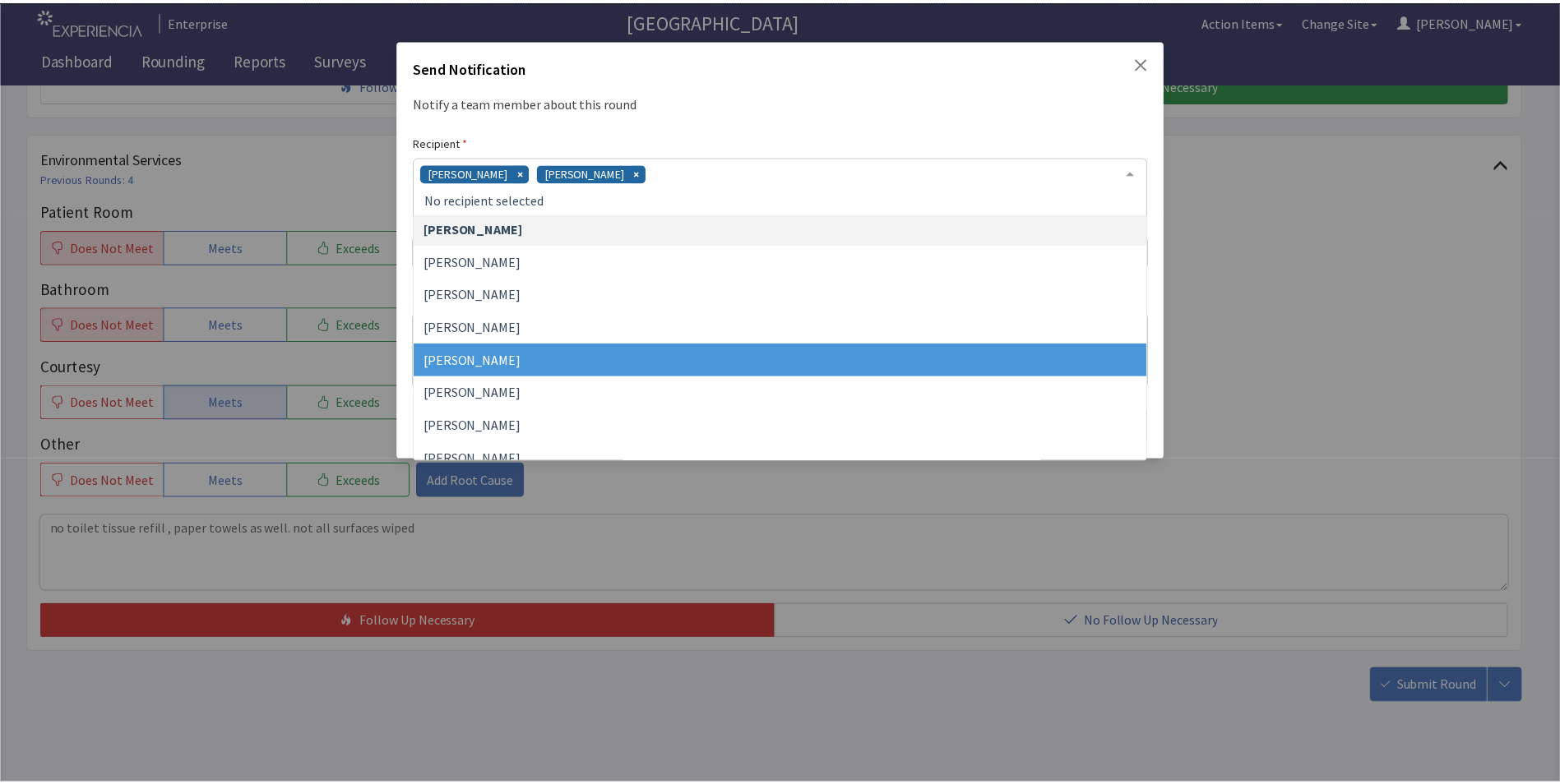
scroll to position [379, 0]
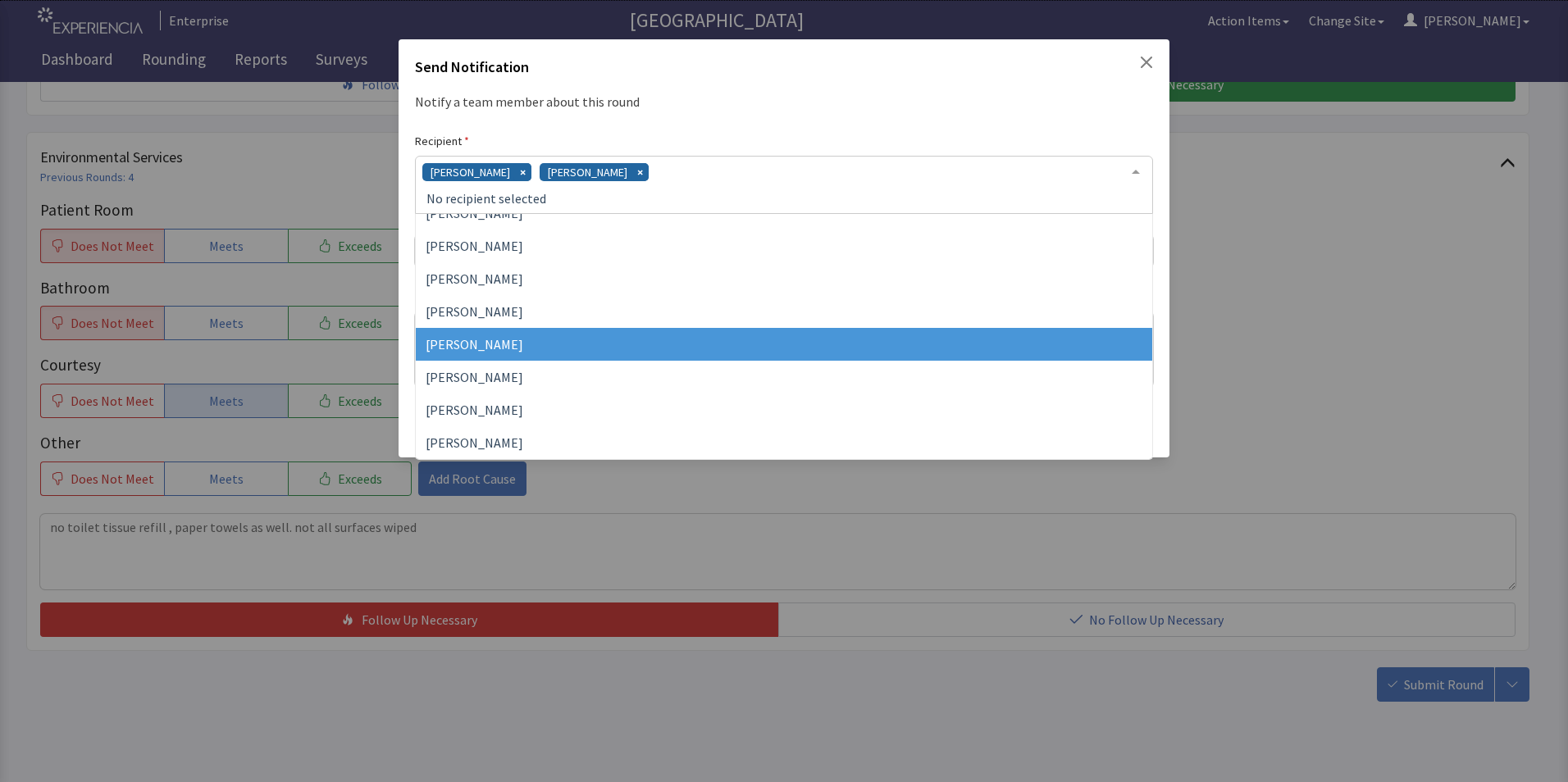
click at [603, 342] on span "Vesel Haxhillary" at bounding box center [784, 344] width 736 height 33
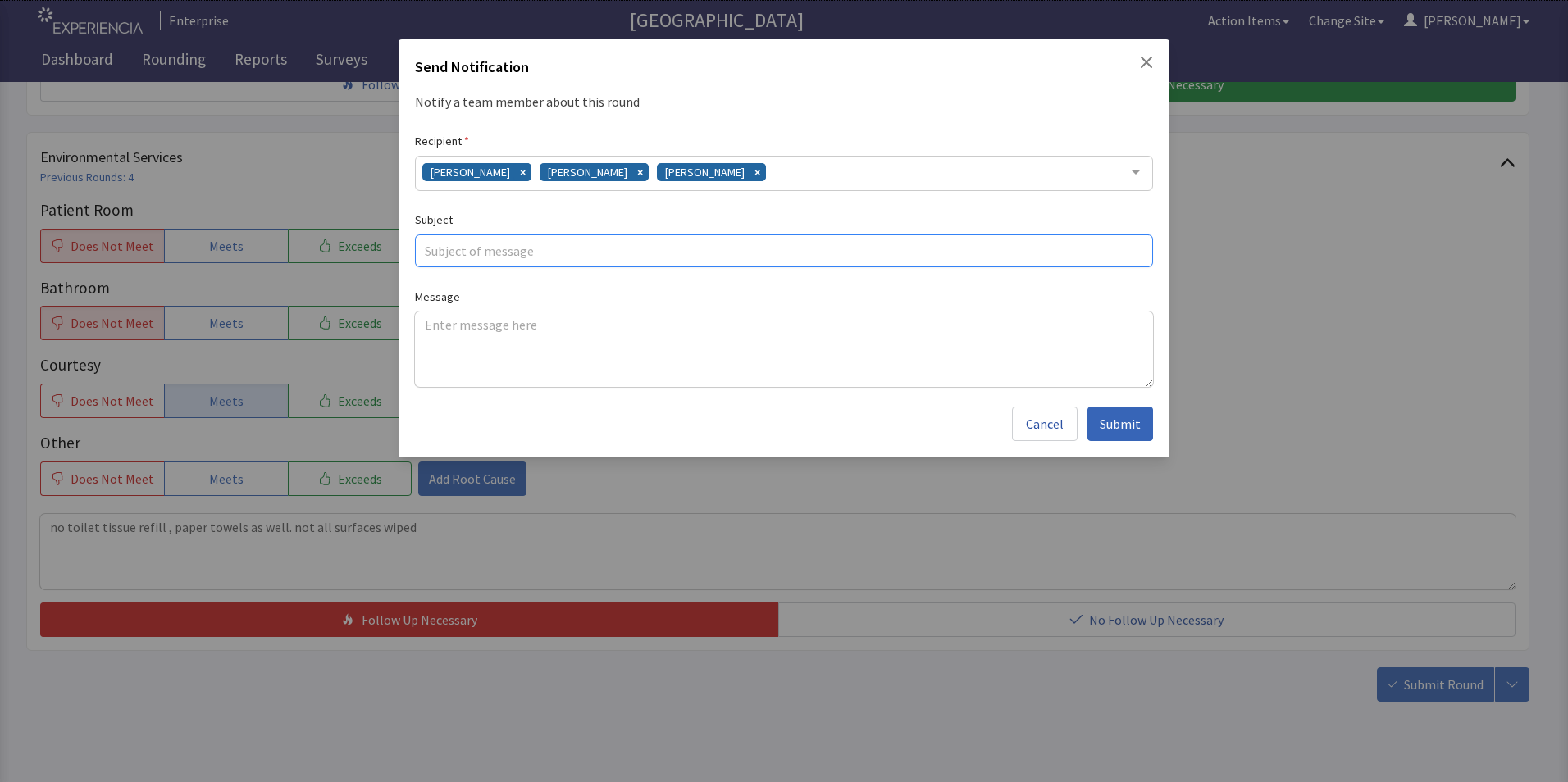
click at [472, 248] on input "text" at bounding box center [784, 251] width 738 height 33
click at [436, 246] on input "surfaces not wiped , no toiletries" at bounding box center [784, 251] width 738 height 33
type input "surfaces not wiped , no toiletries"
click at [419, 330] on textarea at bounding box center [784, 349] width 738 height 76
paste textarea "no toilet tissue refill , paper towels as well. not all surfaces wiped"
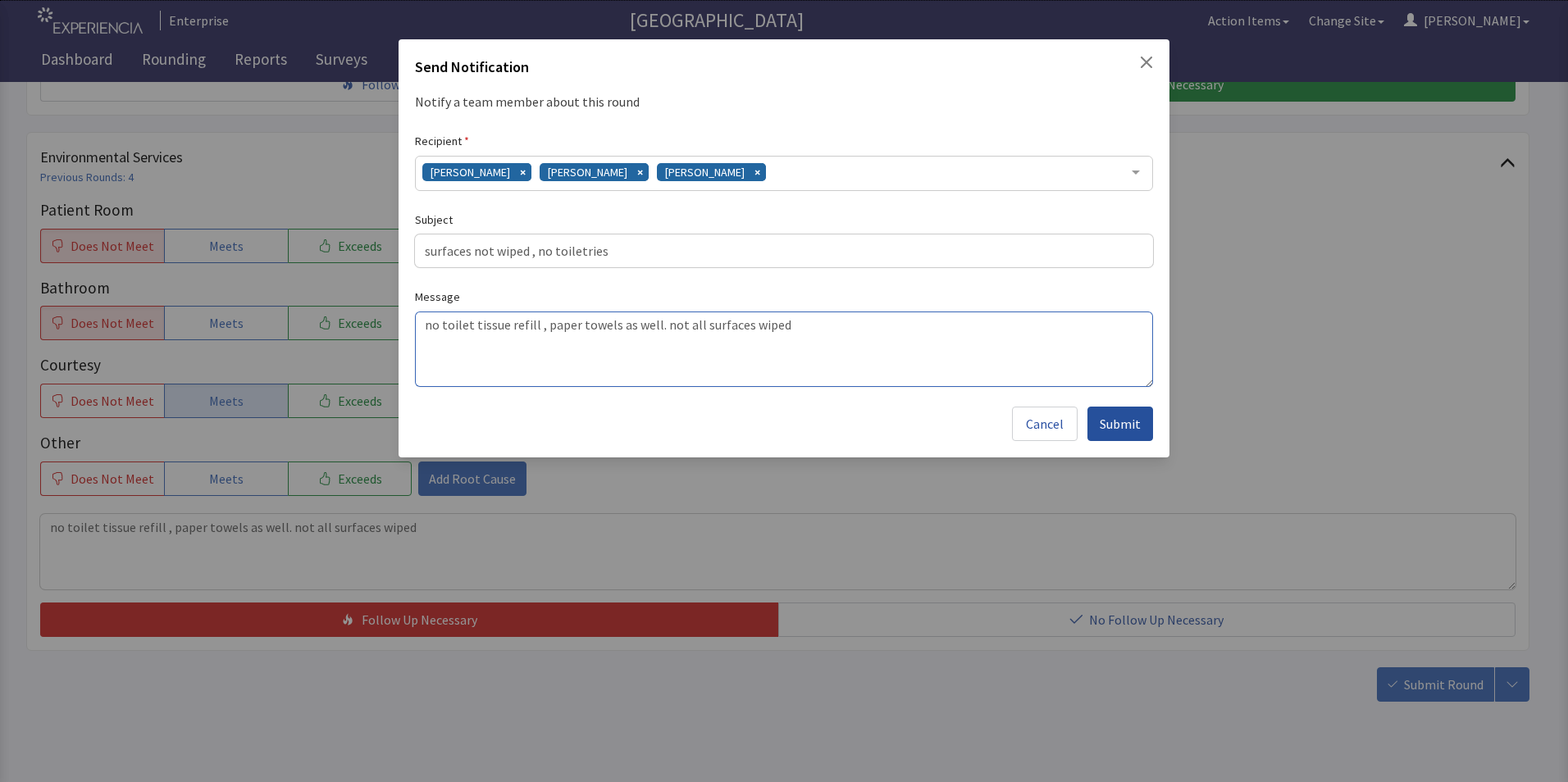
type textarea "no toilet tissue refill , paper towels as well. not all surfaces wiped"
click at [1123, 422] on span "Submit" at bounding box center [1120, 423] width 41 height 20
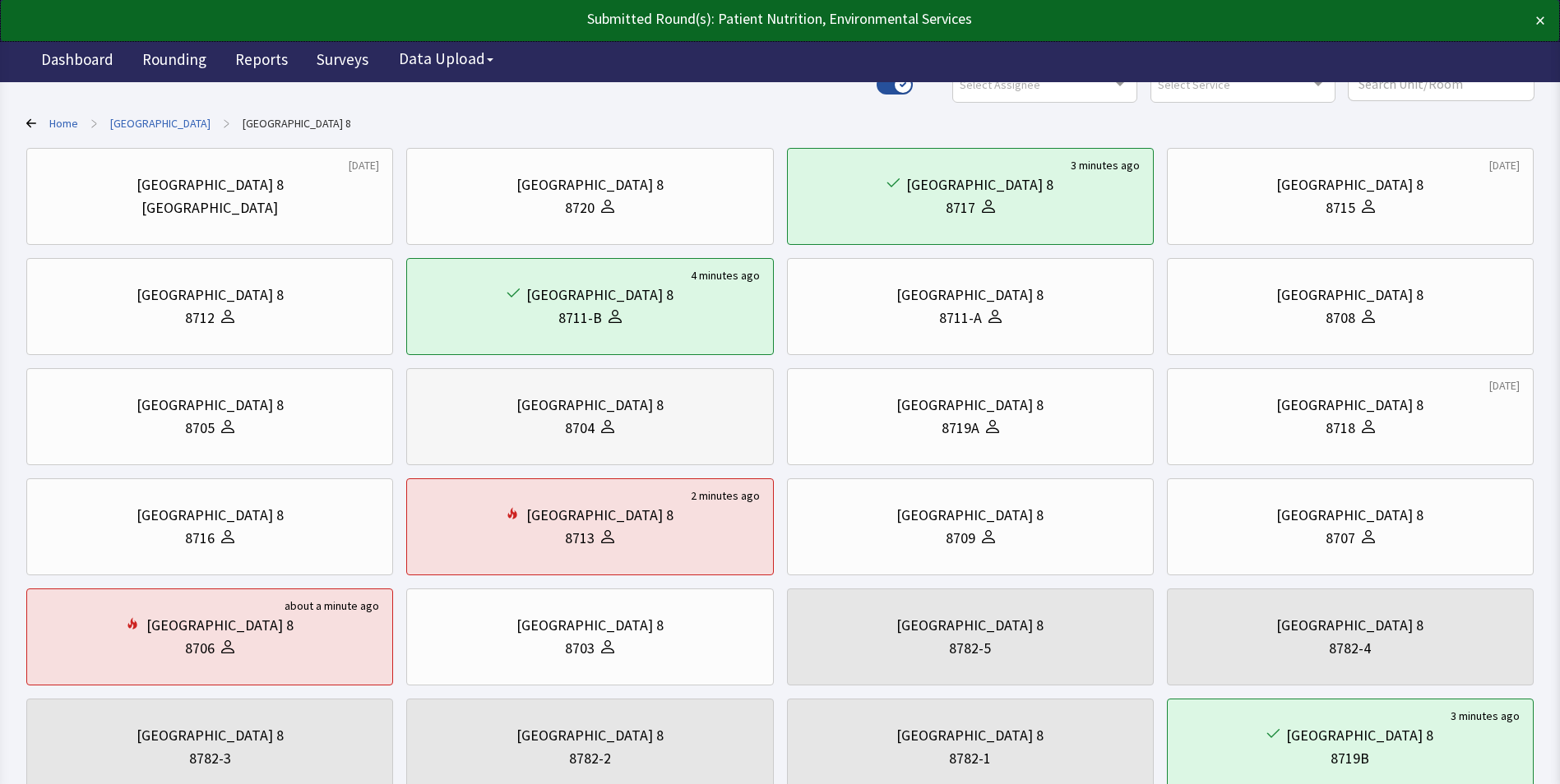
scroll to position [247, 0]
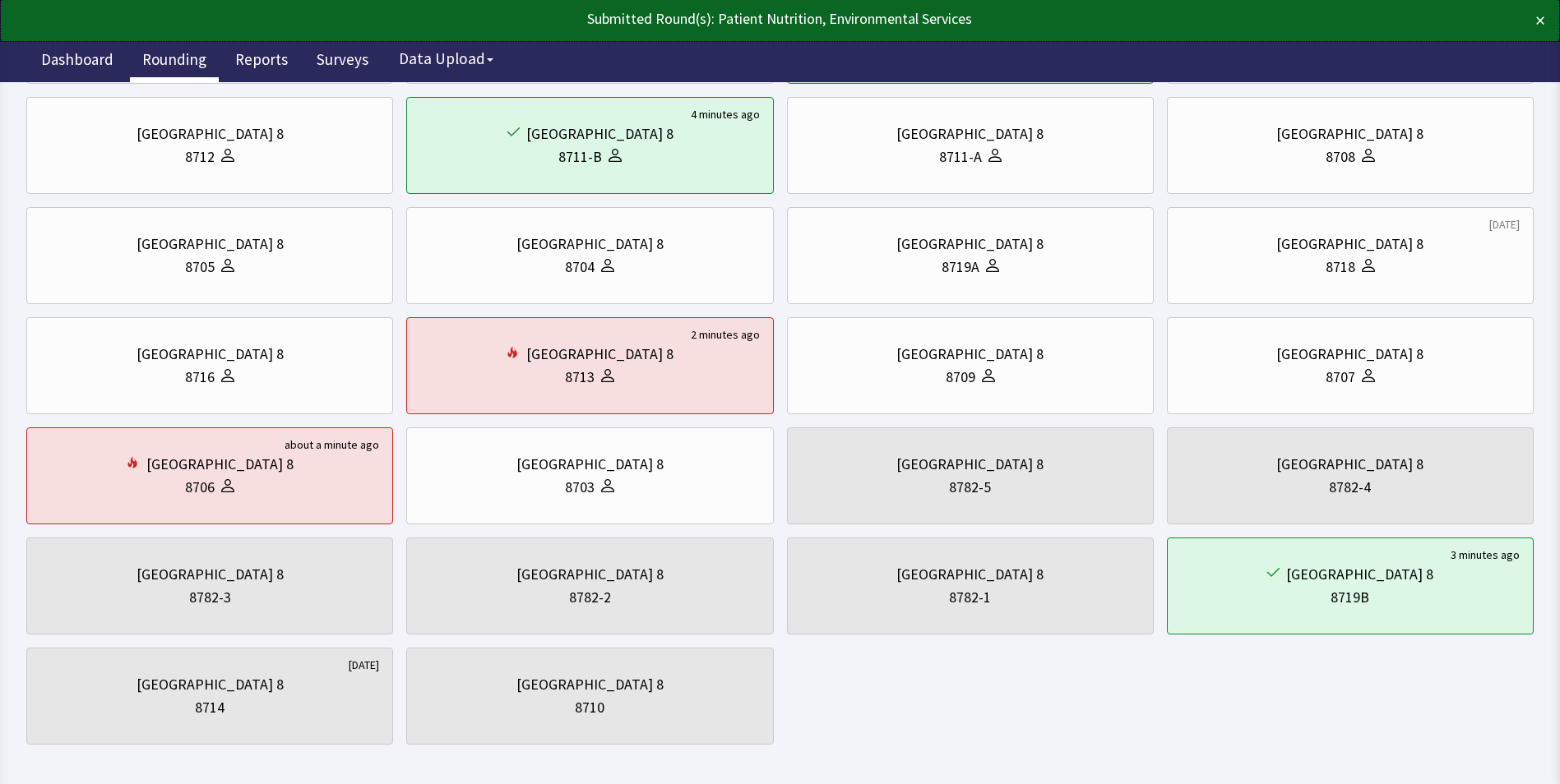
click at [168, 54] on link "Rounding" at bounding box center [174, 62] width 89 height 41
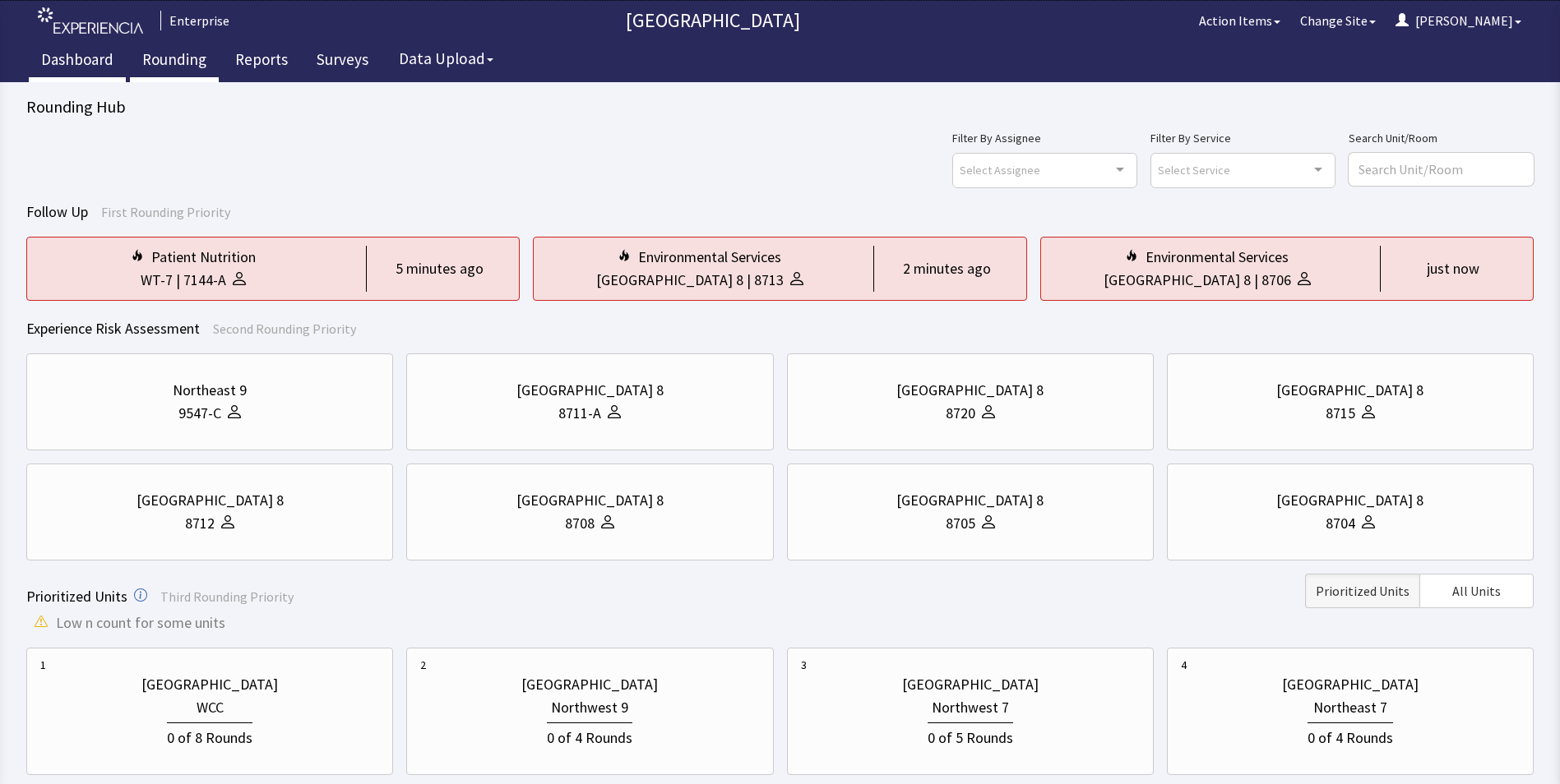
click at [74, 51] on link "Dashboard" at bounding box center [77, 62] width 97 height 41
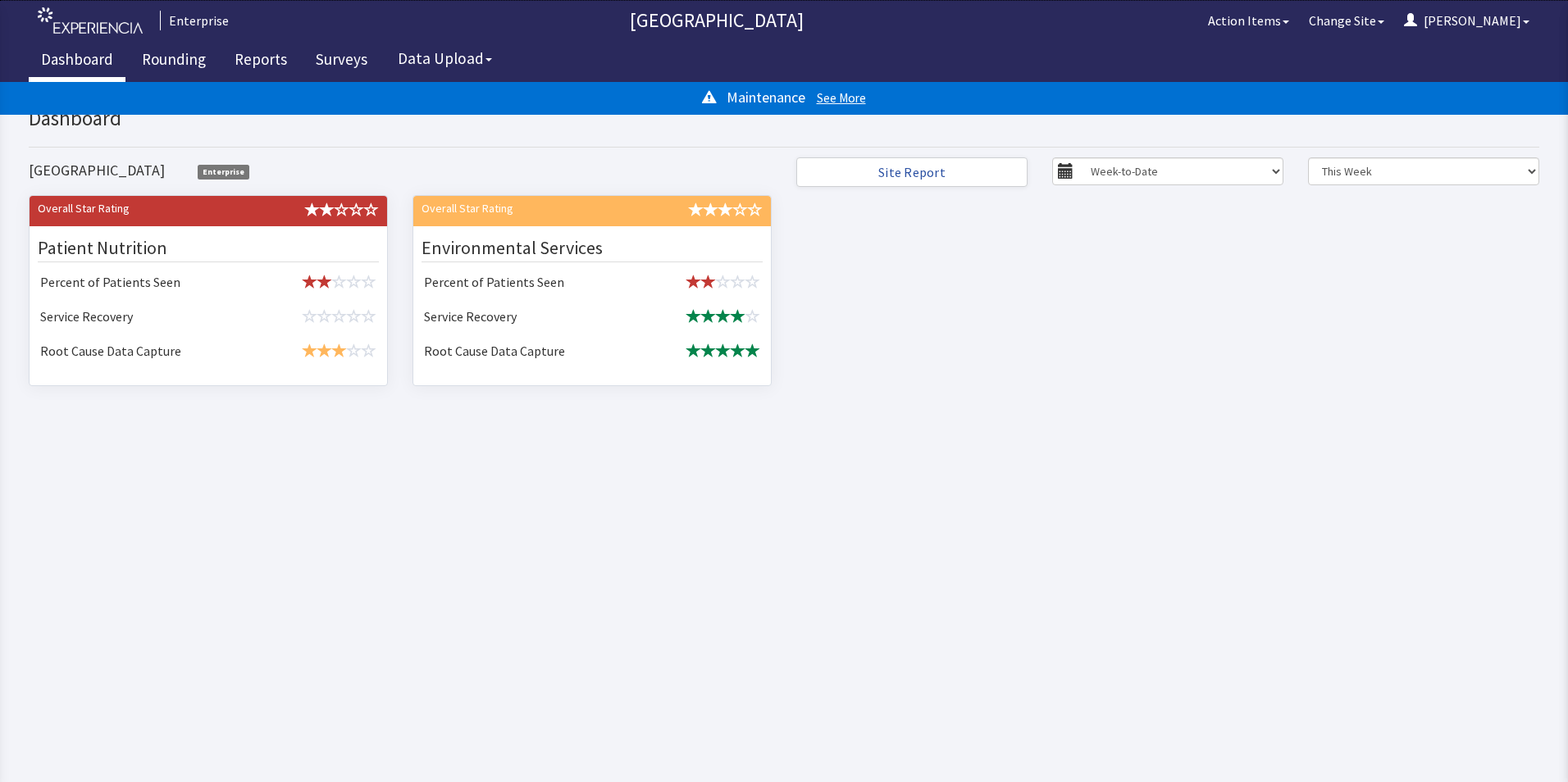
click at [82, 60] on link "Dashboard" at bounding box center [76, 62] width 97 height 41
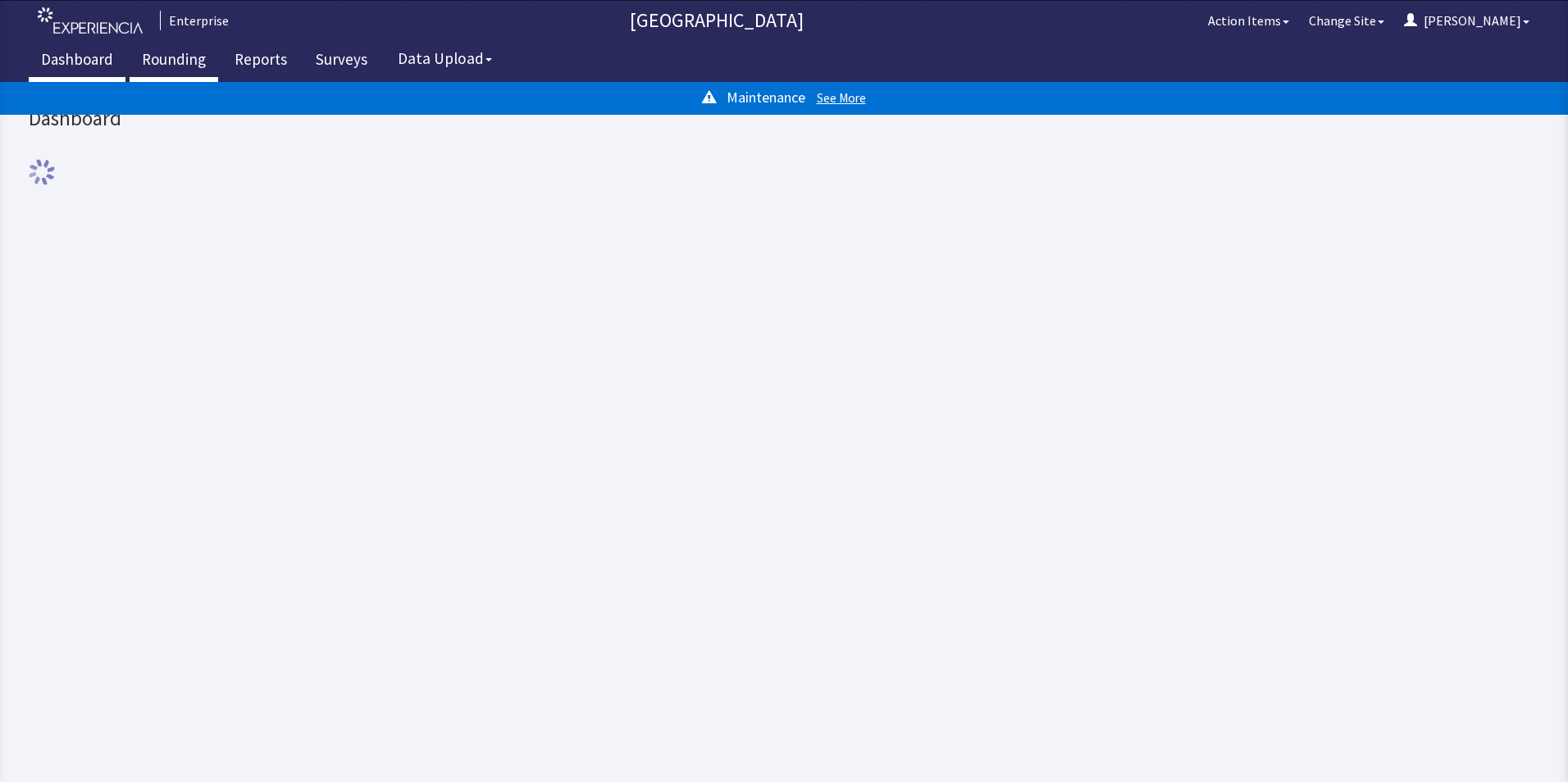
click at [179, 59] on link "Rounding" at bounding box center [173, 62] width 88 height 41
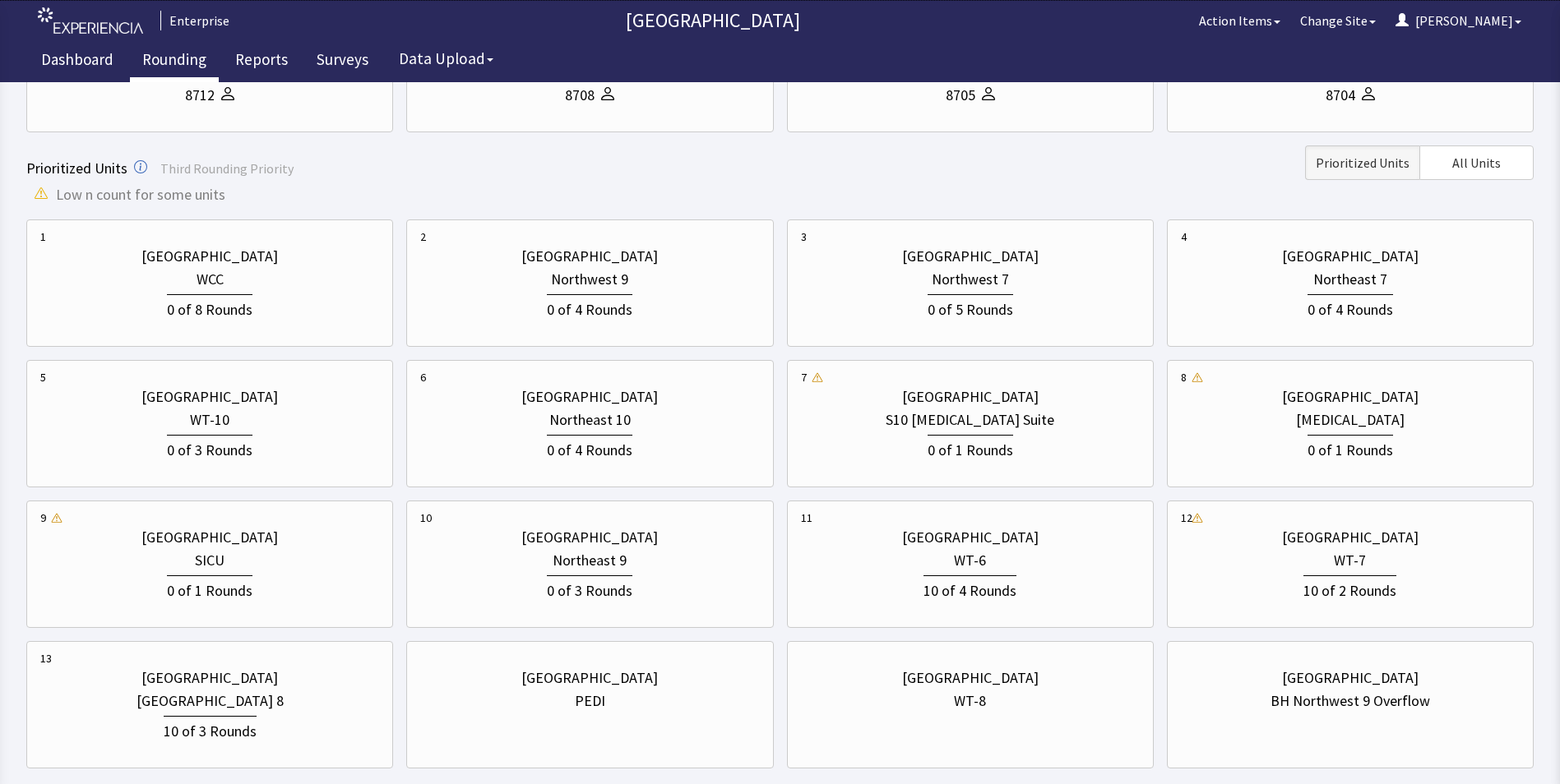
scroll to position [522, 0]
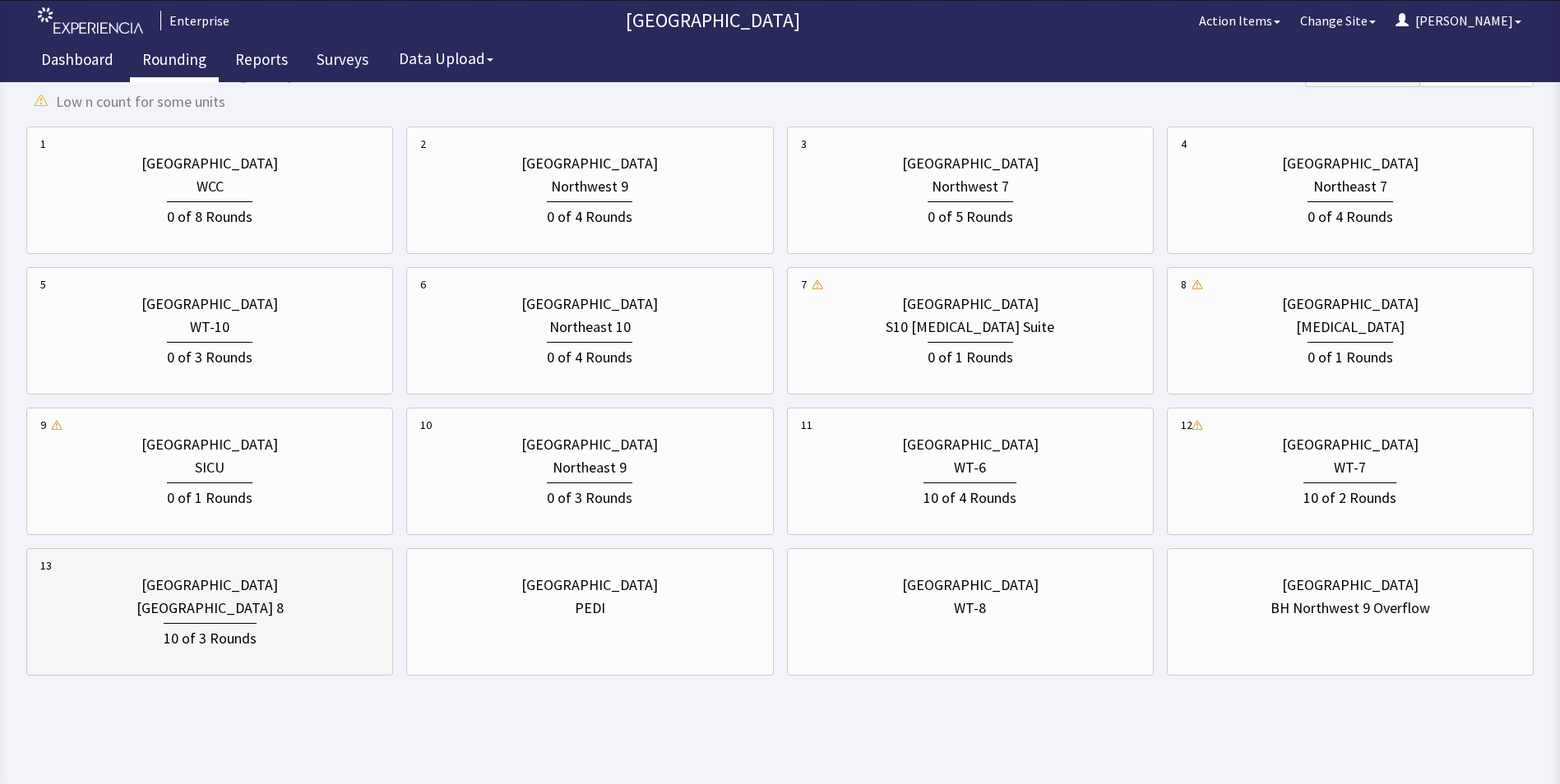
click at [152, 623] on div "10 of 3 Rounds" at bounding box center [210, 634] width 339 height 30
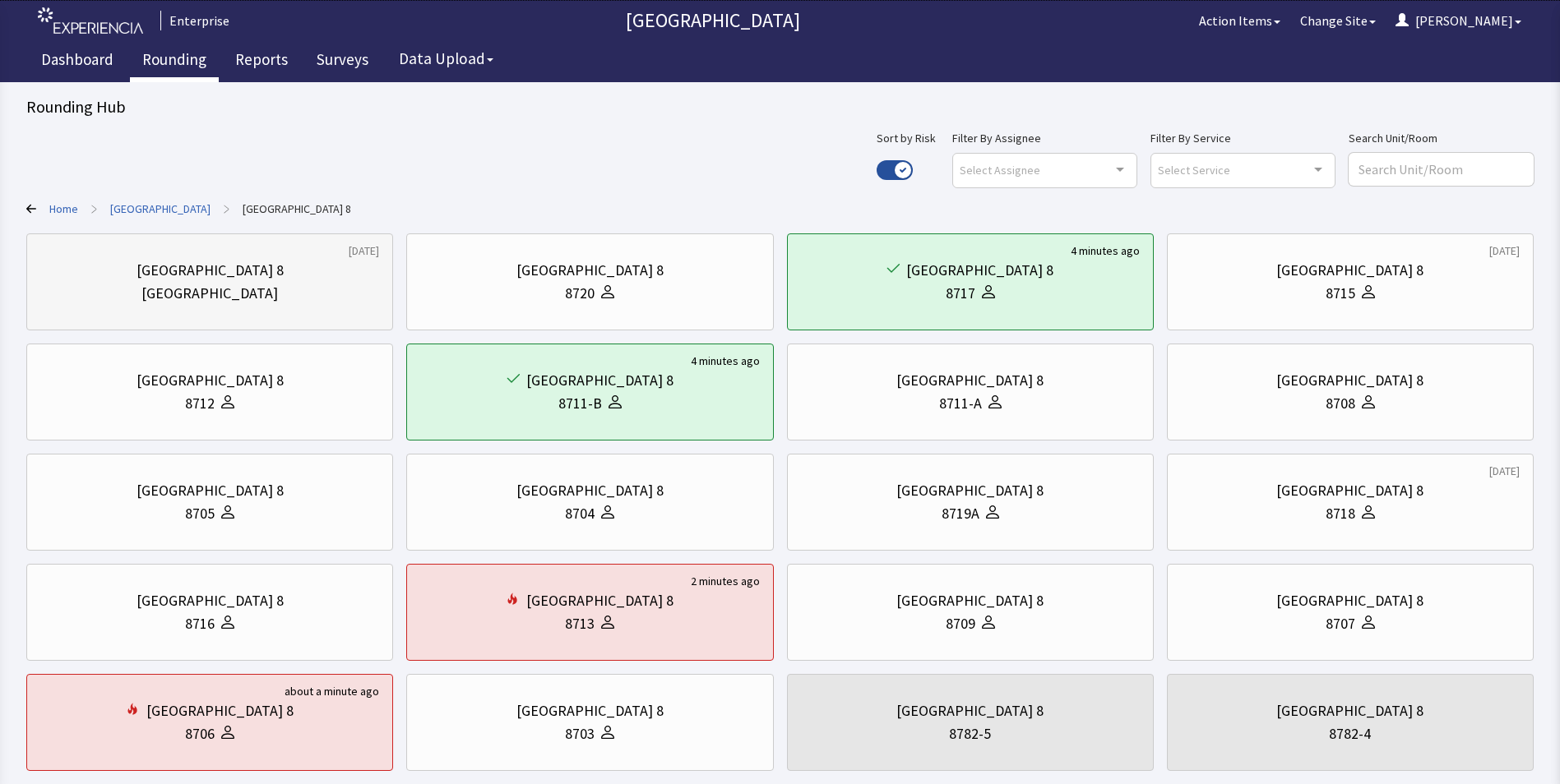
click at [162, 273] on div "[GEOGRAPHIC_DATA] 8" at bounding box center [210, 270] width 339 height 23
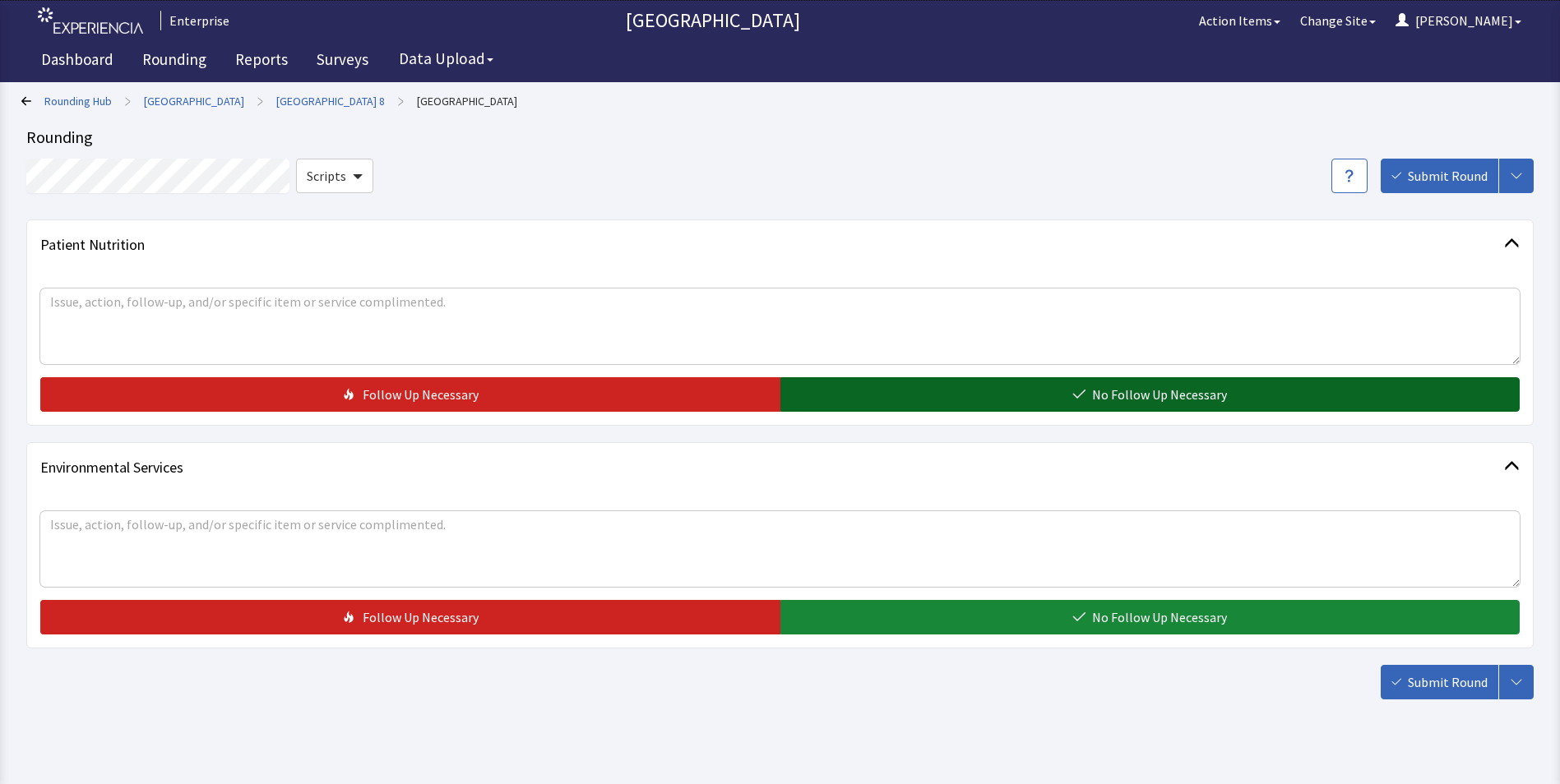
click at [938, 392] on button "No Follow Up Necessary" at bounding box center [1151, 395] width 740 height 34
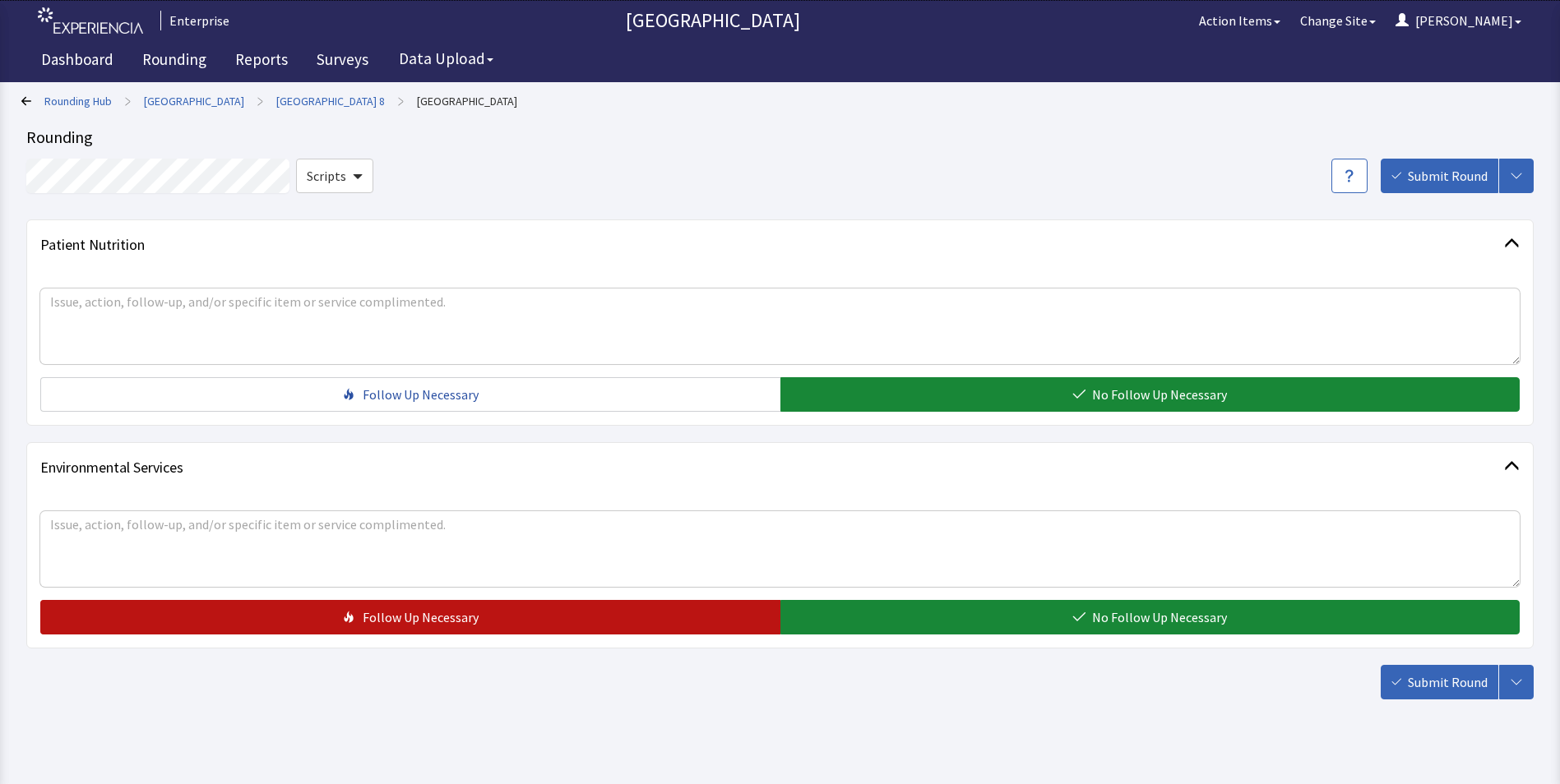
click at [380, 614] on span "Follow Up Necessary" at bounding box center [420, 617] width 116 height 20
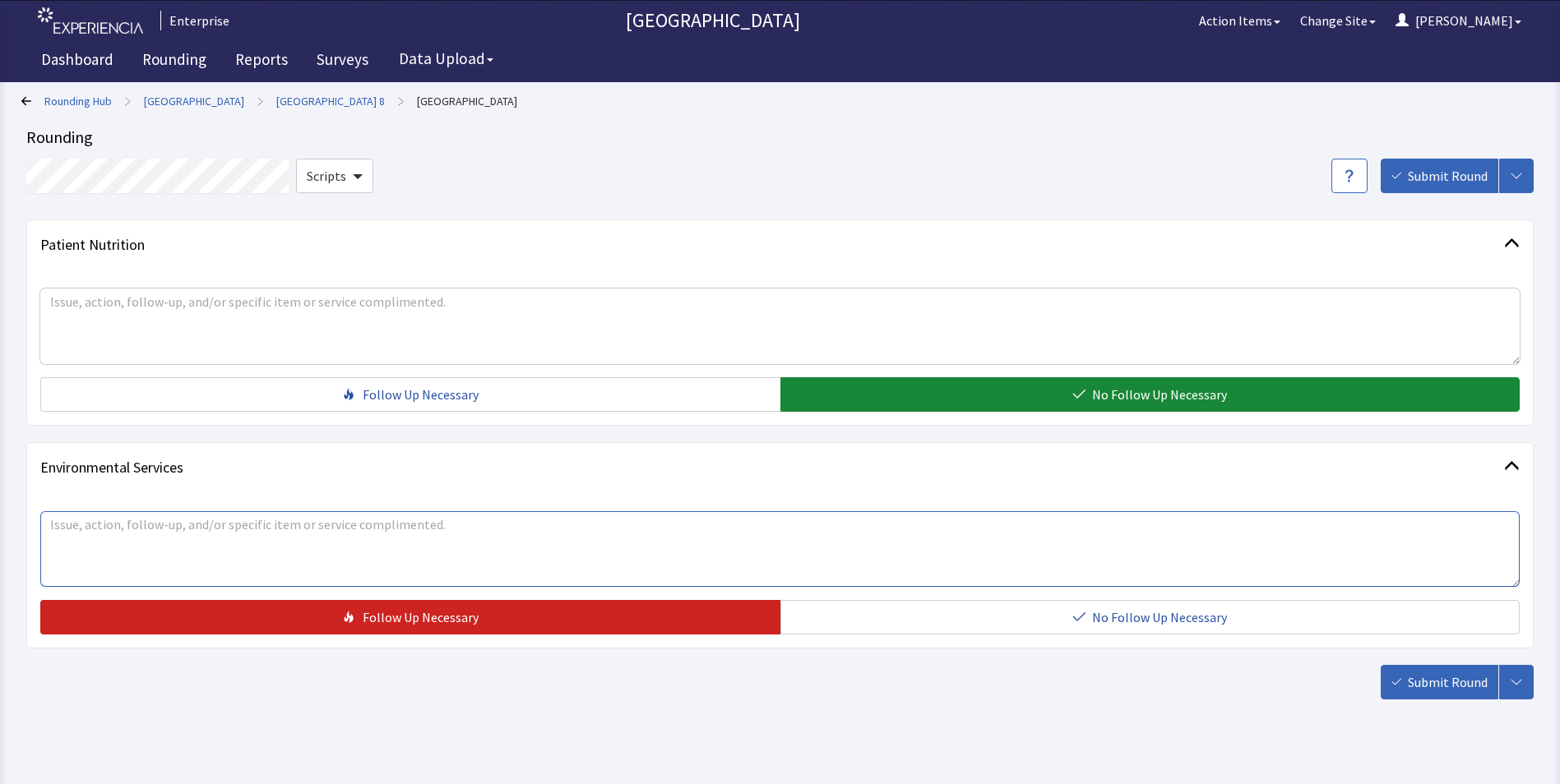
click at [98, 528] on textarea at bounding box center [780, 549] width 1480 height 76
type textarea "rug stains on unit"
click at [1447, 686] on span "Submit Round" at bounding box center [1448, 682] width 80 height 20
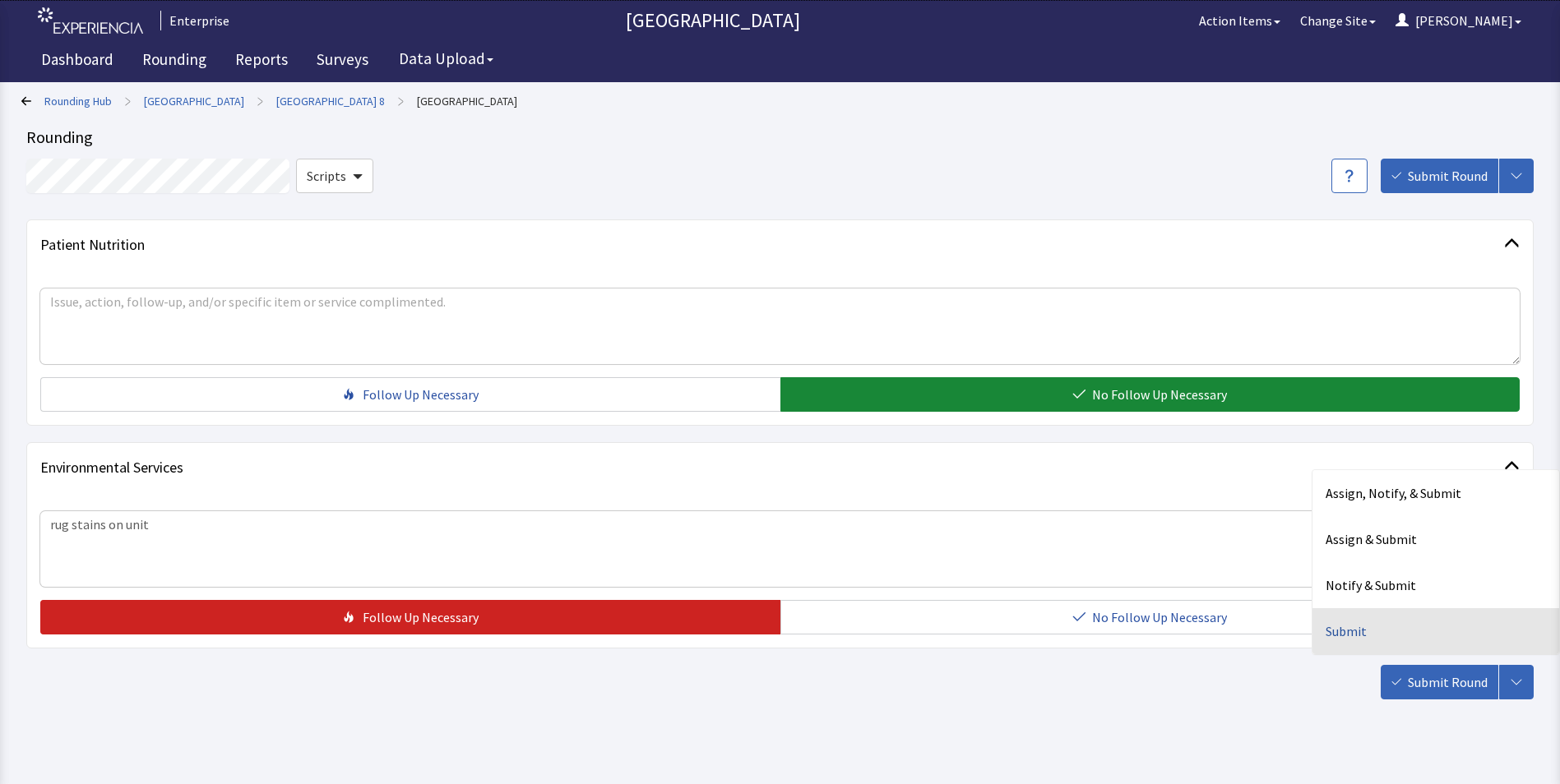
click at [1354, 635] on div "Submit" at bounding box center [1436, 632] width 247 height 46
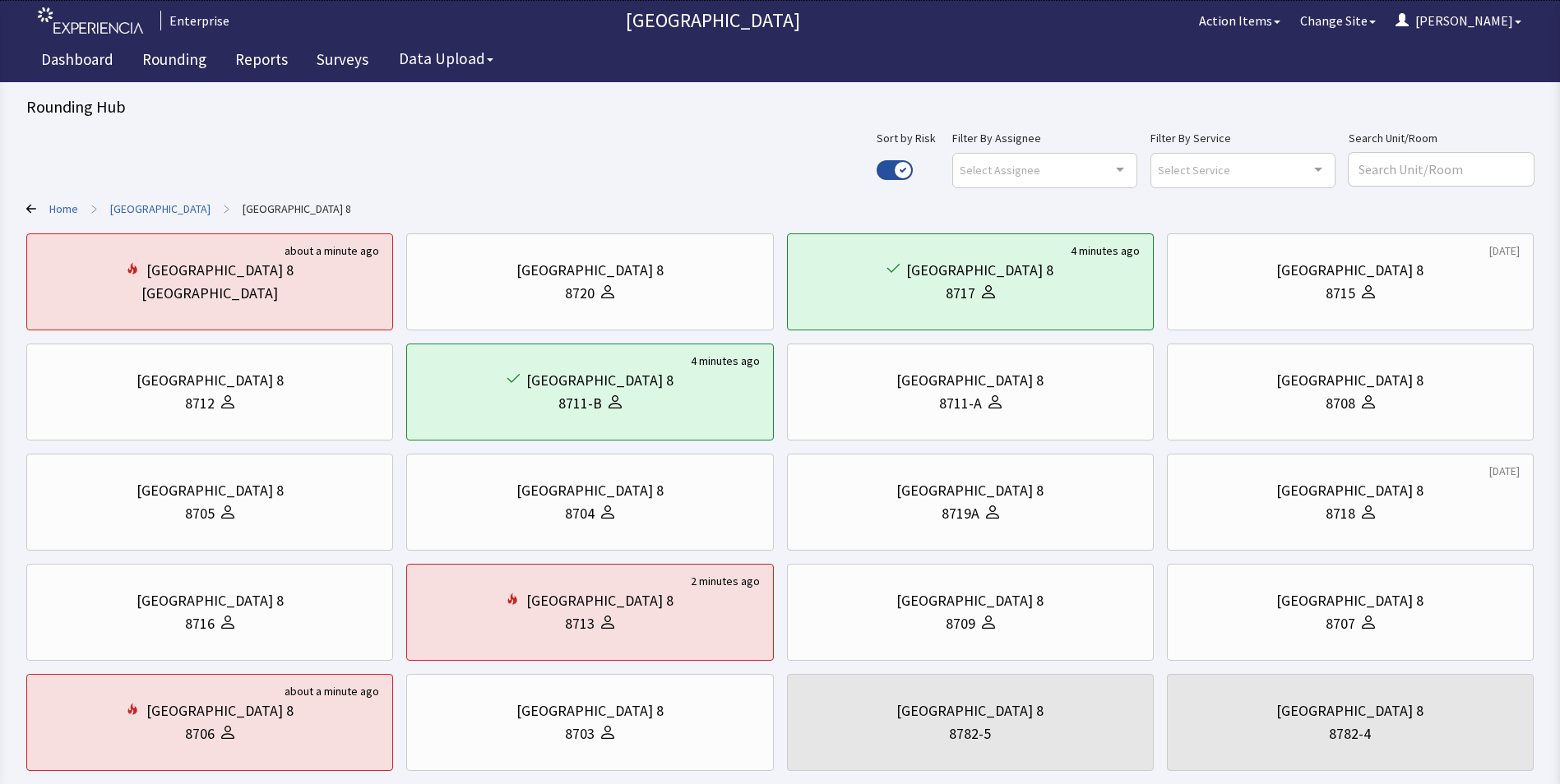
click at [170, 210] on link "[GEOGRAPHIC_DATA]" at bounding box center [160, 208] width 101 height 16
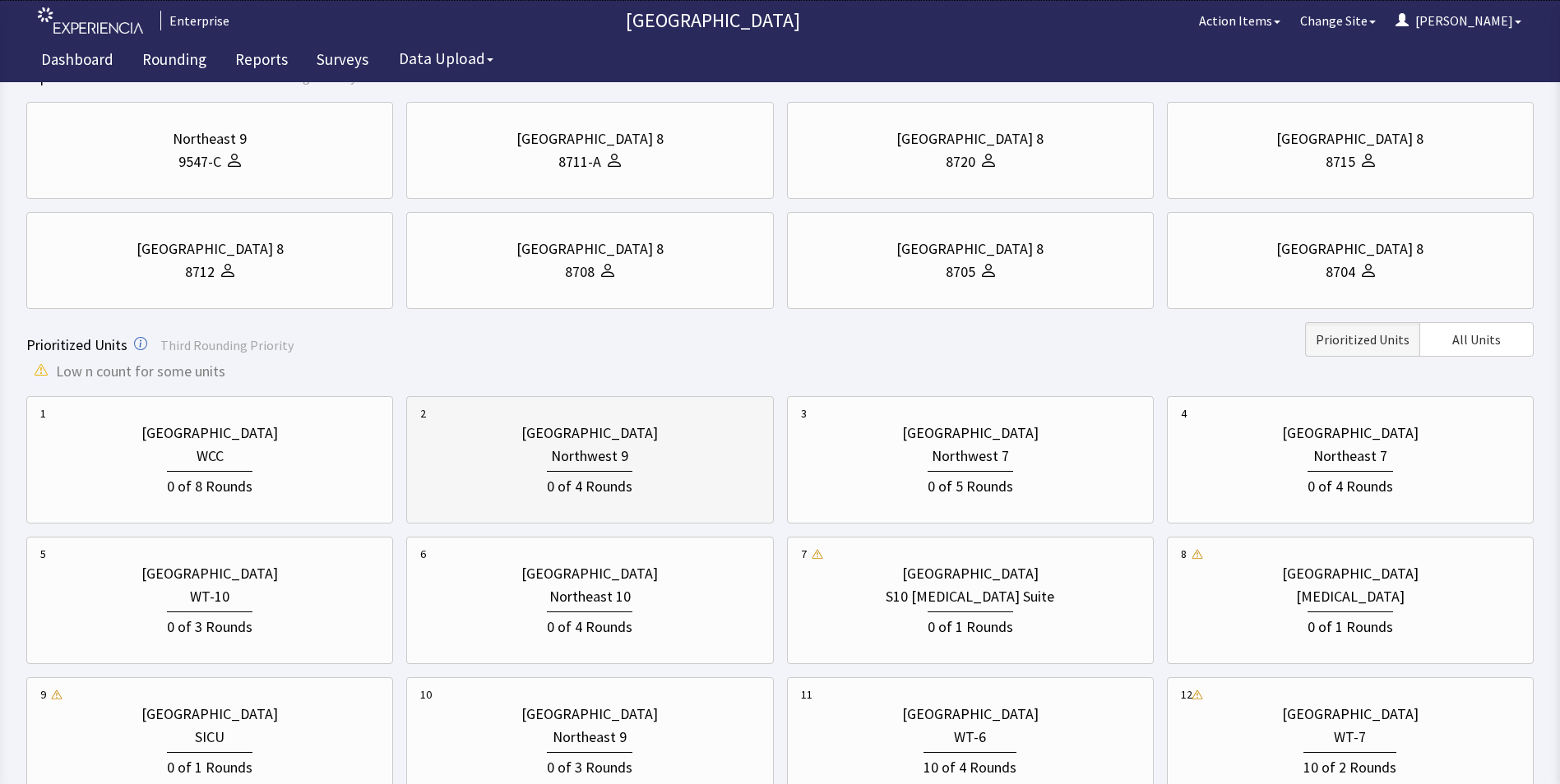
scroll to position [599, 0]
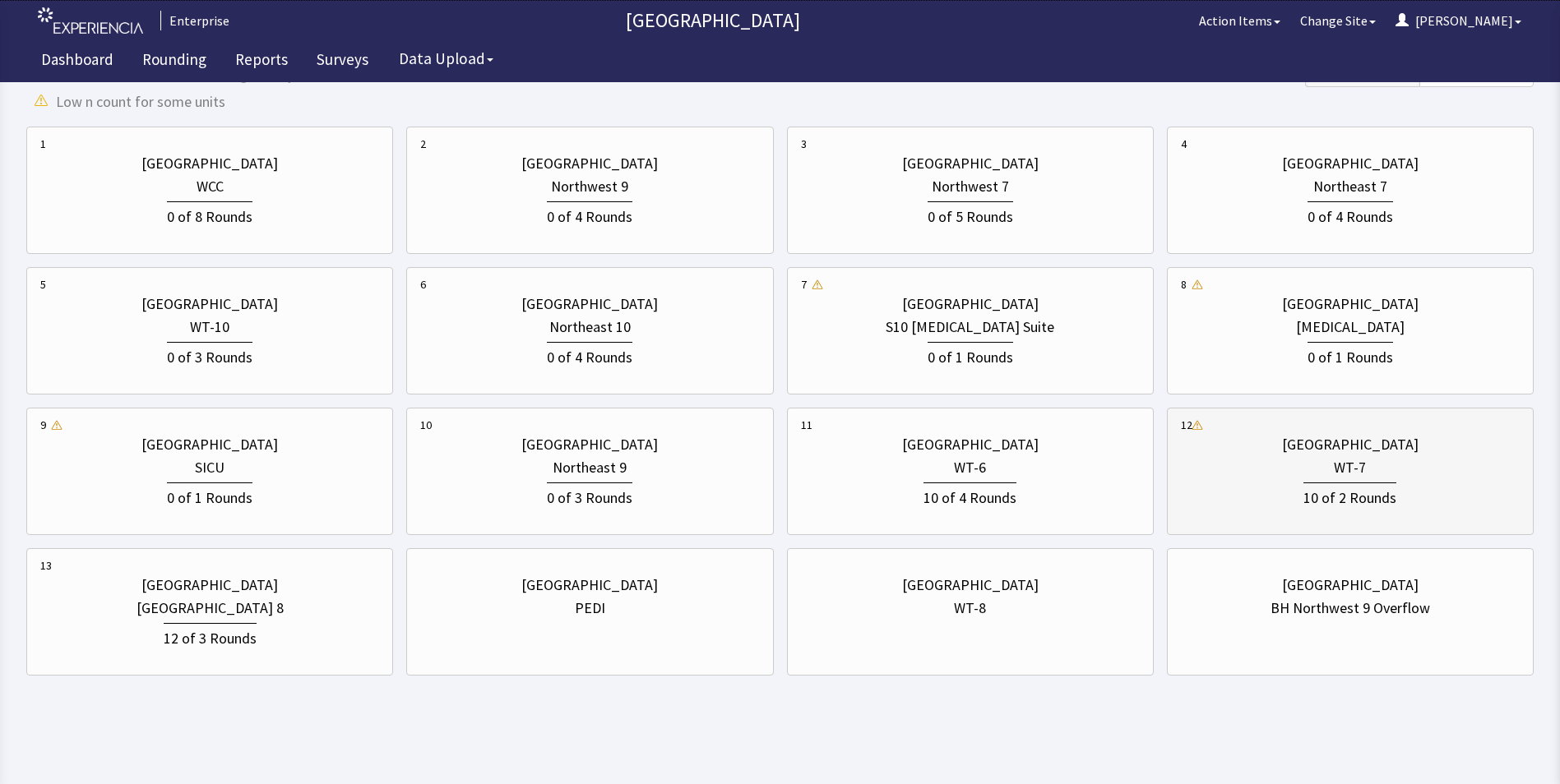
click at [1392, 499] on div "10 of 2 Rounds" at bounding box center [1350, 497] width 93 height 28
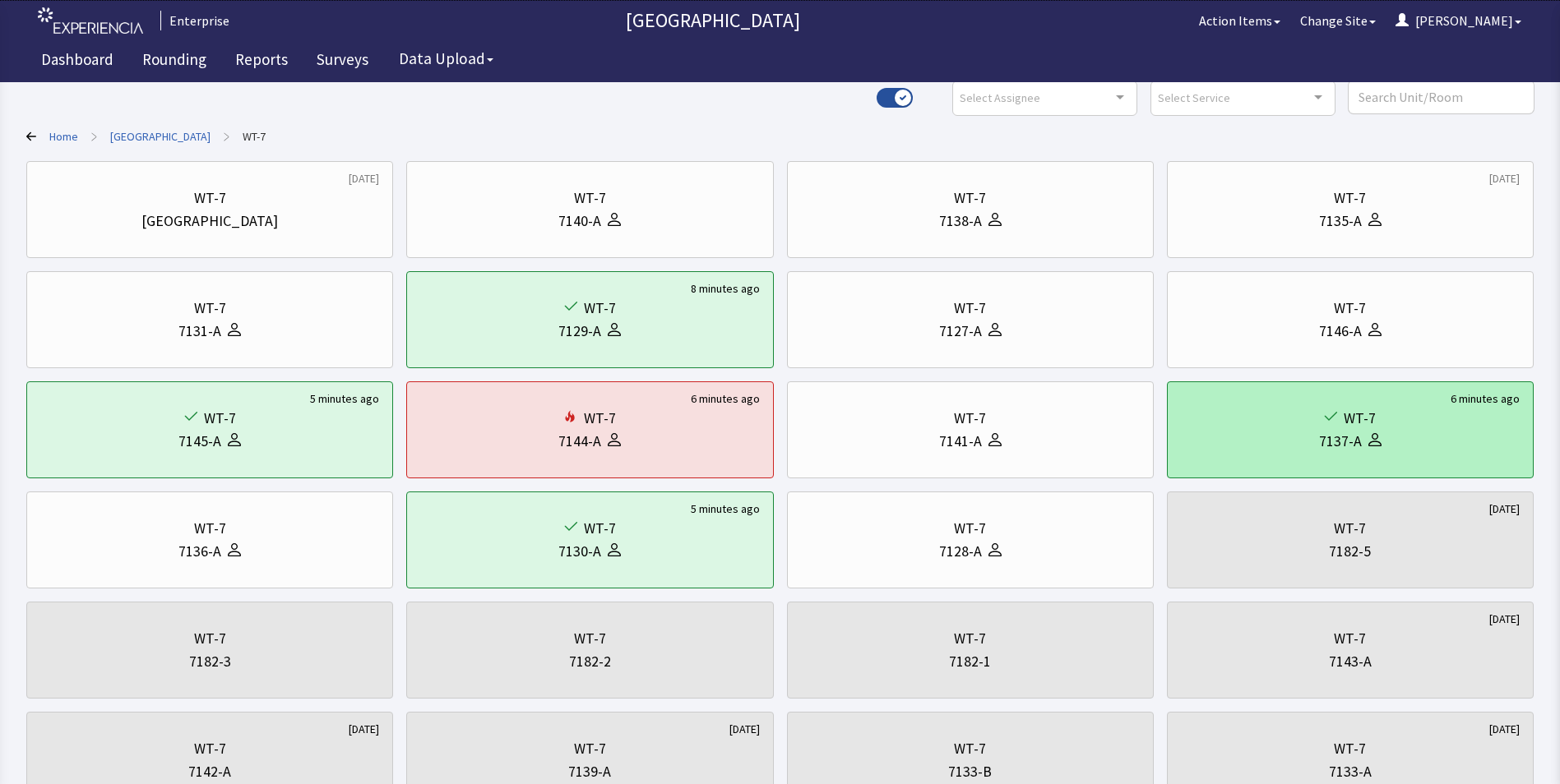
scroll to position [0, 0]
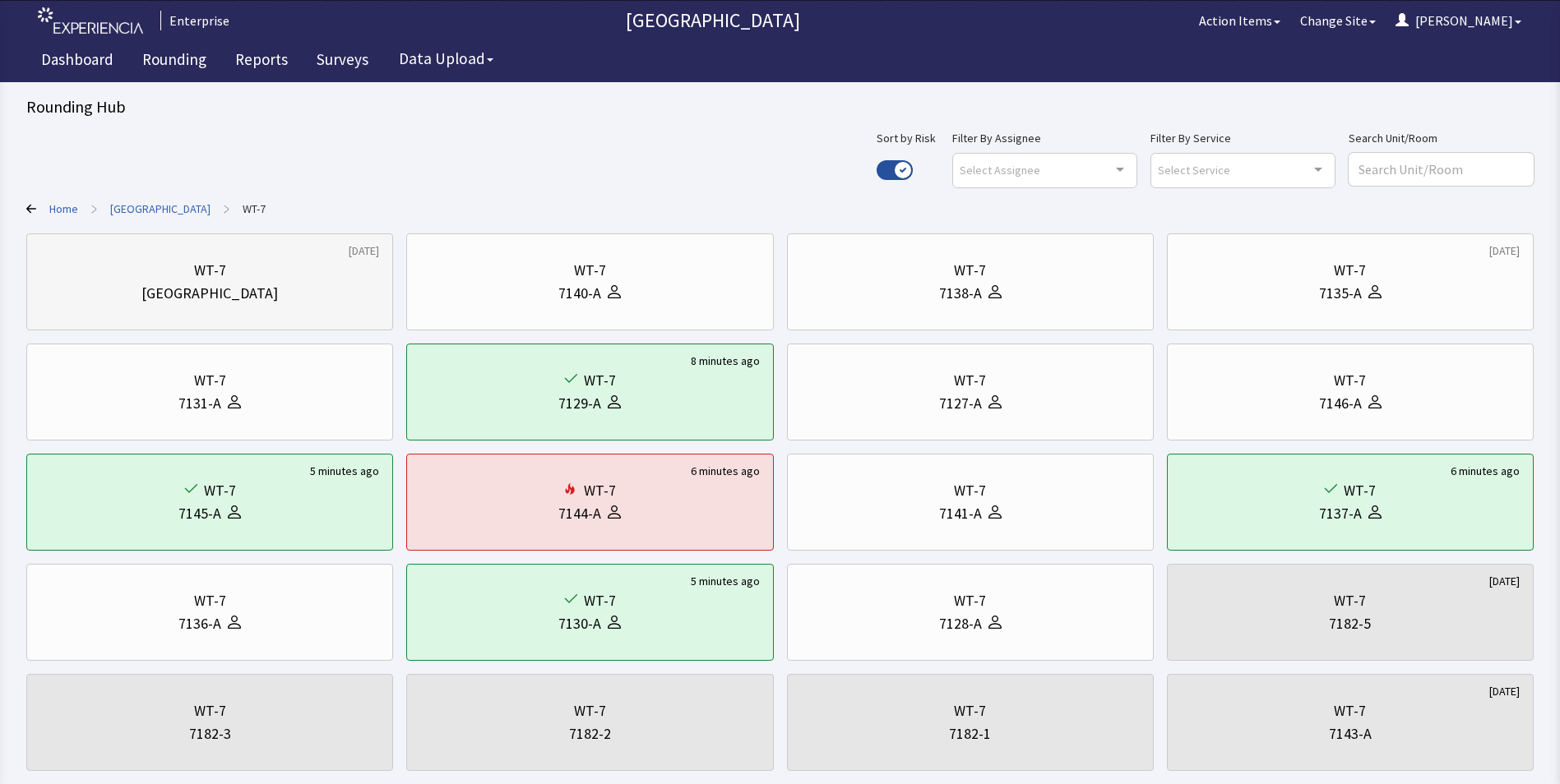
click at [266, 295] on div "[GEOGRAPHIC_DATA]" at bounding box center [210, 293] width 339 height 23
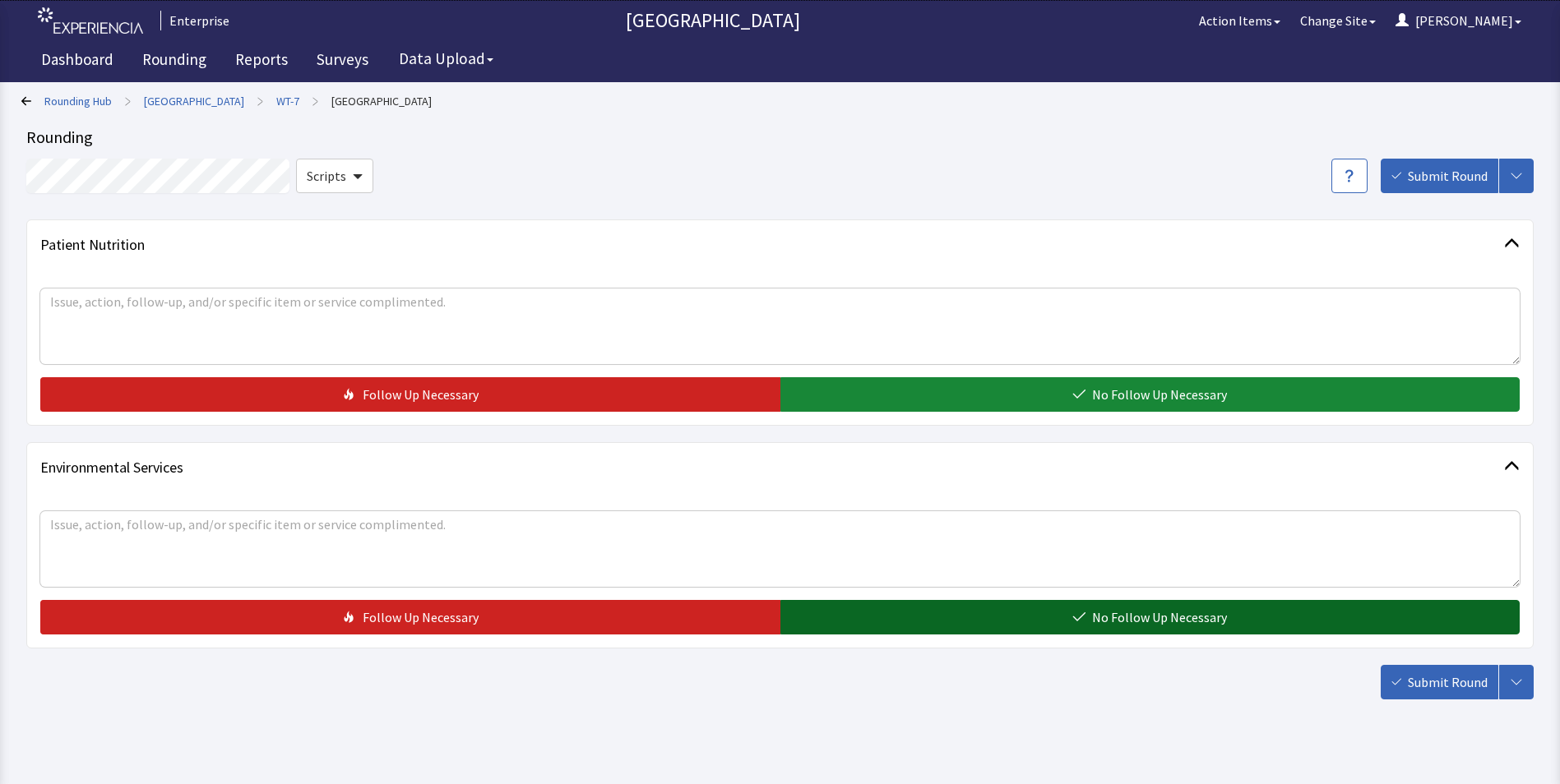
click at [975, 610] on button "No Follow Up Necessary" at bounding box center [1151, 617] width 740 height 34
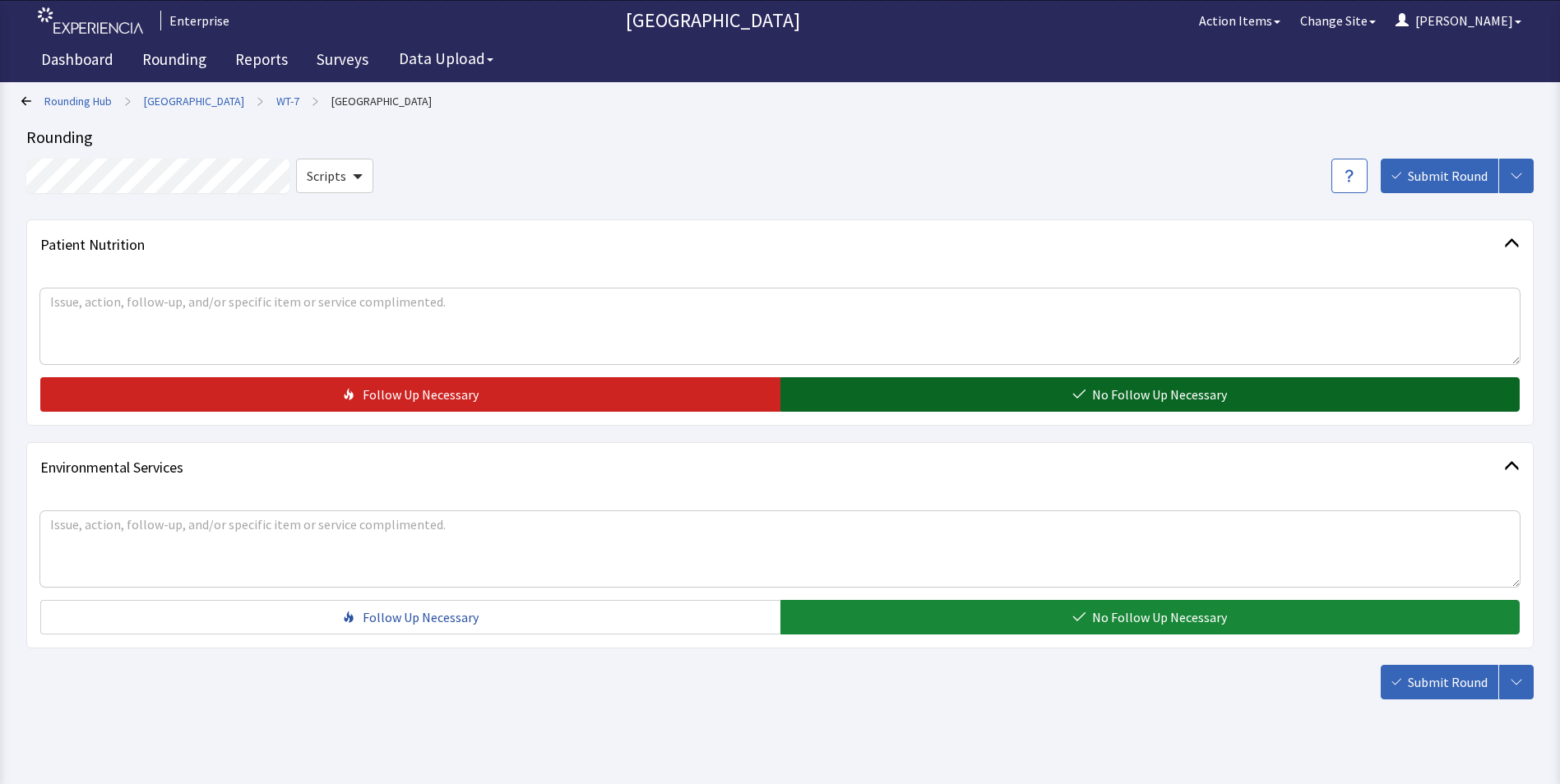
click at [978, 386] on button "No Follow Up Necessary" at bounding box center [1151, 395] width 740 height 34
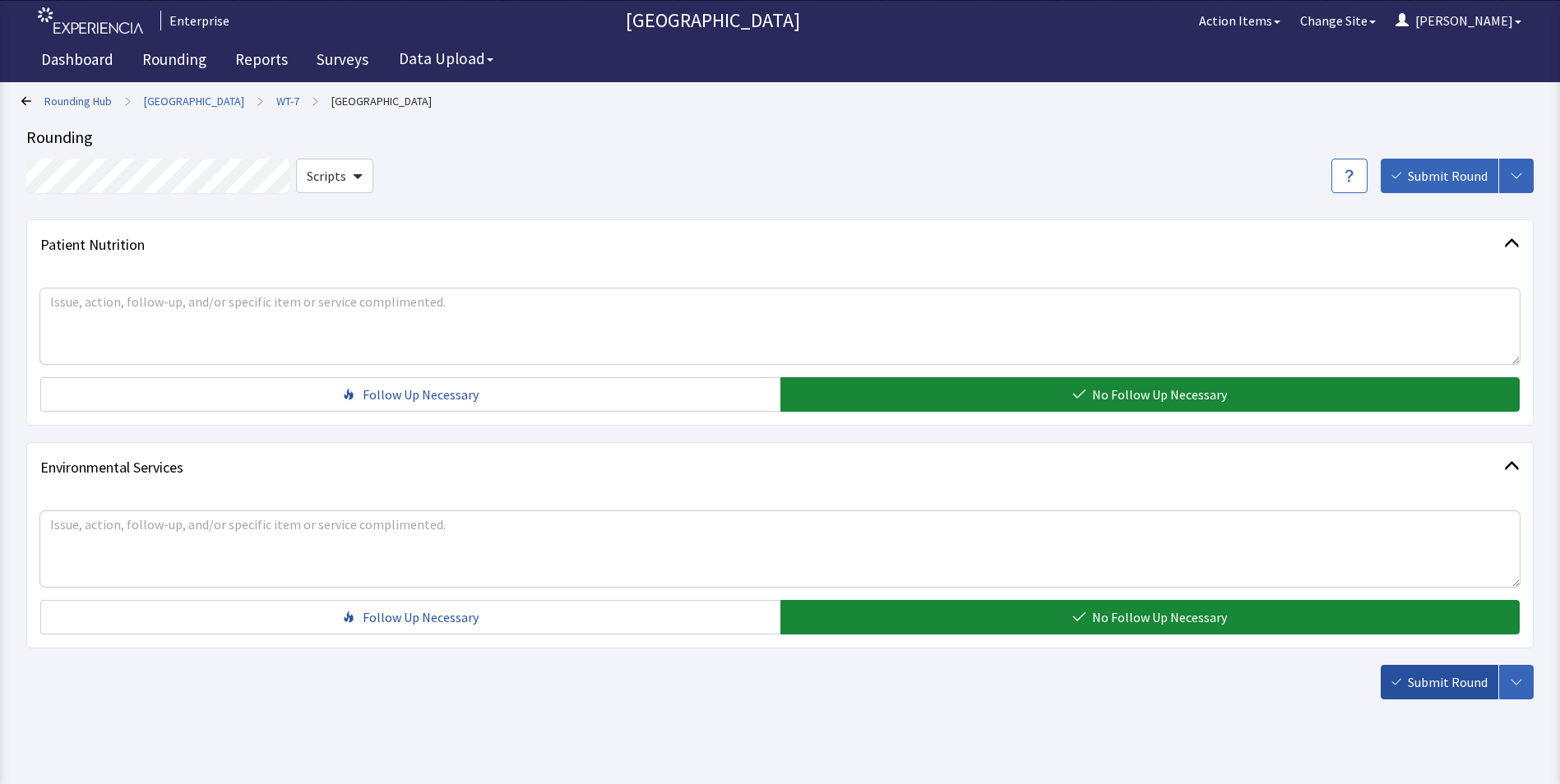
click at [1447, 686] on span "Submit Round" at bounding box center [1448, 682] width 80 height 20
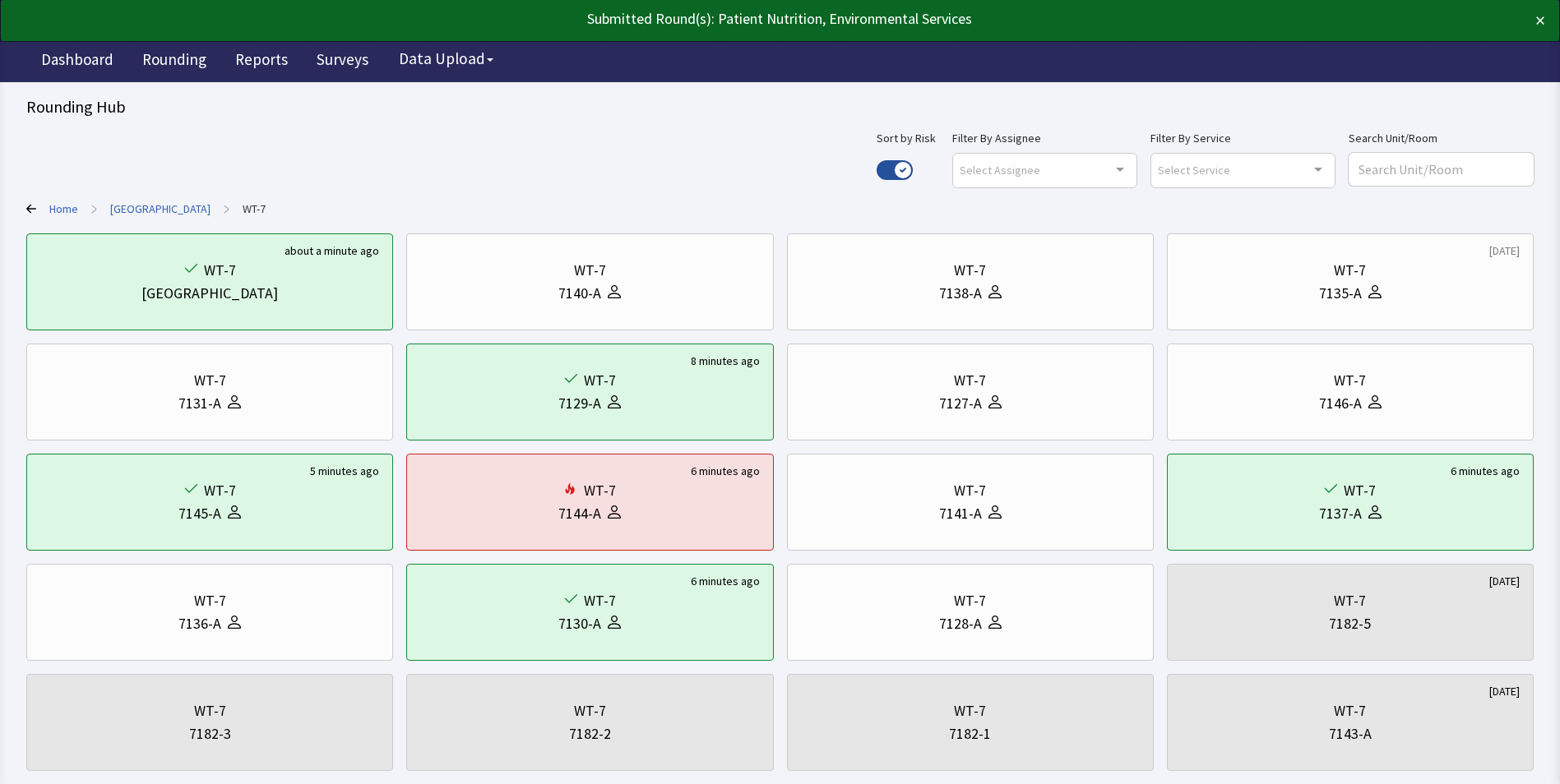
click at [157, 207] on link "[GEOGRAPHIC_DATA]" at bounding box center [160, 208] width 101 height 16
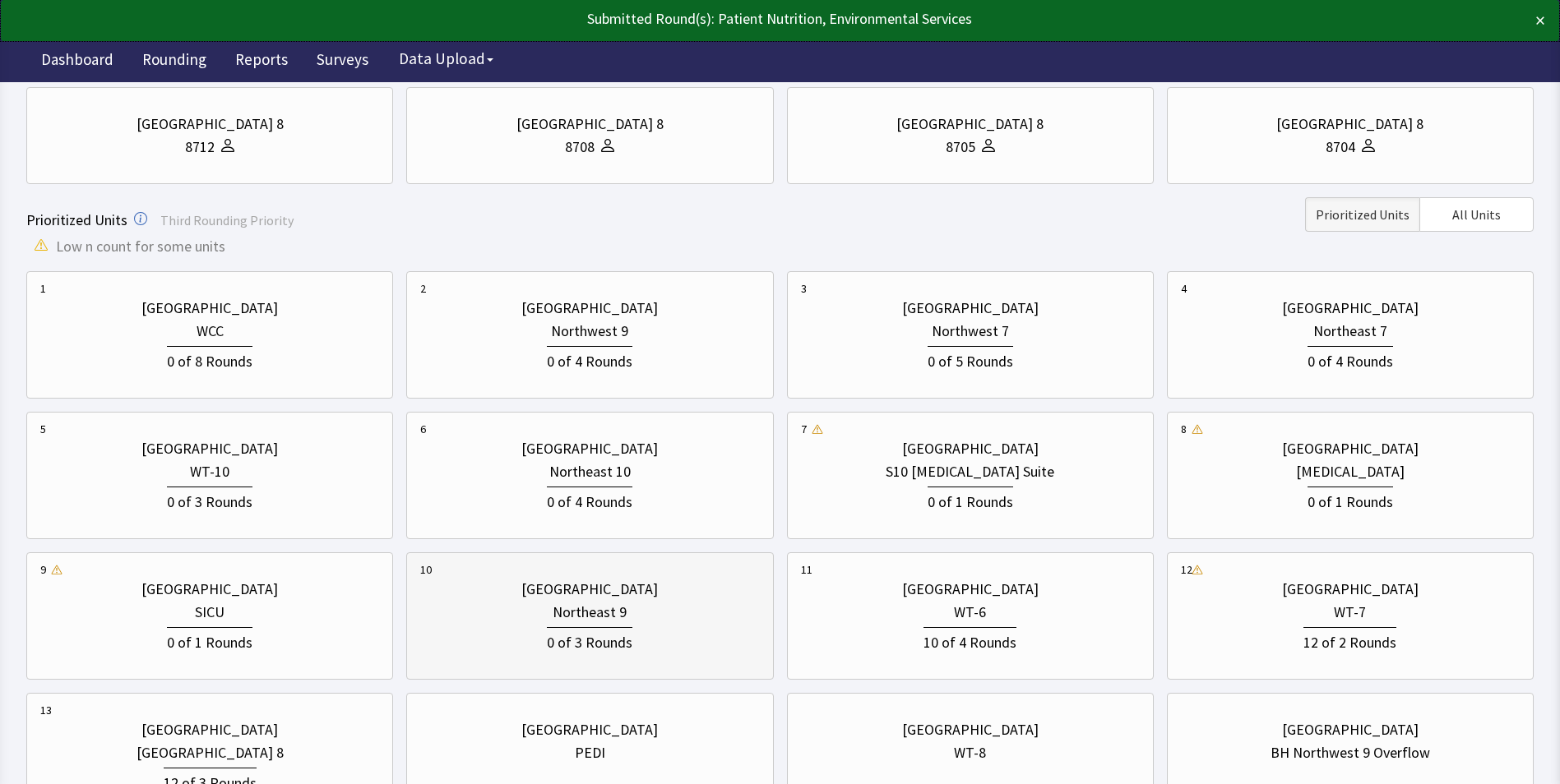
scroll to position [599, 0]
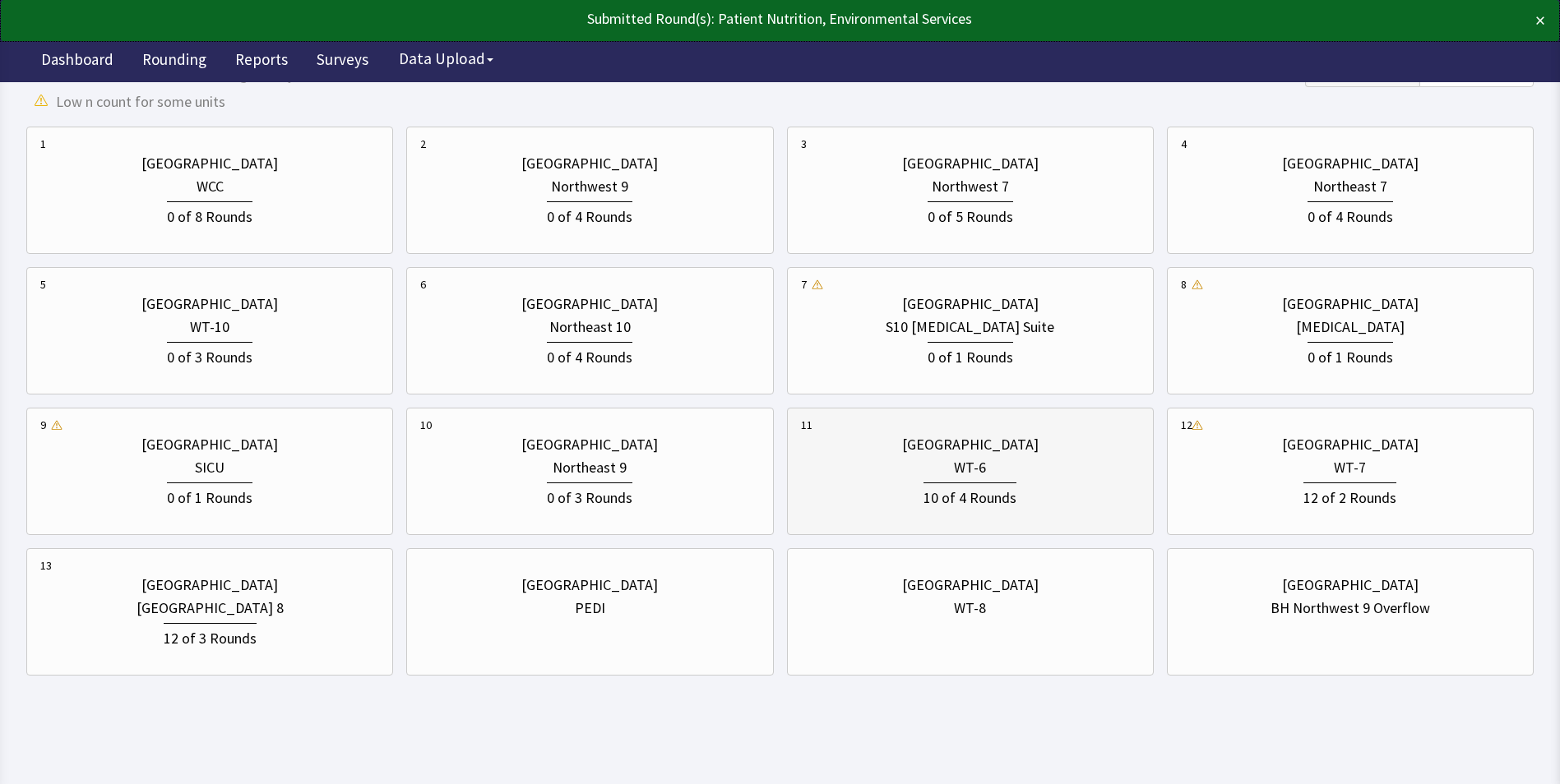
click at [916, 485] on div "10 of 4 Rounds" at bounding box center [971, 494] width 339 height 30
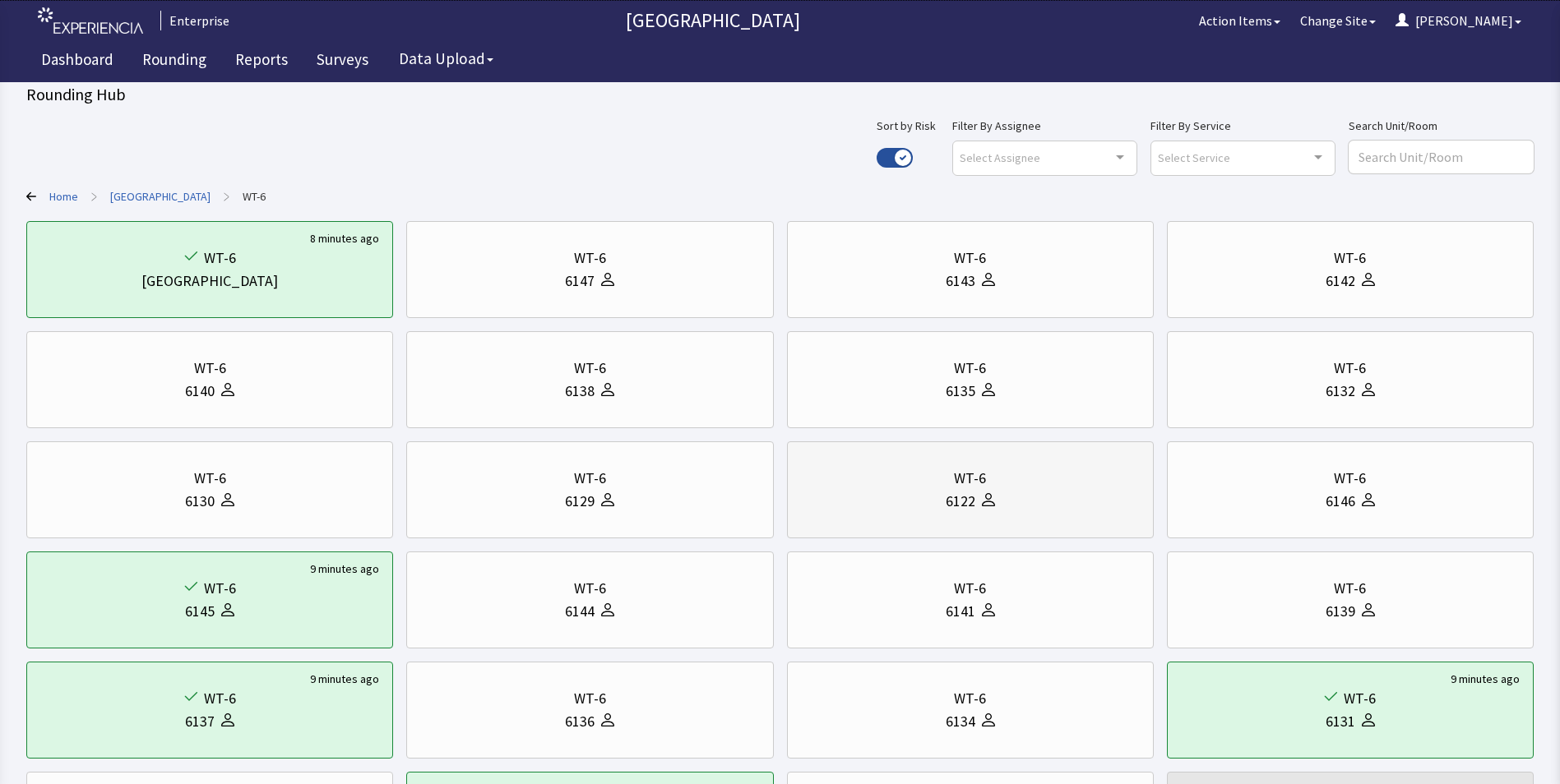
scroll to position [0, 0]
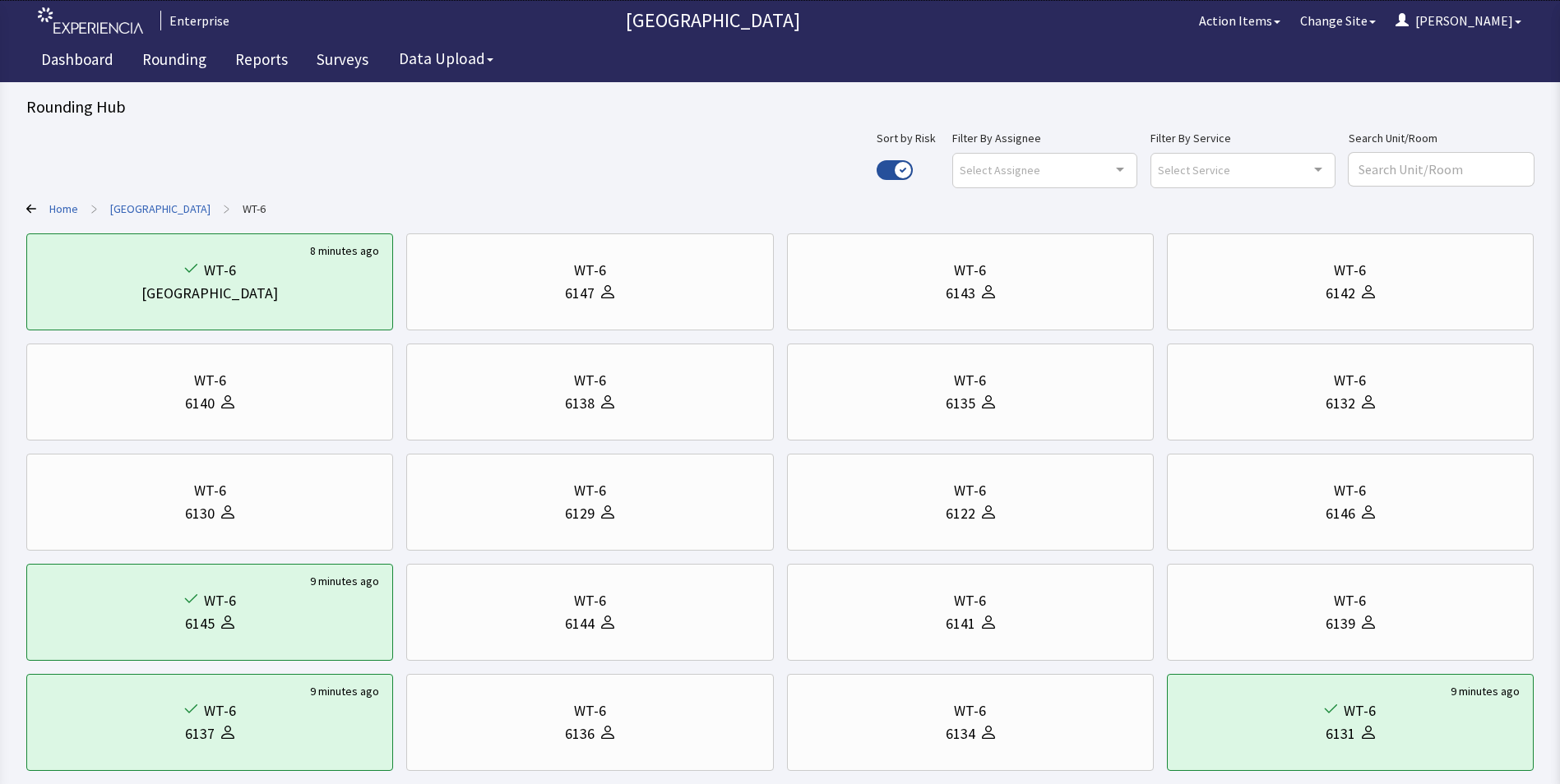
click at [150, 205] on link "[GEOGRAPHIC_DATA]" at bounding box center [160, 208] width 101 height 16
